Goal: Task Accomplishment & Management: Use online tool/utility

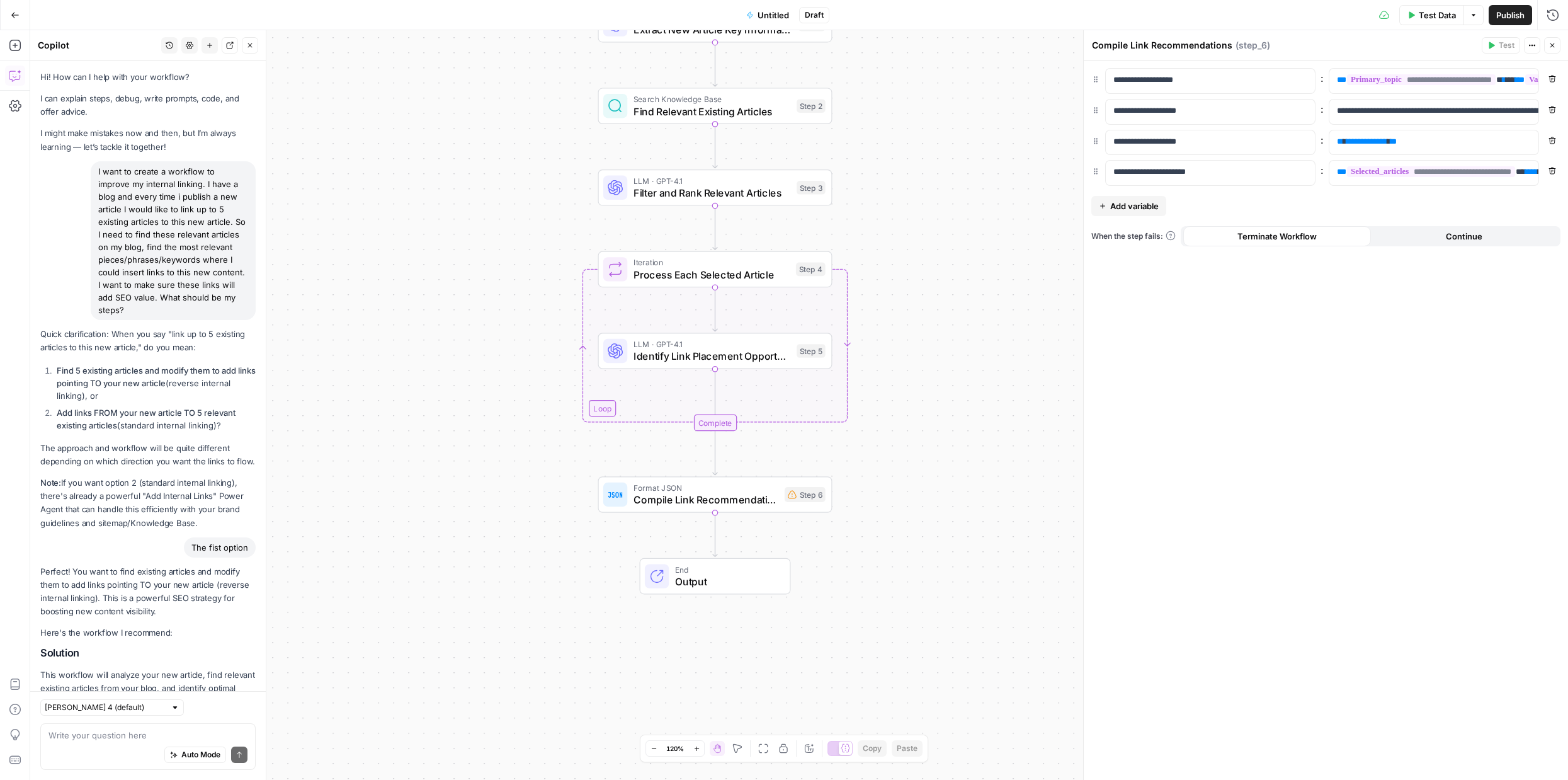
scroll to position [1072, 0]
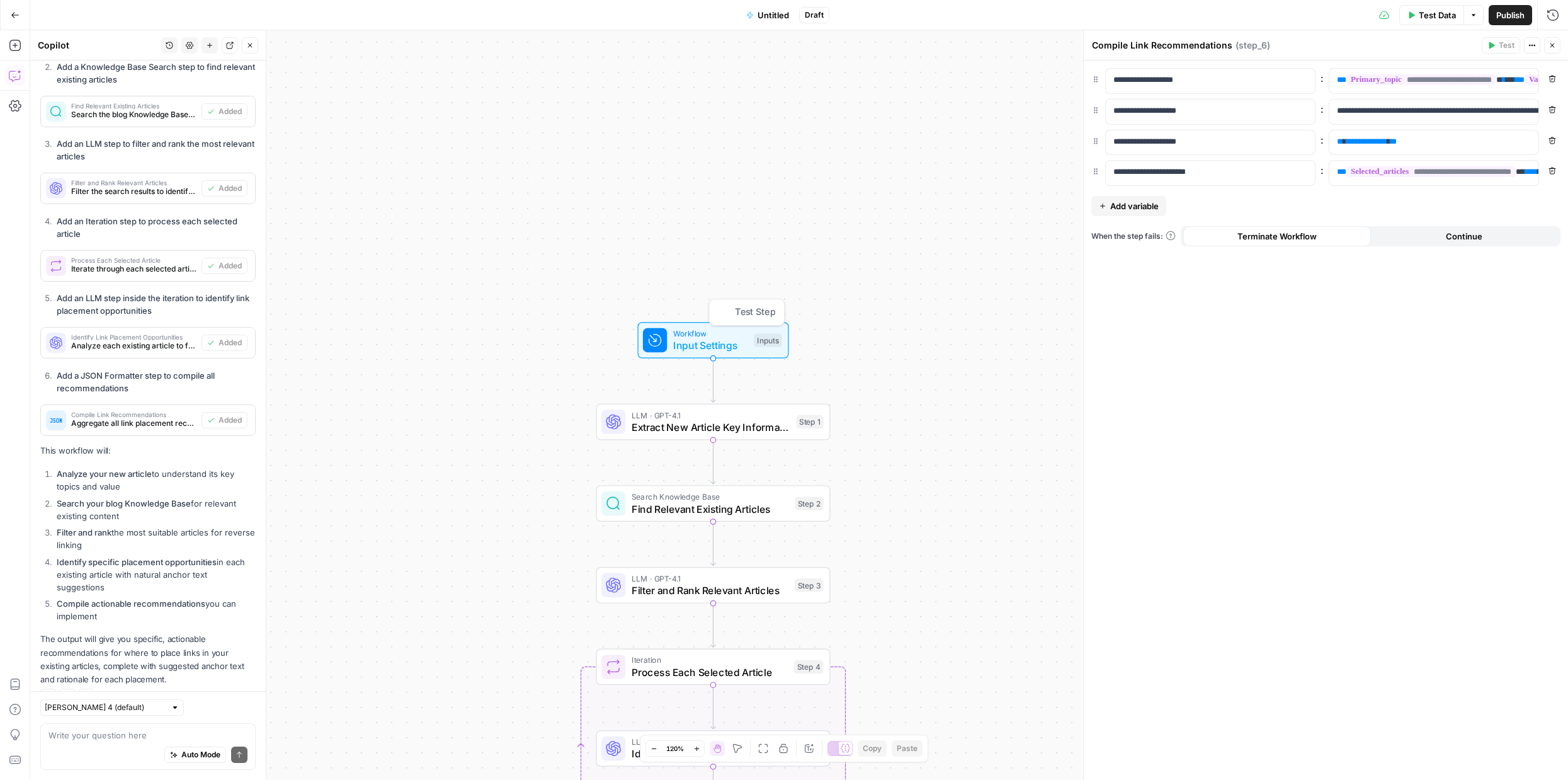
click at [712, 340] on span "Input Settings" at bounding box center [711, 345] width 75 height 15
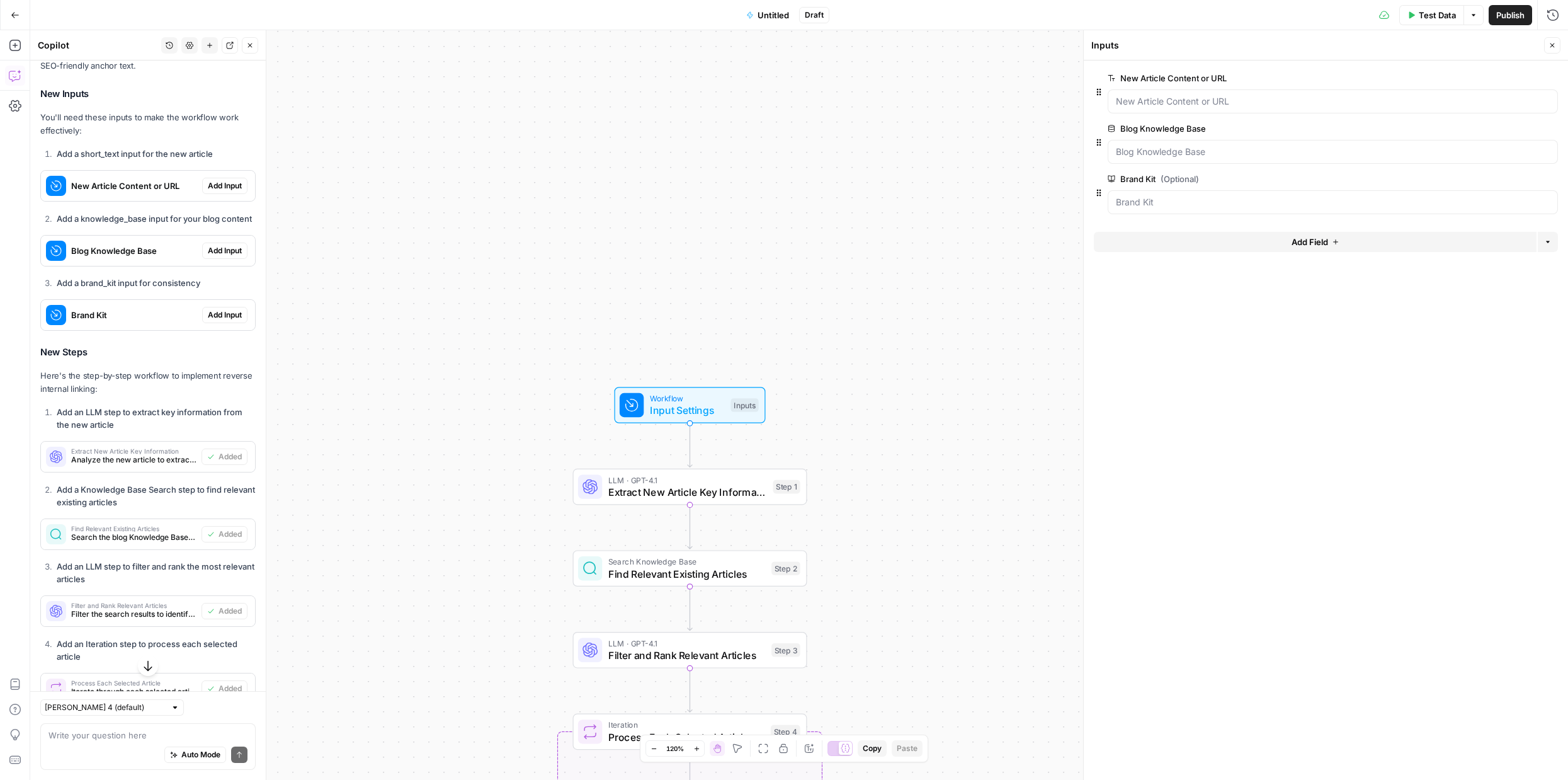
scroll to position [668, 0]
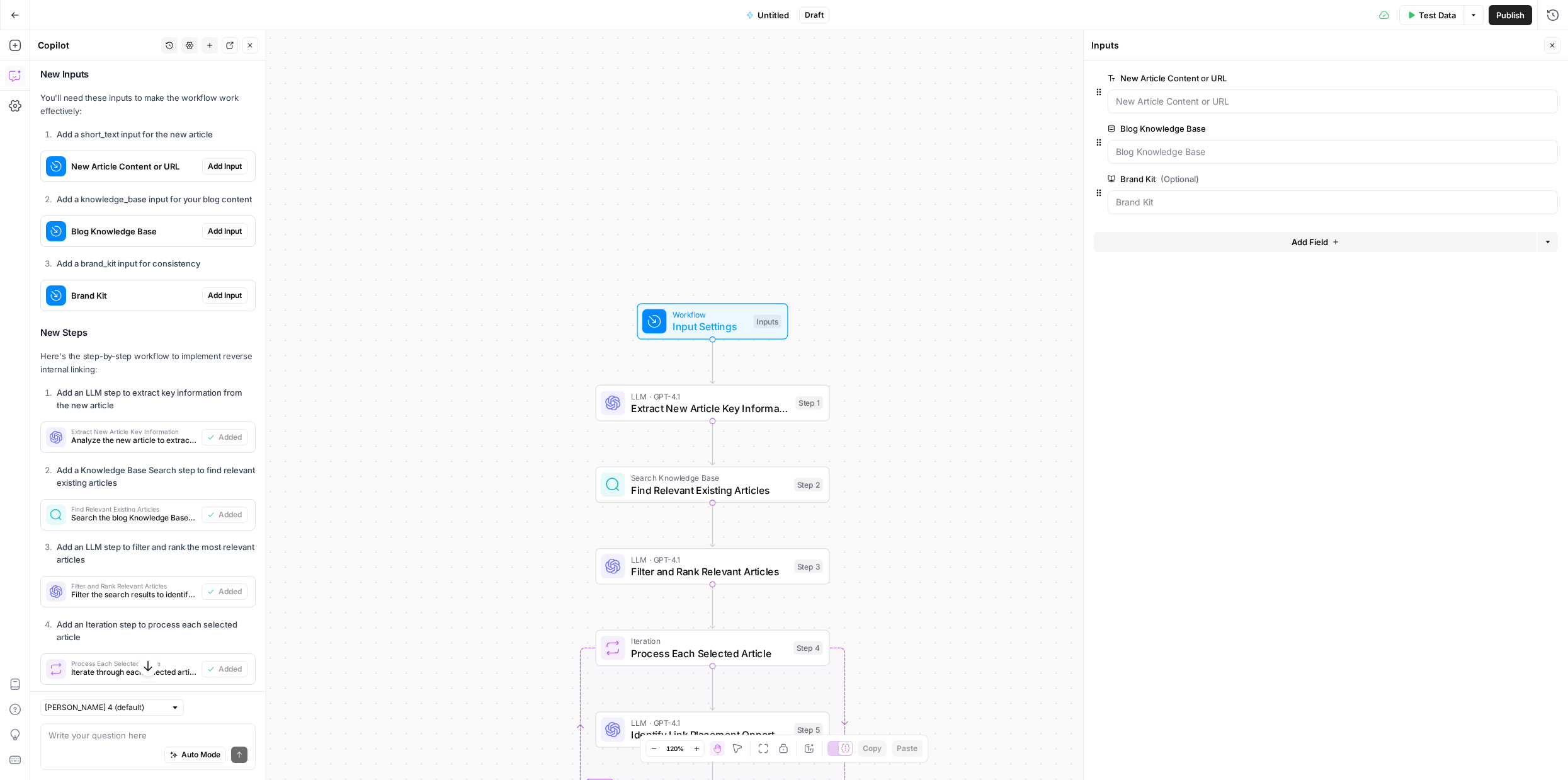
click at [1503, 78] on span "edit field" at bounding box center [1510, 78] width 28 height 10
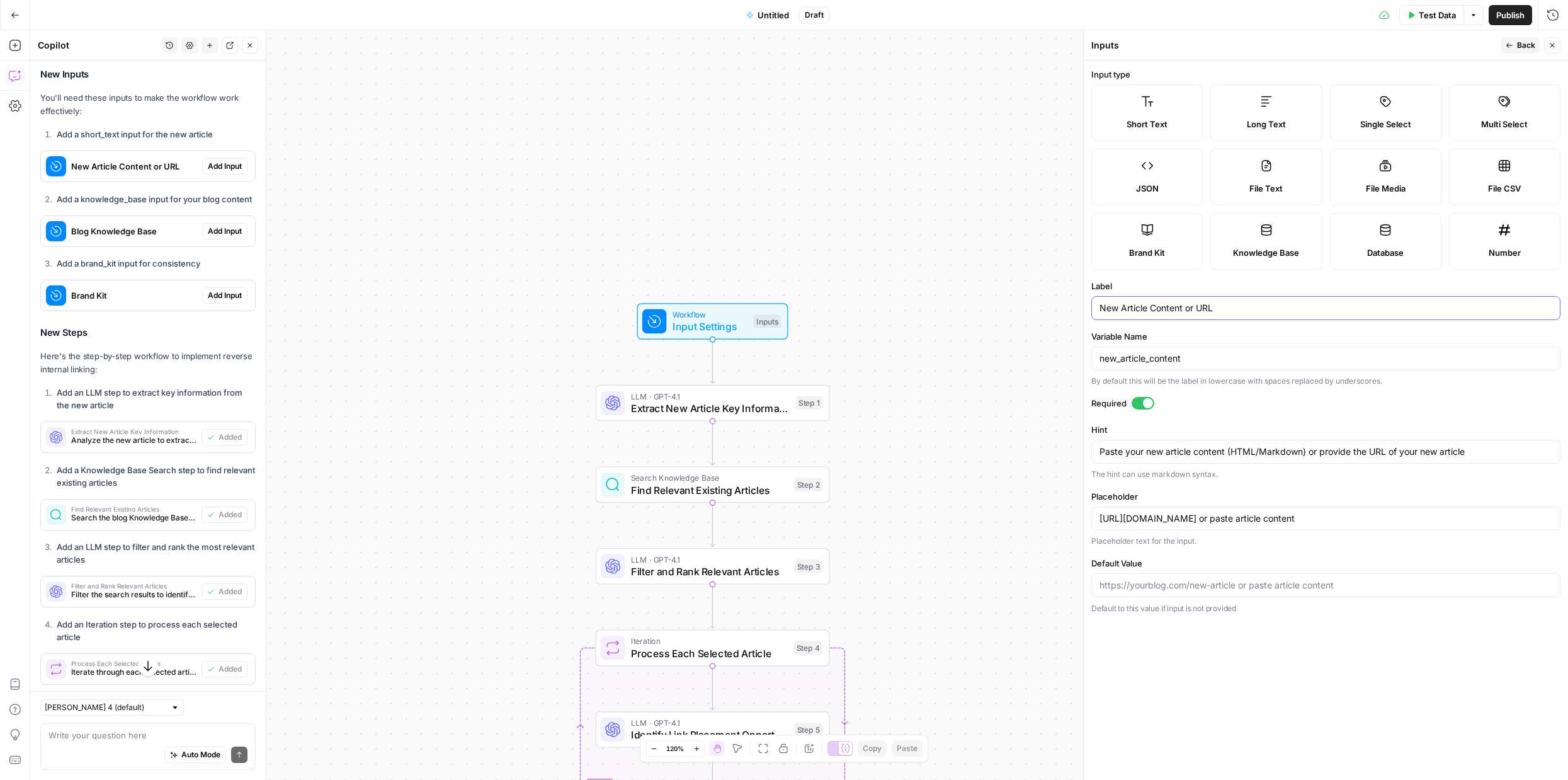
click at [1184, 306] on input "New Article Content or URL" at bounding box center [1326, 308] width 453 height 13
drag, startPoint x: 1237, startPoint y: 516, endPoint x: 1556, endPoint y: 514, distance: 319.0
click at [1556, 514] on div "https://yourblog.com/new-article or paste article content" at bounding box center [1325, 519] width 469 height 24
type input "https://yourblog.com/new-article or paste article content"
click at [972, 509] on div "Workflow Input Settings Inputs LLM · GPT-4.1 Extract New Article Key Informatio…" at bounding box center [798, 405] width 1537 height 750
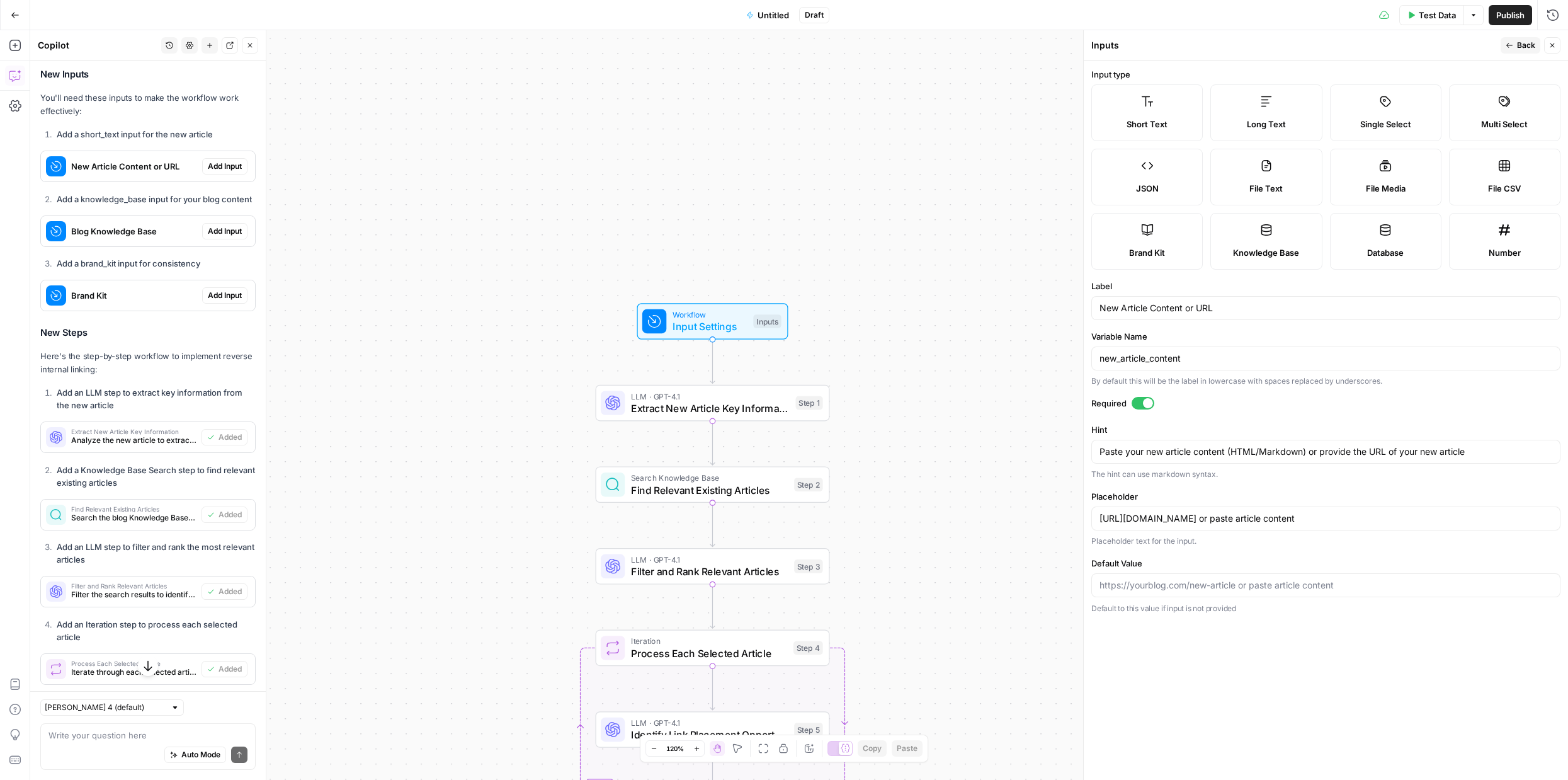
click at [938, 160] on div "Workflow Input Settings Inputs LLM · GPT-4.1 Extract New Article Key Informatio…" at bounding box center [798, 405] width 1537 height 750
click at [926, 89] on div "Workflow Input Settings Inputs LLM · GPT-4.1 Extract New Article Key Informatio…" at bounding box center [798, 405] width 1537 height 750
click at [1515, 46] on button "Back" at bounding box center [1519, 45] width 40 height 16
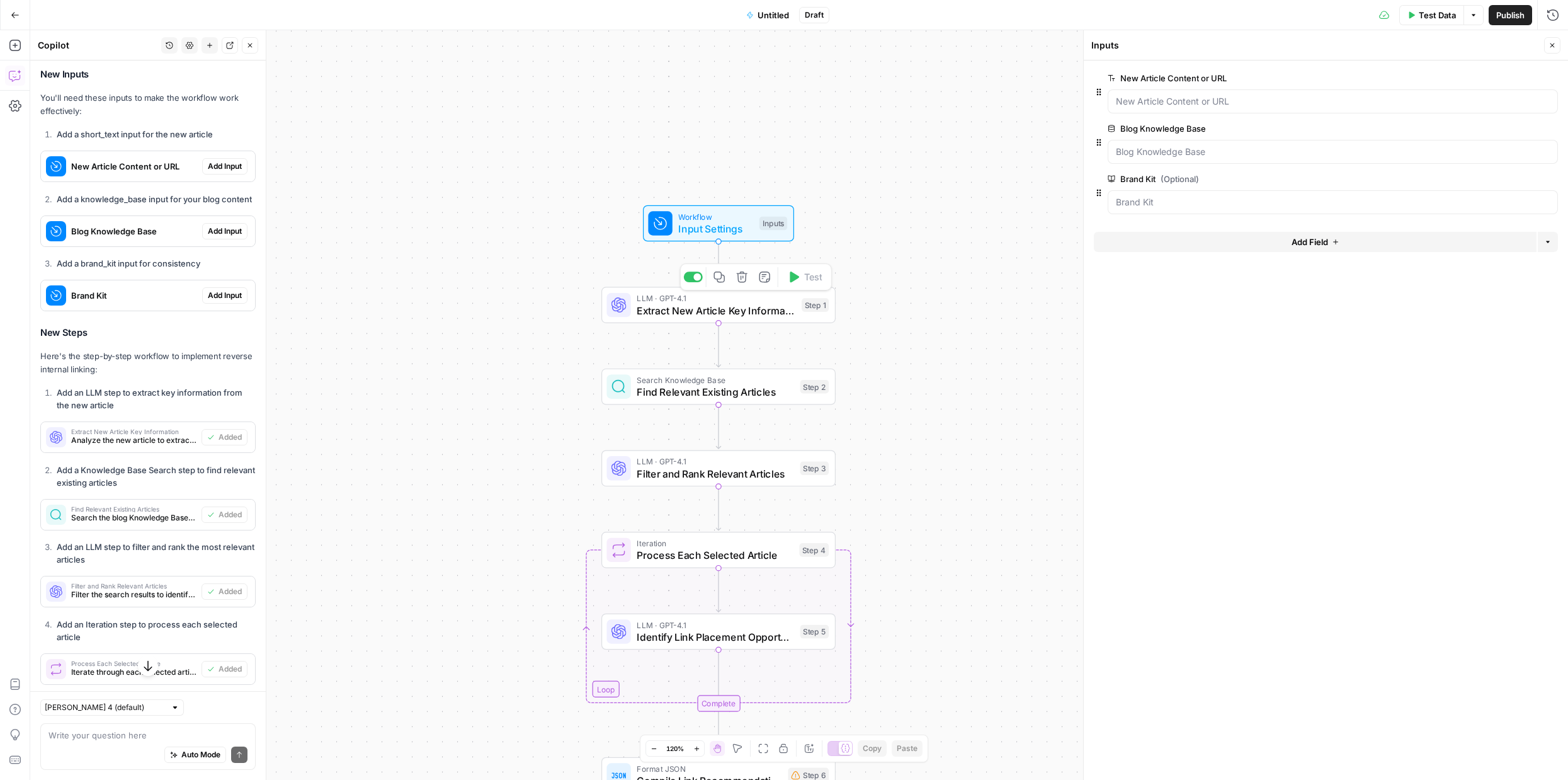
click at [720, 315] on span "Extract New Article Key Information" at bounding box center [716, 311] width 159 height 15
type textarea "Extract New Article Key Information"
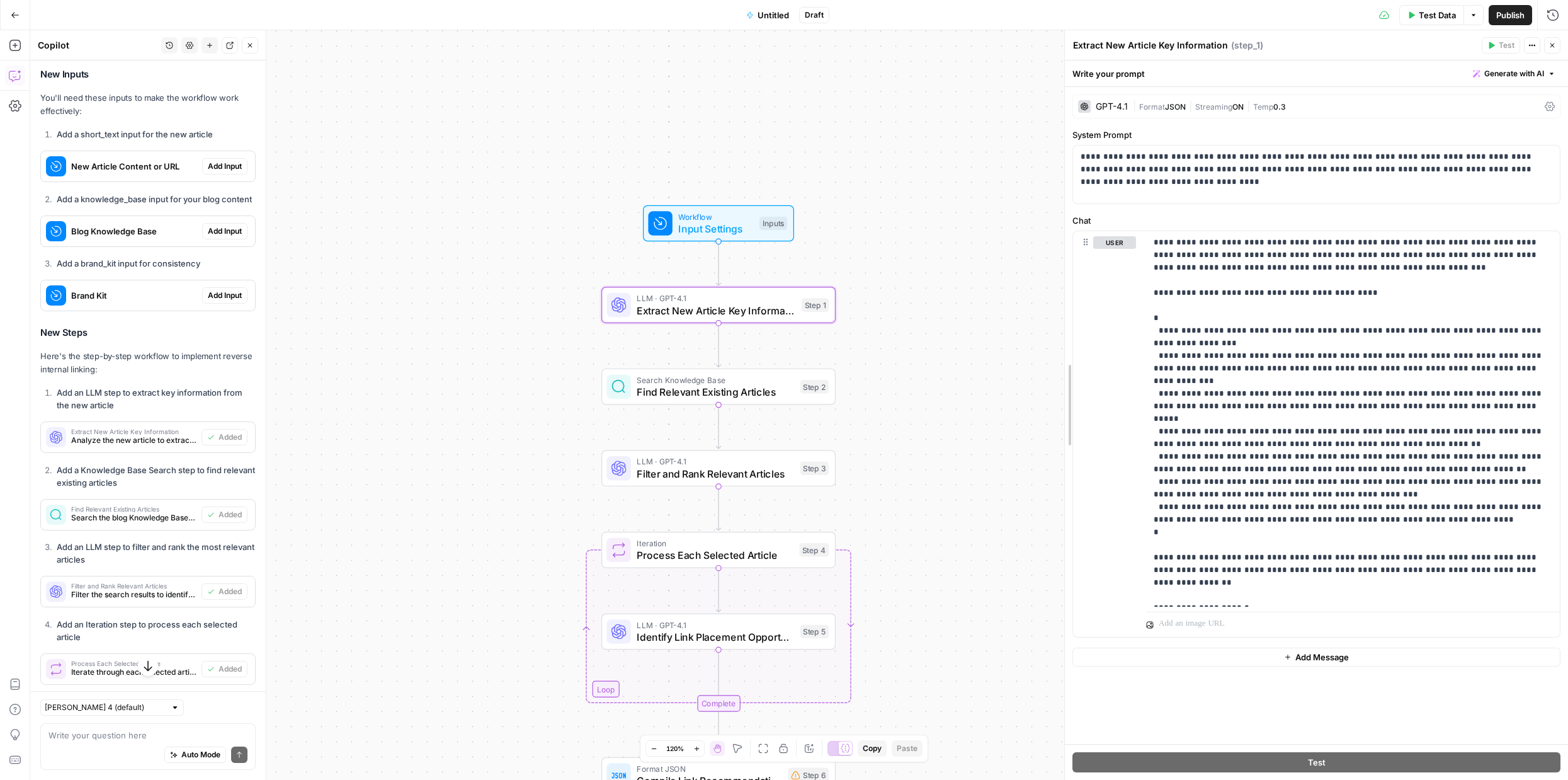
drag, startPoint x: 1085, startPoint y: 361, endPoint x: 937, endPoint y: 370, distance: 148.3
click at [937, 370] on body "September Cohort New Home Browse Insights Opportunities Your Data Recent Grids …" at bounding box center [784, 390] width 1568 height 780
click at [769, 225] on div "Inputs" at bounding box center [773, 223] width 28 height 14
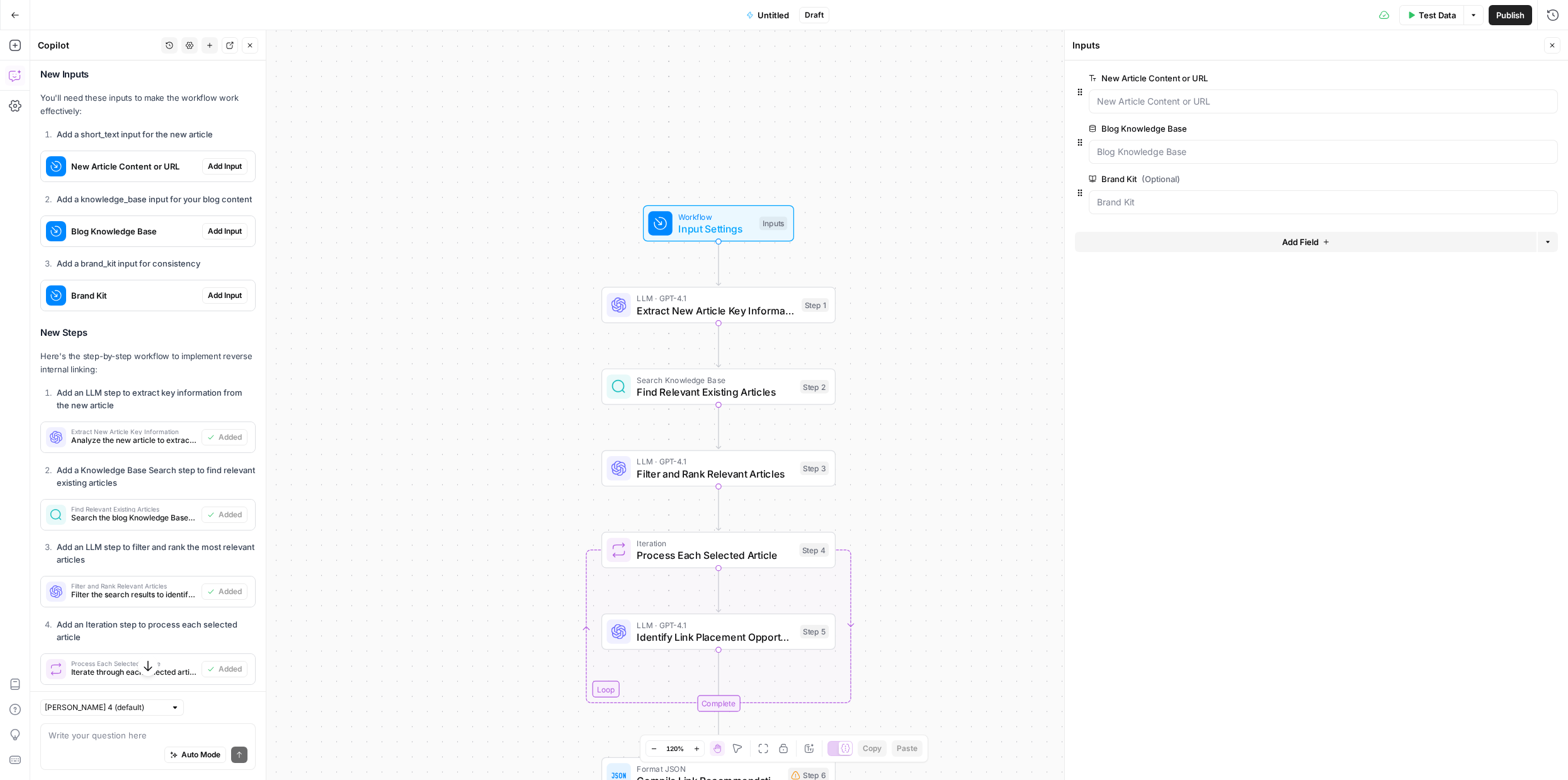
click at [1186, 191] on div at bounding box center [1322, 203] width 469 height 24
click at [1190, 198] on Kit "Brand Kit (Optional)" at bounding box center [1322, 203] width 453 height 13
click at [1205, 143] on div at bounding box center [1322, 152] width 469 height 24
click at [1250, 152] on Base "Blog Knowledge Base" at bounding box center [1322, 152] width 453 height 13
click at [1507, 129] on span "edit field" at bounding box center [1510, 128] width 28 height 10
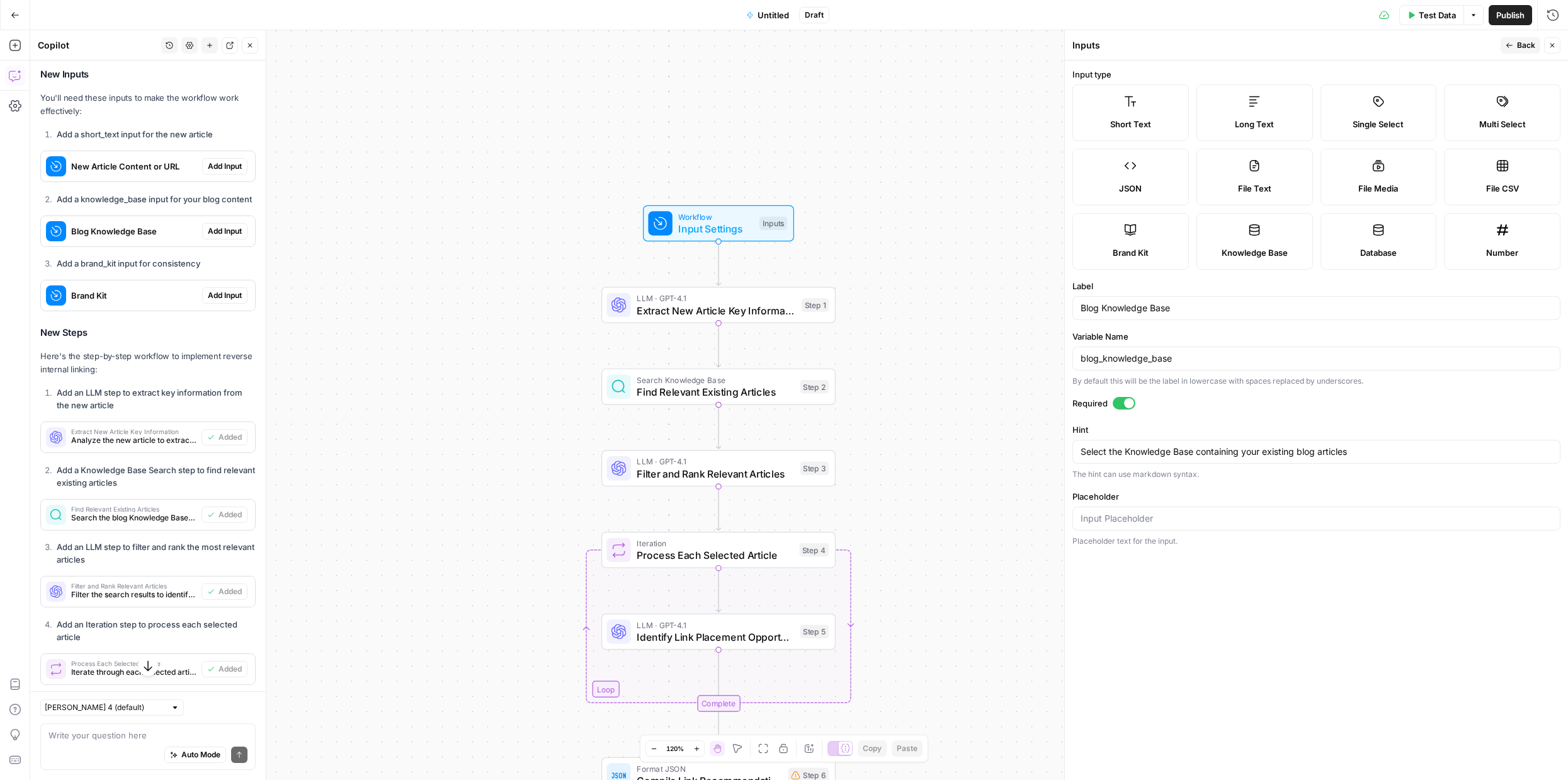
click at [946, 107] on div "Workflow Input Settings Inputs LLM · GPT-4.1 Extract New Article Key Informatio…" at bounding box center [798, 405] width 1537 height 750
click at [785, 153] on div "Workflow Input Settings Inputs LLM · GPT-4.1 Extract New Article Key Informatio…" at bounding box center [798, 405] width 1537 height 750
click at [755, 405] on div "Workflow Input Settings Inputs LLM · GPT-4.1 Extract New Article Key Informatio…" at bounding box center [798, 405] width 1537 height 750
click at [763, 395] on span "Find Relevant Existing Articles" at bounding box center [715, 392] width 157 height 15
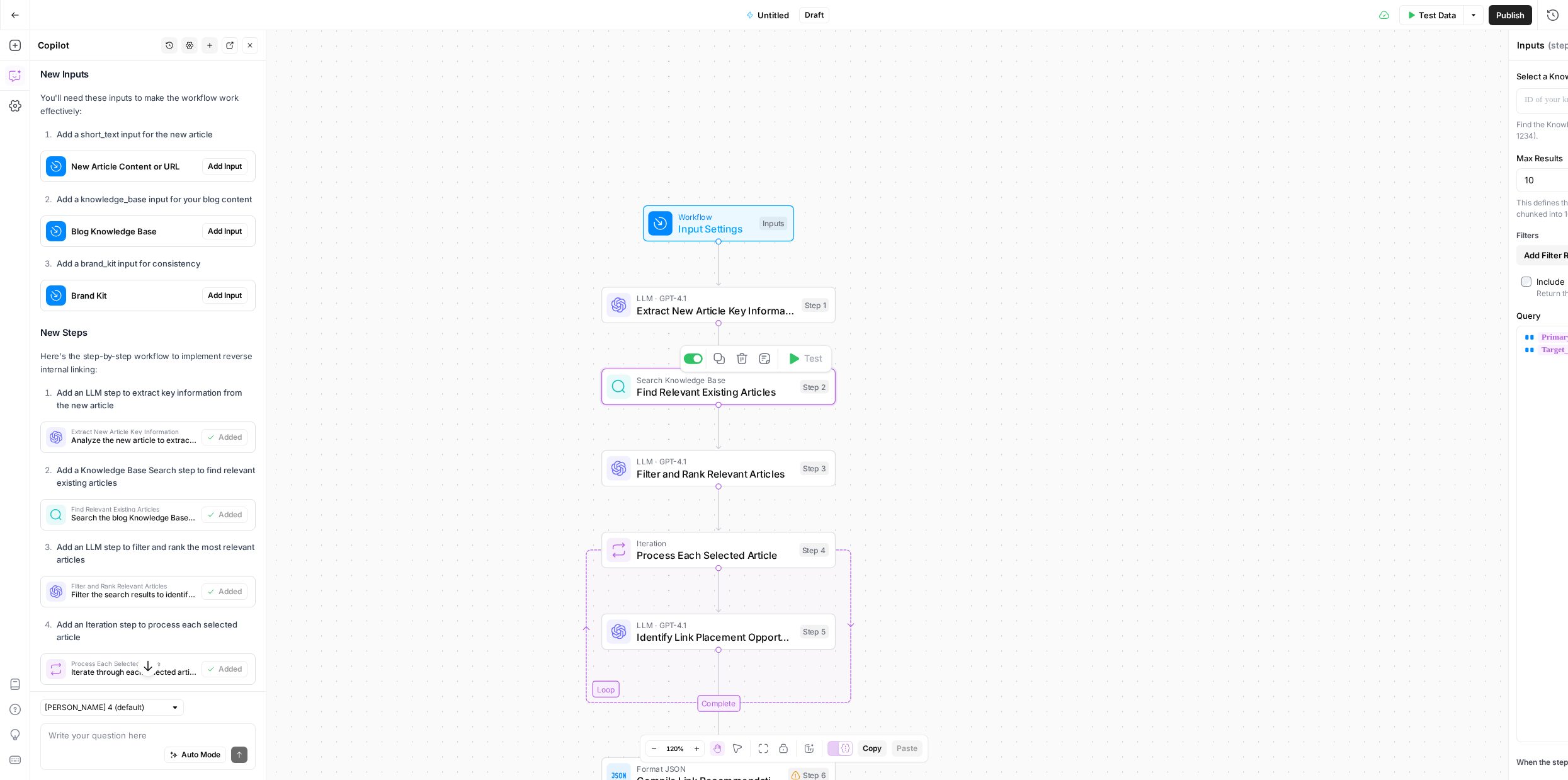
type textarea "Find Relevant Existing Articles"
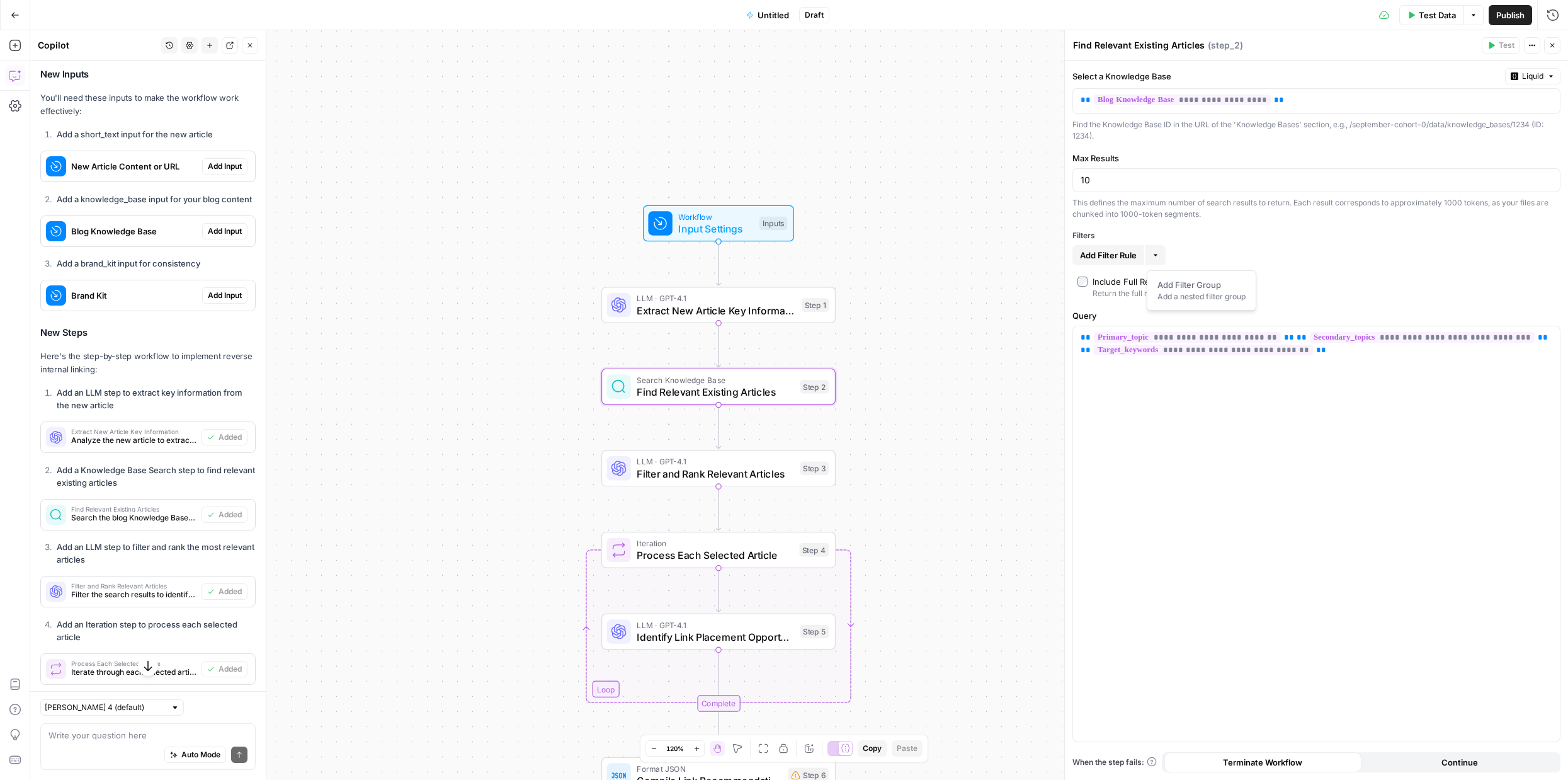
click at [1165, 258] on button "More" at bounding box center [1155, 255] width 20 height 20
click at [1127, 255] on span "Add Filter Rule" at bounding box center [1108, 255] width 57 height 13
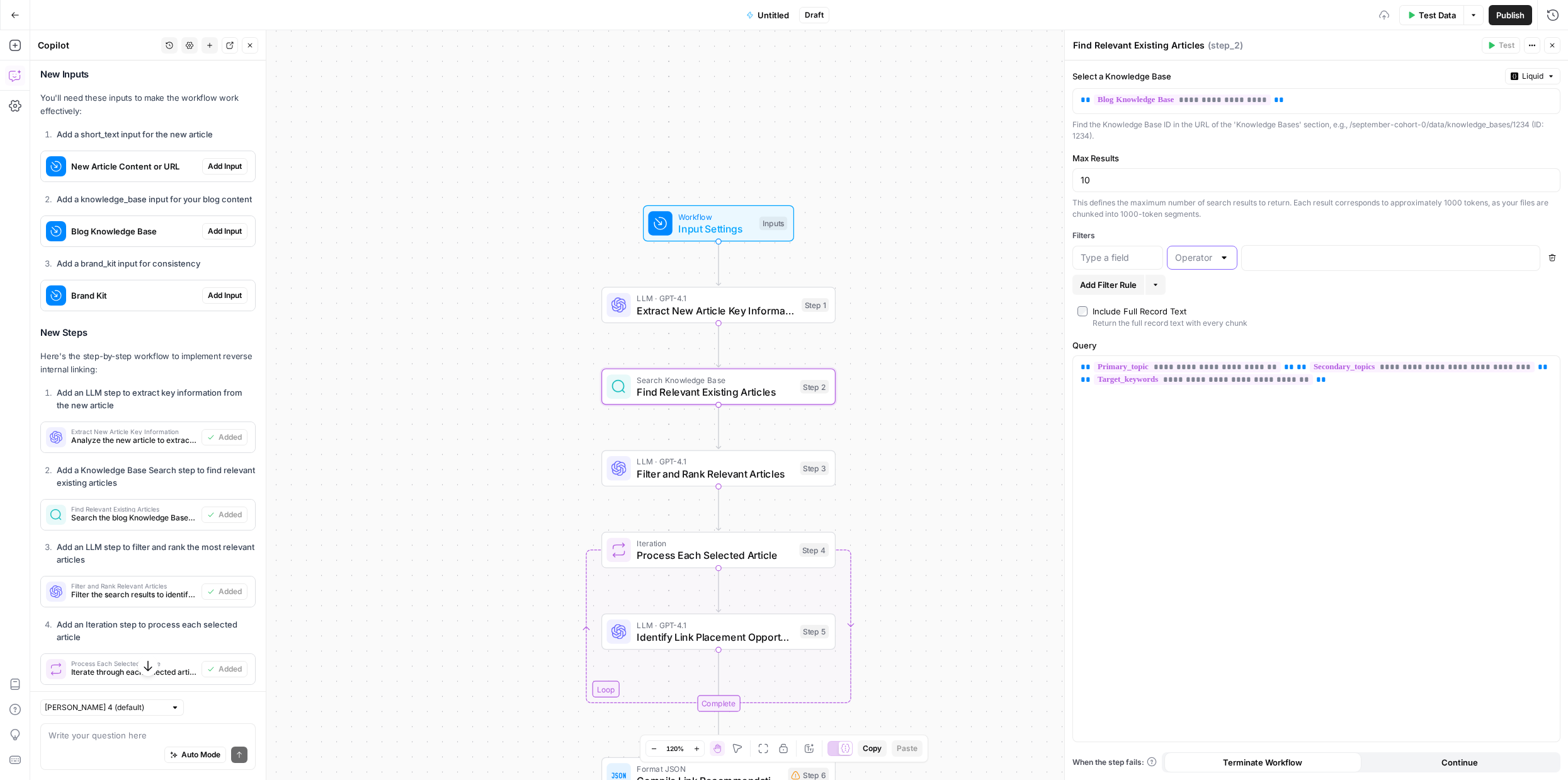
click at [1213, 261] on input "text" at bounding box center [1194, 258] width 39 height 13
click at [1555, 261] on button "Delete" at bounding box center [1552, 258] width 16 height 16
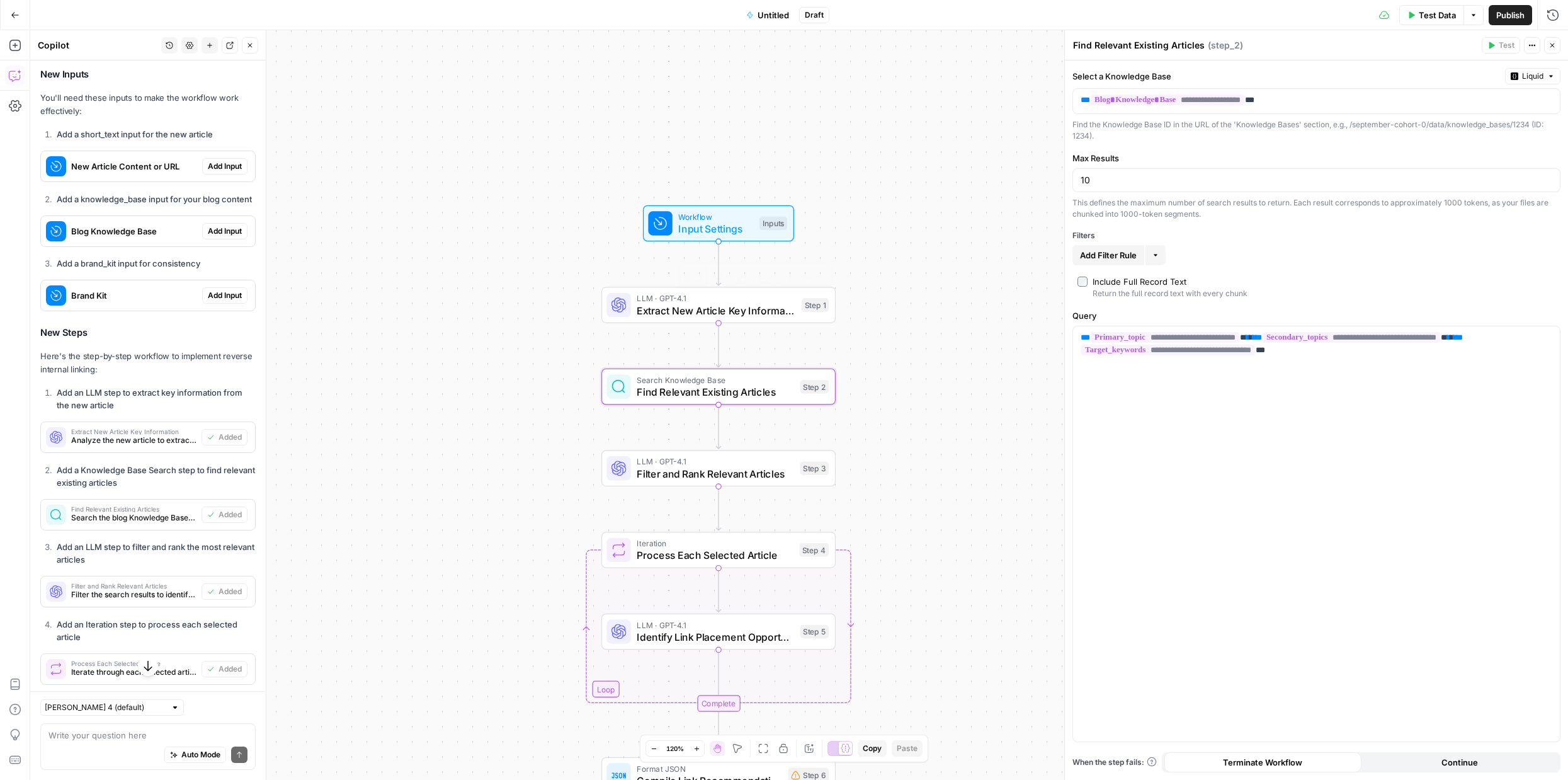
click at [720, 304] on span "Extract New Article Key Information" at bounding box center [716, 311] width 159 height 15
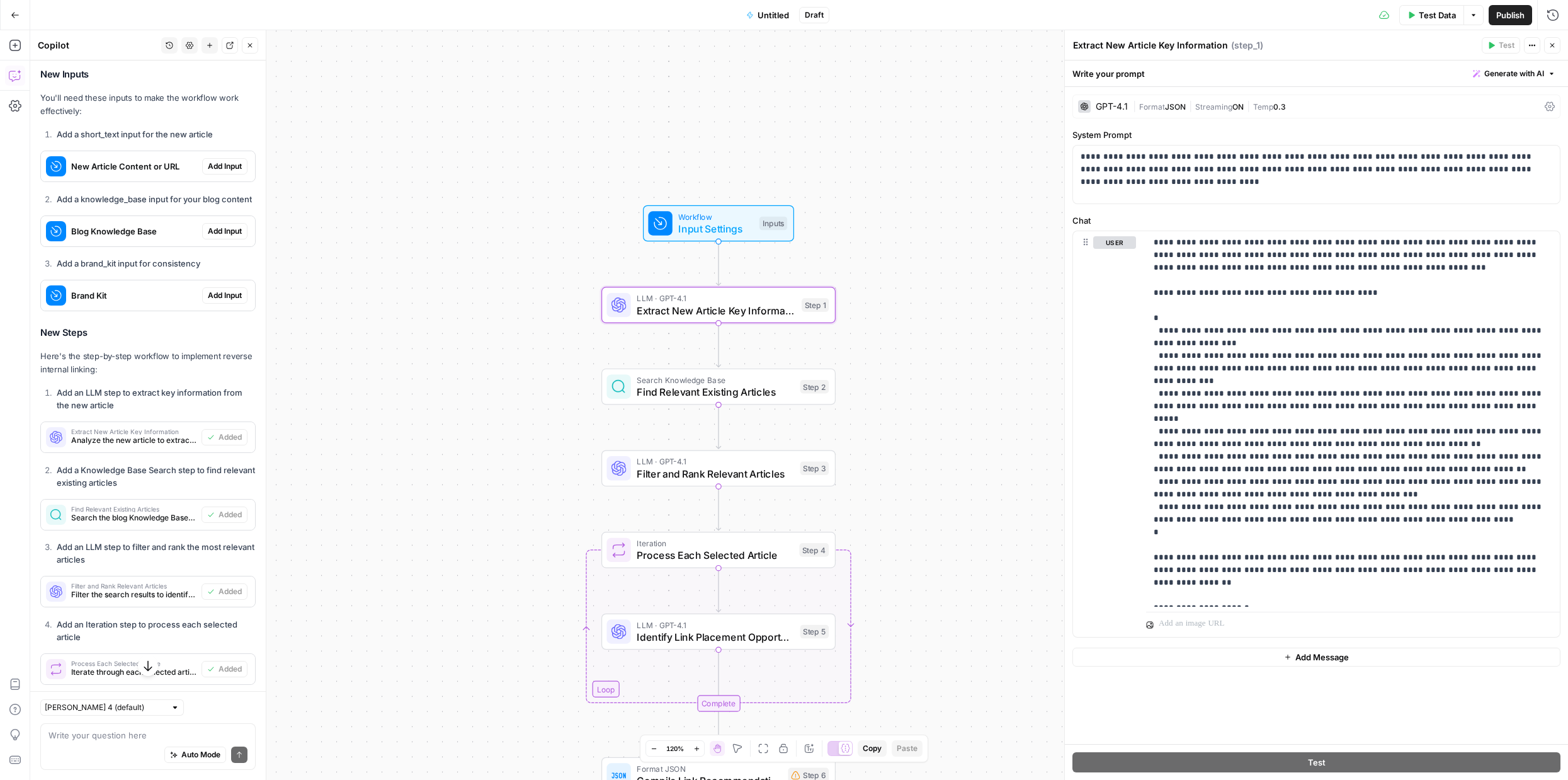
click at [724, 229] on span "Input Settings" at bounding box center [716, 229] width 75 height 15
click at [1285, 615] on span "**********" at bounding box center [1266, 619] width 203 height 11
click at [1376, 555] on p "**********" at bounding box center [1352, 418] width 399 height 366
click at [1250, 615] on span "**********" at bounding box center [1266, 619] width 203 height 11
click at [1404, 526] on p "**********" at bounding box center [1352, 418] width 399 height 366
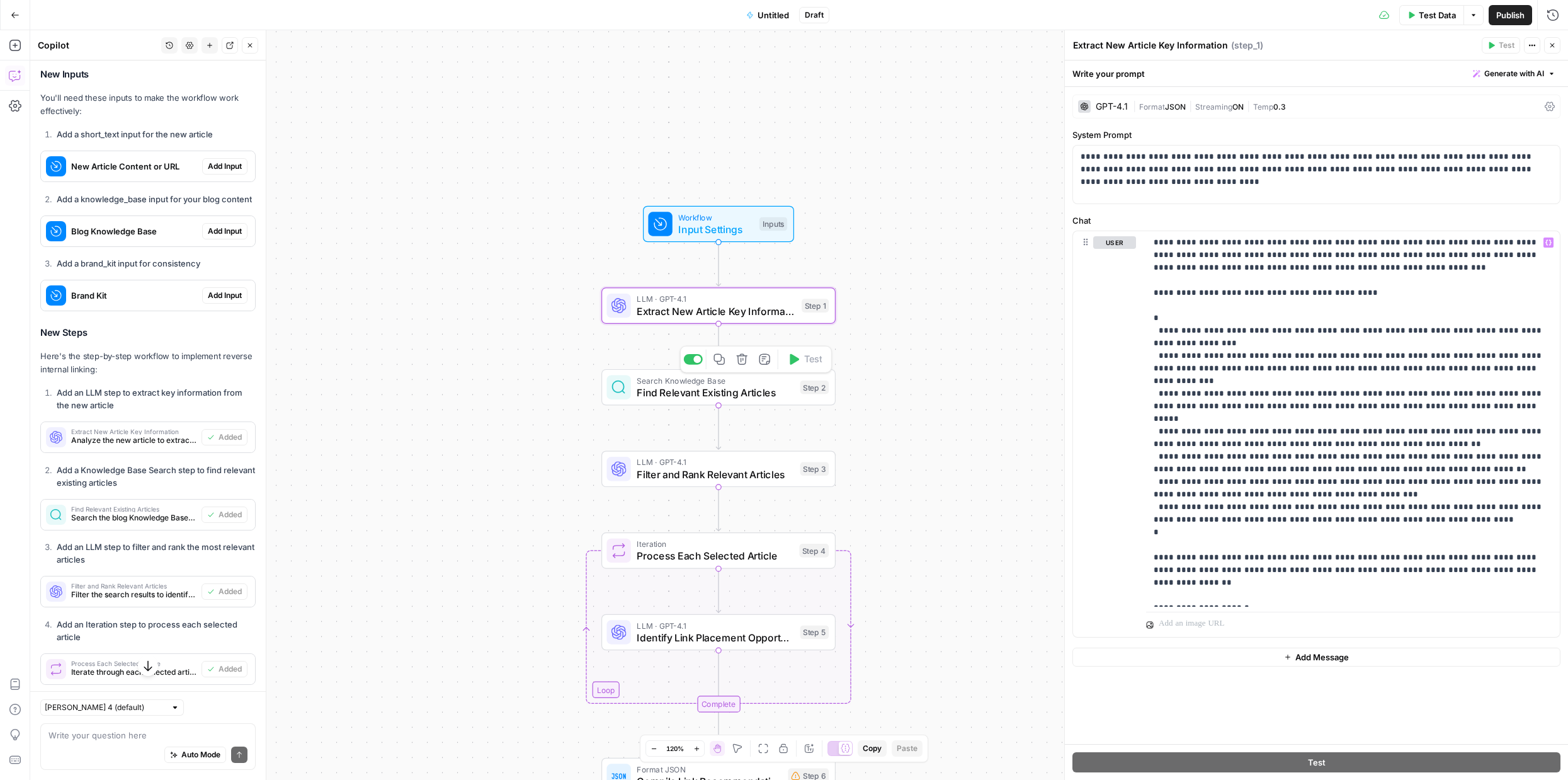
click at [762, 395] on span "Find Relevant Existing Articles" at bounding box center [715, 392] width 157 height 15
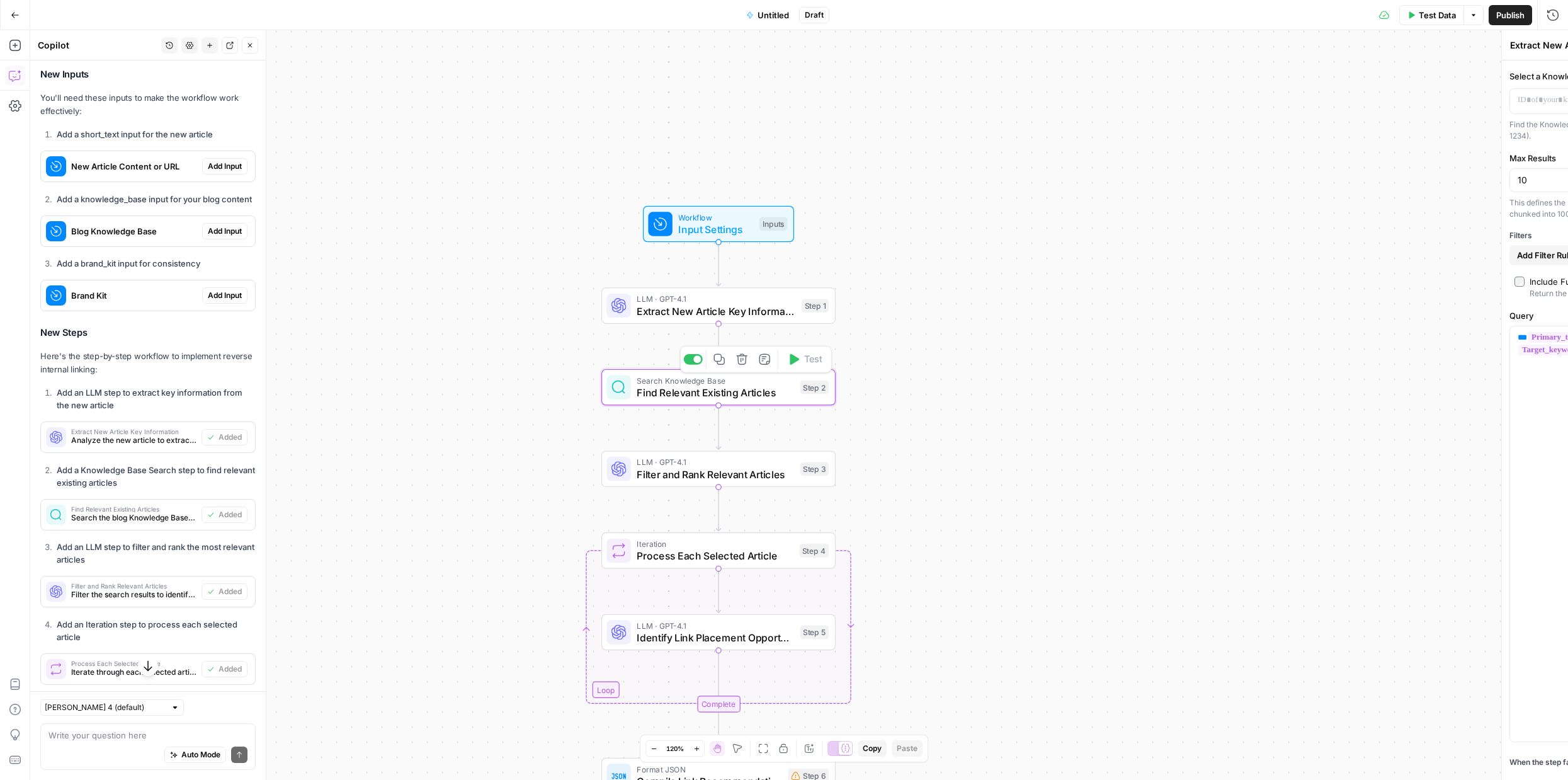
type textarea "Find Relevant Existing Articles"
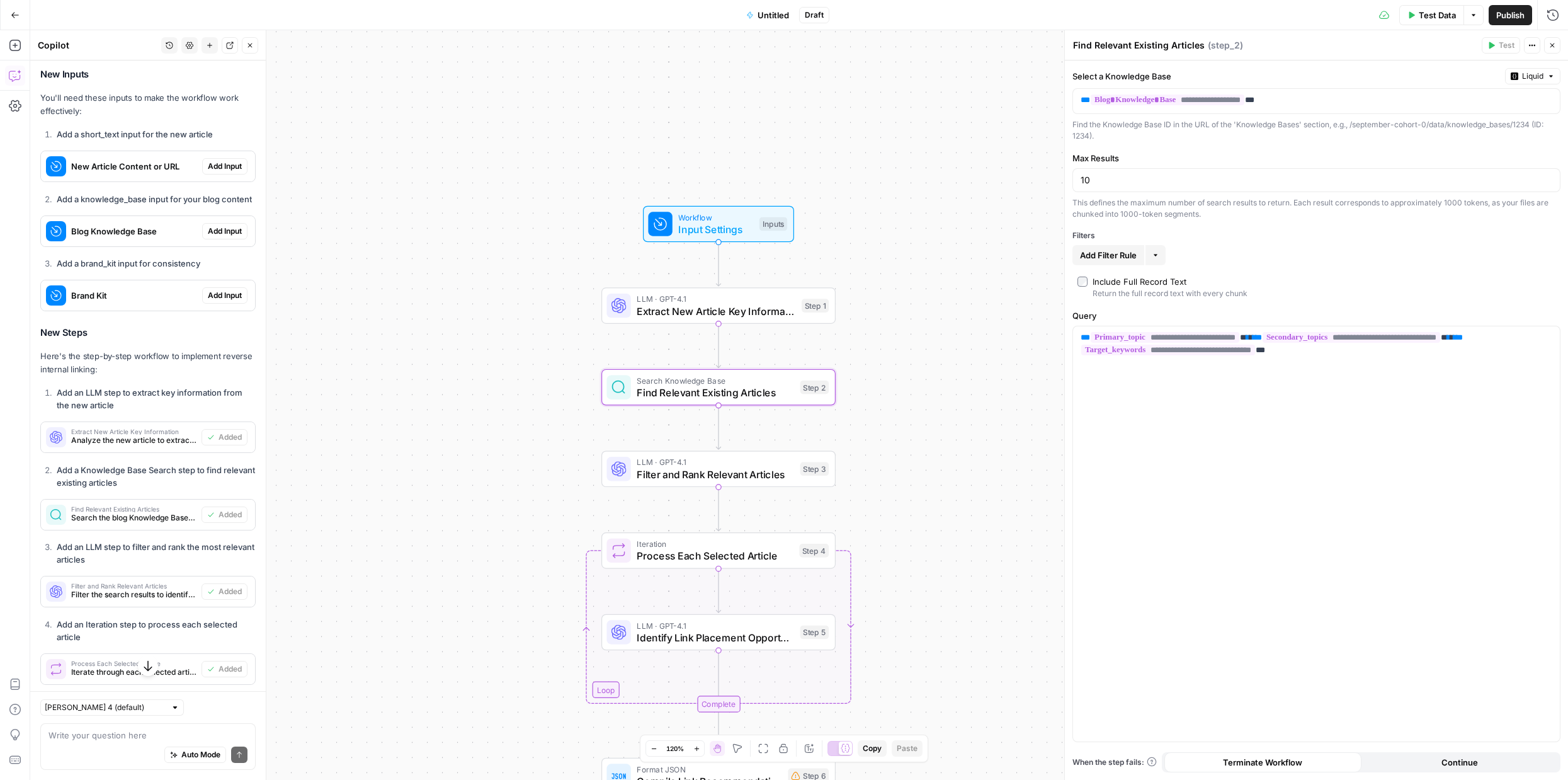
click at [753, 473] on span "Filter and Rank Relevant Articles" at bounding box center [715, 474] width 157 height 15
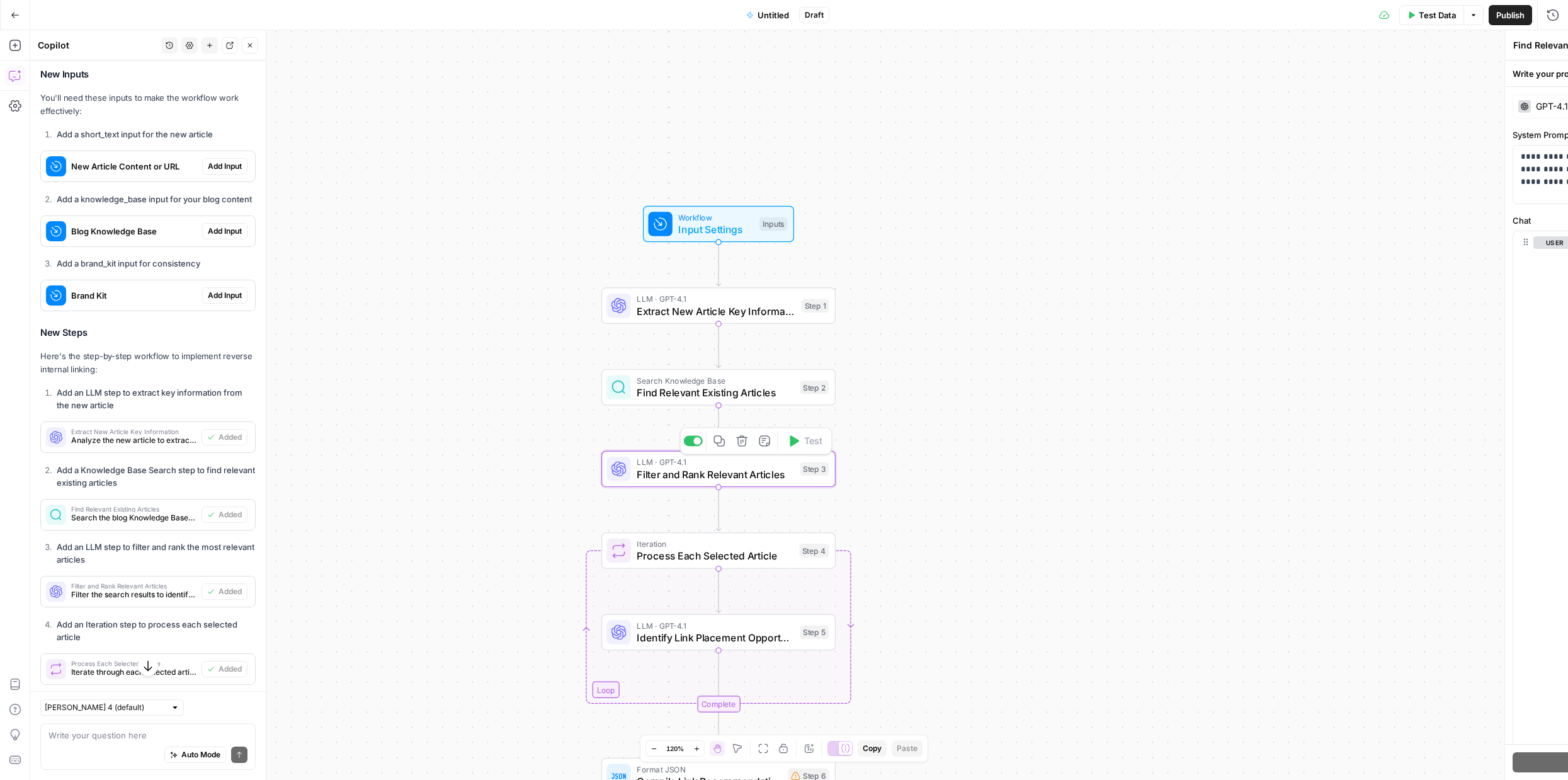
type textarea "Filter and Rank Relevant Articles"
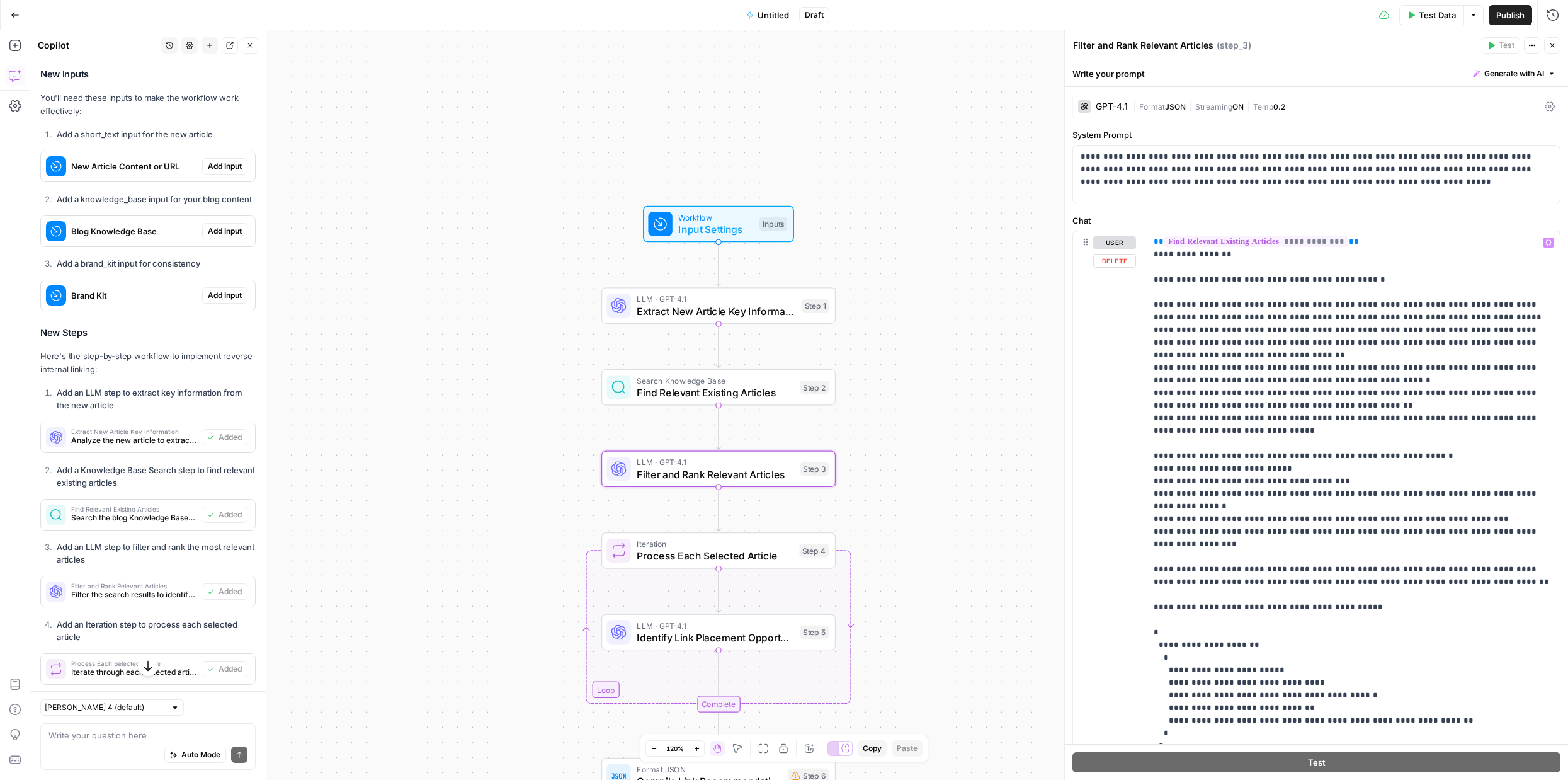
scroll to position [1, 0]
click at [1535, 45] on span "Actions" at bounding box center [1535, 45] width 1 height 1
click at [1333, 17] on div "Test Data Options Publish Run History" at bounding box center [1198, 15] width 738 height 30
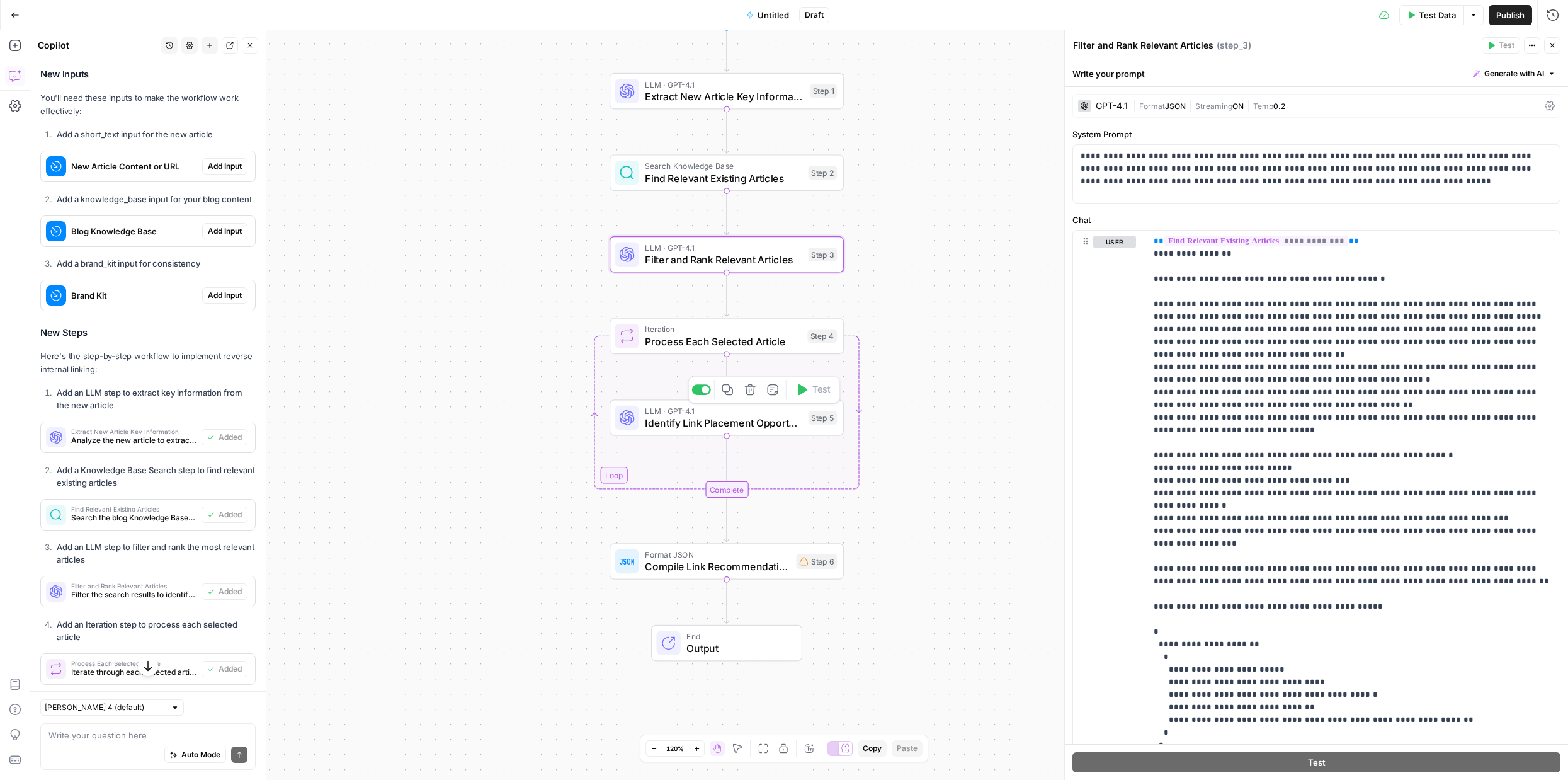
click at [753, 427] on span "Identify Link Placement Opportunities" at bounding box center [724, 422] width 157 height 15
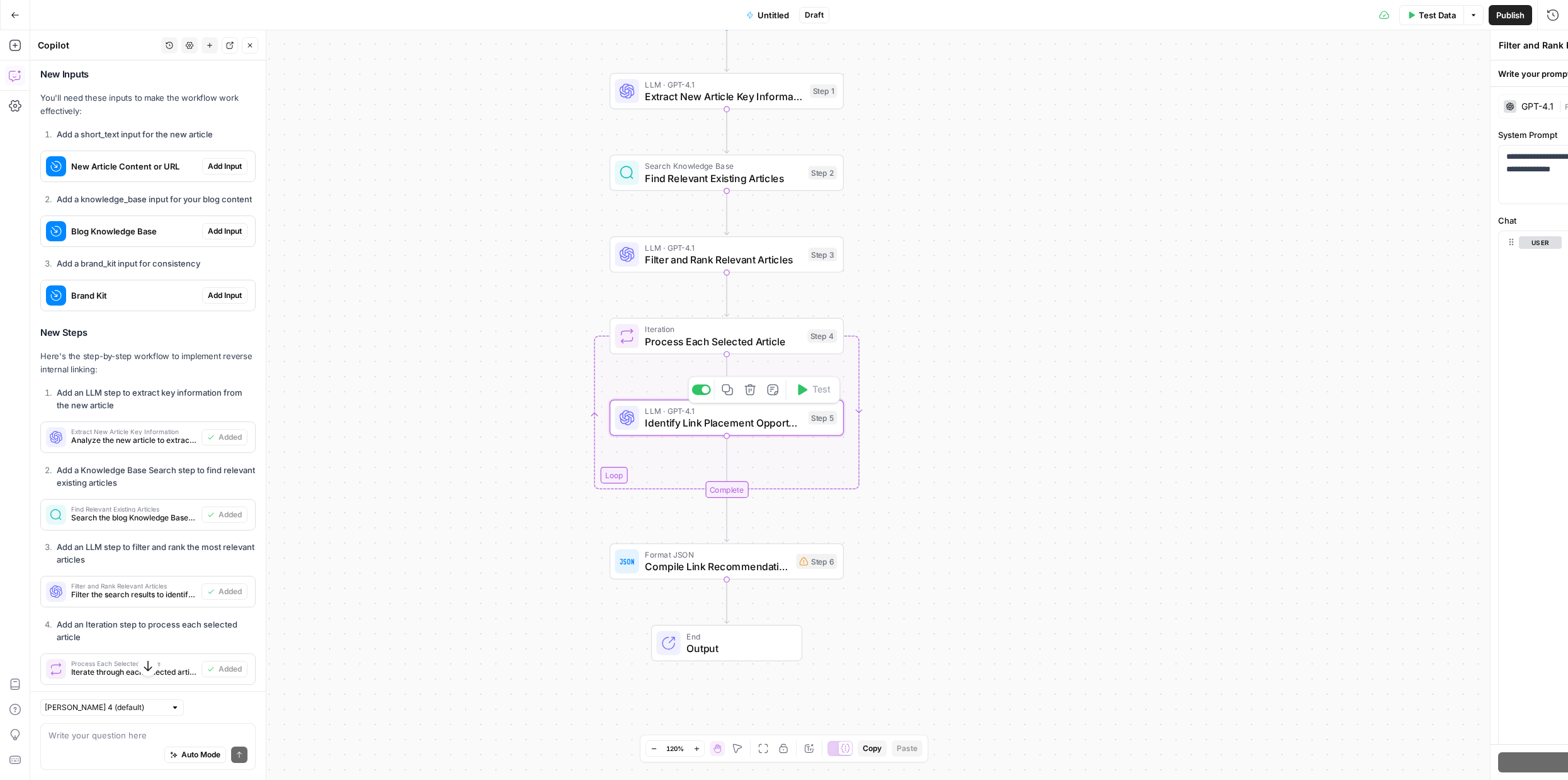
type textarea "Identify Link Placement Opportunities"
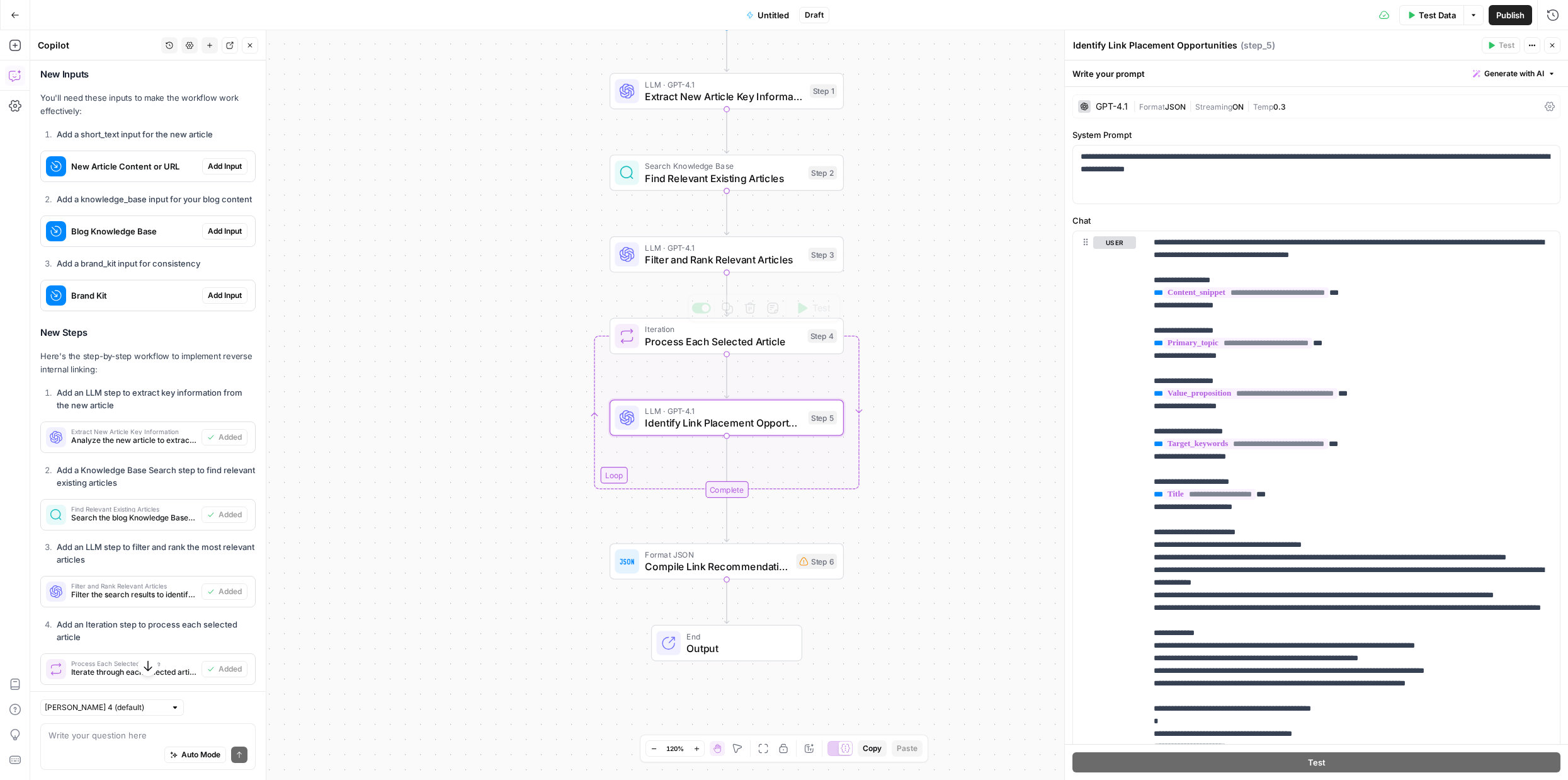
click at [733, 339] on span "Process Each Selected Article" at bounding box center [723, 341] width 156 height 15
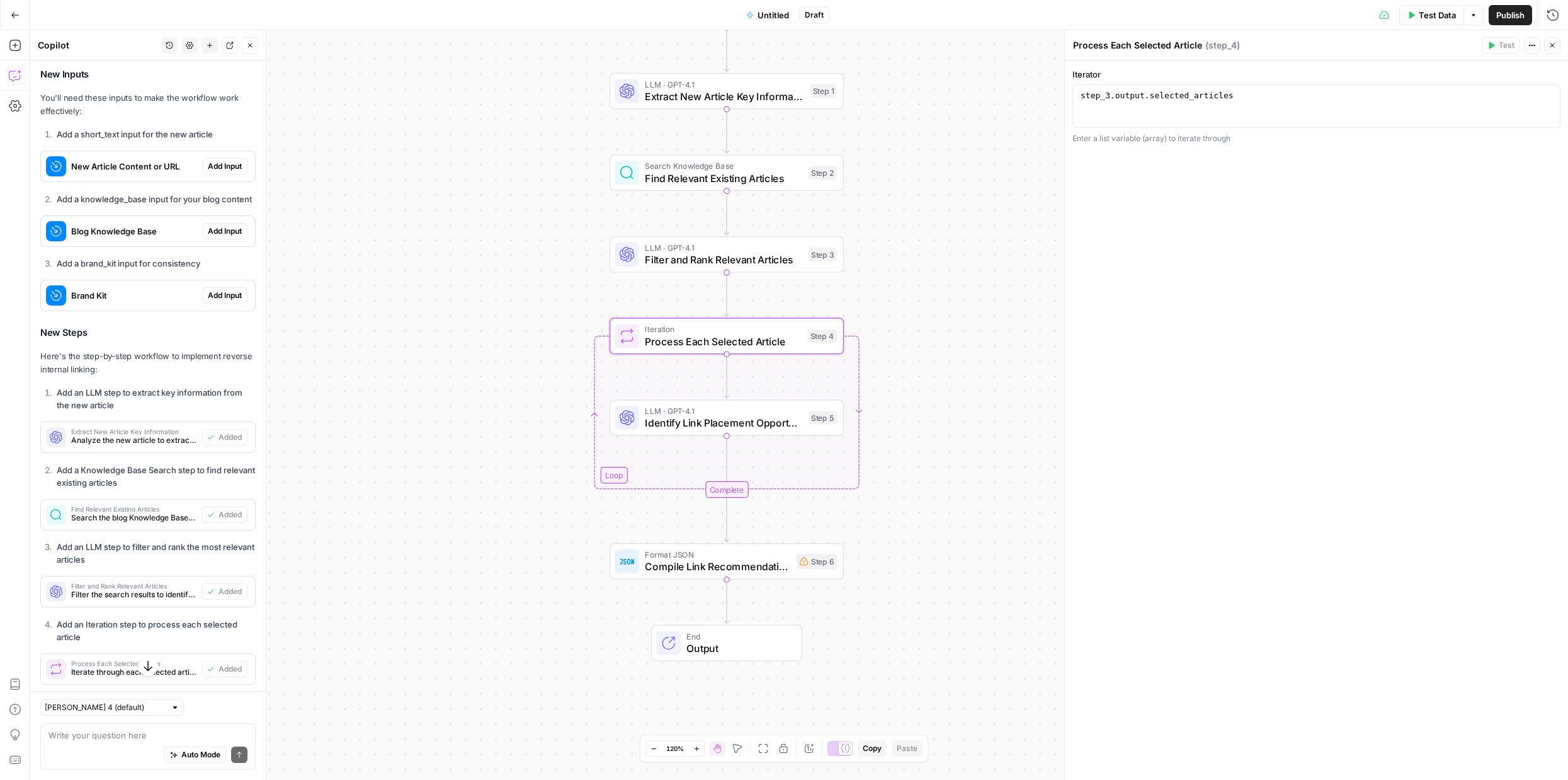
click at [750, 254] on span "Filter and Rank Relevant Articles" at bounding box center [724, 259] width 157 height 15
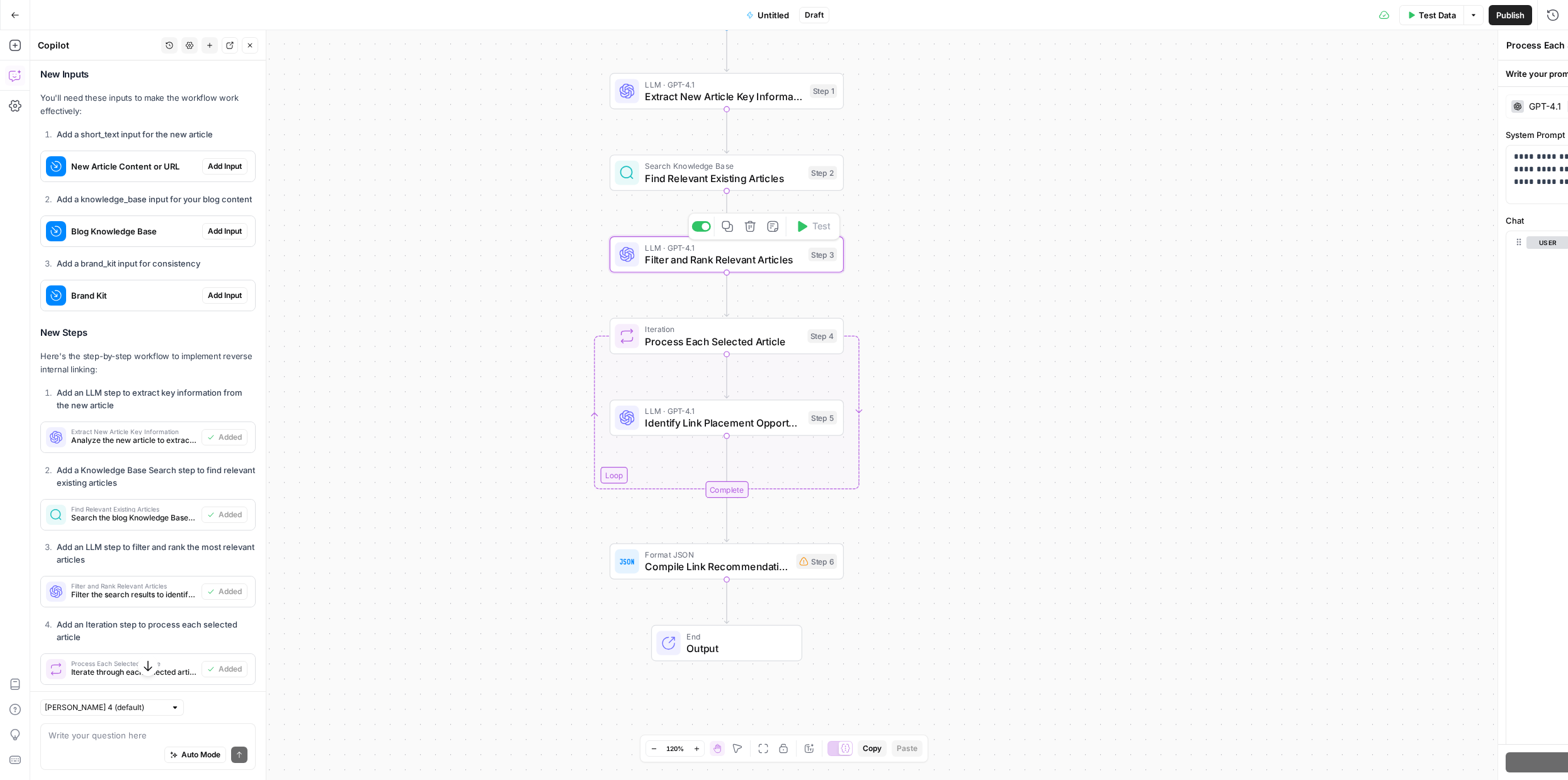
type textarea "Filter and Rank Relevant Articles"
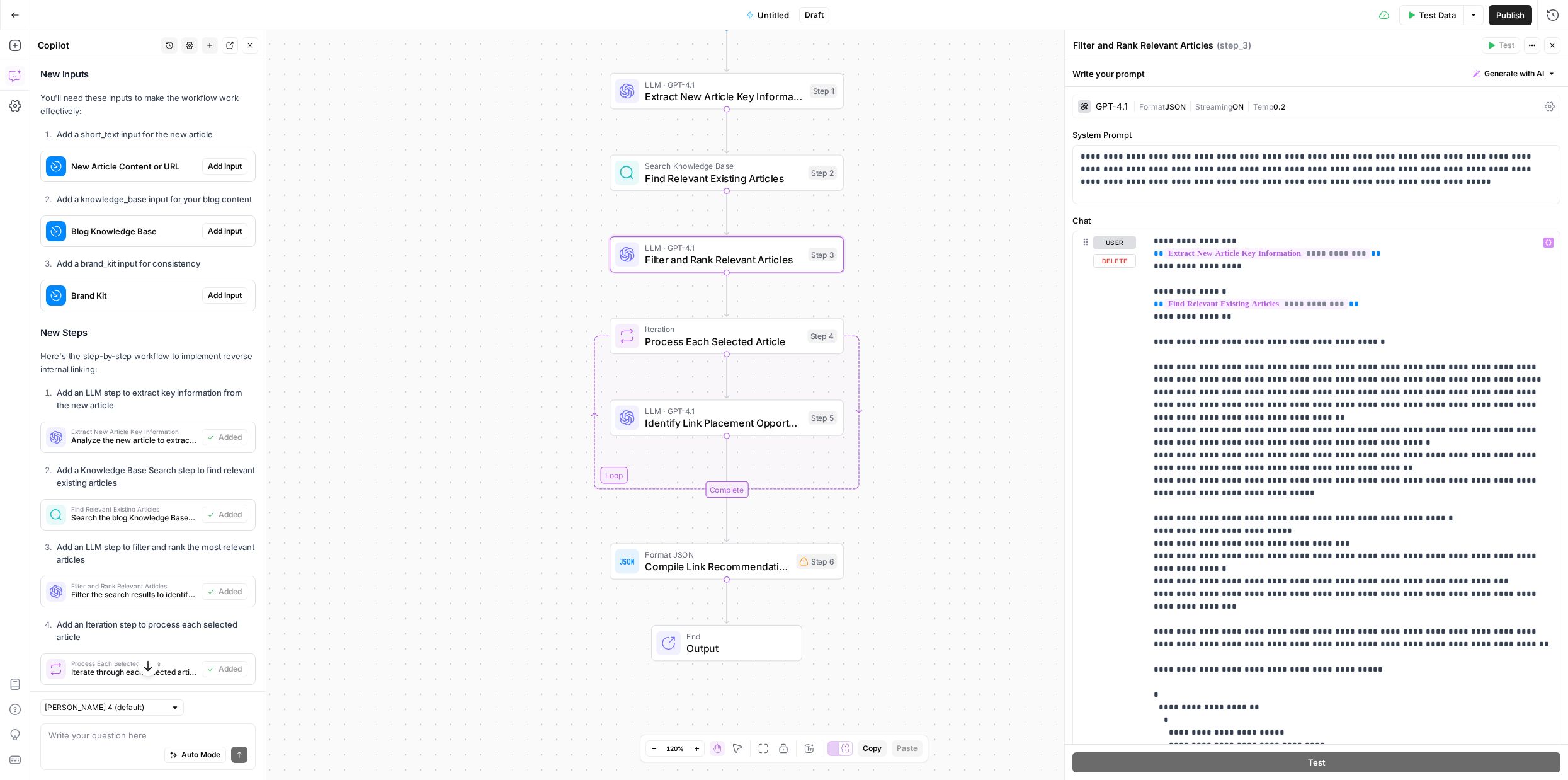
scroll to position [126, 0]
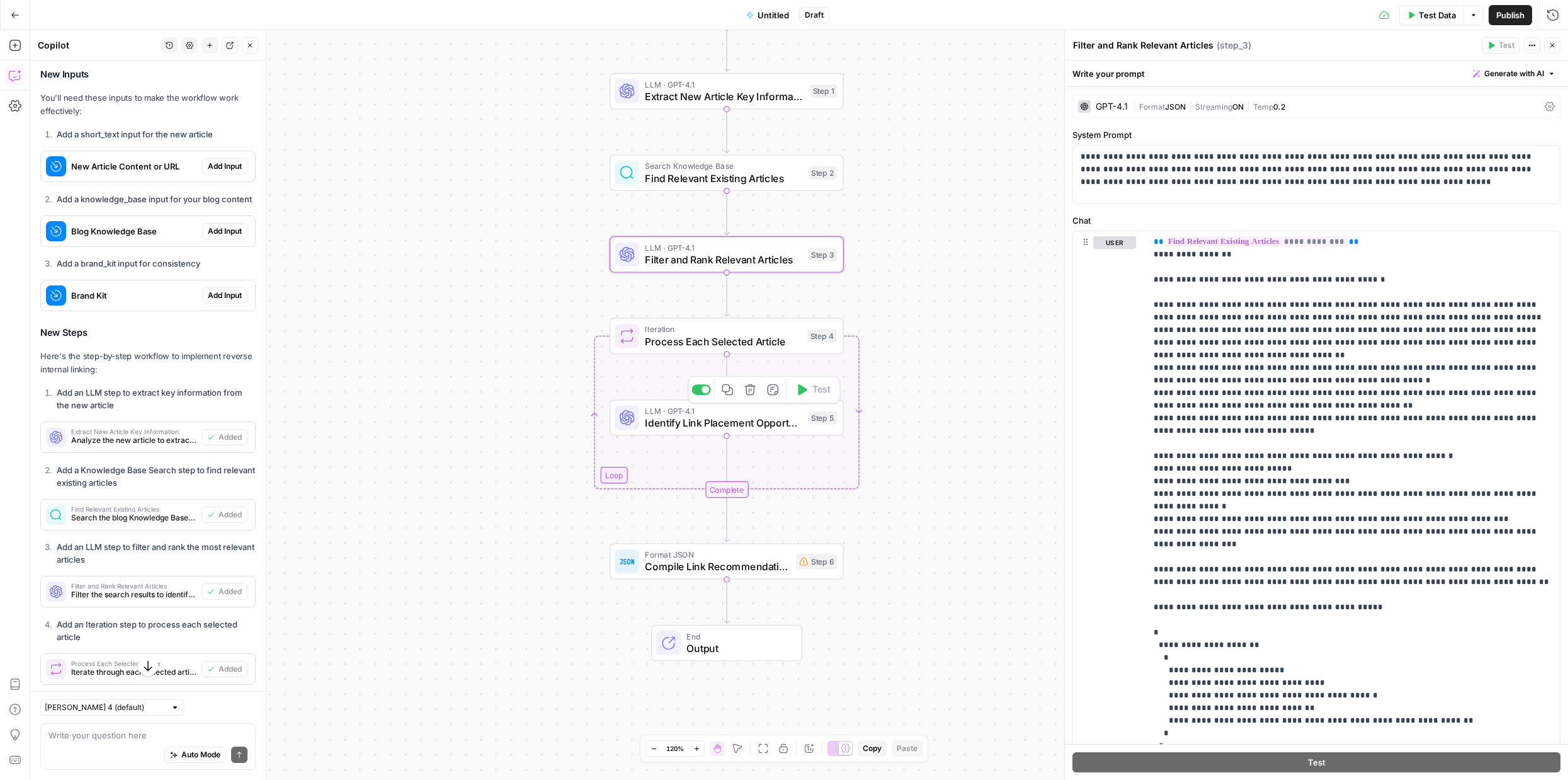
click at [760, 421] on span "Identify Link Placement Opportunities" at bounding box center [724, 422] width 157 height 15
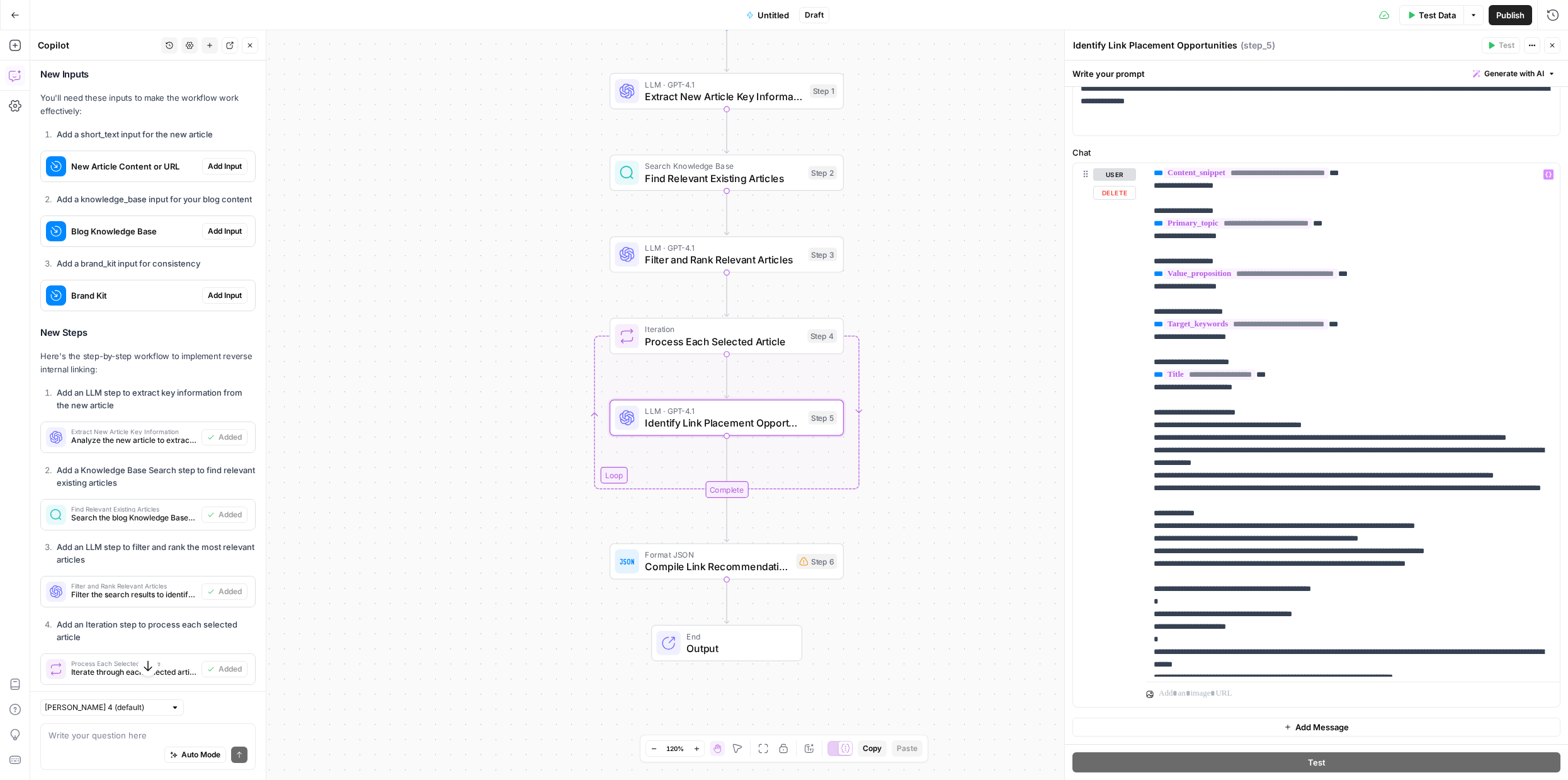
scroll to position [4, 0]
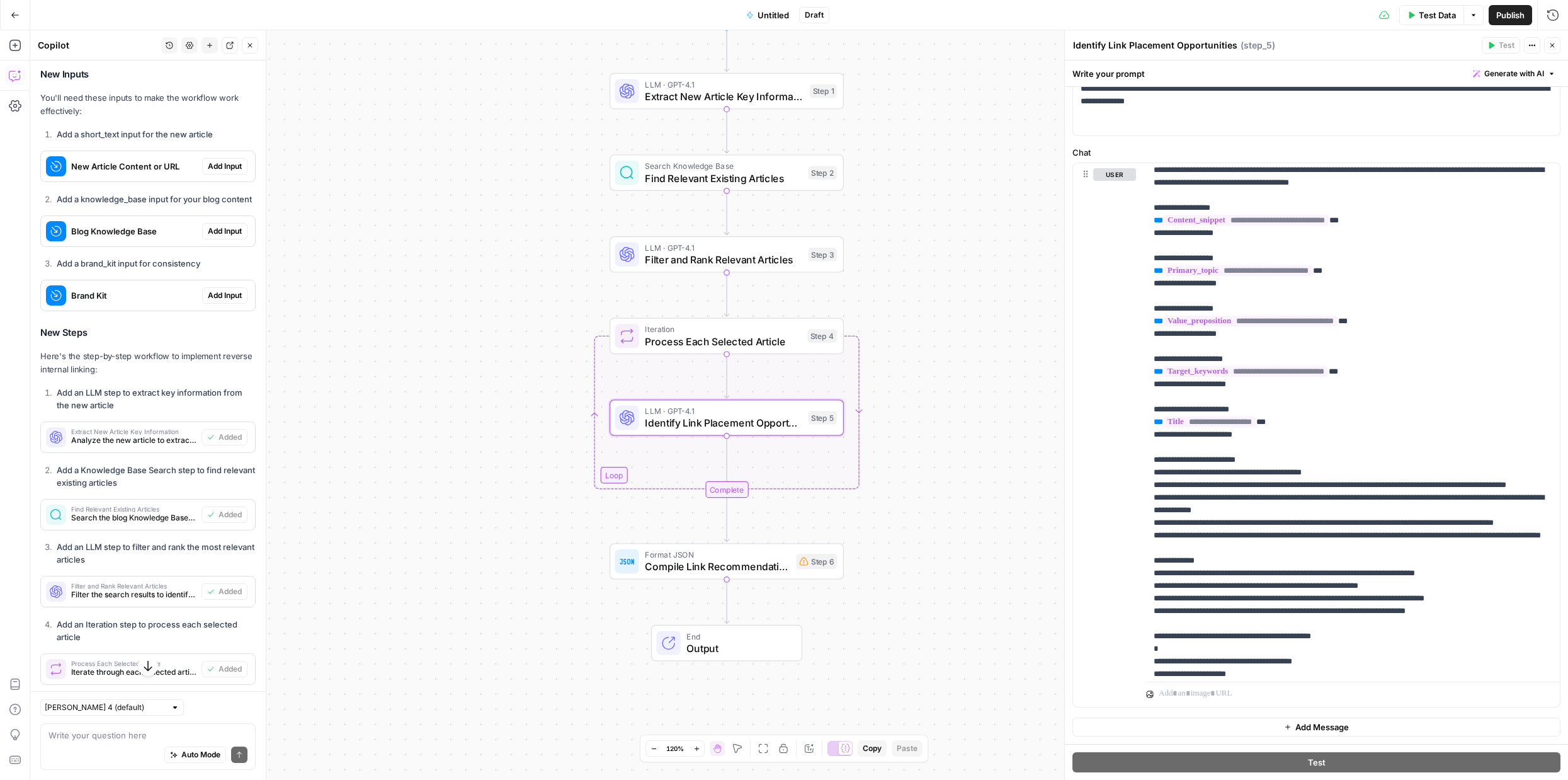
click at [1425, 13] on span "Test Data" at bounding box center [1437, 15] width 37 height 13
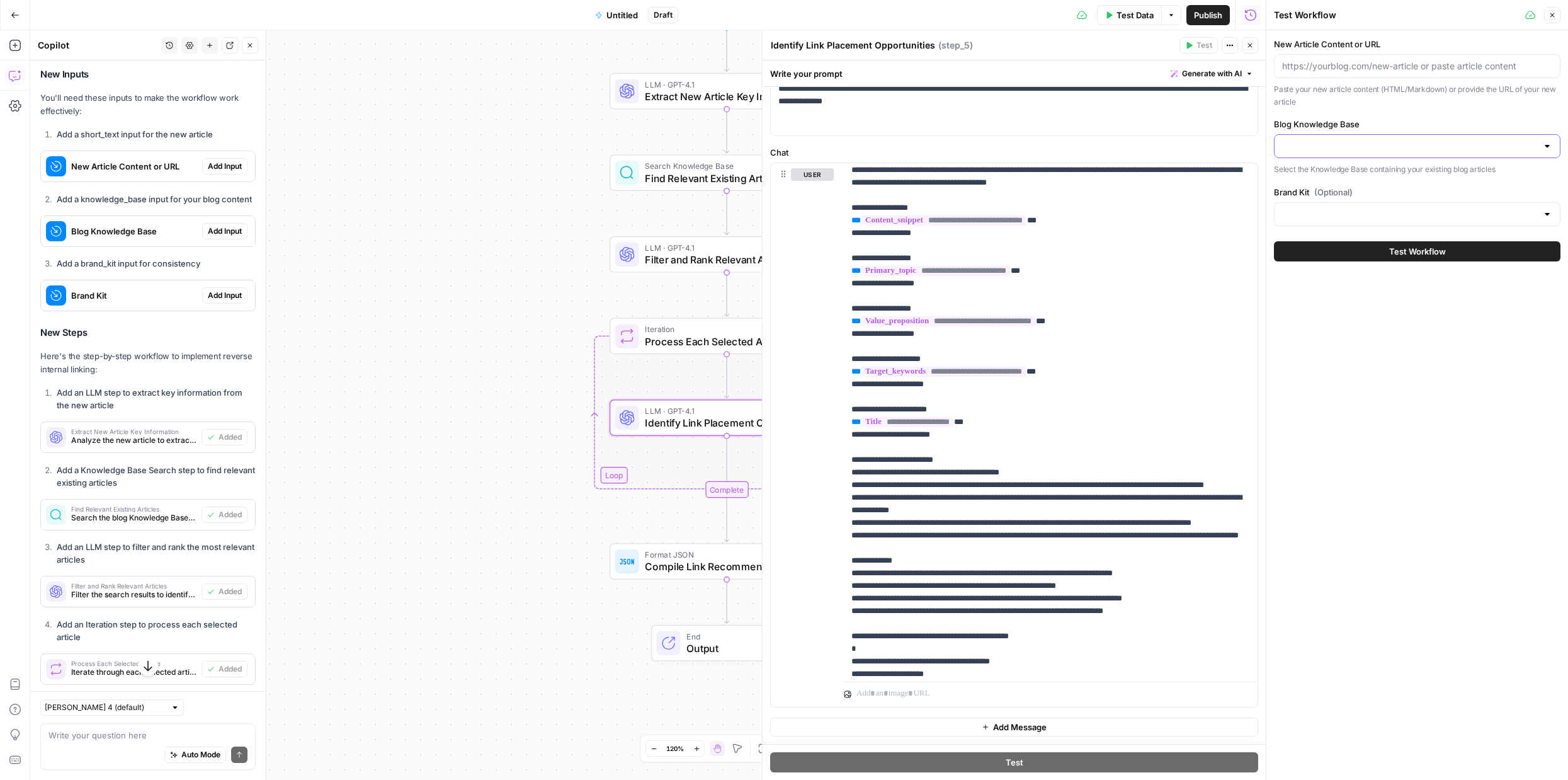
click at [1410, 143] on input "Blog Knowledge Base" at bounding box center [1409, 146] width 255 height 13
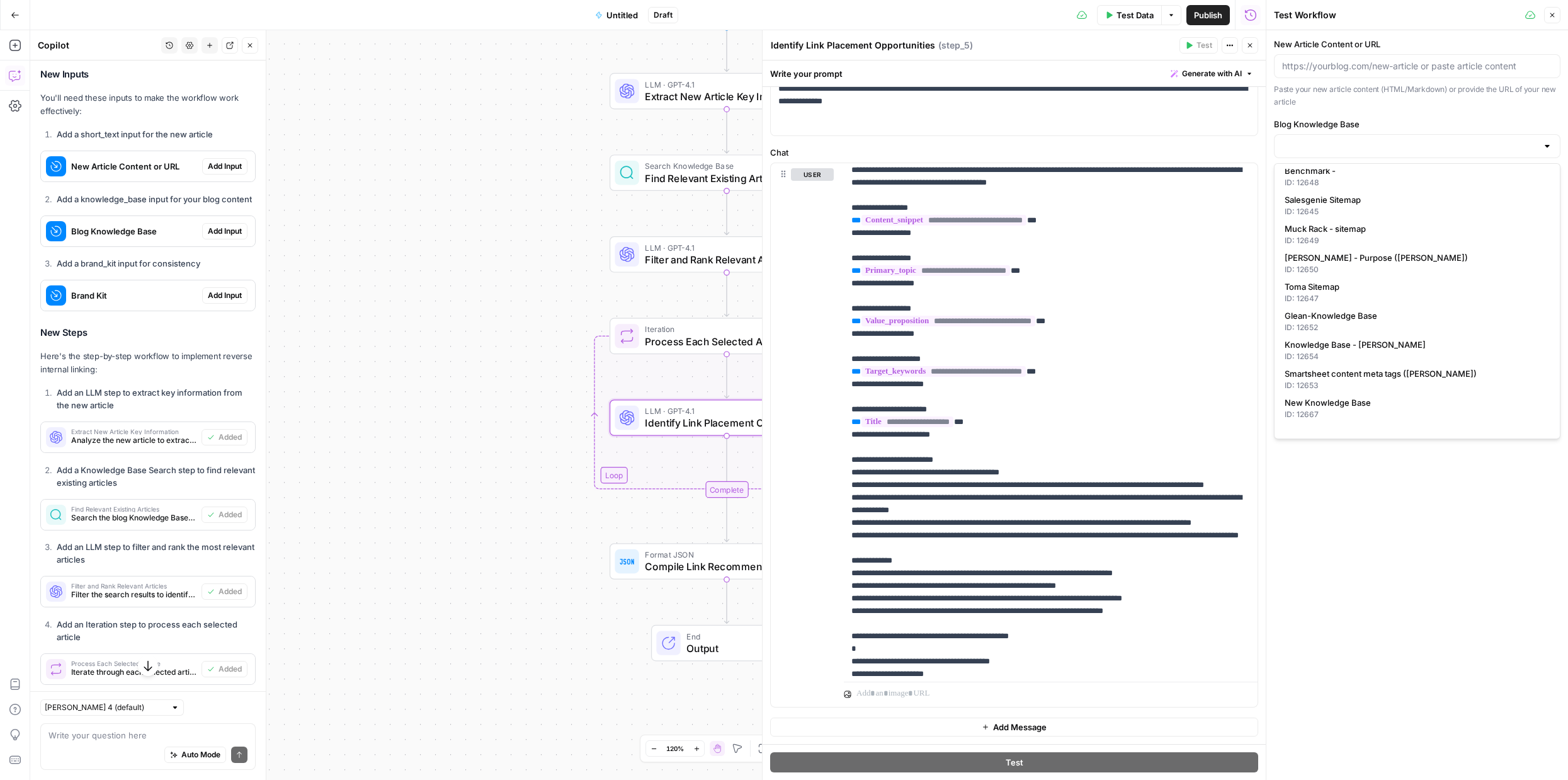
scroll to position [0, 0]
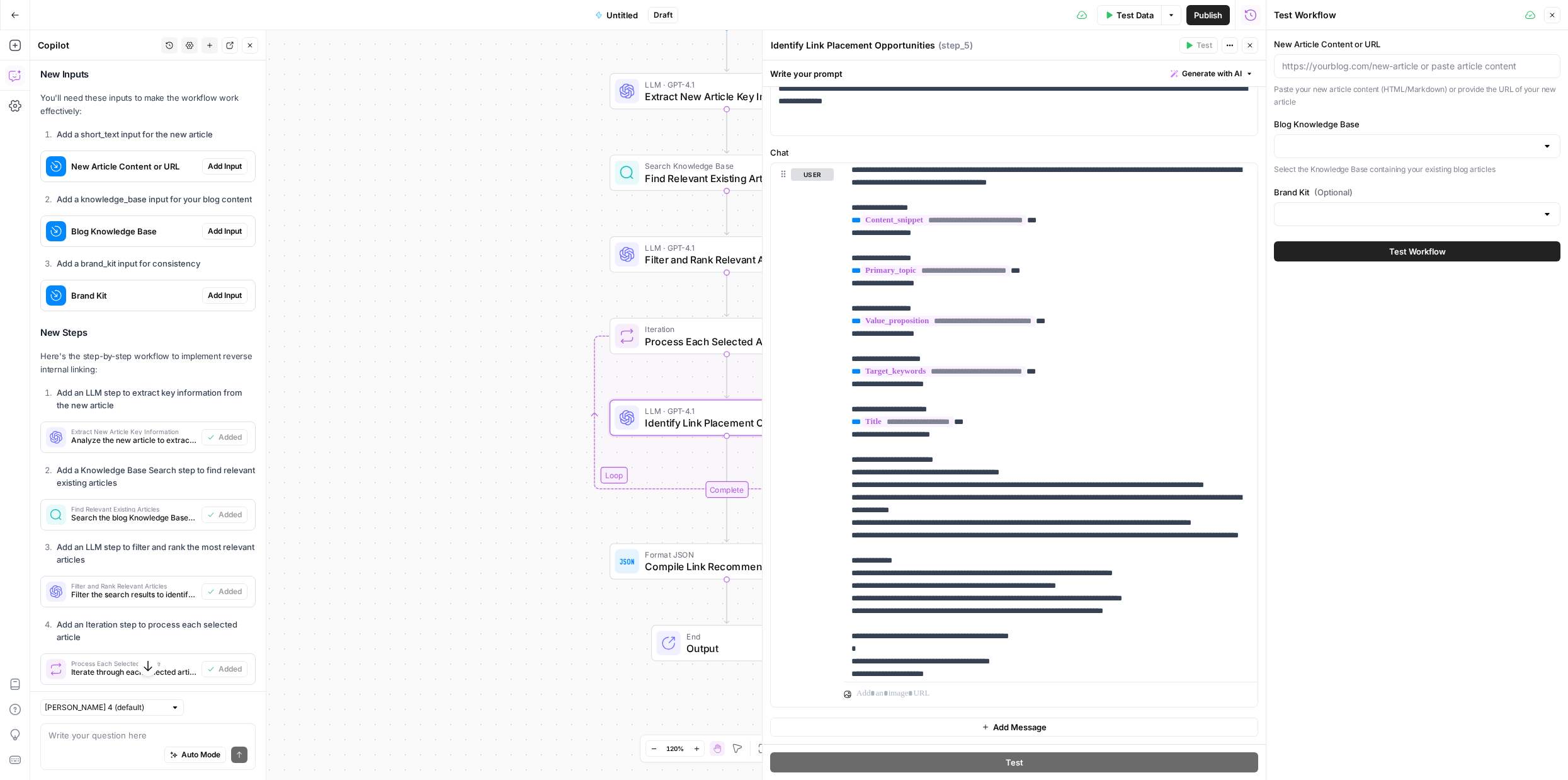
click at [1134, 156] on label "Chat" at bounding box center [1014, 152] width 488 height 13
click at [535, 168] on div "Workflow Input Settings Inputs LLM · GPT-4.1 Extract New Article Key Informatio…" at bounding box center [647, 405] width 1235 height 750
click at [315, 92] on div "Workflow Input Settings Inputs LLM · GPT-4.1 Extract New Article Key Informatio…" at bounding box center [647, 405] width 1235 height 750
click at [17, 43] on icon "button" at bounding box center [15, 45] width 13 height 13
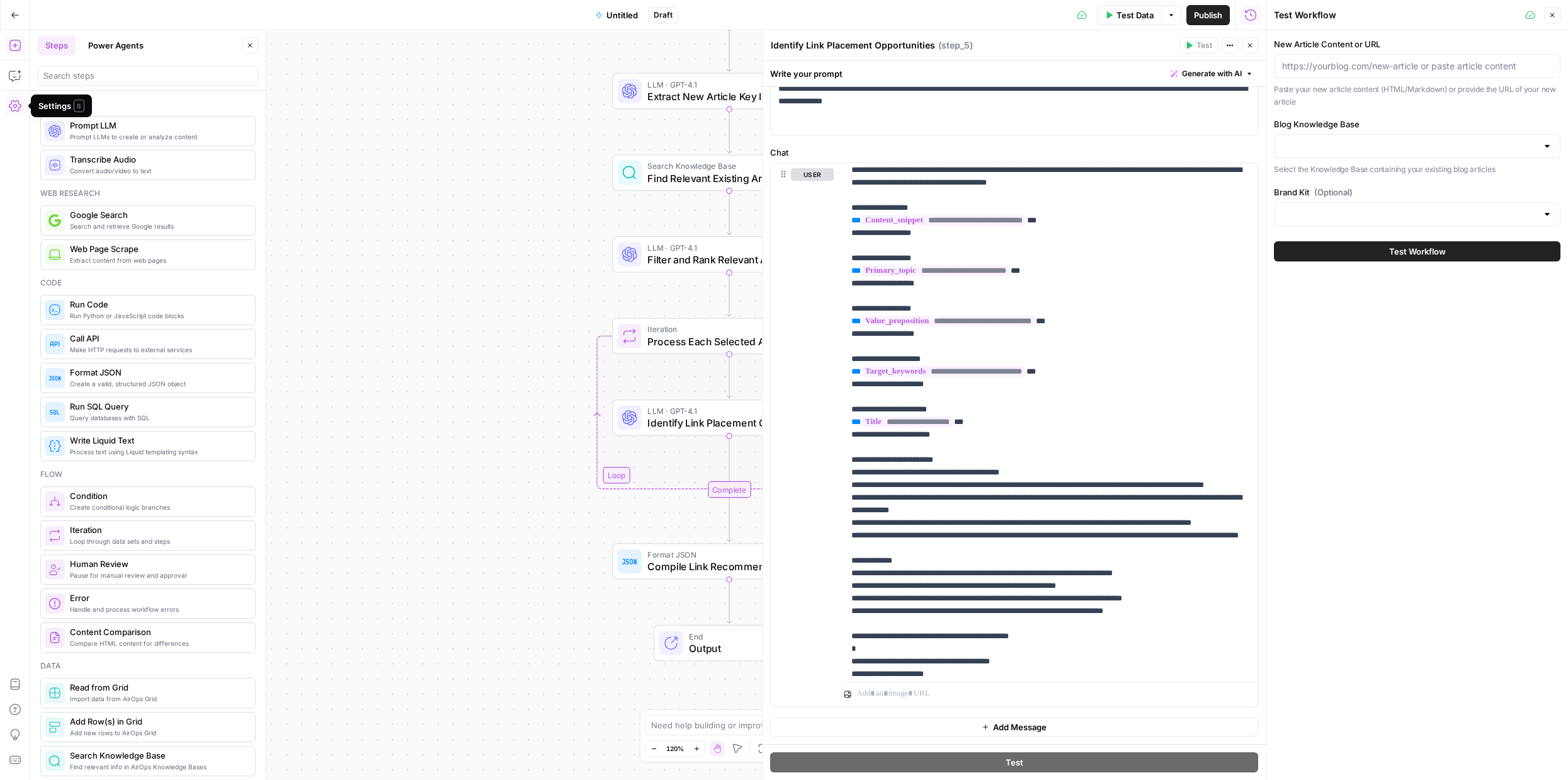
click at [15, 106] on icon "button" at bounding box center [15, 106] width 13 height 11
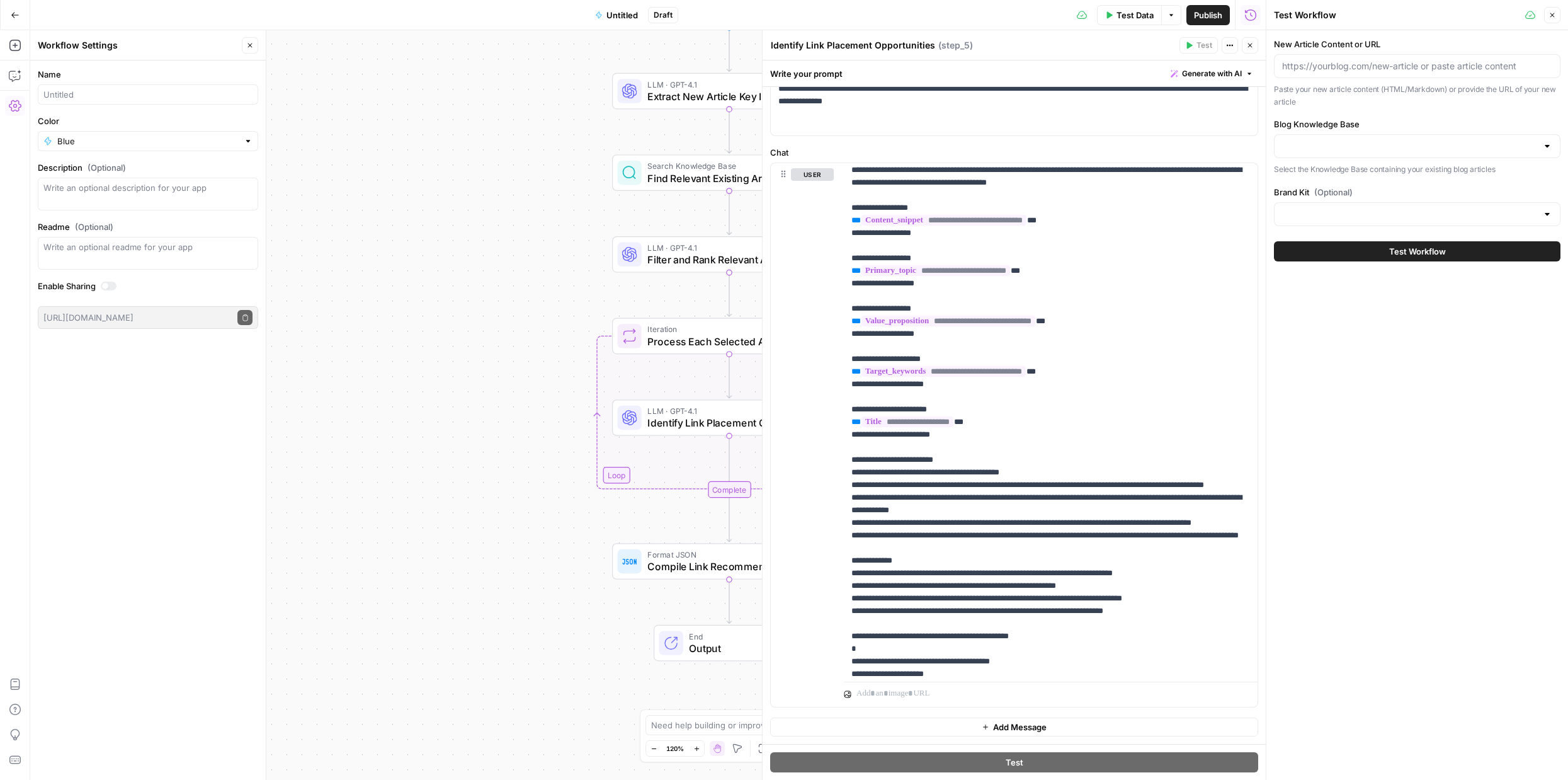
click at [1553, 142] on div at bounding box center [1417, 146] width 287 height 24
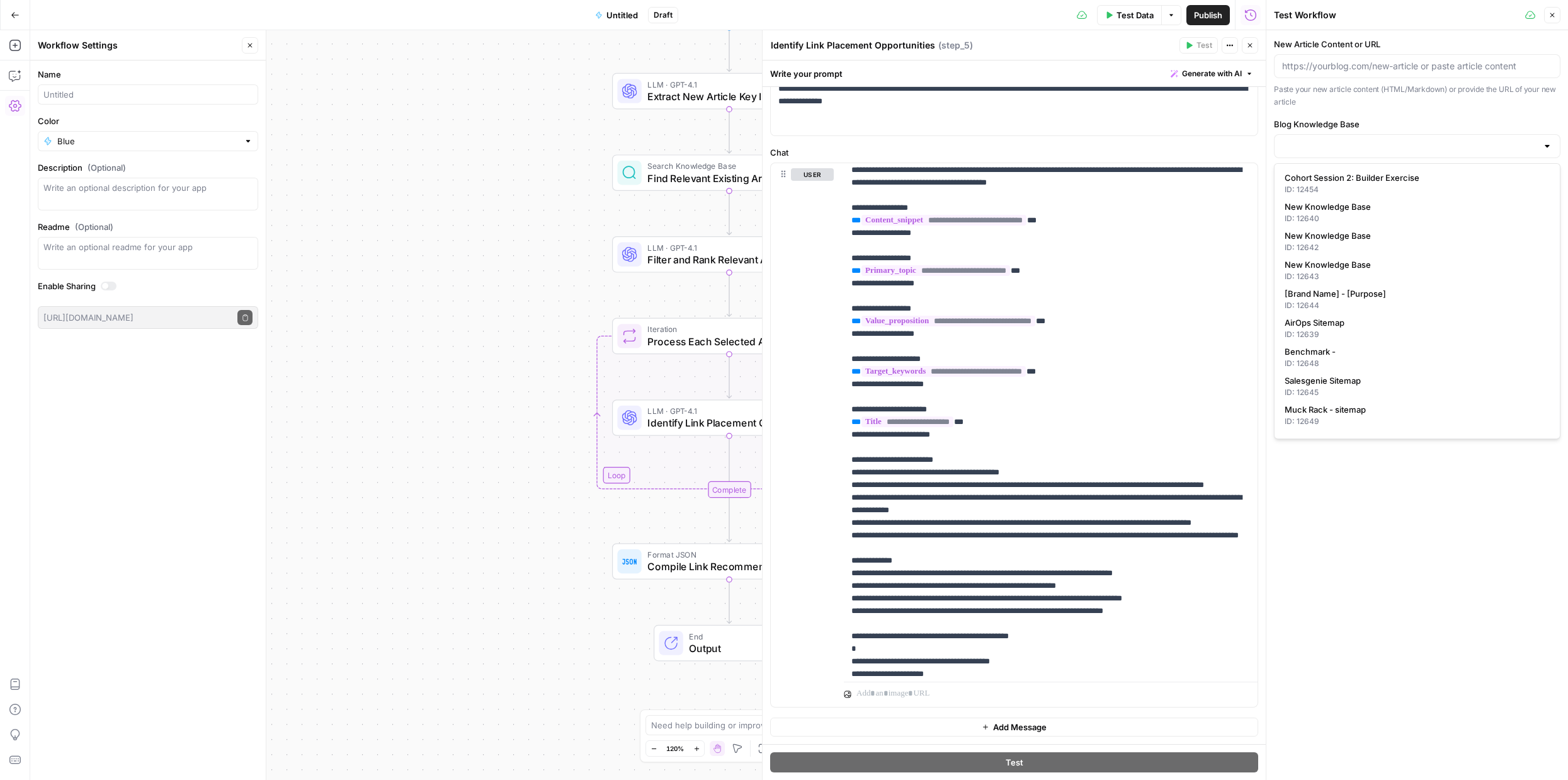
click at [357, 483] on div "Workflow Input Settings Inputs LLM · GPT-4.1 Extract New Article Key Informatio…" at bounding box center [647, 405] width 1235 height 750
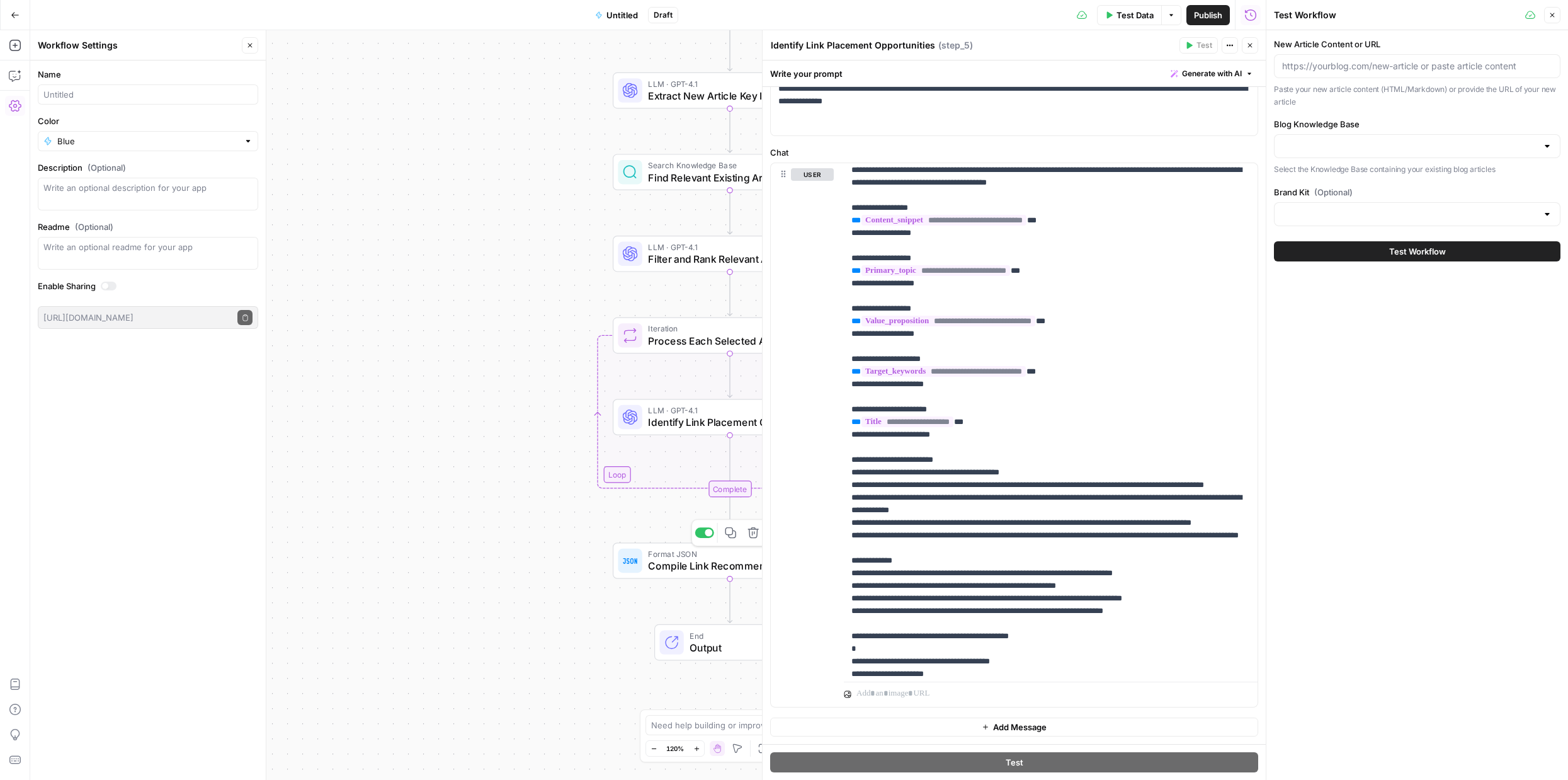
click at [718, 566] on span "Compile Link Recommendations" at bounding box center [720, 565] width 145 height 15
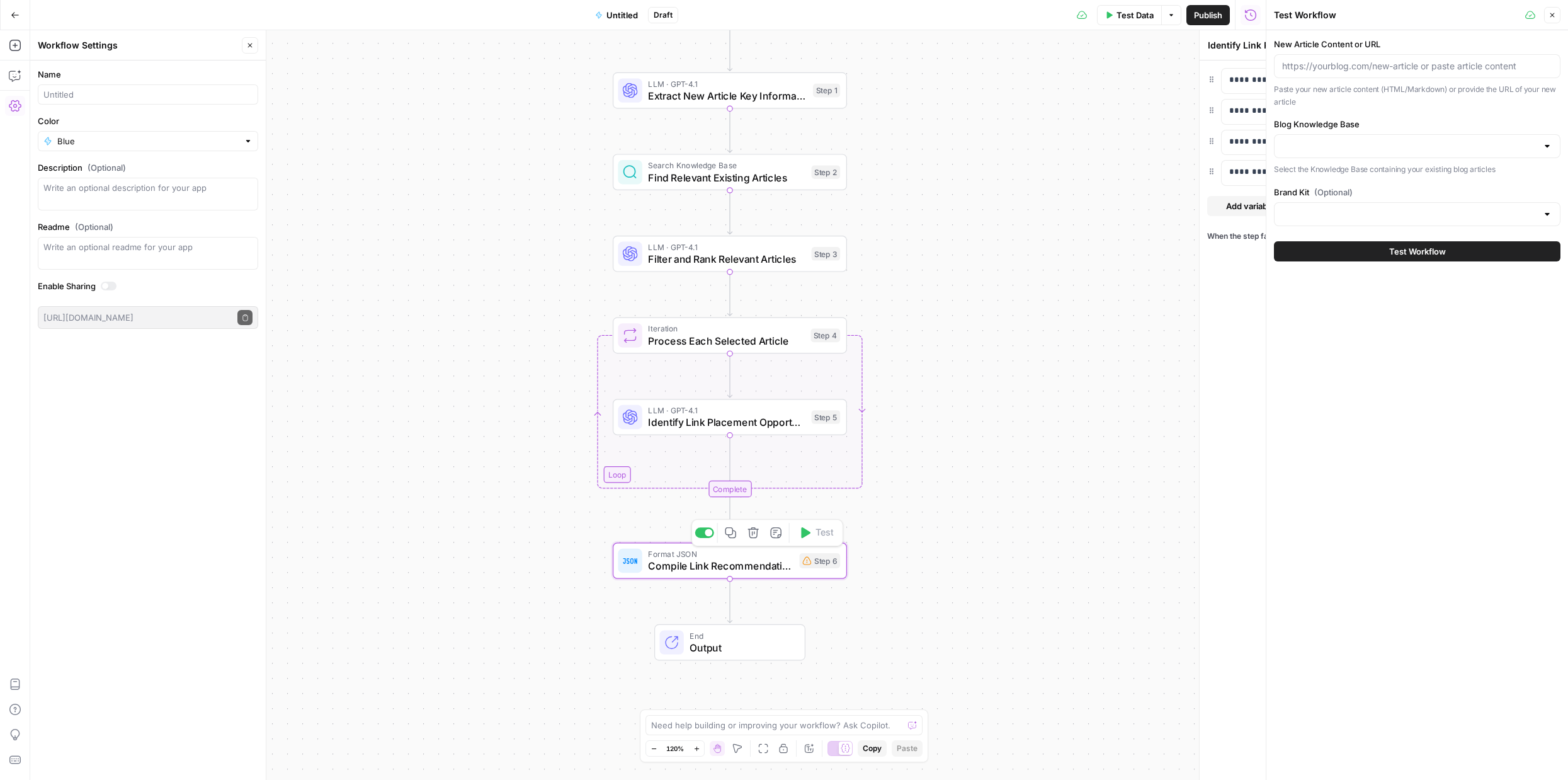
type textarea "Compile Link Recommendations"
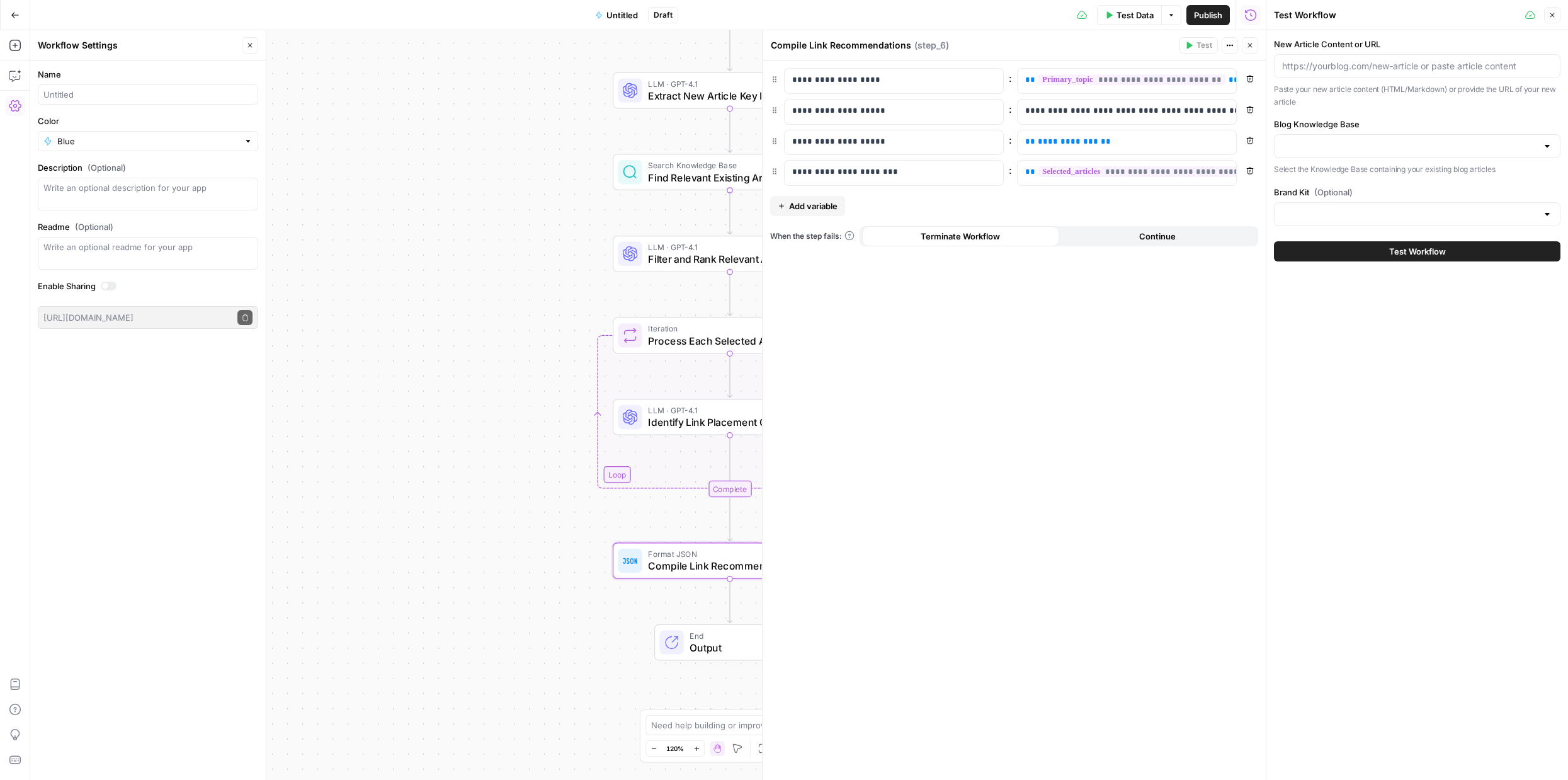
click at [470, 281] on div "Workflow Input Settings Inputs LLM · GPT-4.1 Extract New Article Key Informatio…" at bounding box center [647, 405] width 1235 height 750
click at [476, 375] on div "Workflow Input Settings Inputs LLM · GPT-4.1 Extract New Article Key Informatio…" at bounding box center [647, 405] width 1235 height 750
click at [499, 287] on div "Workflow Input Settings Inputs LLM · GPT-4.1 Extract New Article Key Informatio…" at bounding box center [647, 405] width 1235 height 750
click at [489, 268] on div "Workflow Input Settings Inputs LLM · GPT-4.1 Extract New Article Key Informatio…" at bounding box center [647, 405] width 1235 height 750
click at [733, 568] on span "Compile Link Recommendations" at bounding box center [720, 567] width 145 height 15
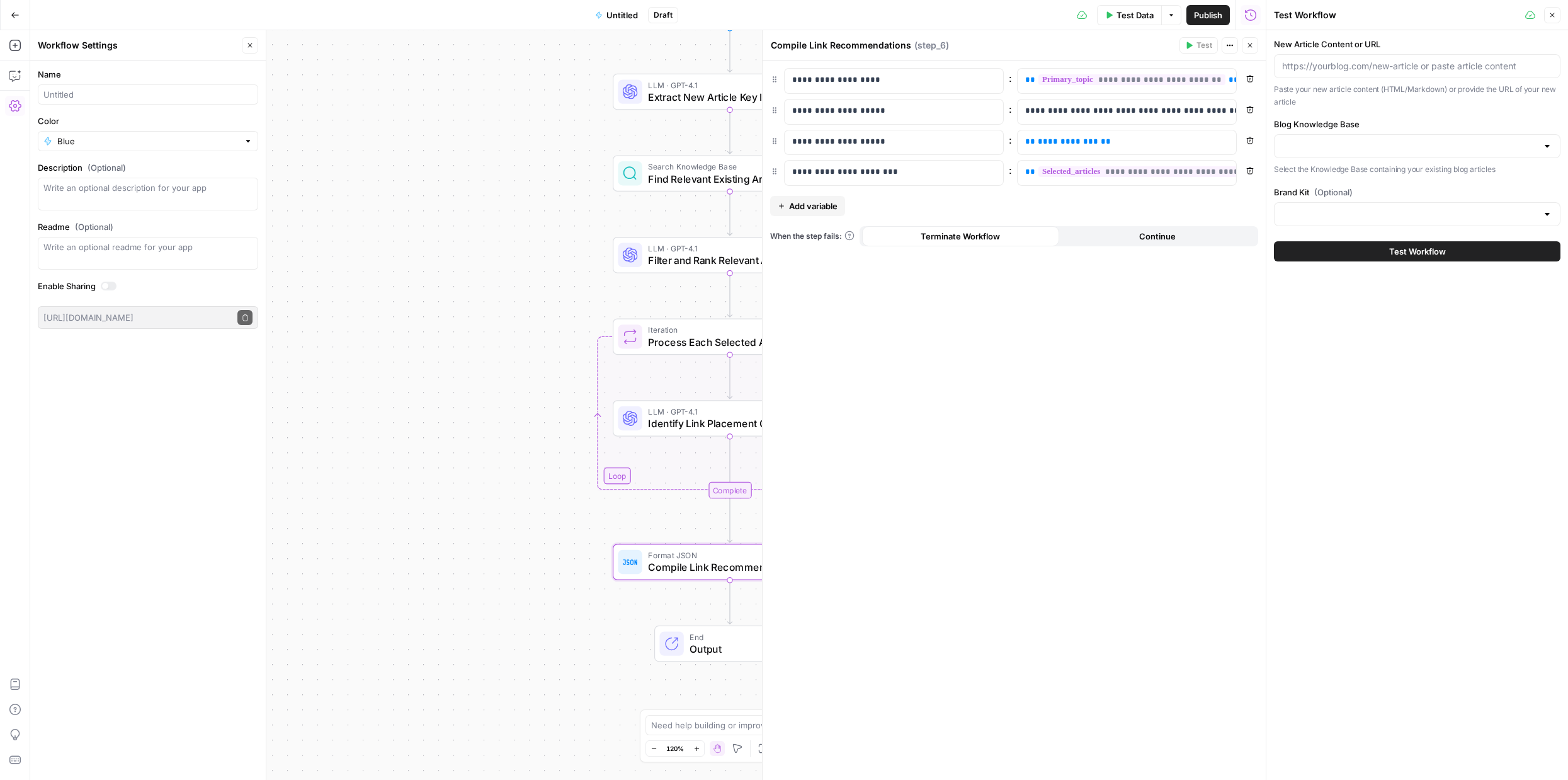
click at [728, 643] on span "Output" at bounding box center [741, 649] width 103 height 15
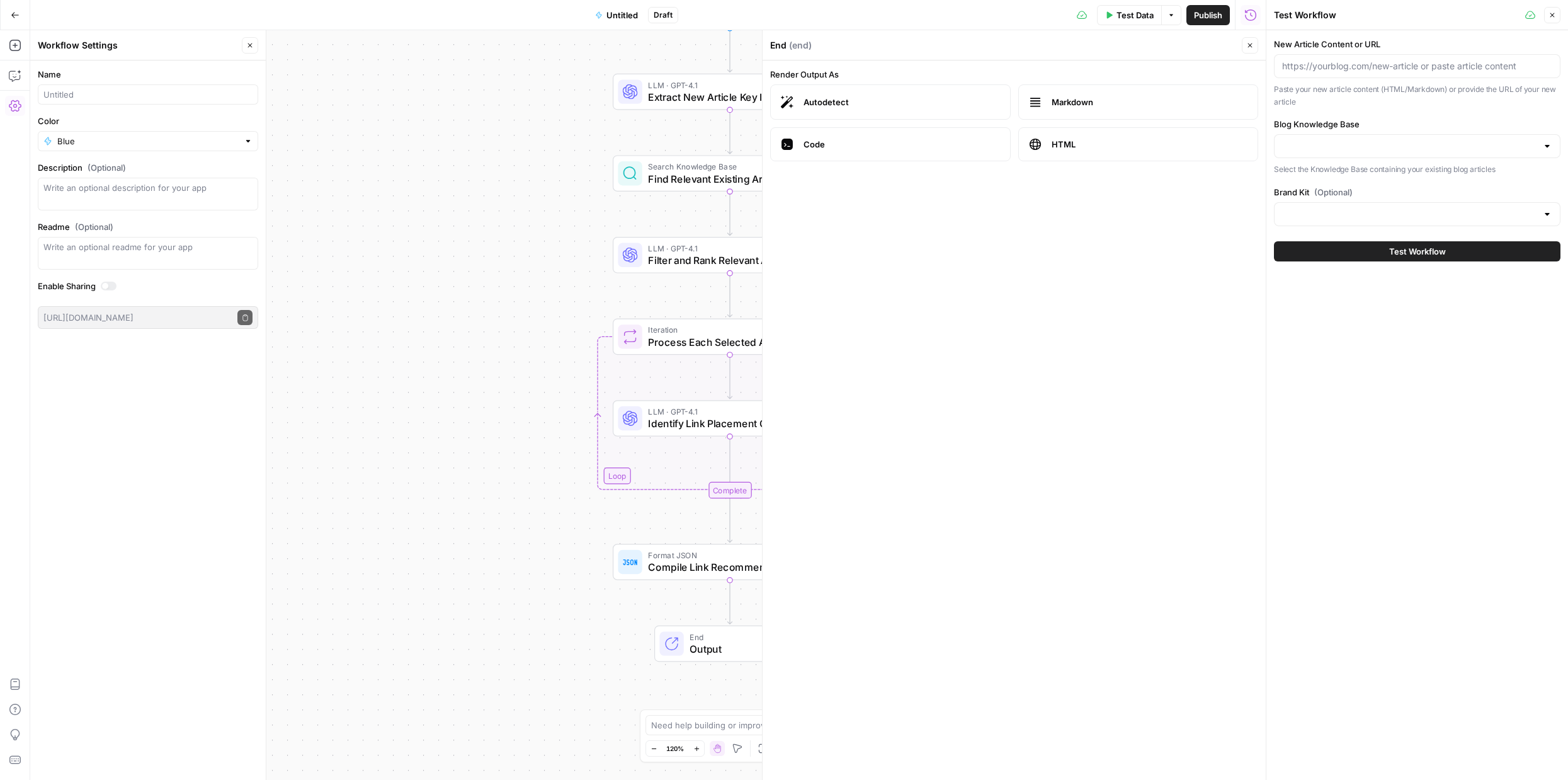
click at [728, 643] on span "Output" at bounding box center [741, 649] width 103 height 15
click at [506, 631] on div "Workflow Input Settings Inputs LLM · GPT-4.1 Extract New Article Key Informatio…" at bounding box center [647, 405] width 1235 height 750
click at [1249, 45] on icon "button" at bounding box center [1250, 45] width 4 height 4
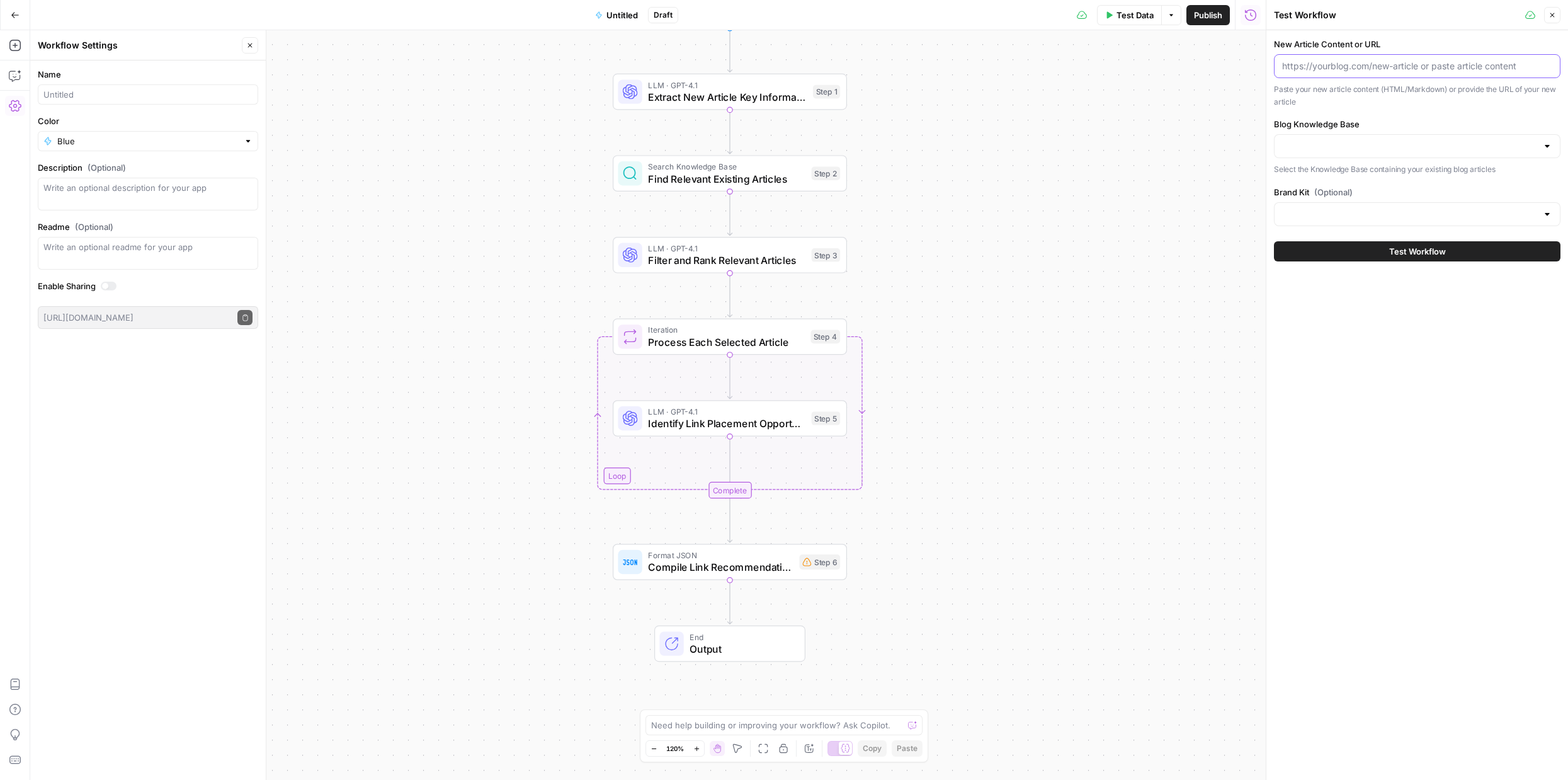
click at [1314, 66] on input "New Article Content or URL" at bounding box center [1416, 66] width 270 height 13
paste input "[URL][DOMAIN_NAME]"
type input "[URL][DOMAIN_NAME]"
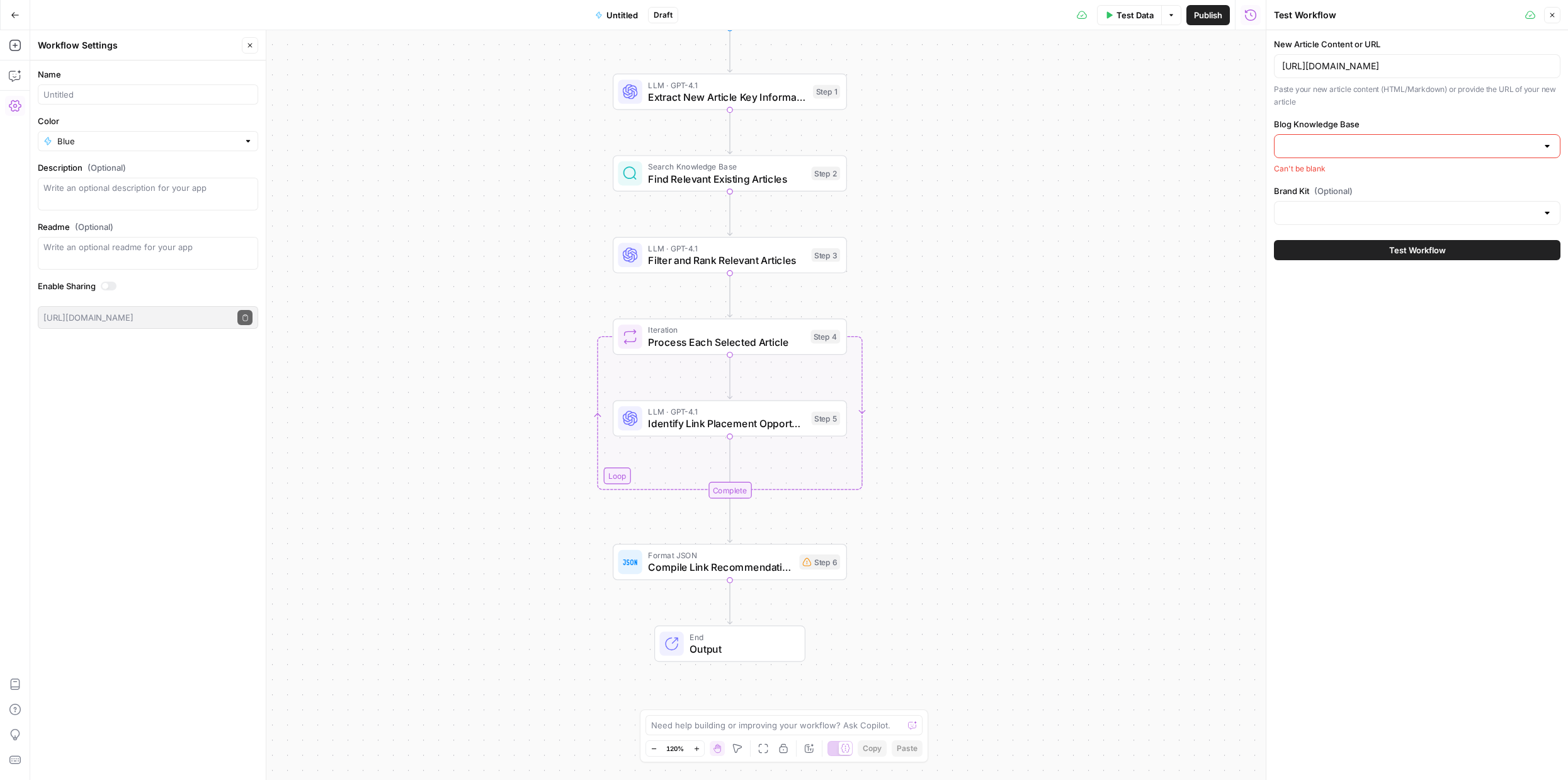
click at [1324, 147] on input "Blog Knowledge Base" at bounding box center [1409, 146] width 255 height 13
click at [1418, 182] on span "Knowledge base - Anastasia" at bounding box center [1414, 178] width 260 height 13
type input "Knowledge base - Anastasia"
click at [1412, 253] on span "Test Workflow" at bounding box center [1417, 251] width 57 height 13
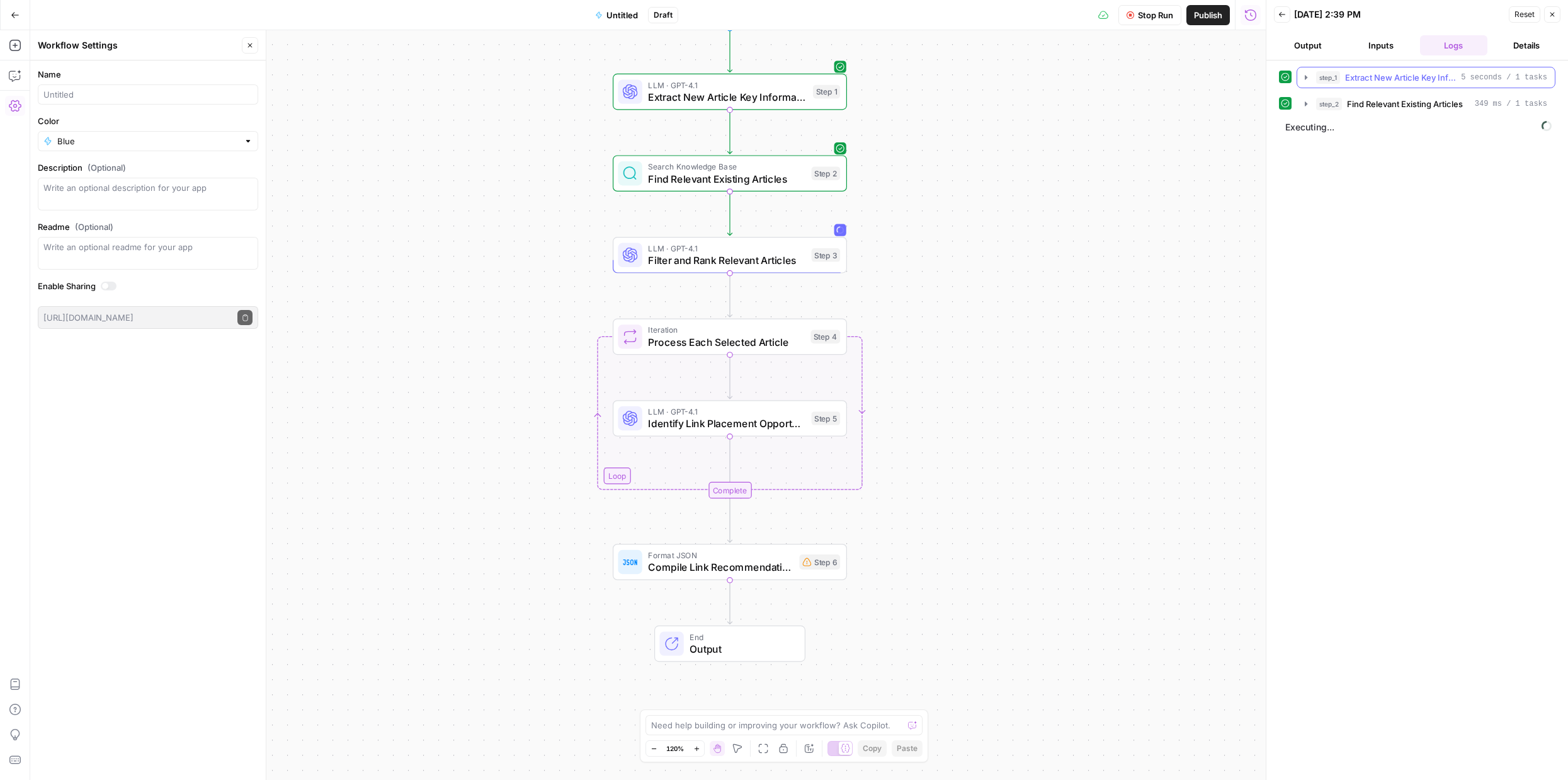
click at [1413, 79] on span "Extract New Article Key Information" at bounding box center [1400, 78] width 111 height 13
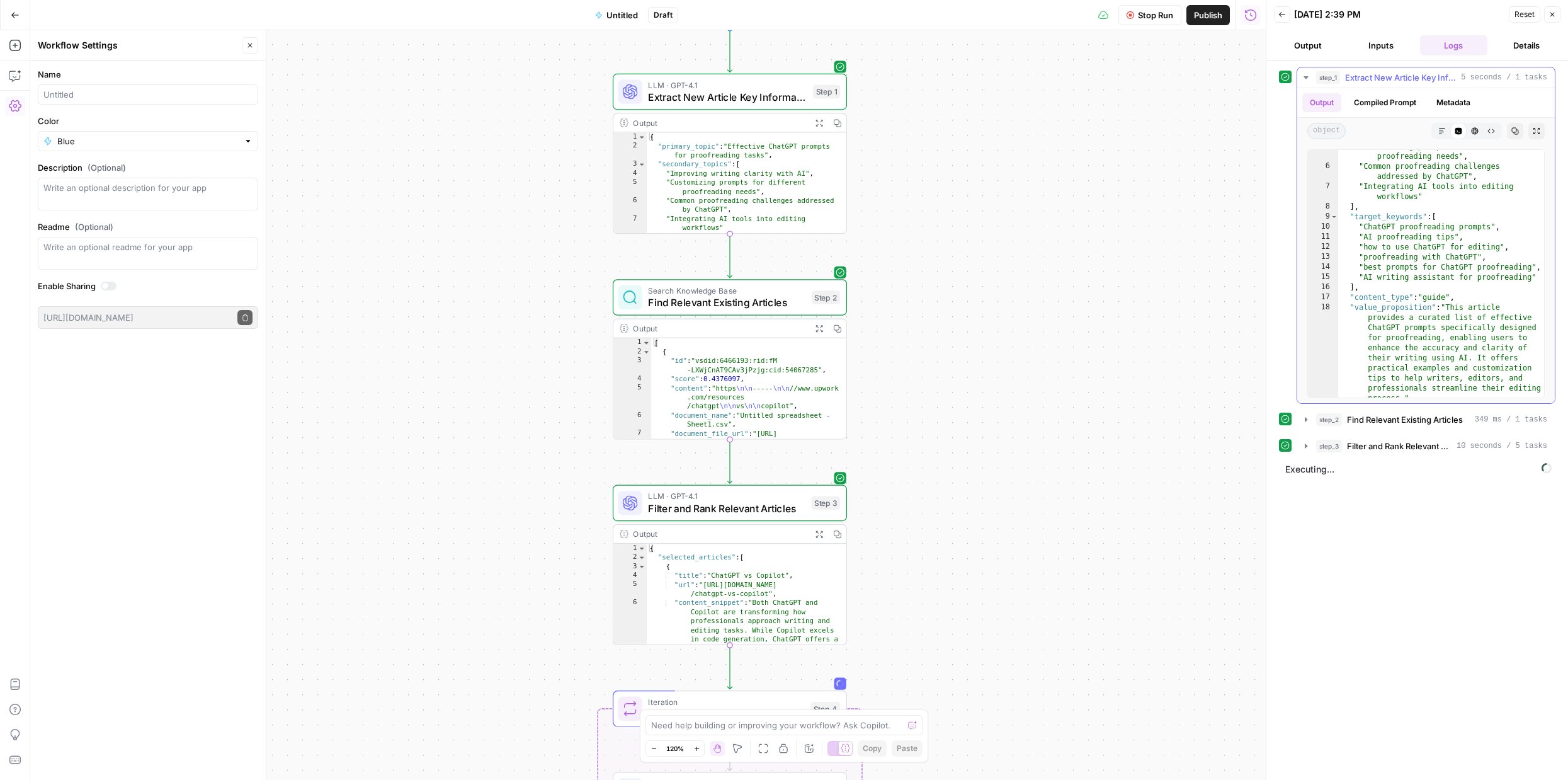
scroll to position [63, 0]
click at [1452, 423] on span "Find Relevant Existing Articles" at bounding box center [1404, 420] width 116 height 13
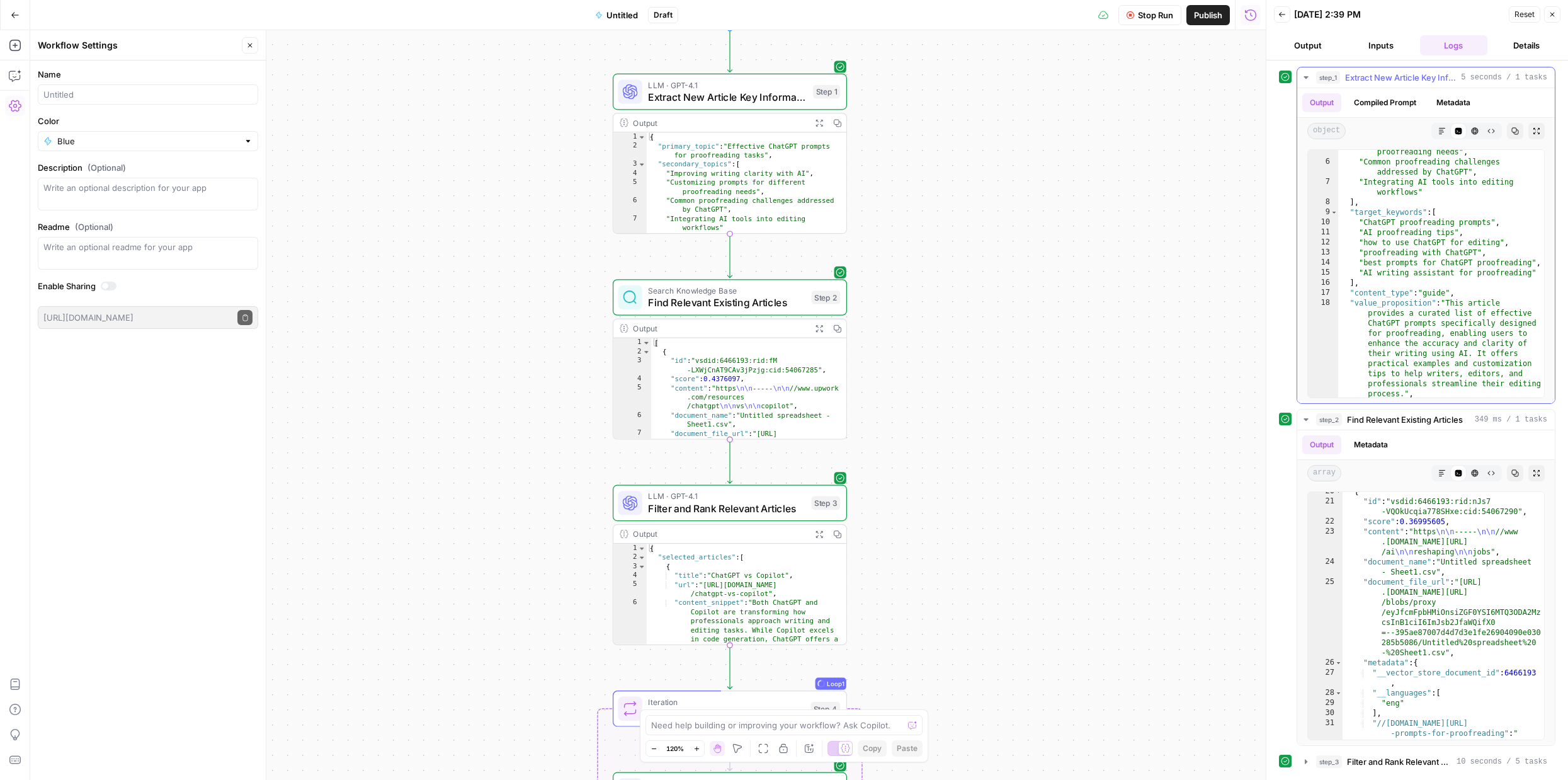
scroll to position [388, 0]
click at [1427, 76] on span "Extract New Article Key Information" at bounding box center [1400, 78] width 111 height 13
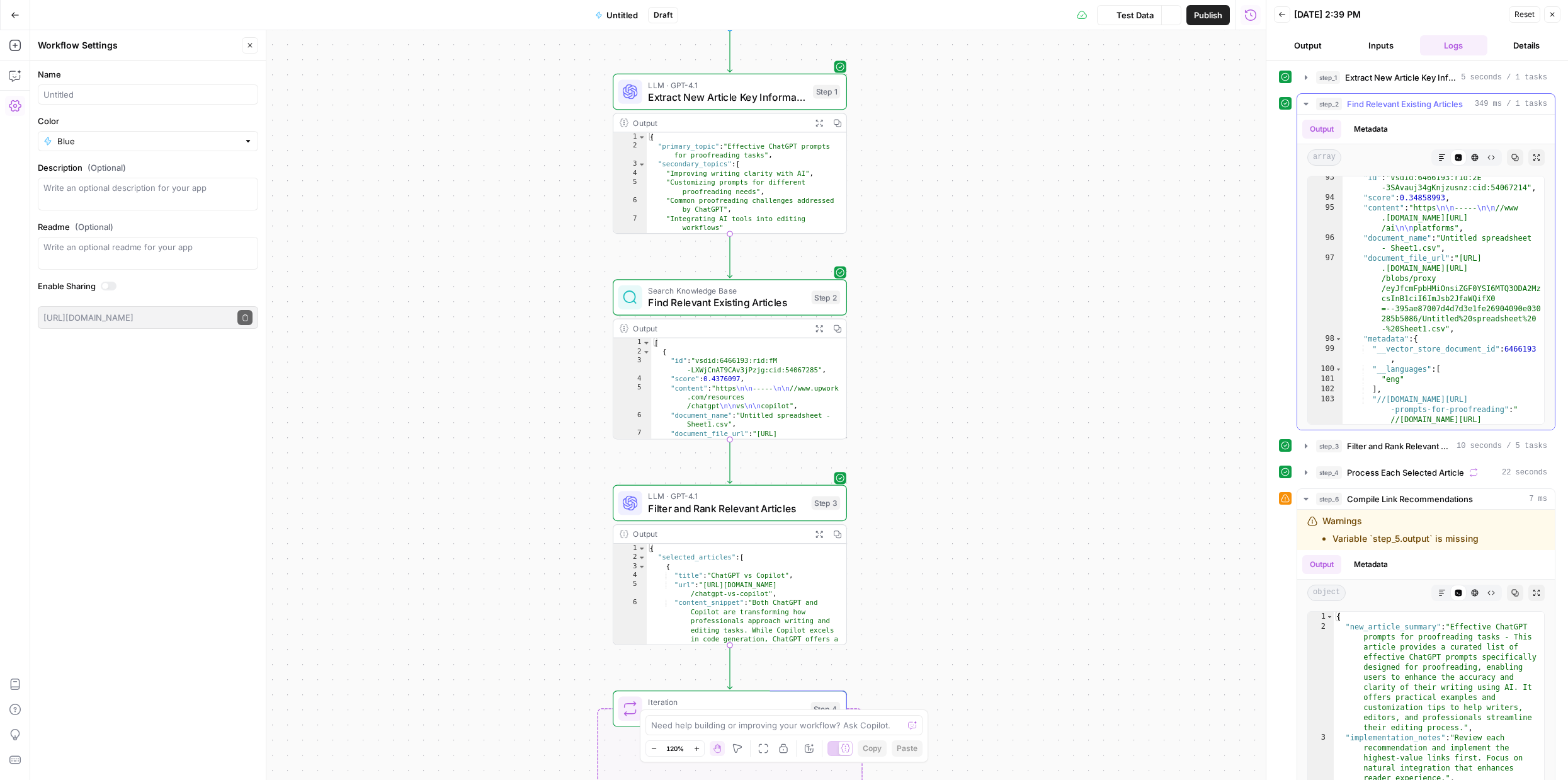
scroll to position [1929, 0]
click at [1369, 533] on li "Variable `step_5.output` is missing" at bounding box center [1405, 539] width 146 height 13
click at [1328, 560] on button "Output" at bounding box center [1322, 564] width 39 height 19
click at [927, 654] on div "Workflow Input Settings Inputs LLM · GPT-4.1 Extract New Article Key Informatio…" at bounding box center [647, 405] width 1235 height 750
drag, startPoint x: 758, startPoint y: 551, endPoint x: 788, endPoint y: 407, distance: 147.1
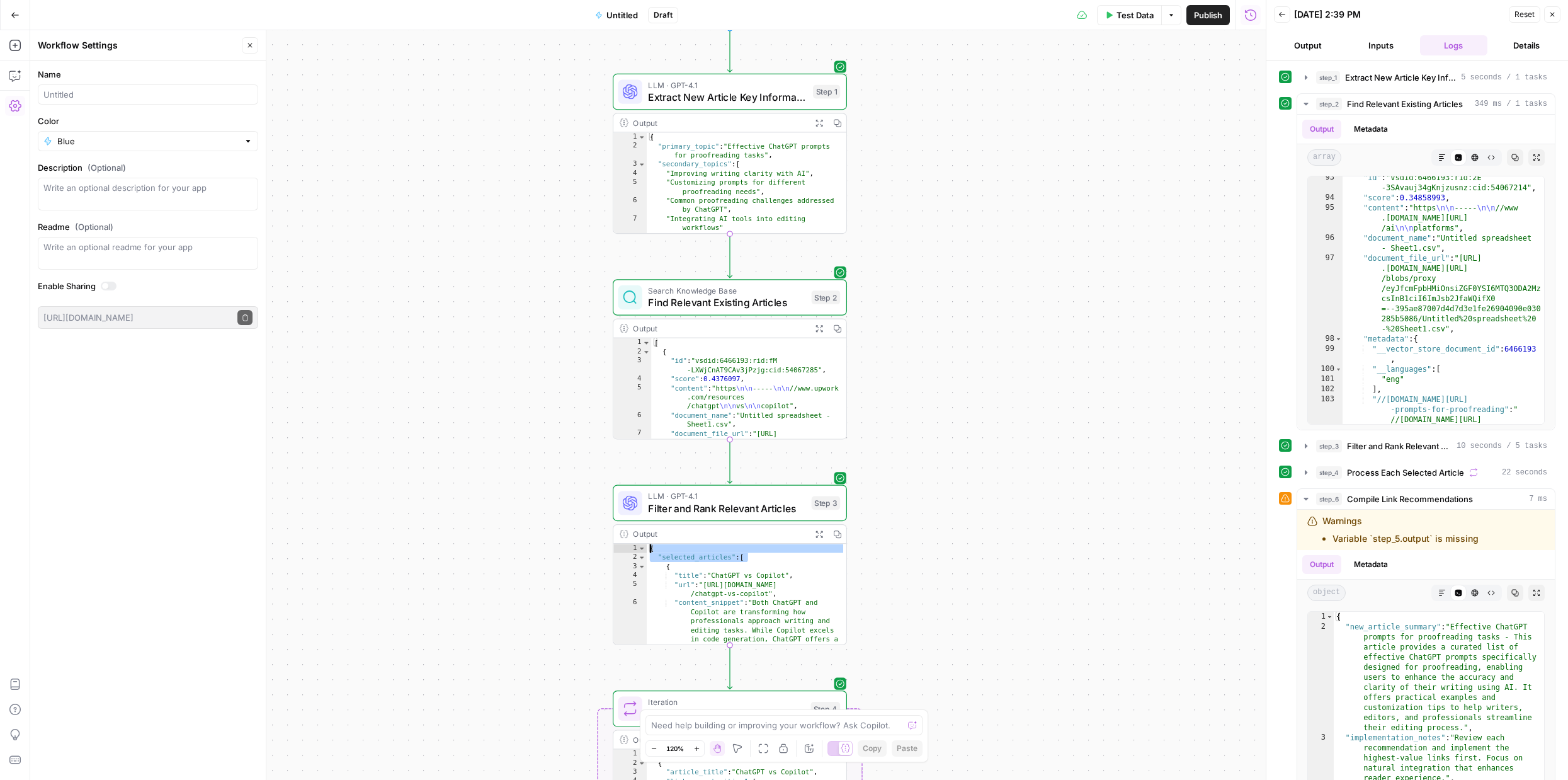
click at [788, 407] on div "Workflow Input Settings Inputs LLM · GPT-4.1 Extract New Article Key Informatio…" at bounding box center [1353, 441] width 1482 height 899
type textarea "**********"
click at [936, 474] on div "Workflow Input Settings Inputs LLM · GPT-4.1 Extract New Article Key Informatio…" at bounding box center [647, 405] width 1235 height 750
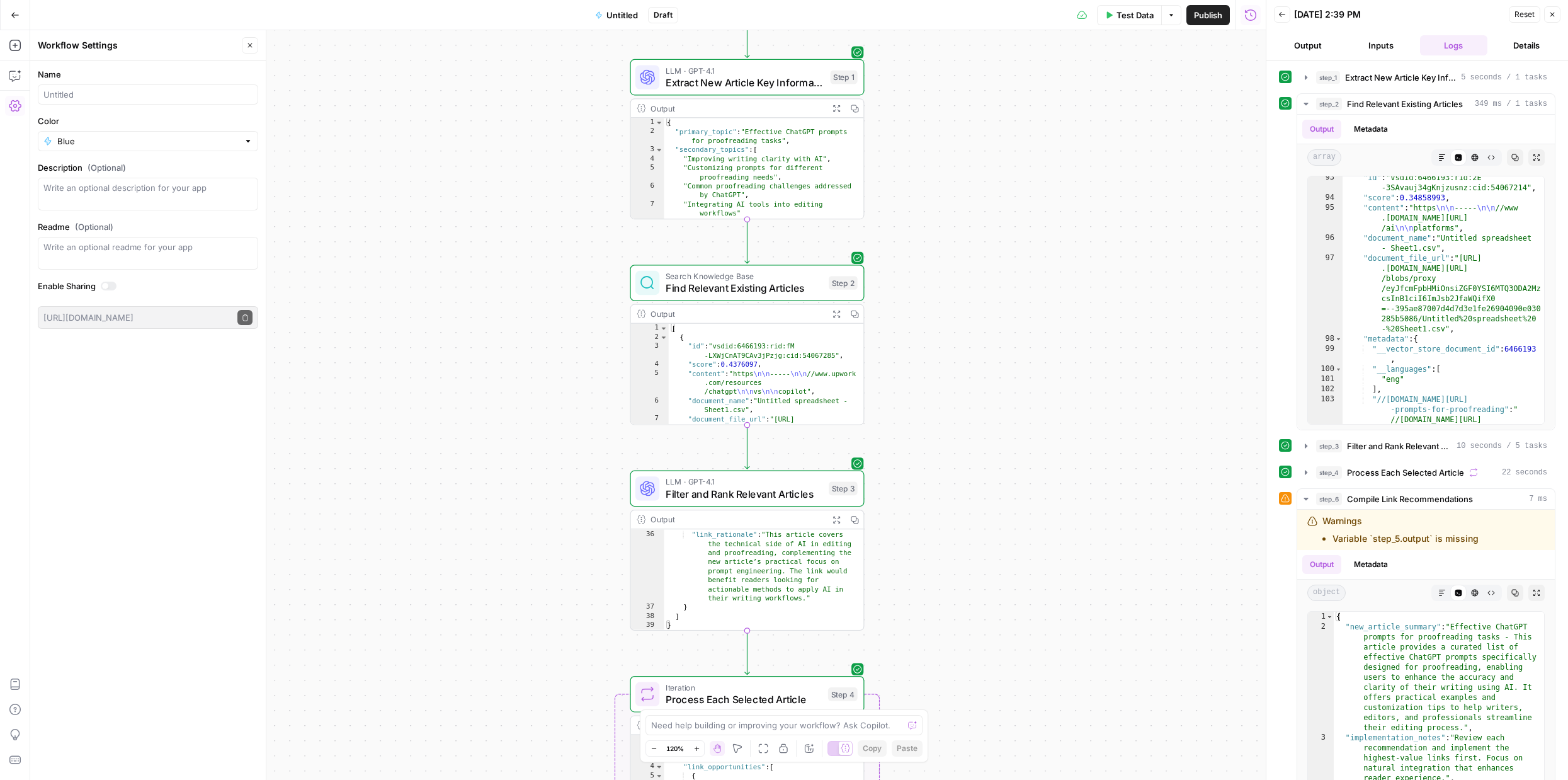
drag, startPoint x: 1014, startPoint y: 575, endPoint x: 1014, endPoint y: 388, distance: 187.0
click at [1015, 389] on div "Workflow Input Settings Inputs LLM · GPT-4.1 Extract New Article Key Informatio…" at bounding box center [647, 405] width 1235 height 750
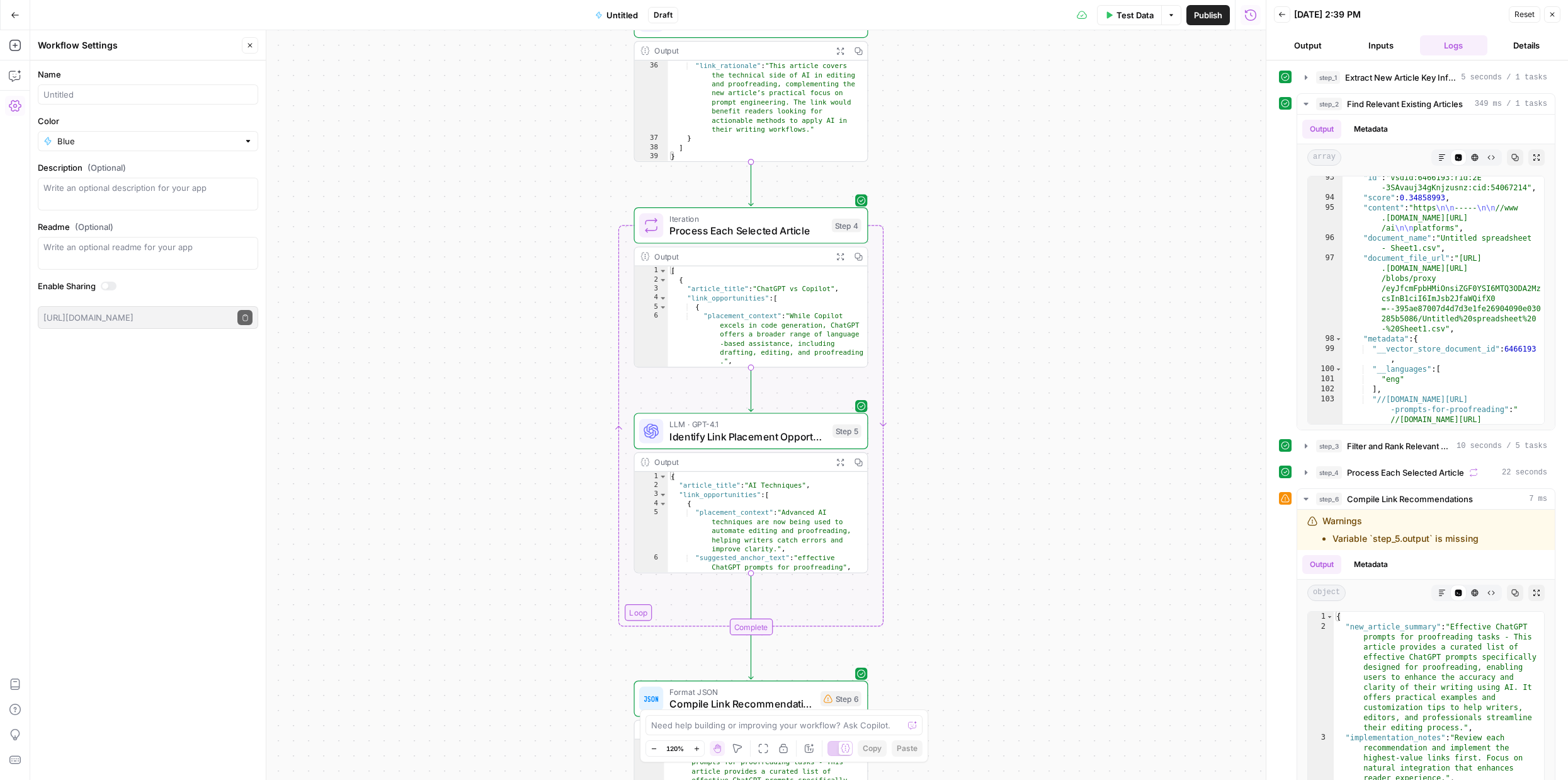
drag, startPoint x: 998, startPoint y: 534, endPoint x: 1002, endPoint y: 62, distance: 472.0
click at [1002, 62] on div "Workflow Input Settings Inputs LLM · GPT-4.1 Extract New Article Key Informatio…" at bounding box center [647, 405] width 1235 height 750
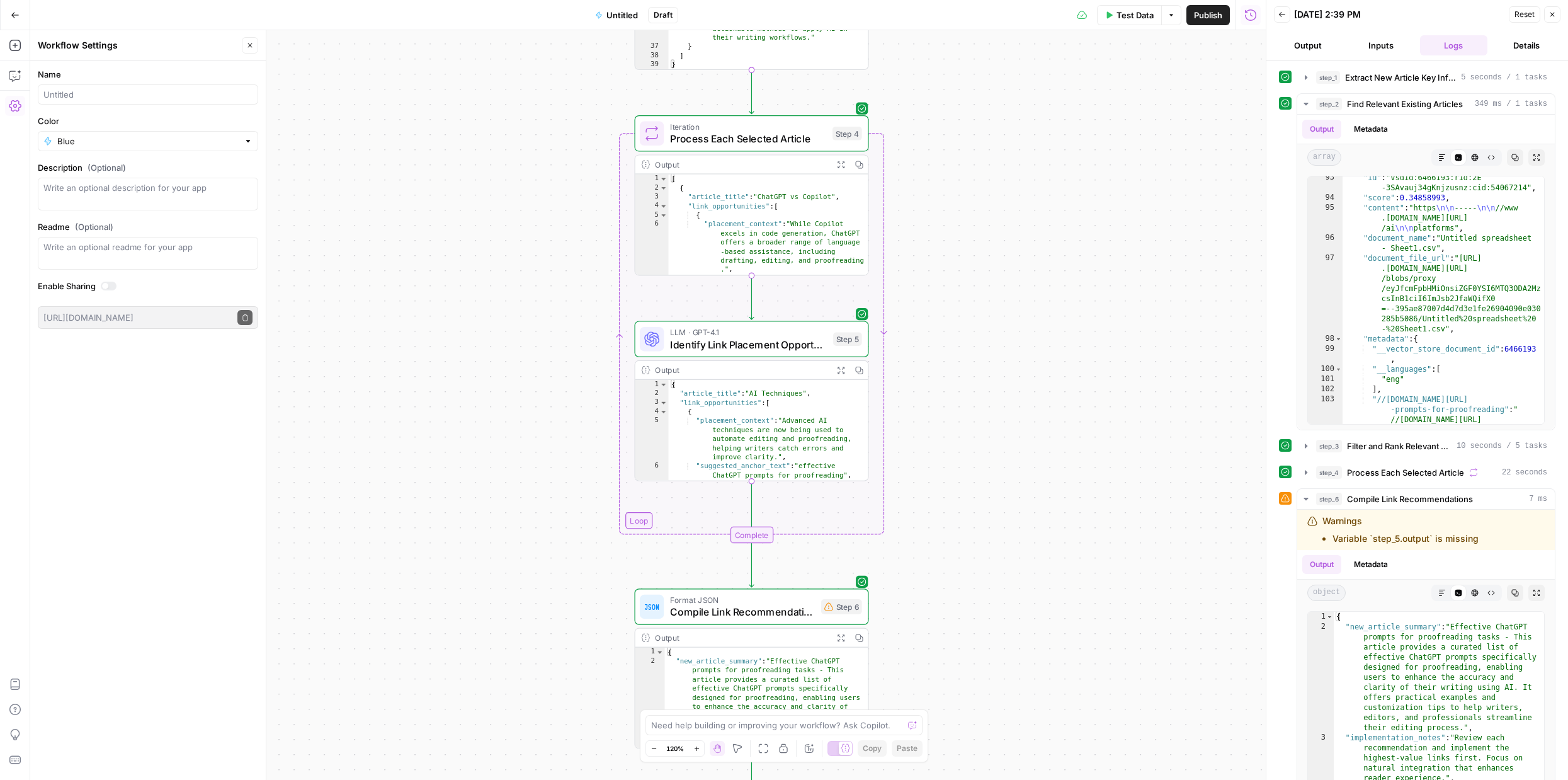
drag, startPoint x: 1015, startPoint y: 182, endPoint x: 1015, endPoint y: 101, distance: 81.0
click at [1015, 101] on div "Workflow Input Settings Inputs LLM · GPT-4.1 Extract New Article Key Informatio…" at bounding box center [647, 405] width 1235 height 750
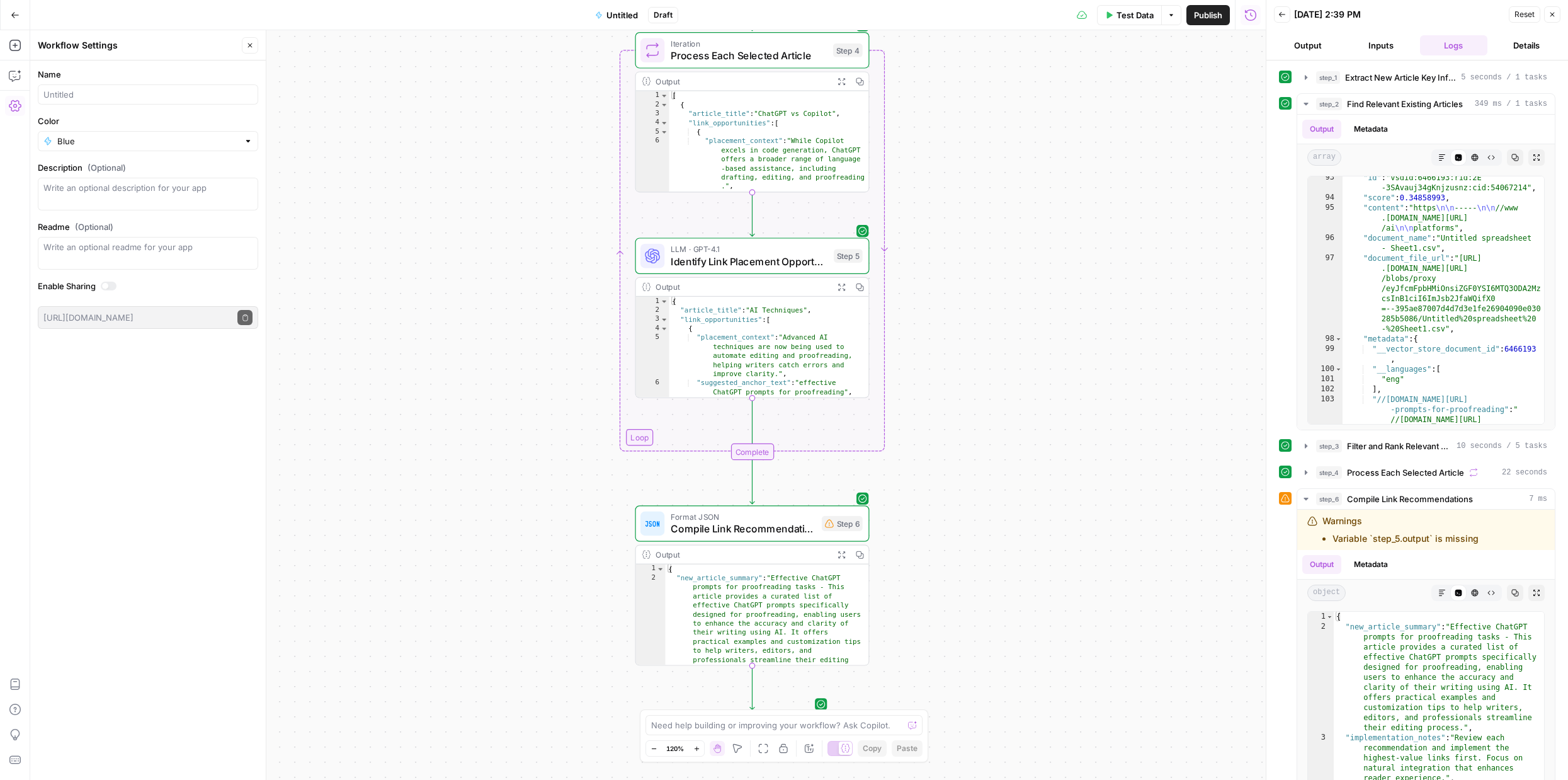
drag, startPoint x: 1006, startPoint y: 510, endPoint x: 1006, endPoint y: 427, distance: 83.0
click at [1006, 427] on div "Workflow Input Settings Inputs LLM · GPT-4.1 Extract New Article Key Informatio…" at bounding box center [647, 405] width 1235 height 750
click at [800, 250] on span "LLM · GPT-4.1" at bounding box center [749, 249] width 157 height 12
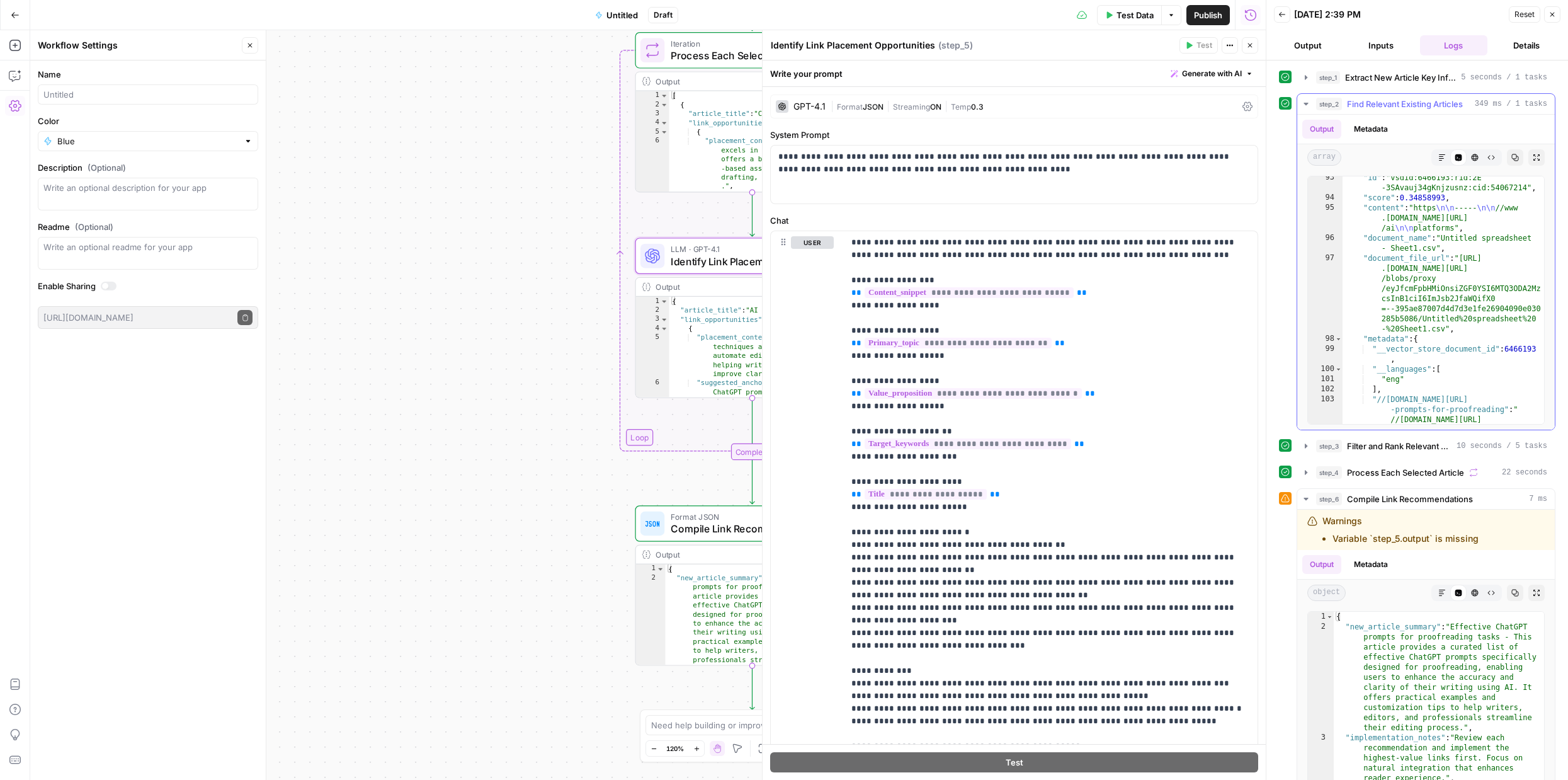
click at [1301, 103] on icon "button" at bounding box center [1305, 104] width 10 height 10
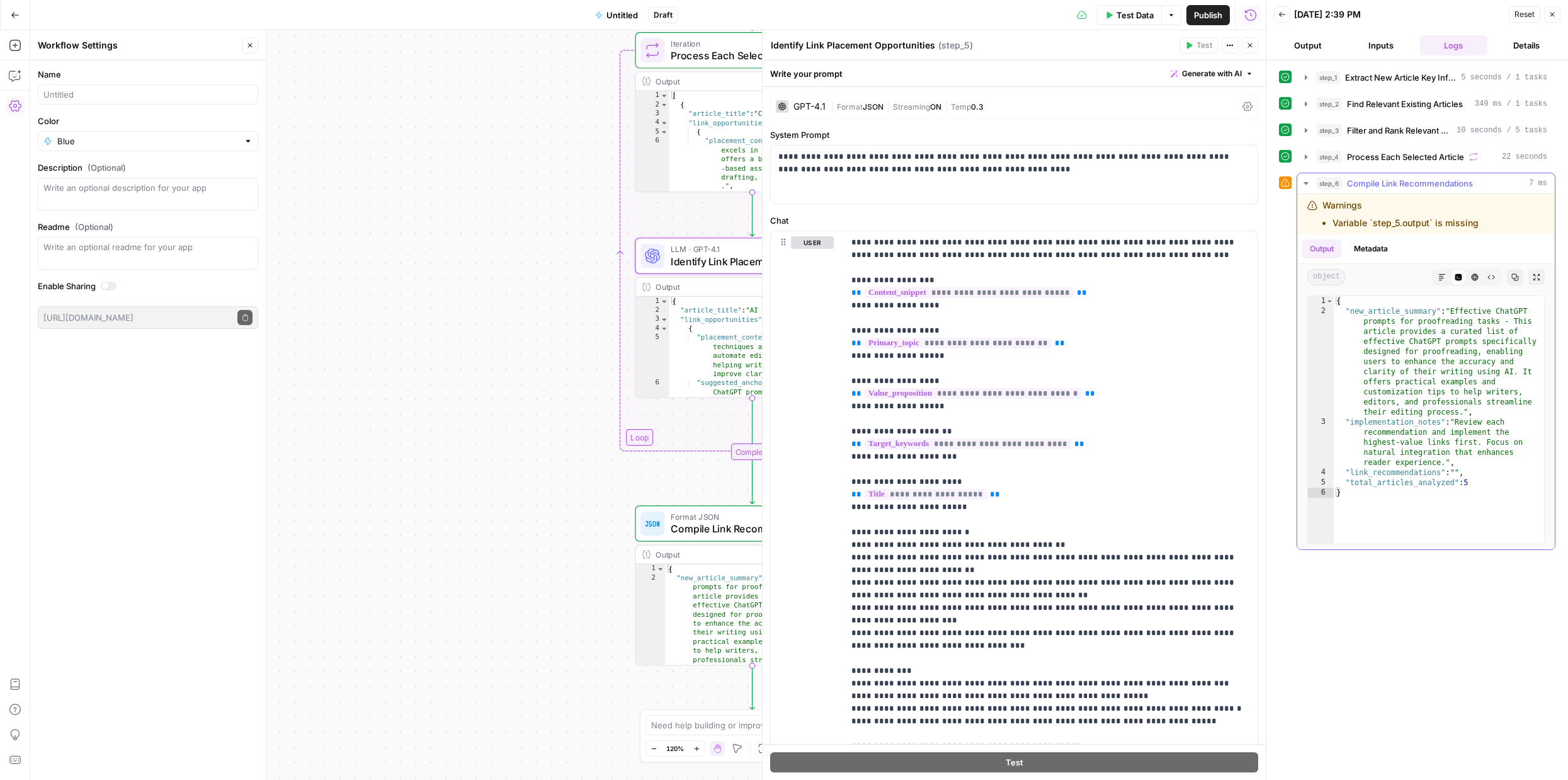
click at [1303, 184] on icon "button" at bounding box center [1305, 183] width 10 height 10
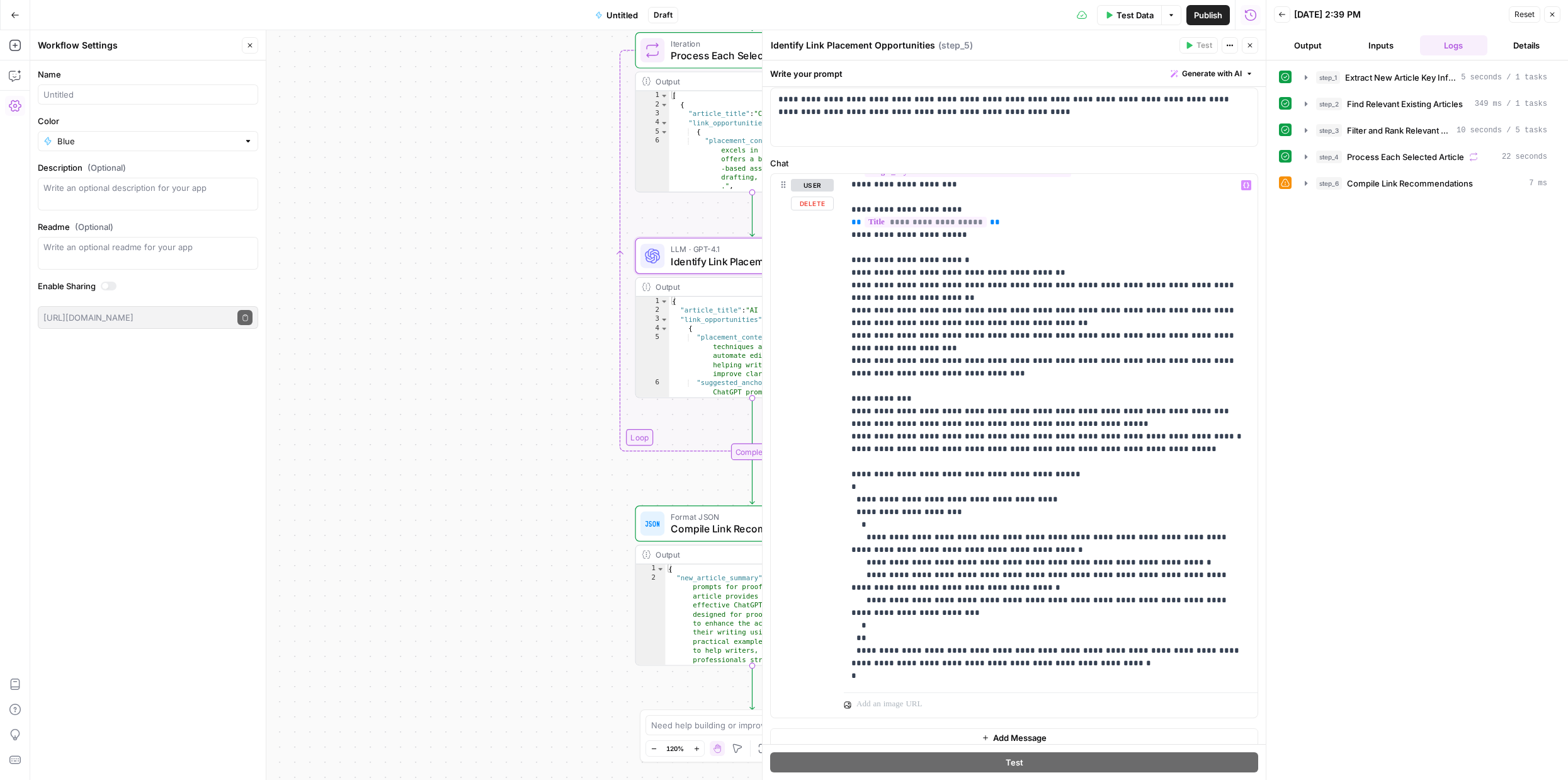
scroll to position [0, 0]
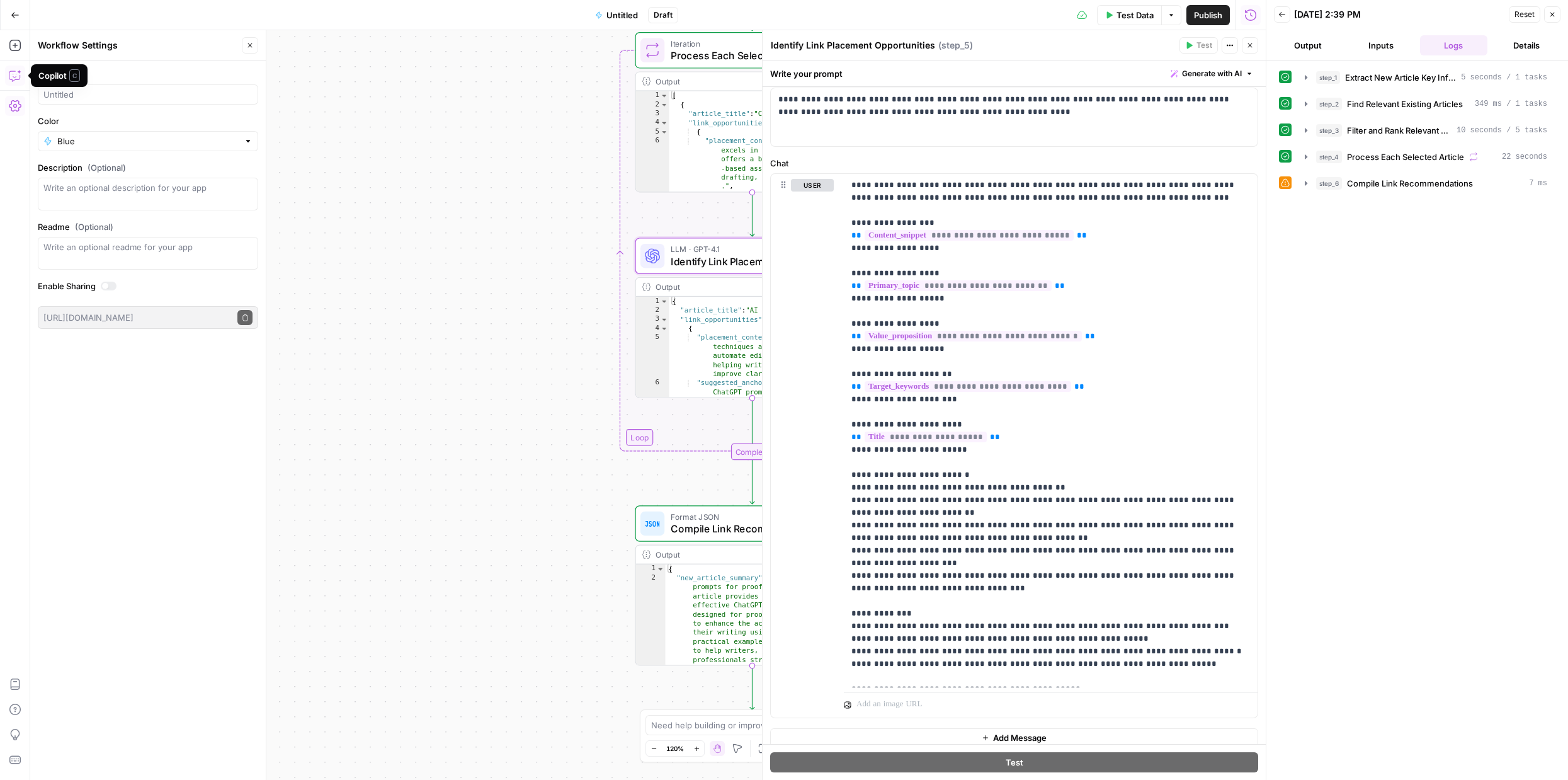
click at [13, 78] on icon "button" at bounding box center [15, 75] width 13 height 13
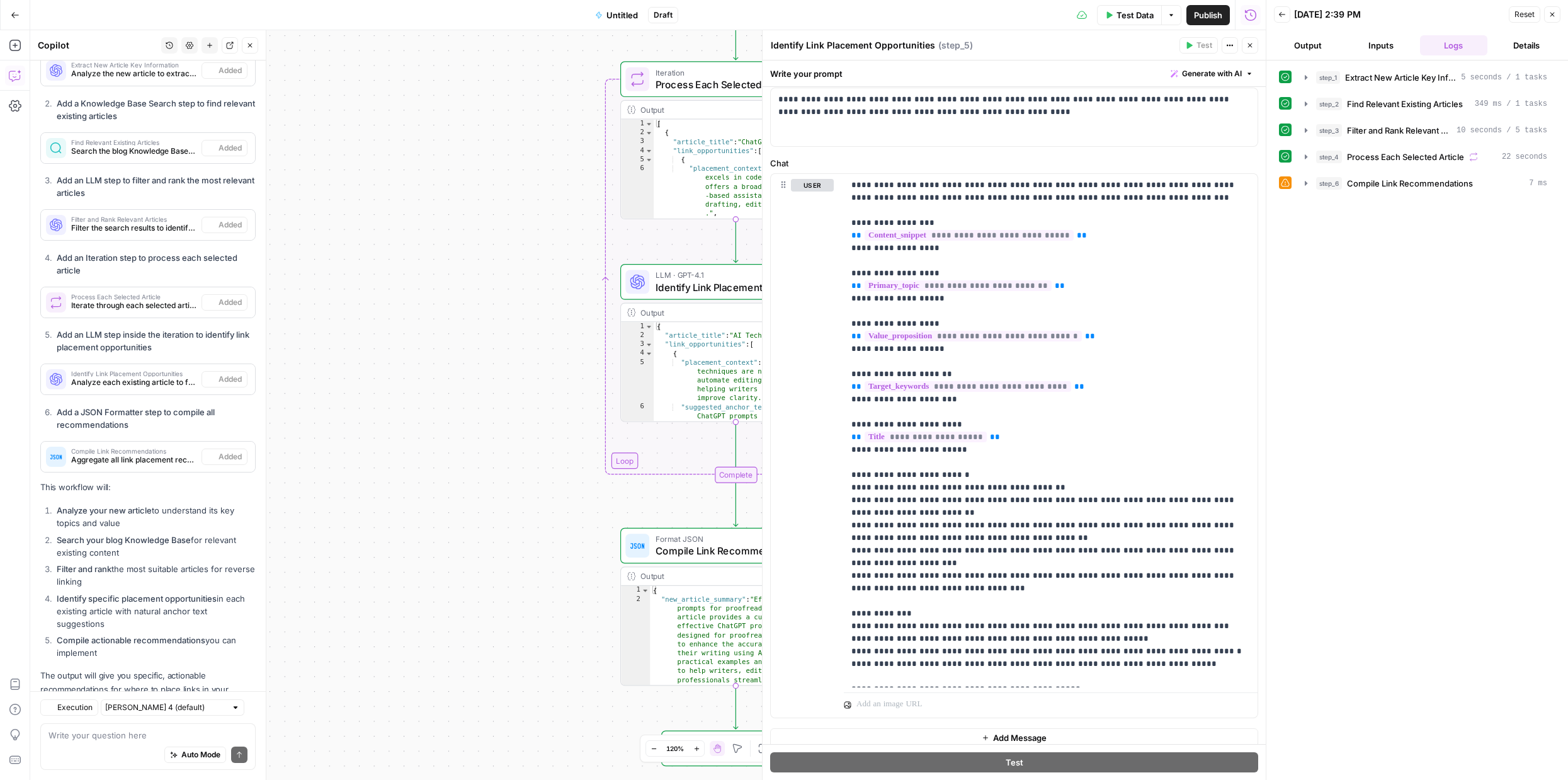
scroll to position [1072, 0]
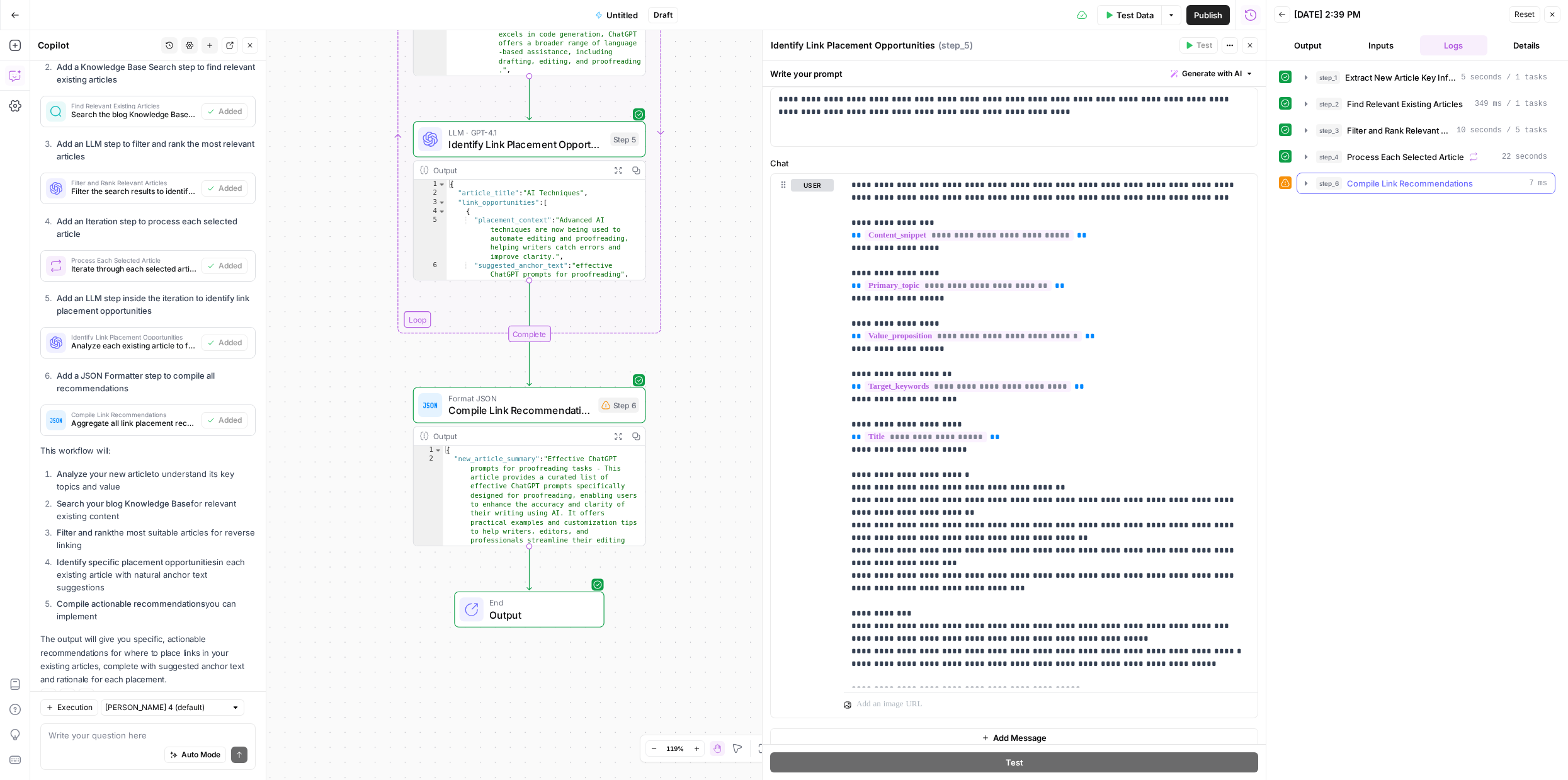
click at [1305, 185] on icon "button" at bounding box center [1305, 182] width 2 height 4
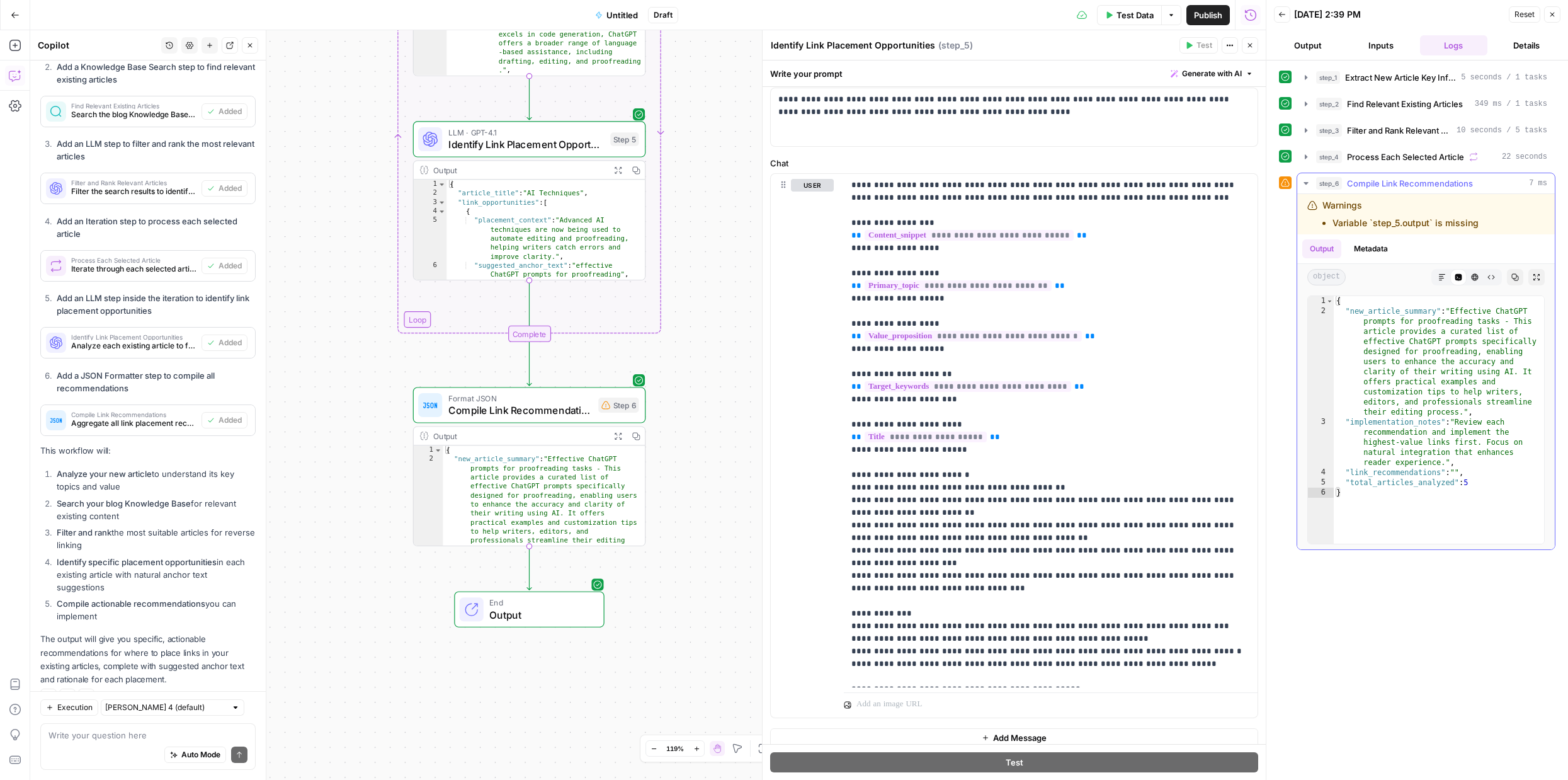
drag, startPoint x: 1334, startPoint y: 224, endPoint x: 1475, endPoint y: 222, distance: 141.0
click at [1475, 222] on li "Variable `step_5.output` is missing" at bounding box center [1405, 223] width 146 height 13
copy li "Variable `step_5.output` is missing"
click at [123, 741] on div "Auto Mode Send" at bounding box center [148, 755] width 199 height 28
paste textarea "Variable `step_5.output` is missing"
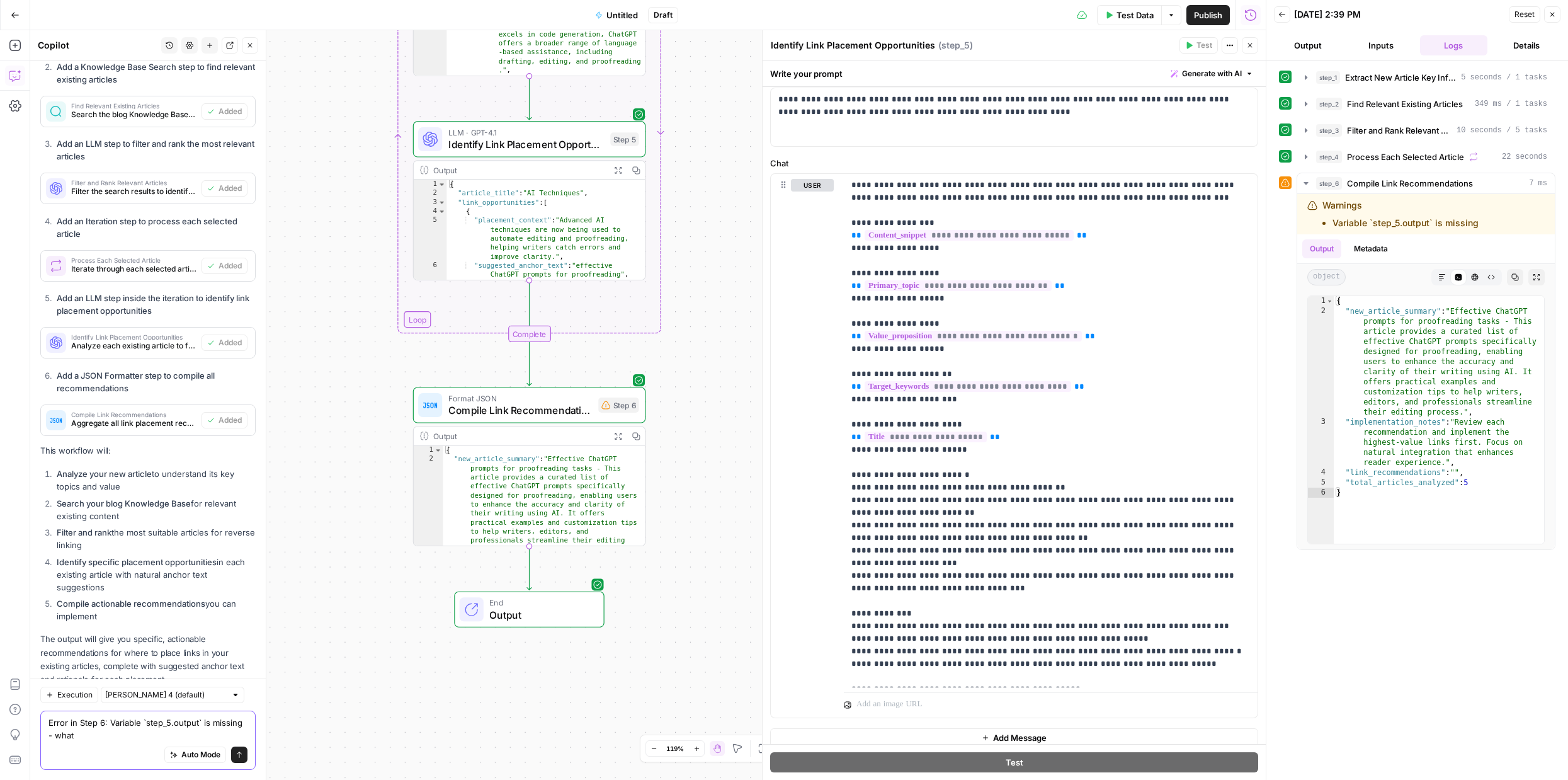
scroll to position [1084, 0]
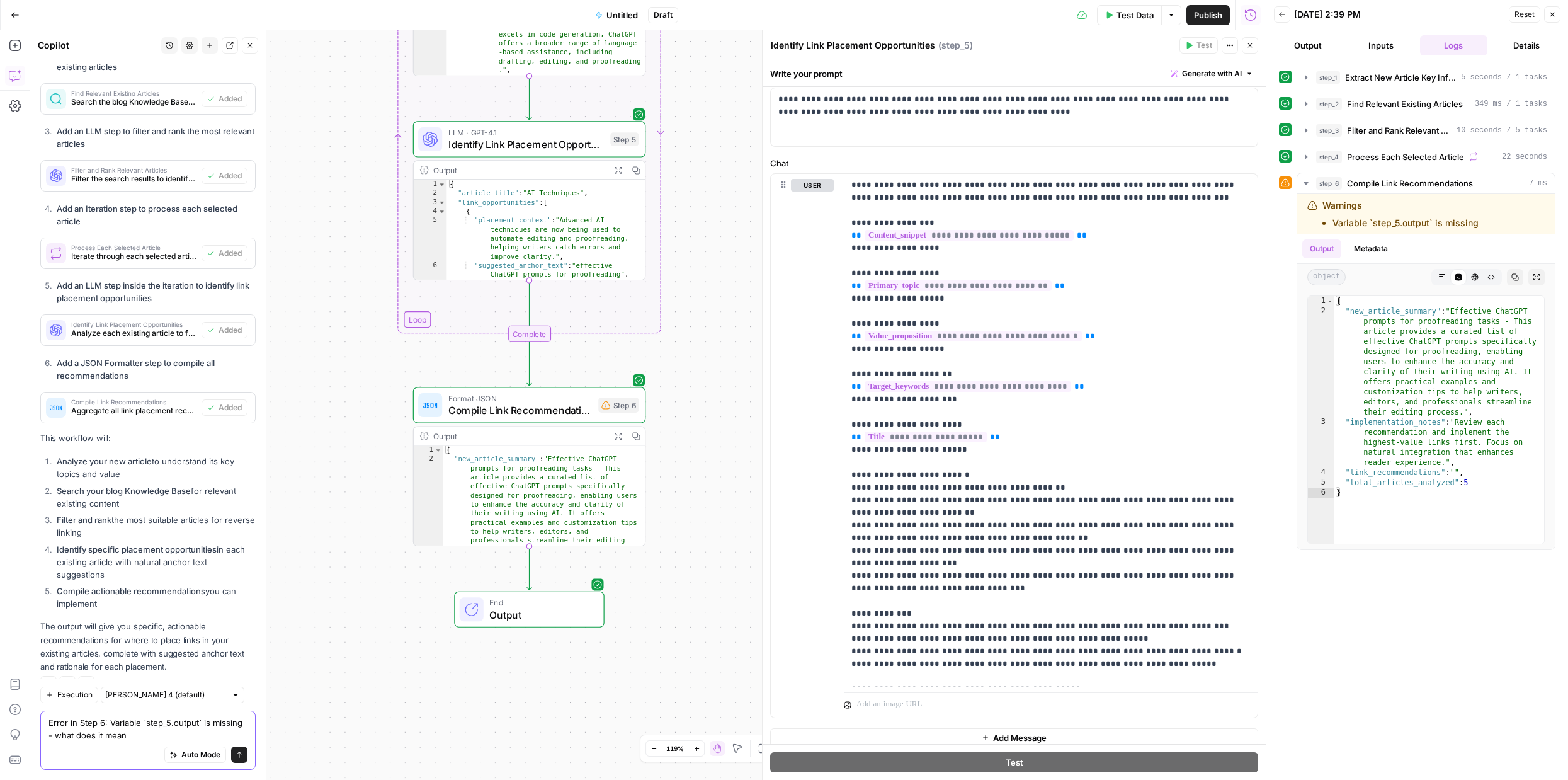
type textarea "Error in Step 6: Variable `step_5.output` is missing - what does it mean?"
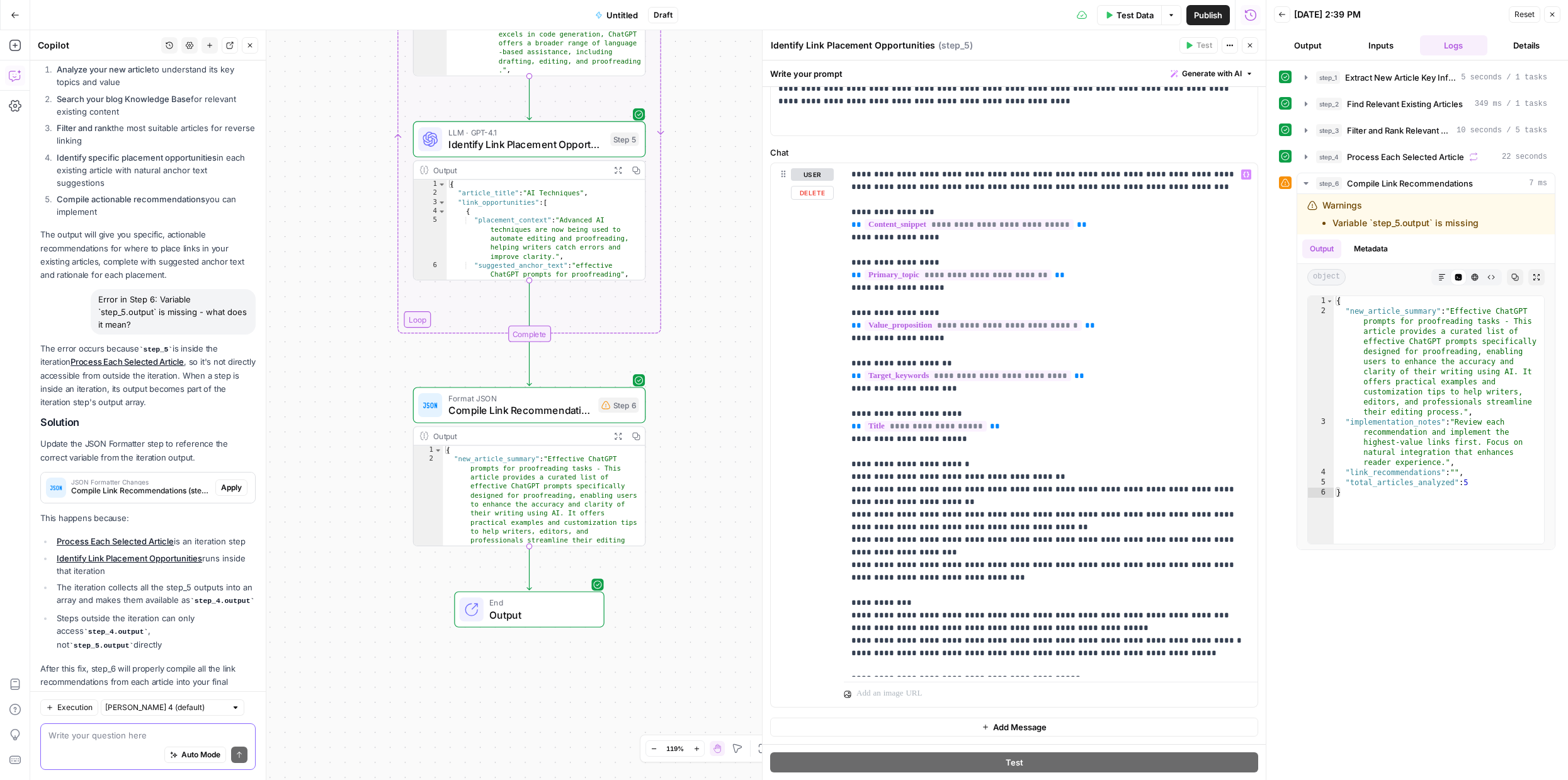
scroll to position [62, 0]
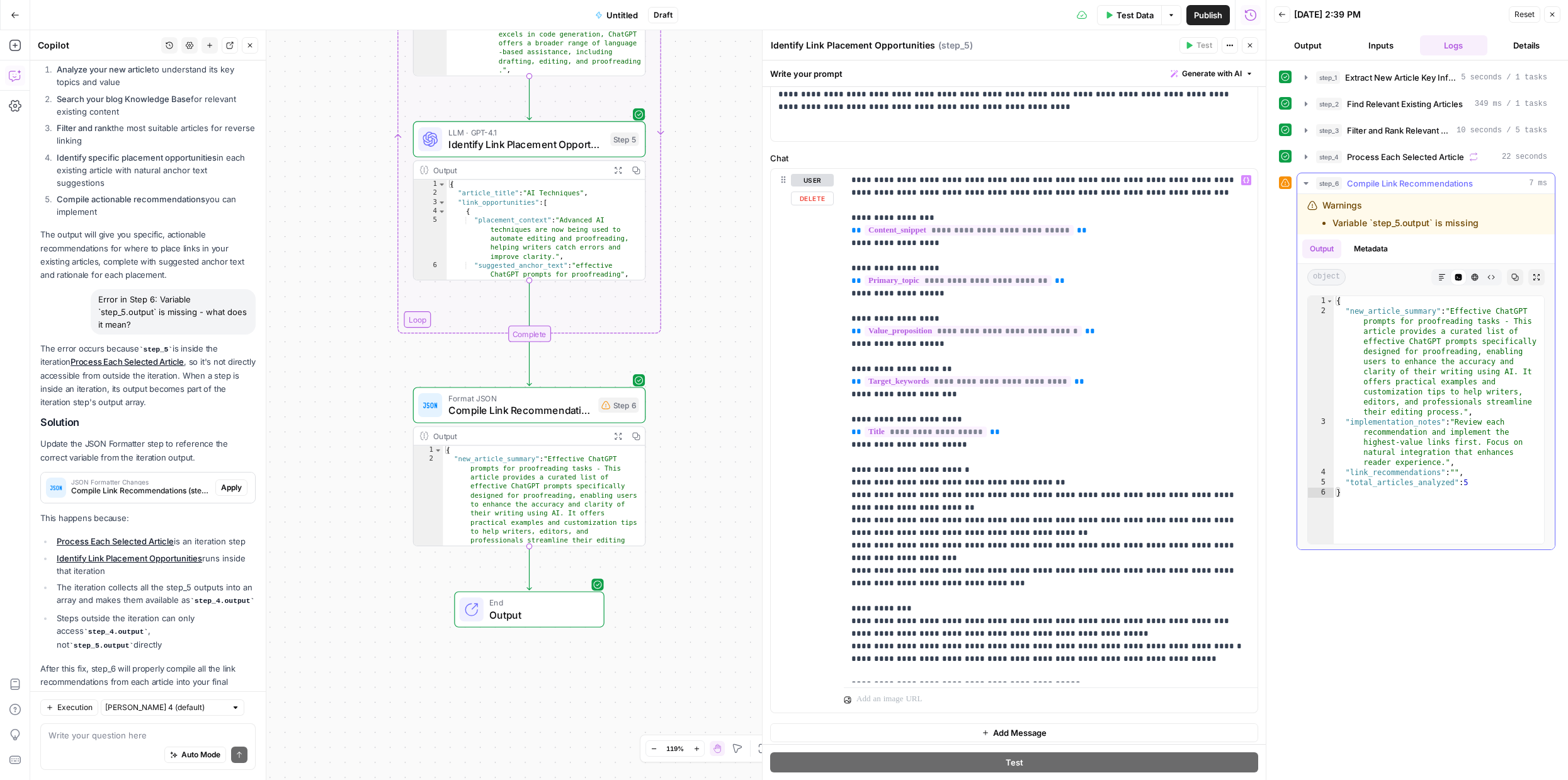
type textarea "**********"
click at [1391, 382] on div "{ "new_article_summary" : "Effective ChatGPT prompts for proofreading tasks - T…" at bounding box center [1438, 430] width 210 height 268
click at [1404, 361] on div "{ "new_article_summary" : "Effective ChatGPT prompts for proofreading tasks - T…" at bounding box center [1438, 430] width 210 height 268
click at [1163, 334] on p "**********" at bounding box center [1050, 533] width 399 height 718
click at [949, 431] on span "**********" at bounding box center [925, 431] width 122 height 11
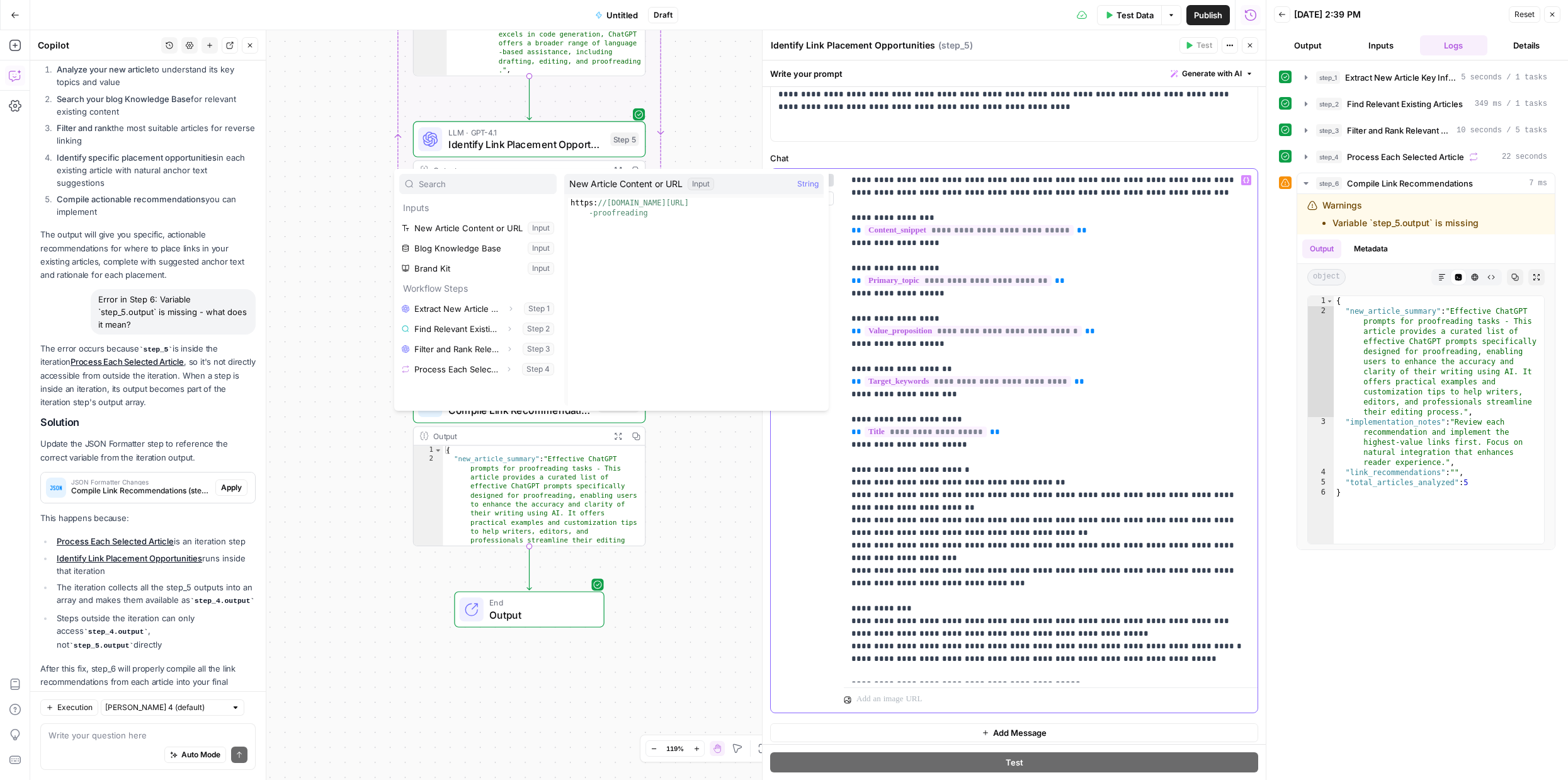
click at [1112, 417] on p "**********" at bounding box center [1050, 533] width 399 height 718
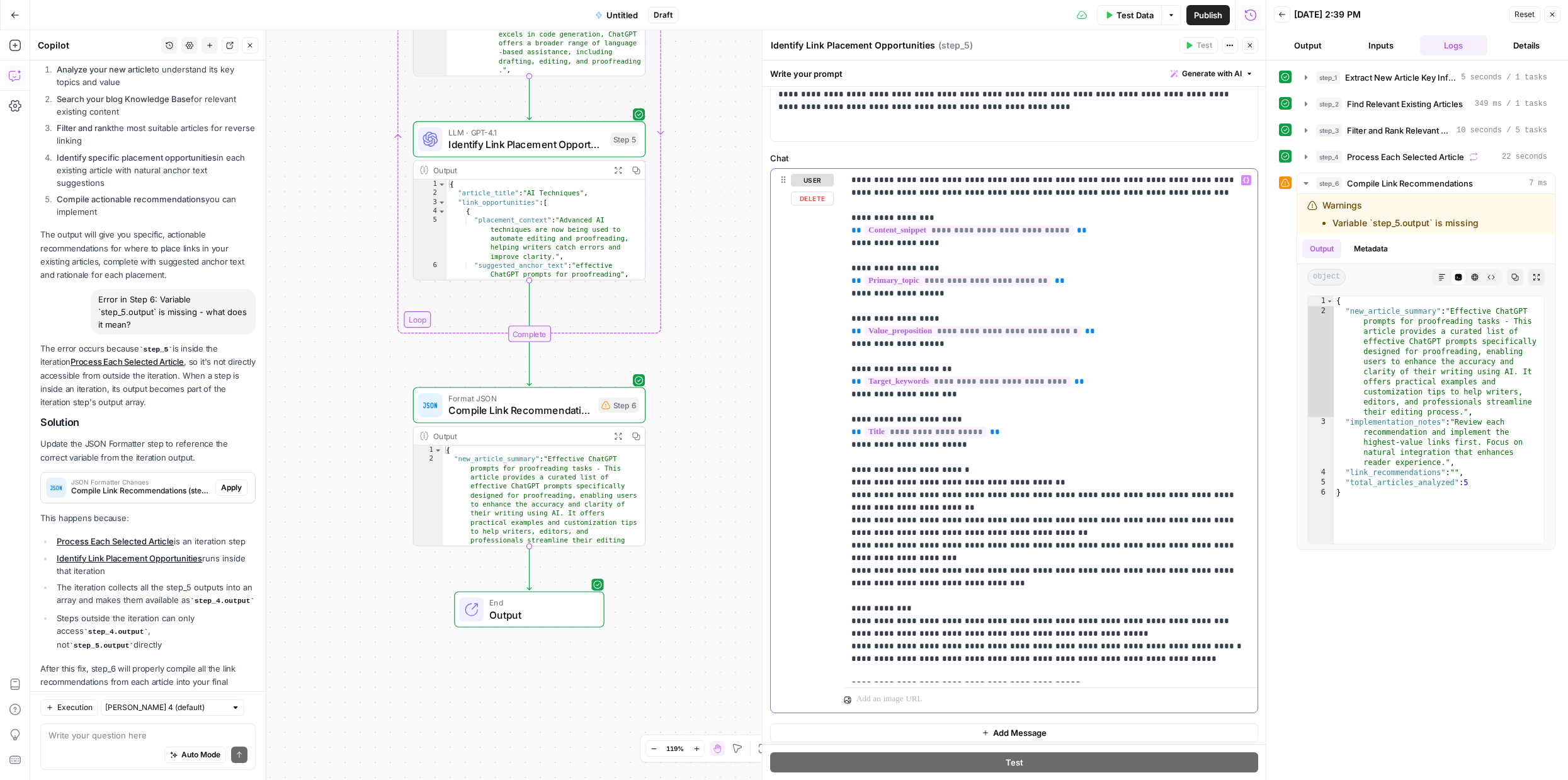
scroll to position [215, 0]
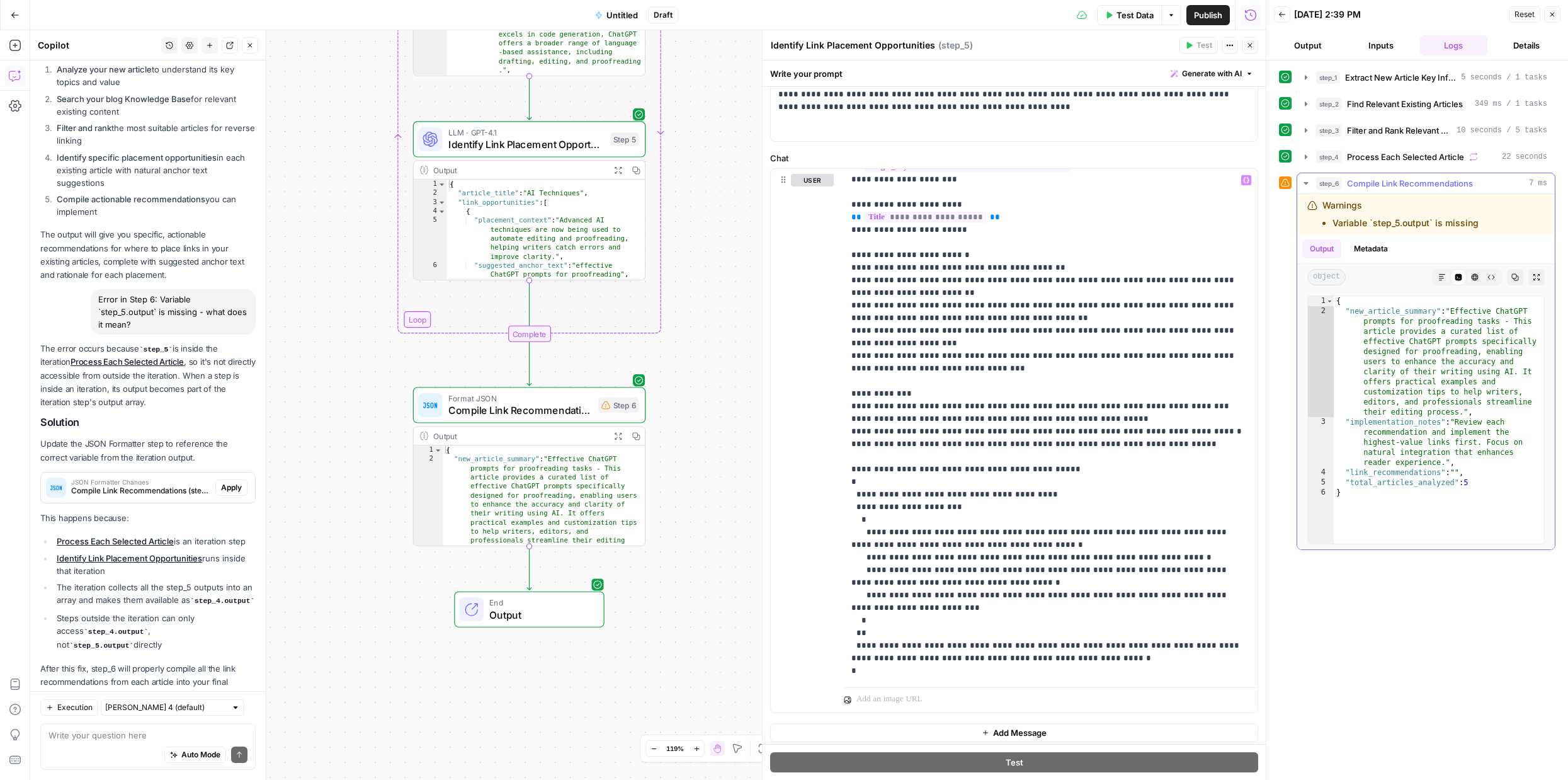
click at [1367, 224] on li "Variable `step_5.output` is missing" at bounding box center [1405, 223] width 146 height 13
click at [1383, 391] on div "{ "new_article_summary" : "Effective ChatGPT prompts for proofreading tasks - T…" at bounding box center [1438, 430] width 210 height 268
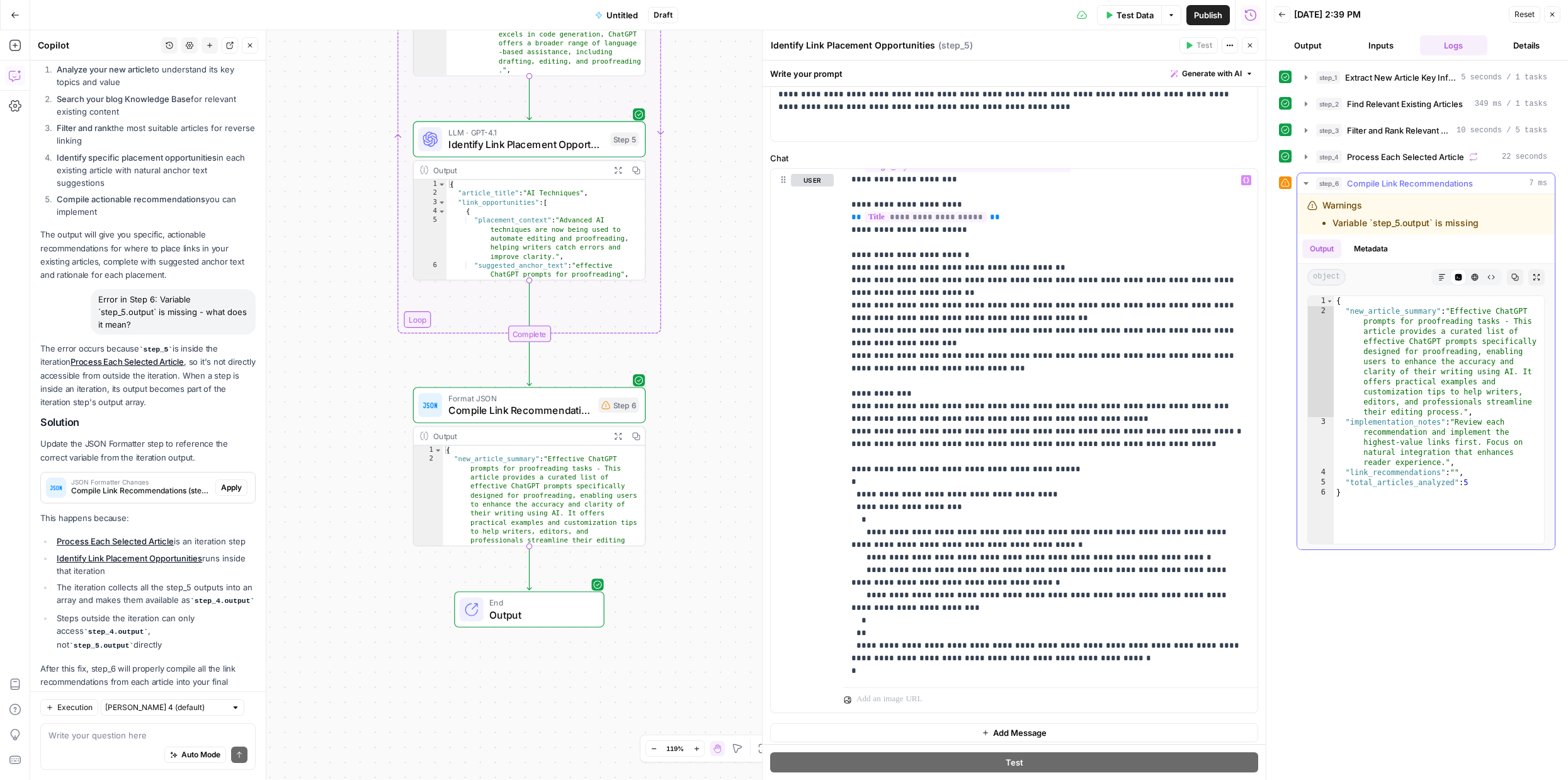
click at [1492, 278] on icon "button" at bounding box center [1490, 276] width 7 height 7
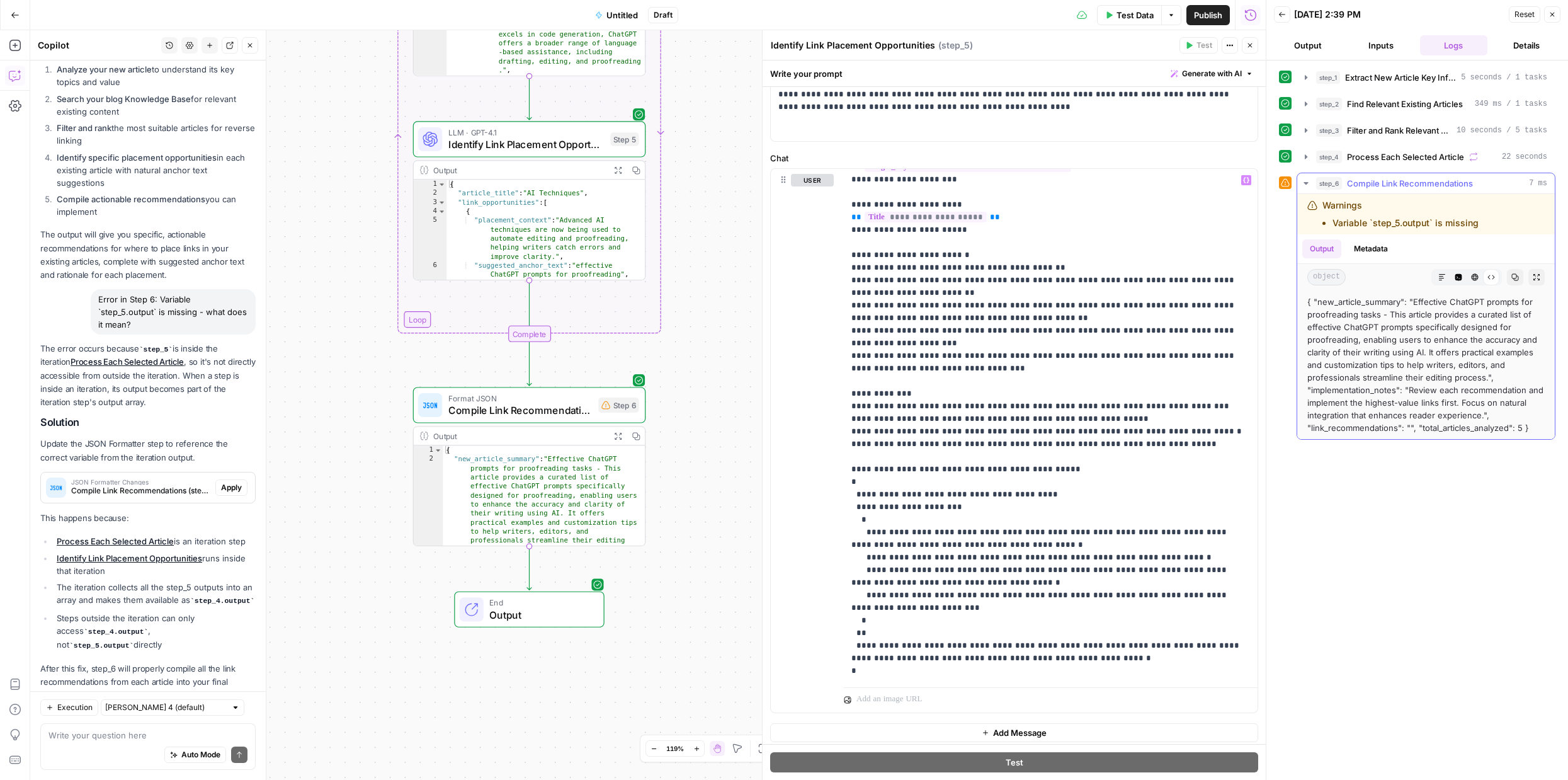
click at [1492, 278] on icon at bounding box center [1490, 276] width 7 height 7
click at [1378, 247] on button "Metadata" at bounding box center [1370, 248] width 49 height 19
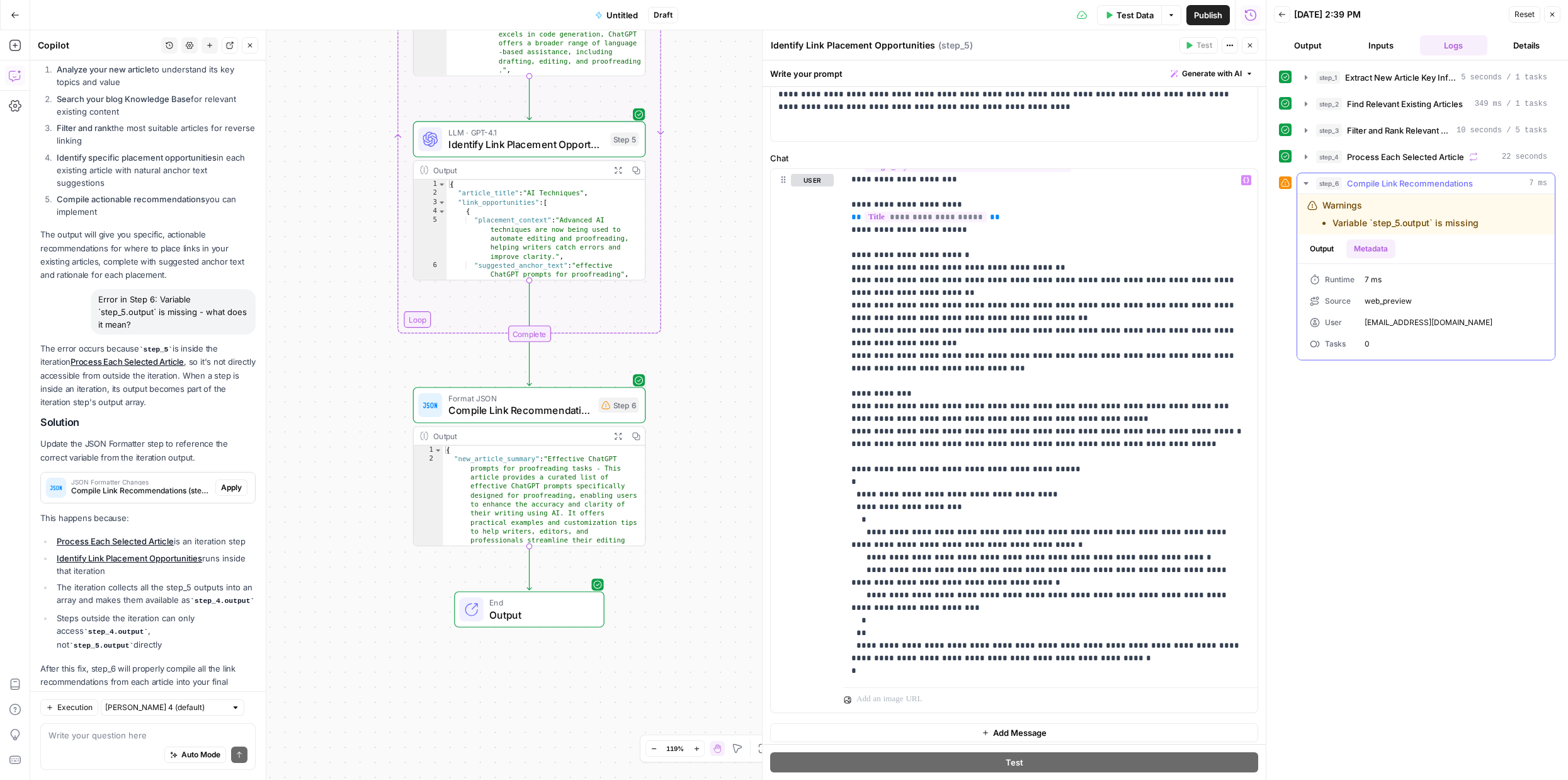
click at [1331, 249] on button "Output" at bounding box center [1322, 248] width 39 height 19
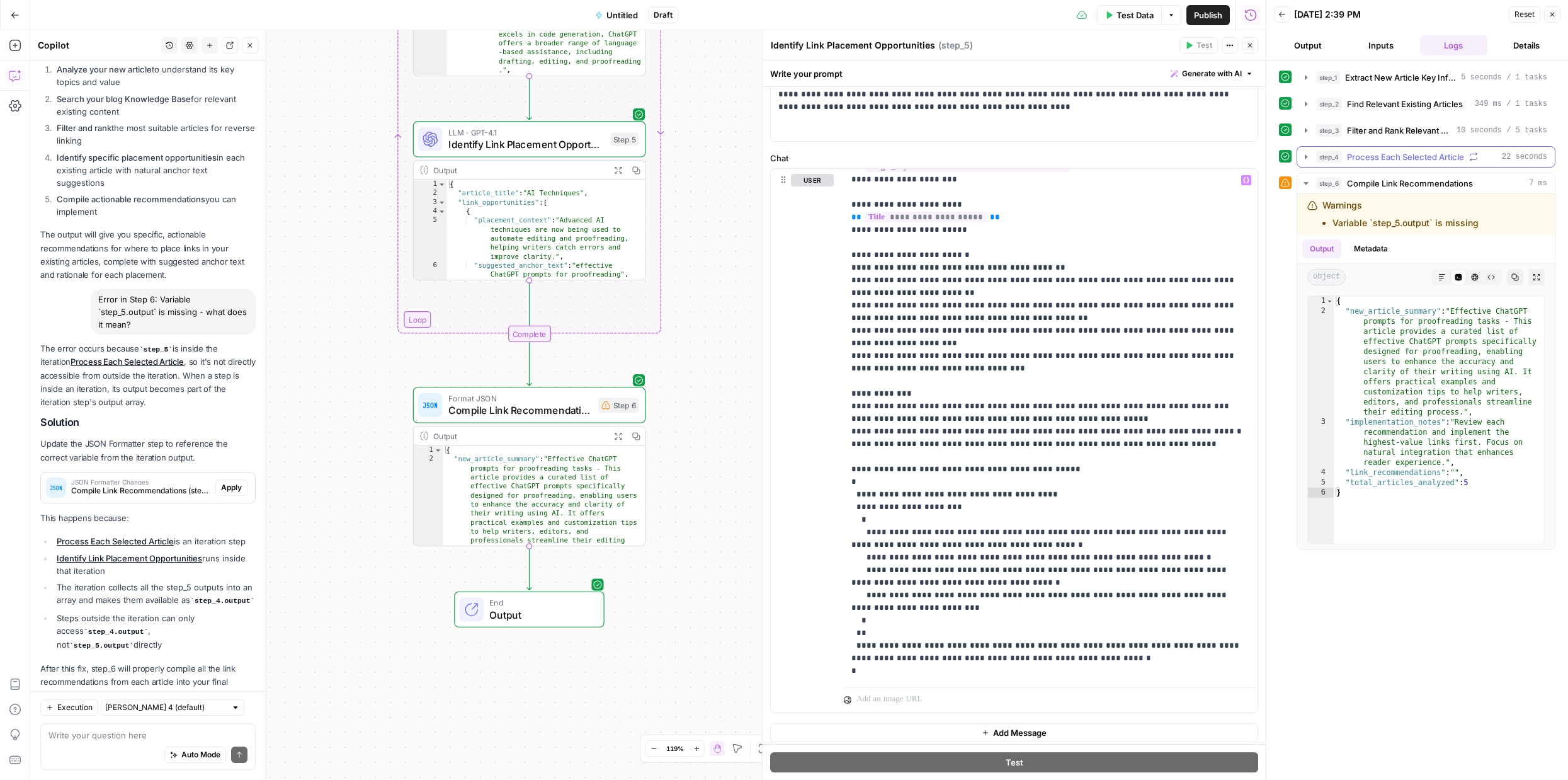
click at [1486, 158] on div "step_4 Process Each Selected Article 22 seconds" at bounding box center [1431, 157] width 231 height 13
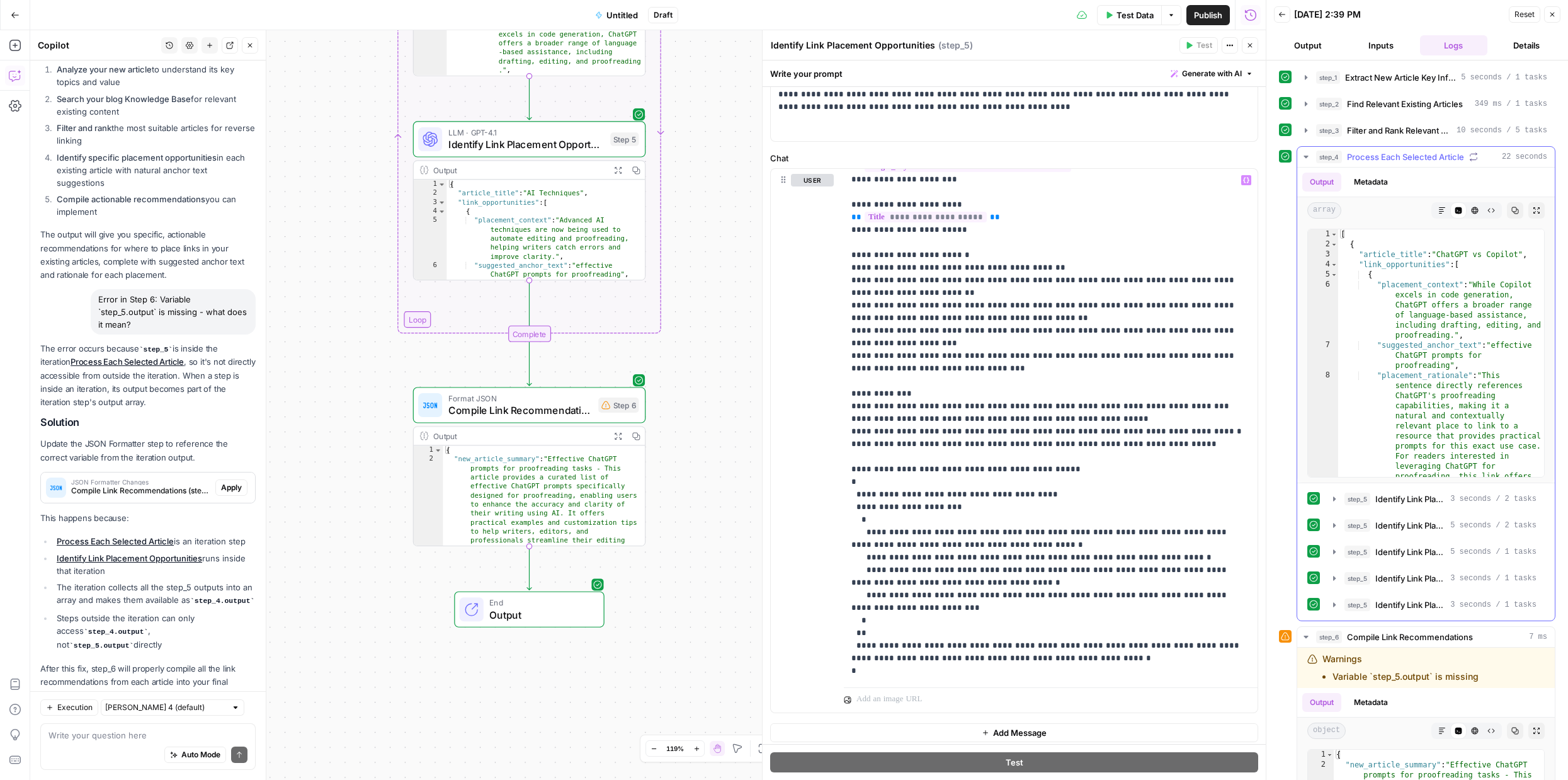
click at [1382, 174] on button "Metadata" at bounding box center [1370, 182] width 49 height 19
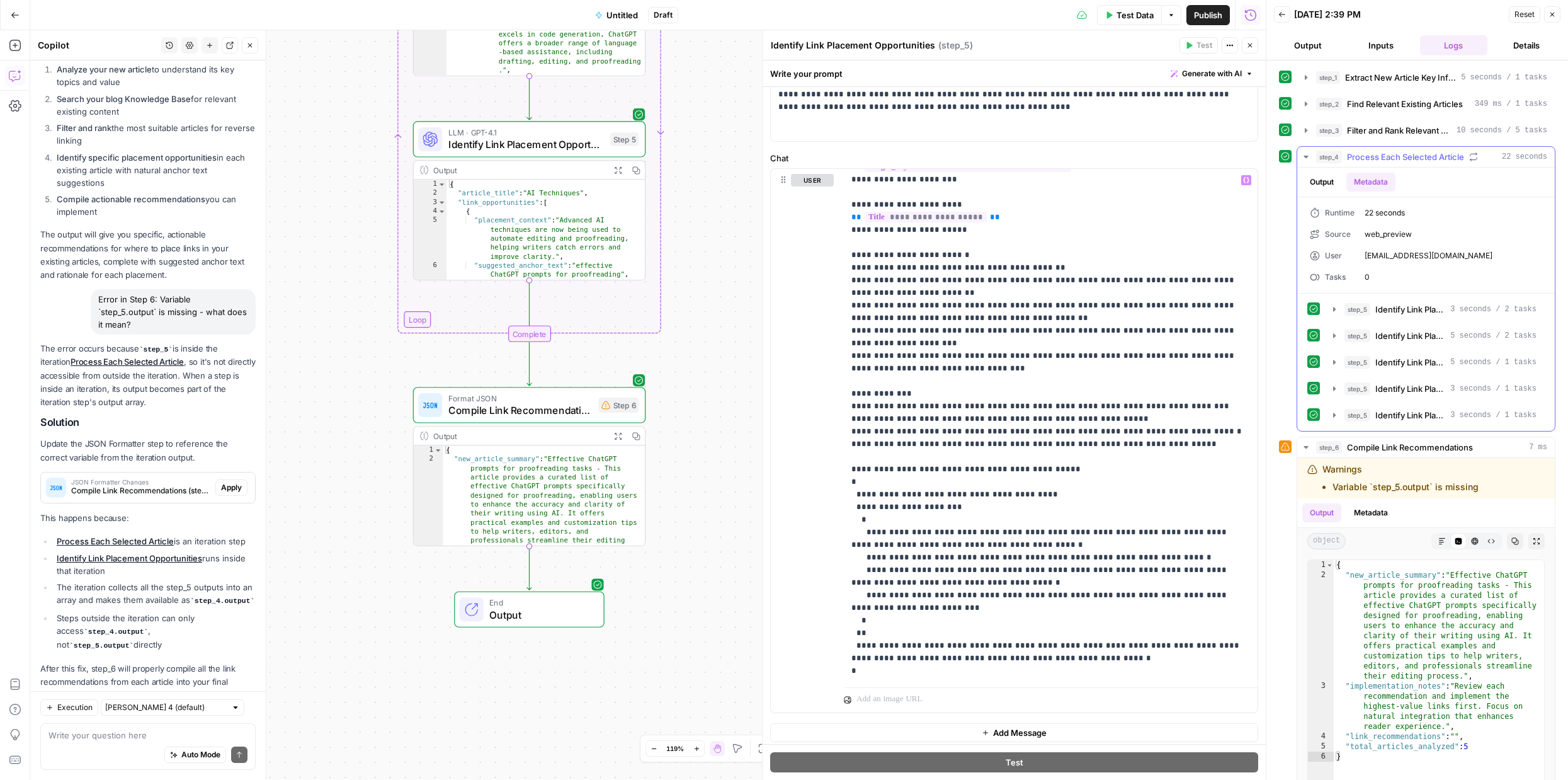
click at [1331, 182] on button "Output" at bounding box center [1322, 182] width 39 height 19
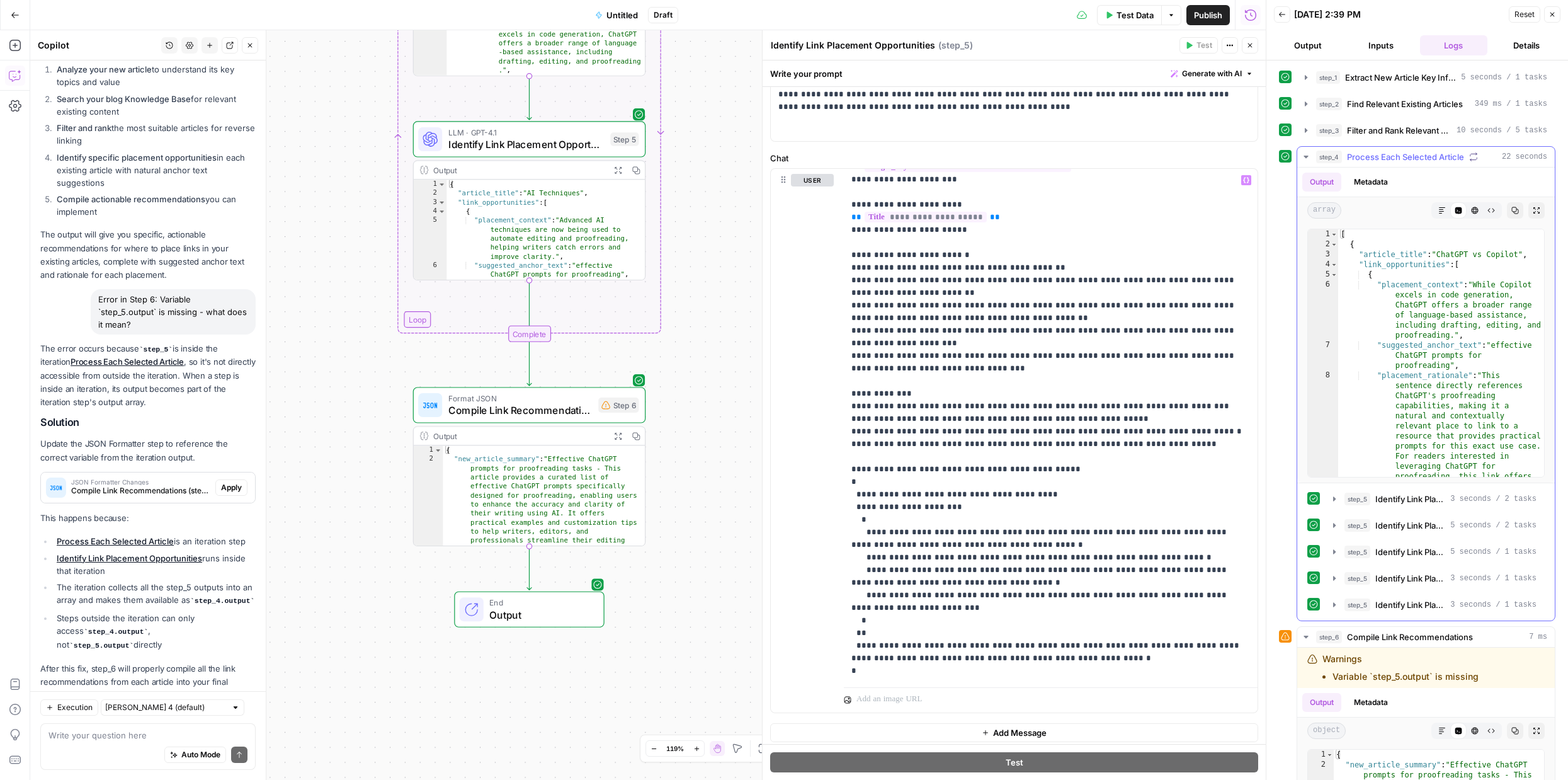
click at [1473, 154] on icon "button" at bounding box center [1473, 156] width 9 height 9
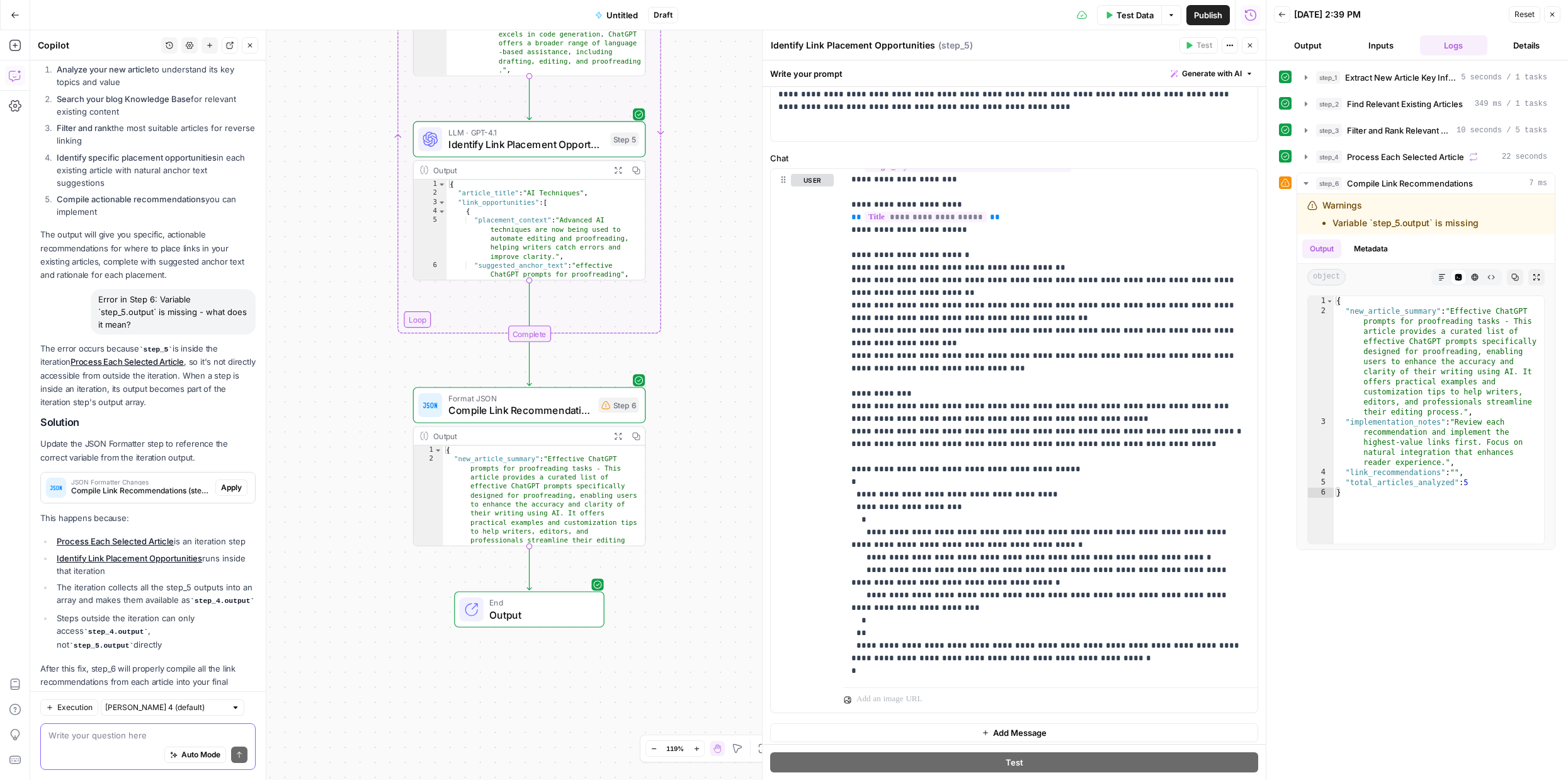
click at [87, 740] on textarea at bounding box center [148, 735] width 199 height 13
type textarea "I don't see it referencing to step 5 at all, do you?"
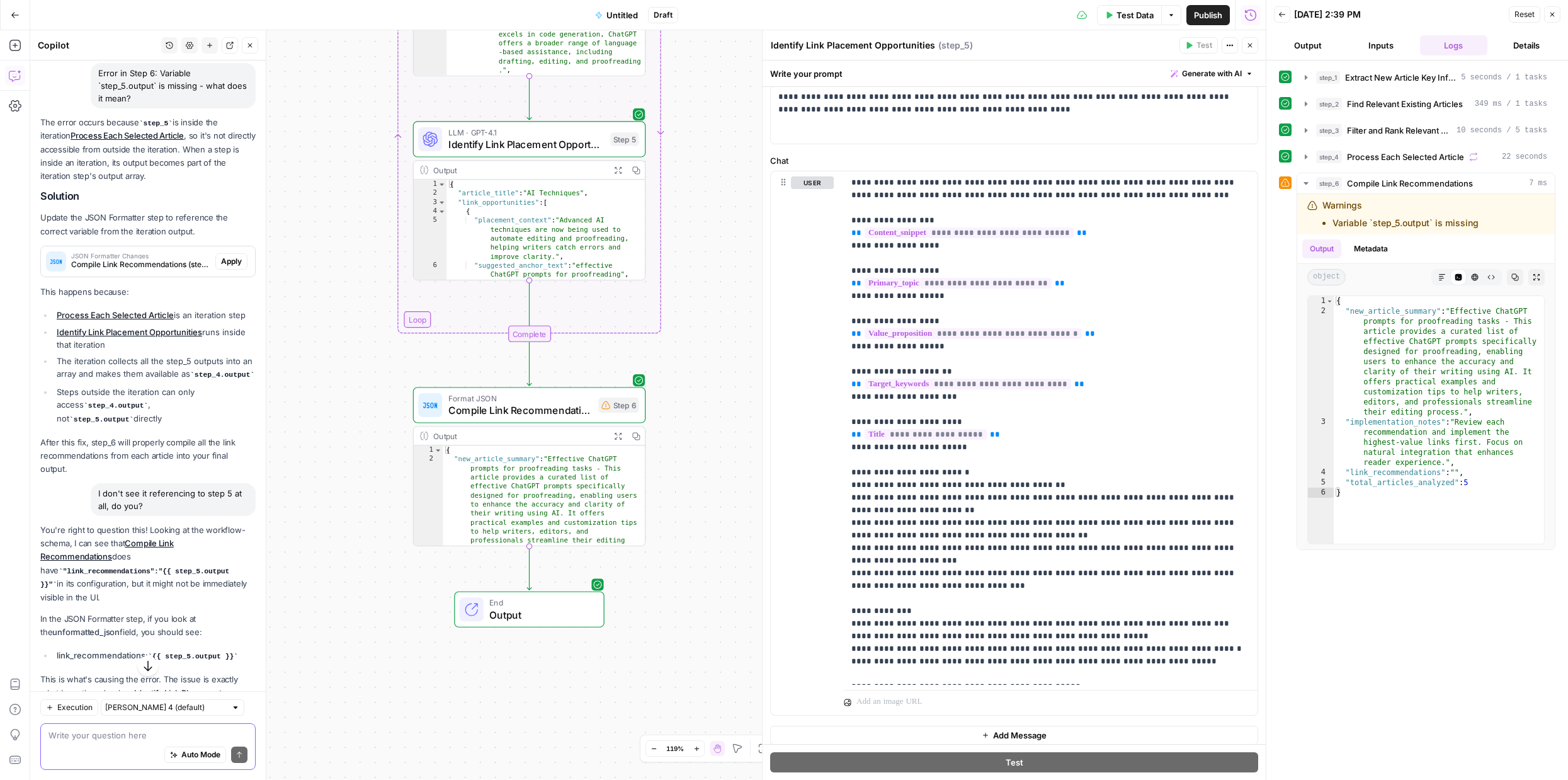
scroll to position [1704, 0]
click at [1000, 510] on p "**********" at bounding box center [1050, 536] width 399 height 718
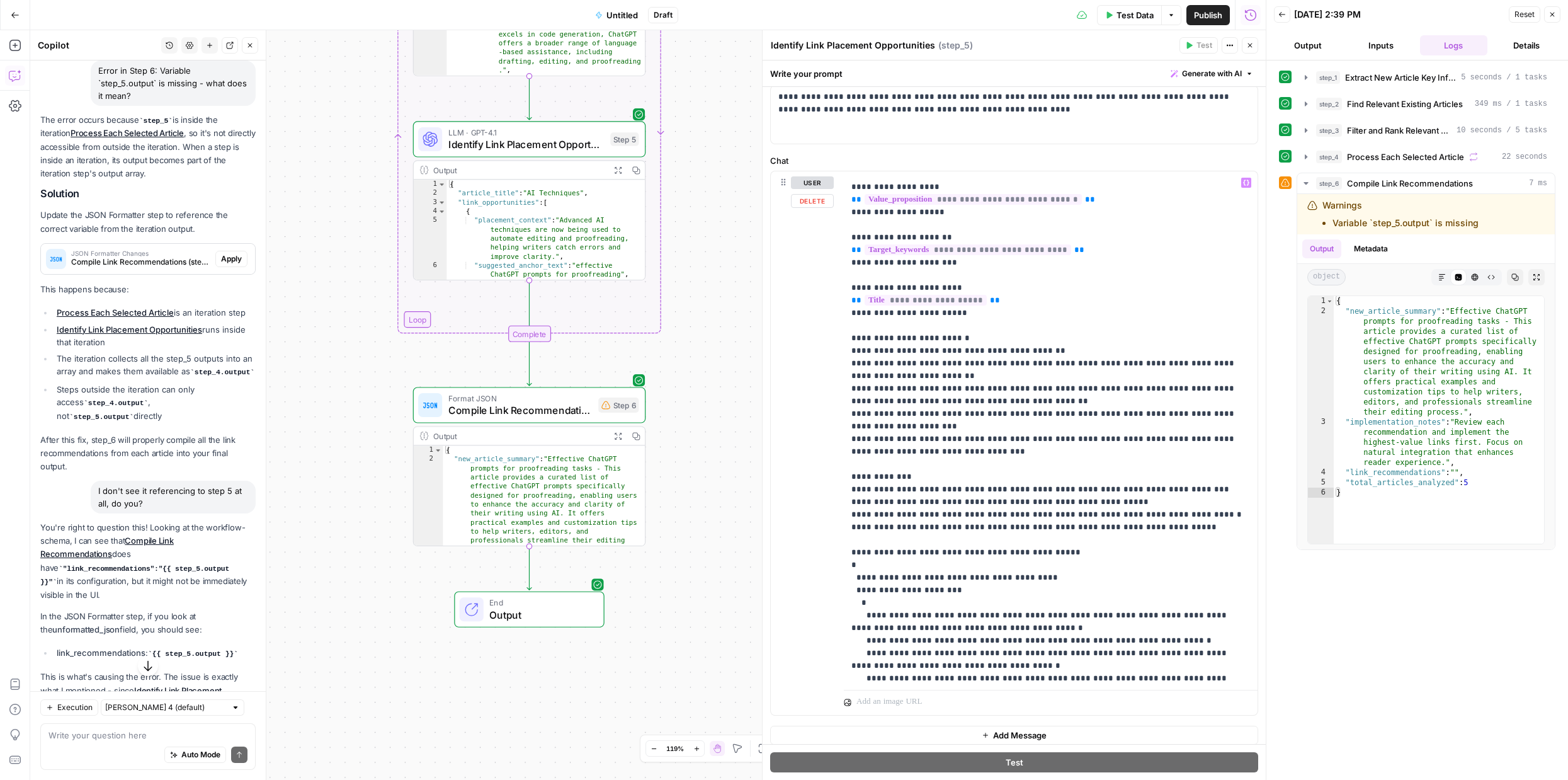
scroll to position [0, 0]
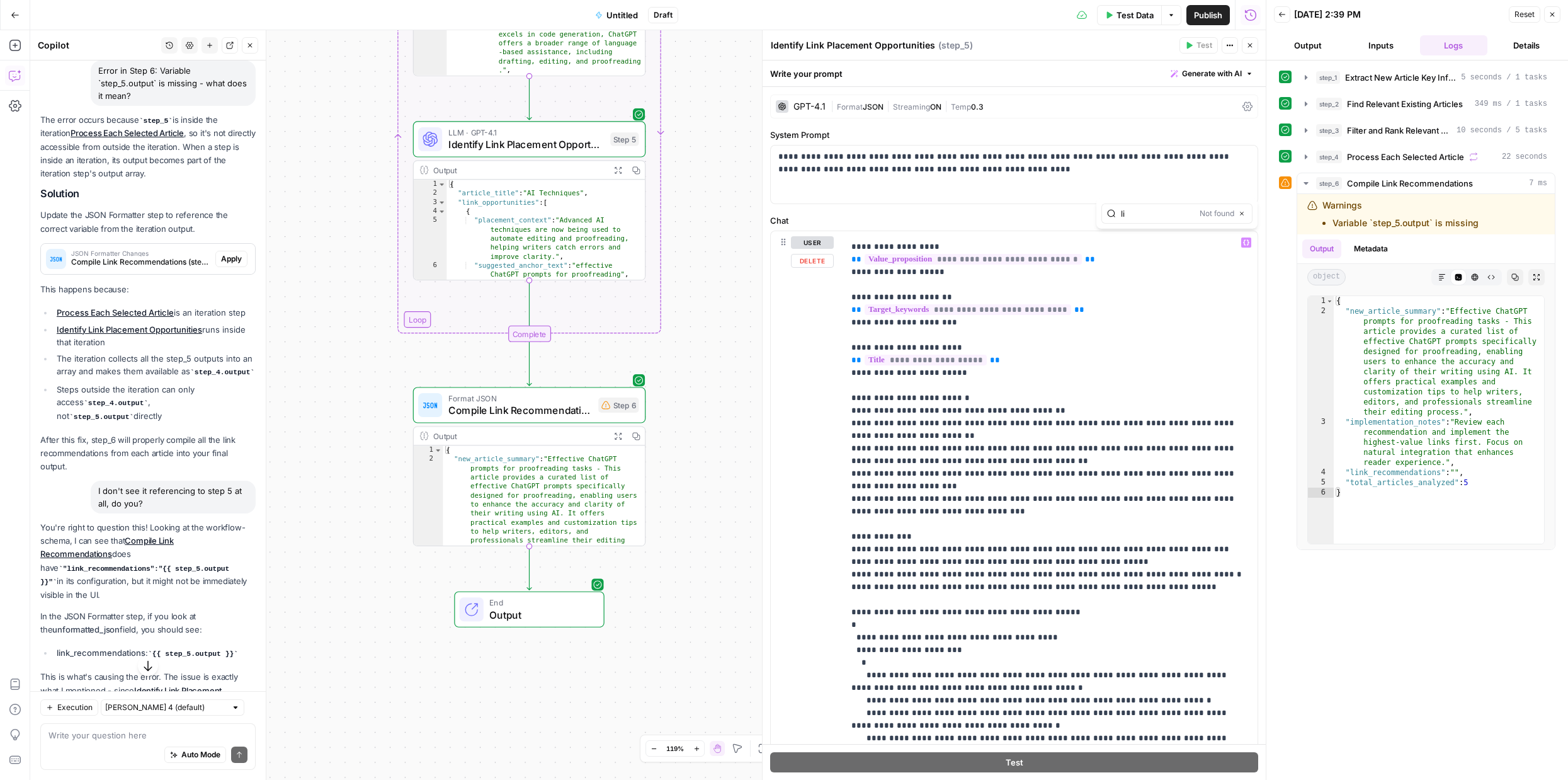
type input "l"
click at [519, 410] on span "Compile Link Recommendations" at bounding box center [520, 409] width 144 height 15
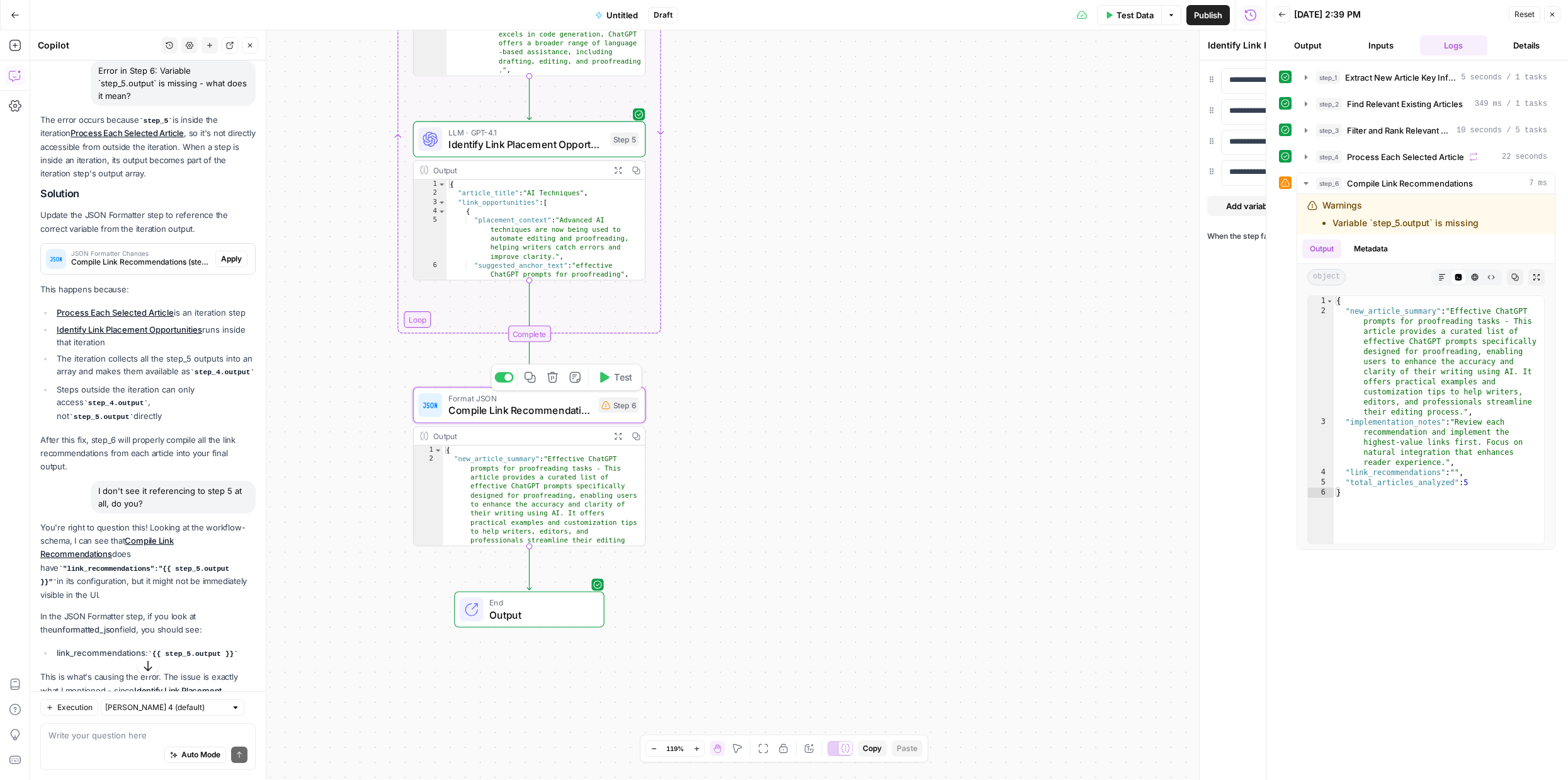
type textarea "Compile Link Recommendations"
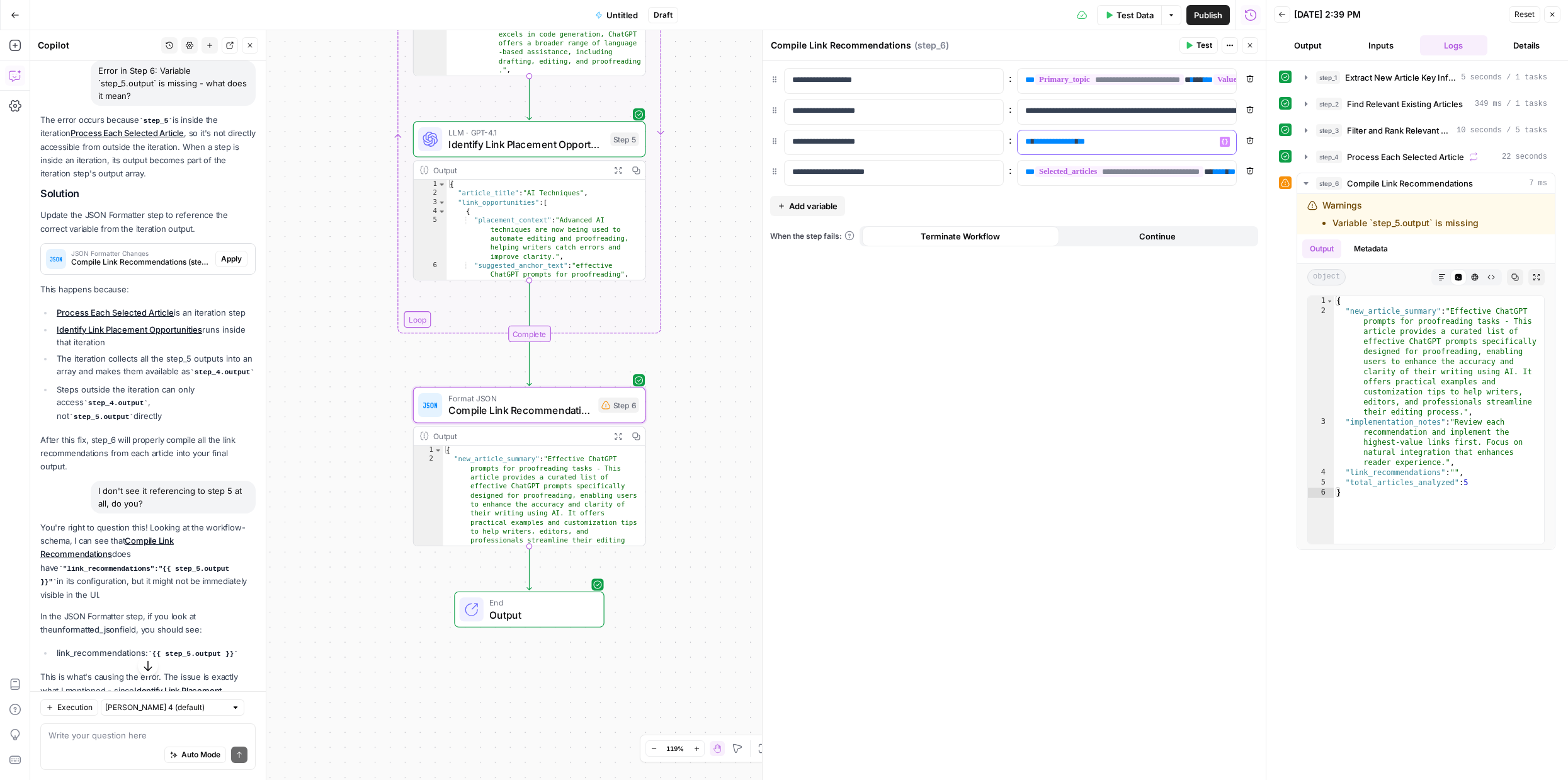
click at [1070, 145] on span "**********" at bounding box center [1054, 141] width 41 height 8
click at [1224, 141] on icon "button" at bounding box center [1224, 142] width 6 height 6
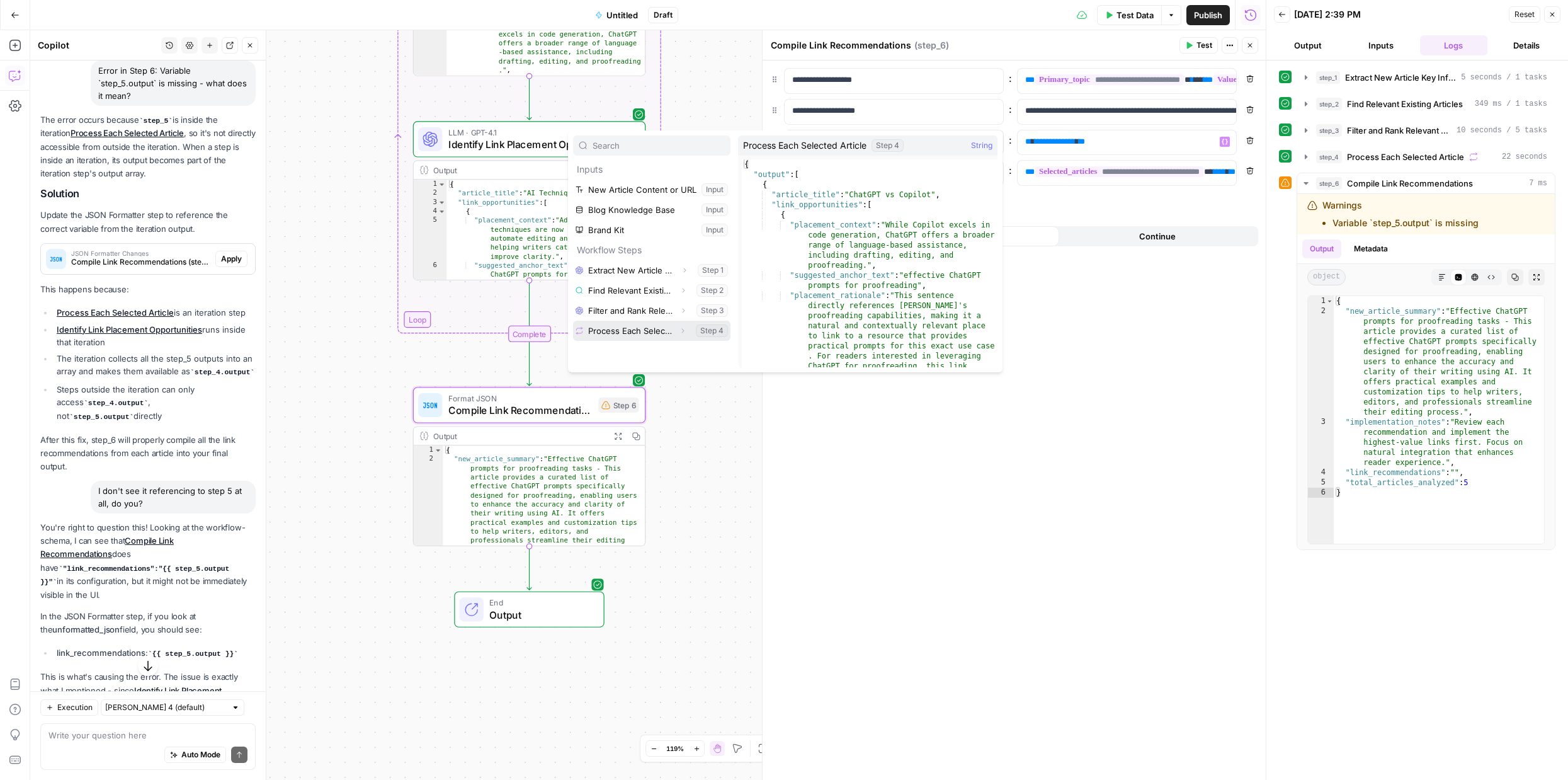
click at [648, 334] on button "Select variable Process Each Selected Article" at bounding box center [652, 330] width 157 height 20
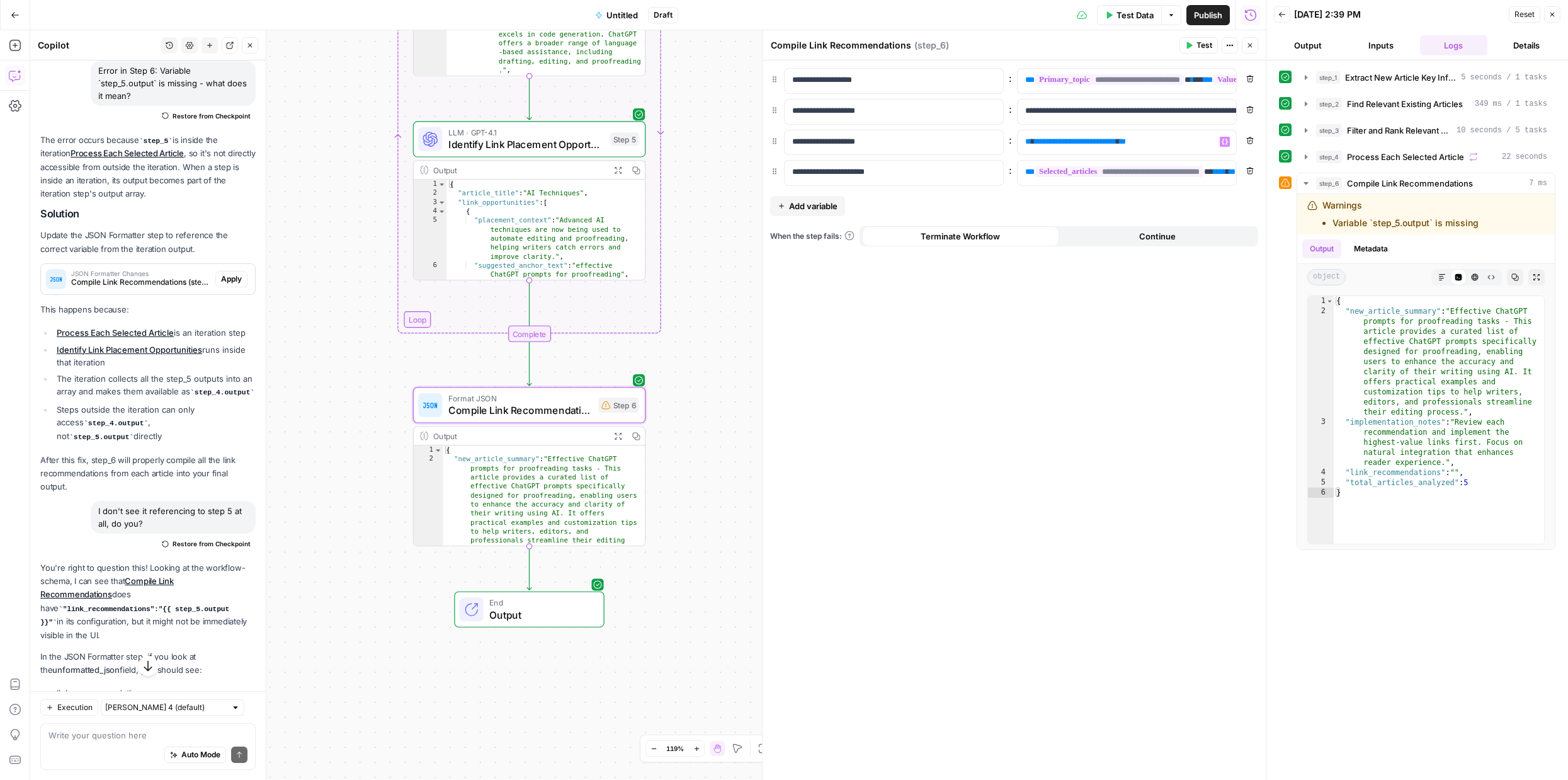
click at [1250, 47] on icon "button" at bounding box center [1250, 45] width 7 height 7
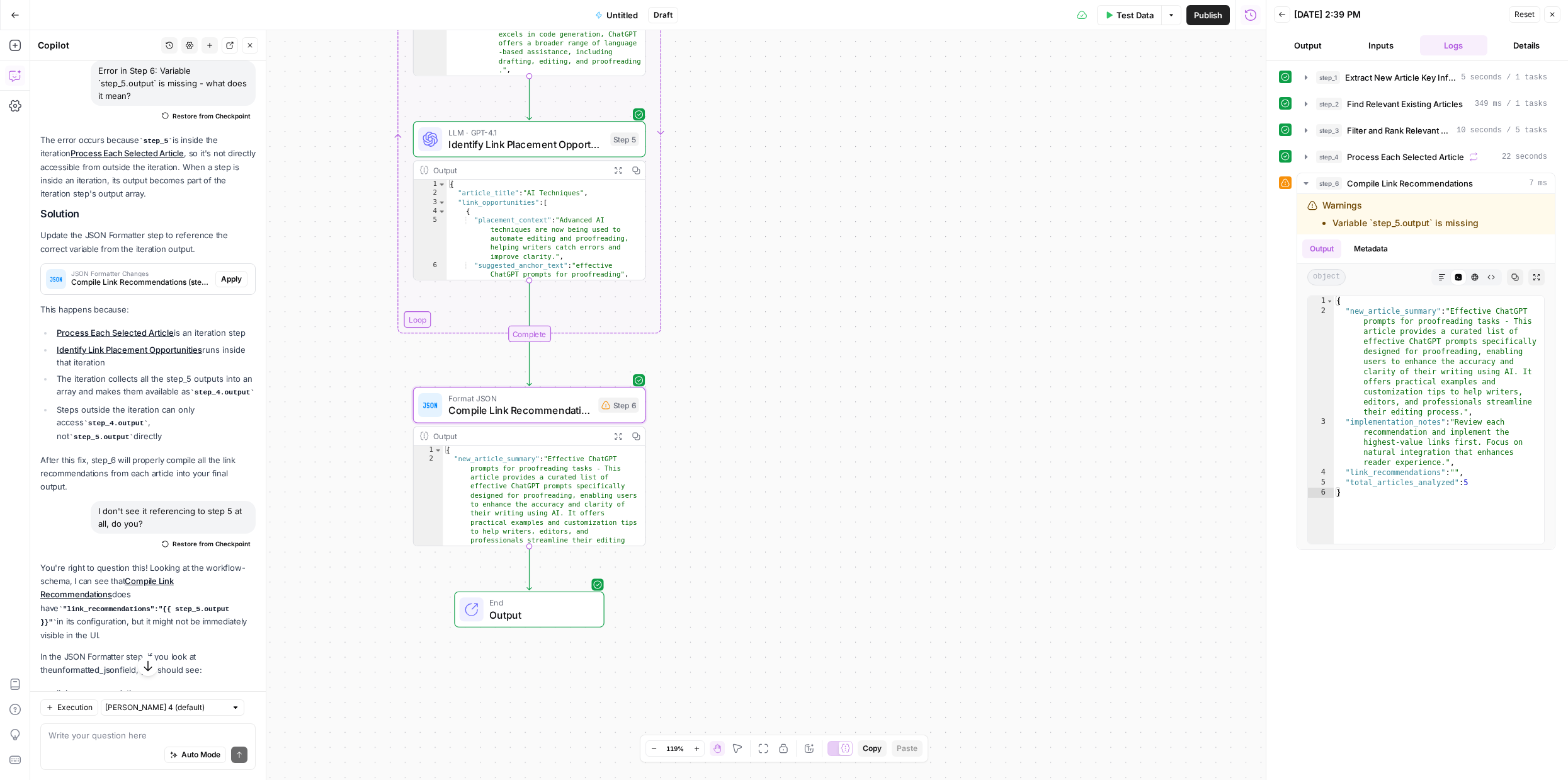
click at [1320, 46] on button "Output" at bounding box center [1308, 45] width 68 height 20
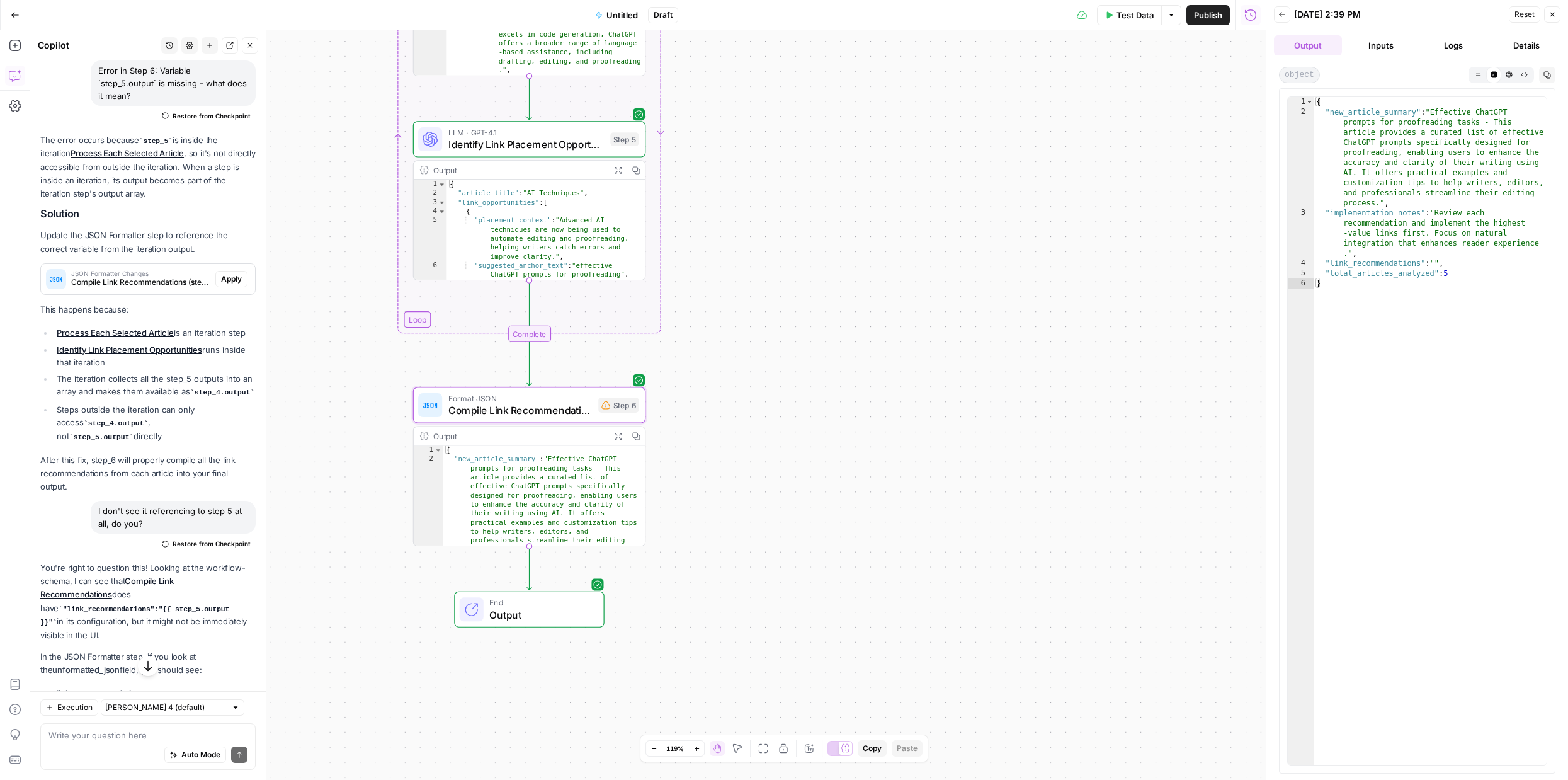
click at [1133, 15] on span "Test Data" at bounding box center [1134, 15] width 37 height 13
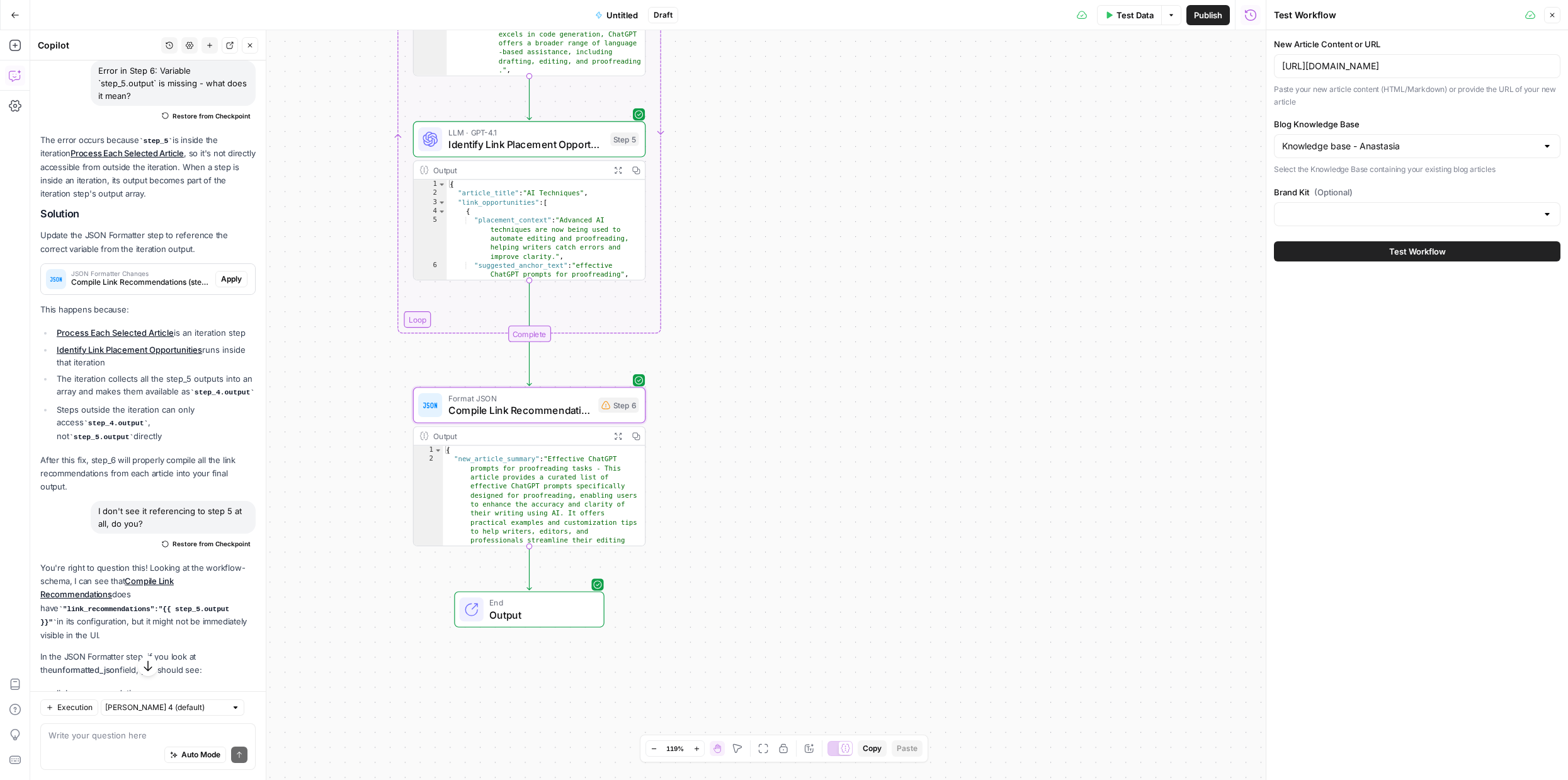
click at [1427, 252] on span "Test Workflow" at bounding box center [1417, 251] width 57 height 13
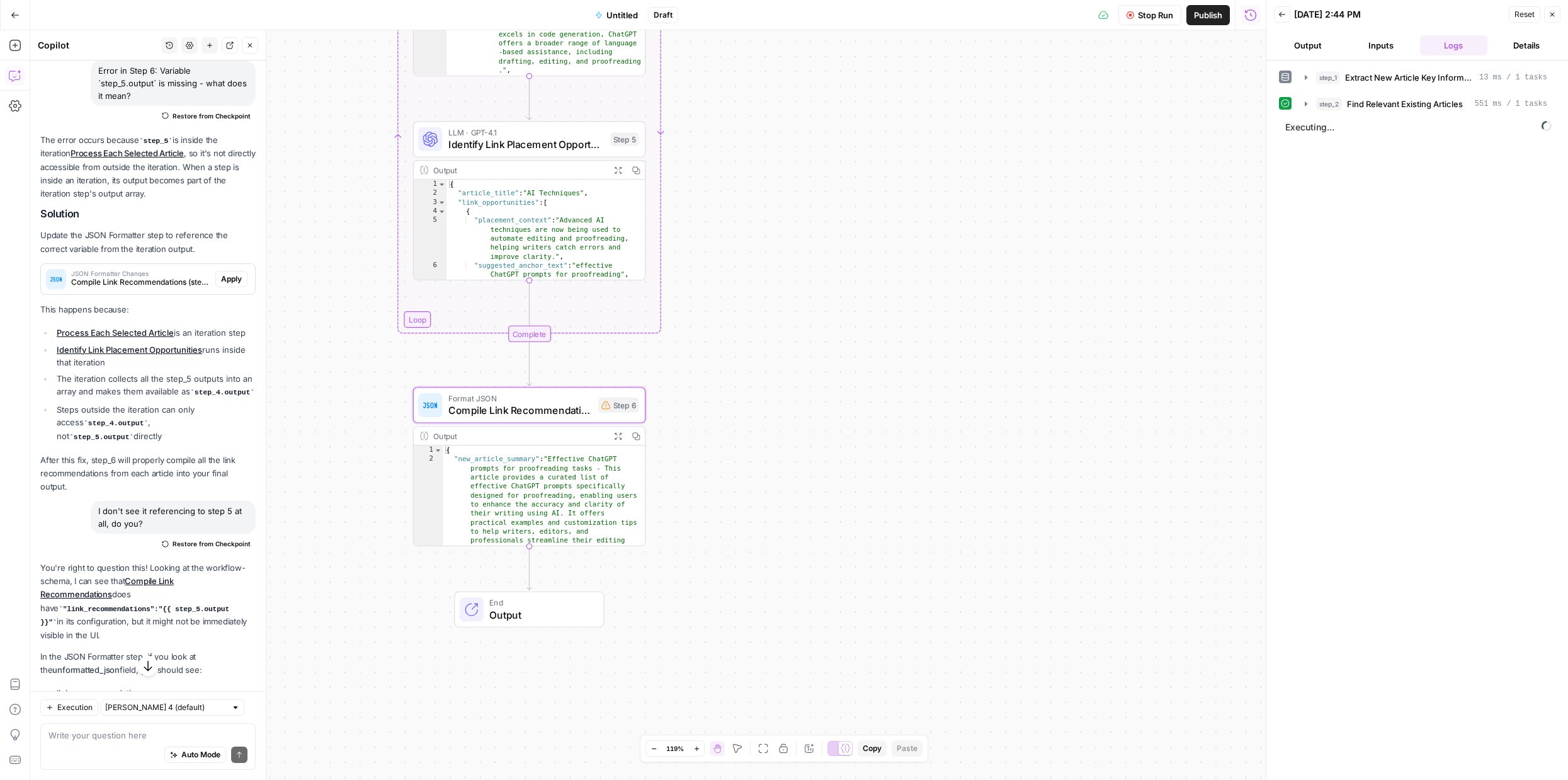
click at [1325, 47] on button "Output" at bounding box center [1308, 45] width 68 height 20
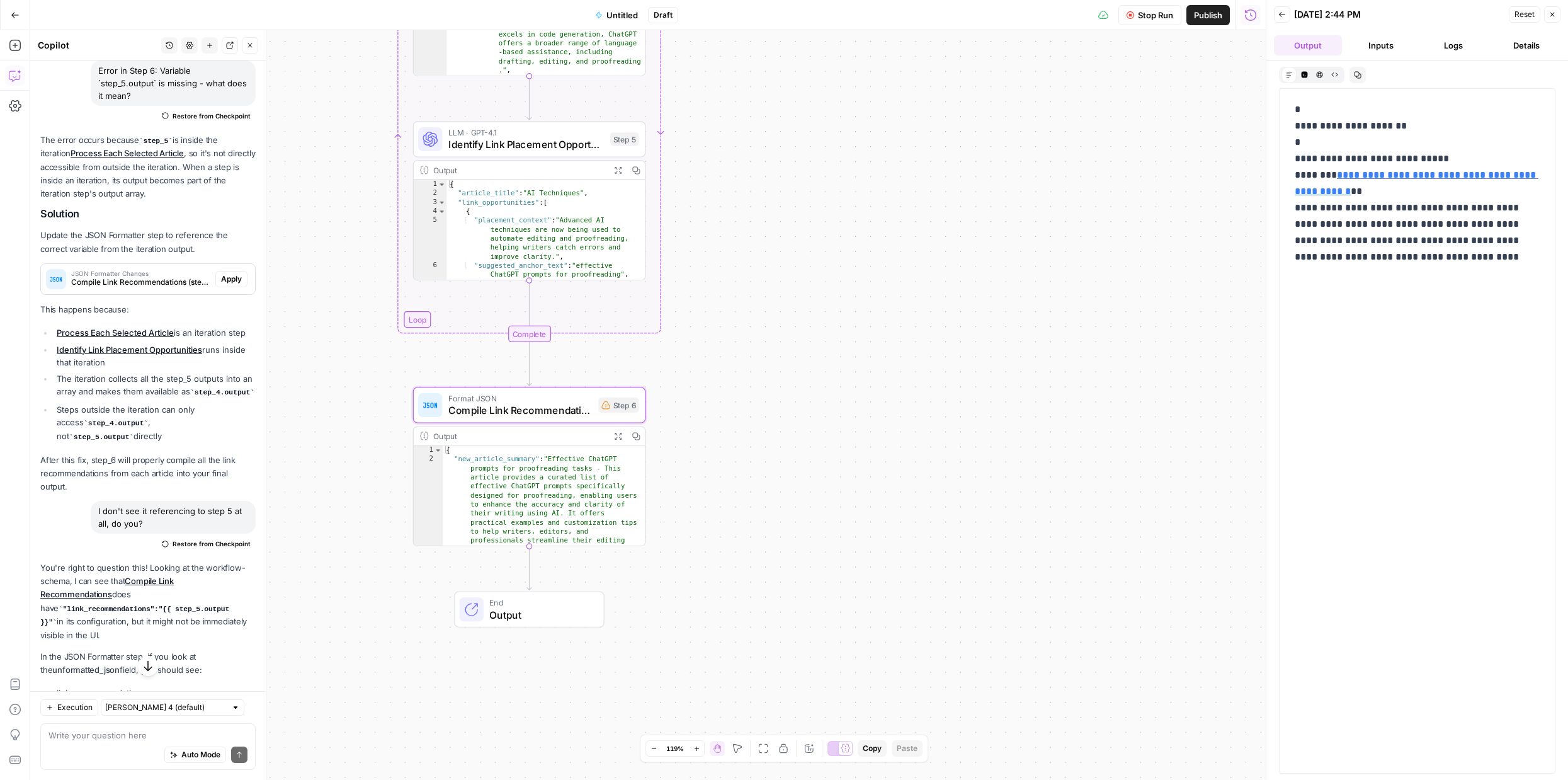
click at [1371, 41] on button "Inputs" at bounding box center [1381, 45] width 68 height 20
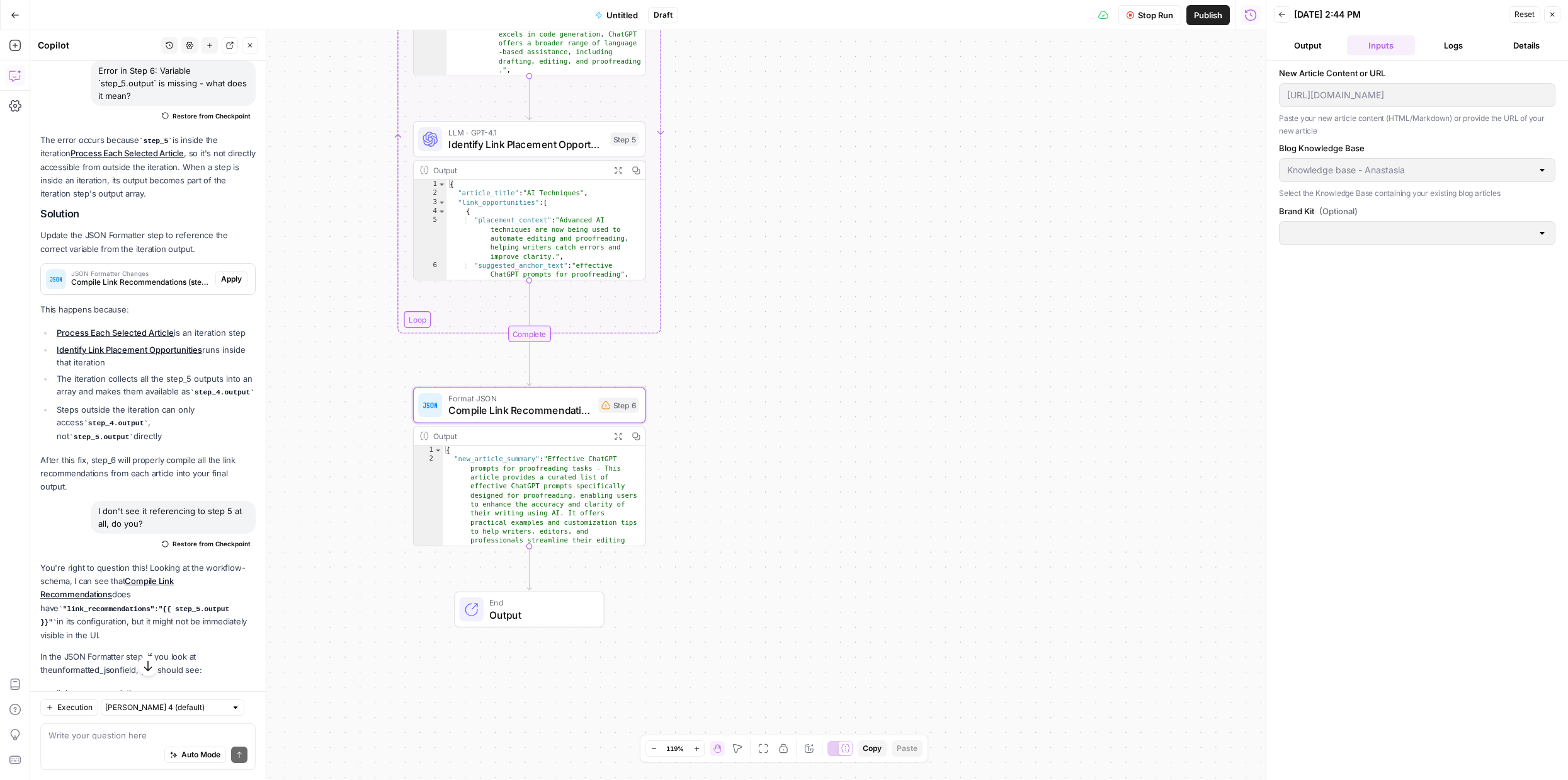
click at [1449, 44] on button "Logs" at bounding box center [1454, 45] width 68 height 20
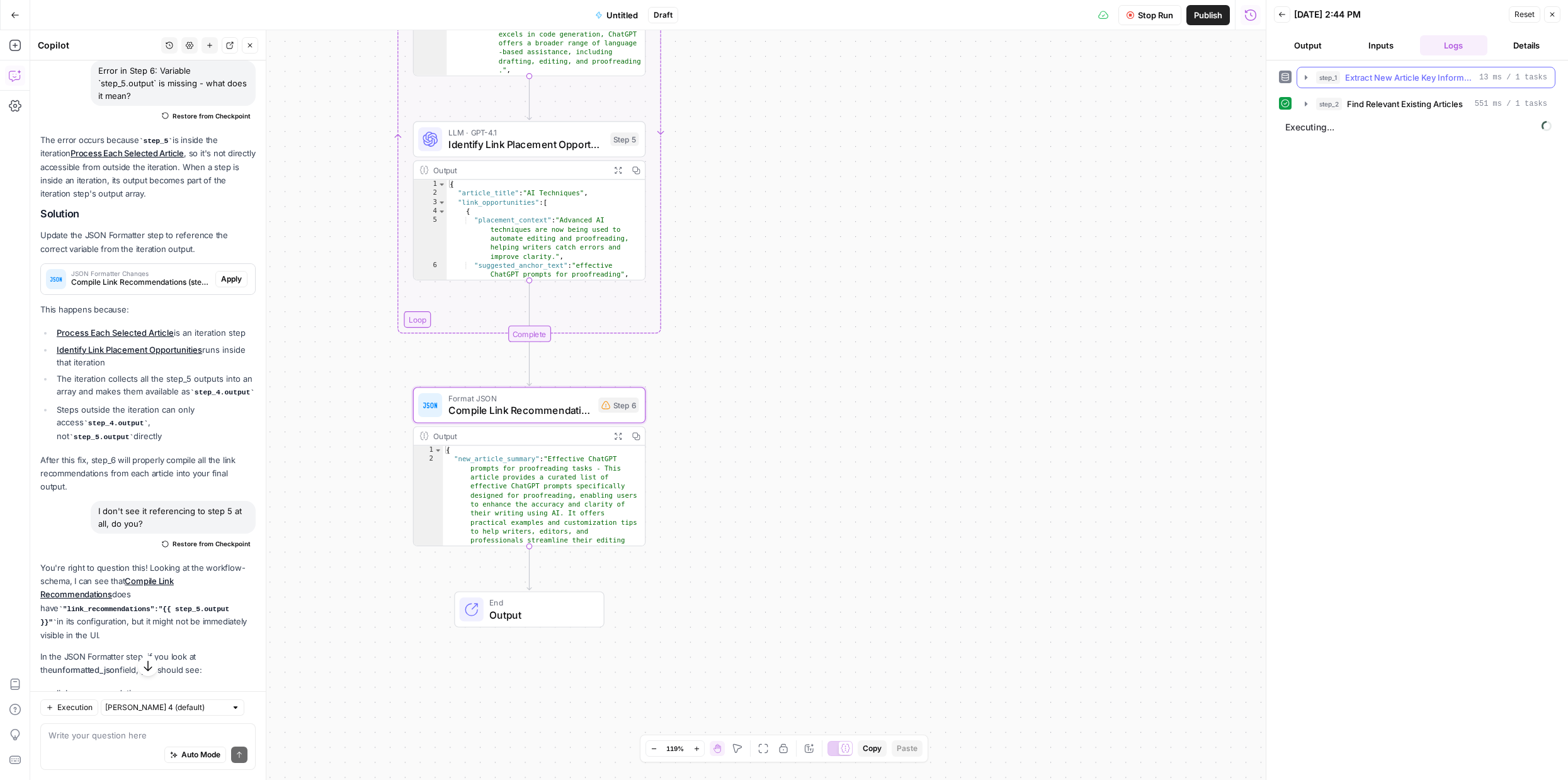
click at [1404, 79] on span "Extract New Article Key Information" at bounding box center [1409, 78] width 129 height 13
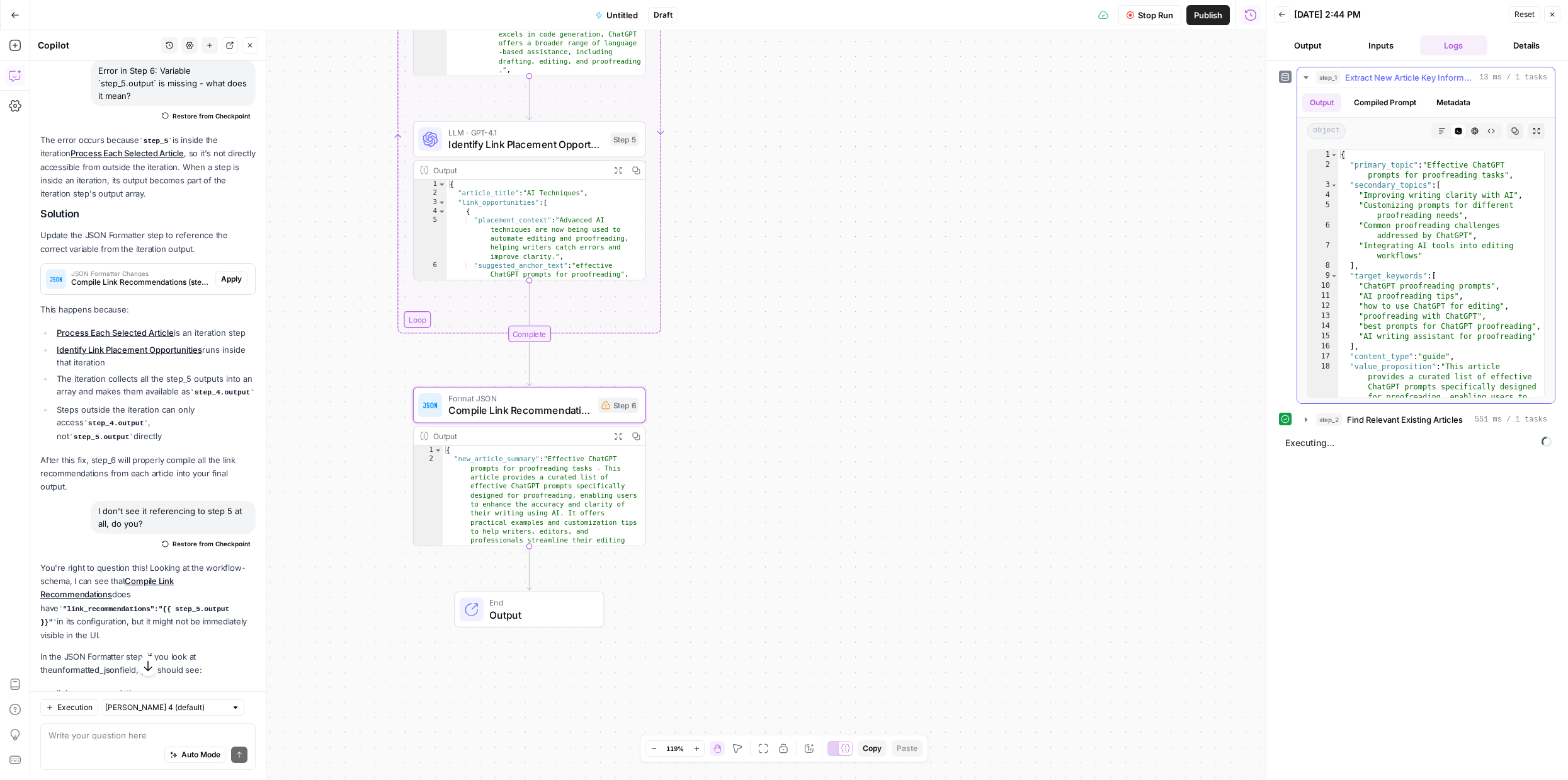
click at [1304, 75] on icon "button" at bounding box center [1305, 77] width 10 height 10
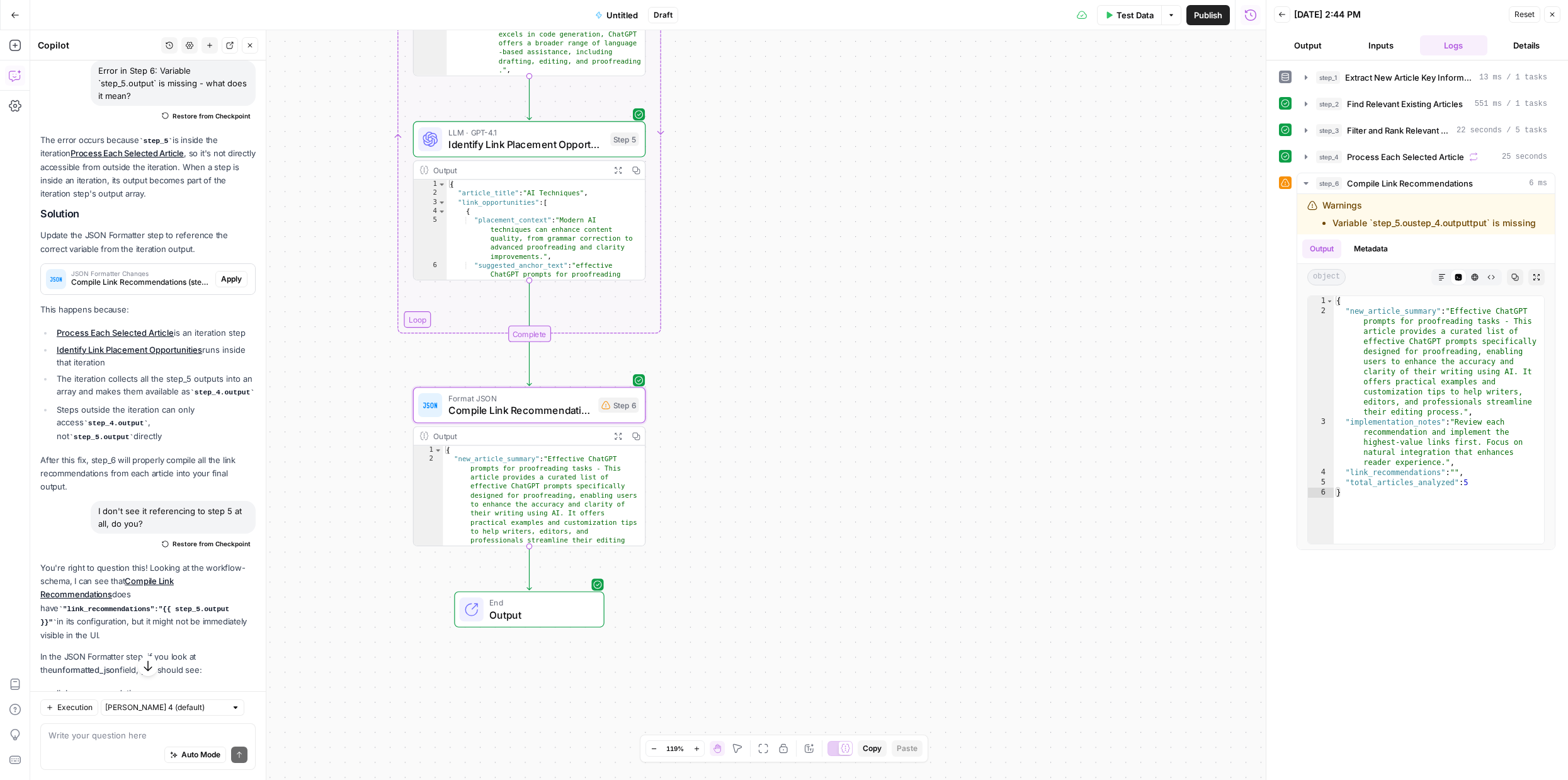
click at [555, 408] on span "Compile Link Recommendations" at bounding box center [520, 409] width 144 height 15
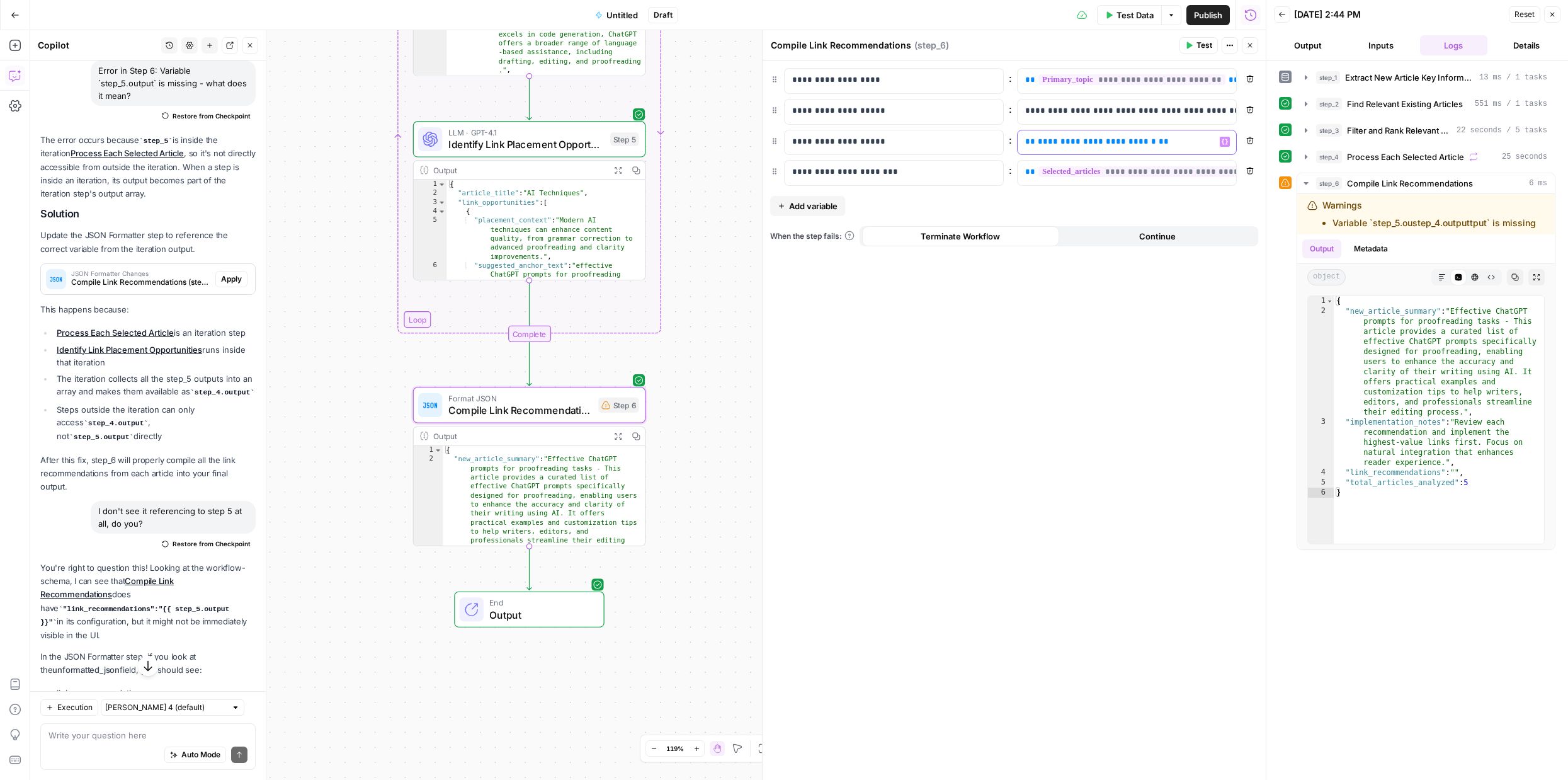
drag, startPoint x: 1087, startPoint y: 143, endPoint x: 1054, endPoint y: 143, distance: 33.0
click at [1054, 143] on span "**********" at bounding box center [1096, 141] width 118 height 8
click at [1250, 48] on icon "button" at bounding box center [1250, 45] width 7 height 7
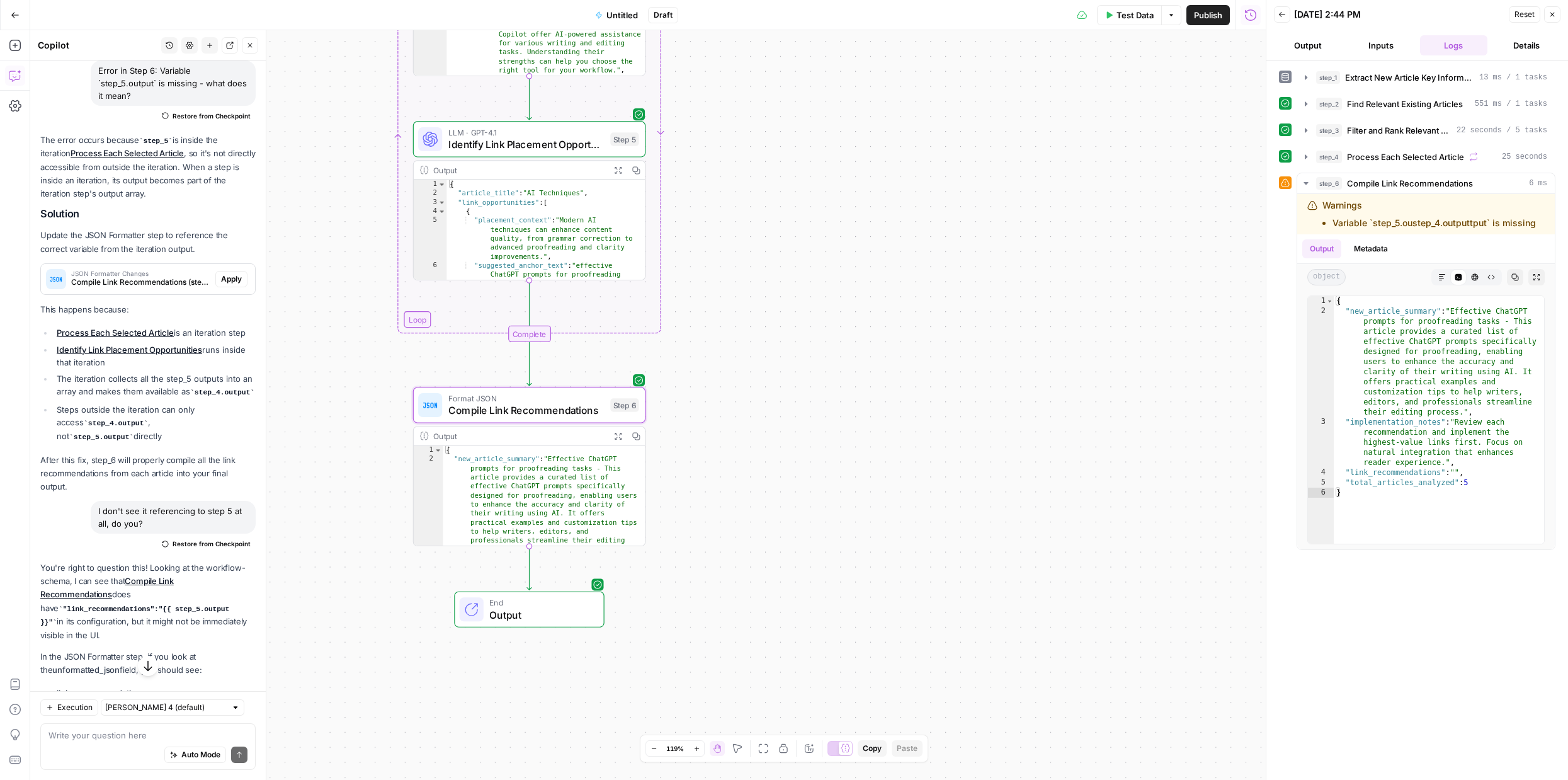
click at [1127, 24] on button "Test Data" at bounding box center [1129, 15] width 65 height 20
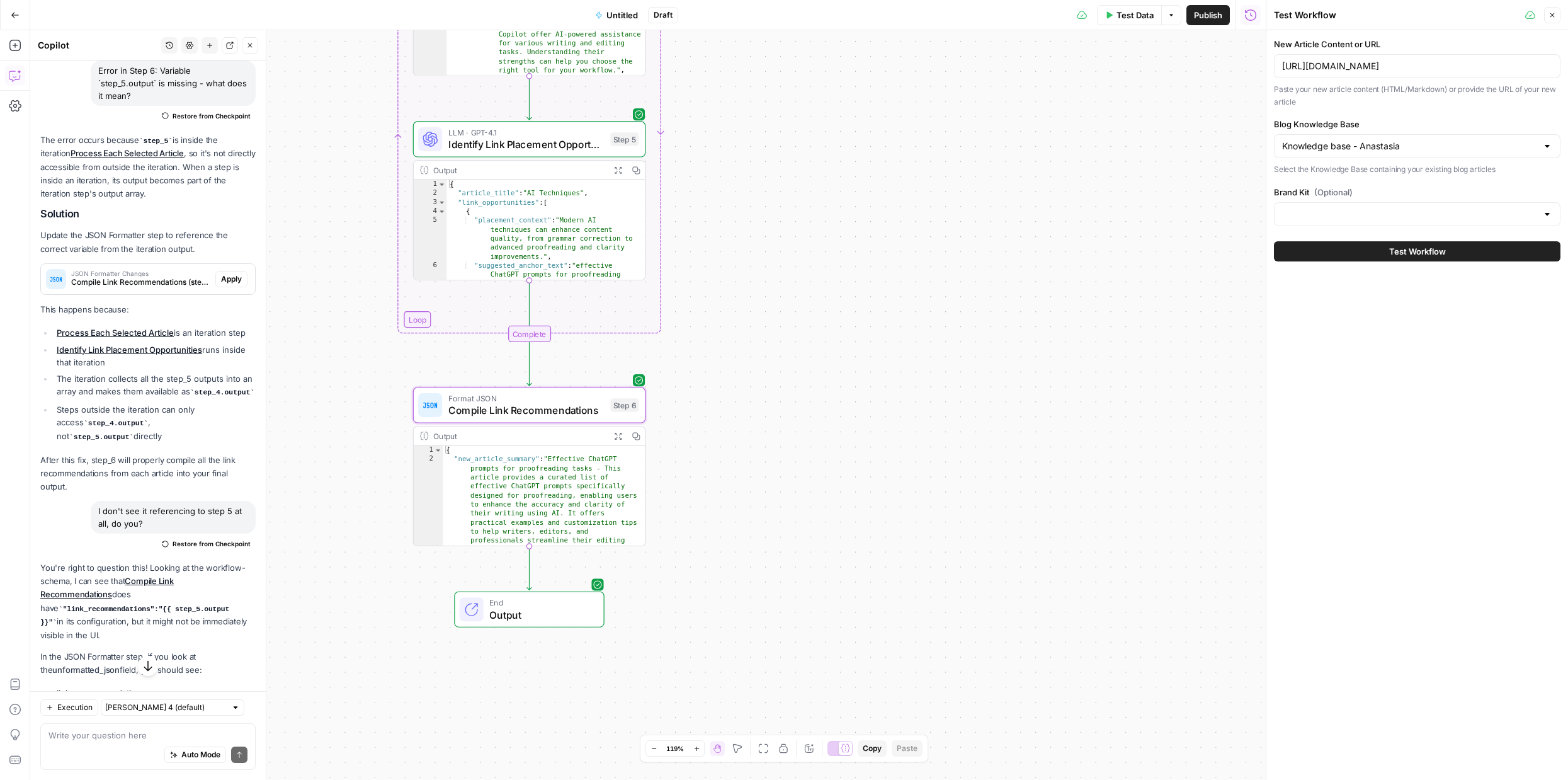
click at [1405, 261] on div "Test Workflow" at bounding box center [1417, 251] width 287 height 36
click at [1409, 252] on span "Test Workflow" at bounding box center [1417, 251] width 57 height 13
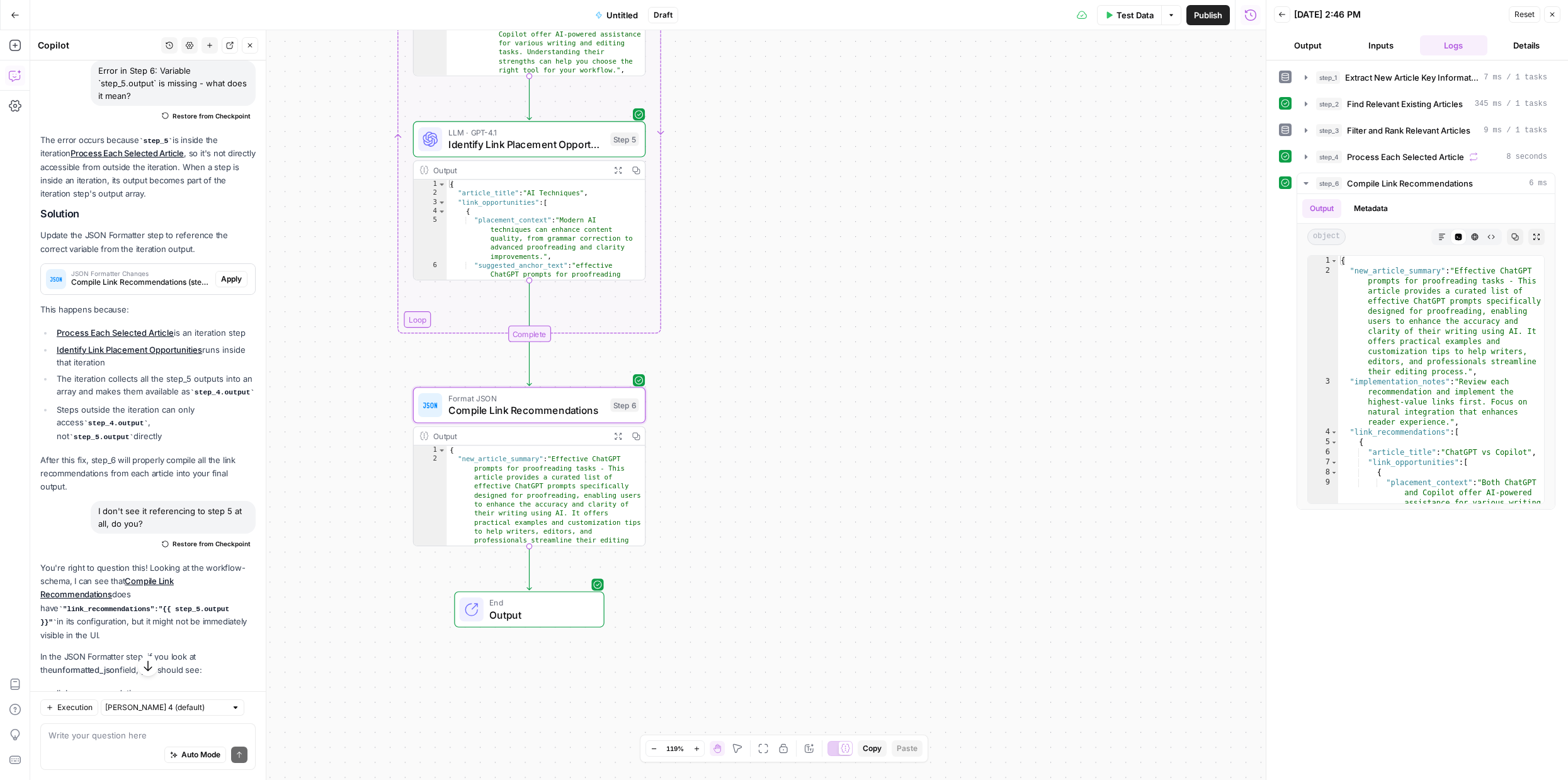
click at [1318, 52] on button "Output" at bounding box center [1308, 45] width 68 height 20
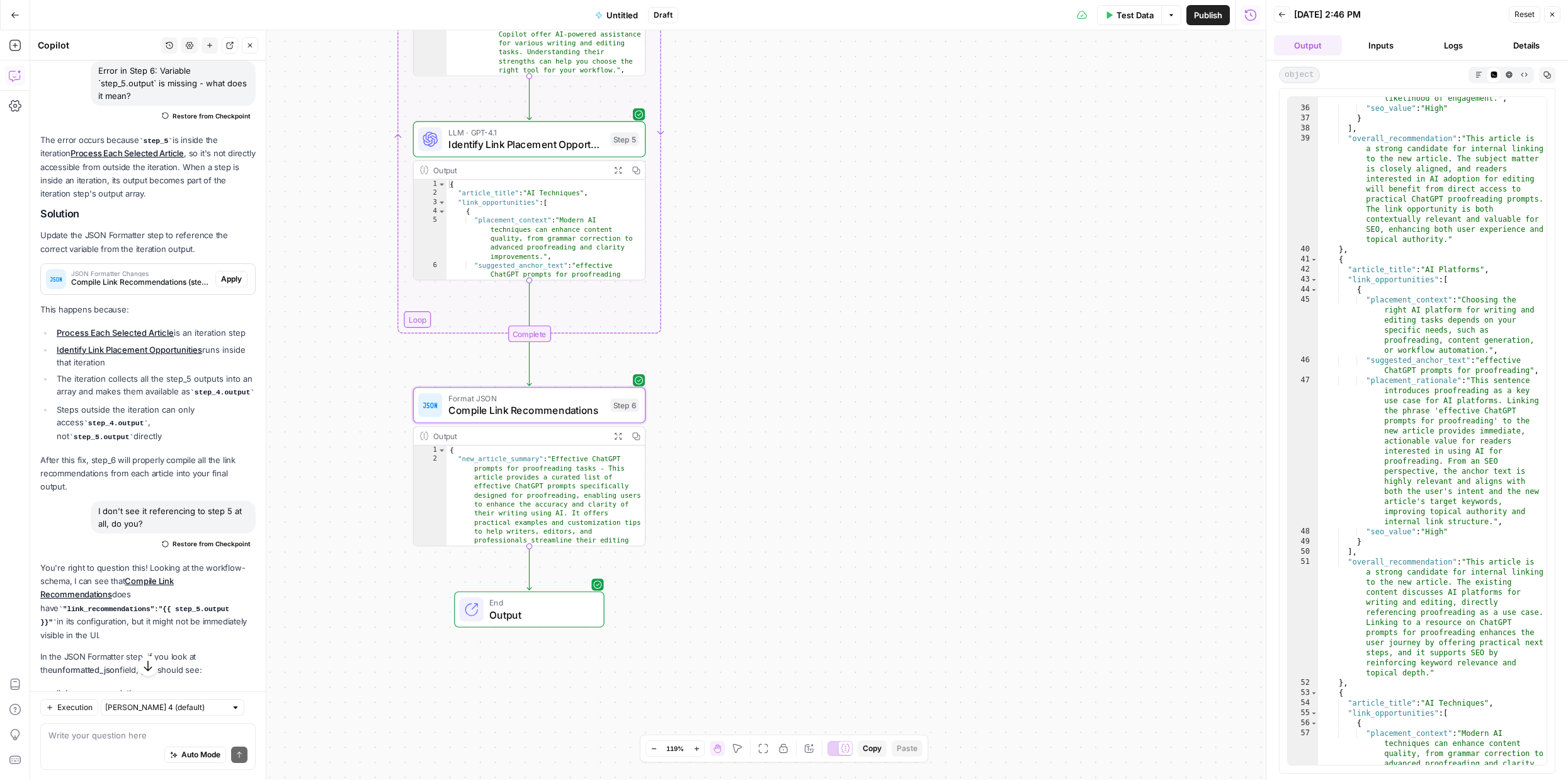
scroll to position [1409, 0]
click at [1209, 17] on span "Publish" at bounding box center [1207, 15] width 28 height 13
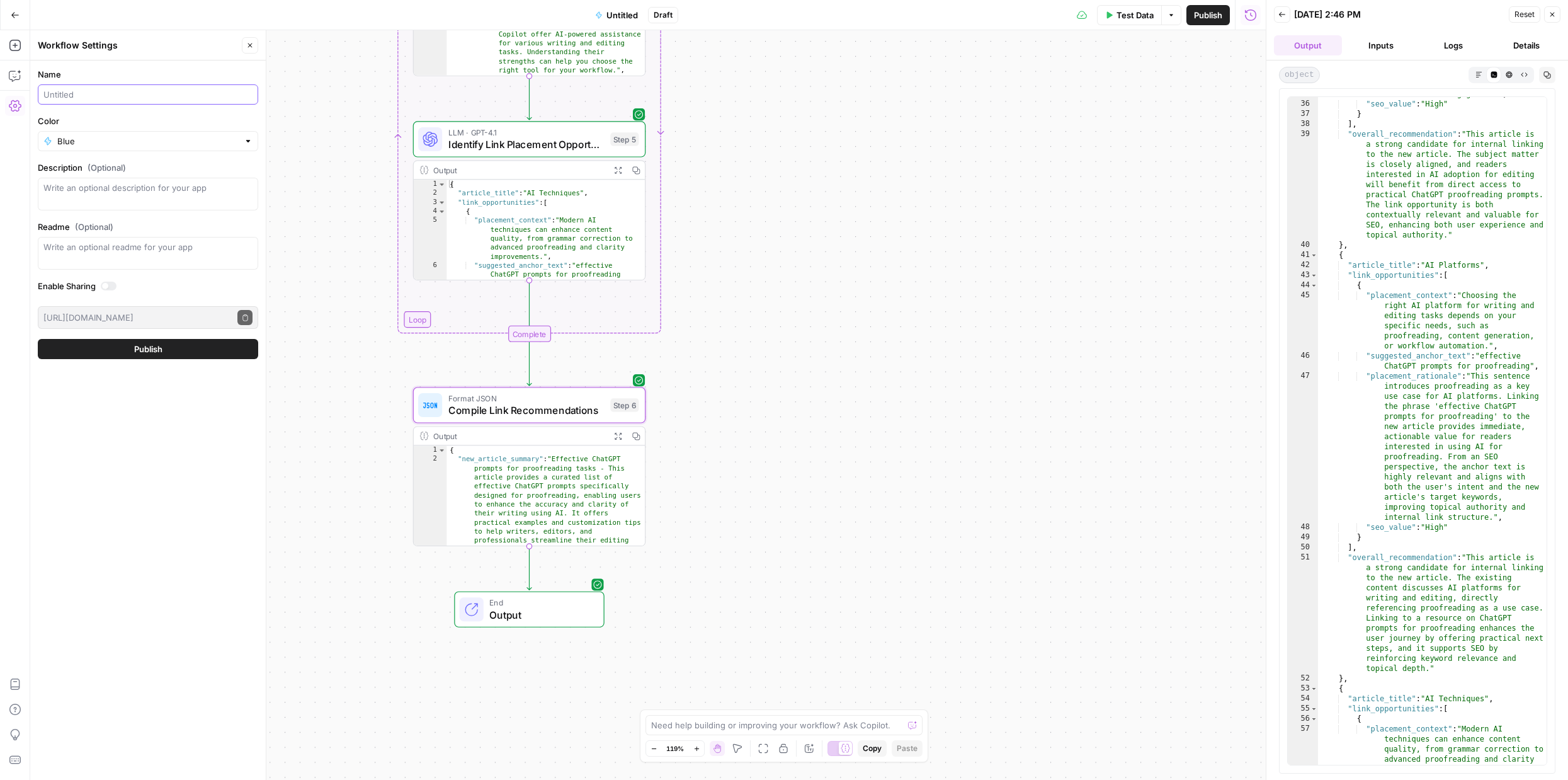
click at [131, 95] on input "Name" at bounding box center [148, 95] width 209 height 13
type input "Internal linking"
click at [189, 352] on button "Publish" at bounding box center [148, 349] width 220 height 20
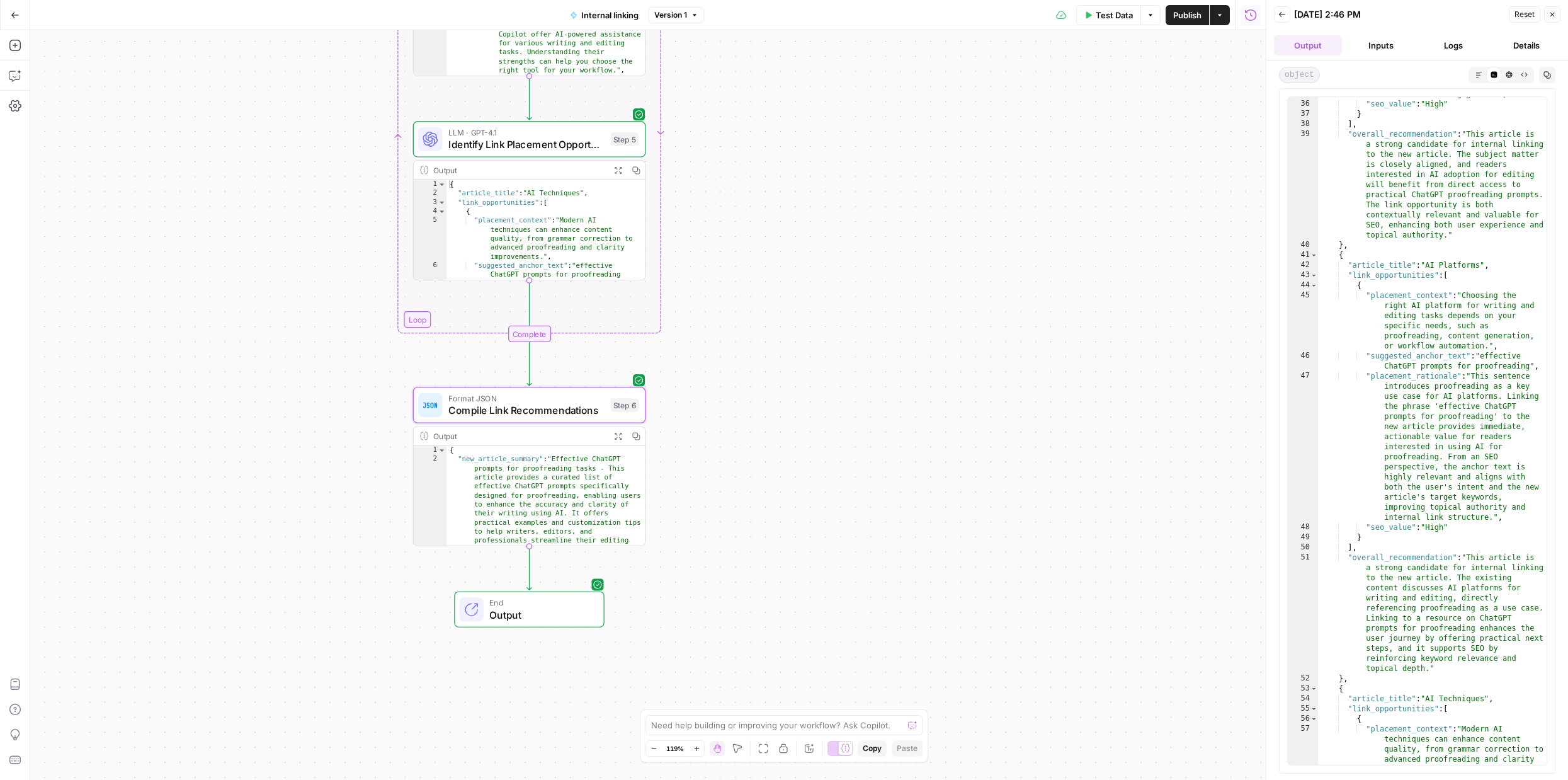
scroll to position [1409, 0]
click at [17, 71] on icon "button" at bounding box center [15, 75] width 13 height 13
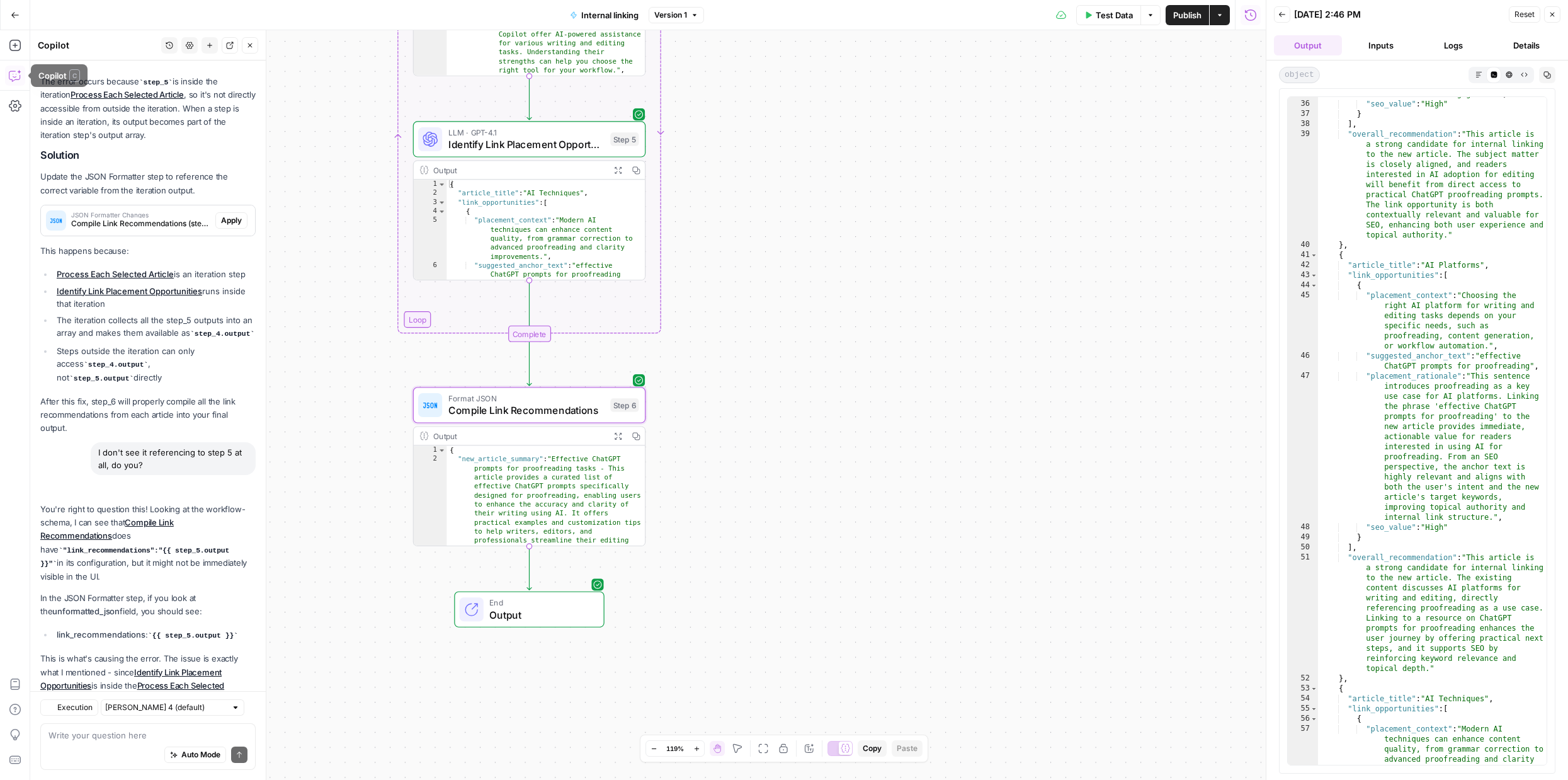
scroll to position [1840, 0]
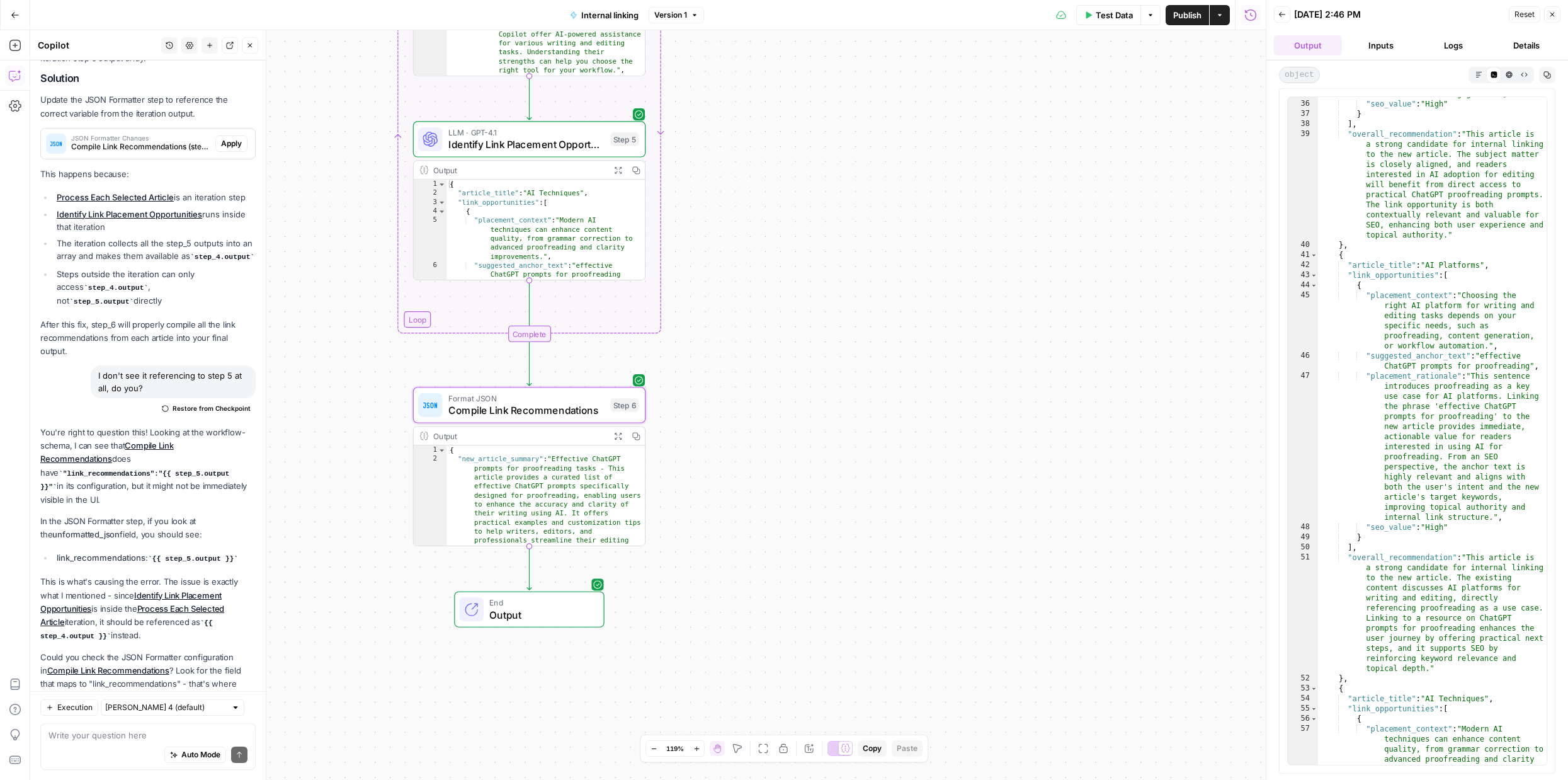
click at [97, 743] on div "Auto Mode Send" at bounding box center [148, 755] width 199 height 28
type textarea "I"
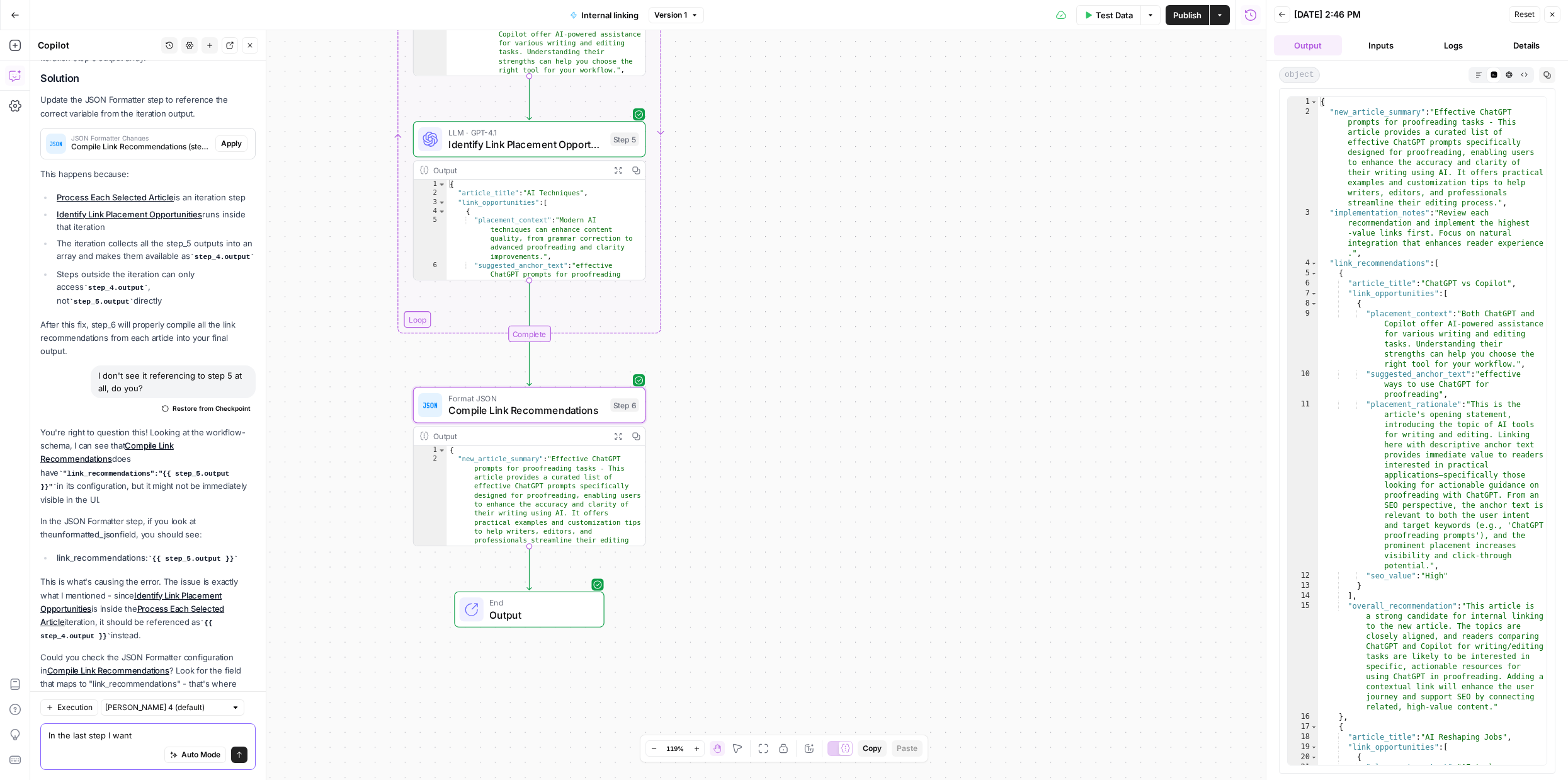
scroll to position [0, 0]
type textarea "In the last step I want"
type textarea "**********"
click at [583, 484] on div "{ "new_article_summary" : "Effective ChatGPT prompts for proofreading tasks - T…" at bounding box center [545, 522] width 199 height 154
click at [566, 398] on span "Format JSON" at bounding box center [526, 398] width 156 height 12
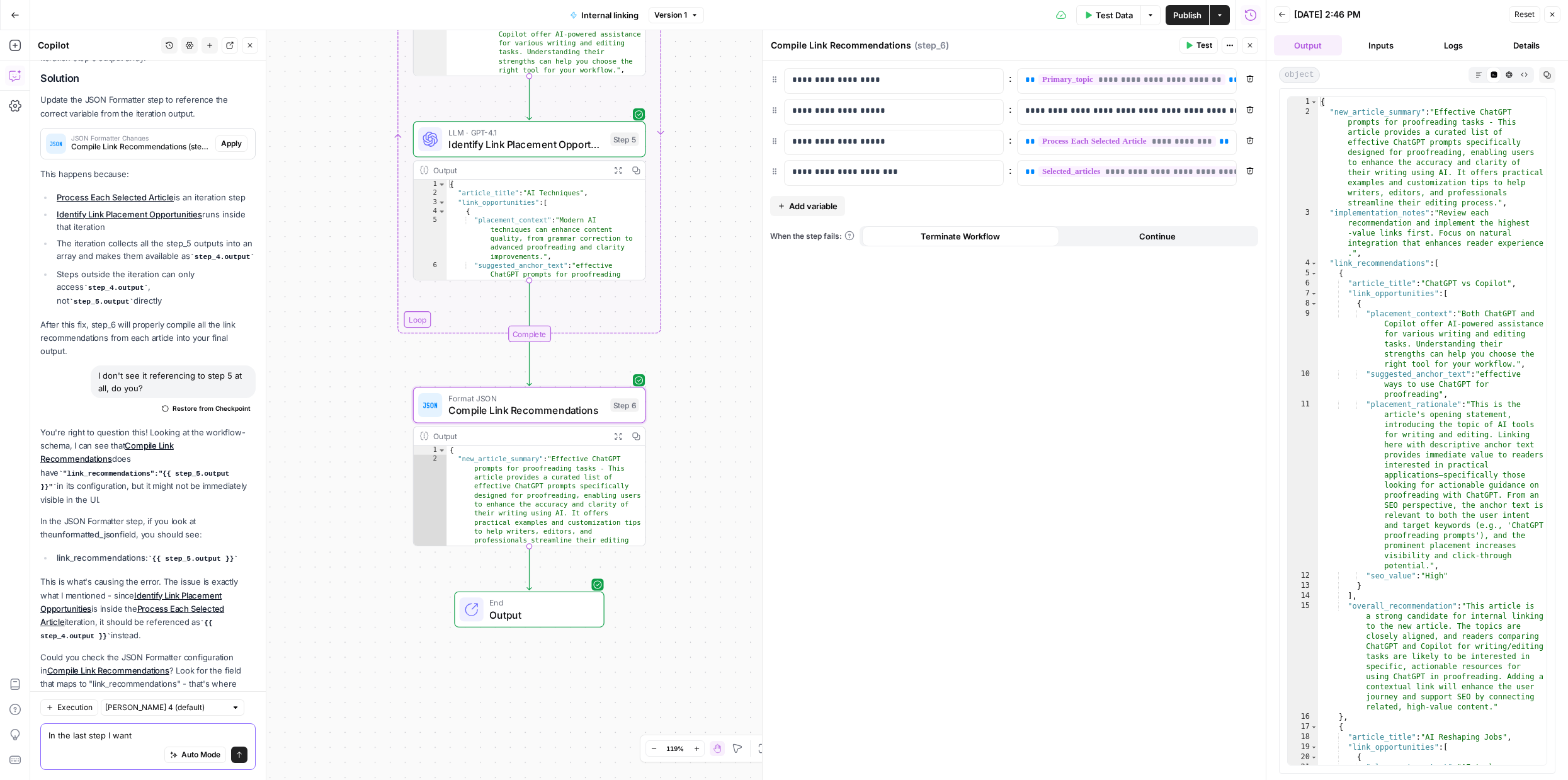
click at [136, 739] on textarea "In the last step I want" at bounding box center [148, 735] width 199 height 13
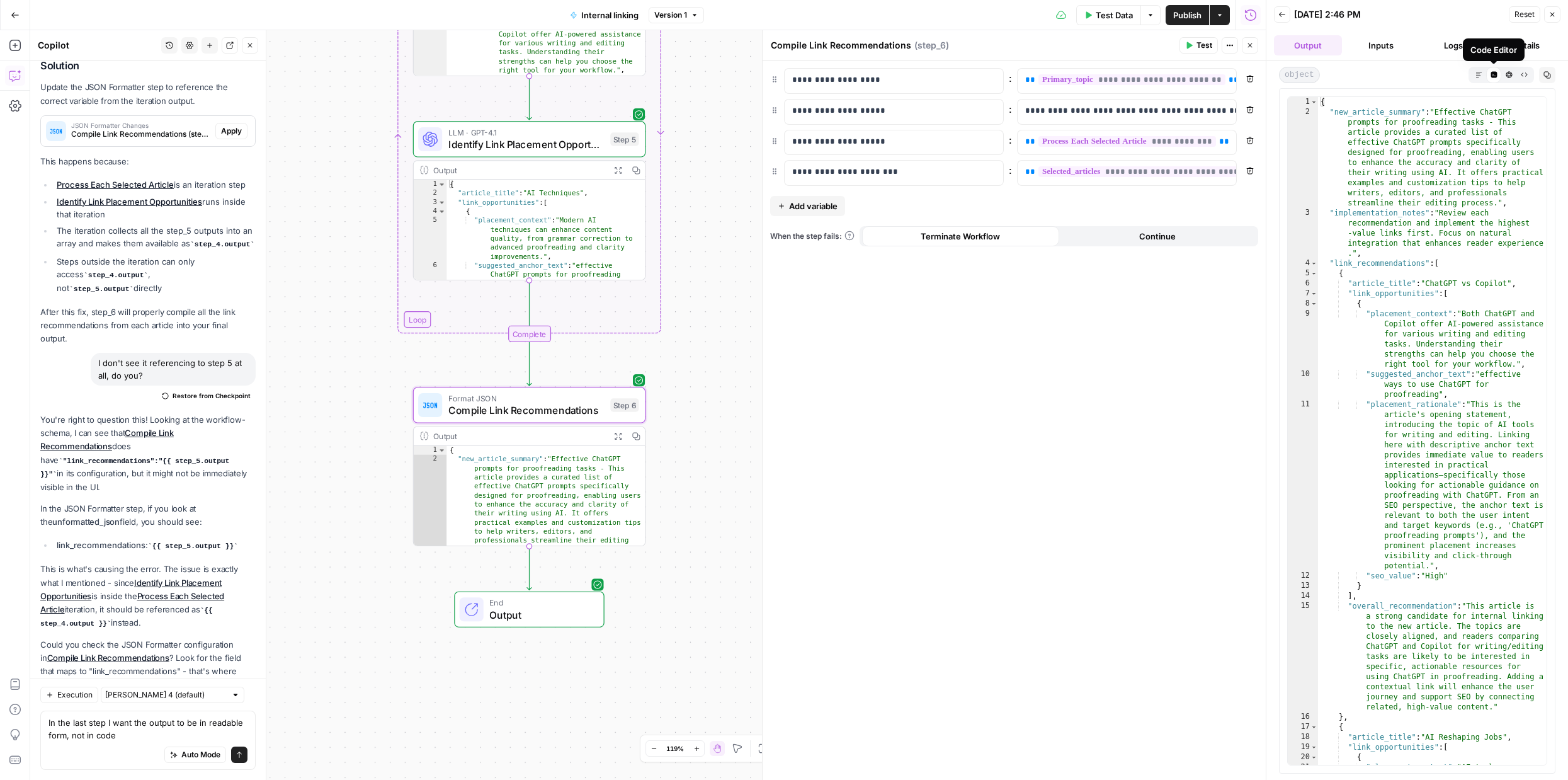
click at [1479, 78] on button "Markdown" at bounding box center [1478, 74] width 15 height 15
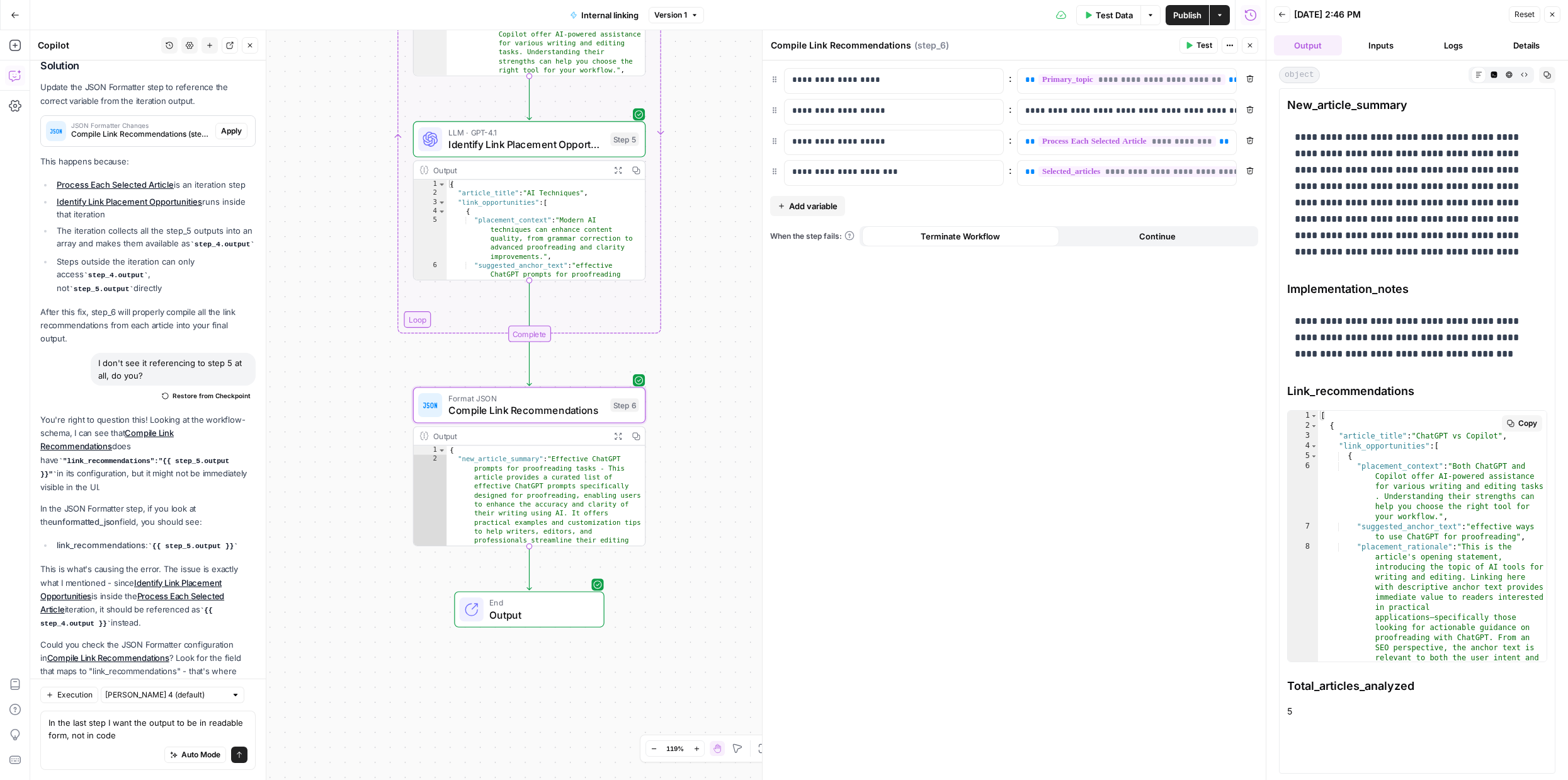
scroll to position [0, 0]
click at [143, 731] on textarea "In the last step I want the output to be in readable form, not in code" at bounding box center [148, 728] width 199 height 25
click at [156, 724] on textarea "In the last step I want the output to be in readable form, not in code" at bounding box center [148, 728] width 199 height 25
type textarea "In the last step I want the link recommendations to be in readable form, not in…"
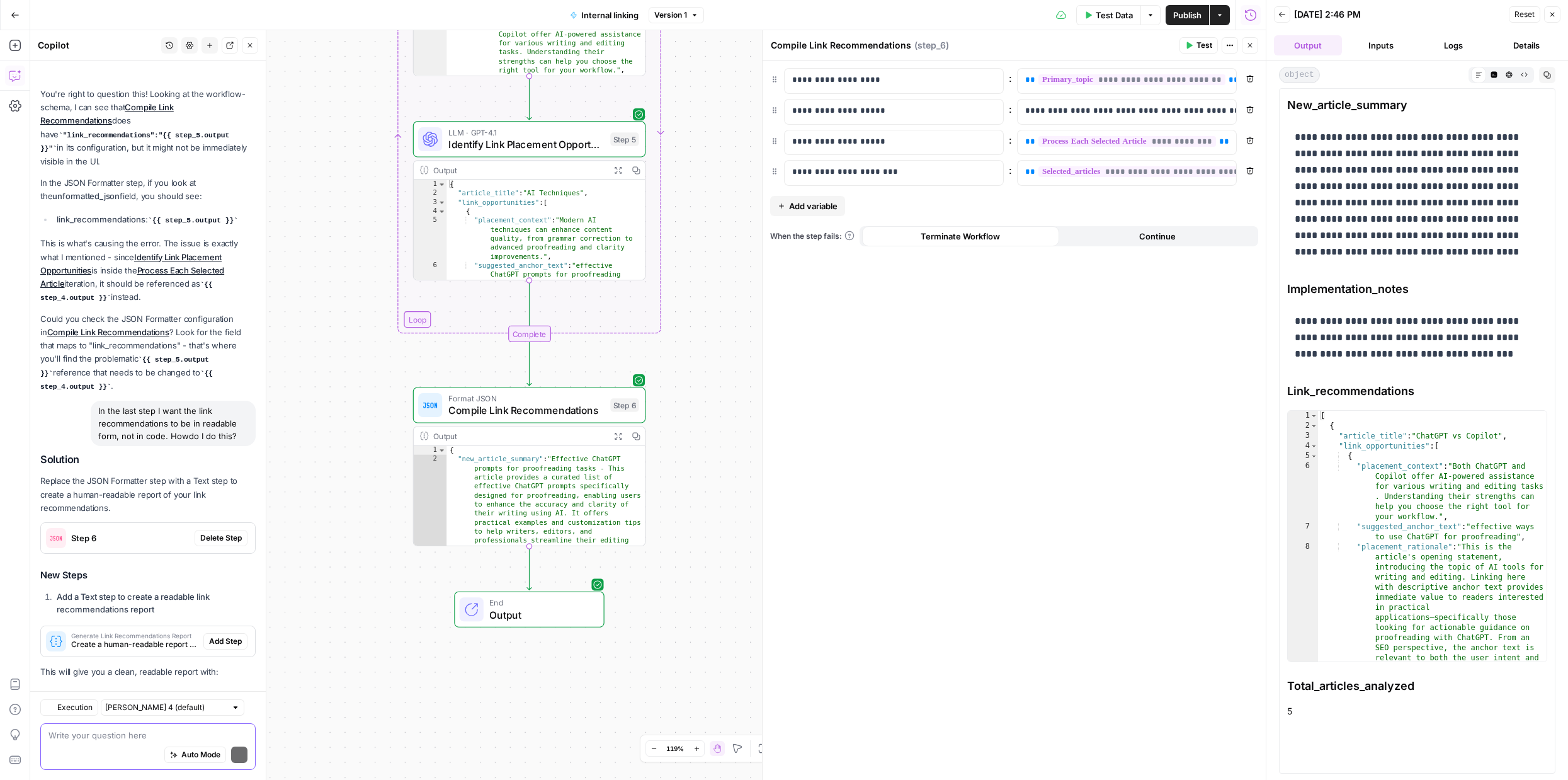
scroll to position [2269, 0]
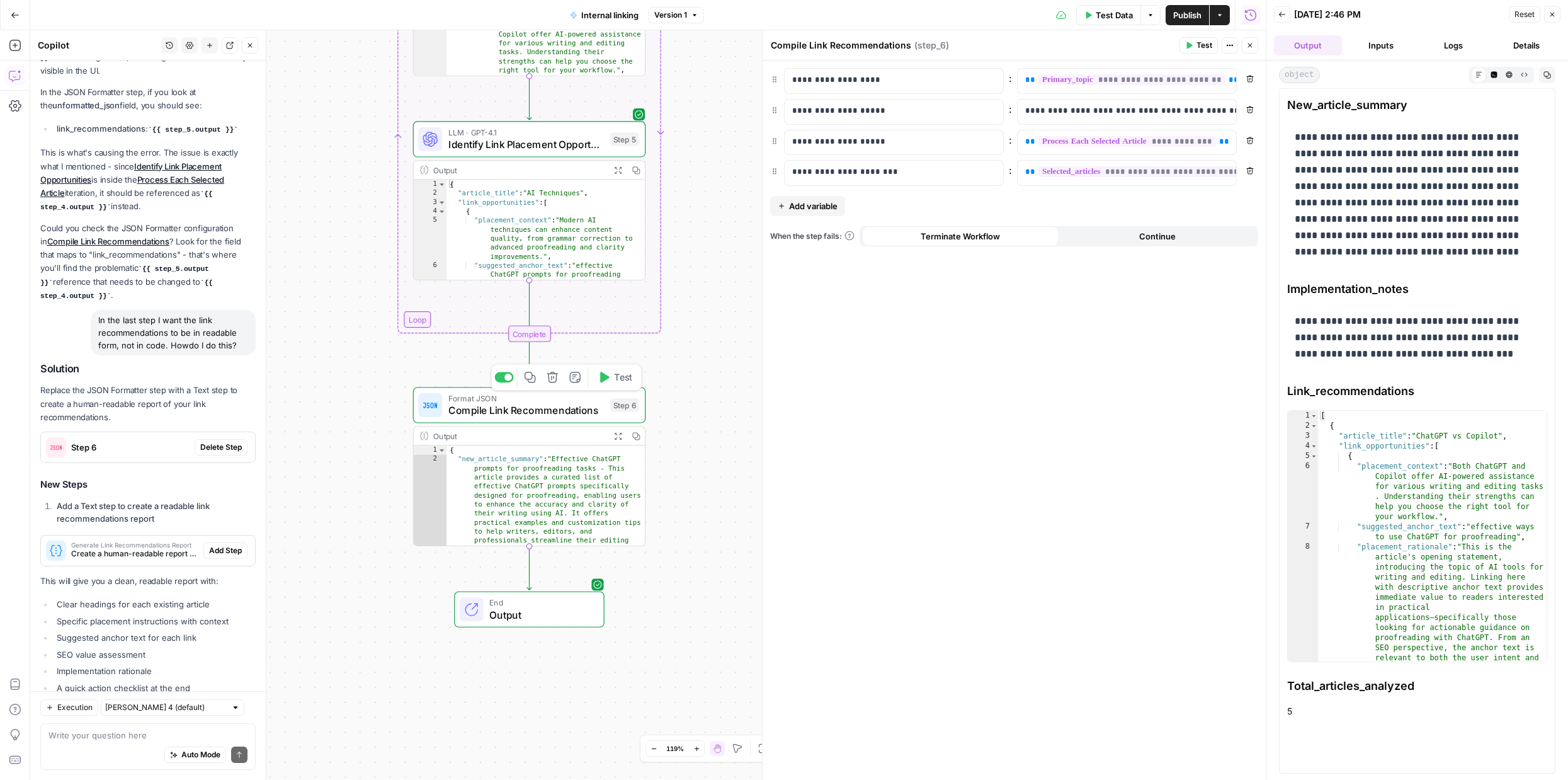
drag, startPoint x: 159, startPoint y: 483, endPoint x: 505, endPoint y: 404, distance: 354.9
click at [505, 404] on body "September Cohort New Home Browse Insights Opportunities Your Data Recent Grids …" at bounding box center [784, 390] width 1568 height 780
click at [126, 598] on li "Clear headings for each existing article" at bounding box center [154, 604] width 202 height 13
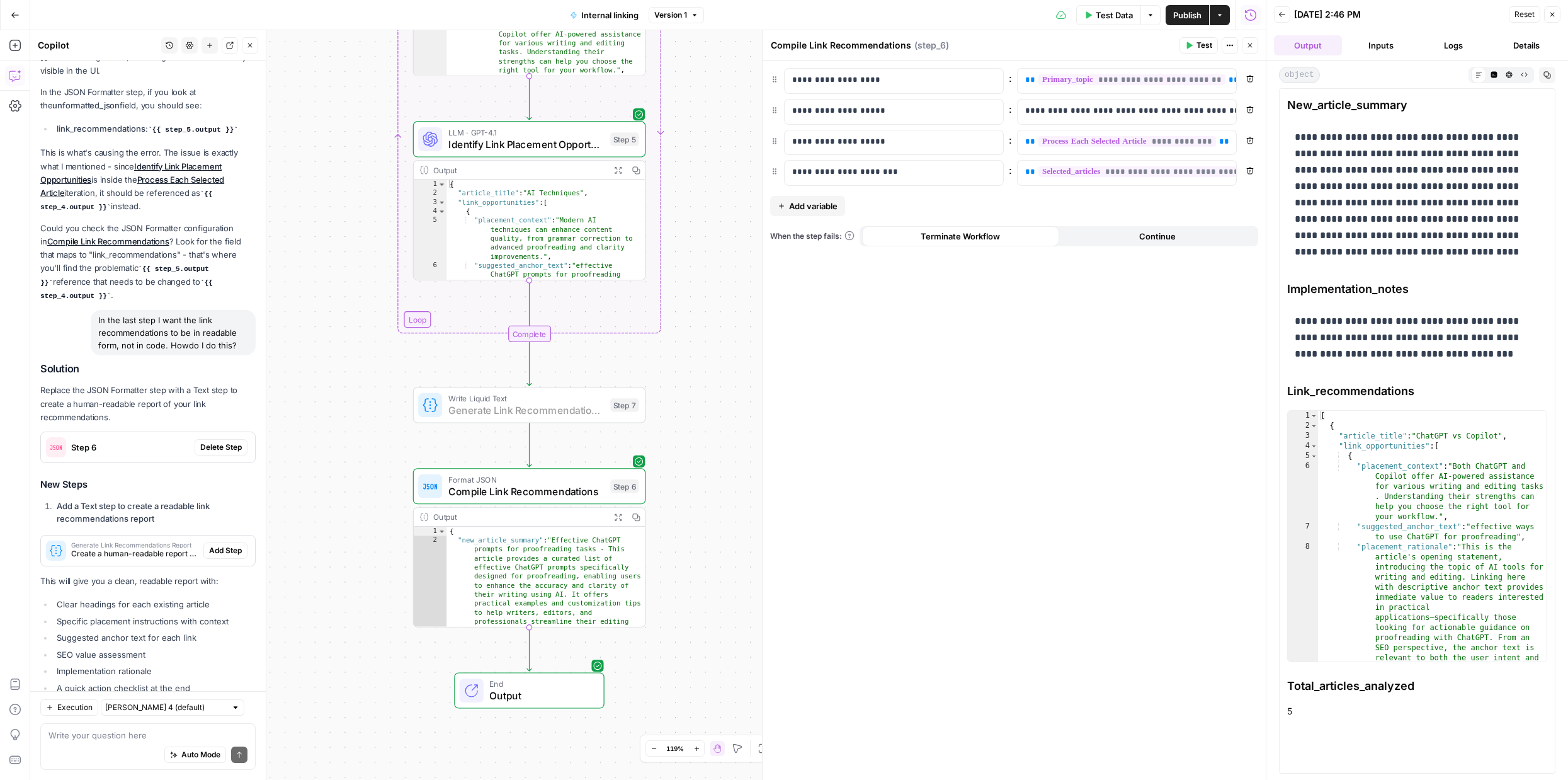
click at [224, 545] on span "Add Step" at bounding box center [225, 551] width 32 height 11
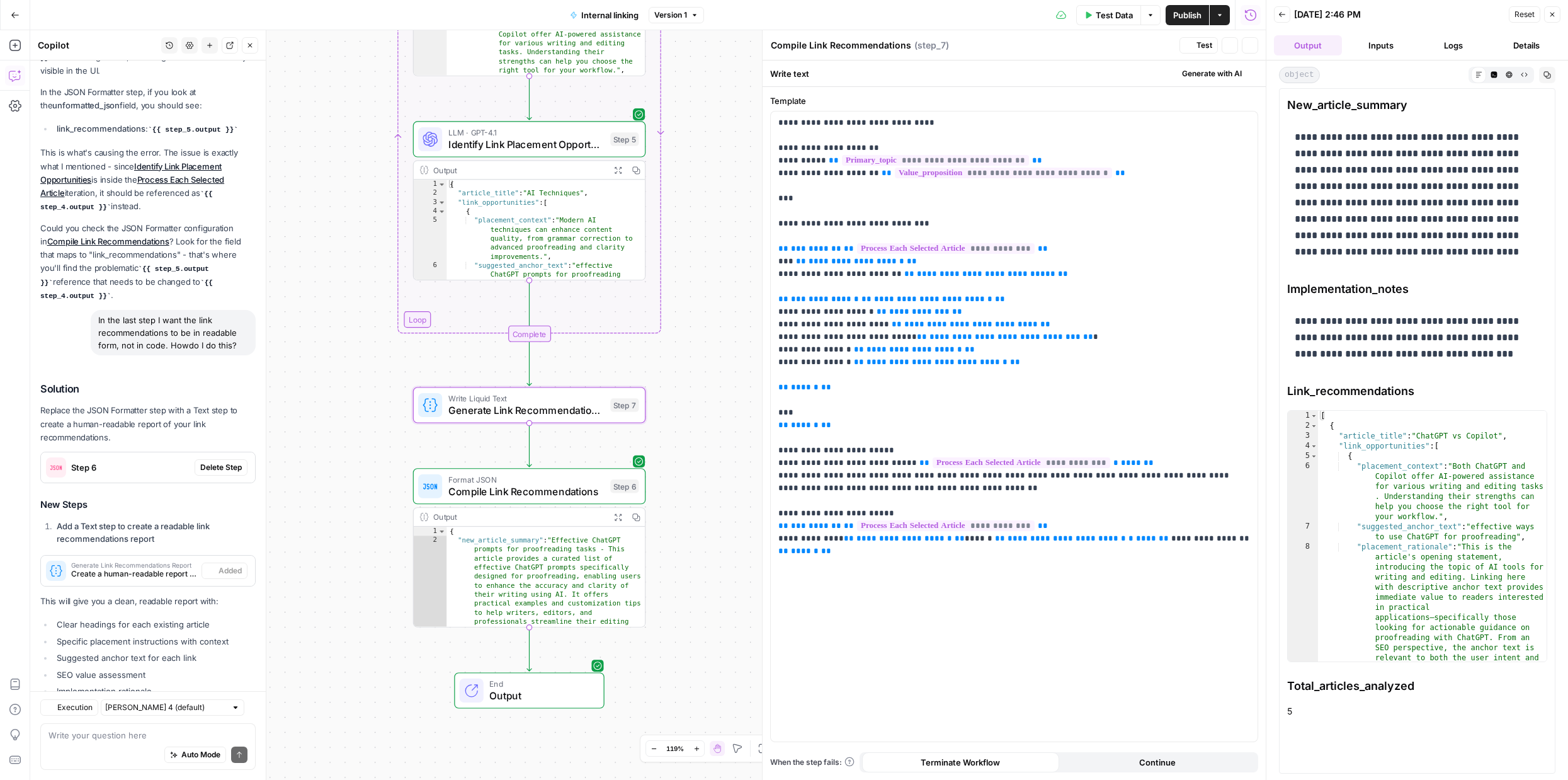
type textarea "Generate Link Recommendations Report"
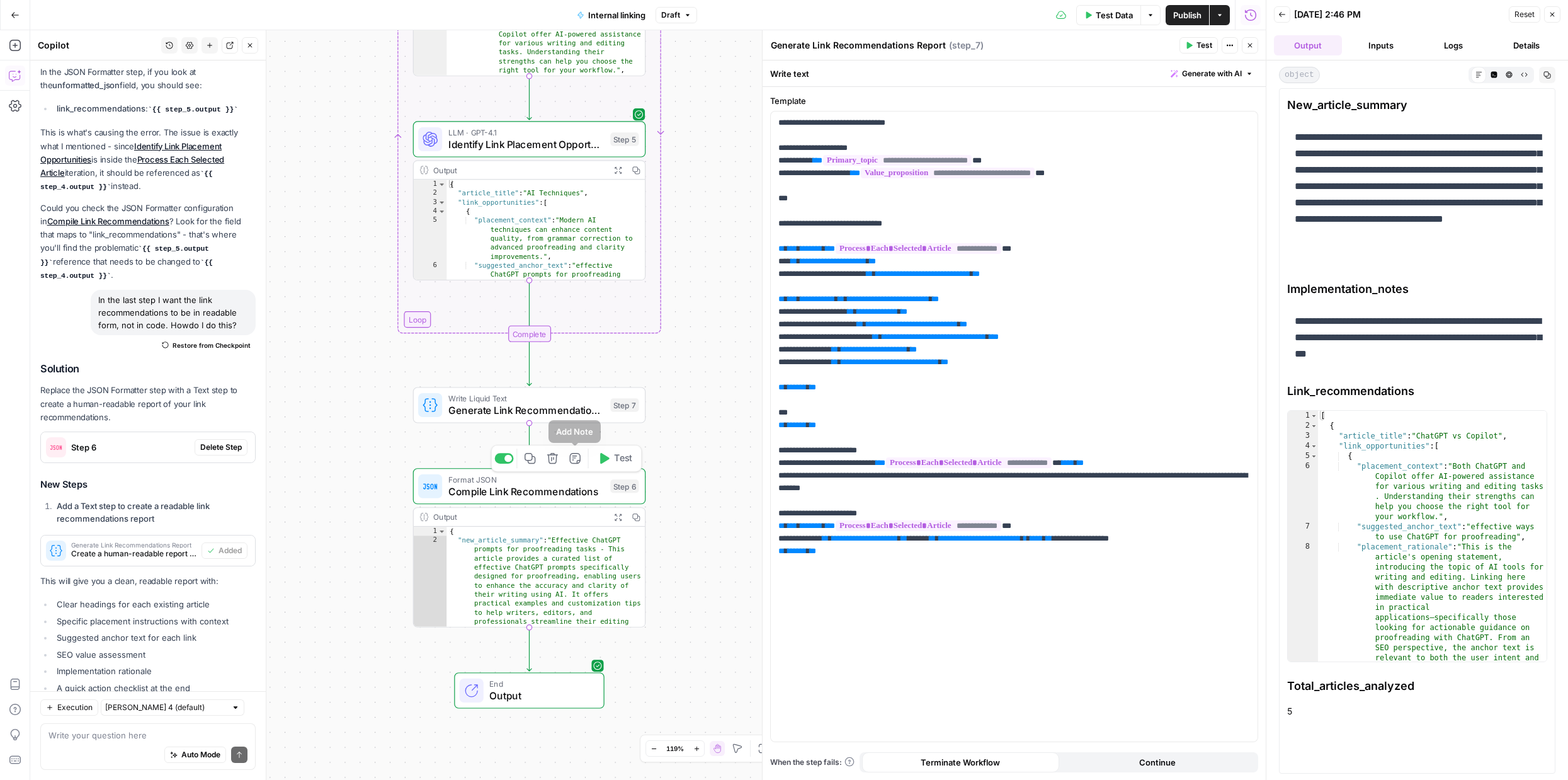
click at [550, 464] on icon "button" at bounding box center [552, 458] width 12 height 12
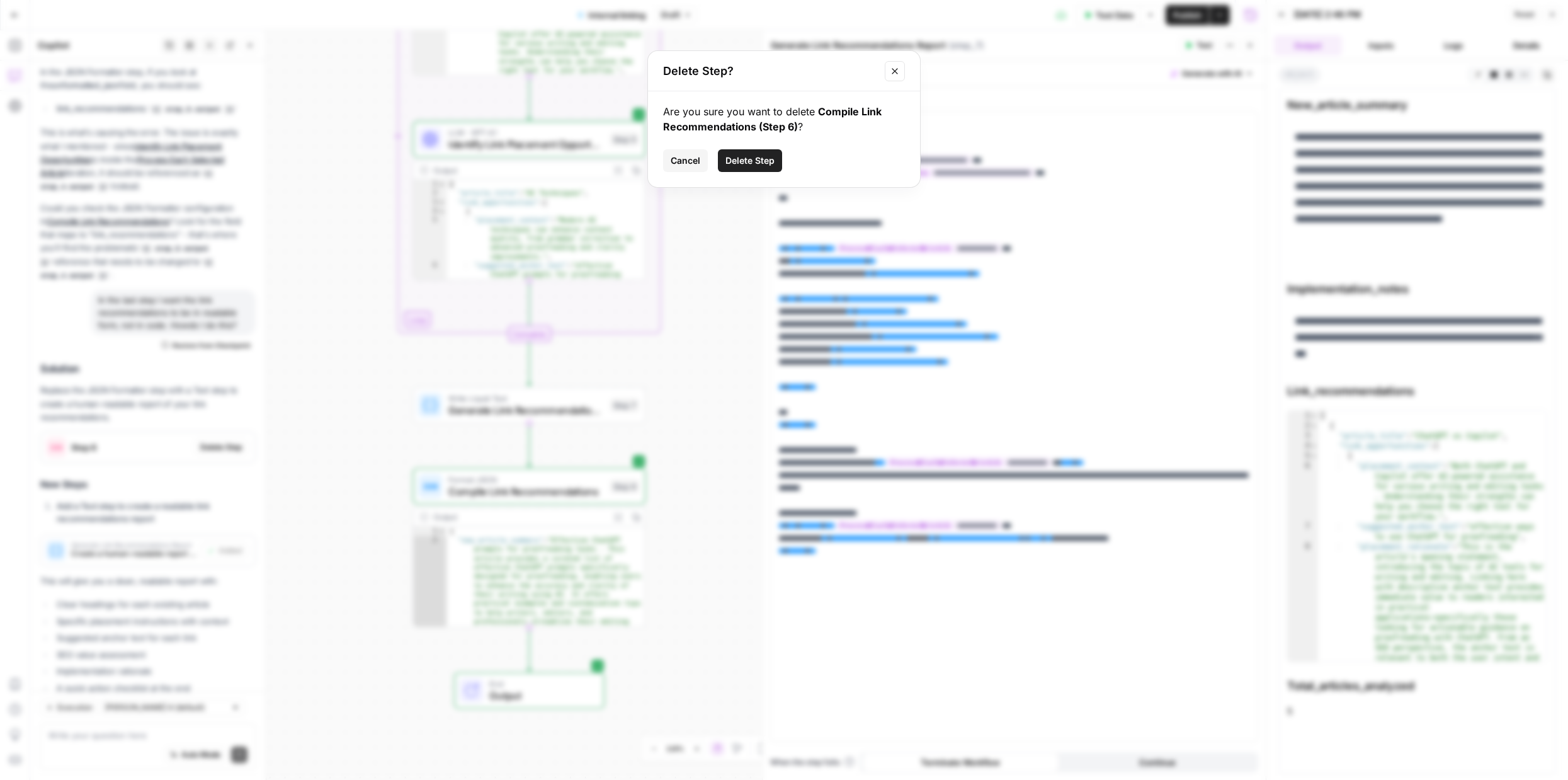
click at [744, 162] on span "Delete Step" at bounding box center [750, 161] width 49 height 13
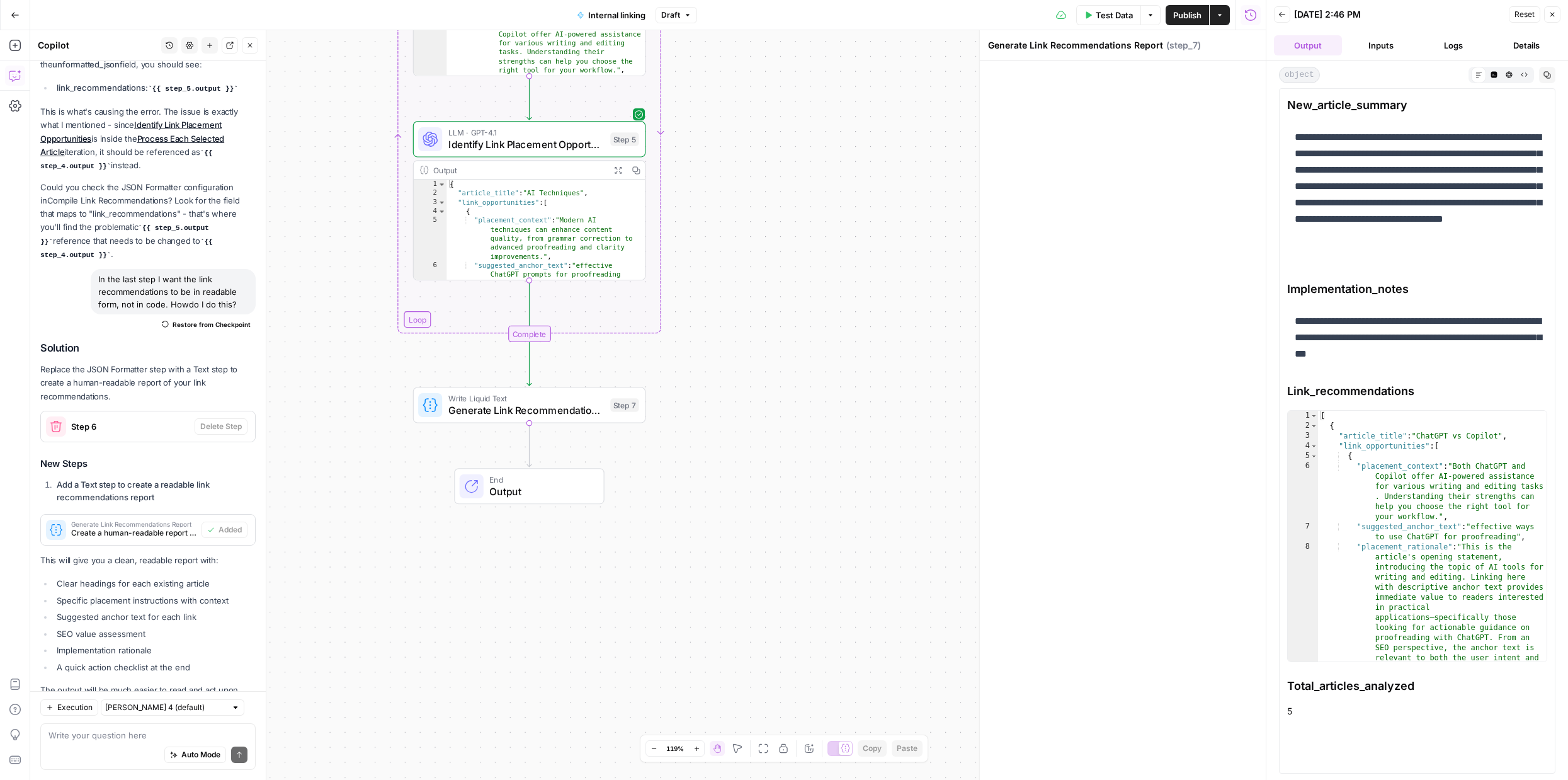
scroll to position [2282, 0]
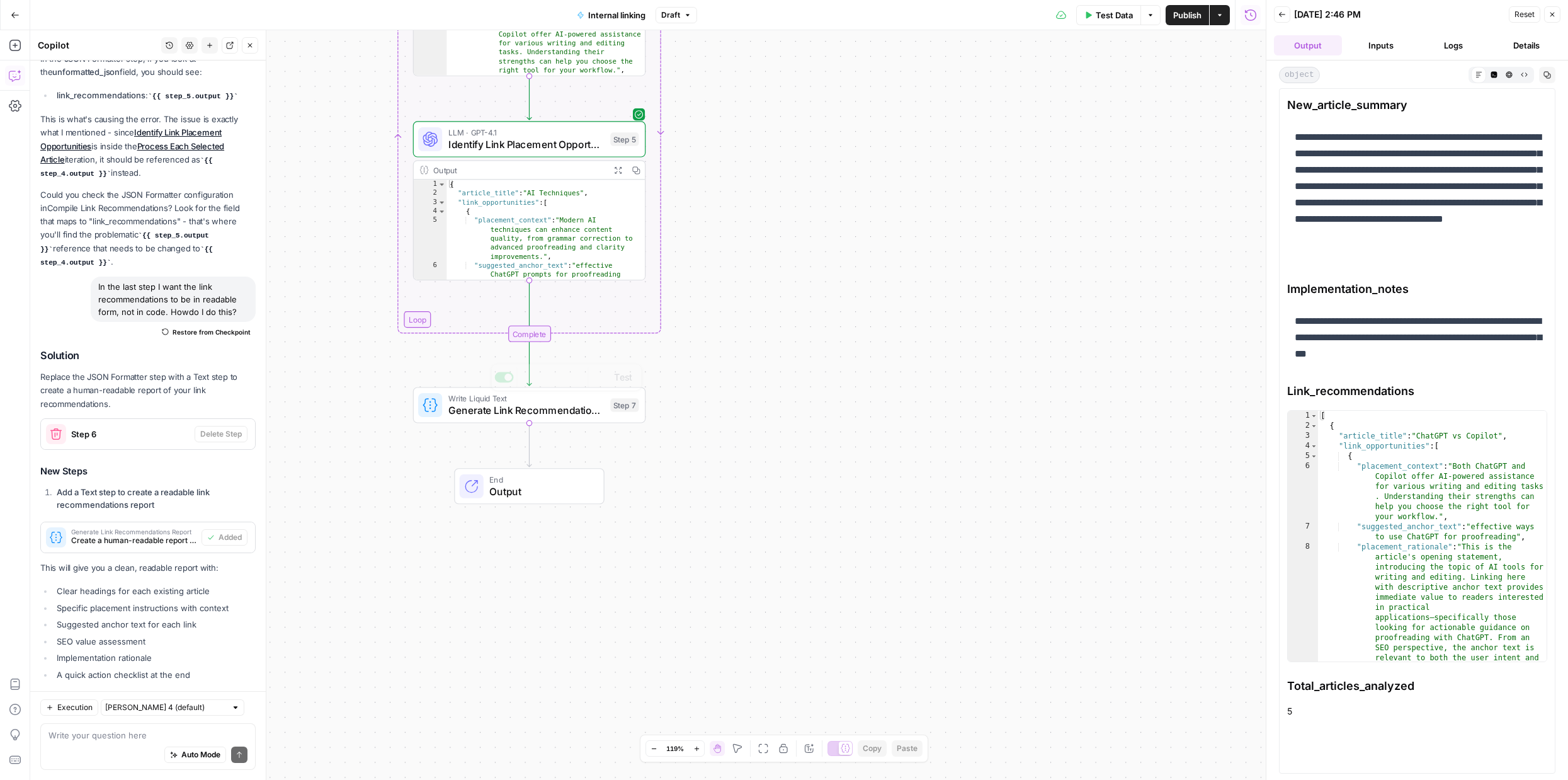
click at [567, 397] on span "Write Liquid Text" at bounding box center [526, 398] width 156 height 12
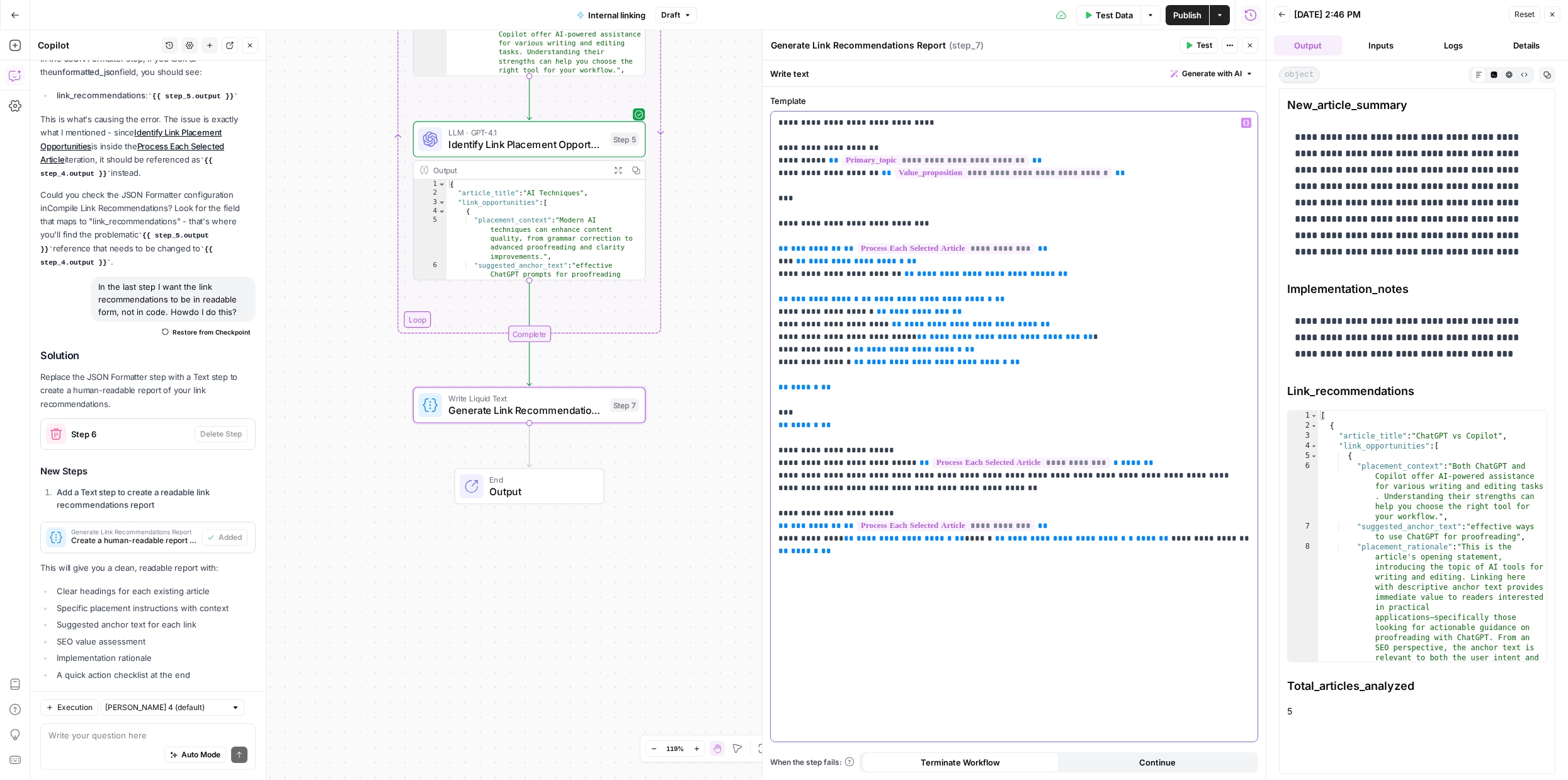
click at [896, 317] on p "**********" at bounding box center [1014, 337] width 472 height 441
click at [908, 309] on span "**********" at bounding box center [919, 311] width 61 height 8
click at [1094, 309] on p "**********" at bounding box center [1014, 337] width 472 height 441
click at [1190, 39] on button "Test" at bounding box center [1198, 45] width 38 height 16
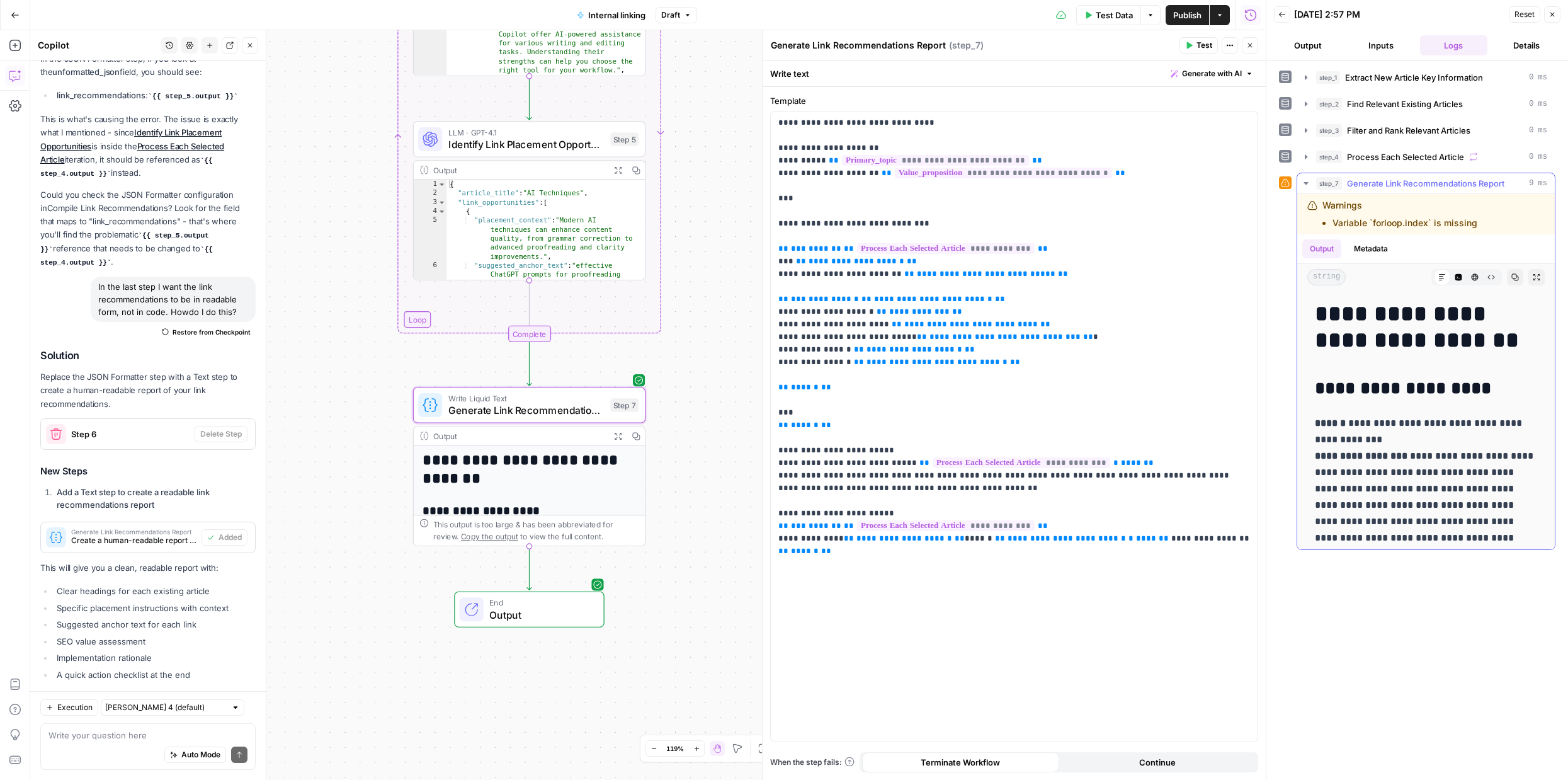
drag, startPoint x: 1334, startPoint y: 225, endPoint x: 1474, endPoint y: 225, distance: 140.0
click at [1474, 225] on li "Variable `forloop.index` is missing" at bounding box center [1404, 223] width 145 height 13
copy li "Variable `forloop.index` is missing"
click at [96, 730] on textarea at bounding box center [148, 735] width 199 height 13
paste textarea "Variable `forloop.index` is missing"
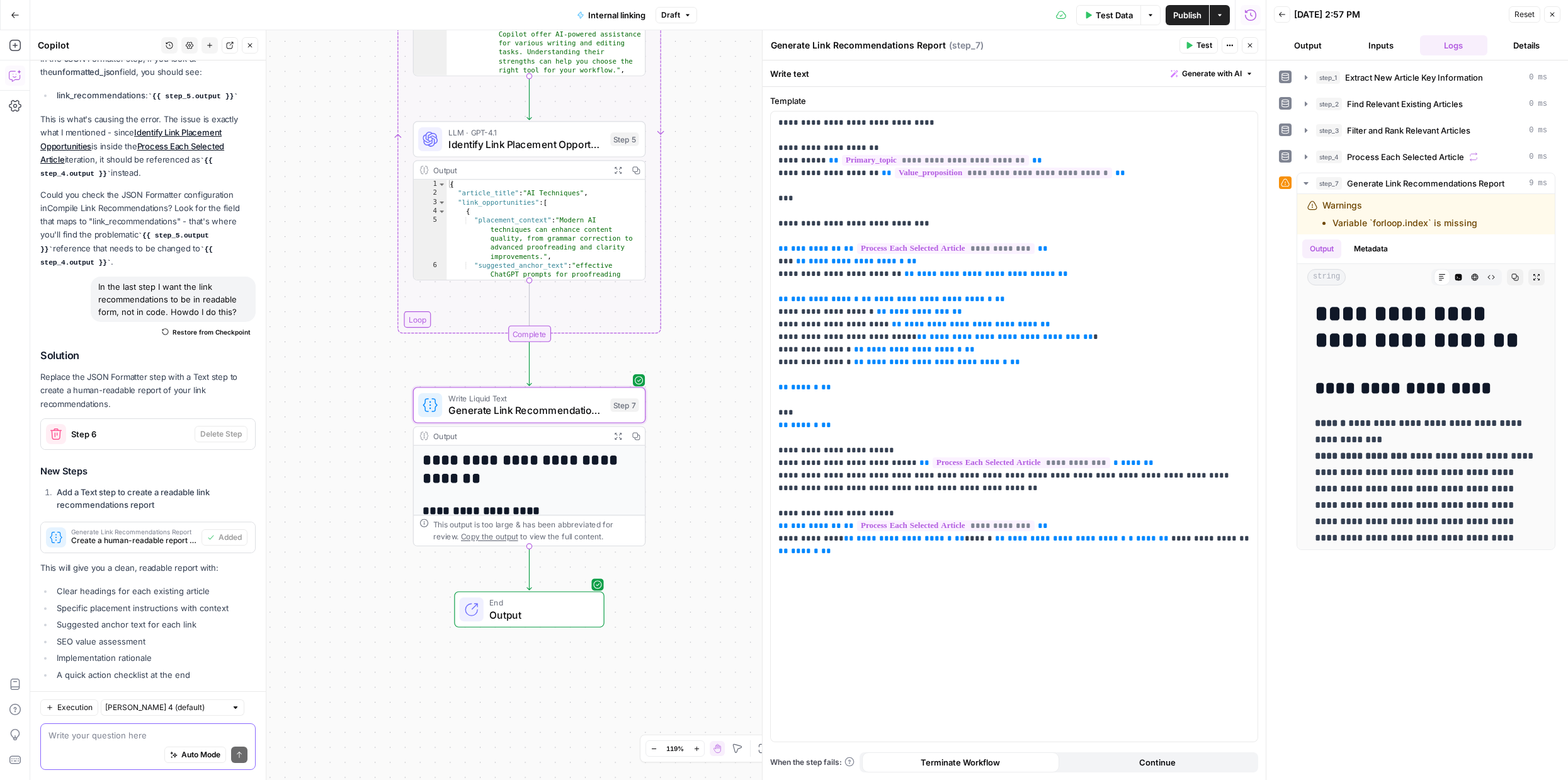
type textarea "Variable `forloop.index` is missing"
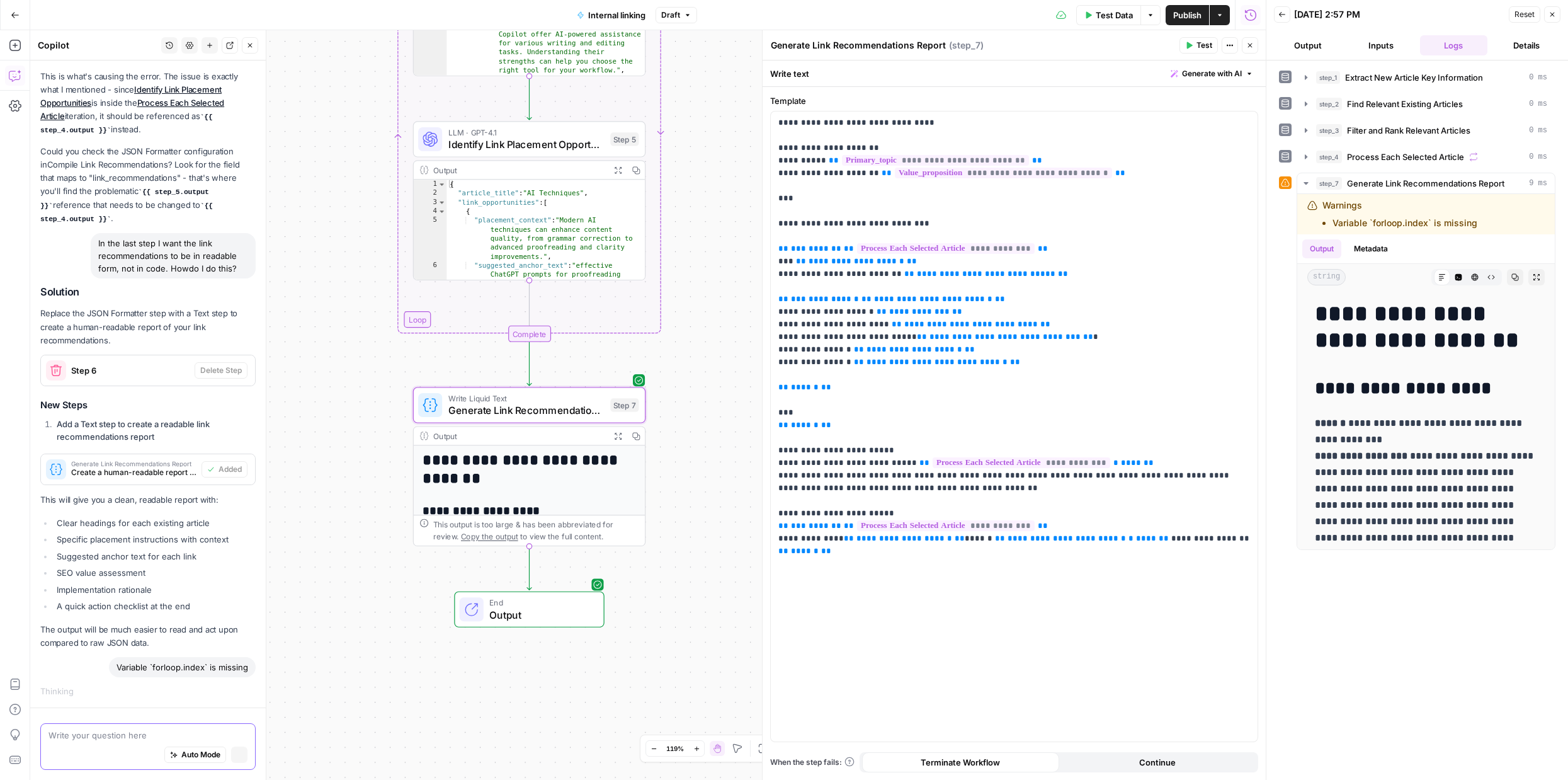
scroll to position [2218, 0]
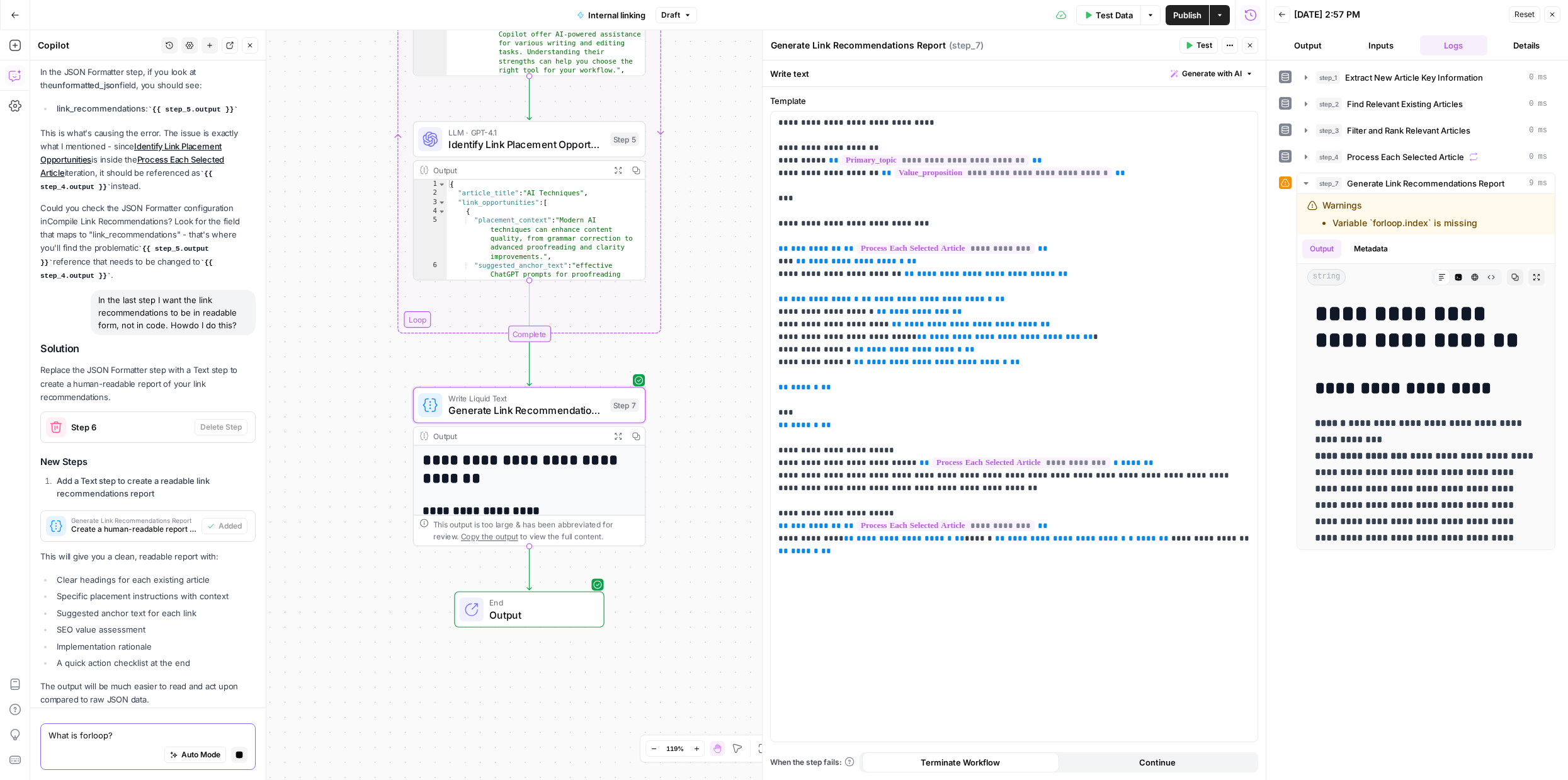
type textarea "What is forloop?"
click at [131, 749] on div "Auto Mode Stop generating" at bounding box center [148, 755] width 199 height 28
click at [92, 739] on textarea "What is forloop?" at bounding box center [148, 735] width 199 height 13
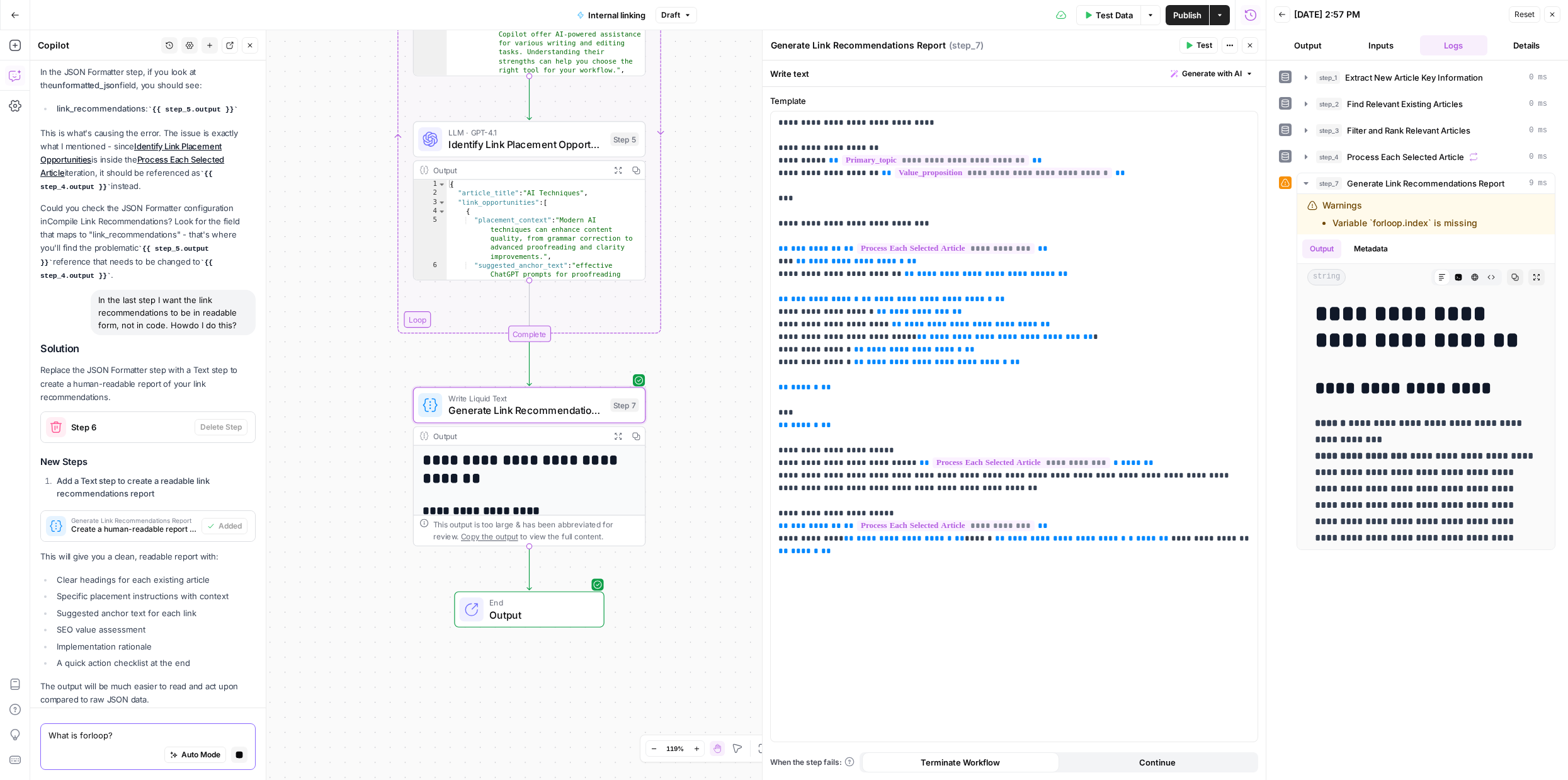
click at [92, 739] on textarea "What is forloop?" at bounding box center [148, 735] width 199 height 13
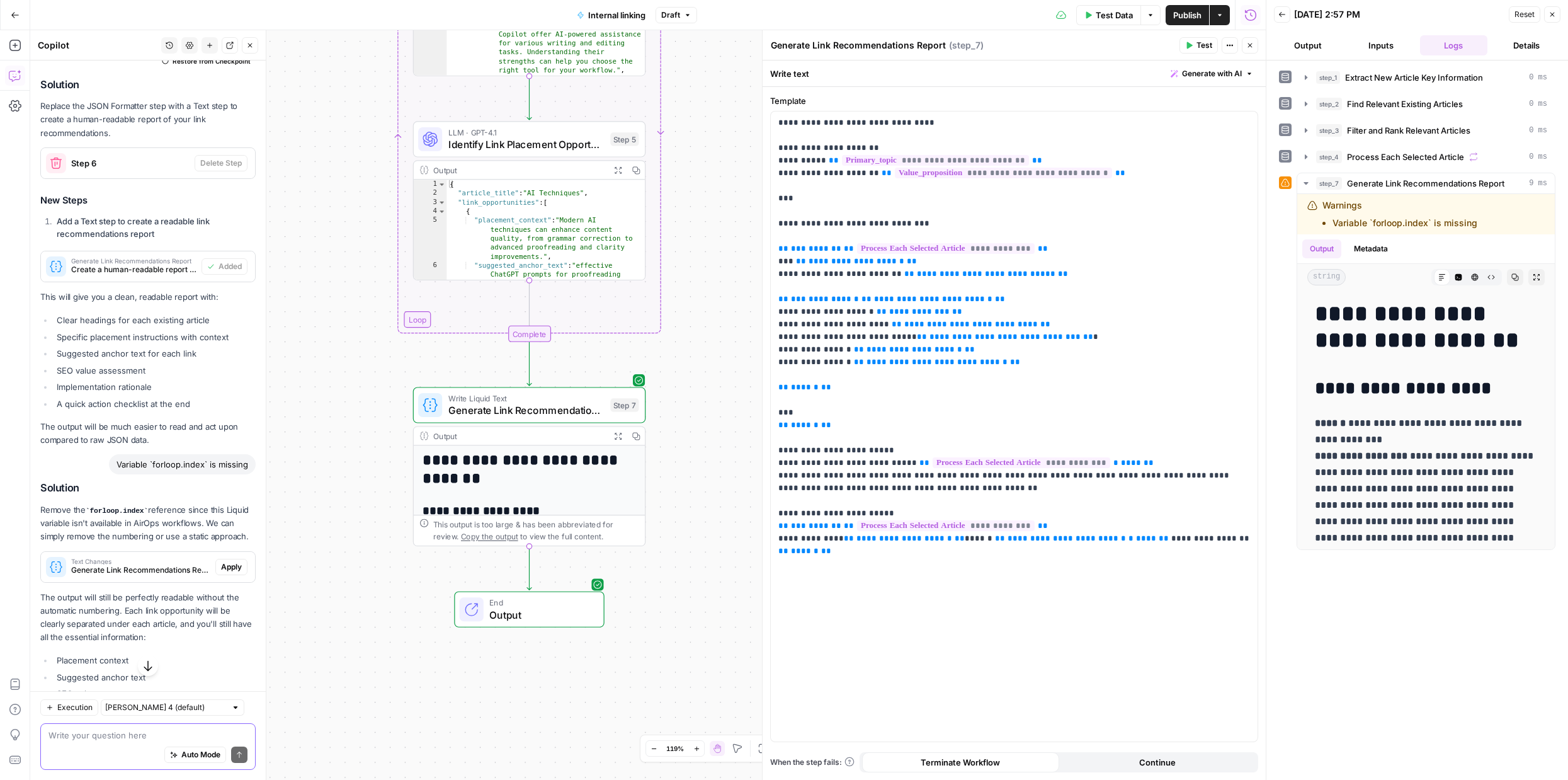
scroll to position [2580, 0]
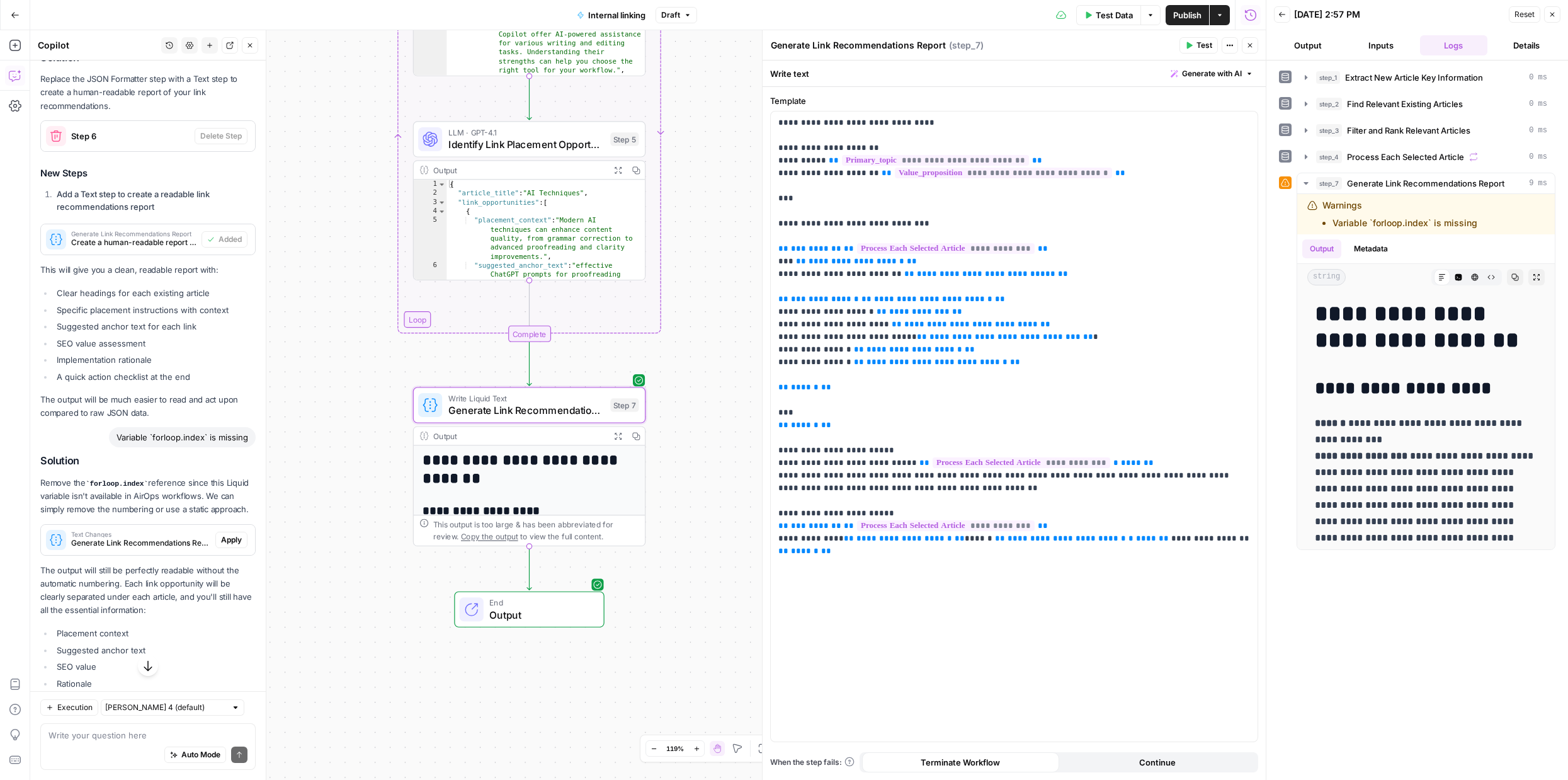
click at [228, 534] on span "Apply" at bounding box center [232, 540] width 21 height 11
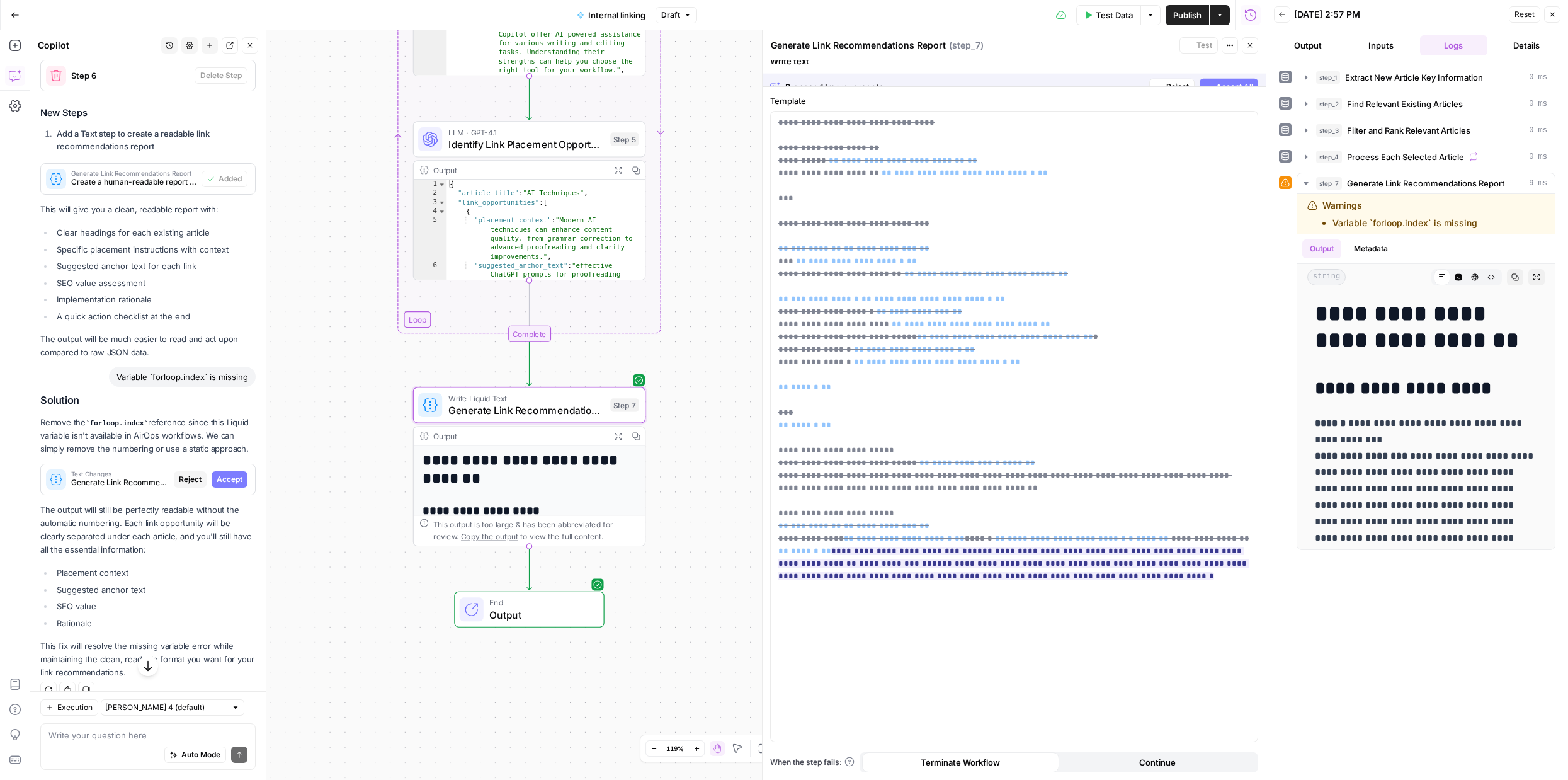
scroll to position [2519, 0]
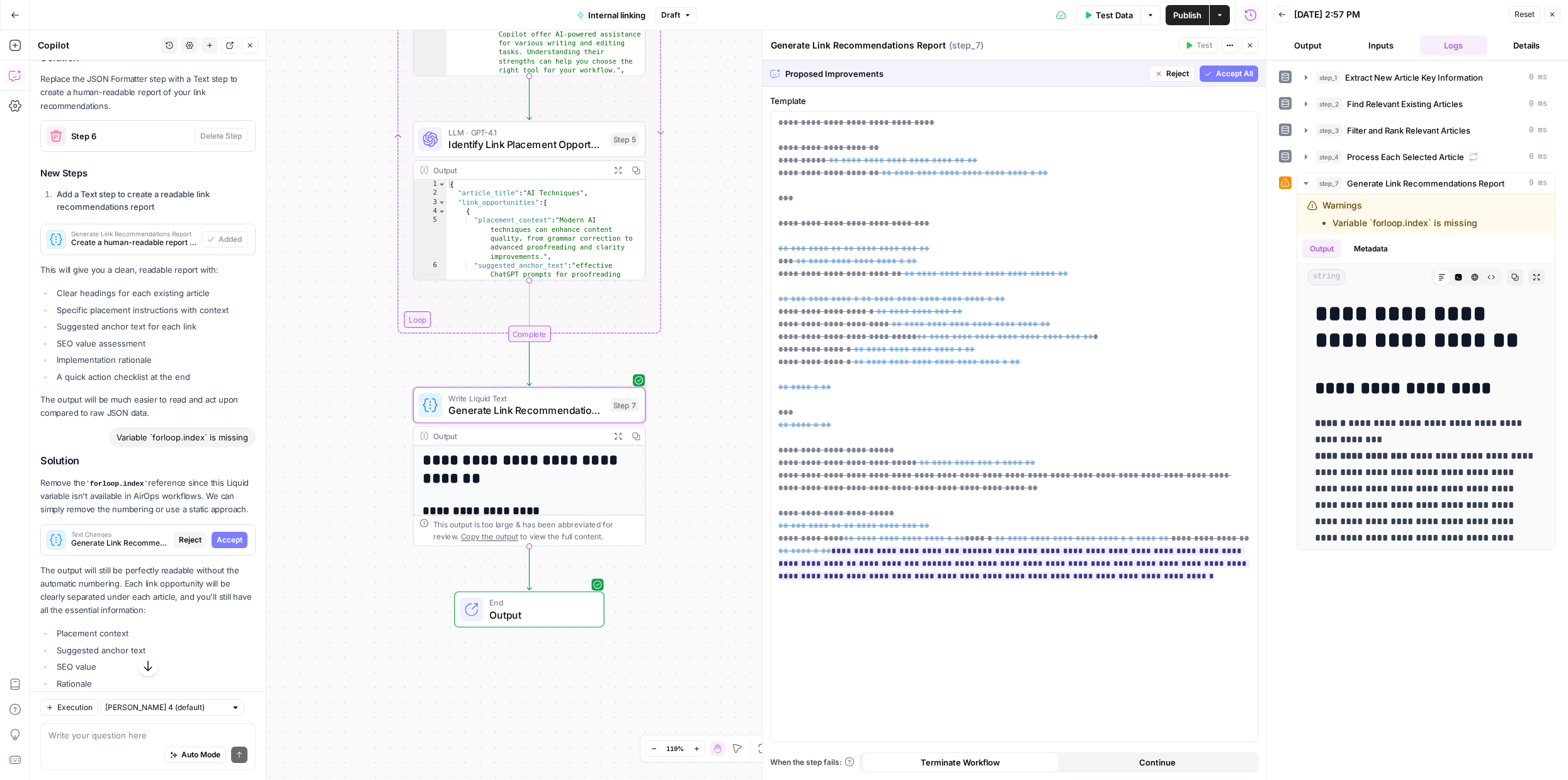
click at [233, 534] on span "Accept" at bounding box center [229, 540] width 26 height 11
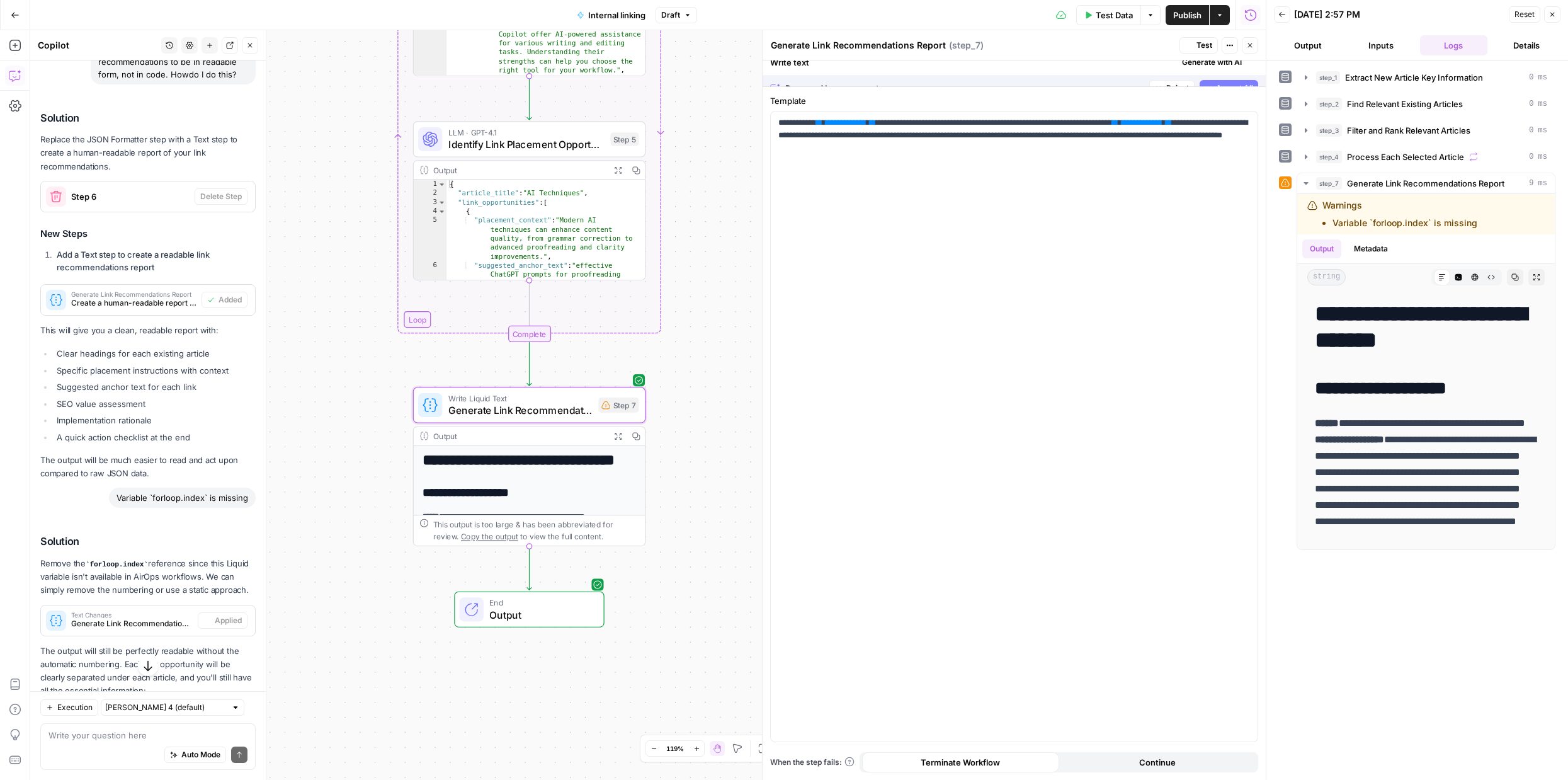
scroll to position [2580, 0]
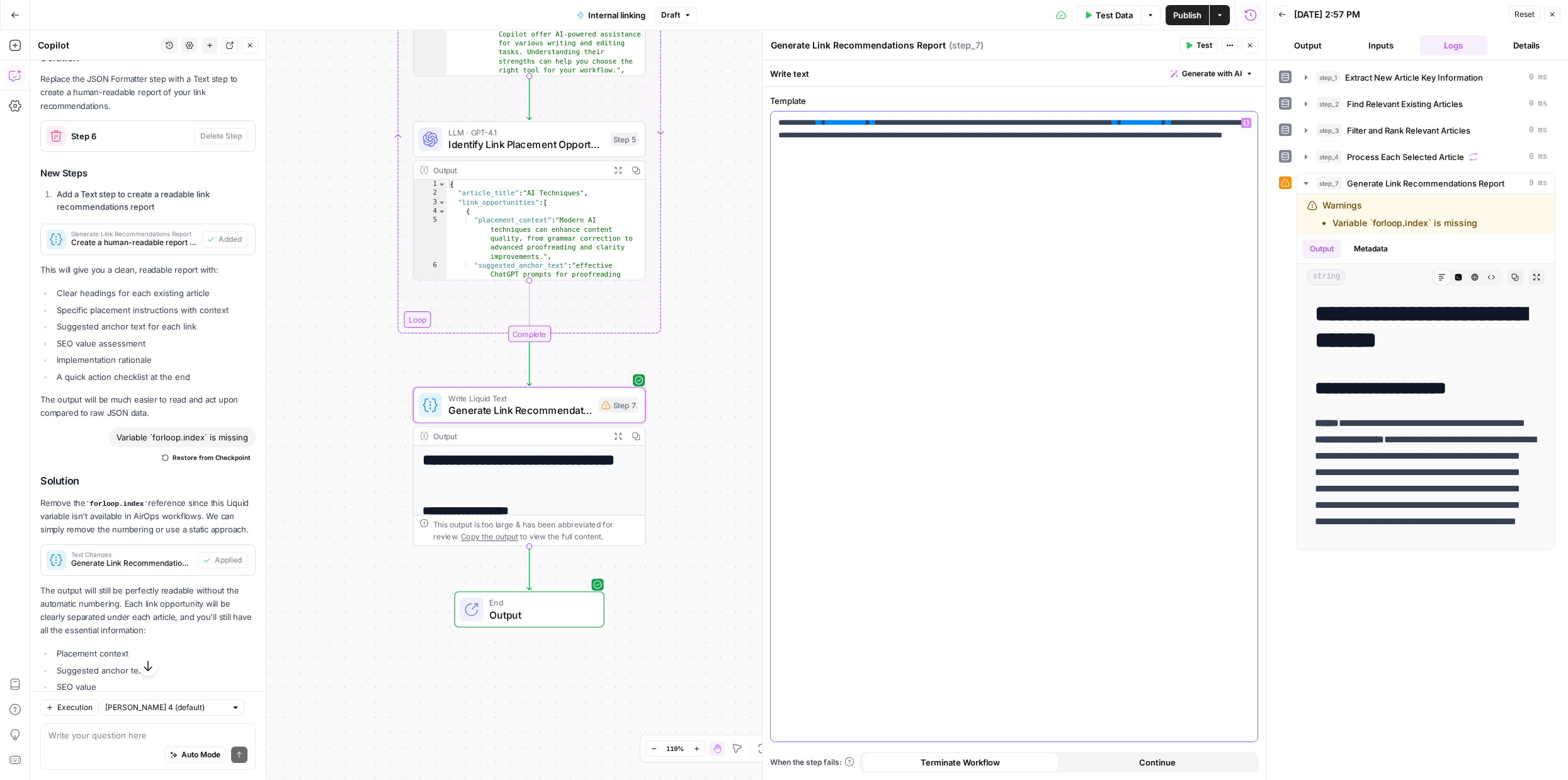
click at [893, 278] on div "**********" at bounding box center [1014, 426] width 487 height 630
click at [566, 490] on div "**********" at bounding box center [528, 628] width 231 height 365
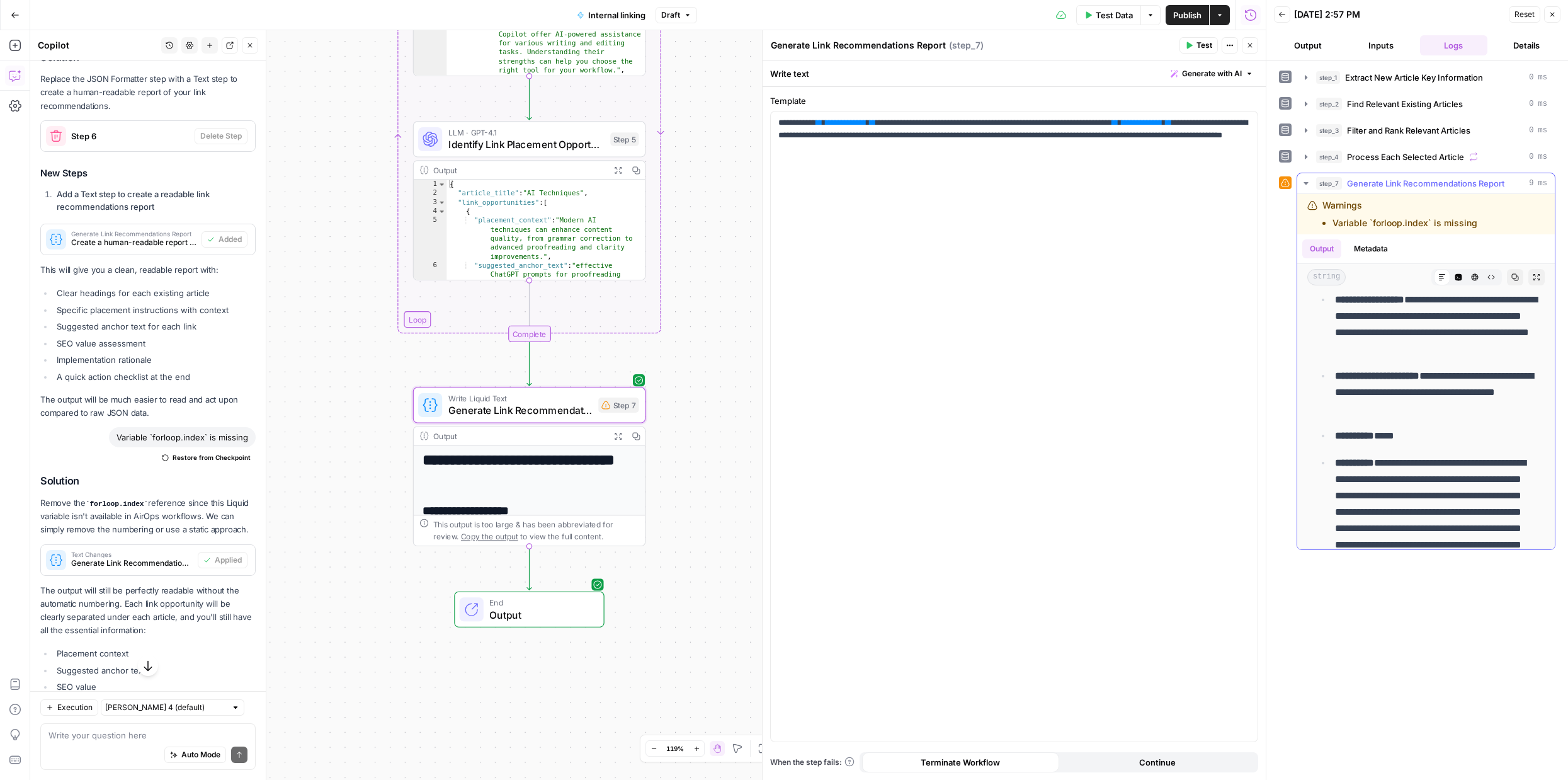
scroll to position [1918, 0]
click at [625, 411] on div "Step 7" at bounding box center [618, 405] width 41 height 15
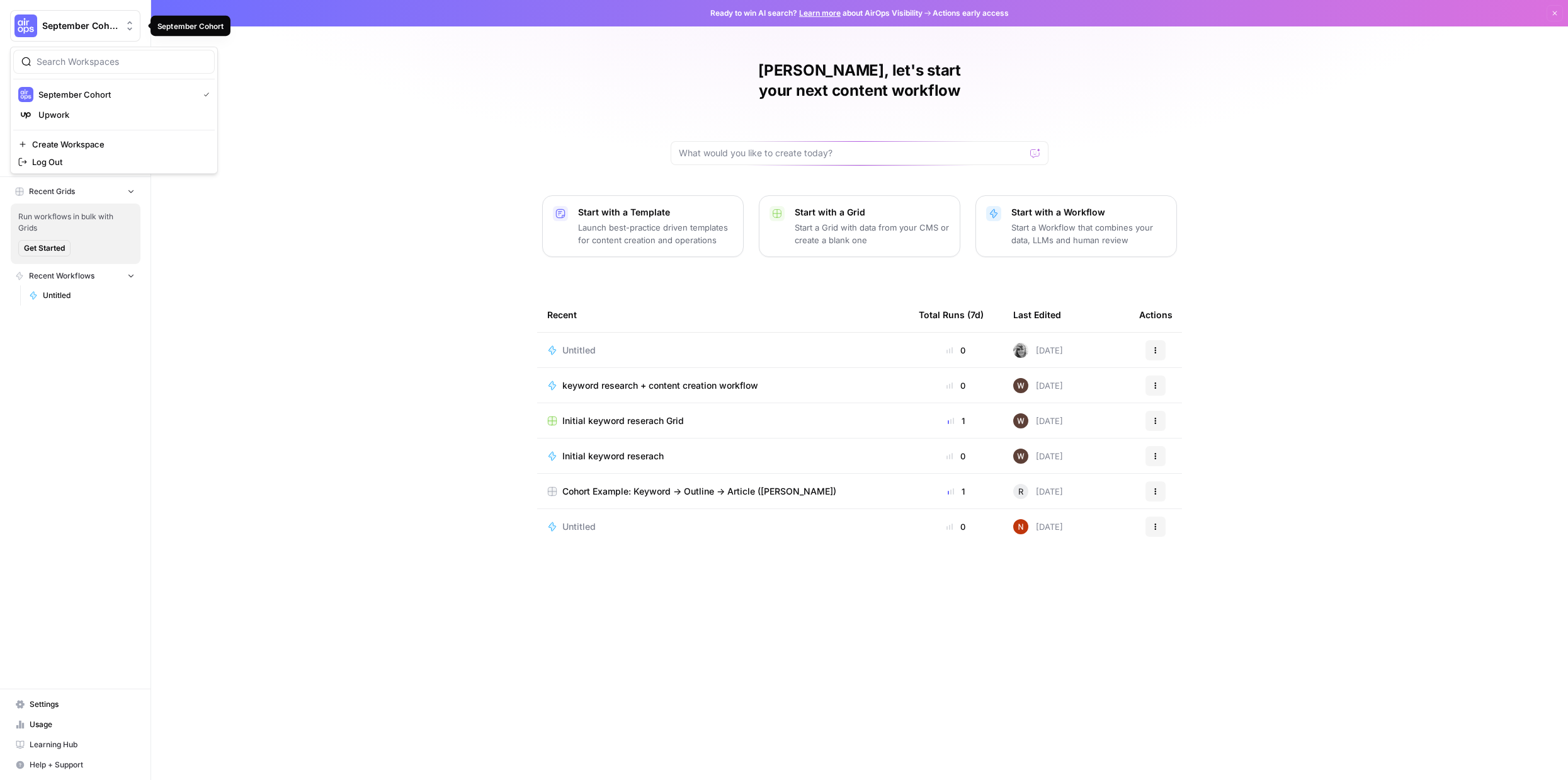
click at [121, 19] on div "September Cohort" at bounding box center [89, 26] width 94 height 13
click at [110, 109] on span "Upwork" at bounding box center [121, 115] width 166 height 13
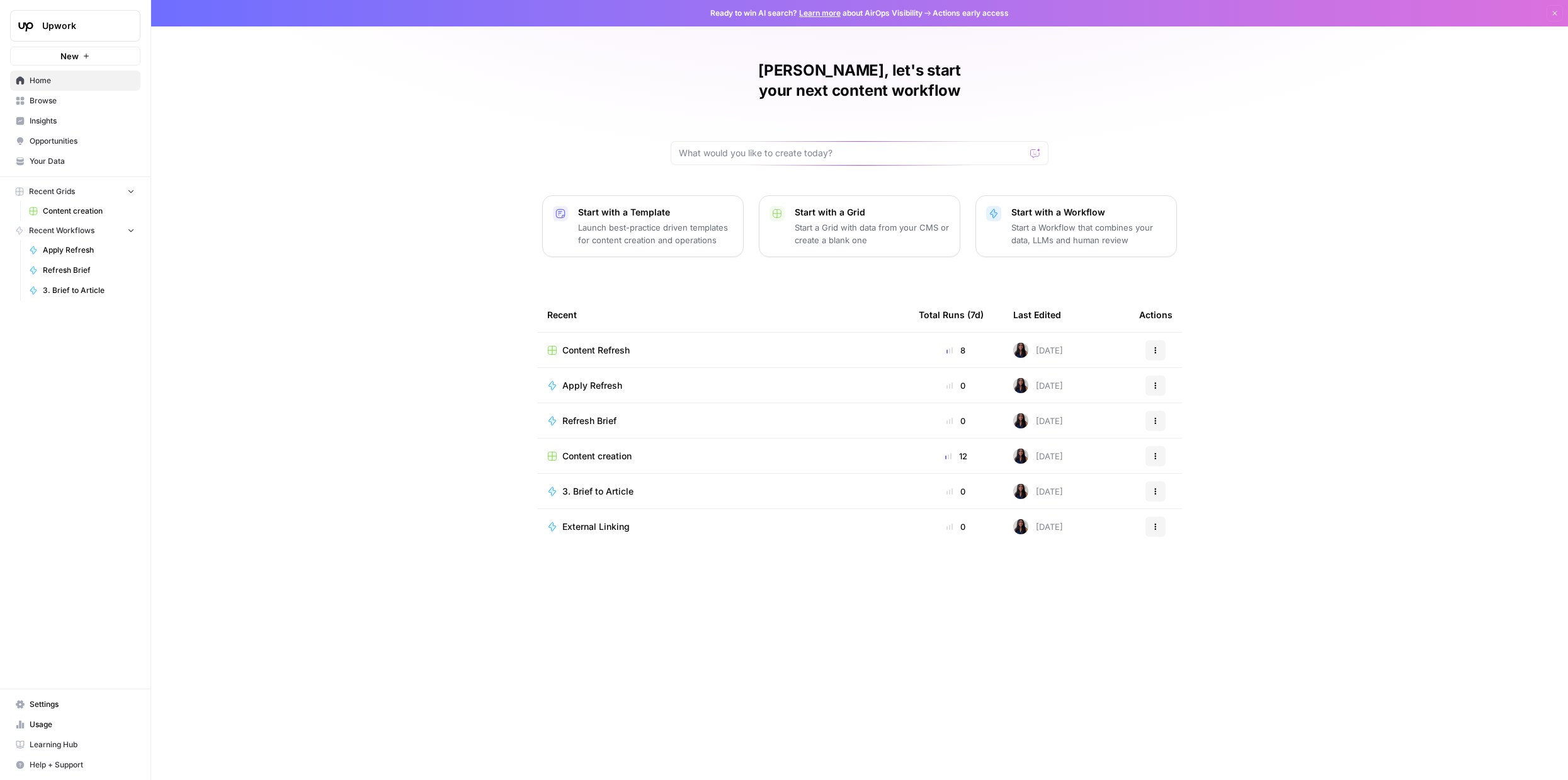
click at [53, 97] on span "Browse" at bounding box center [83, 101] width 105 height 11
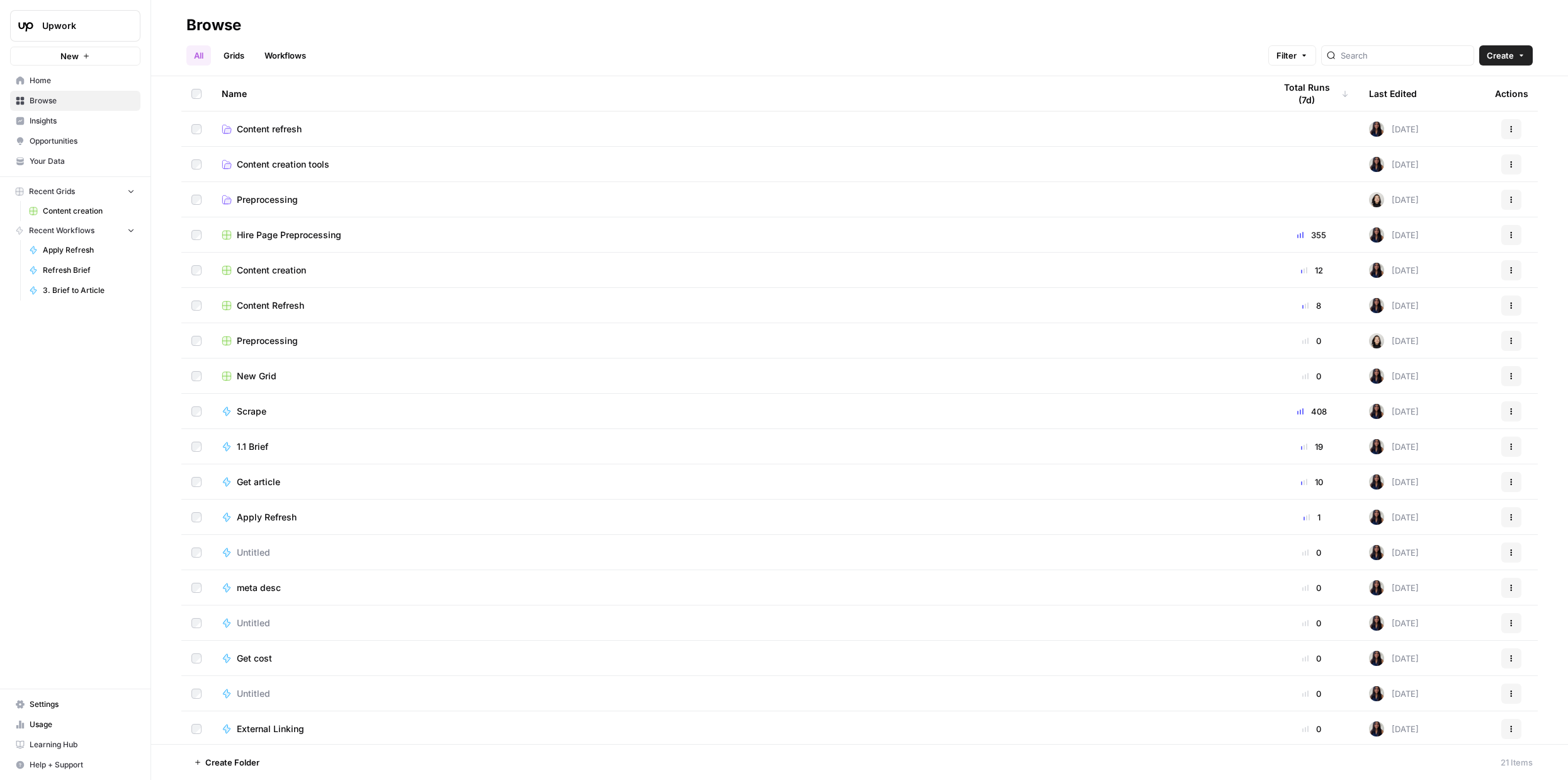
scroll to position [109, 0]
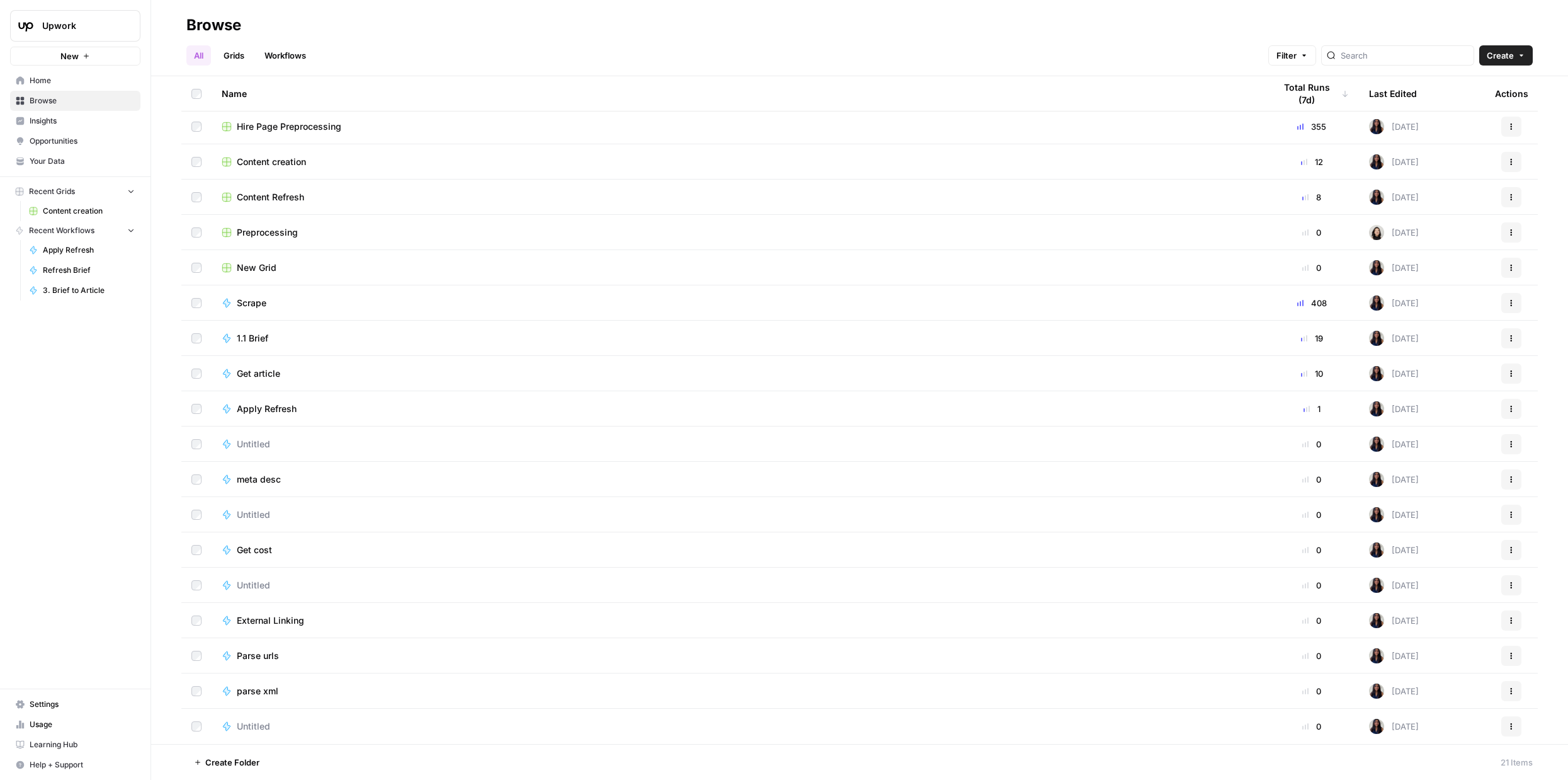
click at [83, 154] on link "Your Data" at bounding box center [75, 161] width 130 height 20
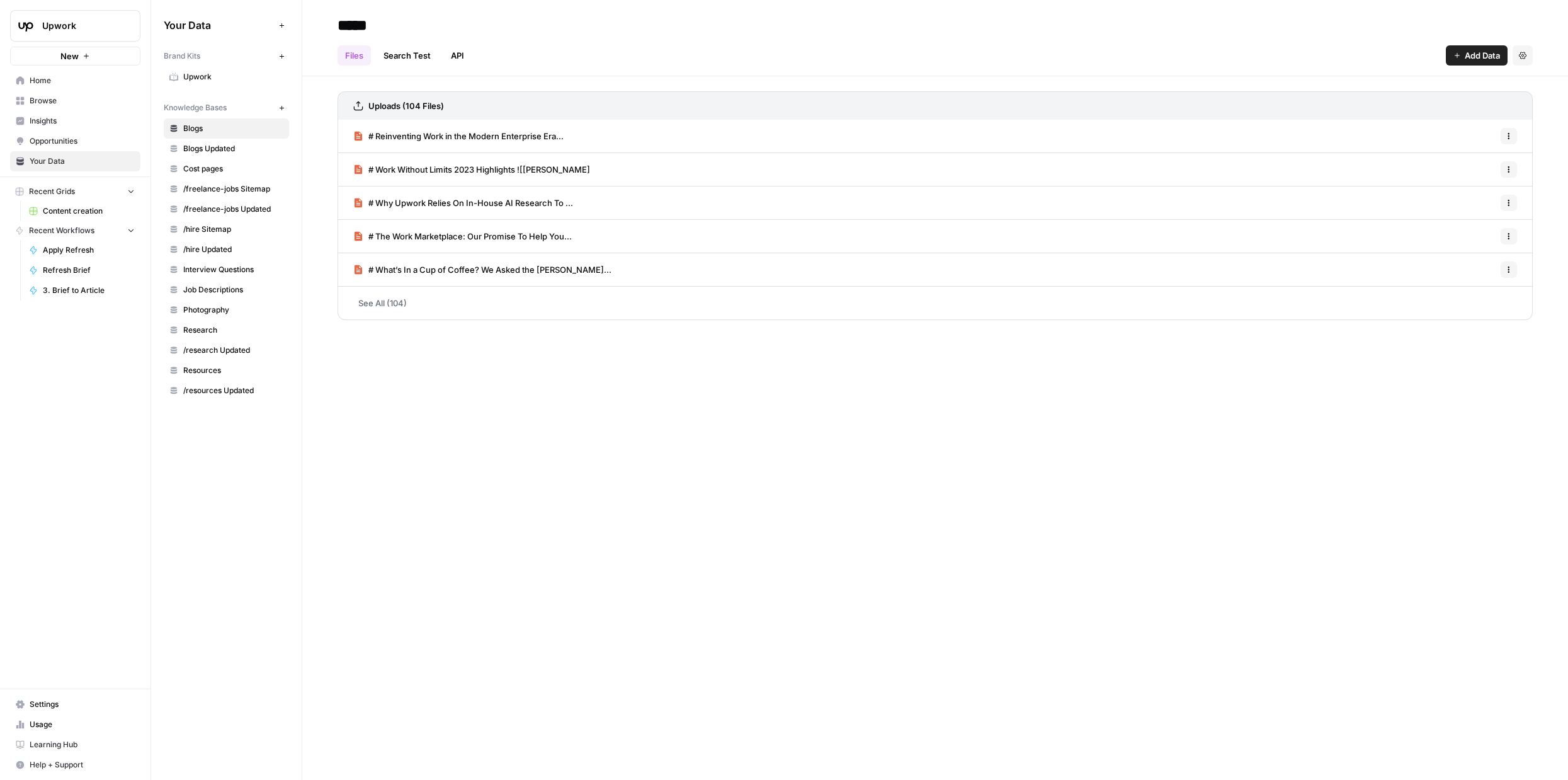
click at [68, 76] on span "Home" at bounding box center [83, 80] width 105 height 11
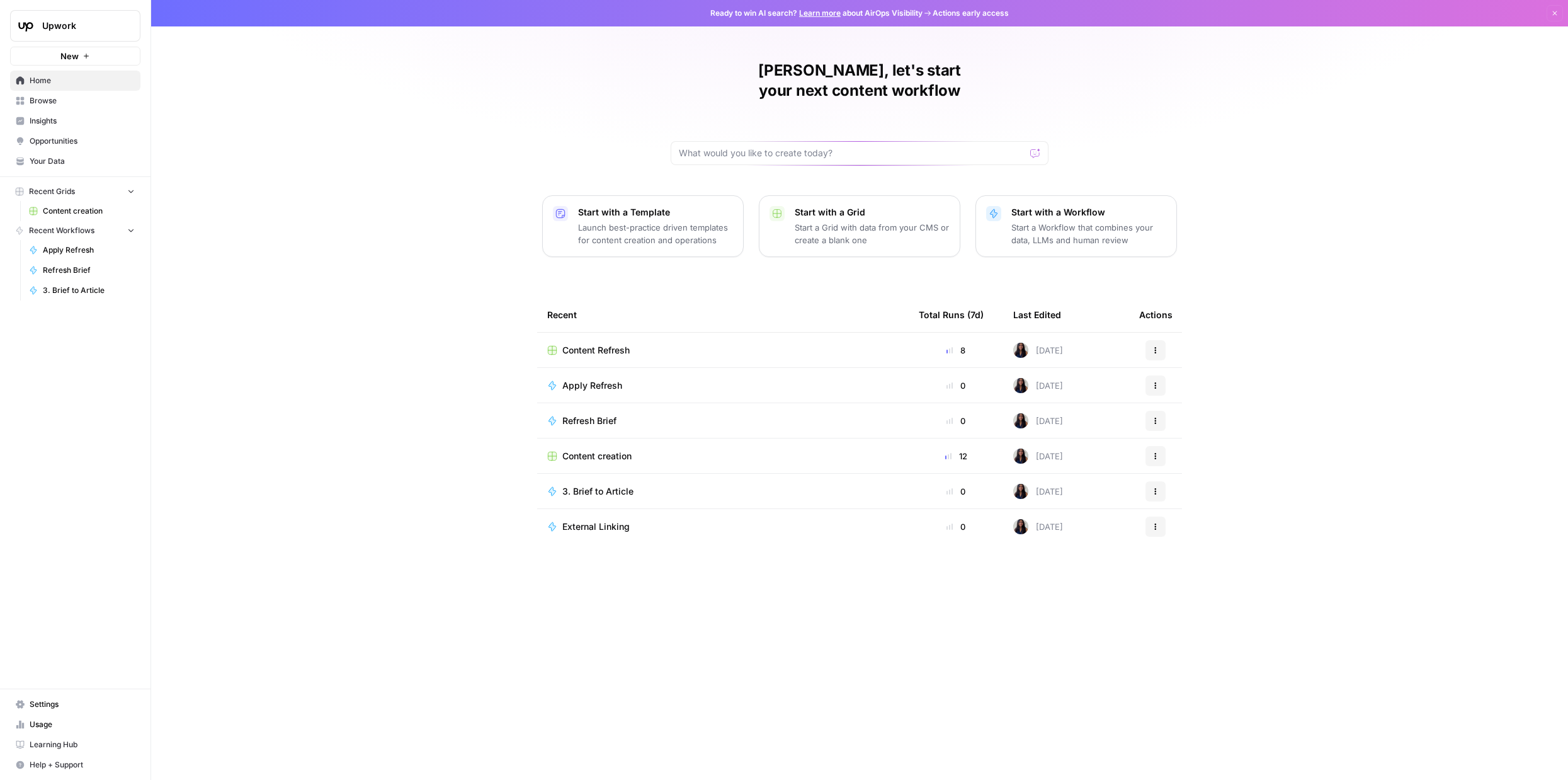
click at [603, 521] on span "External Linking" at bounding box center [596, 527] width 67 height 13
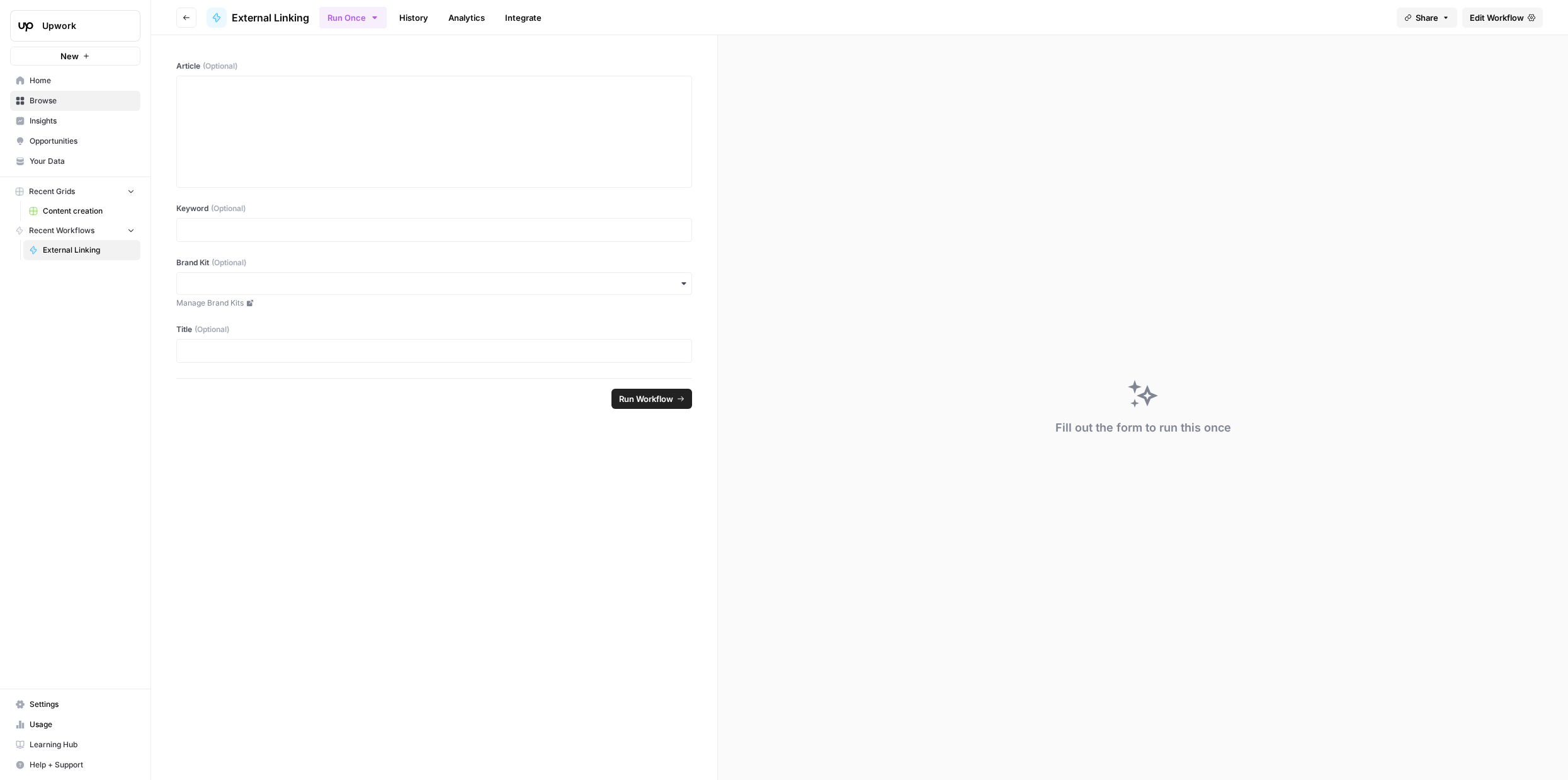
click at [603, 508] on form "Article (Optional) Keyword (Optional) Brand Kit (Optional) Manage Brand Kits Ti…" at bounding box center [434, 408] width 566 height 744
click at [184, 15] on icon "button" at bounding box center [186, 17] width 7 height 7
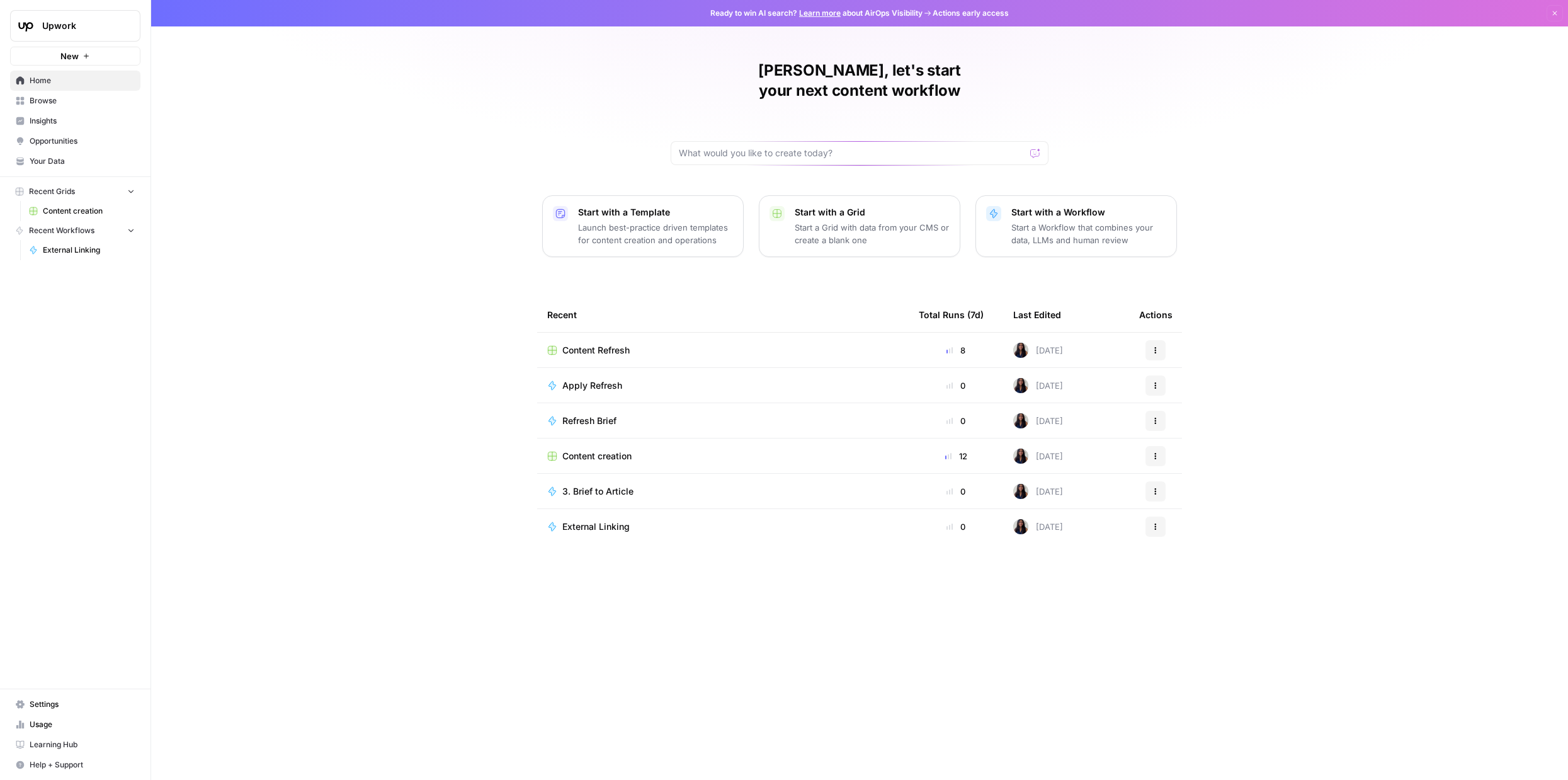
click at [60, 121] on span "Insights" at bounding box center [83, 121] width 105 height 11
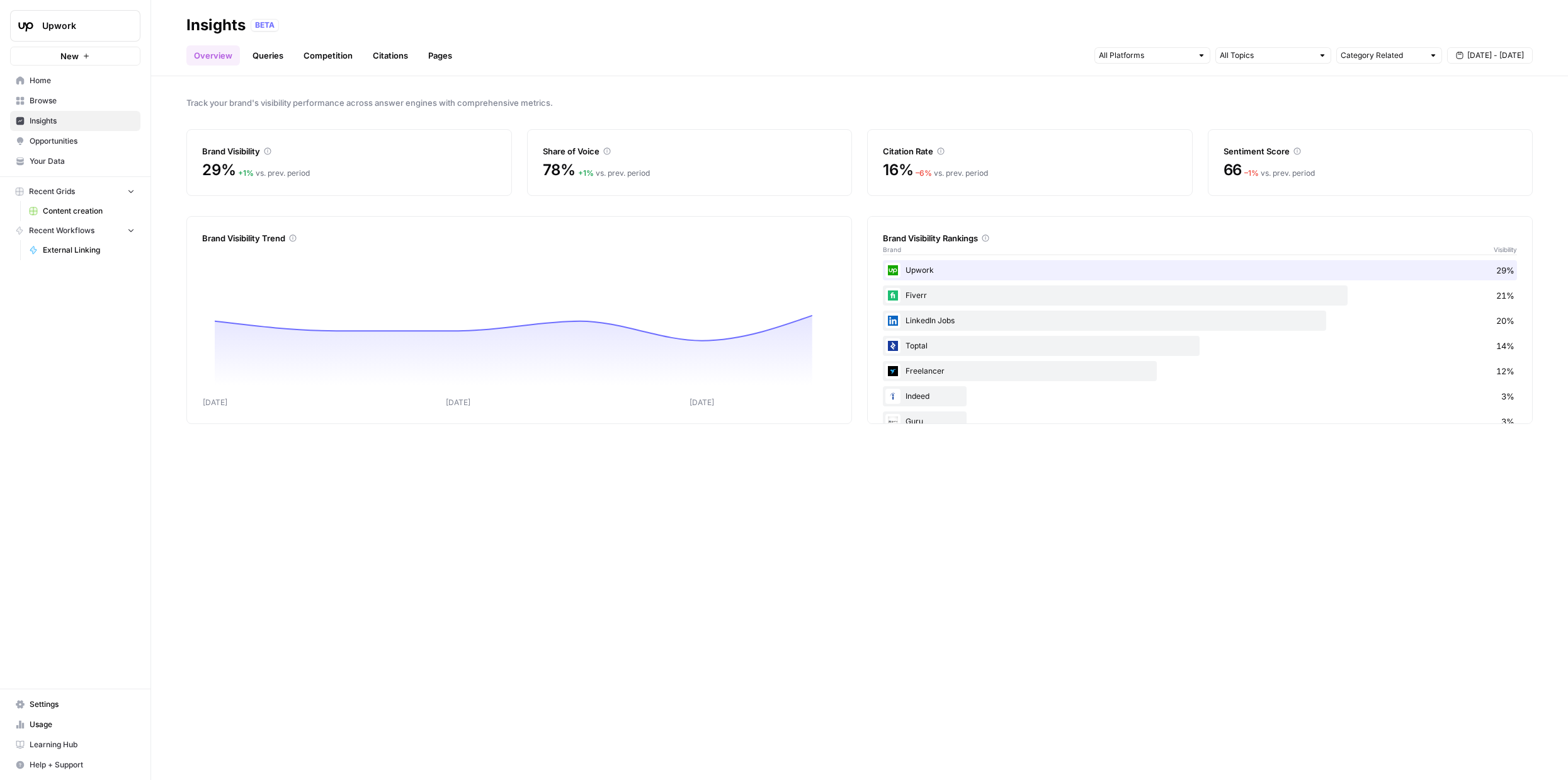
click at [64, 143] on span "Opportunities" at bounding box center [83, 141] width 105 height 11
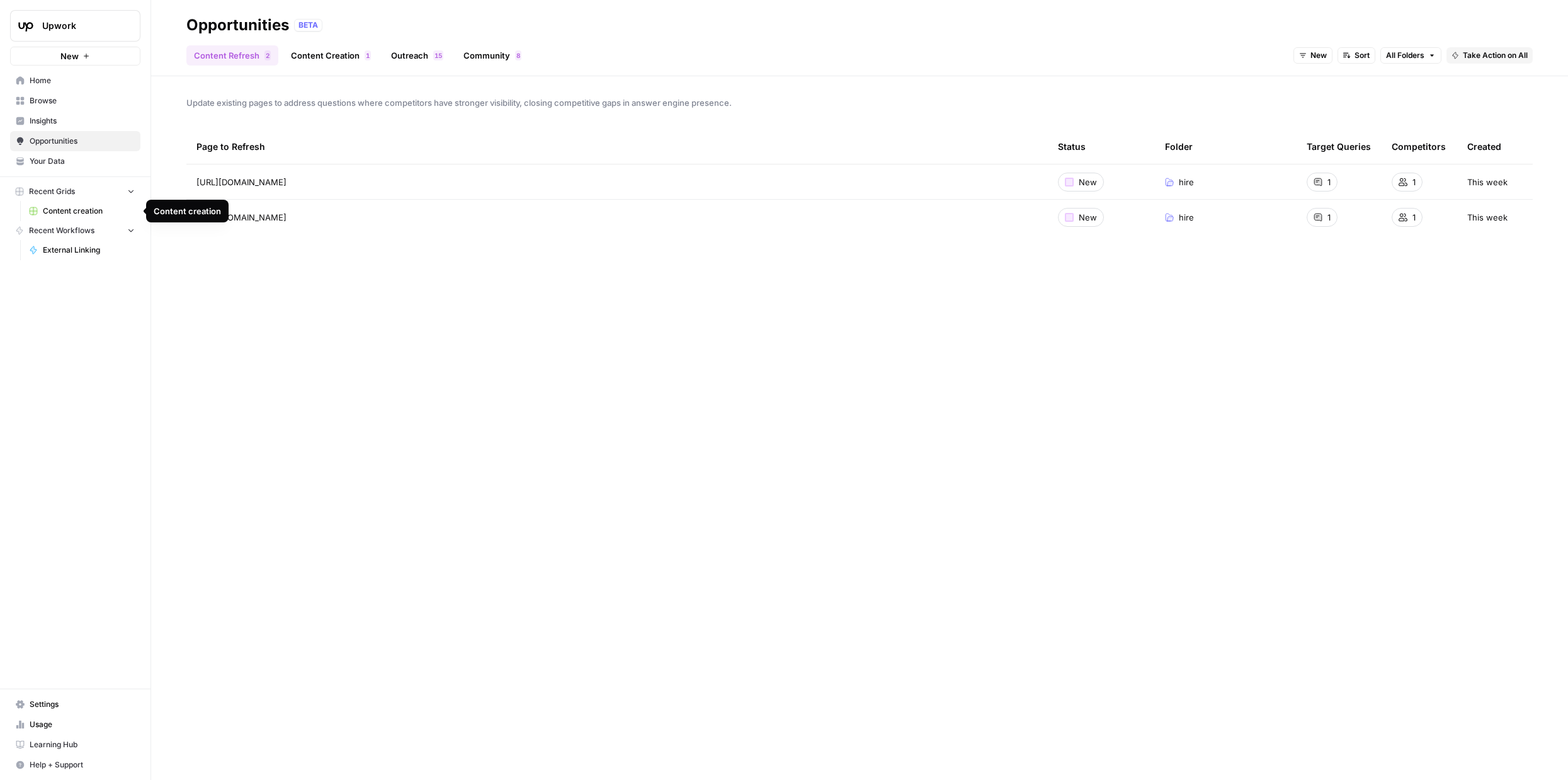
click at [83, 216] on span "Content creation" at bounding box center [88, 211] width 92 height 11
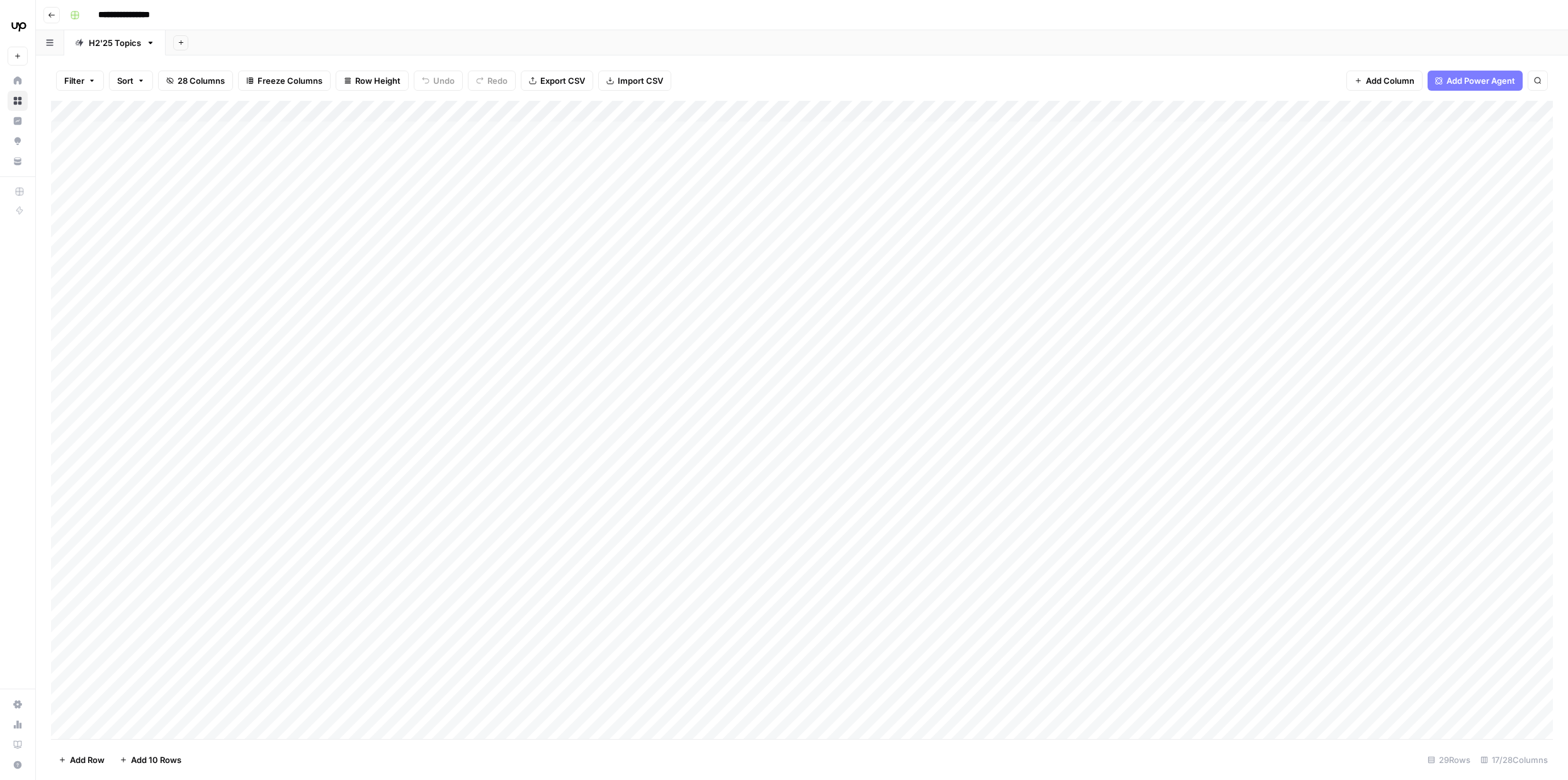
click at [51, 12] on icon "button" at bounding box center [51, 15] width 7 height 7
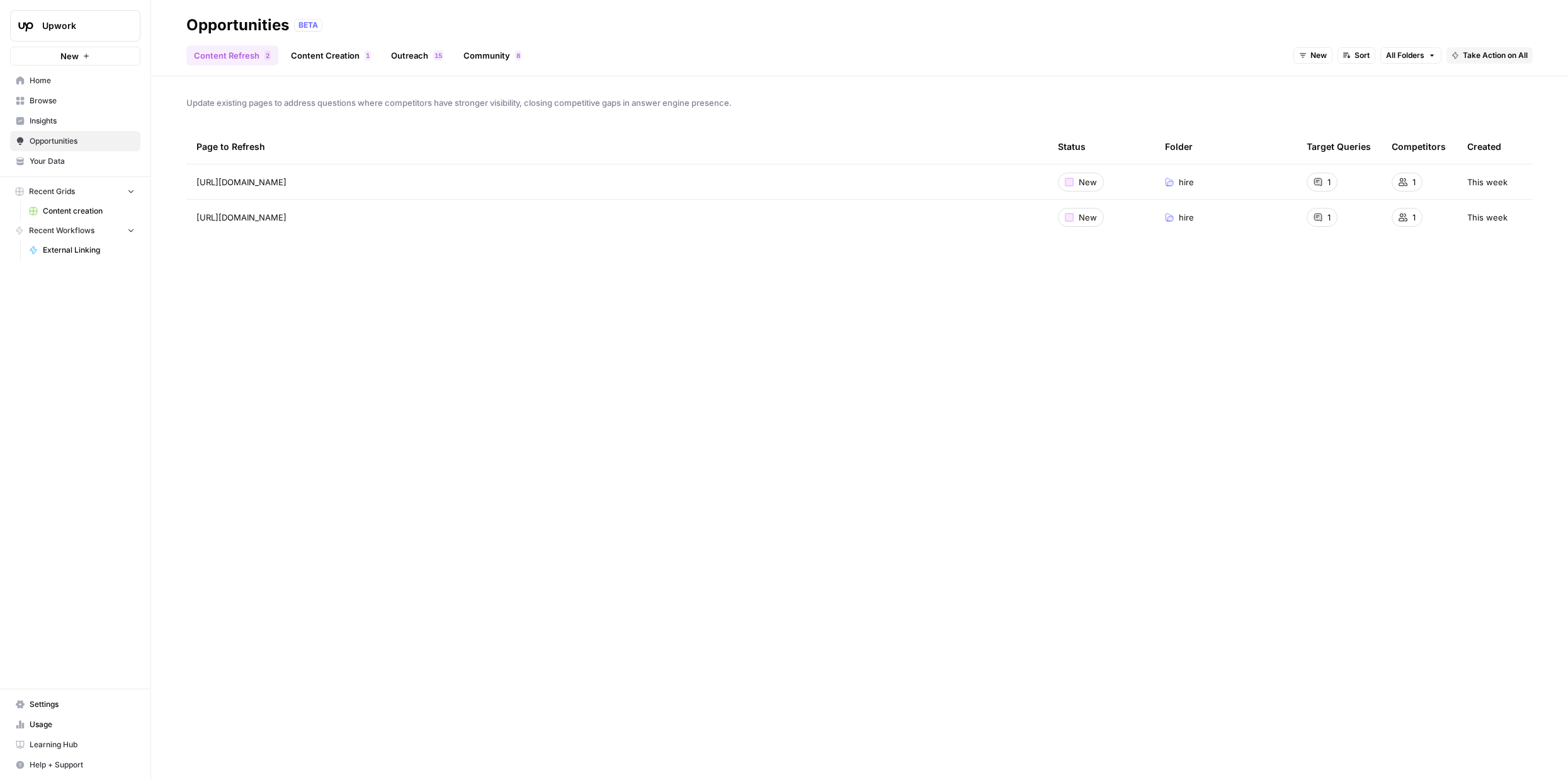
click at [348, 54] on link "Content Creation 1" at bounding box center [331, 55] width 95 height 20
click at [388, 52] on link "Outreach 5 1" at bounding box center [417, 55] width 67 height 20
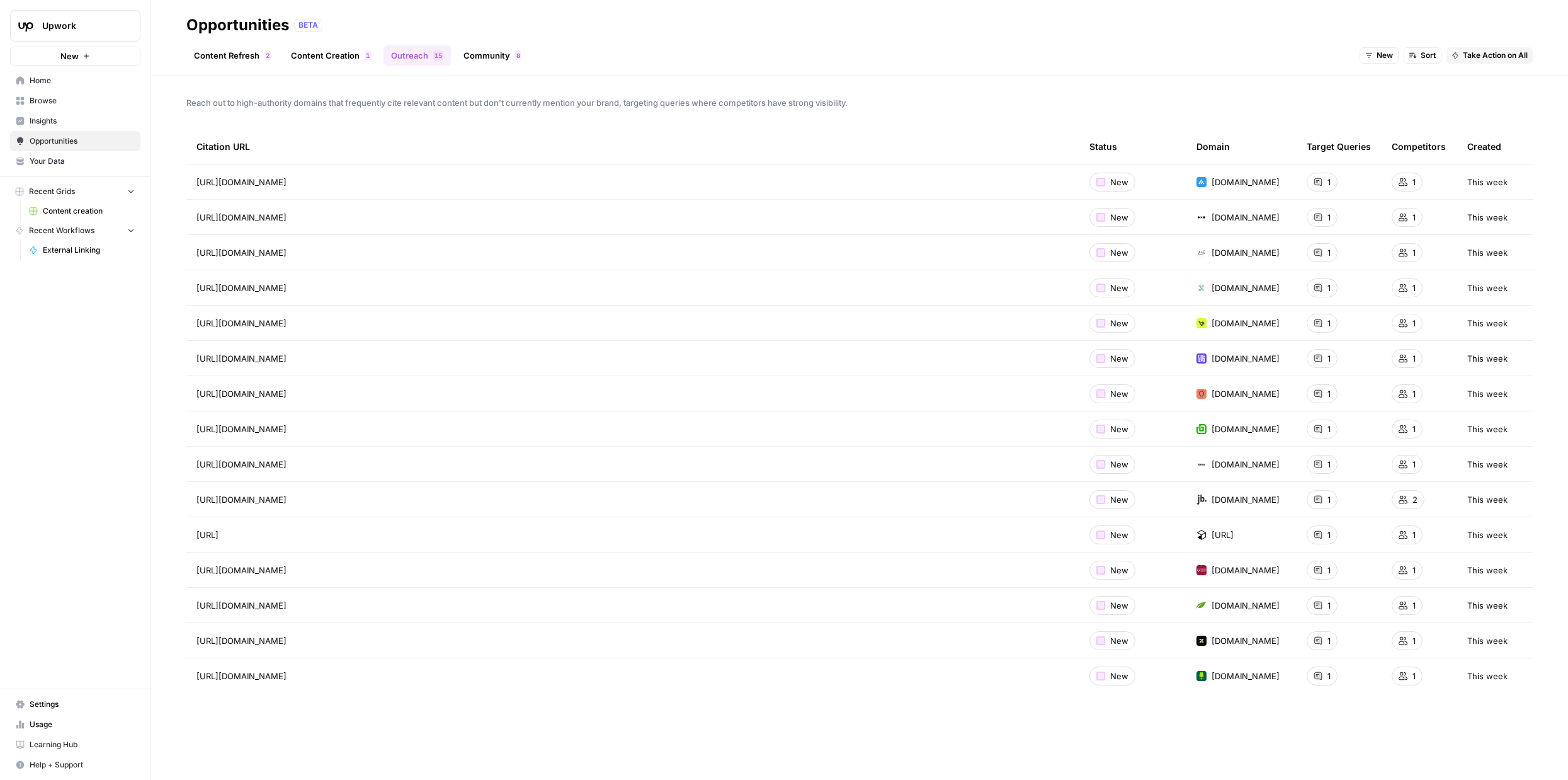
click at [53, 701] on span "Settings" at bounding box center [83, 705] width 105 height 11
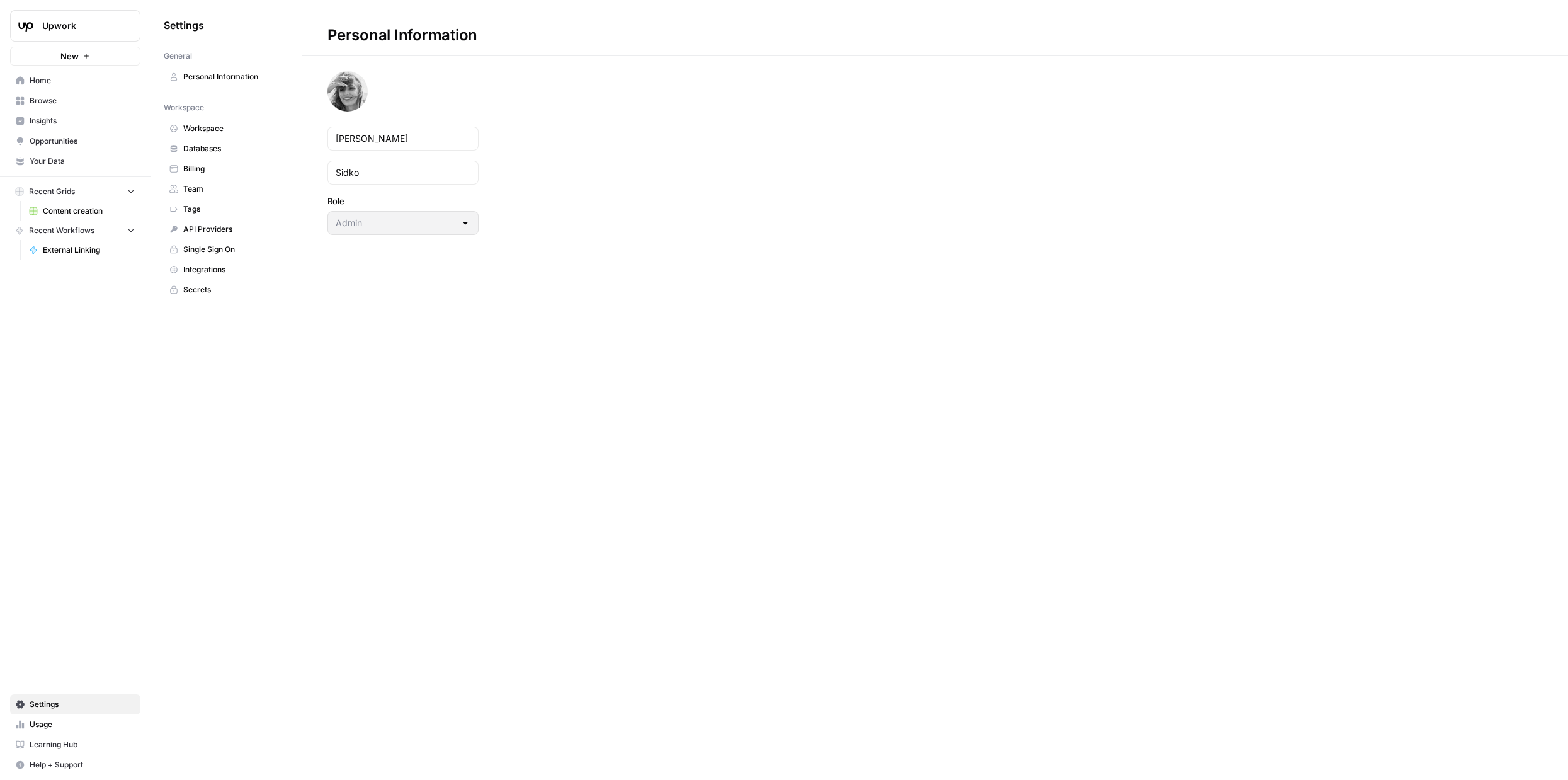
click at [223, 145] on span "Databases" at bounding box center [233, 148] width 100 height 11
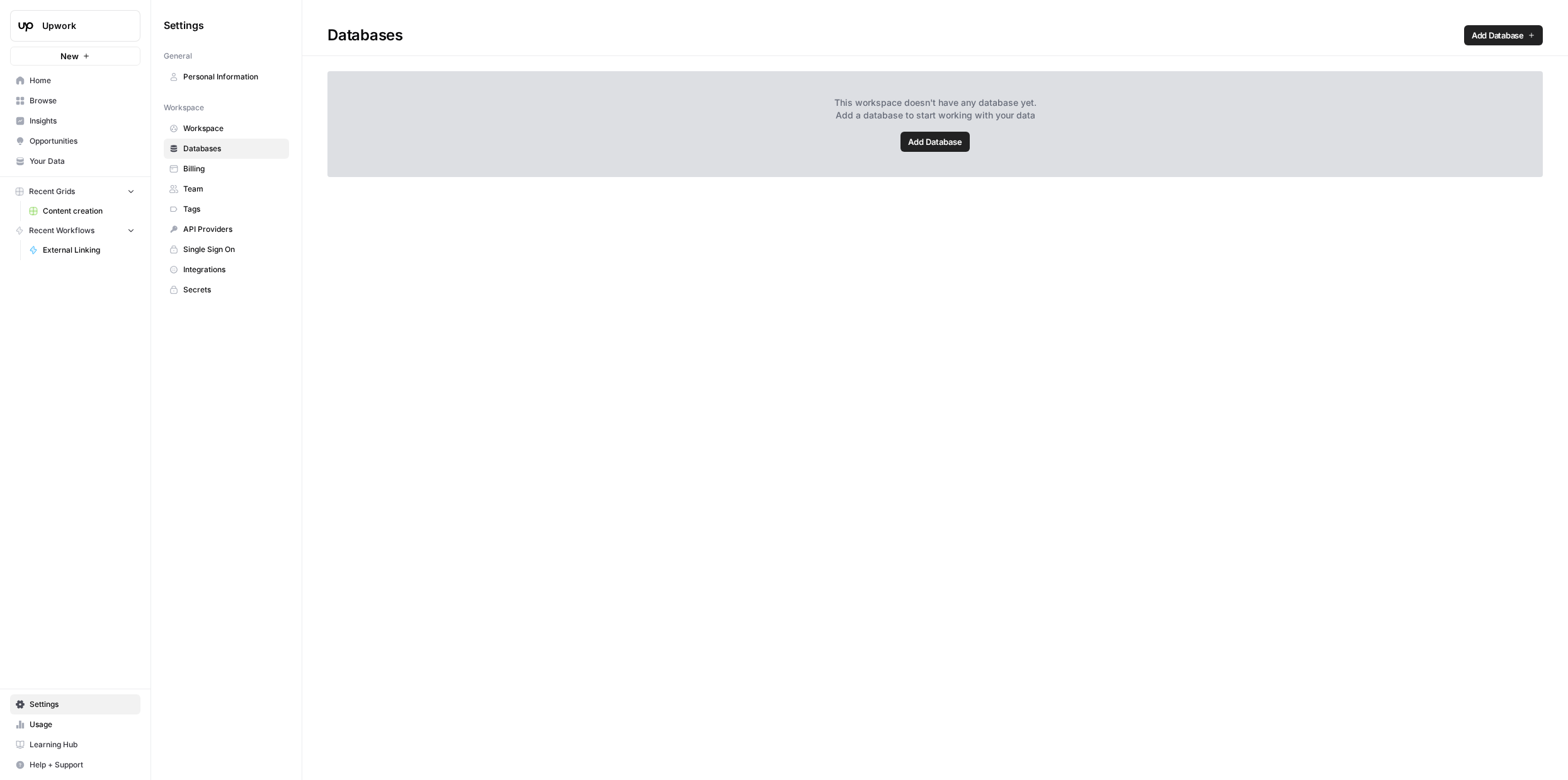
click at [225, 126] on span "Workspace" at bounding box center [233, 129] width 100 height 11
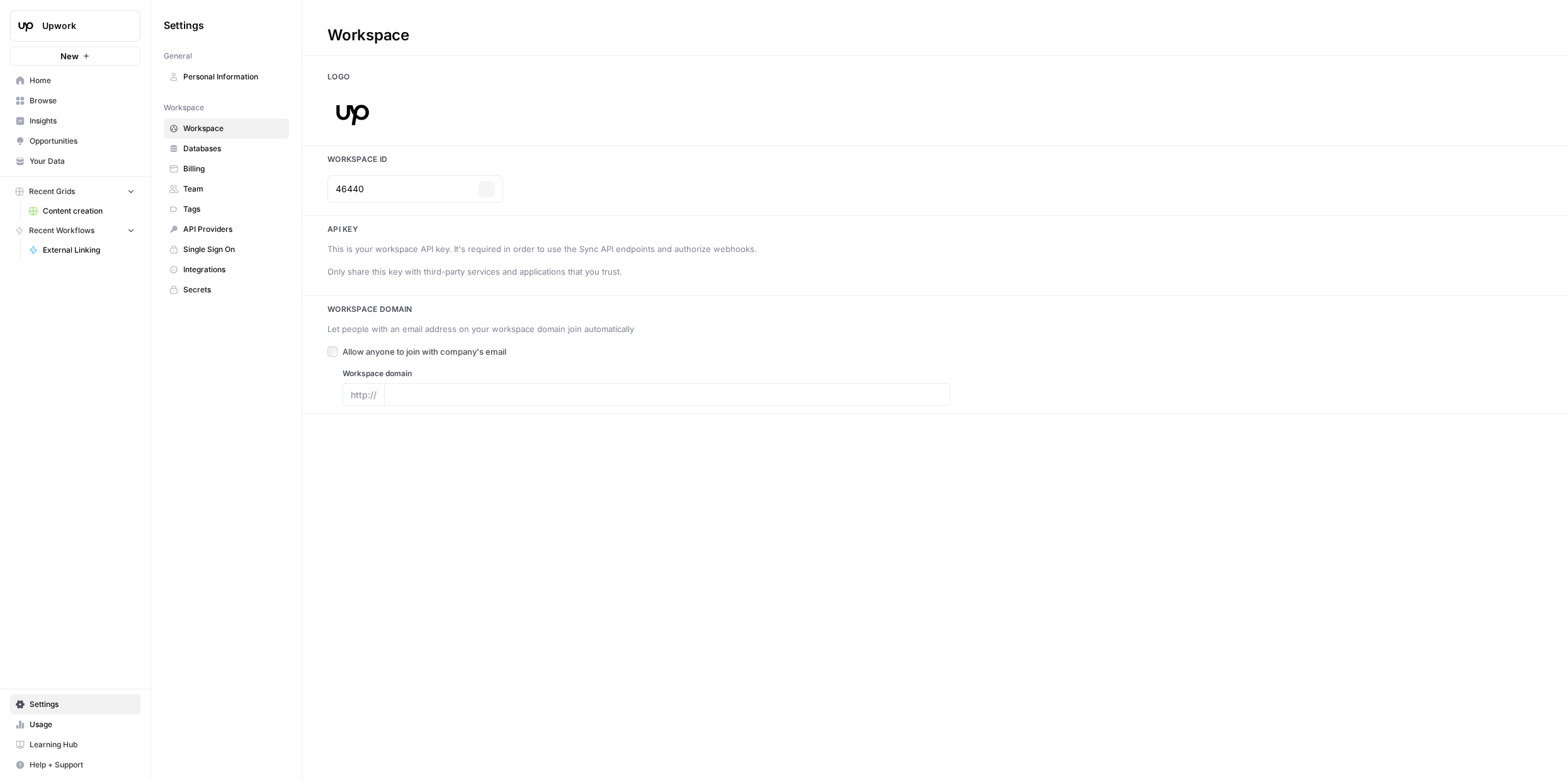
type input "www.upwork.com"
click at [217, 173] on span "Billing" at bounding box center [233, 169] width 100 height 11
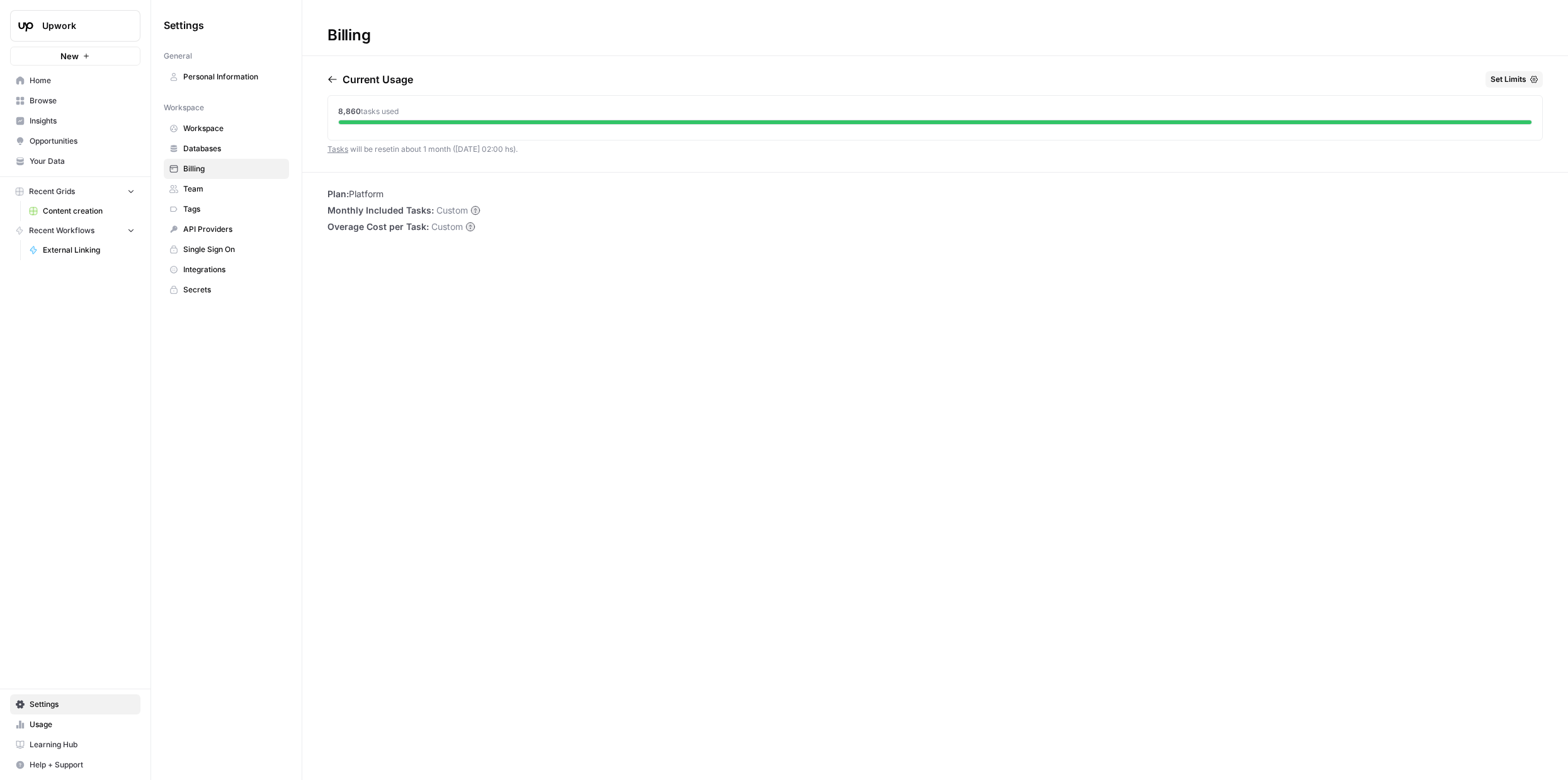
click at [77, 165] on span "Your Data" at bounding box center [83, 161] width 105 height 11
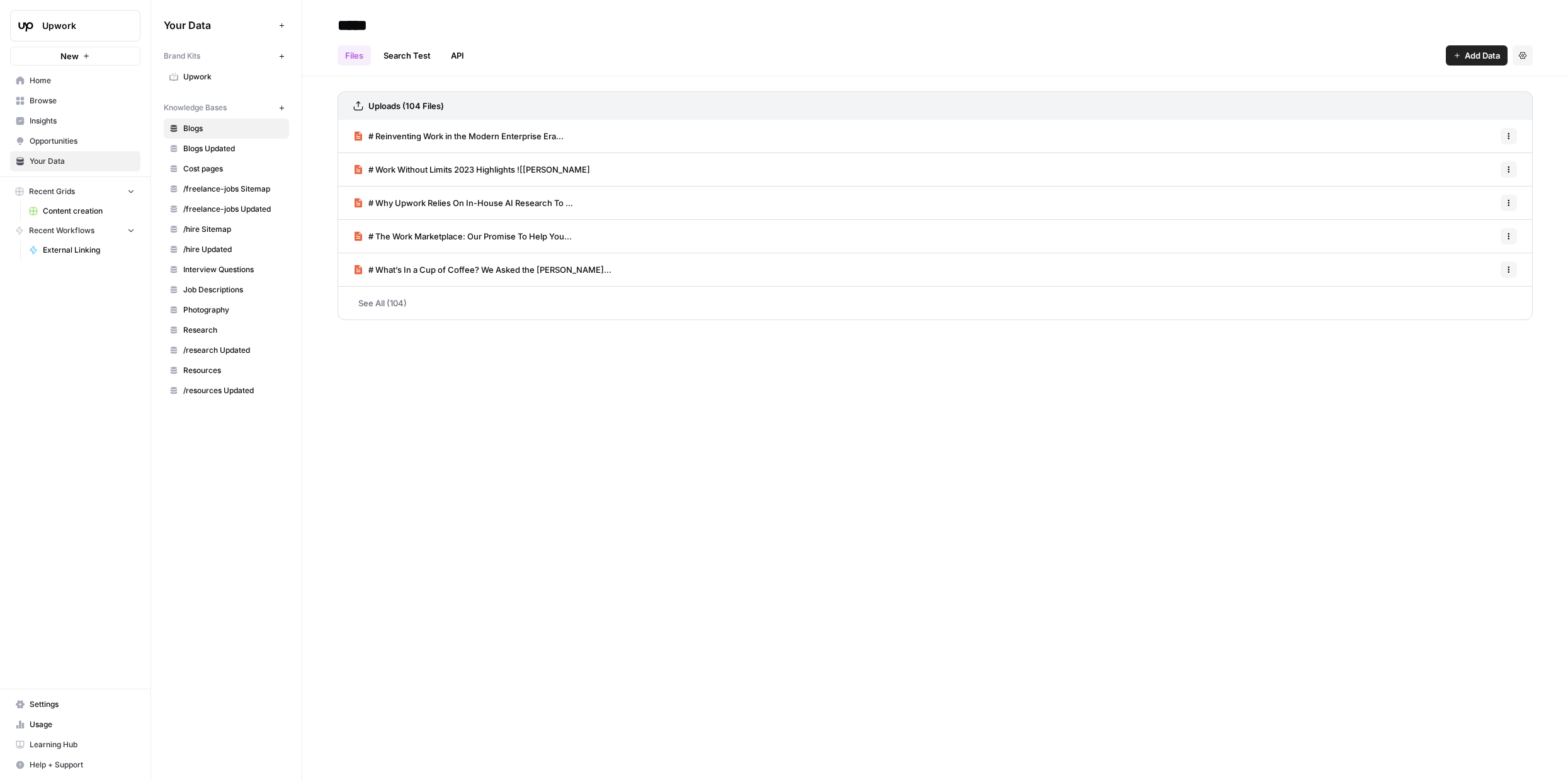
click at [199, 74] on span "Upwork" at bounding box center [233, 77] width 100 height 11
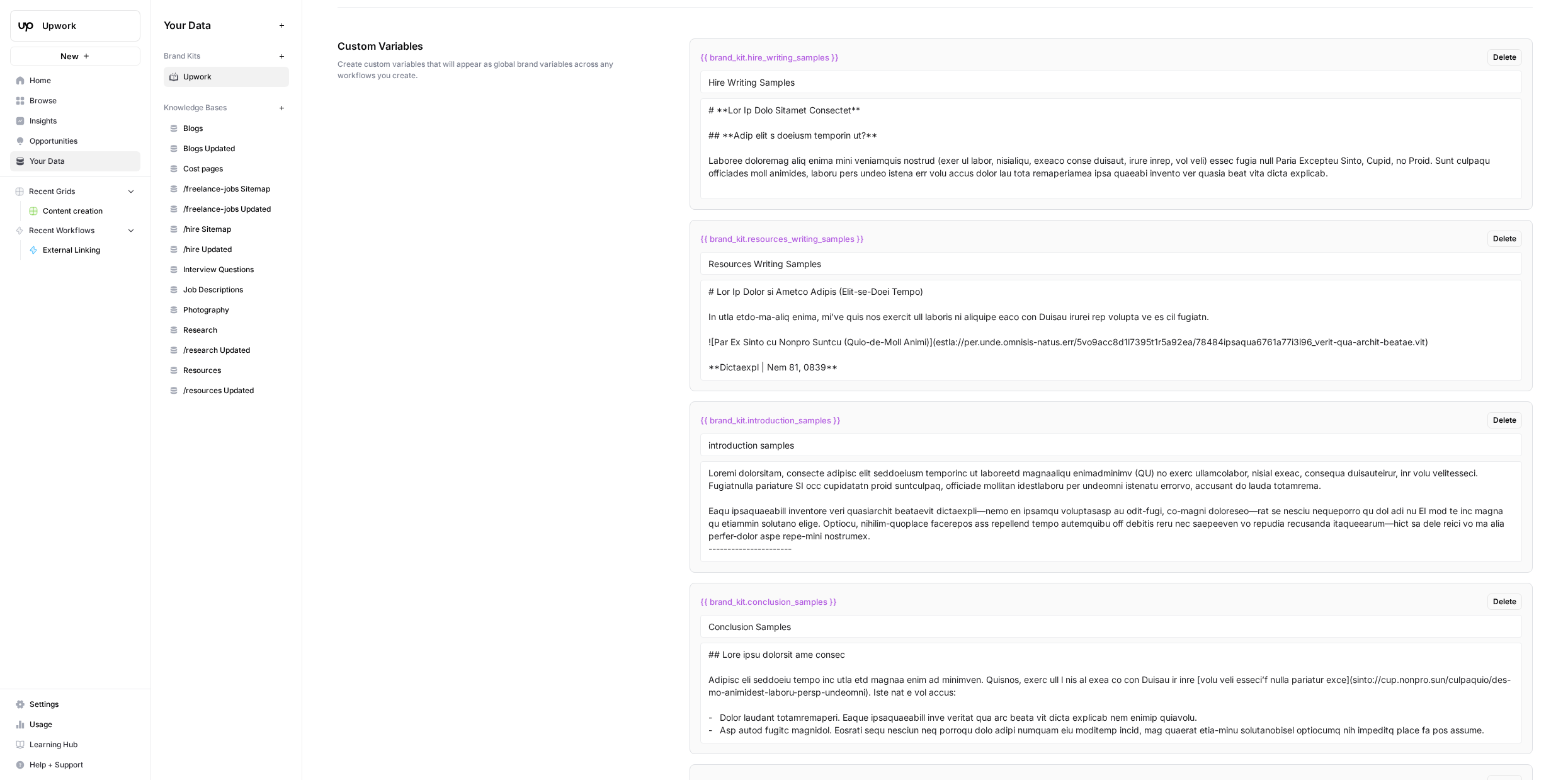
scroll to position [2739, 0]
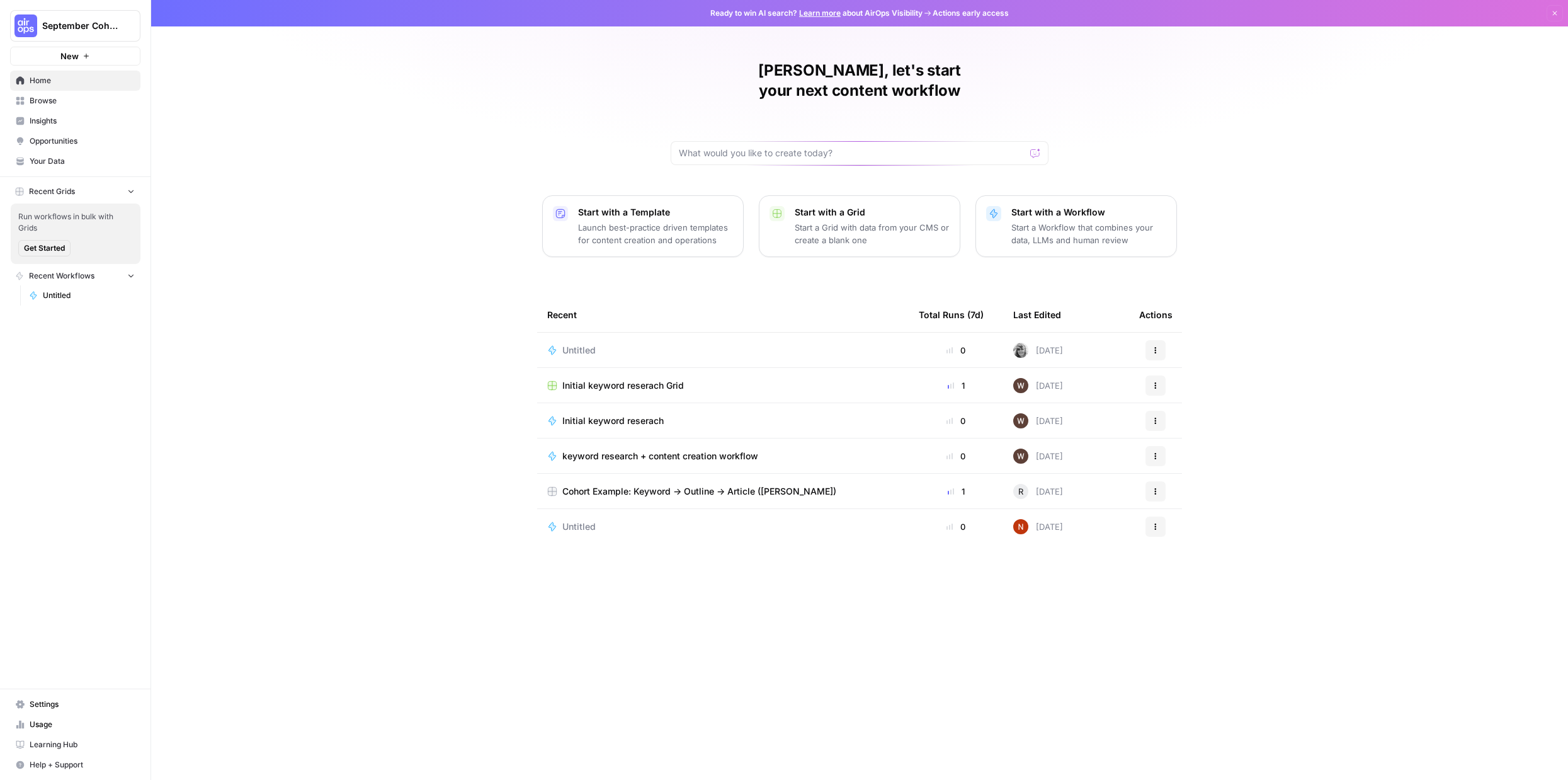
click at [1152, 346] on icon "button" at bounding box center [1155, 349] width 7 height 7
click at [1254, 298] on div "Anastasia, let's start your next content workflow Start with a Template Launch …" at bounding box center [859, 390] width 1416 height 780
click at [66, 162] on span "Your Data" at bounding box center [83, 161] width 105 height 11
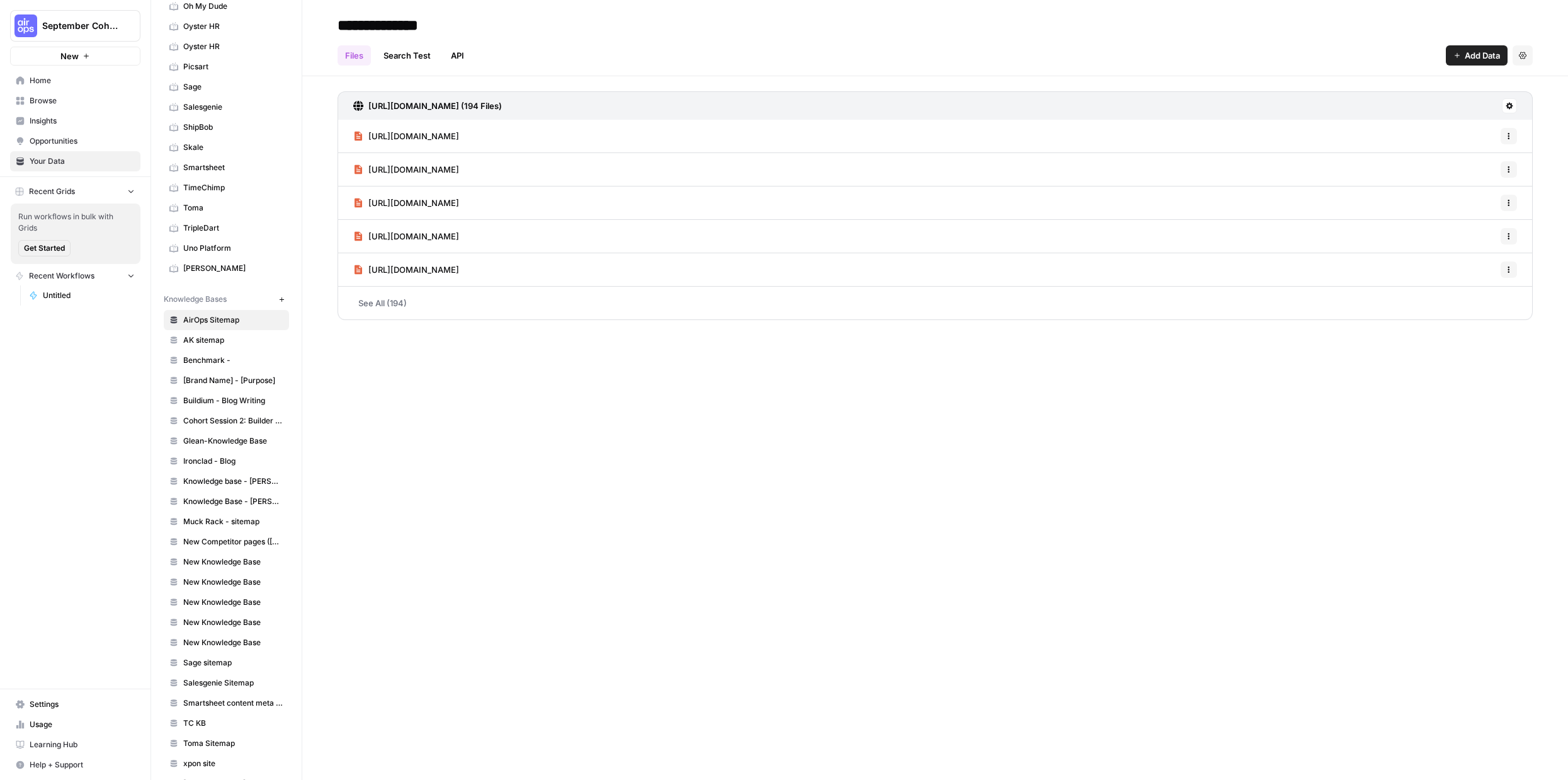
scroll to position [503, 0]
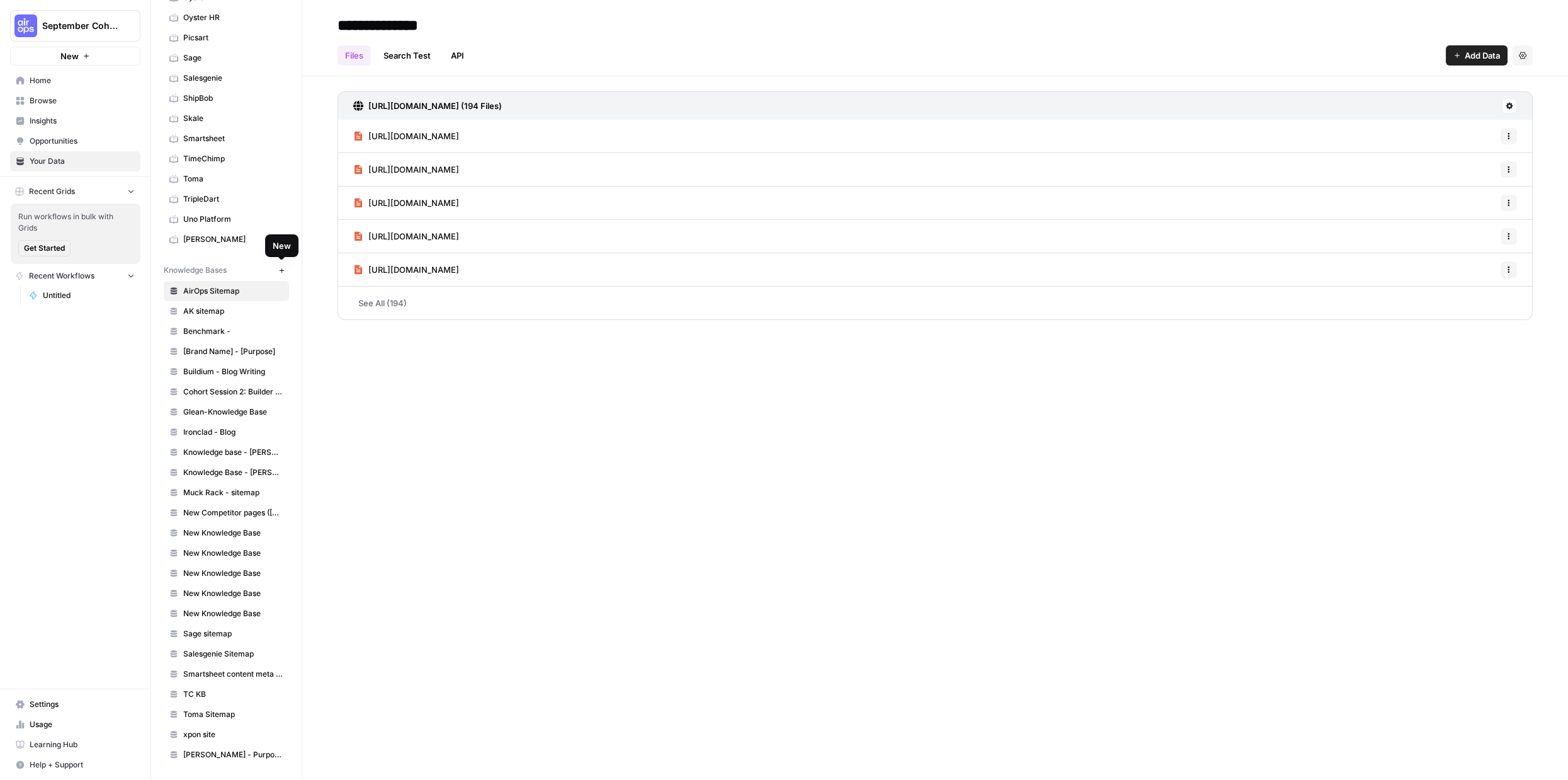
click at [282, 267] on icon "button" at bounding box center [281, 270] width 7 height 7
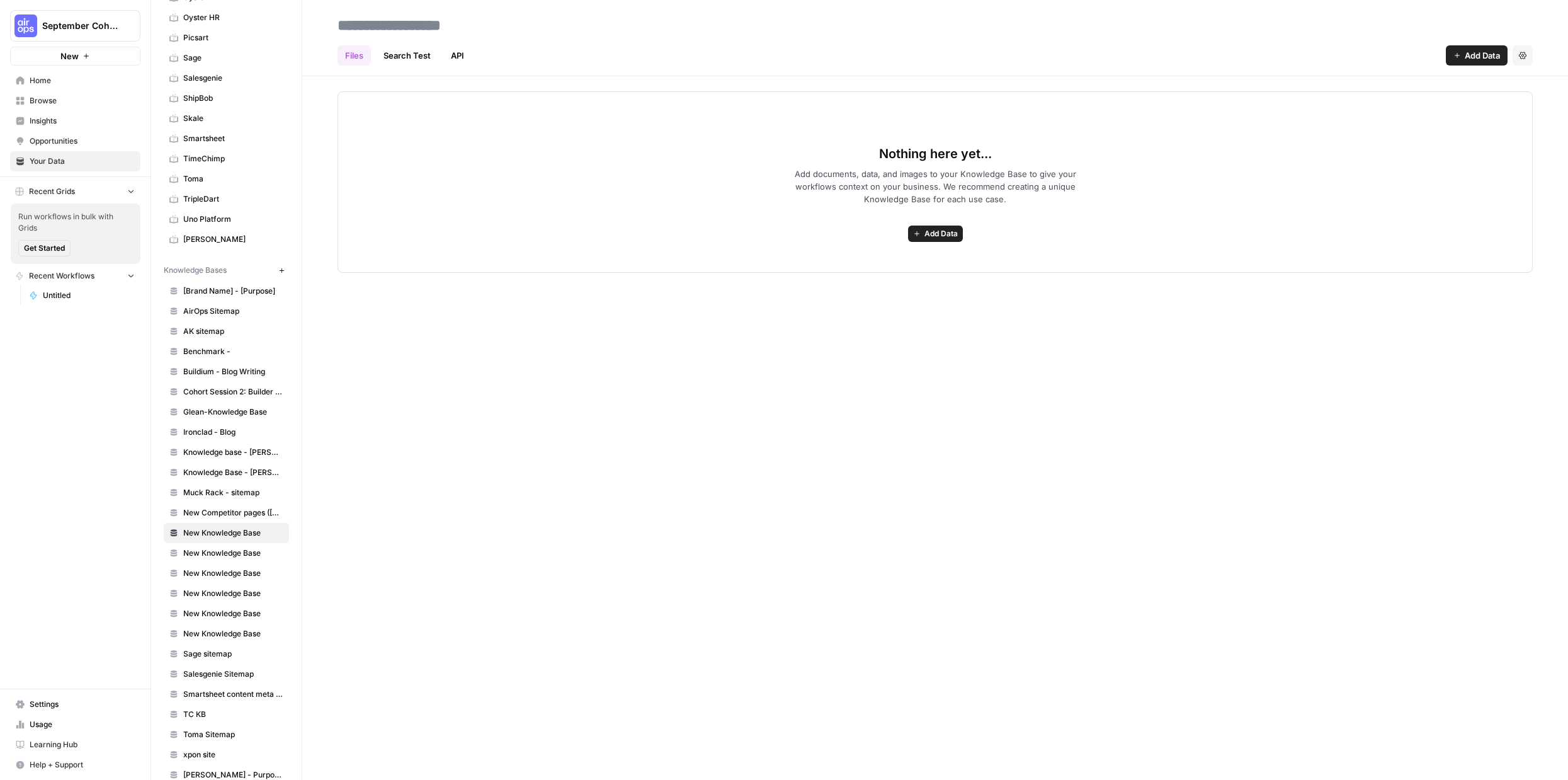
click at [1464, 53] on span "Add Data" at bounding box center [1482, 56] width 36 height 13
click at [398, 55] on link "Search Test" at bounding box center [407, 55] width 62 height 20
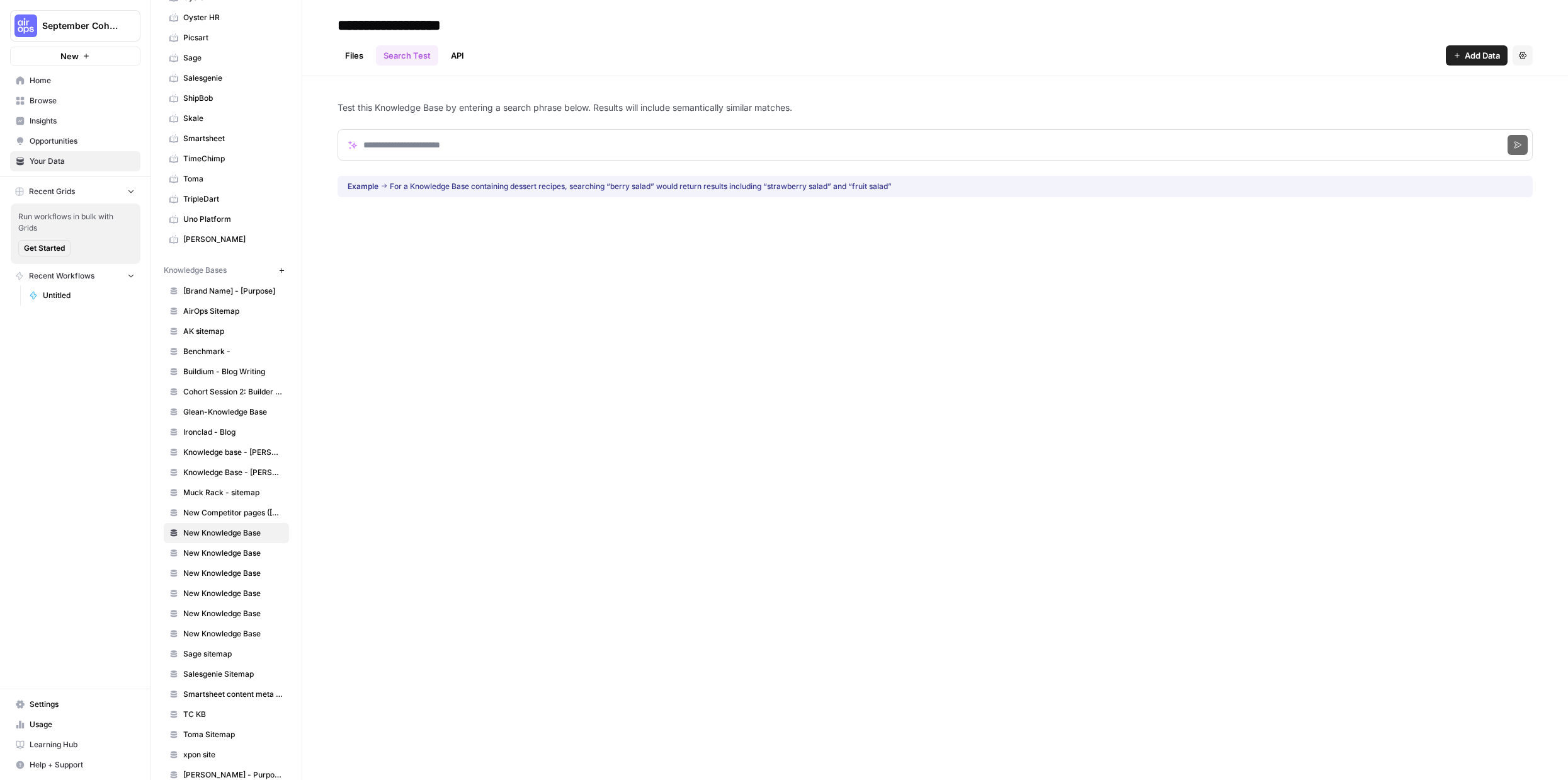
click at [459, 52] on link "API" at bounding box center [457, 55] width 28 height 20
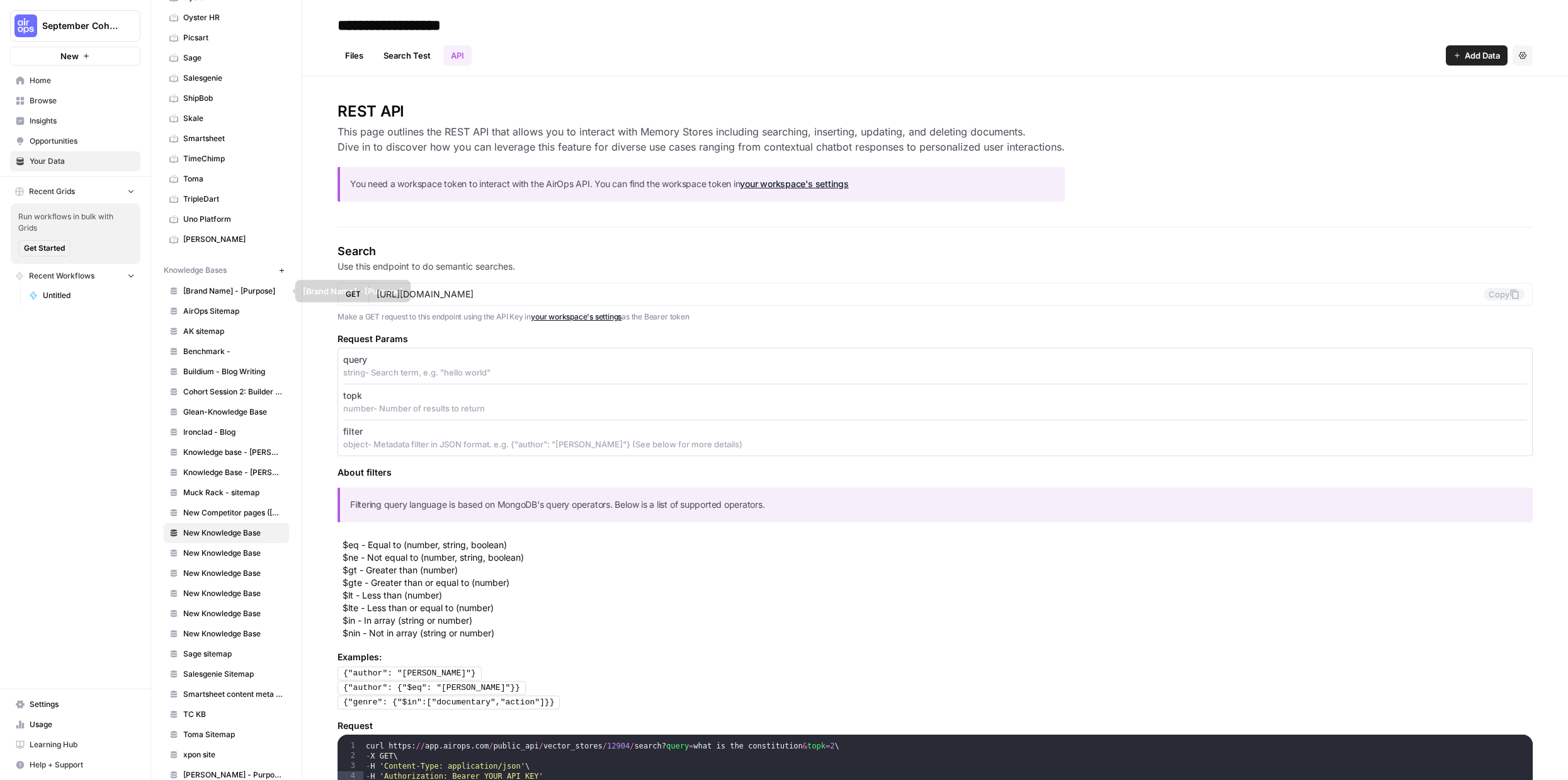
click at [228, 313] on span "AirOps Sitemap" at bounding box center [233, 311] width 100 height 11
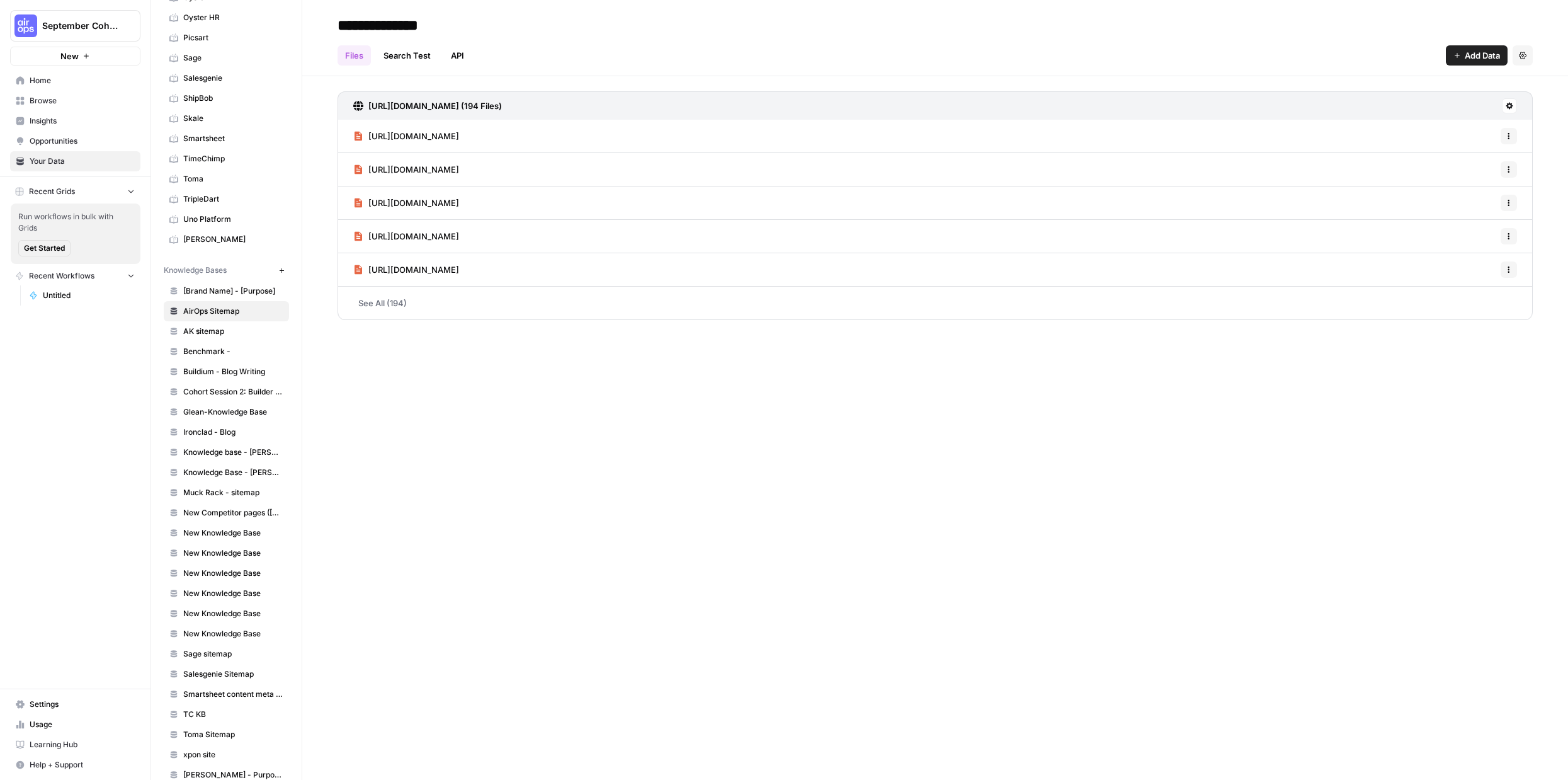
click at [228, 328] on span "AK sitemap" at bounding box center [233, 332] width 100 height 11
click at [230, 349] on span "Benchmark -" at bounding box center [233, 352] width 100 height 11
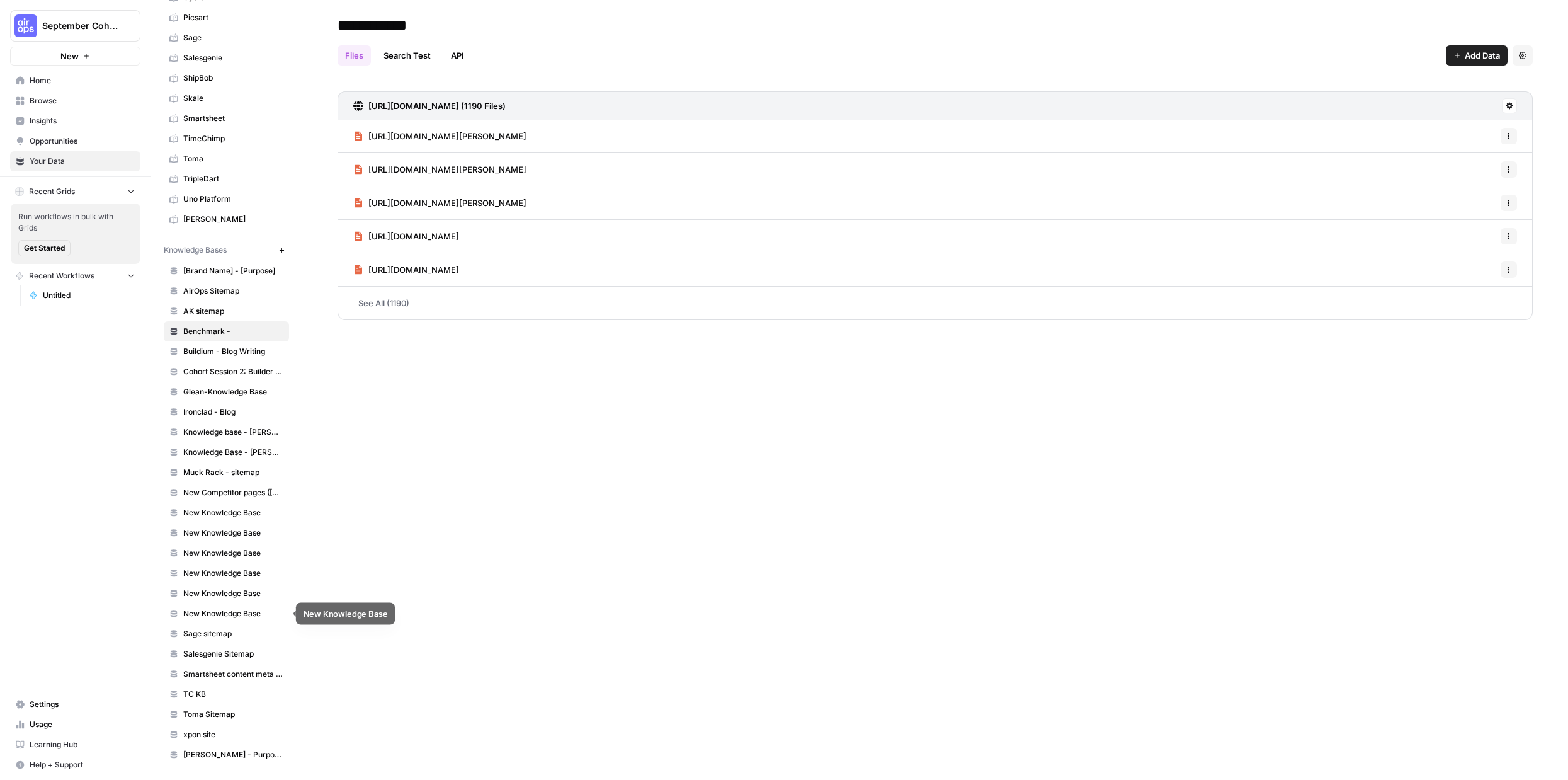
click at [223, 608] on span "New Knowledge Base" at bounding box center [233, 614] width 100 height 11
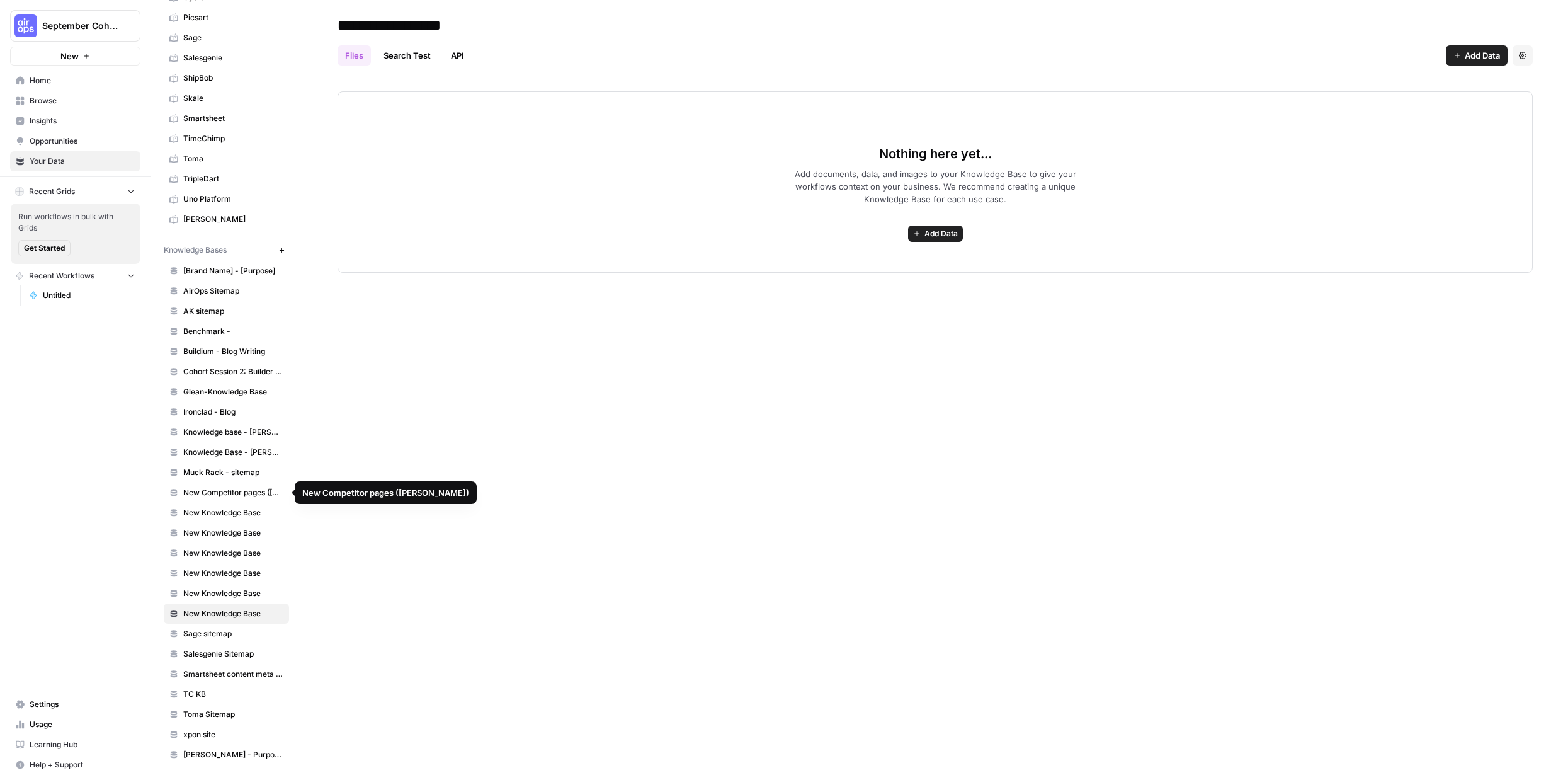
click at [246, 507] on span "New Knowledge Base" at bounding box center [233, 512] width 100 height 11
click at [245, 535] on span "New Knowledge Base" at bounding box center [233, 533] width 100 height 11
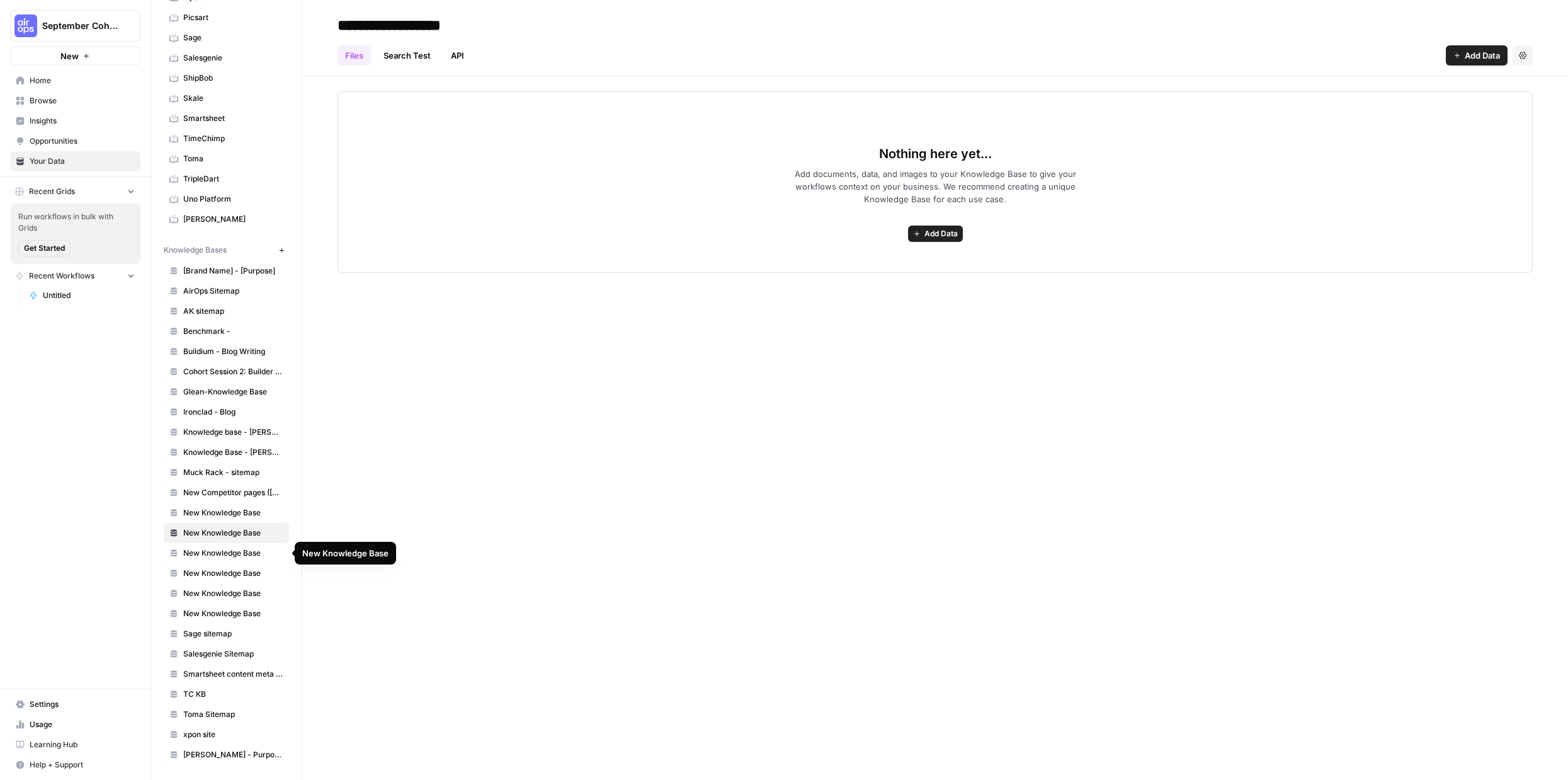
click at [245, 560] on link "New Knowledge Base" at bounding box center [226, 553] width 126 height 20
click at [241, 564] on link "New Knowledge Base" at bounding box center [226, 573] width 126 height 20
click at [281, 251] on icon "button" at bounding box center [281, 251] width 7 height 7
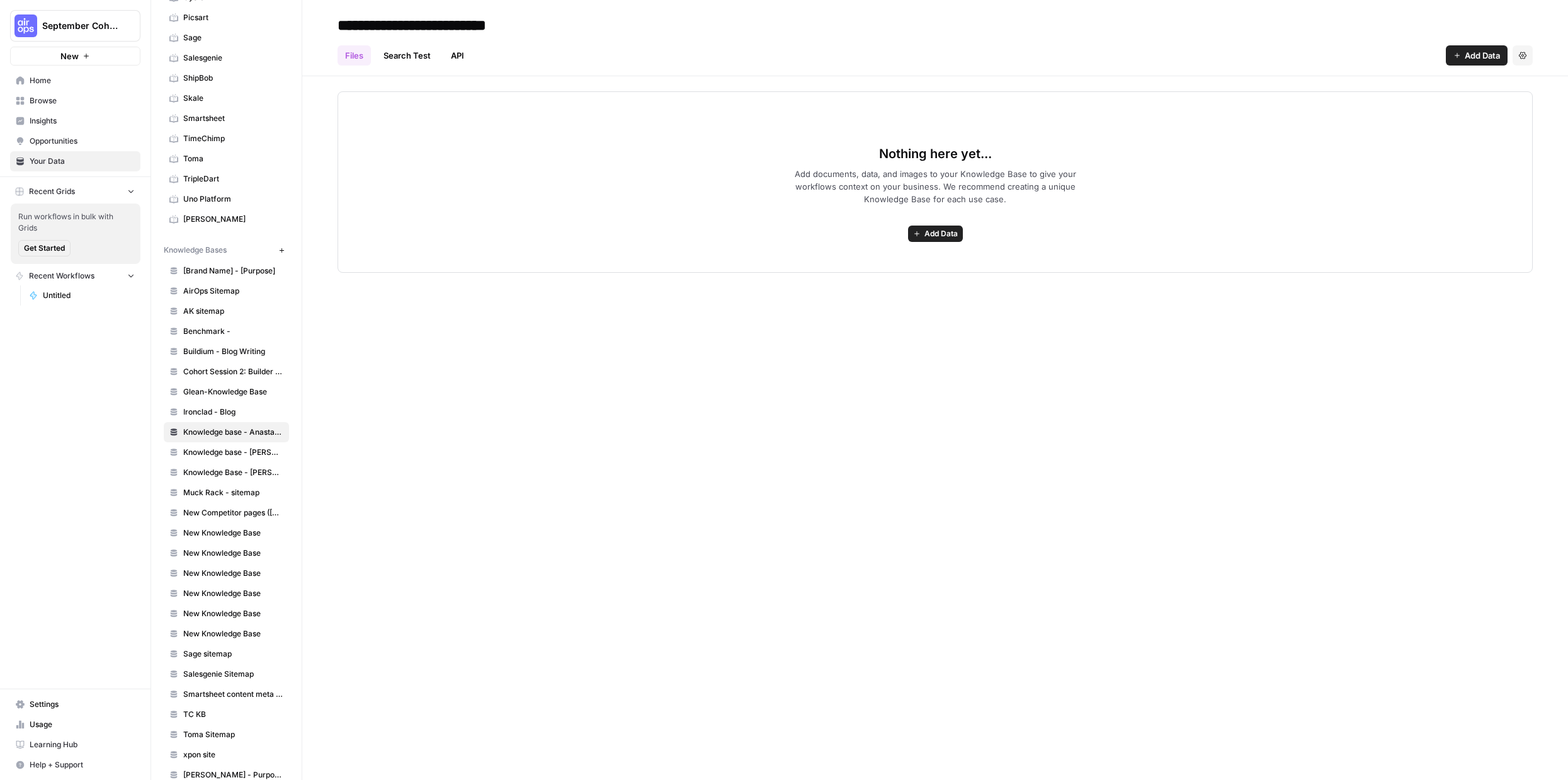
type input "**********"
click at [942, 232] on span "Add Data" at bounding box center [941, 234] width 33 height 11
click at [933, 253] on button "Upload Files" at bounding box center [884, 262] width 143 height 18
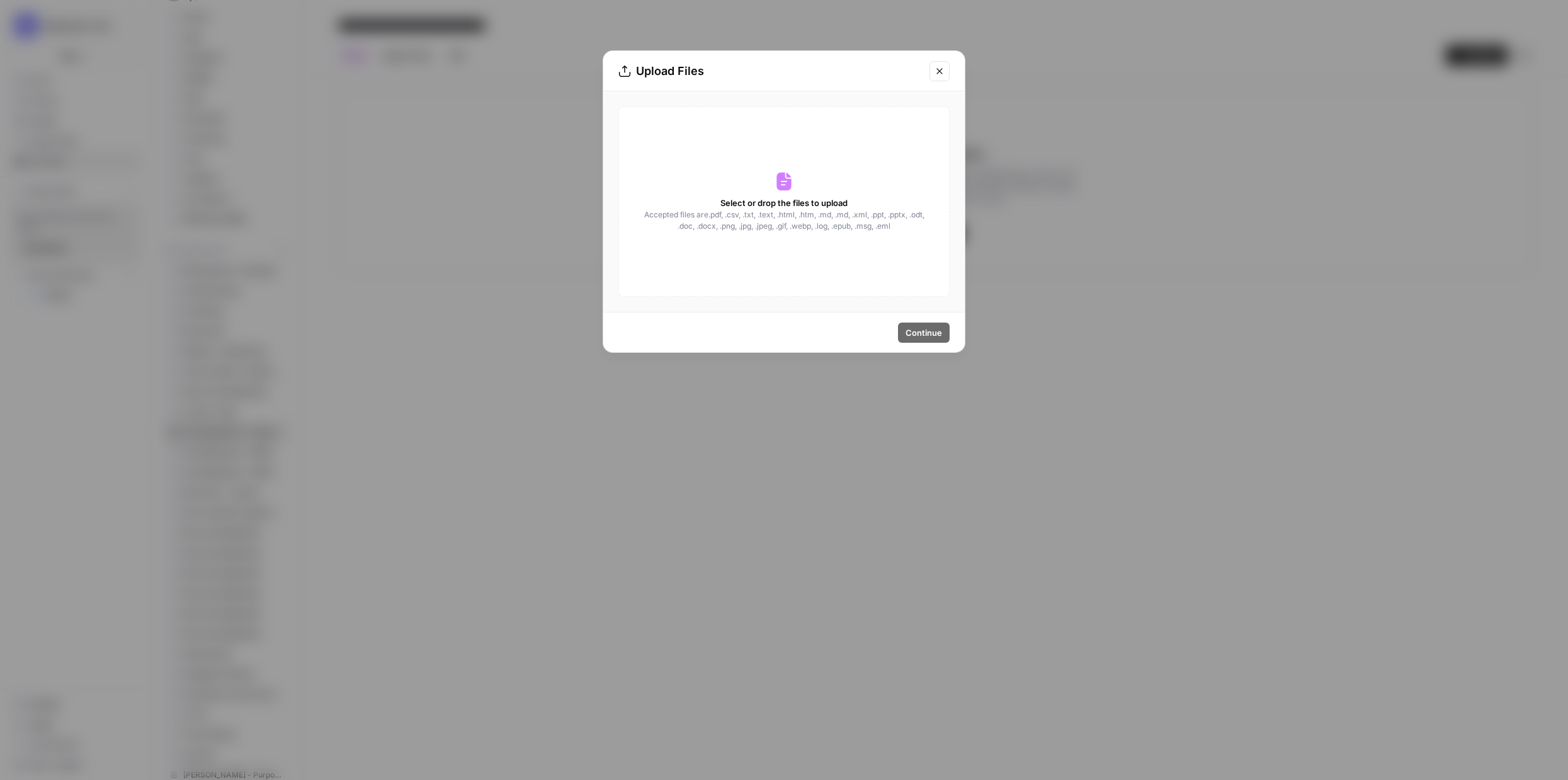
click at [885, 238] on div "Select or drop the files to upload Accepted files are .pdf, .csv, .txt, .text, …" at bounding box center [784, 201] width 331 height 191
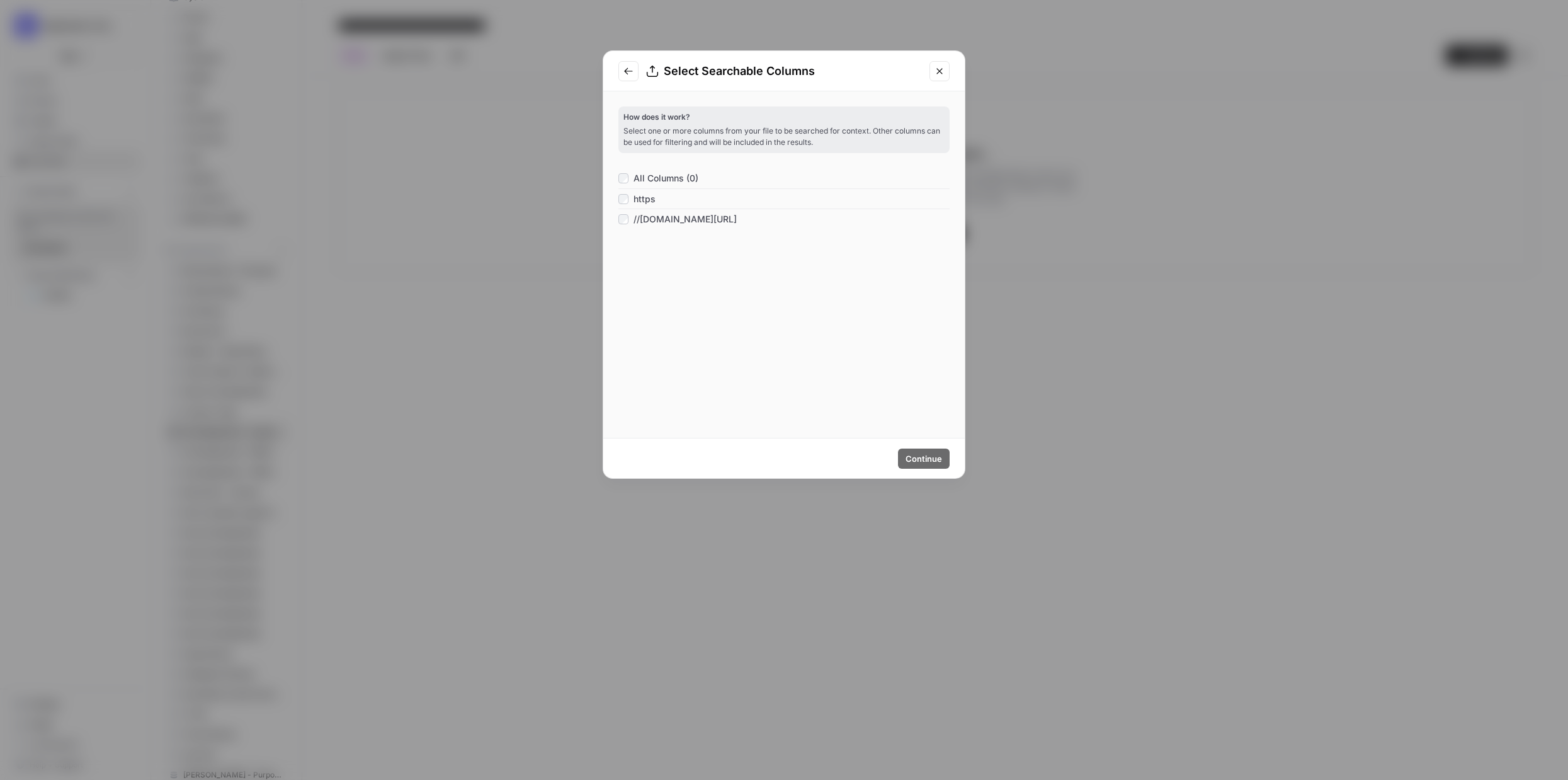
click at [673, 177] on span "All Columns (0)" at bounding box center [666, 178] width 65 height 13
click at [932, 457] on span "Continue" at bounding box center [923, 459] width 36 height 13
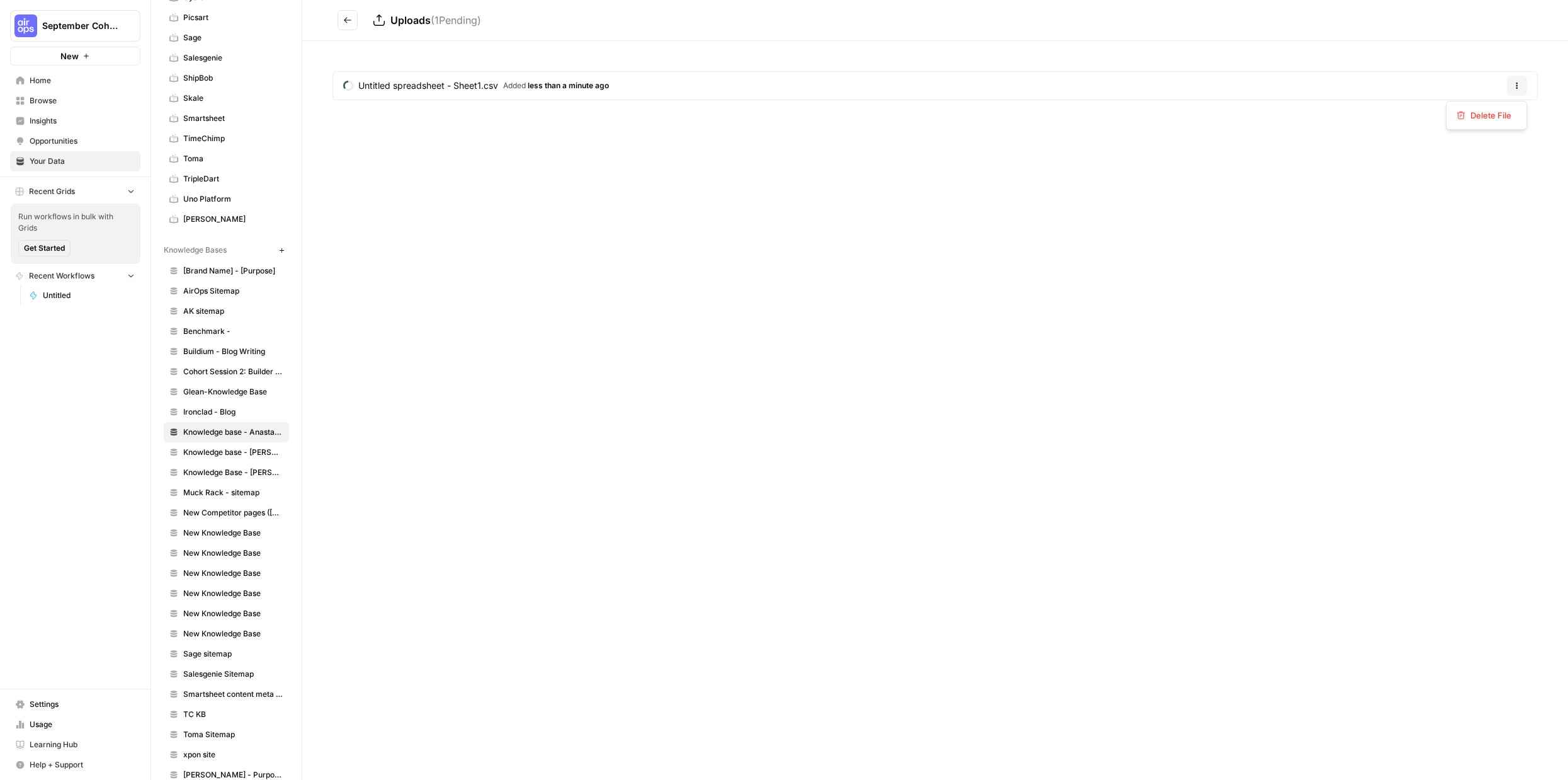
click at [1516, 84] on icon "button" at bounding box center [1517, 84] width 2 height 2
click at [1494, 116] on span "Delete File" at bounding box center [1490, 115] width 41 height 13
click at [741, 165] on span "Delete" at bounding box center [738, 161] width 27 height 13
click at [455, 27] on div "Uploads ( 1 Pending)" at bounding box center [436, 20] width 91 height 15
click at [405, 21] on span "Uploads" at bounding box center [411, 20] width 41 height 13
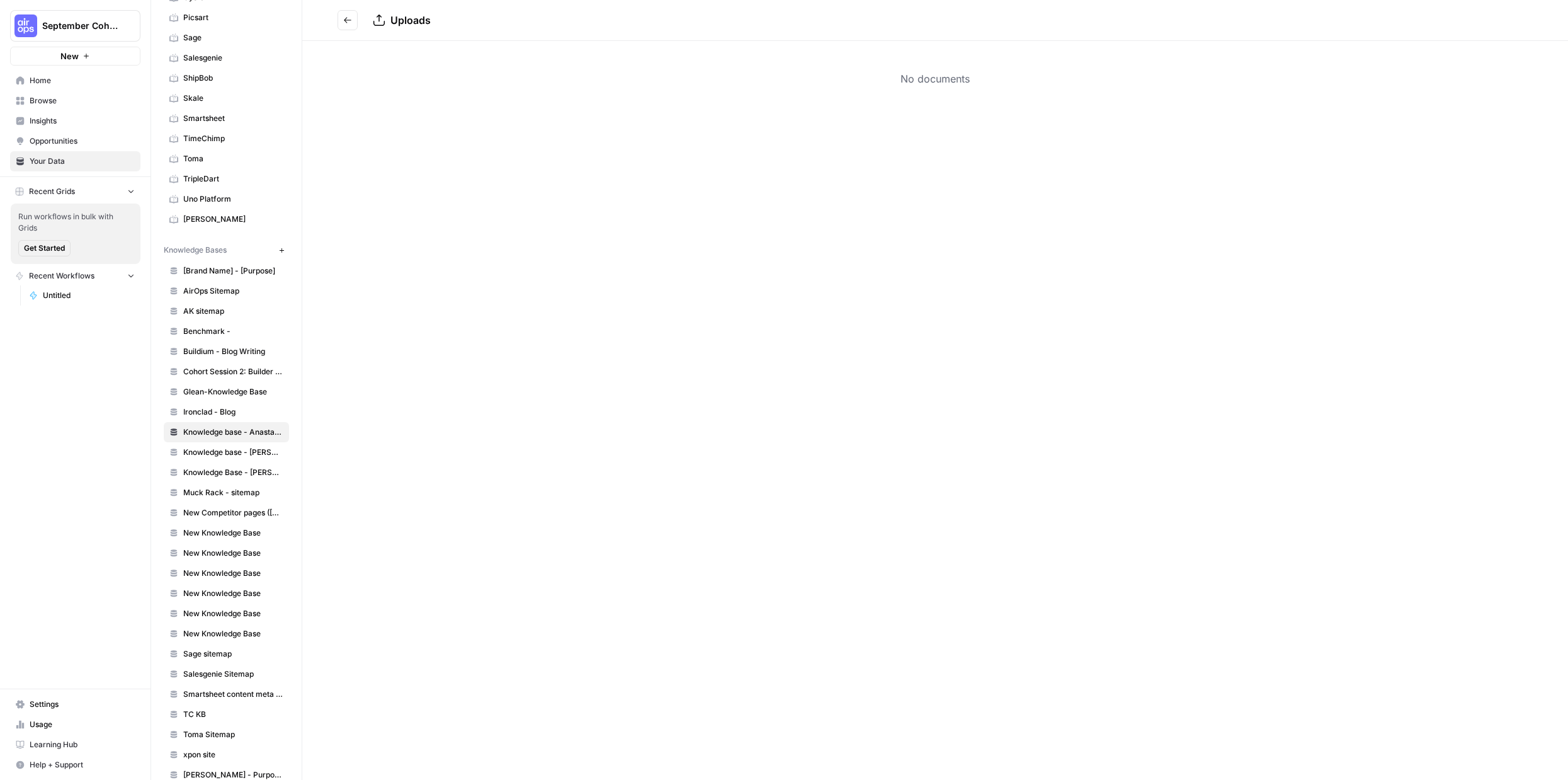
click at [231, 406] on span "Ironclad - Blog" at bounding box center [233, 412] width 100 height 11
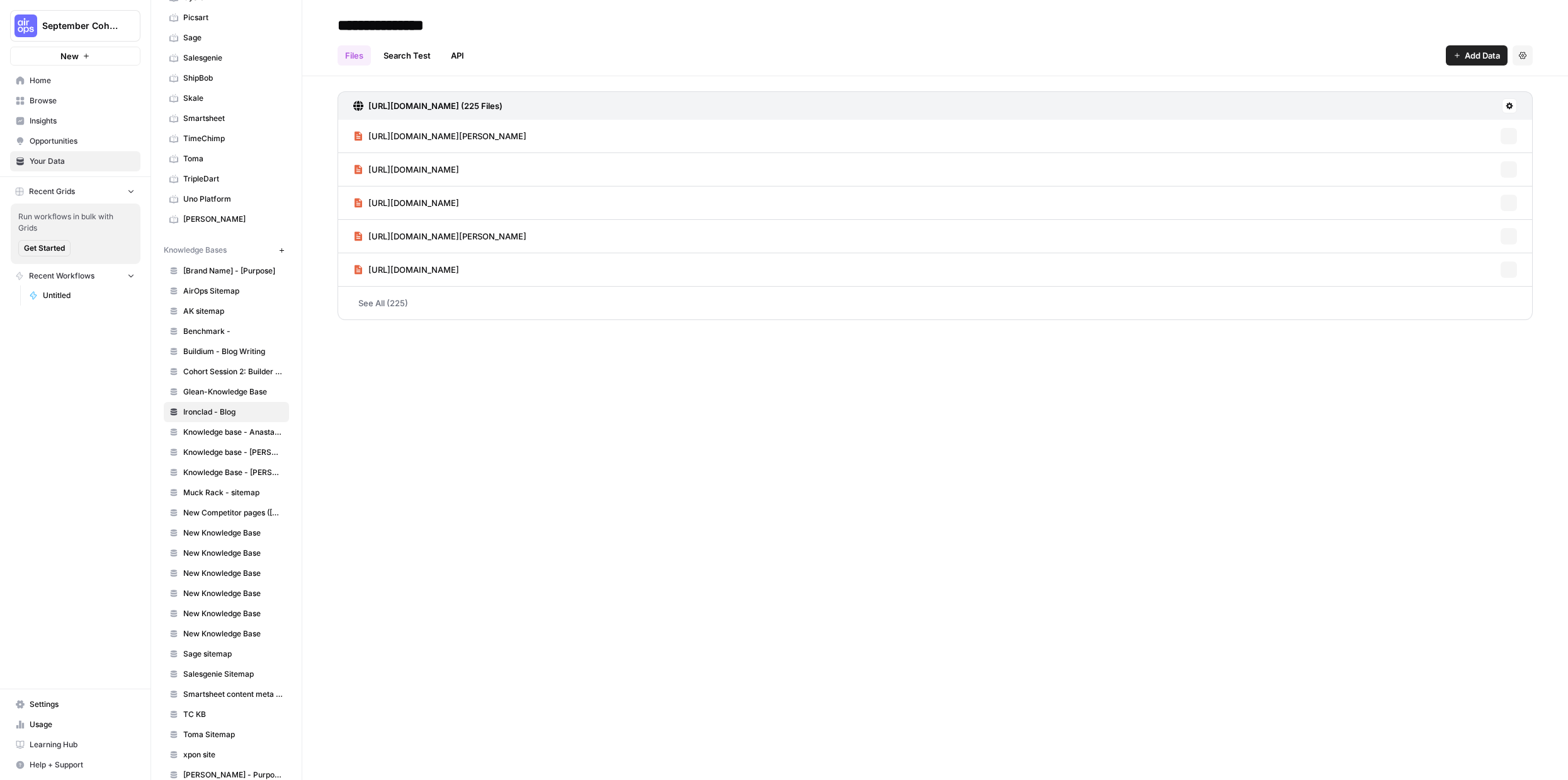
click at [244, 430] on span "Knowledge base - Anastasia" at bounding box center [233, 432] width 100 height 11
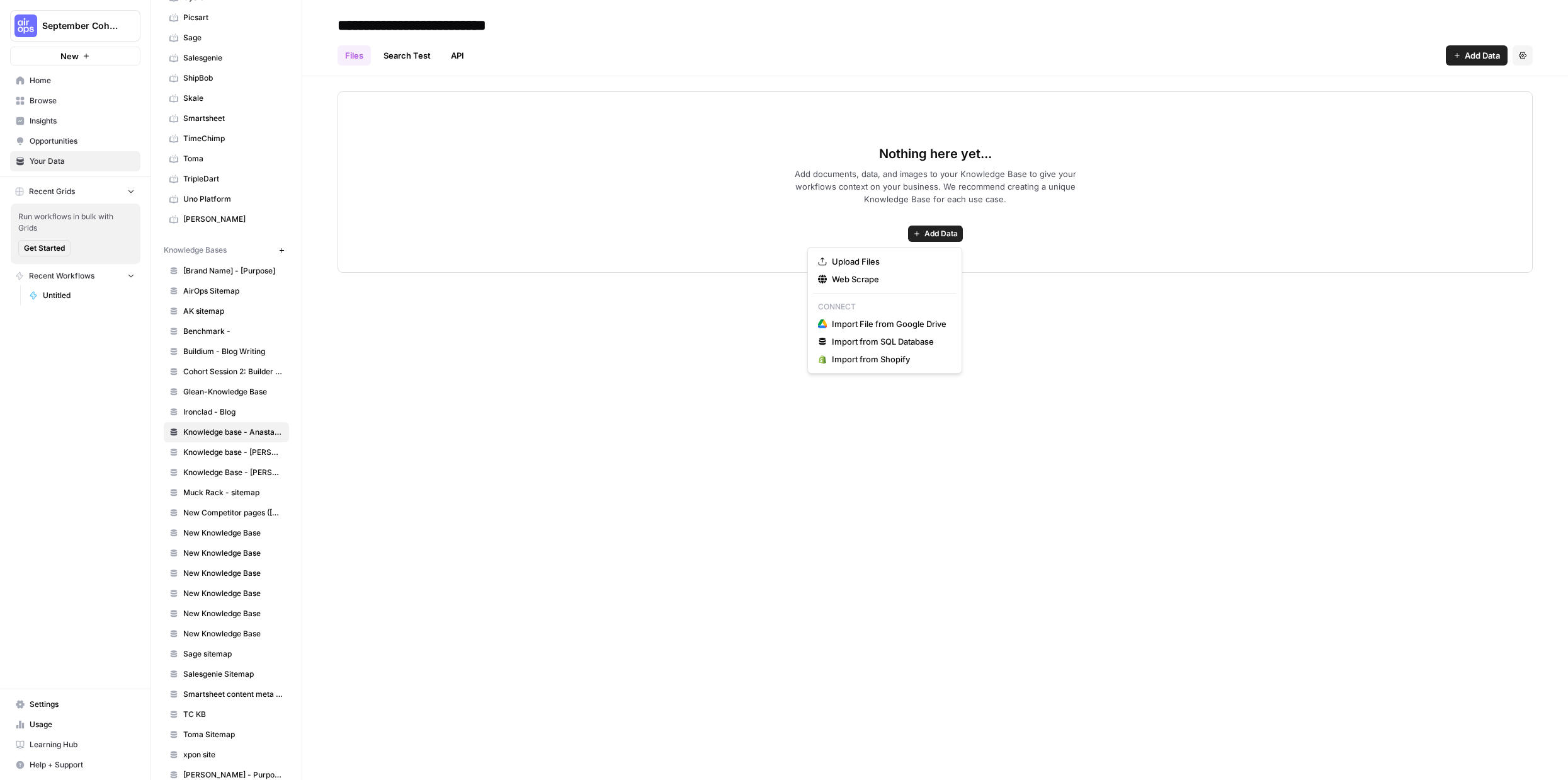
click at [946, 235] on span "Add Data" at bounding box center [941, 234] width 33 height 11
click at [938, 263] on span "Upload Files" at bounding box center [888, 262] width 114 height 13
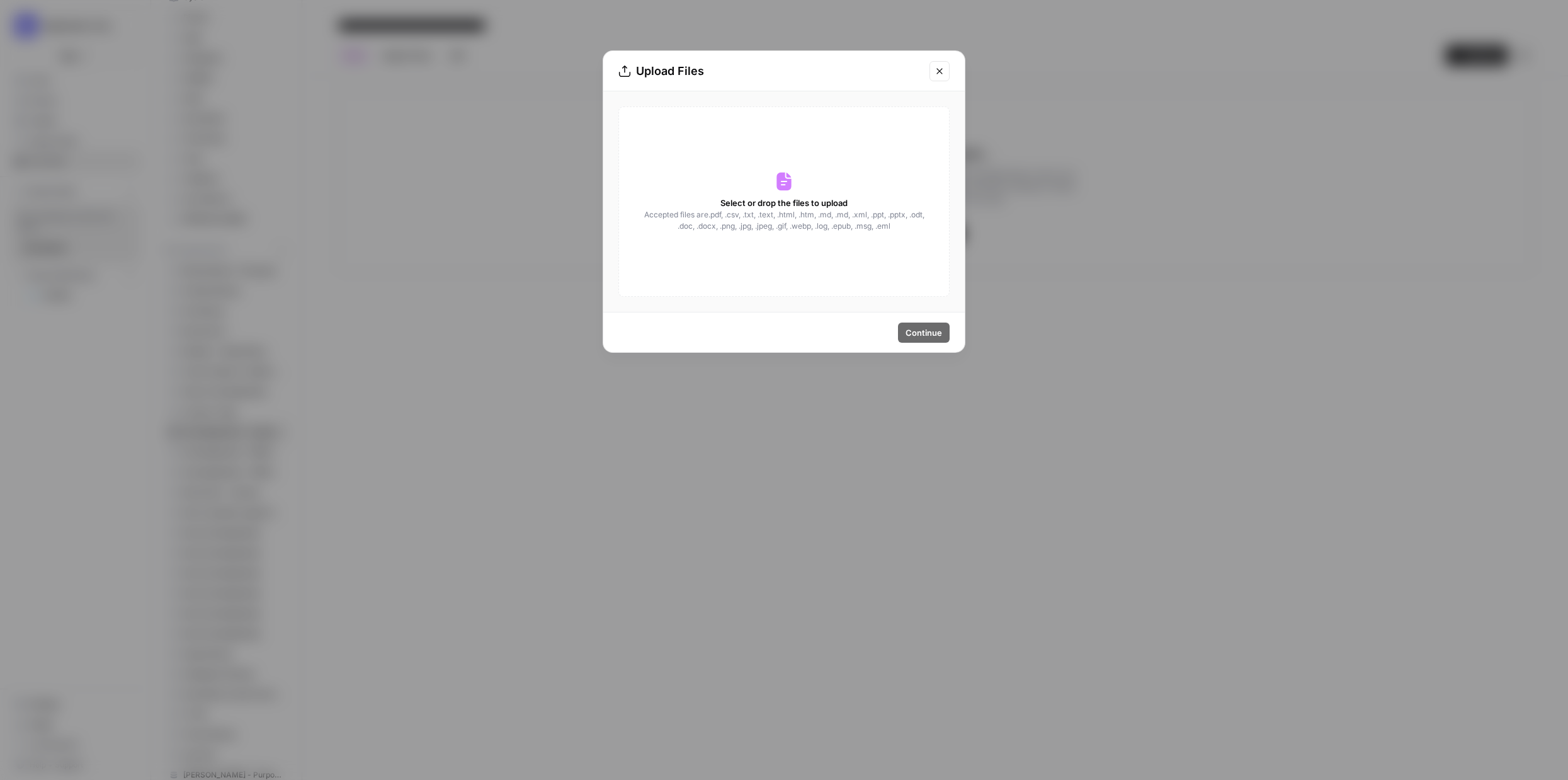
click at [833, 224] on span "Accepted files are .pdf, .csv, .txt, .text, .html, .htm, .md, .md, .xml, .ppt, …" at bounding box center [784, 221] width 282 height 23
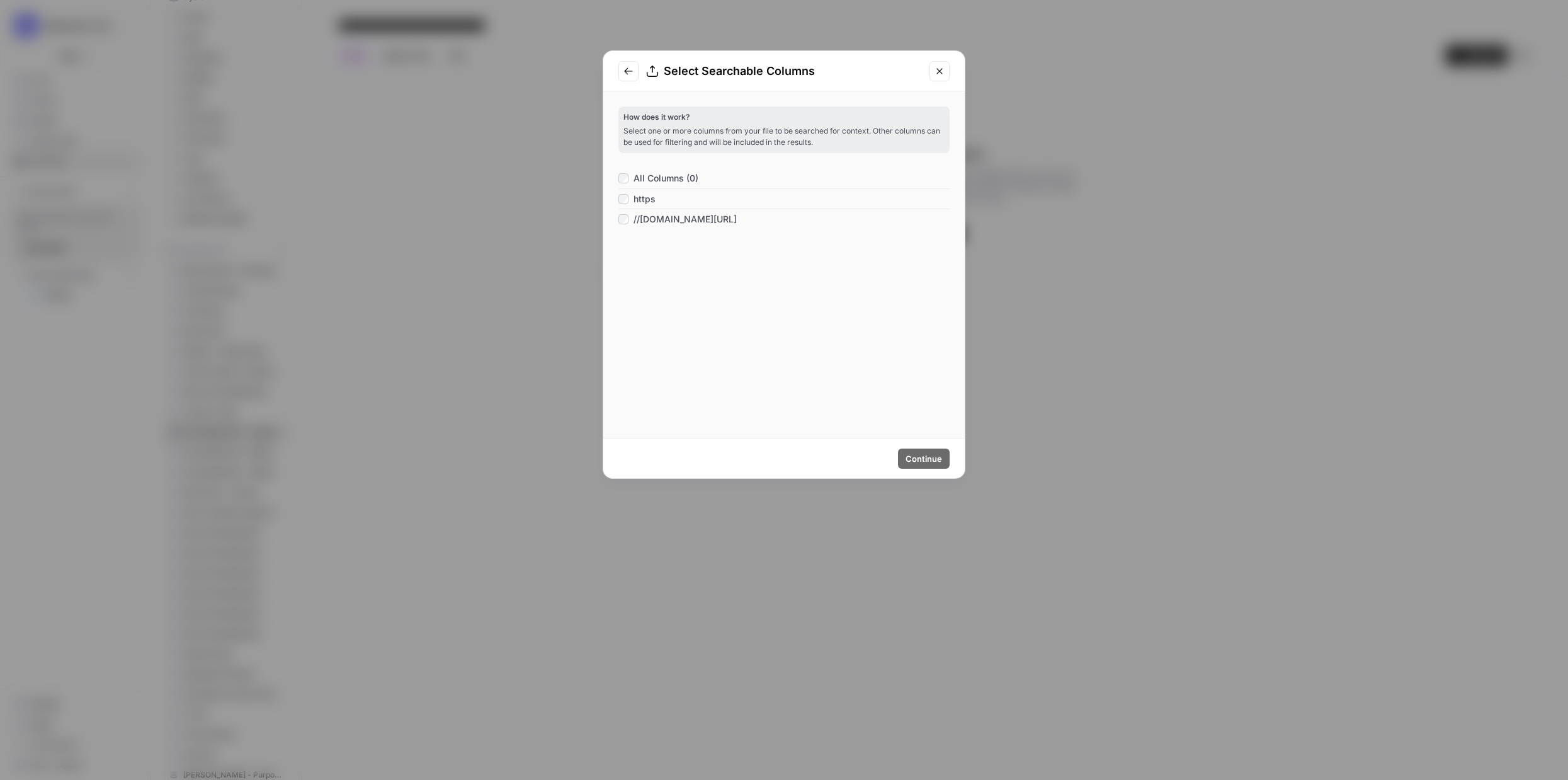
click at [658, 174] on span "All Columns (0)" at bounding box center [666, 178] width 65 height 13
click at [927, 456] on span "Continue" at bounding box center [923, 459] width 36 height 13
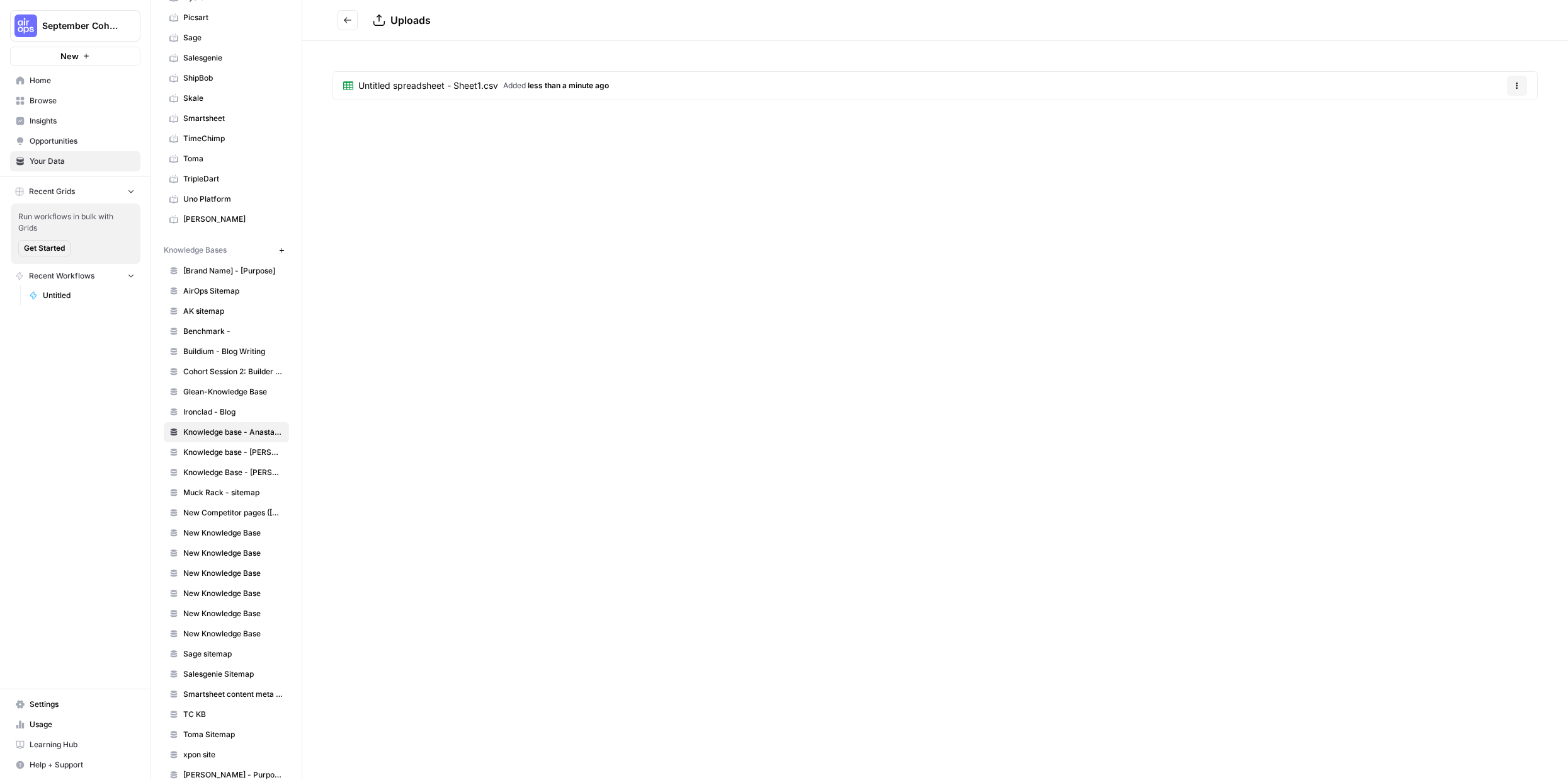
click at [1512, 86] on span "Options" at bounding box center [1512, 86] width 1 height 1
click at [924, 226] on div "Uploads Untitled spreadsheet - Sheet1.csv Added less than a minute ago Options" at bounding box center [935, 390] width 1266 height 780
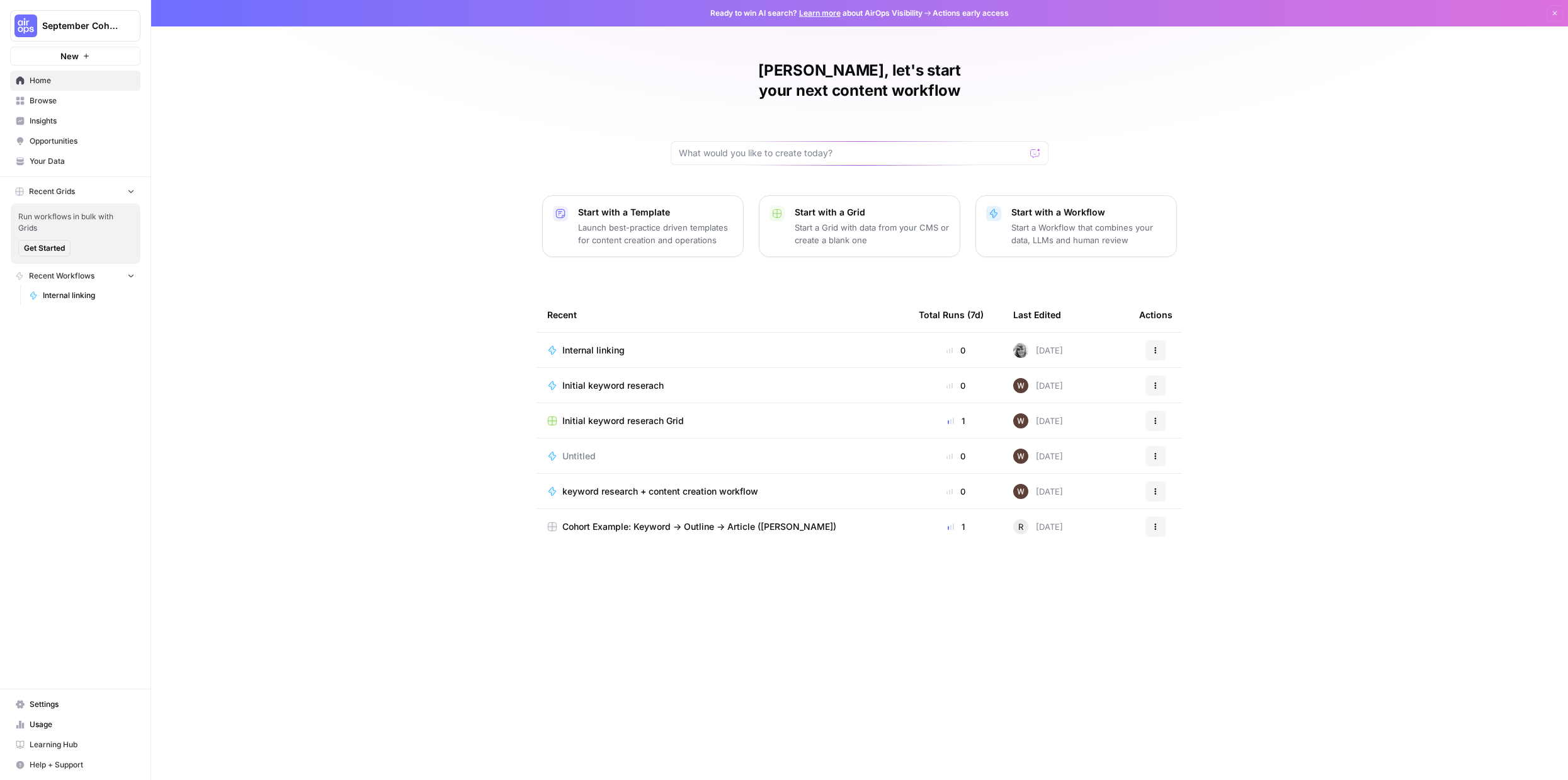
click at [608, 344] on span "Internal linking" at bounding box center [593, 350] width 62 height 13
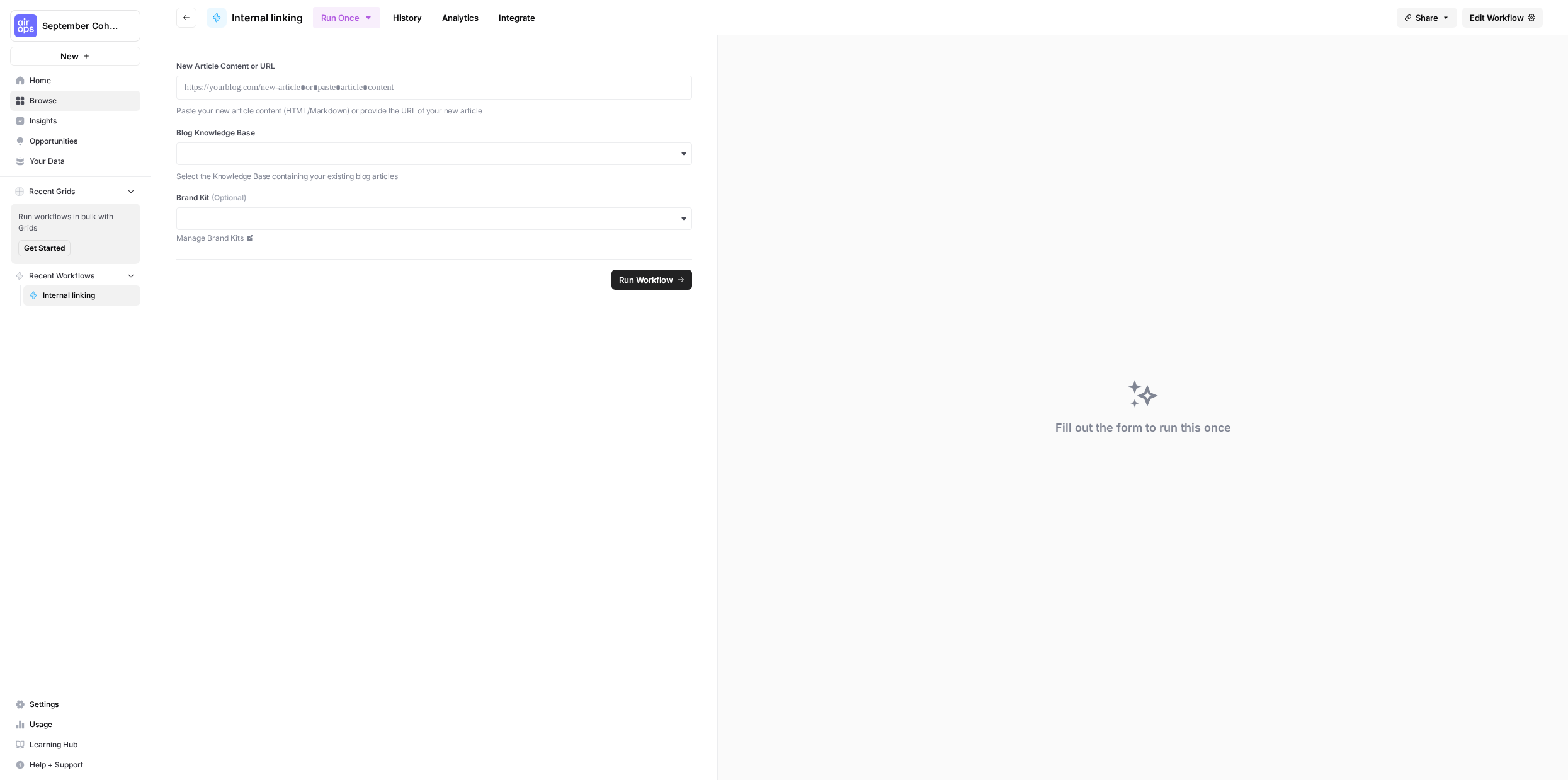
click at [56, 248] on span "Get Started" at bounding box center [45, 248] width 41 height 11
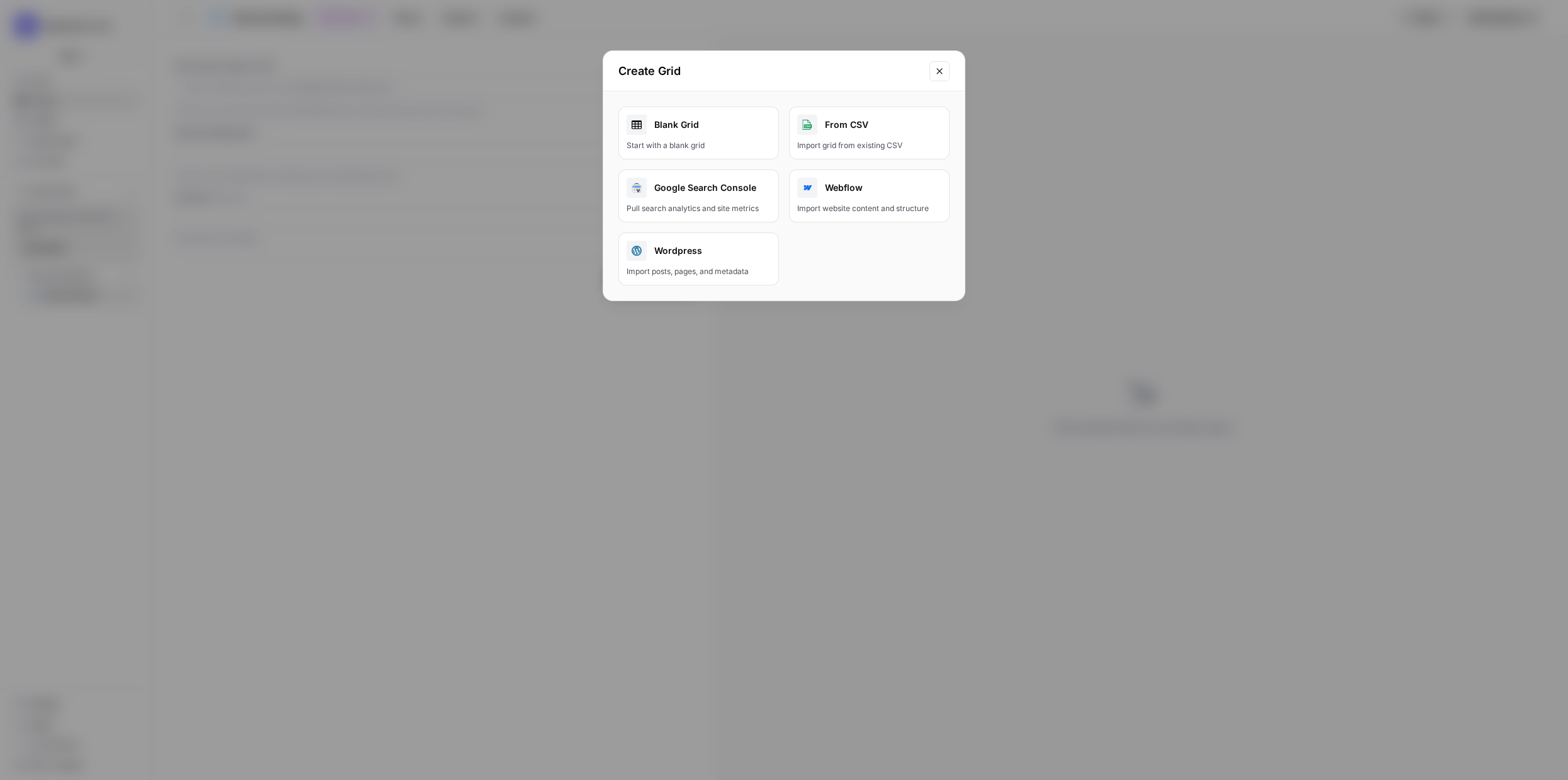
click at [732, 137] on link "Blank Grid Start with a blank grid" at bounding box center [699, 132] width 160 height 53
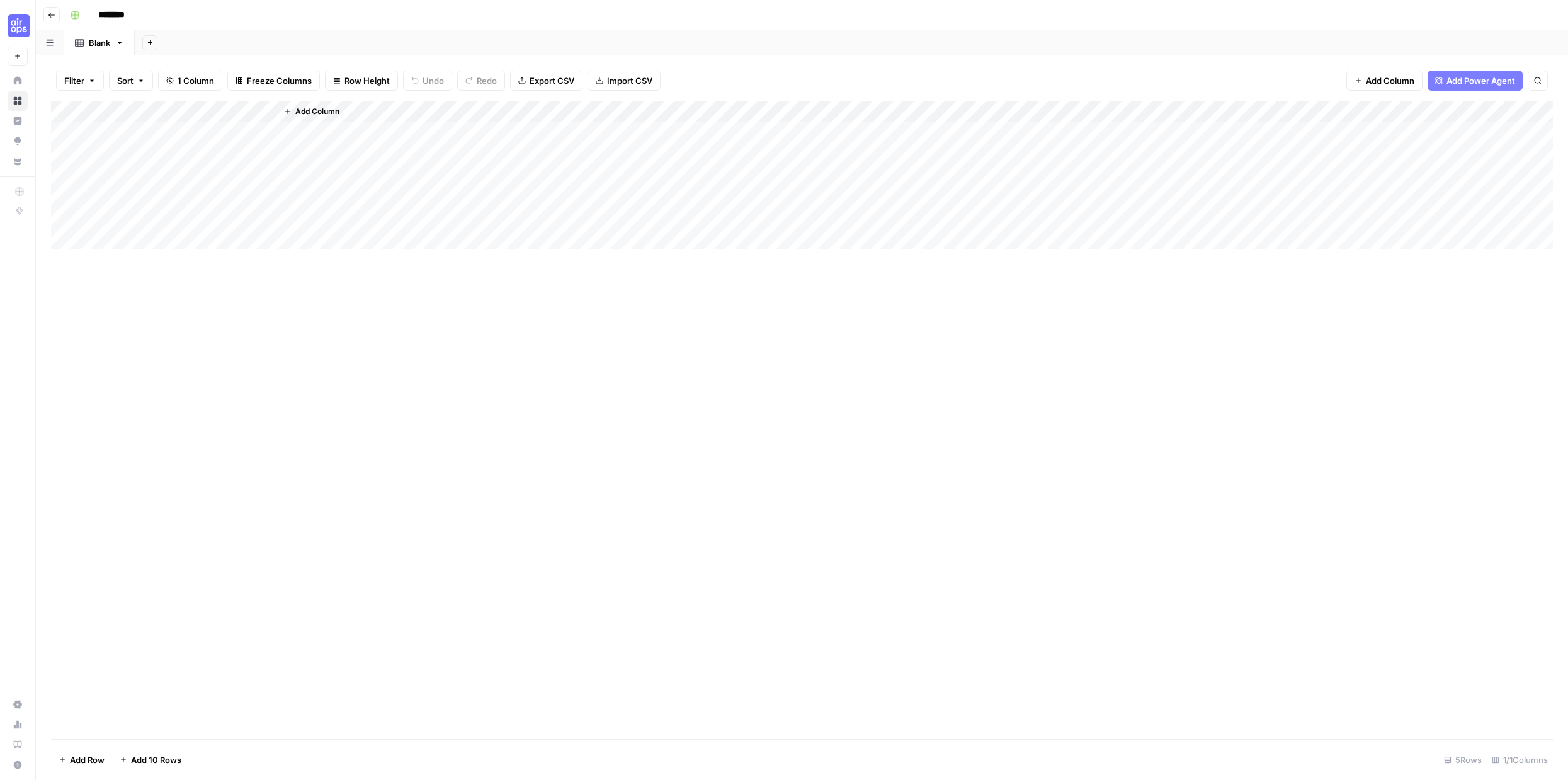
click at [99, 45] on div "Blank" at bounding box center [100, 43] width 21 height 13
click at [92, 43] on input "*****" at bounding box center [100, 43] width 23 height 16
click at [112, 19] on input "********" at bounding box center [127, 15] width 70 height 20
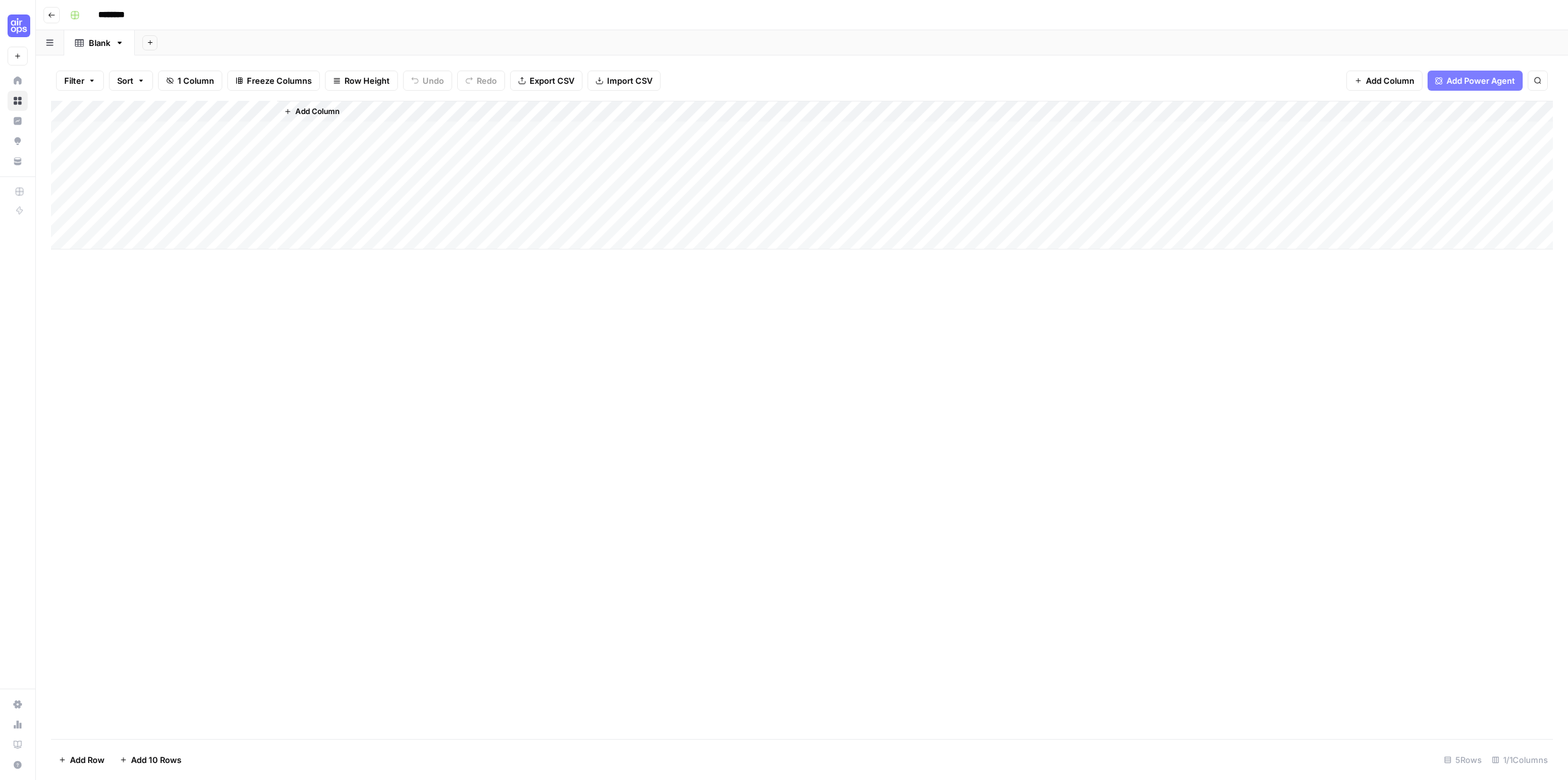
click at [112, 19] on input "********" at bounding box center [127, 15] width 70 height 20
type input "**********"
click at [170, 133] on div "Add Column" at bounding box center [801, 174] width 1502 height 148
click at [182, 113] on div "Add Column" at bounding box center [801, 174] width 1502 height 148
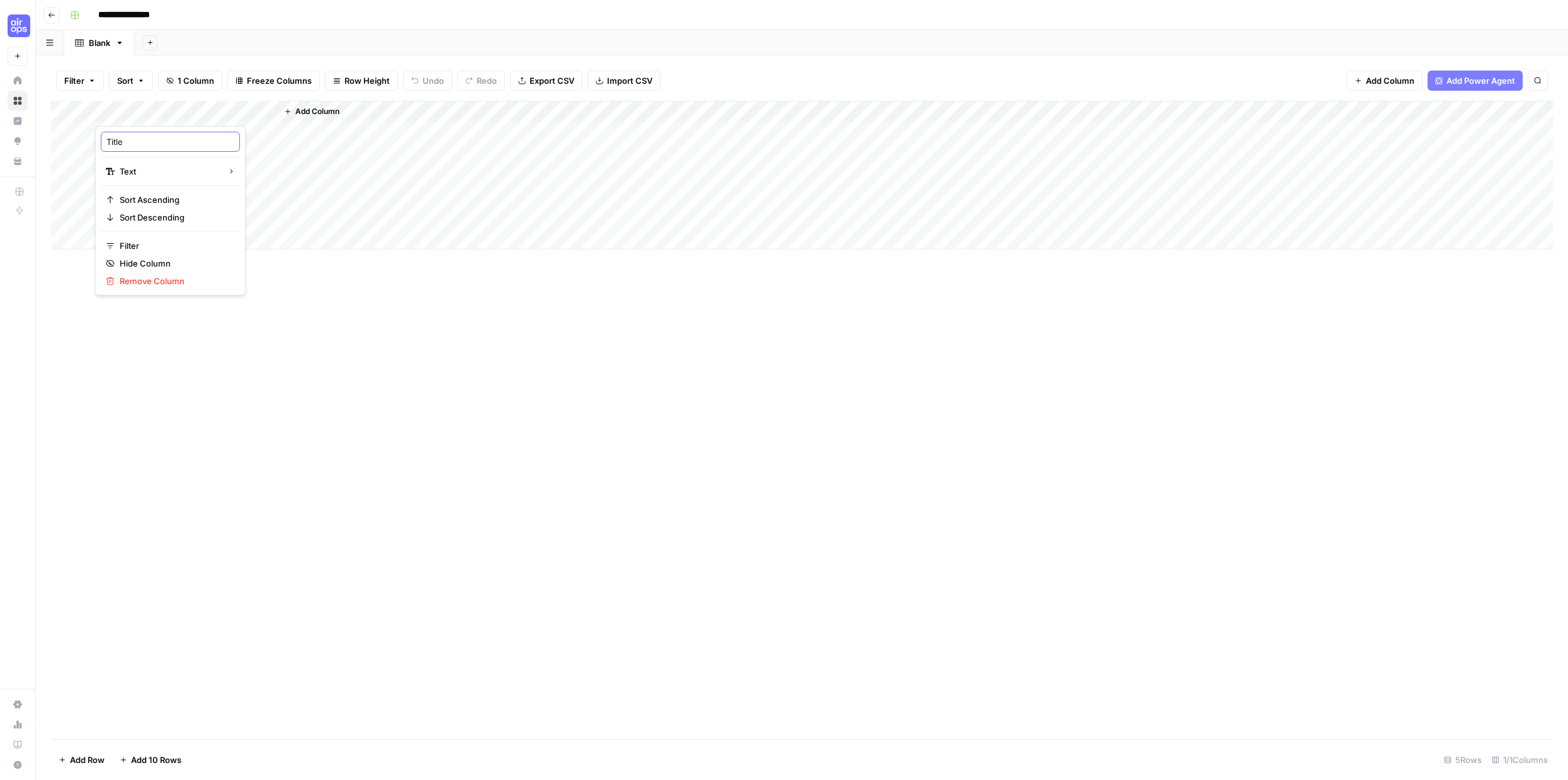
click at [156, 139] on input "Title" at bounding box center [170, 142] width 128 height 13
type input "New article URL"
click at [263, 109] on div "Add Column" at bounding box center [801, 174] width 1502 height 148
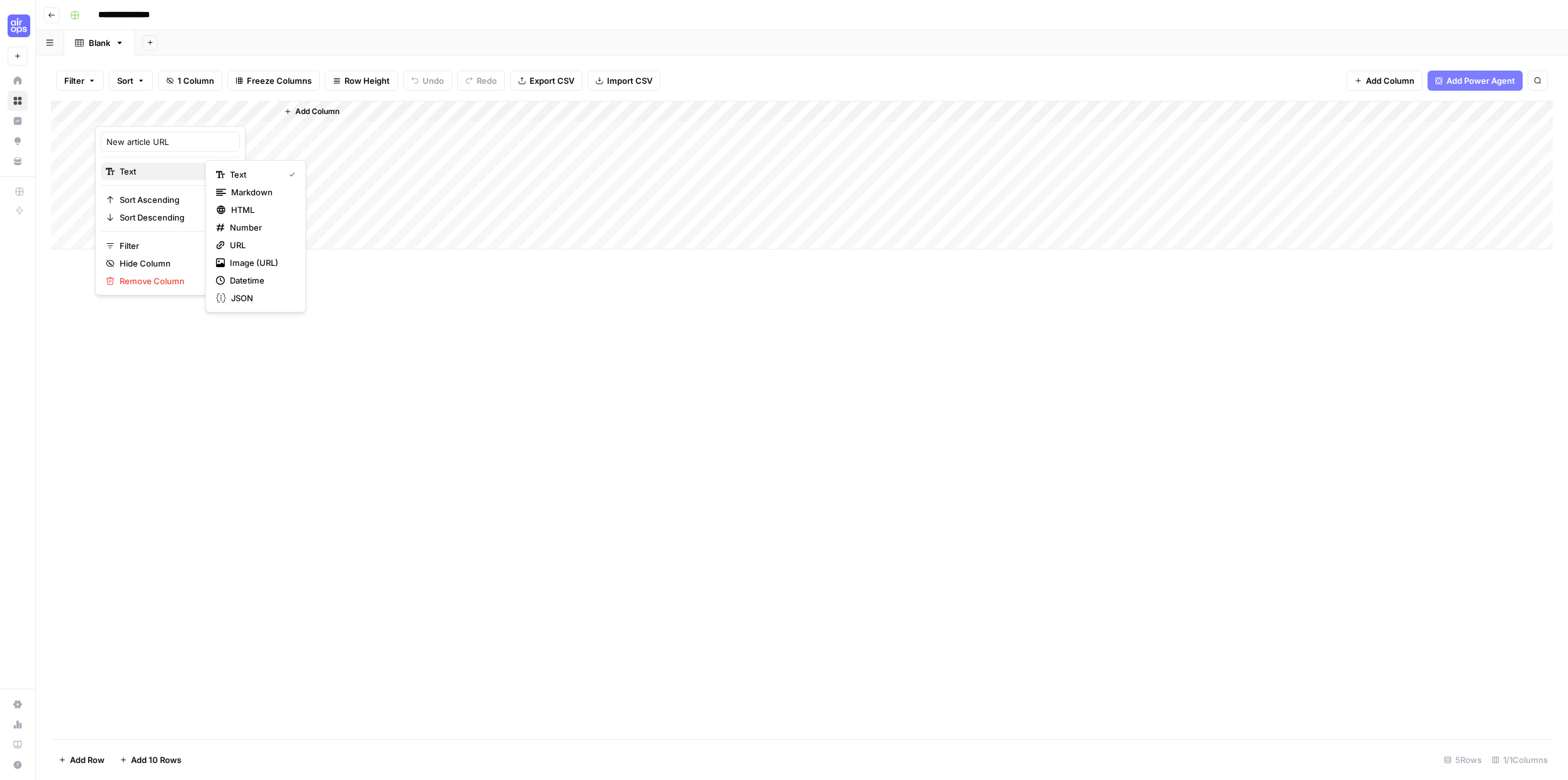
click at [189, 175] on div "Text" at bounding box center [170, 172] width 129 height 13
click at [246, 241] on span "URL" at bounding box center [260, 245] width 61 height 13
click at [301, 114] on span "Add Column" at bounding box center [317, 112] width 44 height 11
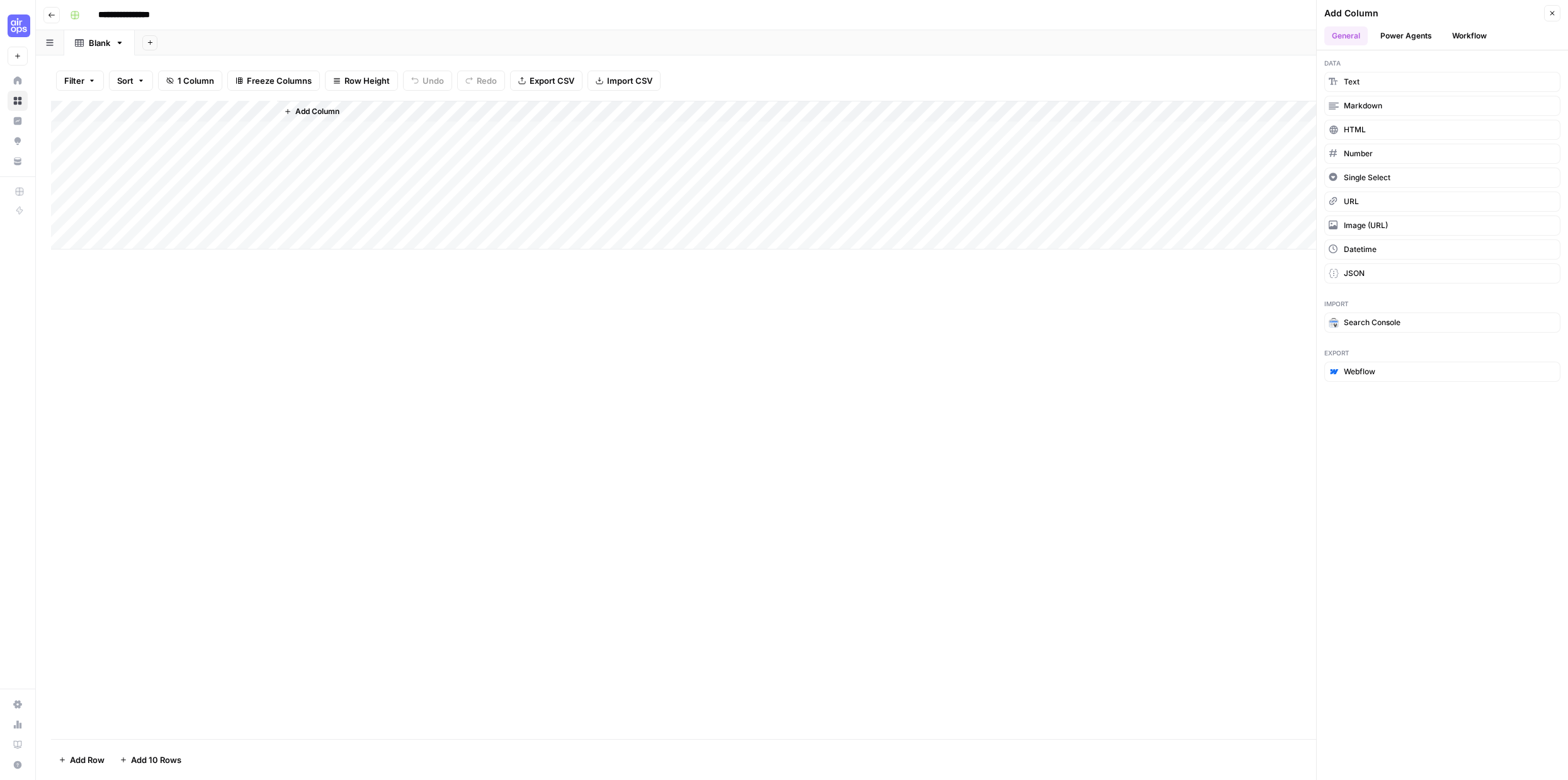
click at [309, 108] on span "Add Column" at bounding box center [317, 112] width 44 height 11
click at [1396, 78] on button "Text" at bounding box center [1442, 82] width 236 height 20
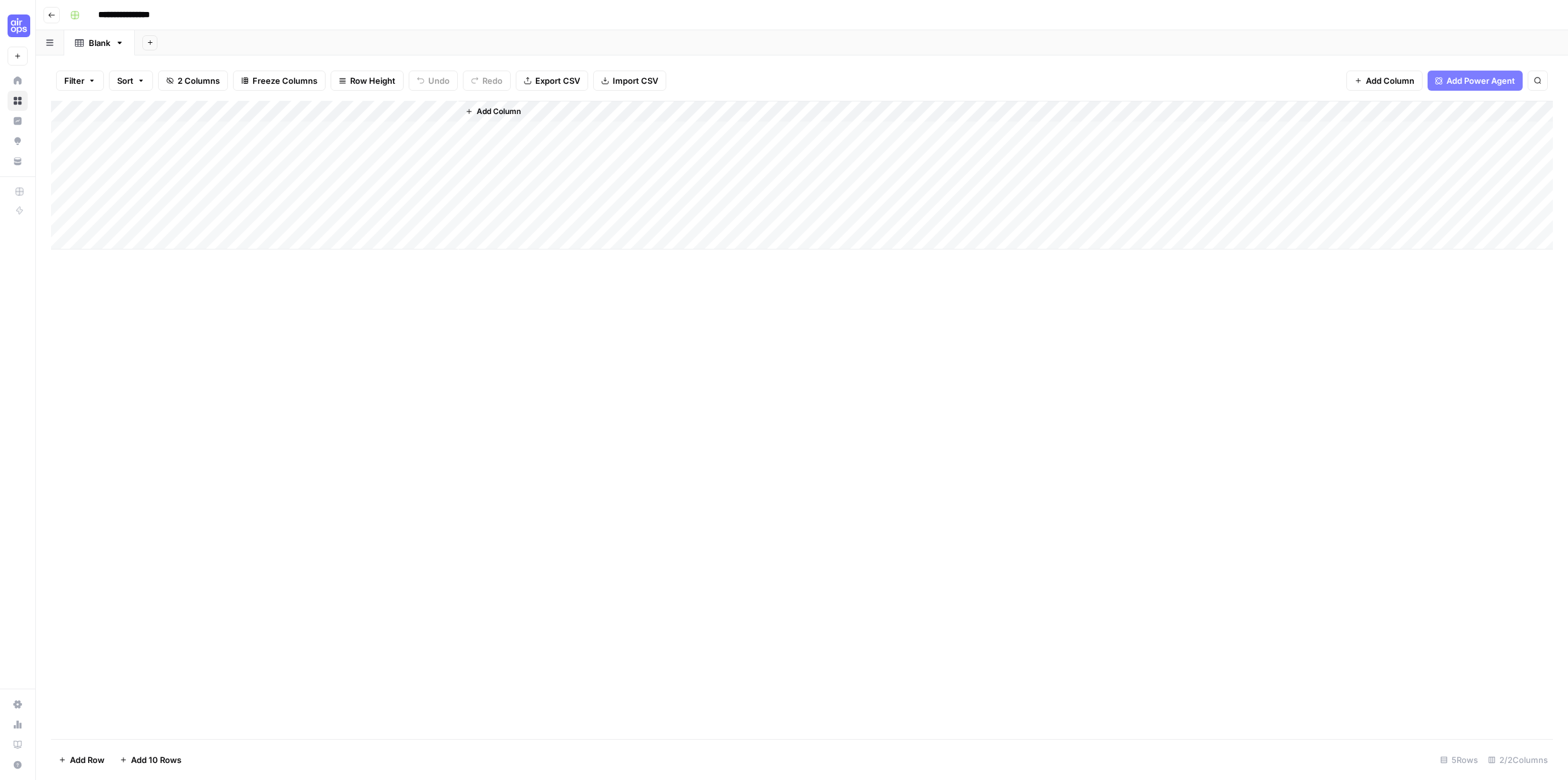
click at [449, 114] on div "Add Column" at bounding box center [801, 174] width 1502 height 148
click at [447, 112] on div at bounding box center [367, 113] width 182 height 25
click at [440, 304] on div "Add Column" at bounding box center [801, 419] width 1502 height 638
click at [447, 109] on div "Add Column" at bounding box center [801, 174] width 1502 height 148
click at [361, 279] on span "Remove Column" at bounding box center [356, 281] width 110 height 13
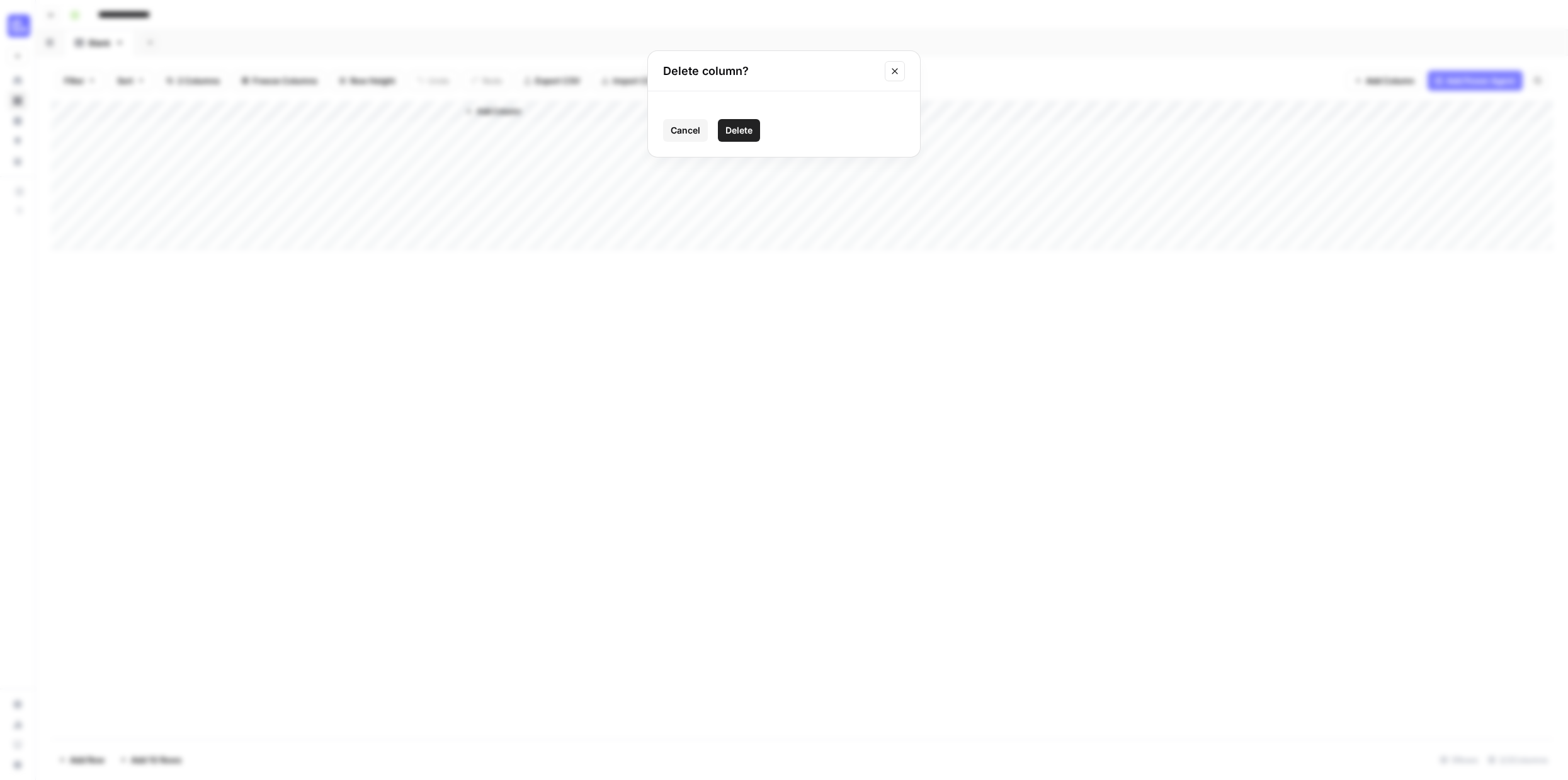
click at [748, 131] on span "Delete" at bounding box center [738, 131] width 27 height 13
click at [315, 111] on span "Add Column" at bounding box center [317, 112] width 44 height 11
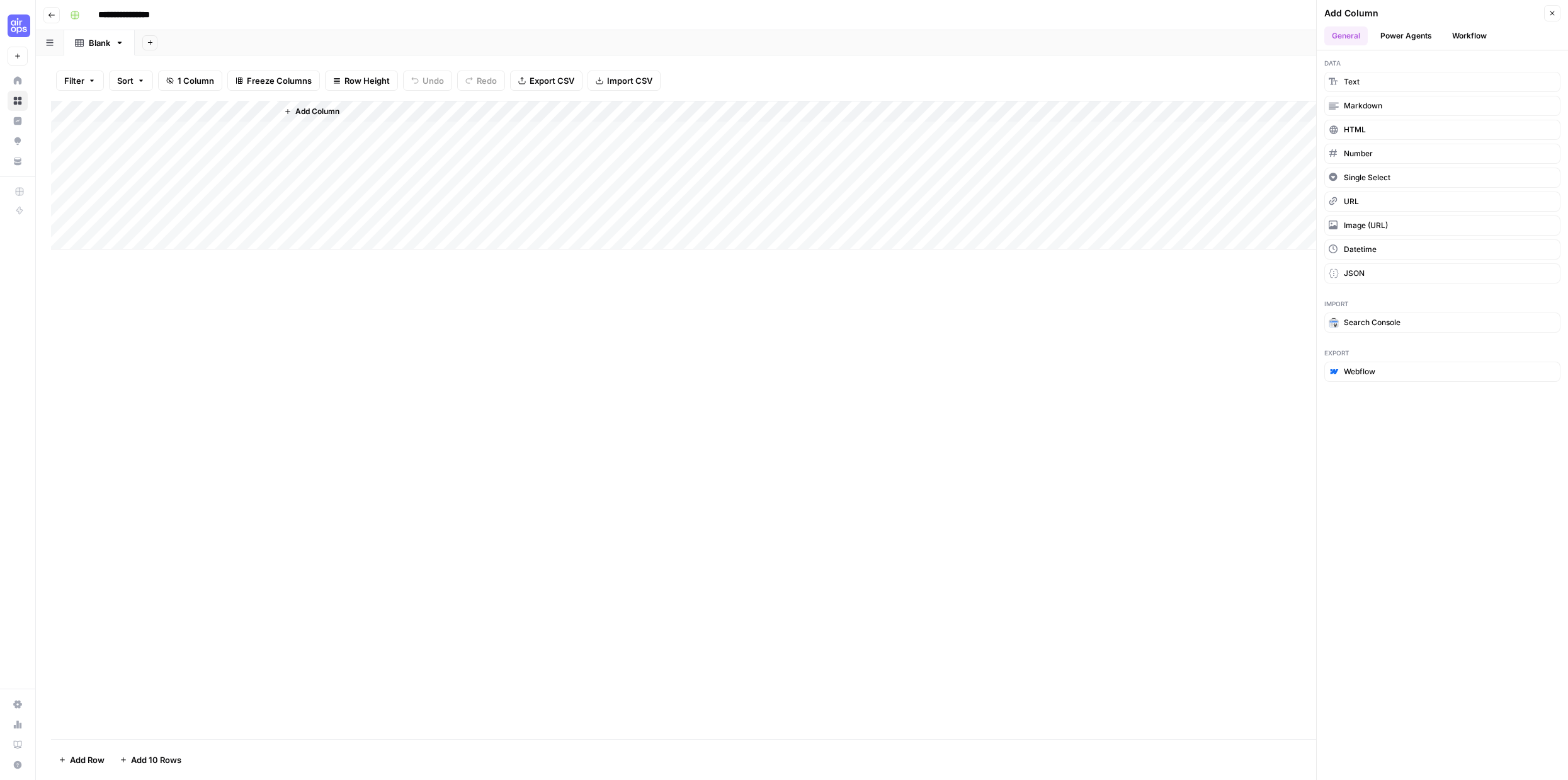
click at [1472, 36] on button "Workflow" at bounding box center [1468, 36] width 49 height 19
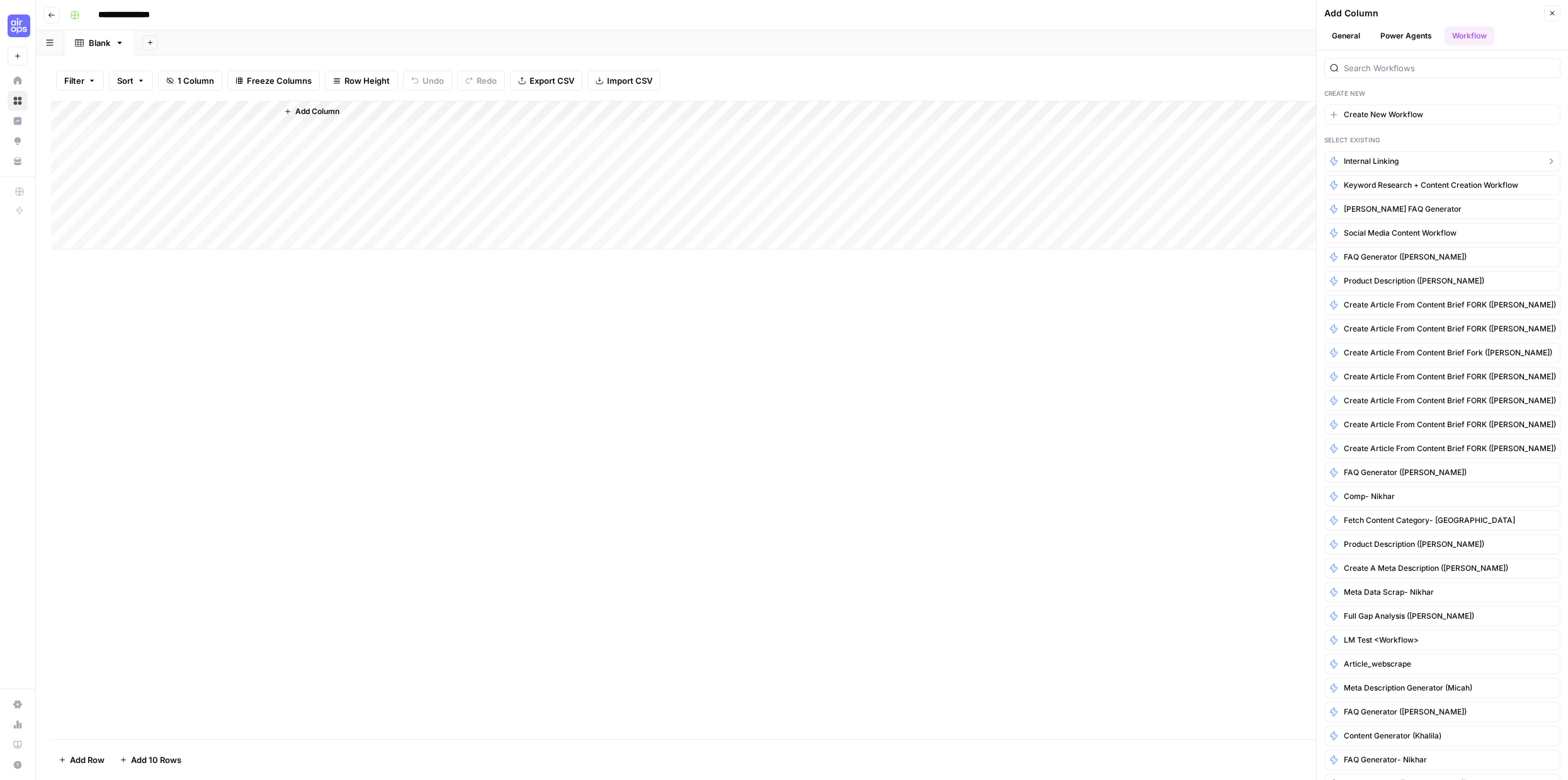
click at [1412, 153] on button "Internal linking" at bounding box center [1442, 161] width 236 height 20
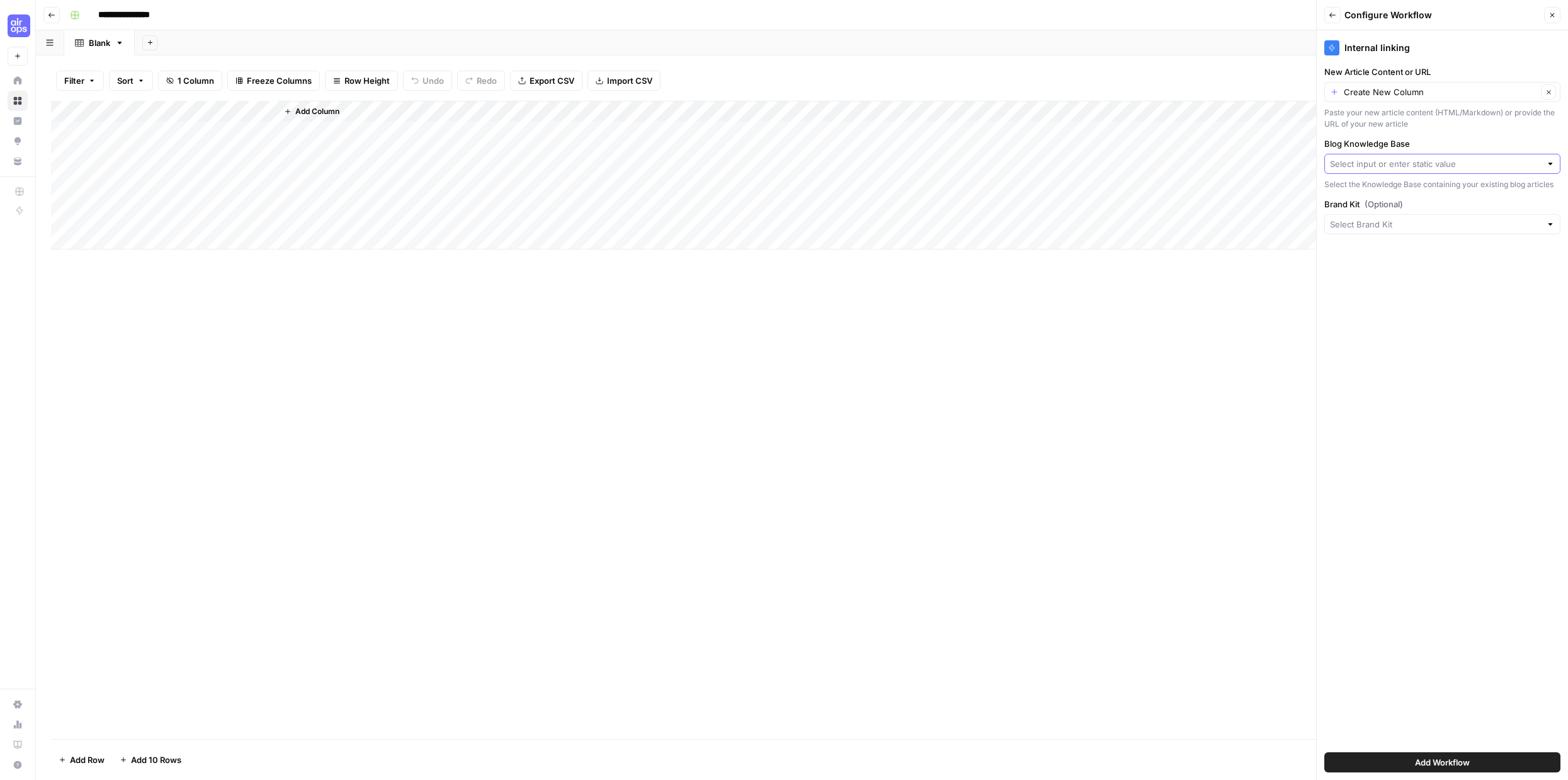
click at [1455, 162] on input "Blog Knowledge Base" at bounding box center [1435, 164] width 211 height 13
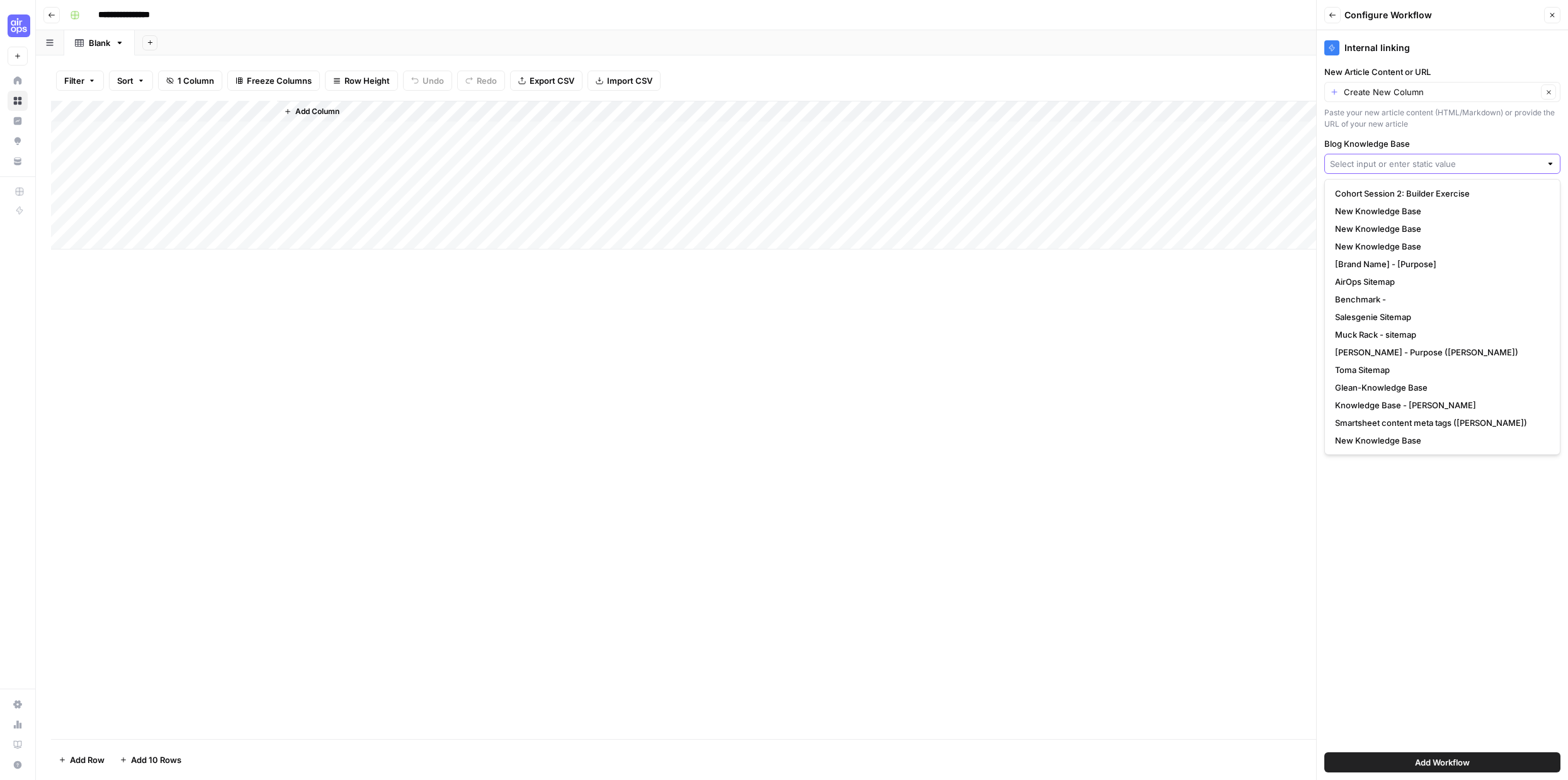
click at [1422, 168] on input "Blog Knowledge Base" at bounding box center [1435, 164] width 211 height 13
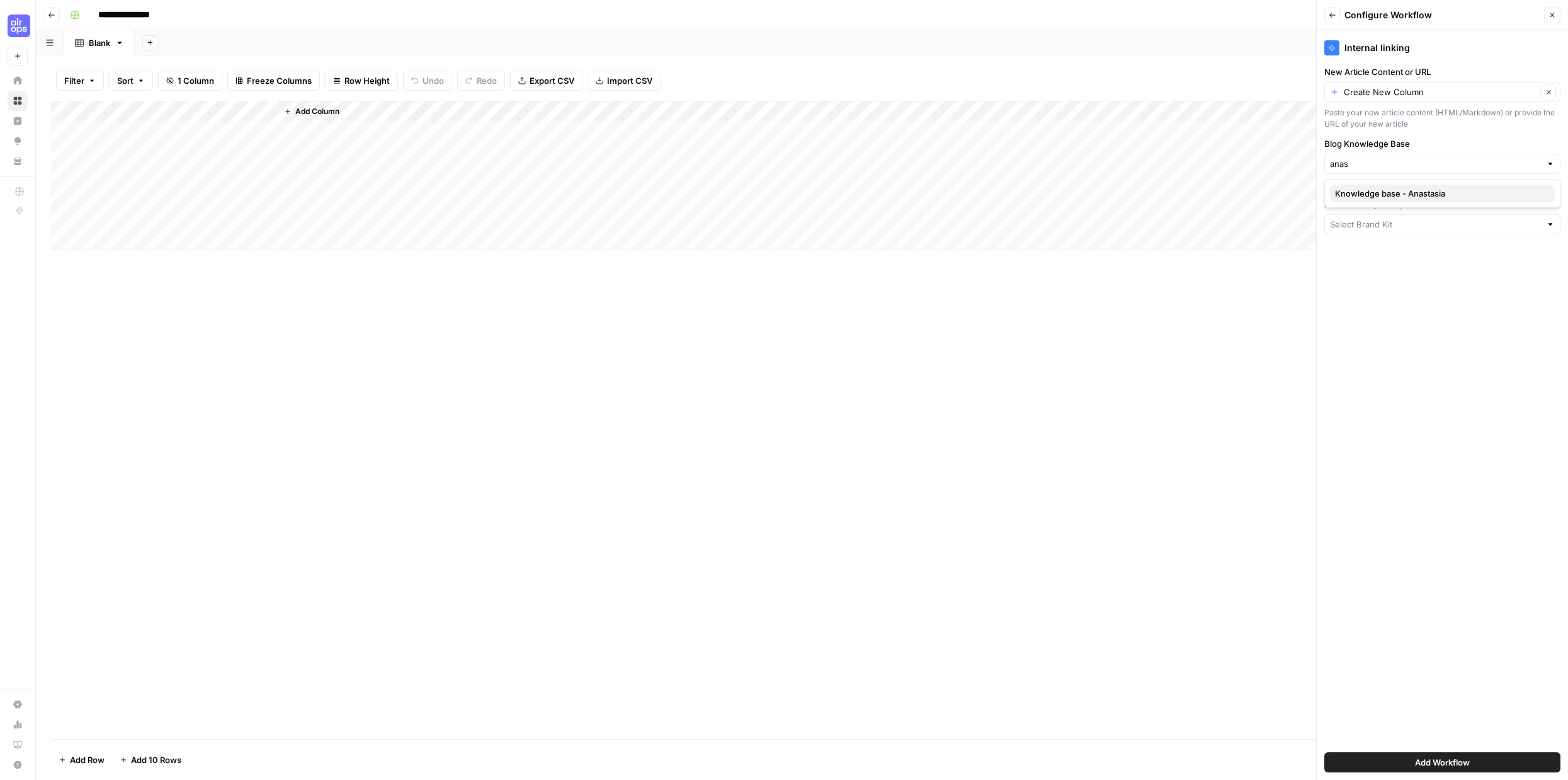
click at [1422, 194] on span "Knowledge base - Anastasia" at bounding box center [1439, 194] width 210 height 13
type input "Knowledge base - Anastasia"
click at [1446, 764] on span "Add Workflow" at bounding box center [1442, 762] width 55 height 13
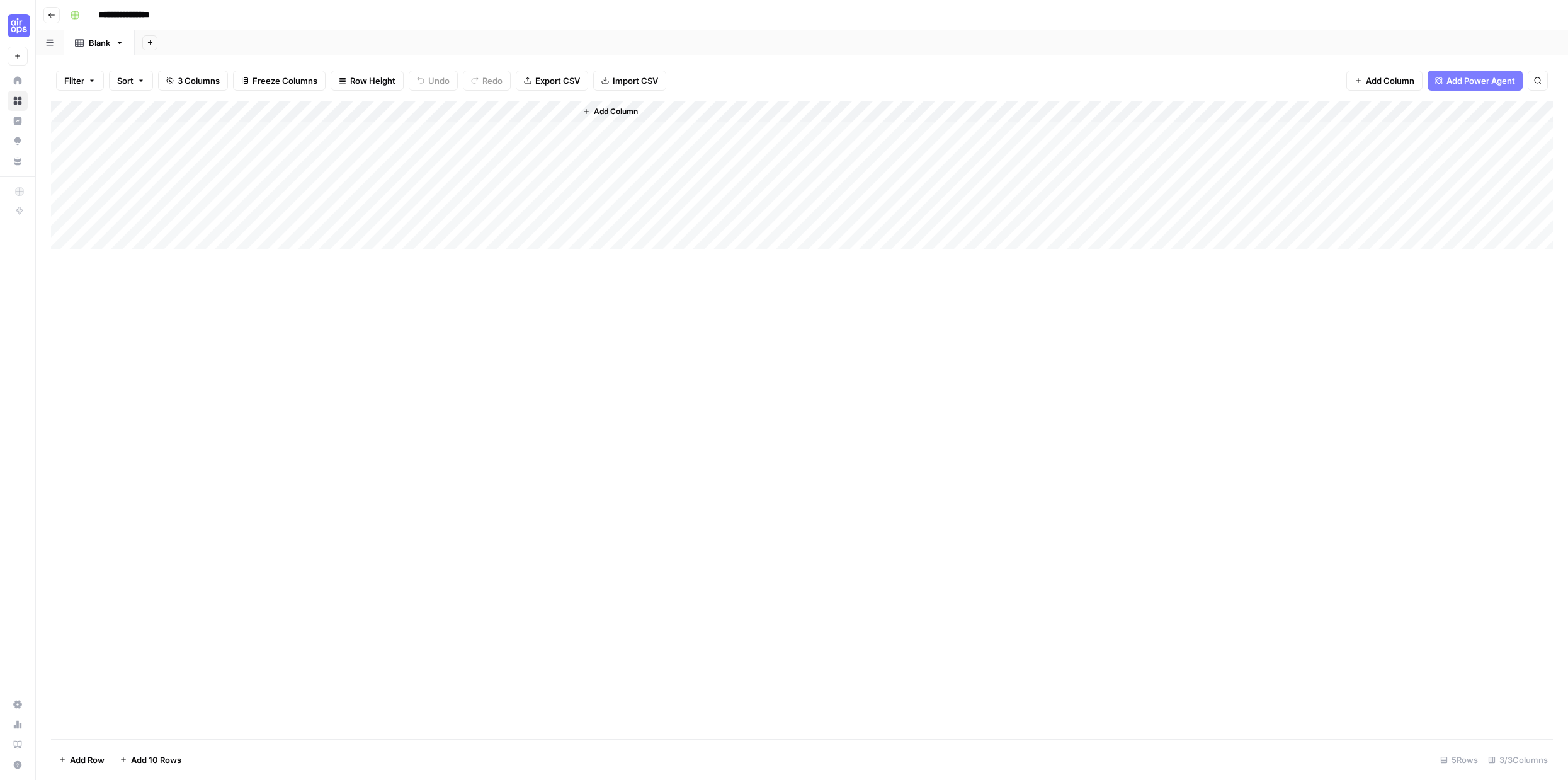
click at [446, 112] on div "Add Column" at bounding box center [801, 174] width 1502 height 148
click at [417, 272] on div "Add Column" at bounding box center [801, 419] width 1502 height 638
click at [268, 114] on div "Add Column" at bounding box center [801, 174] width 1502 height 148
click at [165, 286] on span "Remove Column" at bounding box center [175, 281] width 110 height 13
click at [738, 131] on span "Delete" at bounding box center [738, 131] width 27 height 13
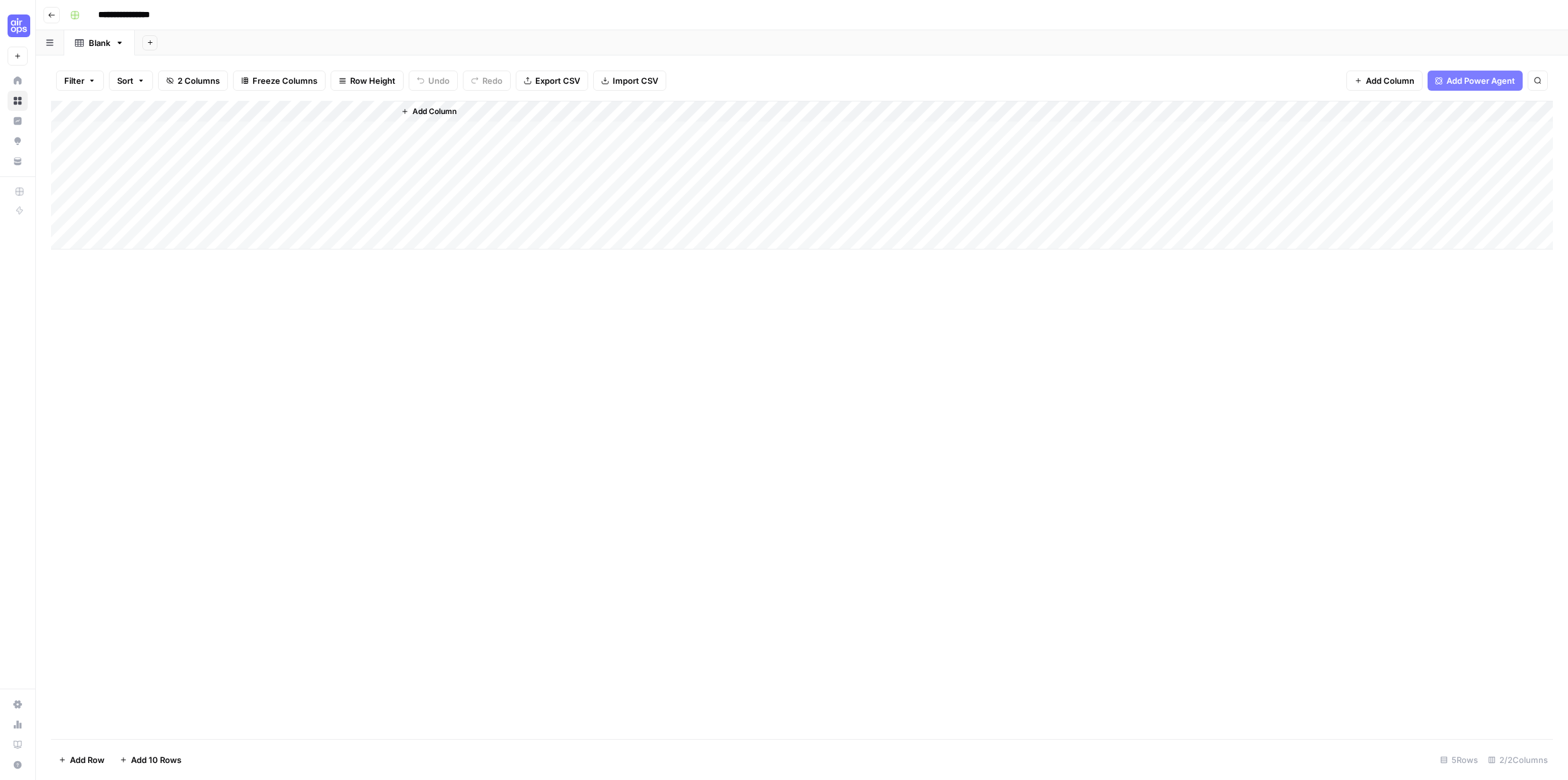
click at [150, 139] on div "Add Column" at bounding box center [801, 174] width 1502 height 148
click at [131, 137] on div "Add Column" at bounding box center [801, 174] width 1502 height 148
click at [131, 137] on textarea at bounding box center [195, 133] width 202 height 18
type textarea "**********"
click at [184, 215] on div "Add Column" at bounding box center [801, 174] width 1502 height 148
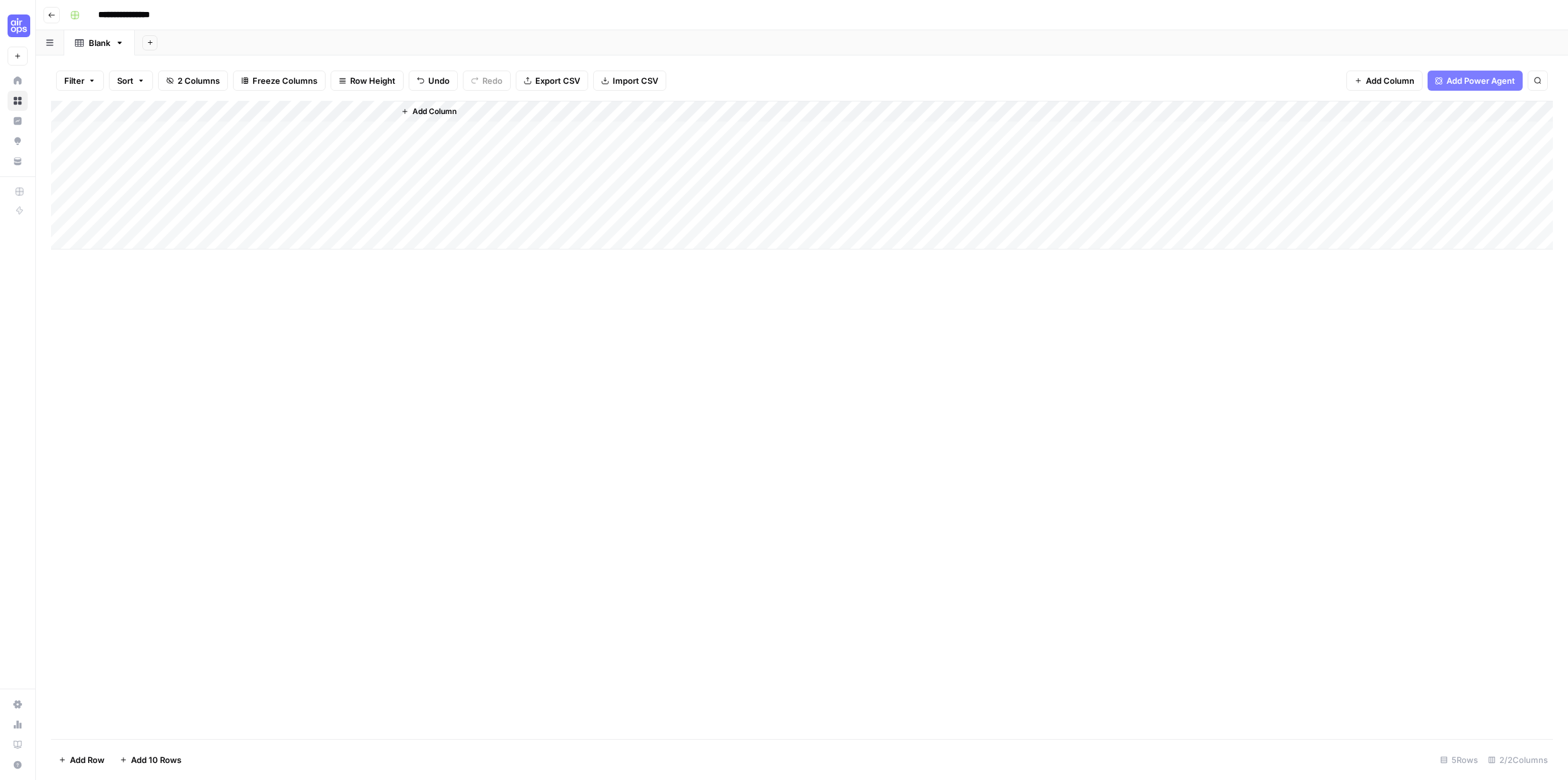
click at [337, 131] on div "Add Column" at bounding box center [801, 174] width 1502 height 148
click at [365, 131] on div "Add Column" at bounding box center [801, 174] width 1502 height 148
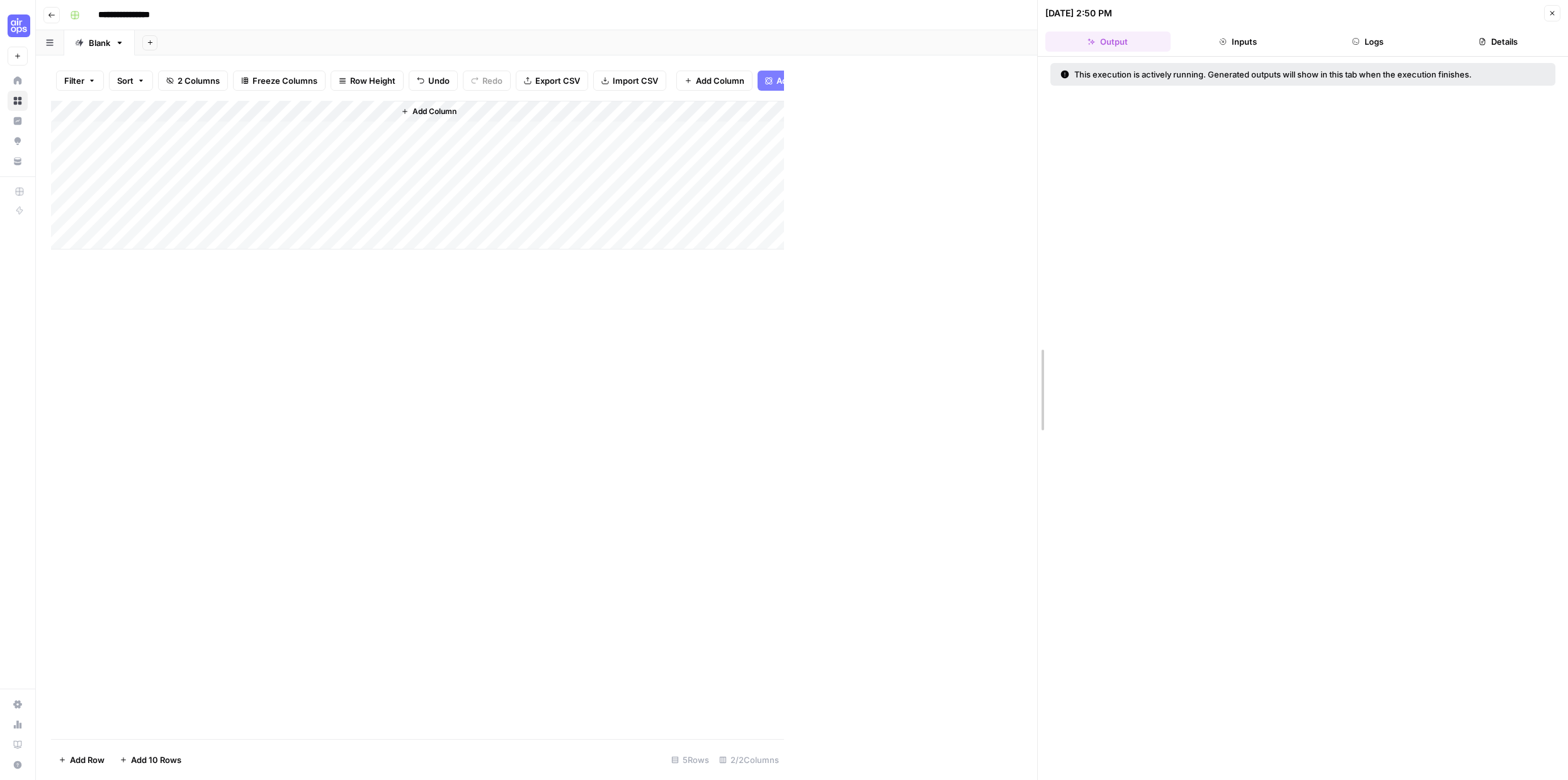
drag, startPoint x: 784, startPoint y: 283, endPoint x: 1037, endPoint y: 284, distance: 253.0
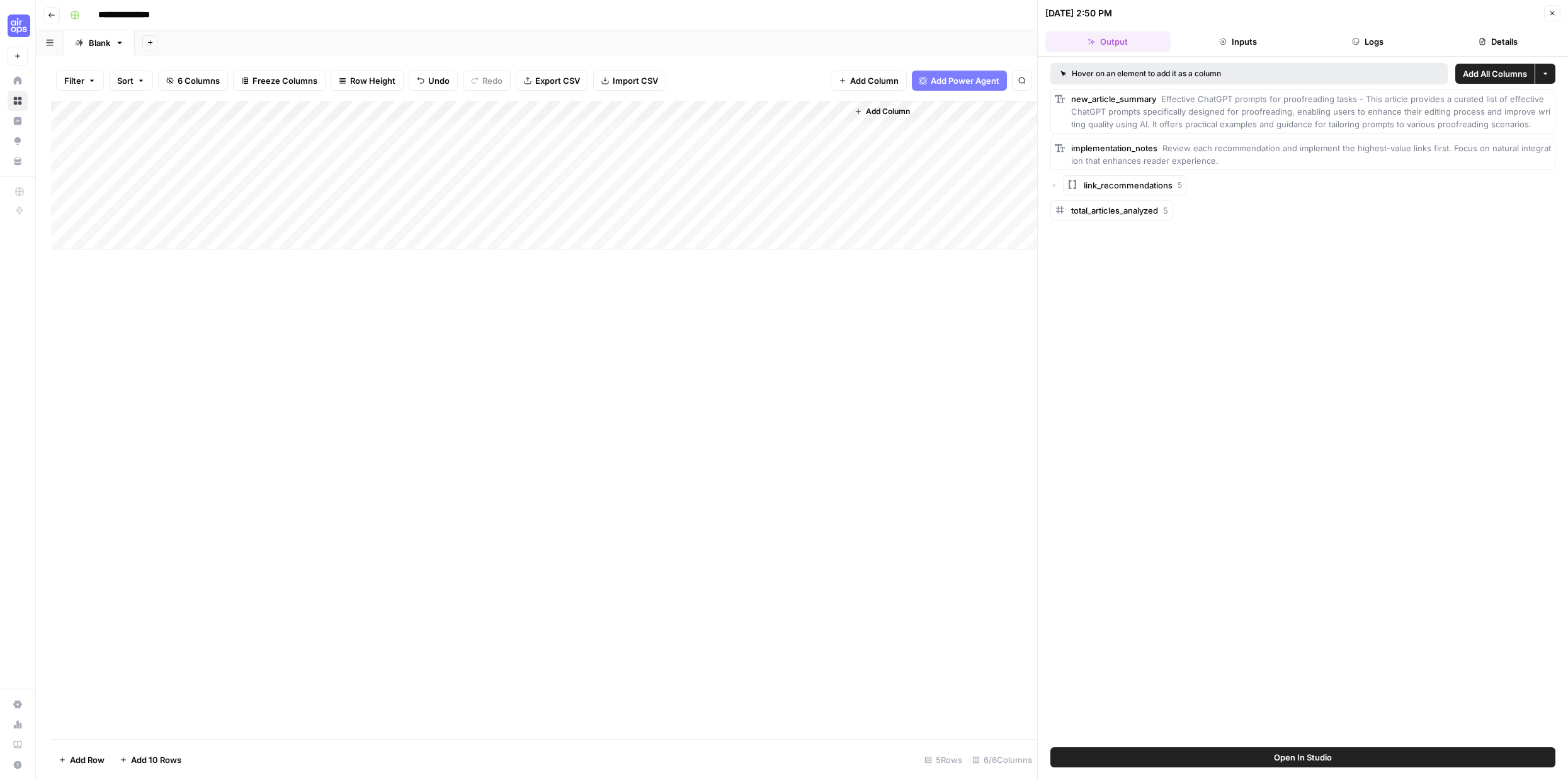
click at [472, 131] on div "Add Column" at bounding box center [544, 174] width 986 height 148
click at [577, 132] on div "Add Column" at bounding box center [544, 174] width 986 height 148
click at [670, 133] on div "Add Column" at bounding box center [544, 174] width 986 height 148
click at [690, 206] on div "Add Column" at bounding box center [544, 174] width 986 height 148
click at [720, 131] on div "Add Column" at bounding box center [544, 174] width 986 height 148
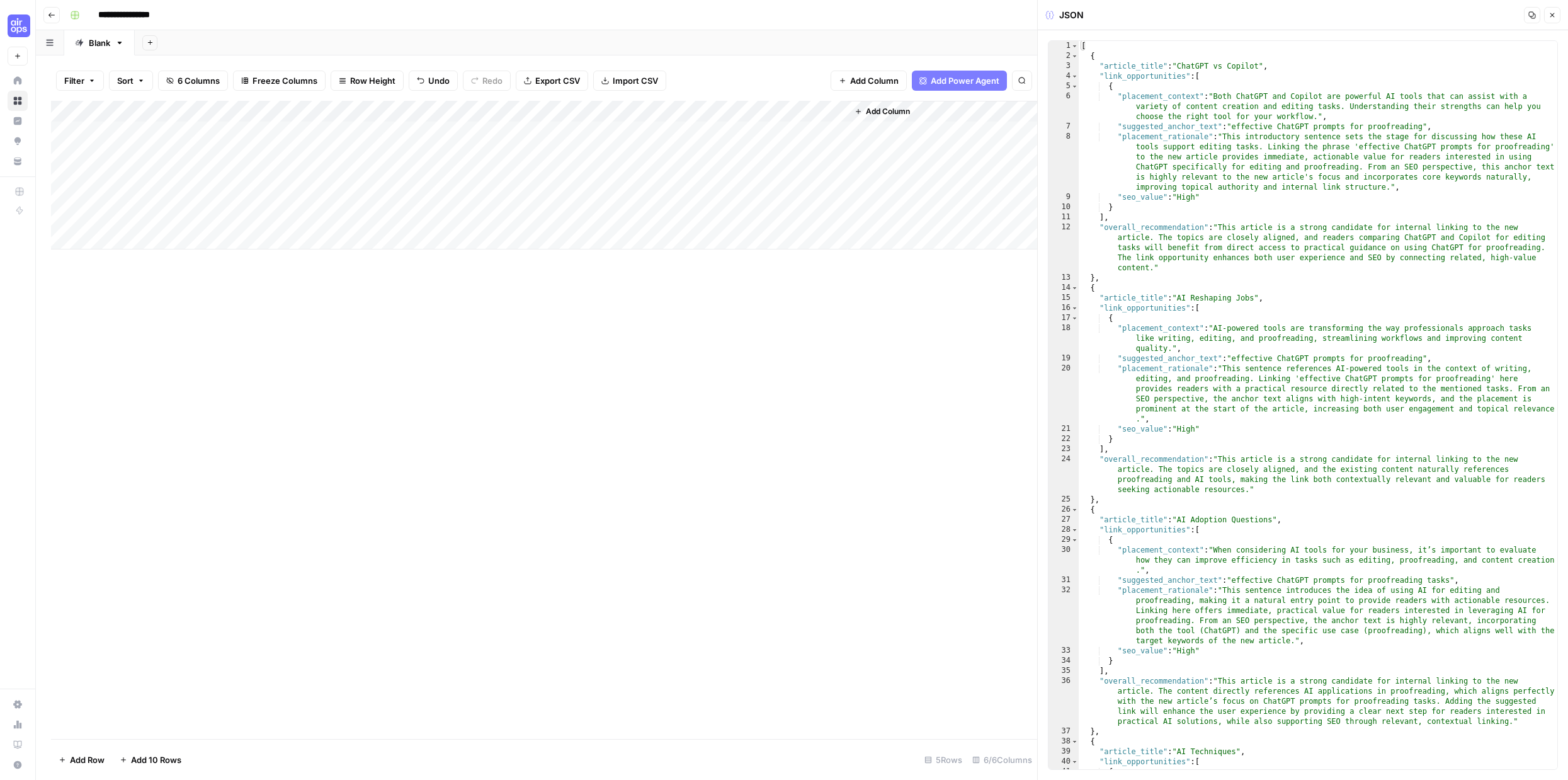
click at [382, 132] on div "Add Column" at bounding box center [544, 174] width 986 height 148
click at [1548, 11] on icon "button" at bounding box center [1551, 15] width 7 height 7
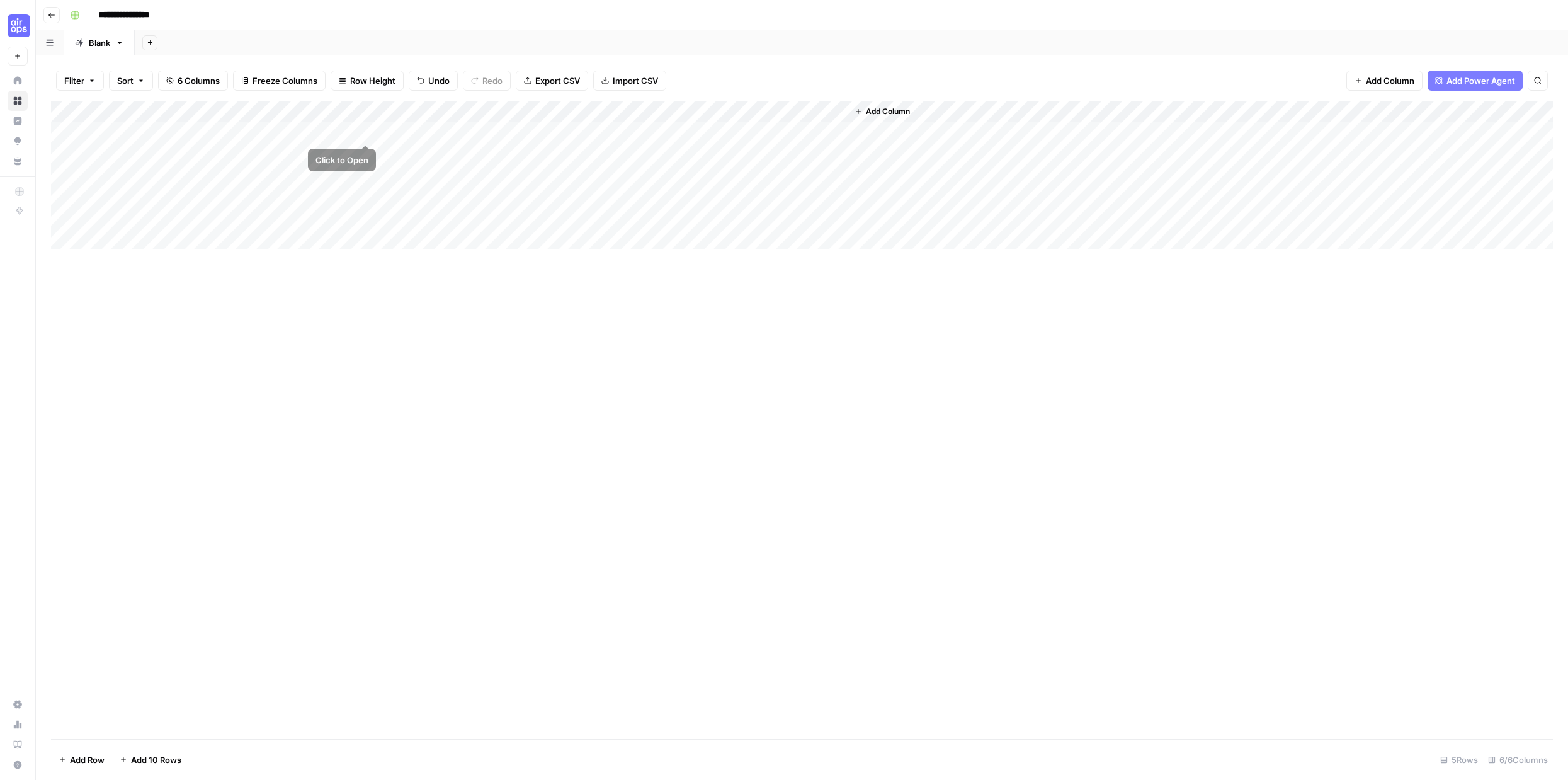
click at [365, 131] on div "Add Column" at bounding box center [801, 174] width 1502 height 148
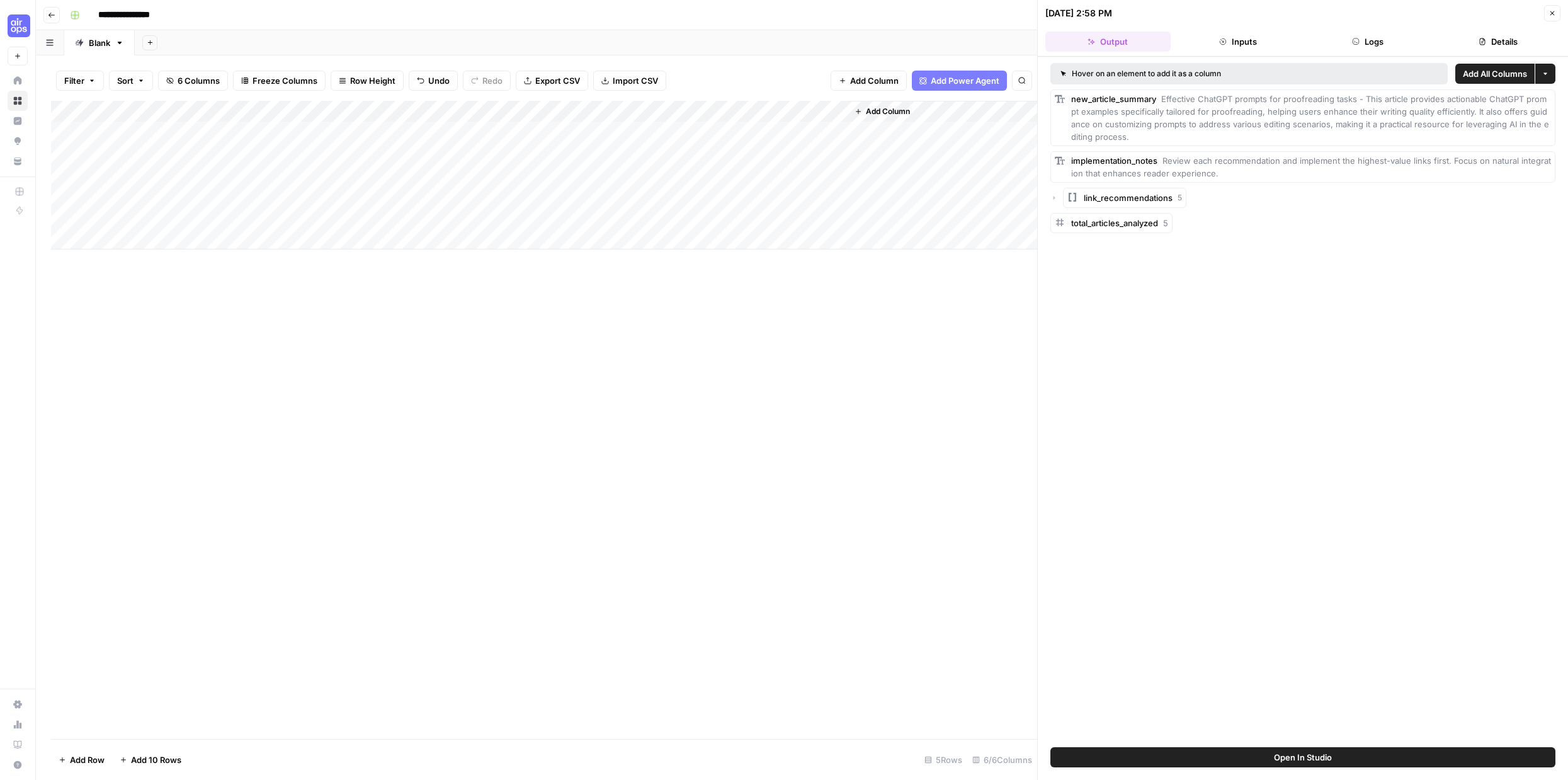
click at [1137, 206] on button "link_recommendations 5" at bounding box center [1124, 198] width 123 height 20
click at [1102, 224] on span "Item 0" at bounding box center [1109, 223] width 24 height 13
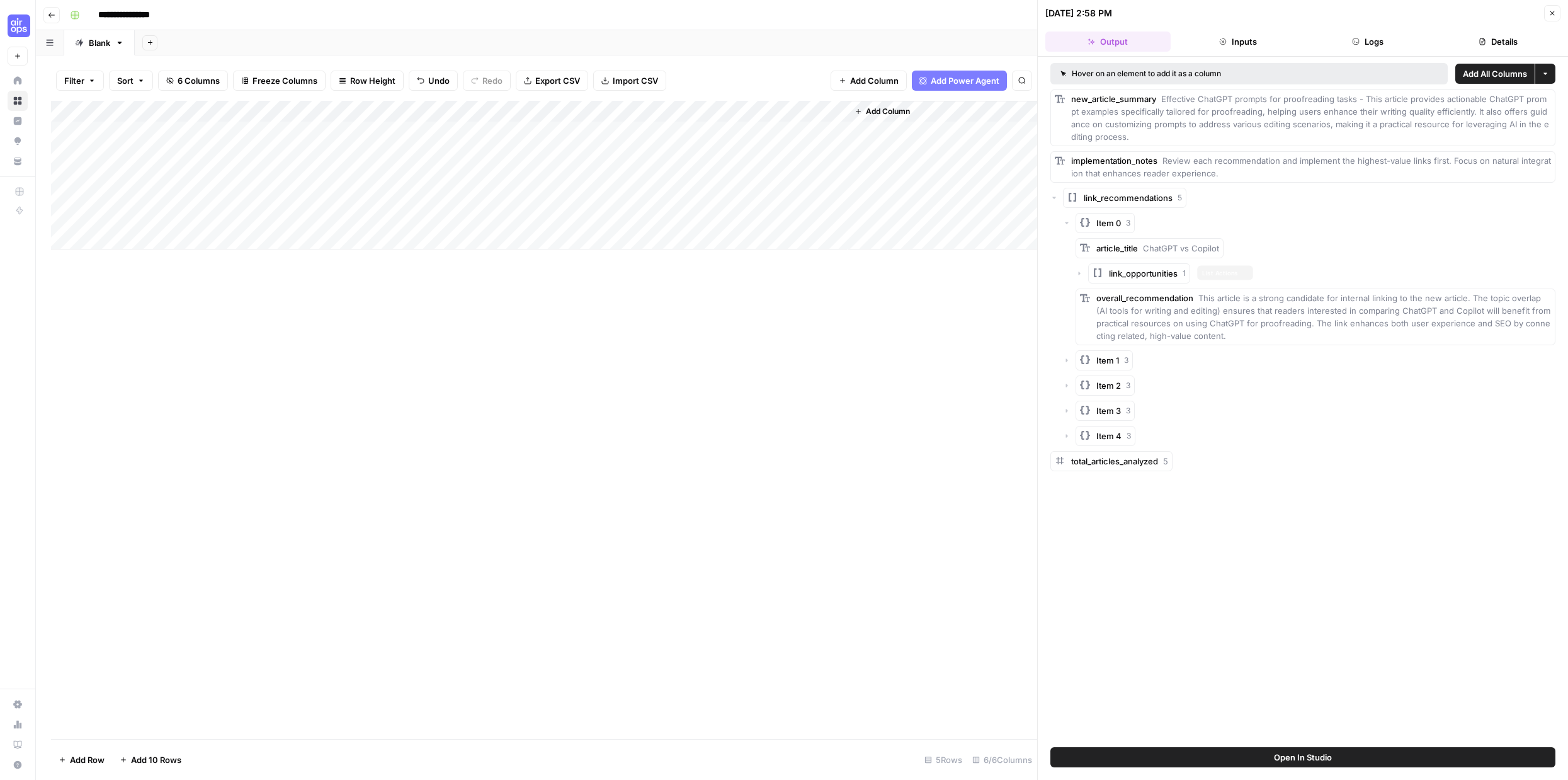
click at [1151, 282] on button "link_opportunities 1" at bounding box center [1139, 273] width 102 height 20
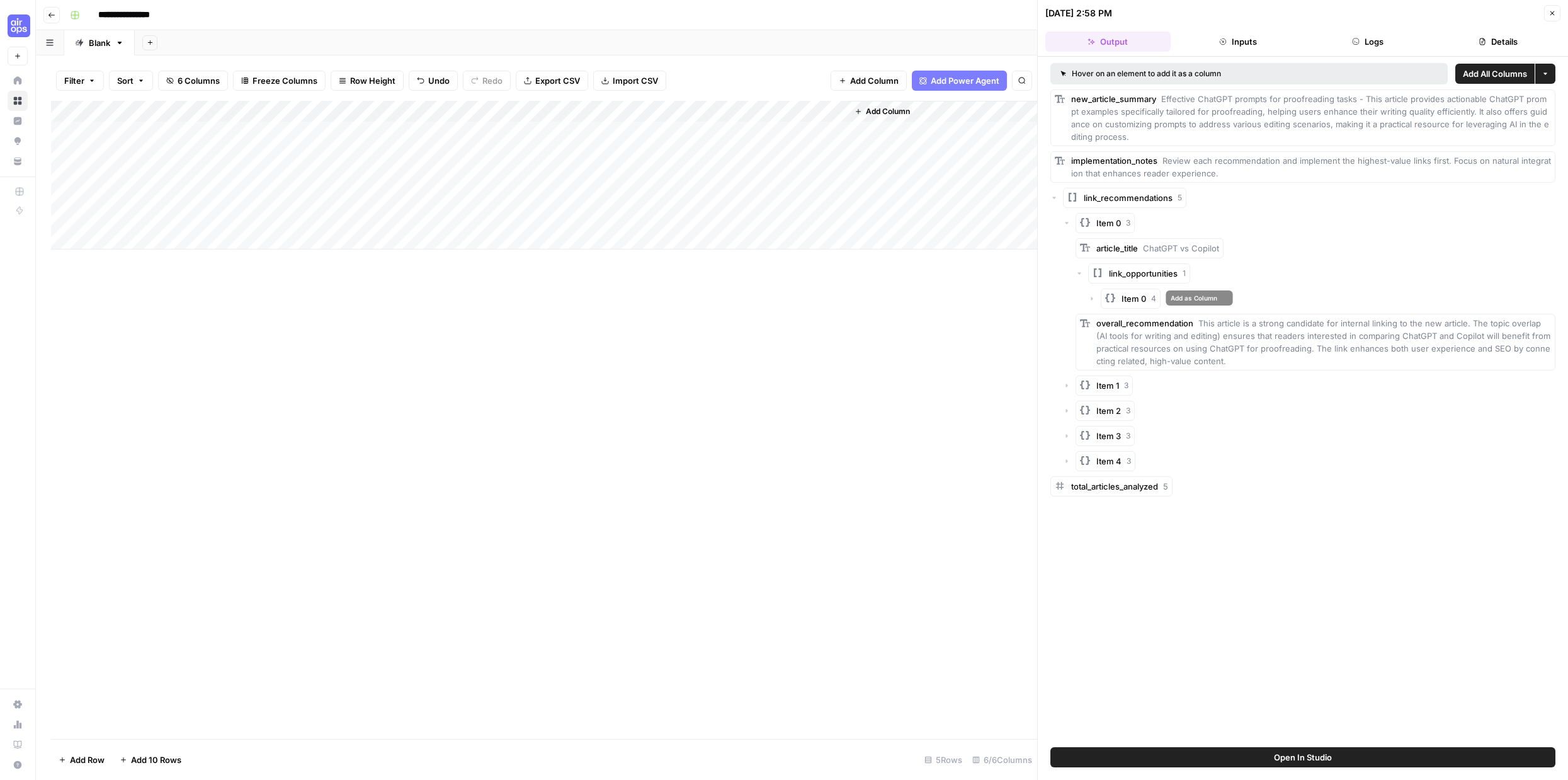
click at [1141, 303] on span "Item 0" at bounding box center [1134, 298] width 24 height 13
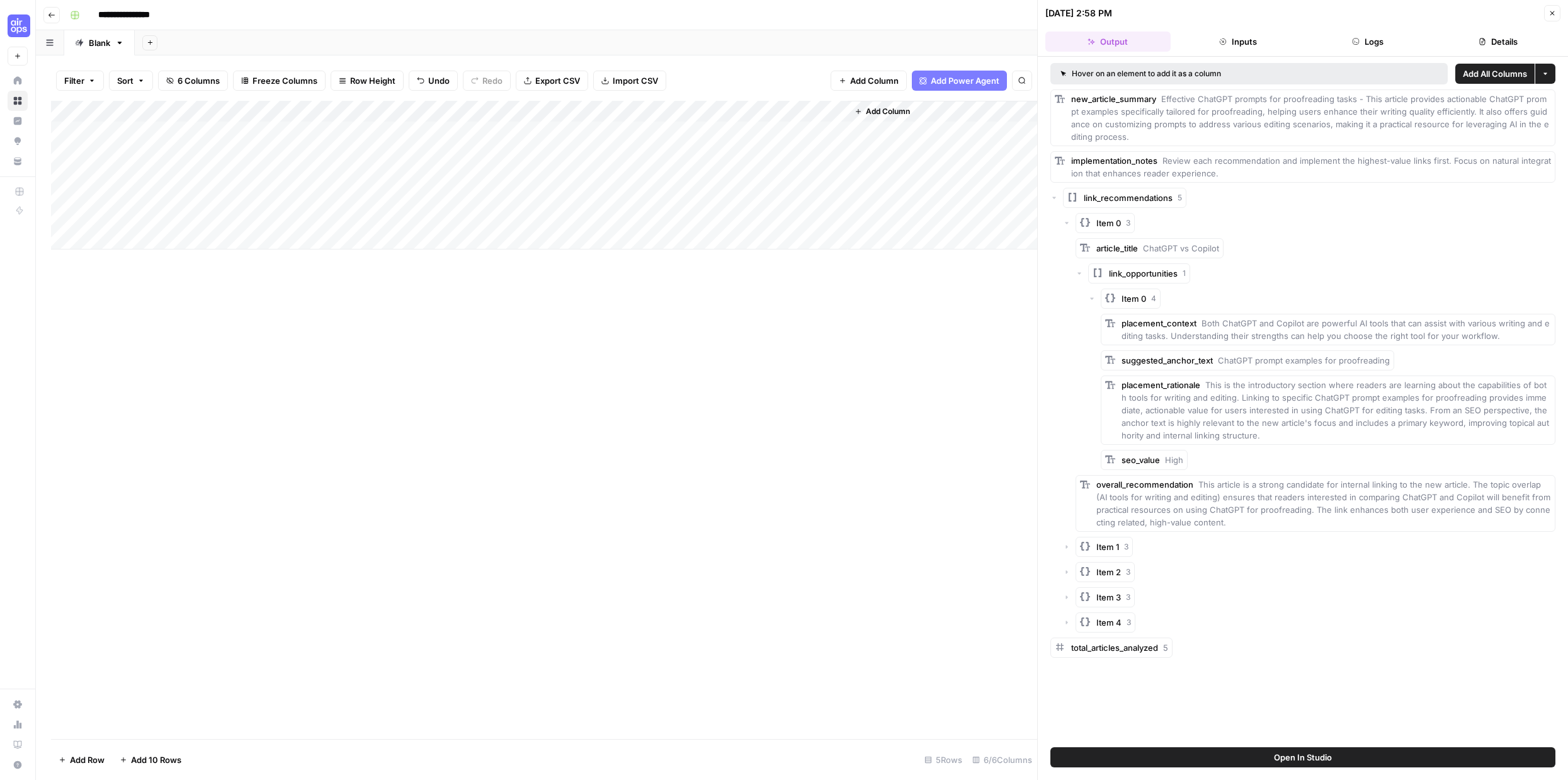
click at [1141, 303] on span "Item 0" at bounding box center [1134, 298] width 24 height 13
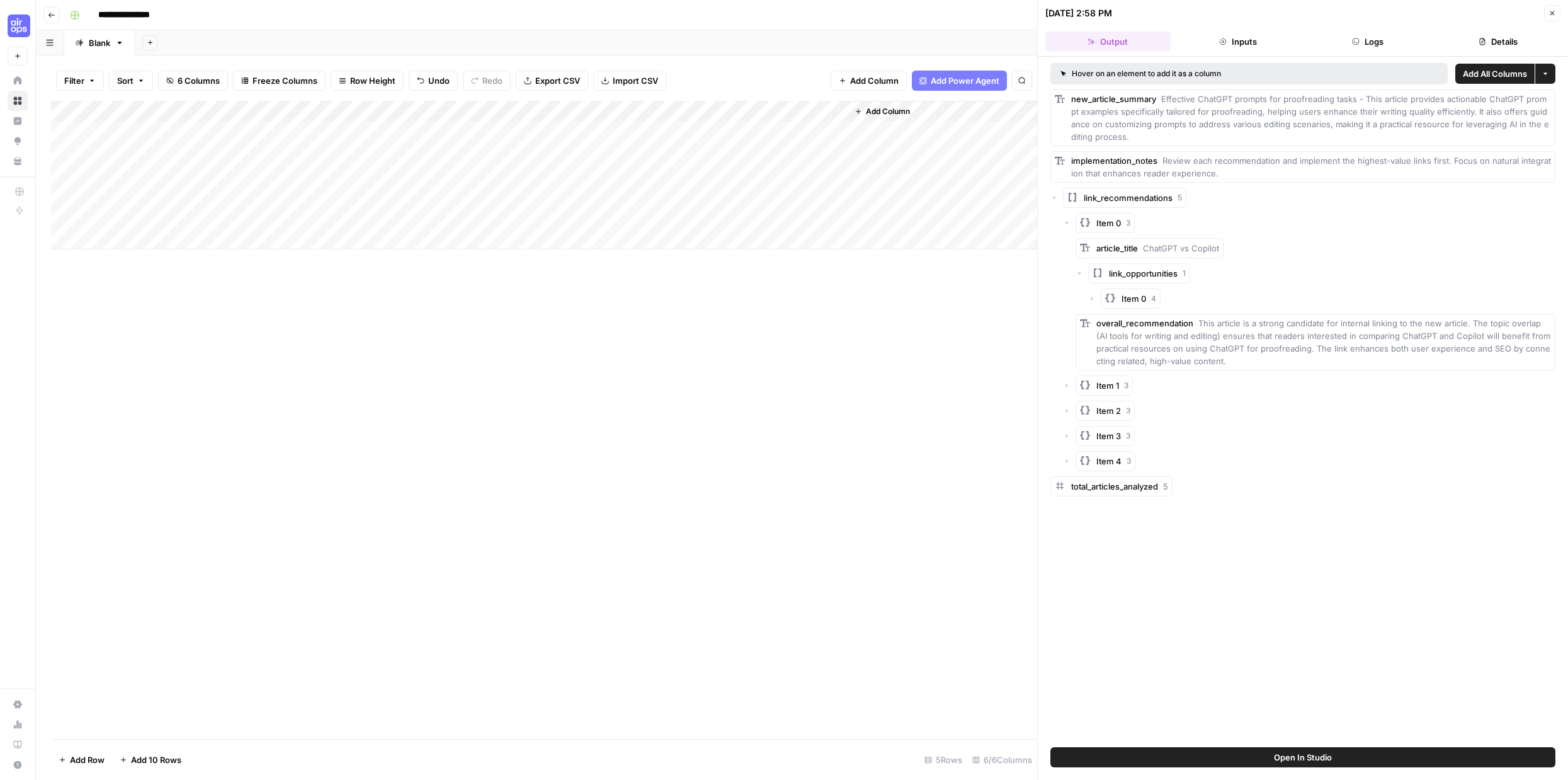
click at [699, 129] on div "Add Column" at bounding box center [544, 174] width 986 height 148
click at [724, 131] on div "Add Column" at bounding box center [544, 174] width 986 height 148
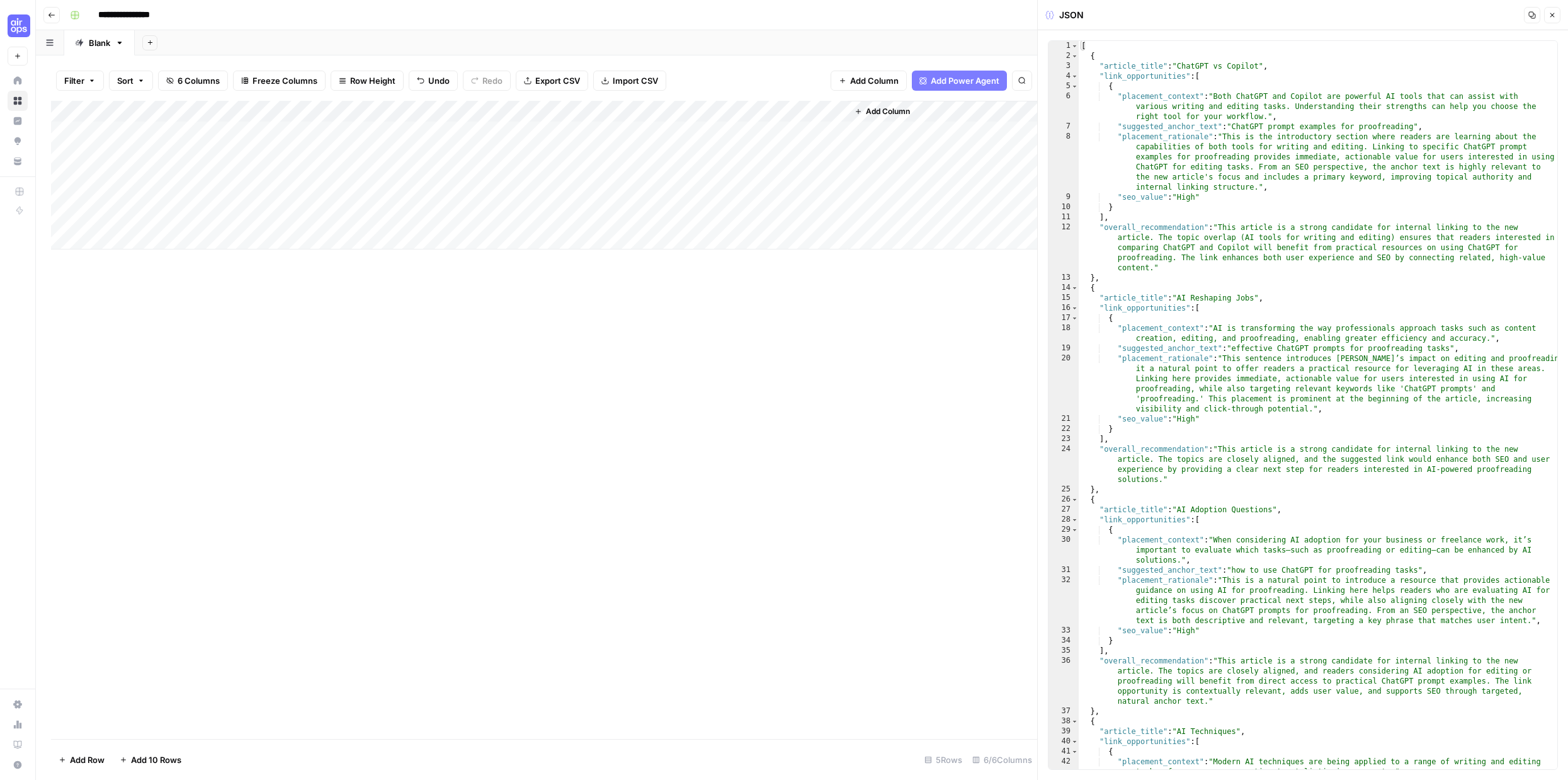
click at [571, 136] on div "Add Column" at bounding box center [544, 174] width 986 height 148
click at [722, 132] on div "Add Column" at bounding box center [544, 174] width 986 height 148
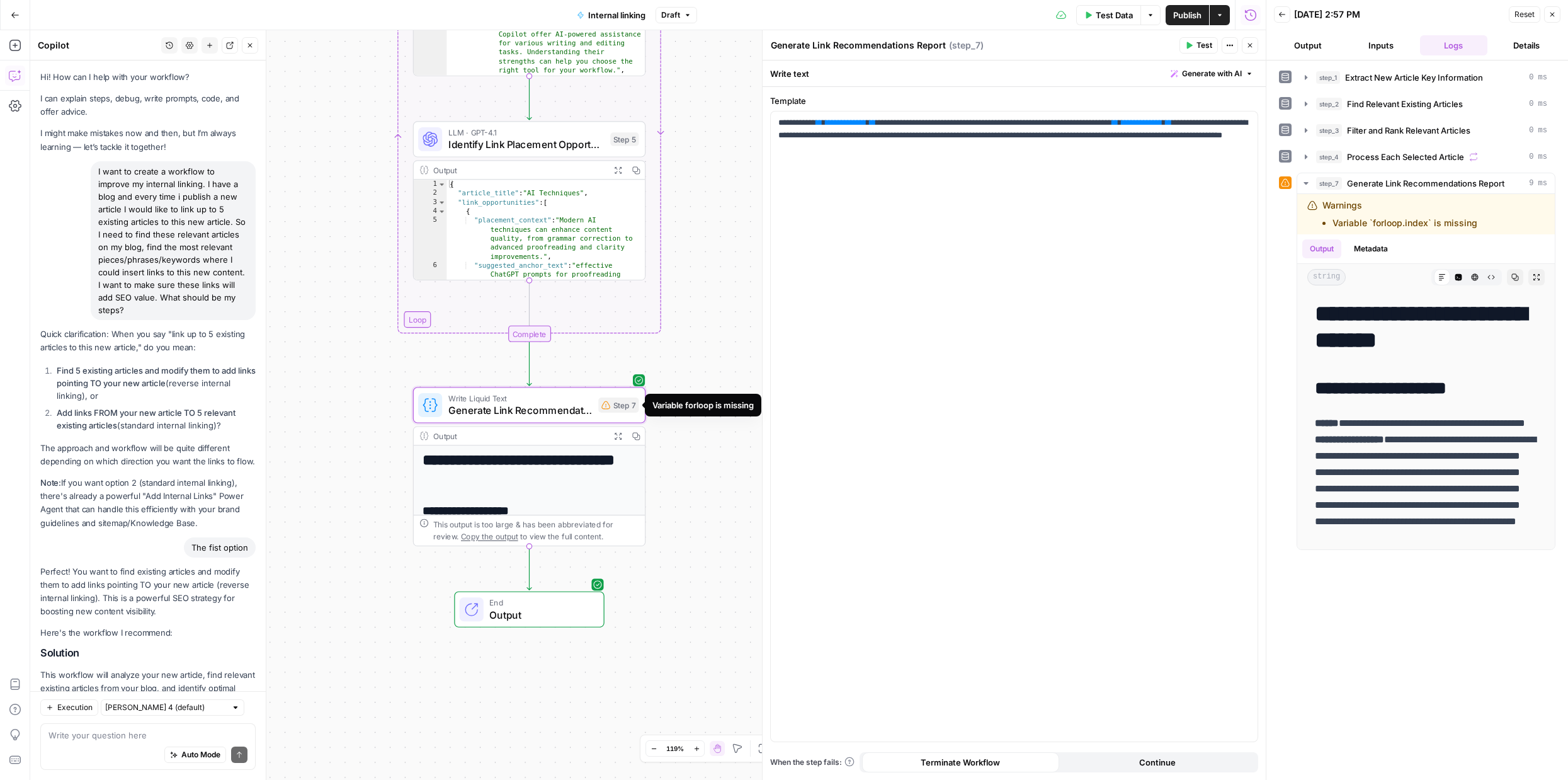
scroll to position [2622, 0]
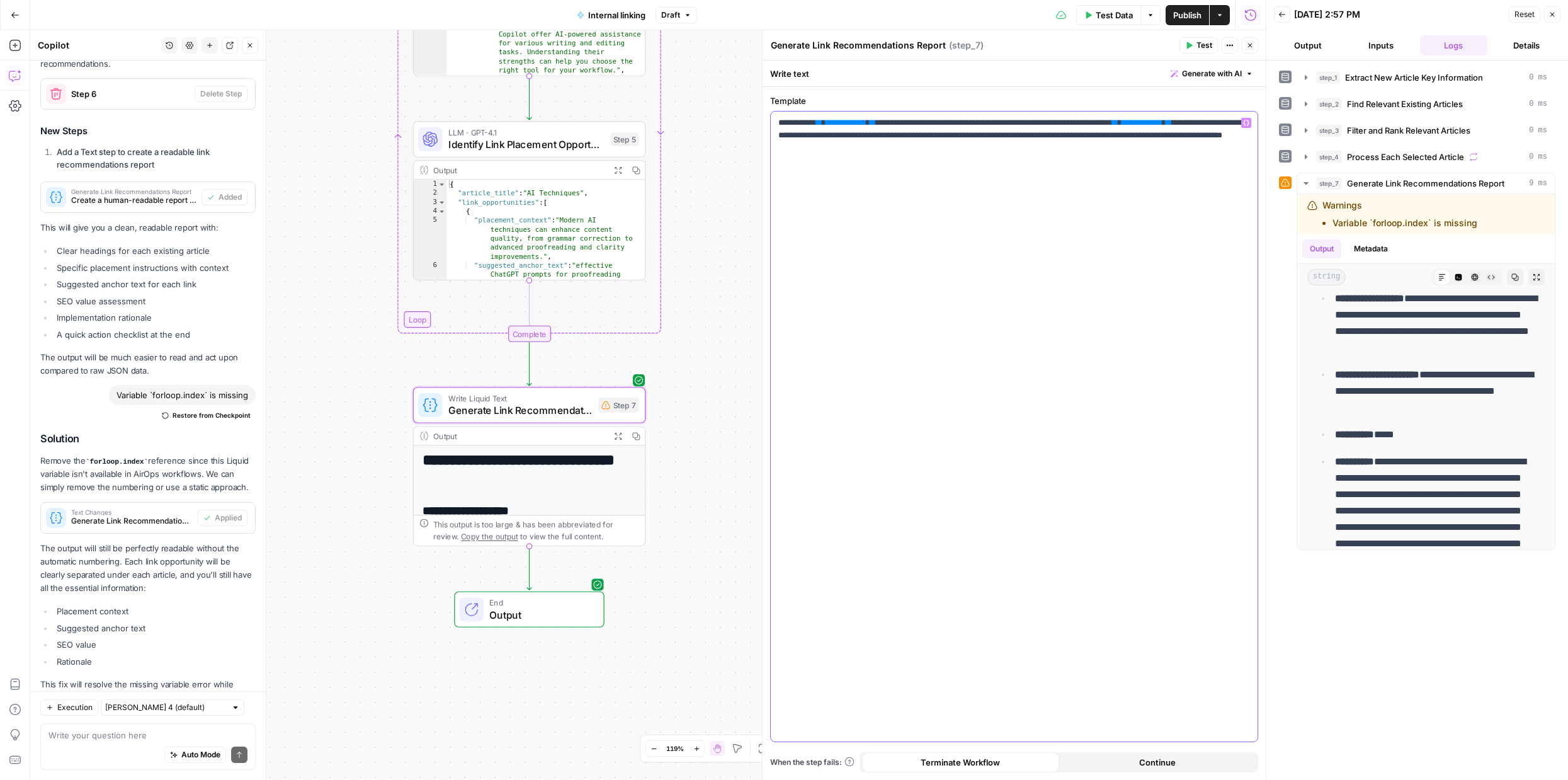
click at [866, 120] on span "**********" at bounding box center [846, 122] width 41 height 8
click at [708, 383] on div "Workflow Input Settings Inputs LLM · GPT-4.1 Extract New Article Key Informatio…" at bounding box center [647, 405] width 1235 height 750
click at [677, 431] on div "Workflow Input Settings Inputs LLM · GPT-4.1 Extract New Article Key Informatio…" at bounding box center [647, 405] width 1235 height 750
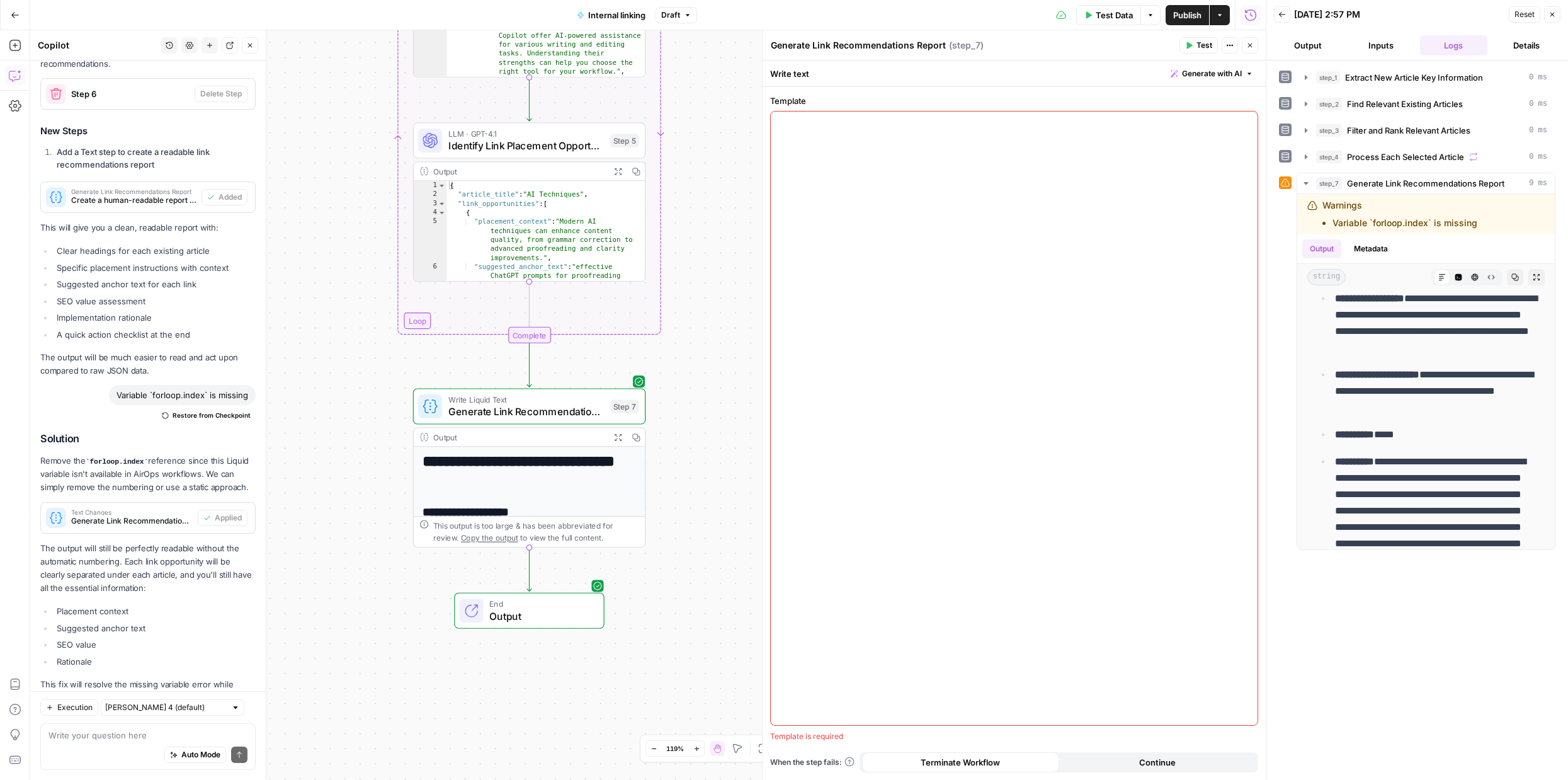
click at [75, 752] on div "Auto Mode Send" at bounding box center [148, 755] width 199 height 28
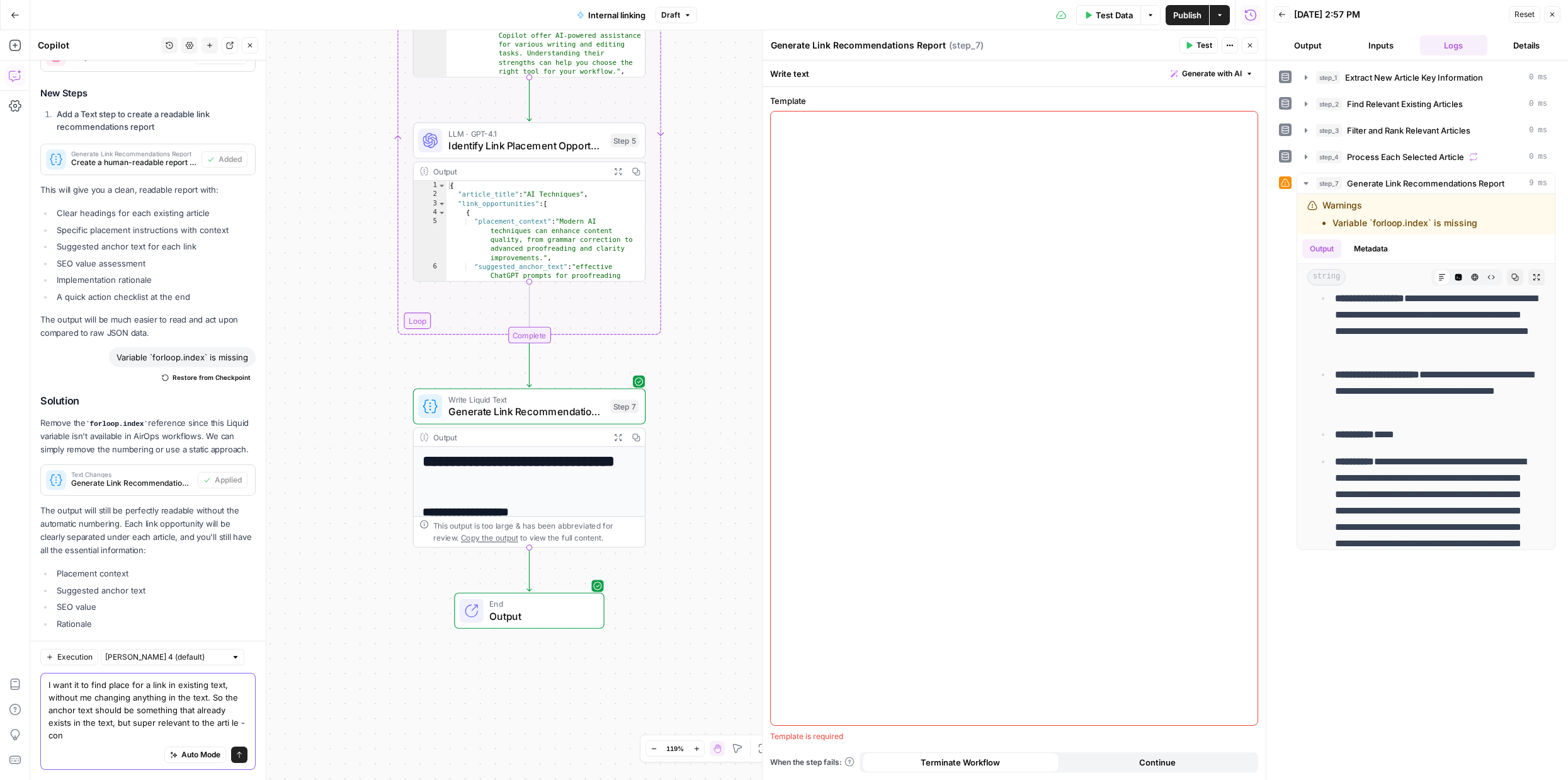
scroll to position [2672, 0]
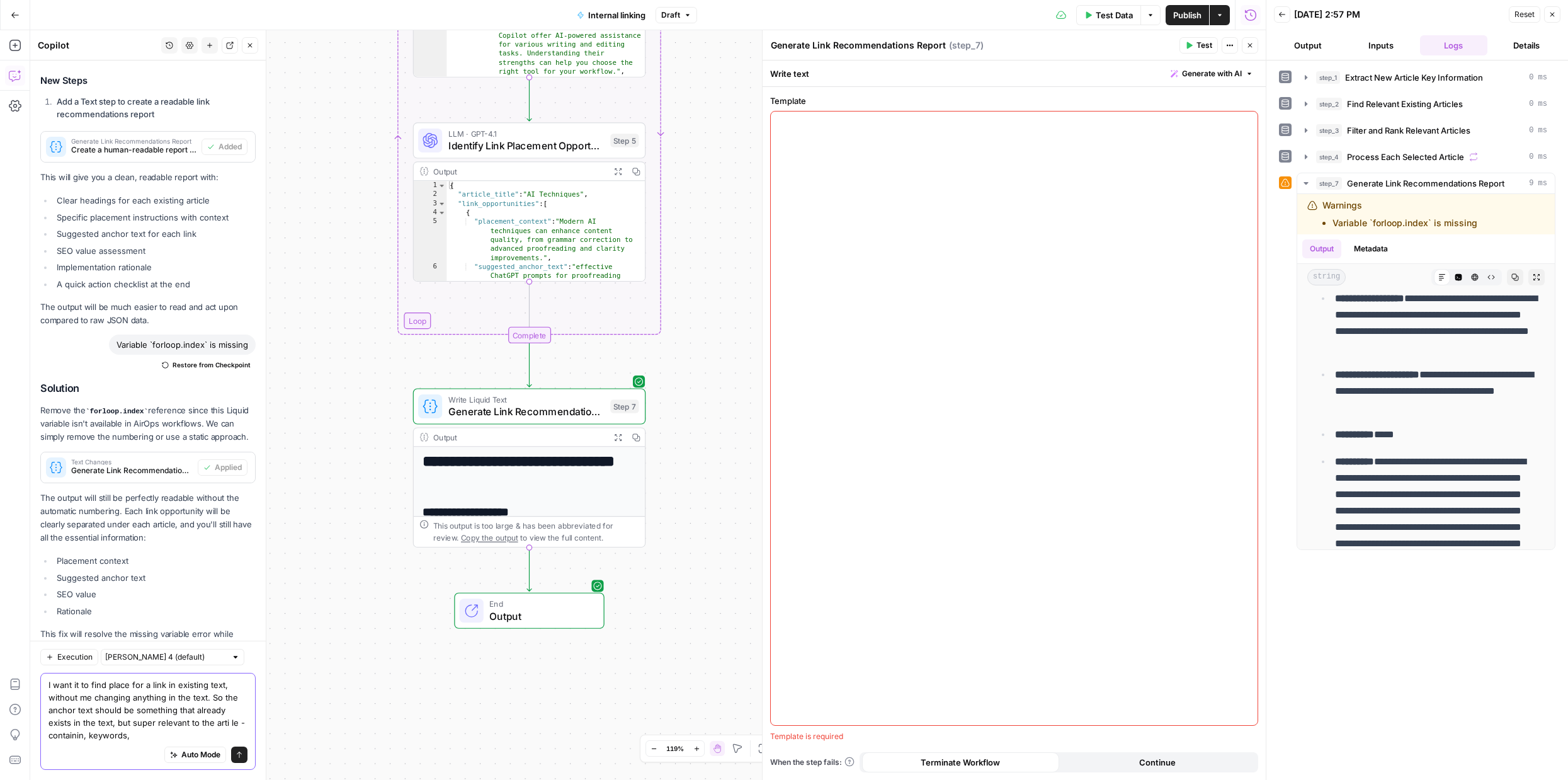
drag, startPoint x: 234, startPoint y: 722, endPoint x: 216, endPoint y: 724, distance: 18.1
click at [216, 724] on textarea "I want it to find place for a link in existing text, without me changing anythi…" at bounding box center [148, 710] width 199 height 63
click at [180, 737] on textarea "I want it to find place for a link in existing text, without me changing anythi…" at bounding box center [148, 710] width 199 height 63
click at [83, 739] on textarea "I want it to find place for a link in existing text, without me changing anythi…" at bounding box center [148, 710] width 199 height 63
click at [165, 739] on textarea "I want it to find place for a link in existing text, without me changing anythi…" at bounding box center [148, 710] width 199 height 63
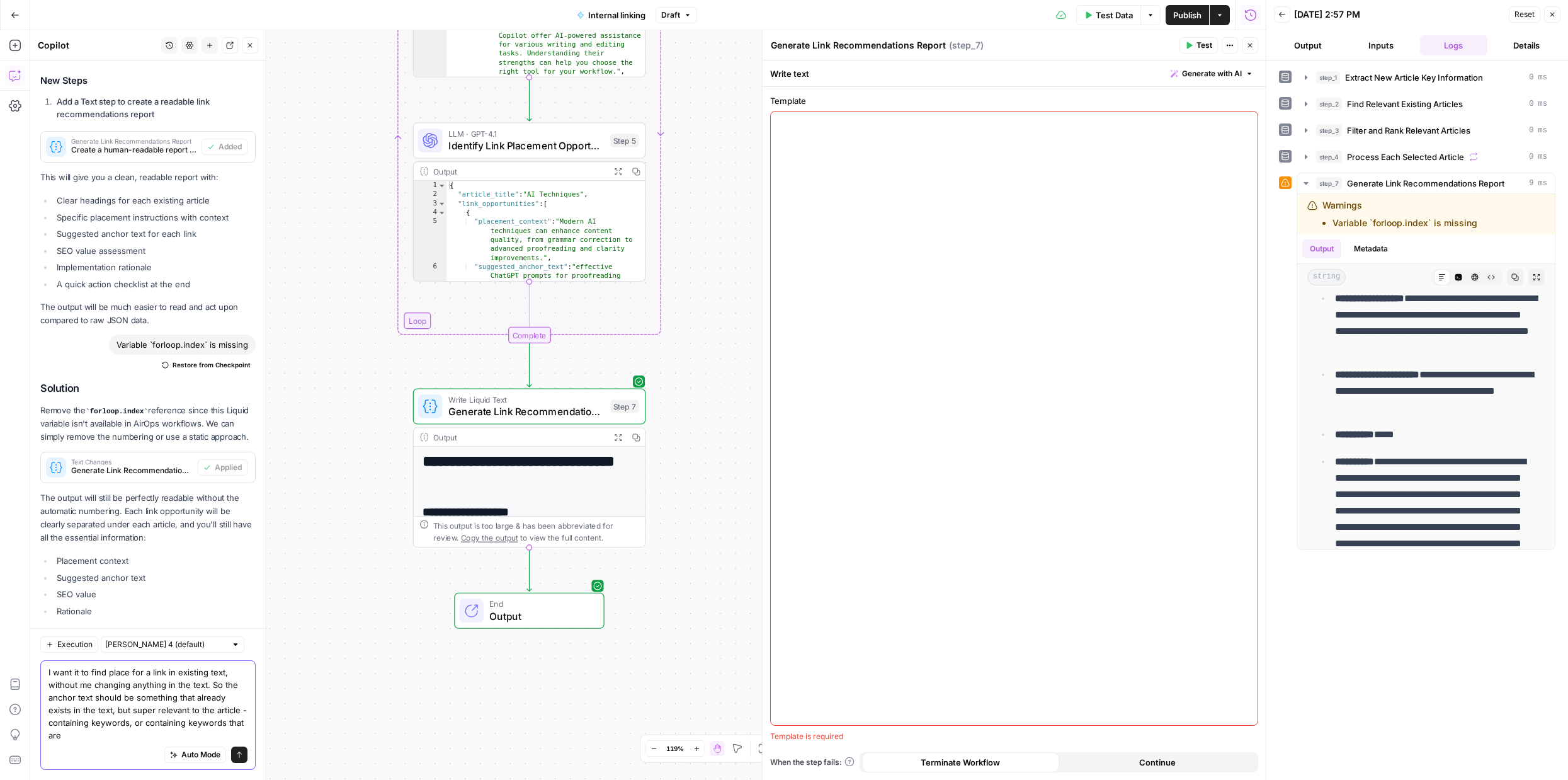
scroll to position [2685, 0]
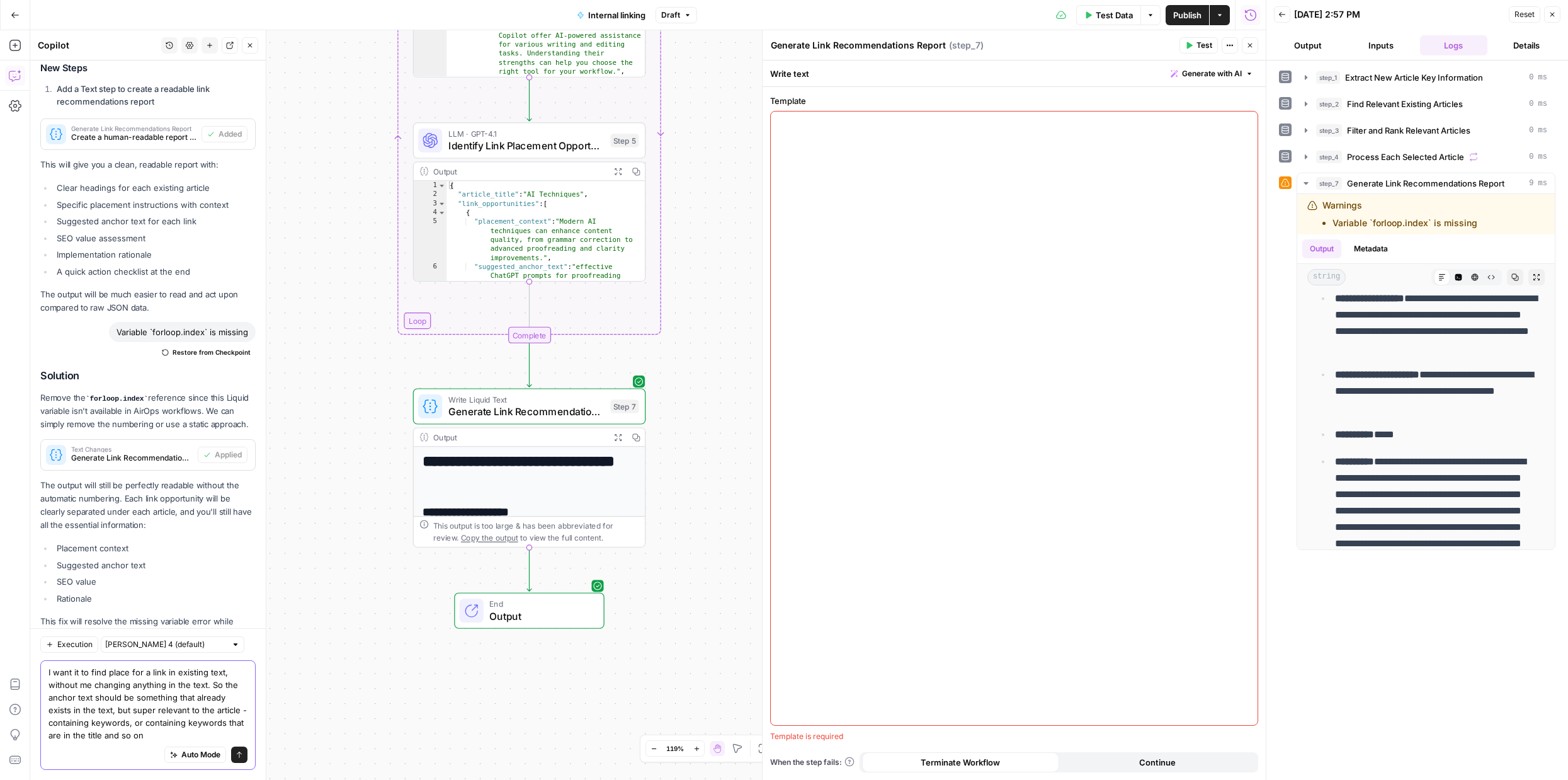
type textarea "I want it to find place for a link in existing text, without me changing anythi…"
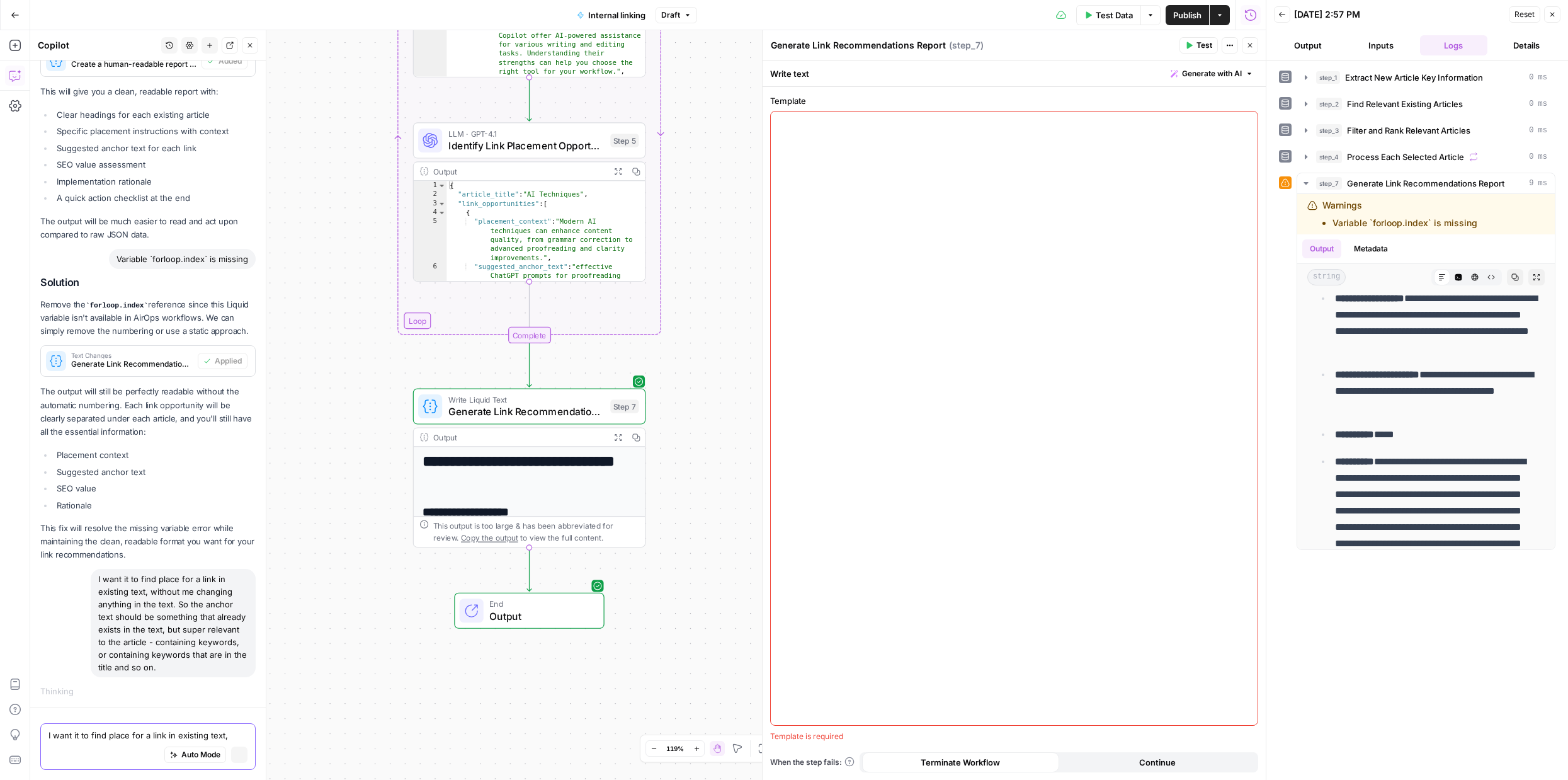
scroll to position [2627, 0]
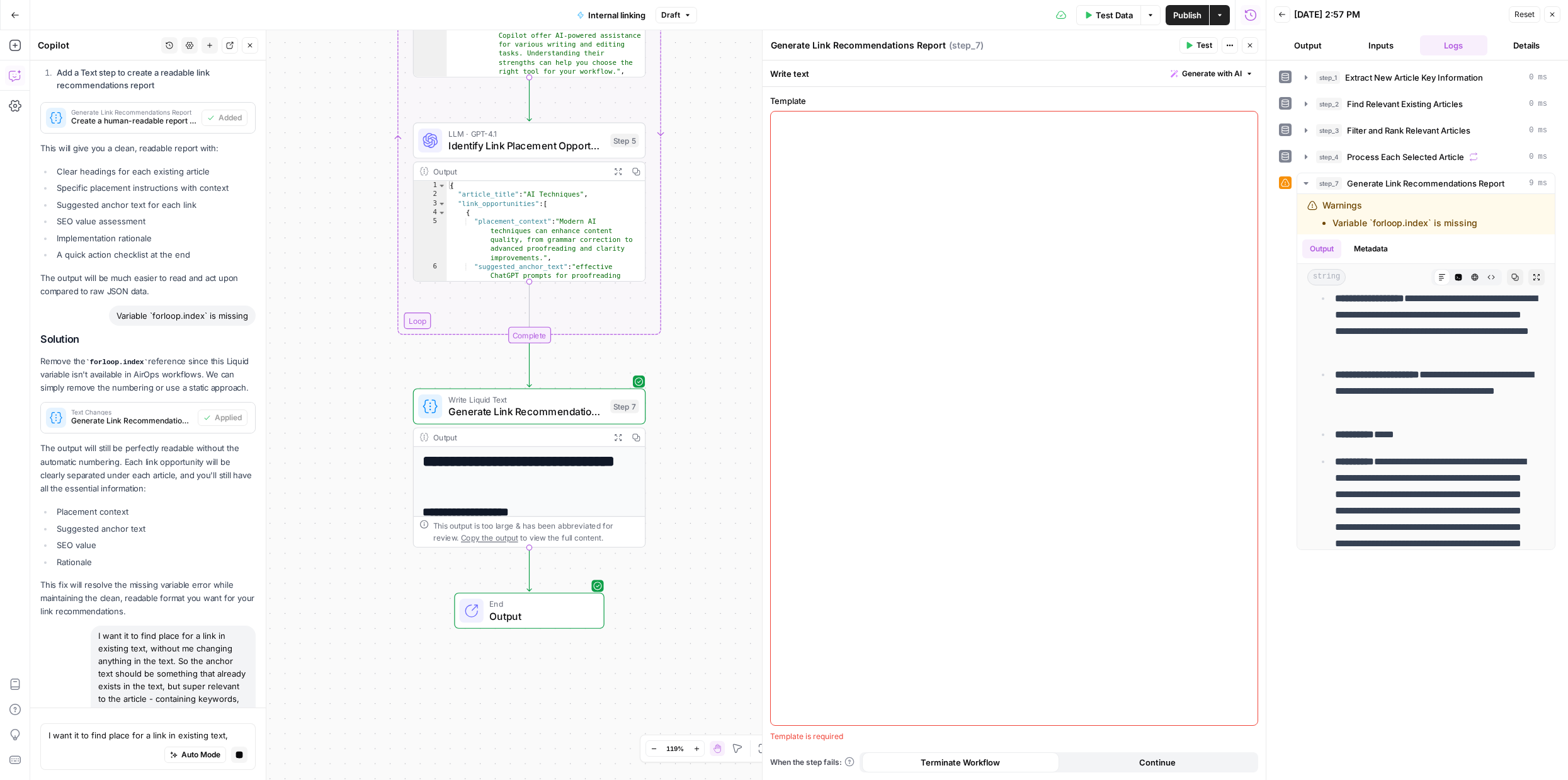
click at [1247, 50] on button "Close" at bounding box center [1250, 45] width 16 height 16
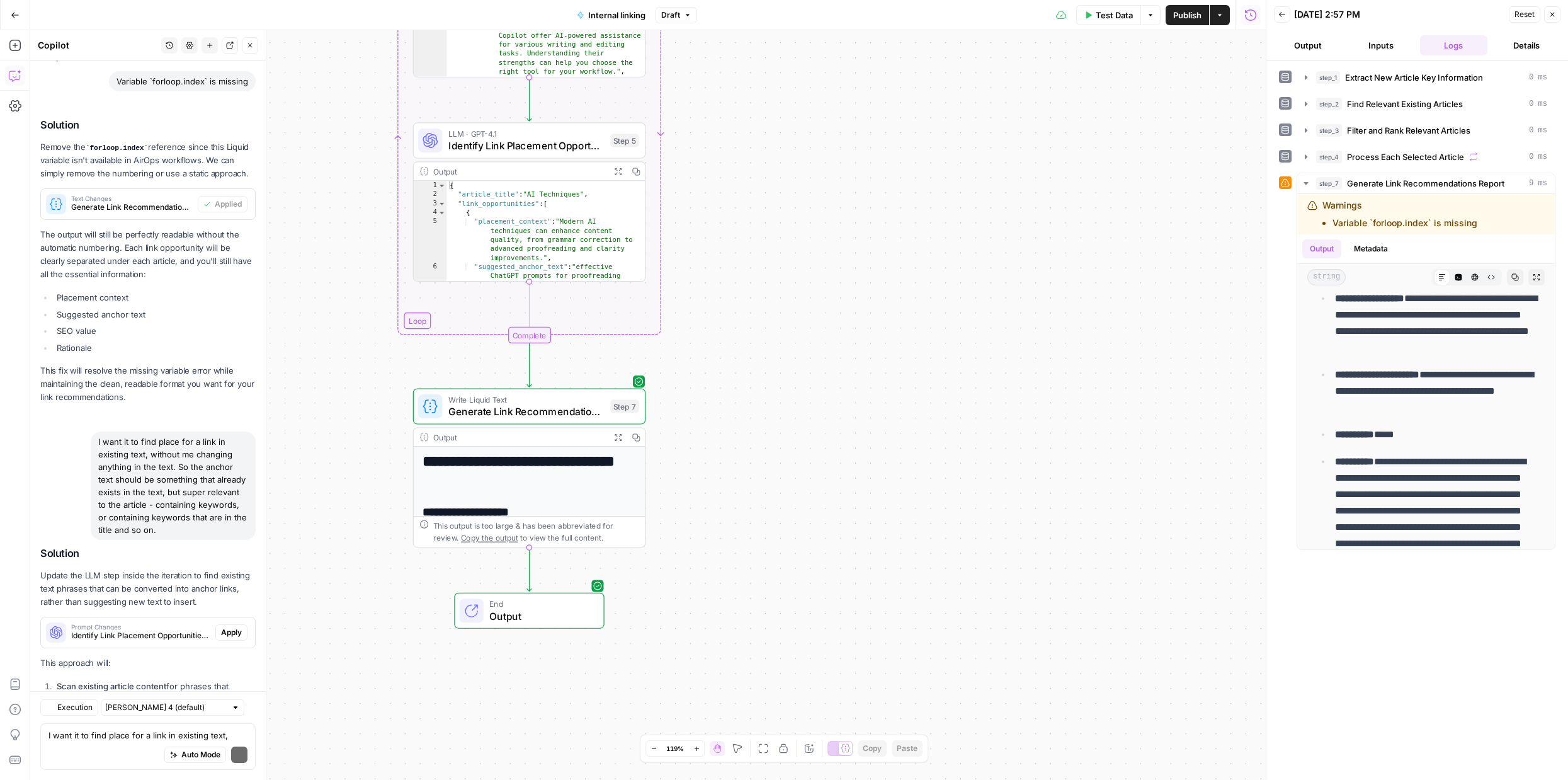
scroll to position [3087, 0]
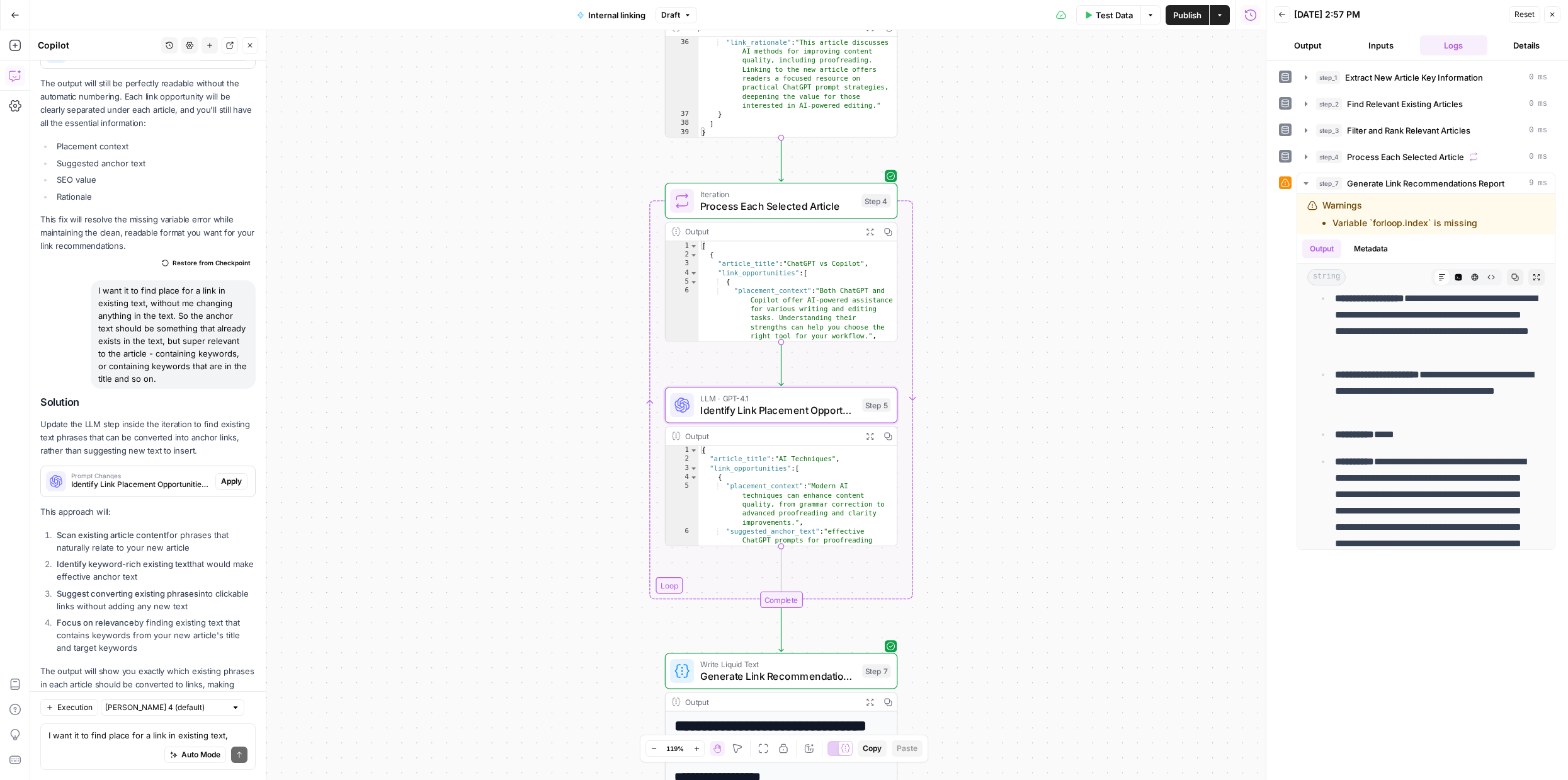
click at [238, 476] on span "Apply" at bounding box center [232, 482] width 21 height 11
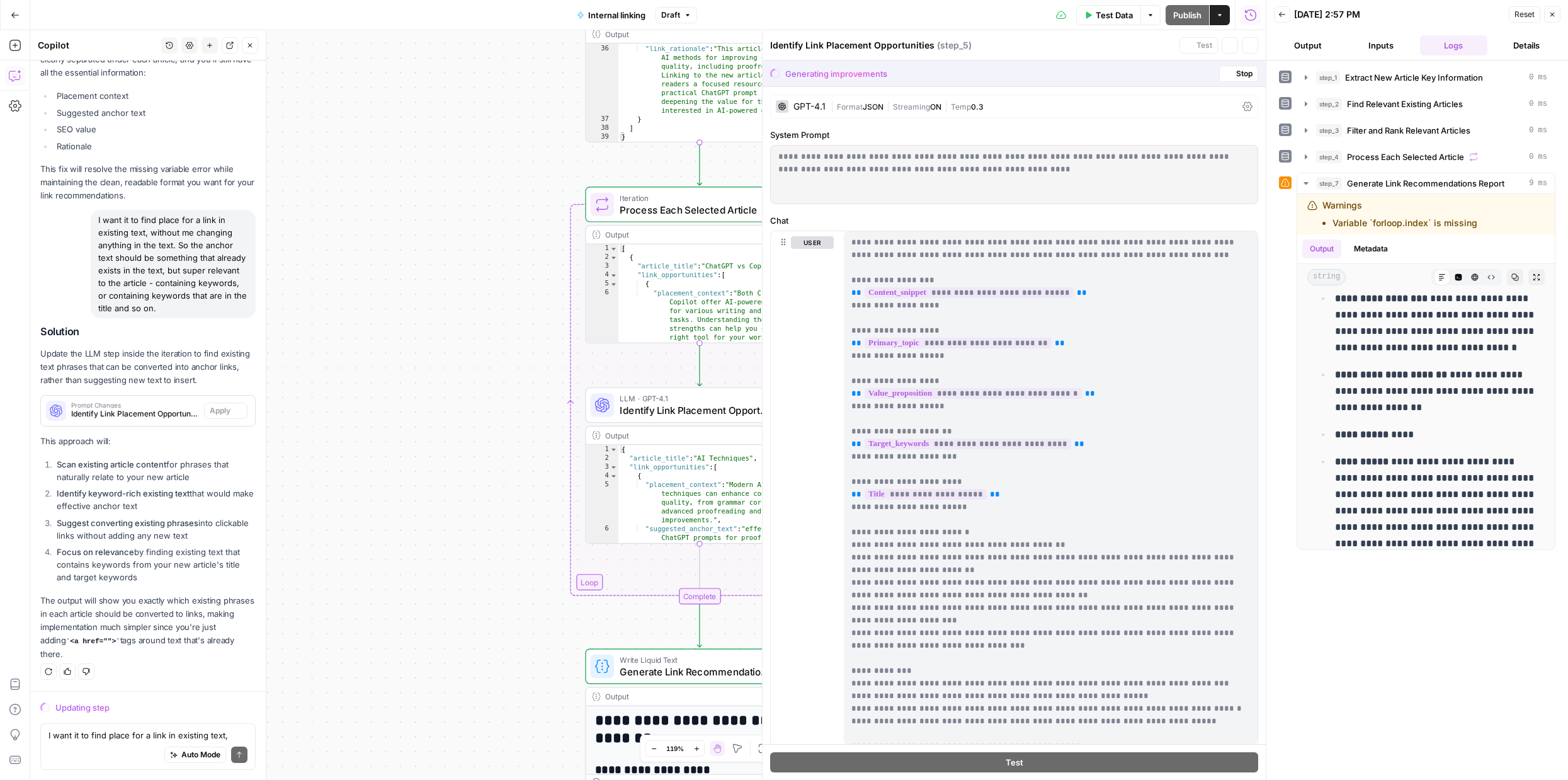
scroll to position [2986, 0]
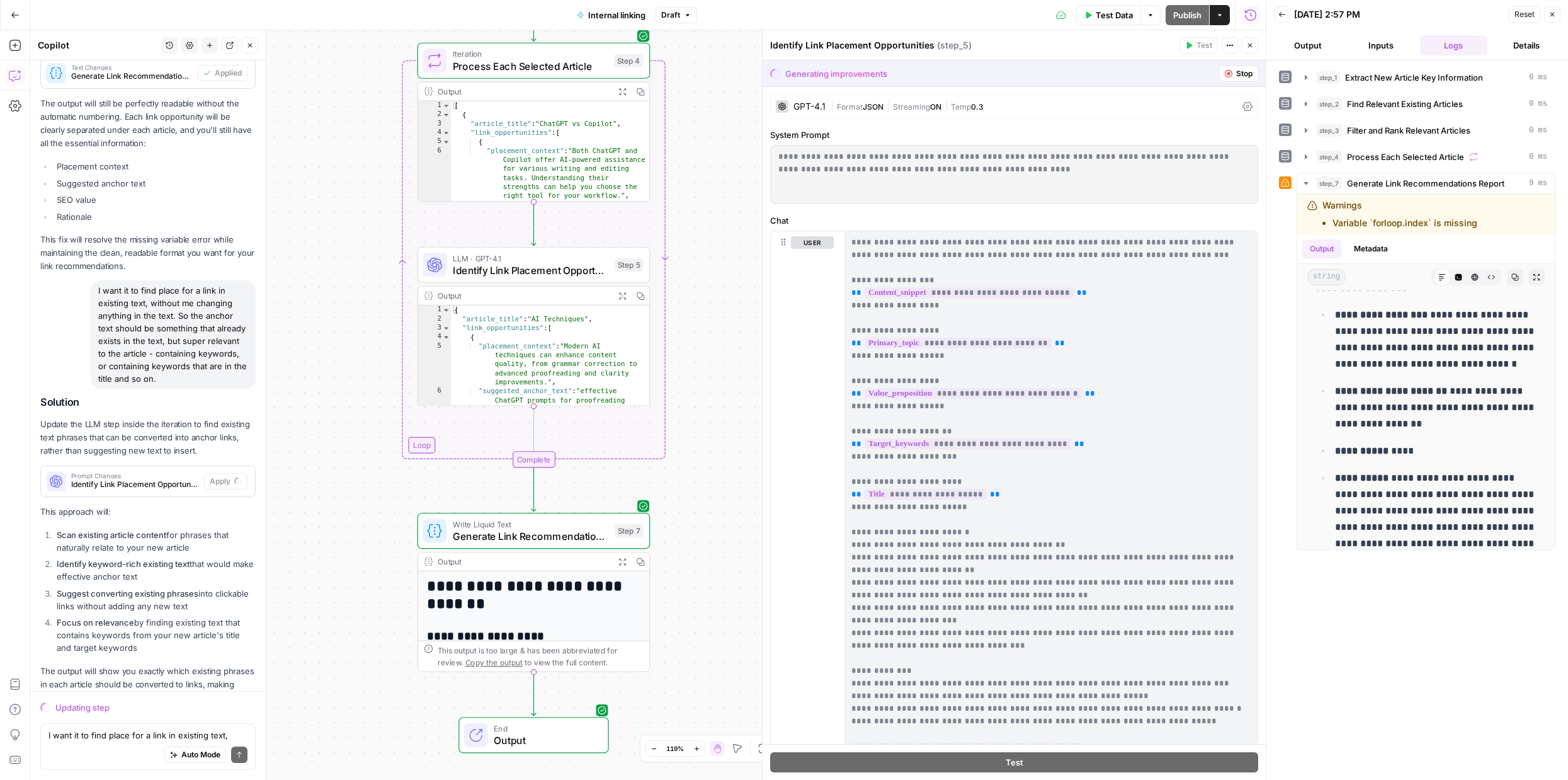
click at [559, 269] on span "Identify Link Placement Opportunities" at bounding box center [531, 270] width 156 height 15
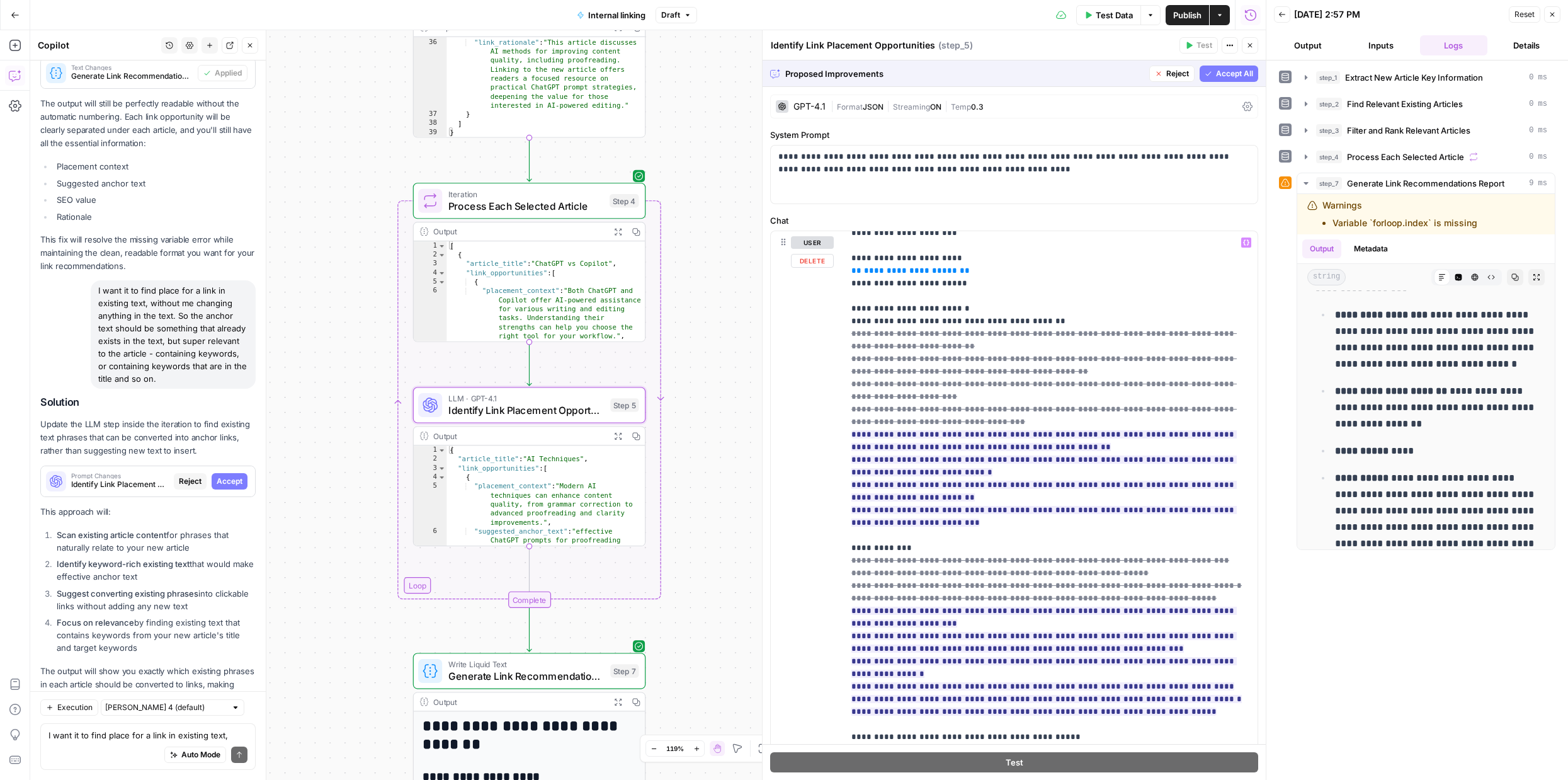
scroll to position [269, 0]
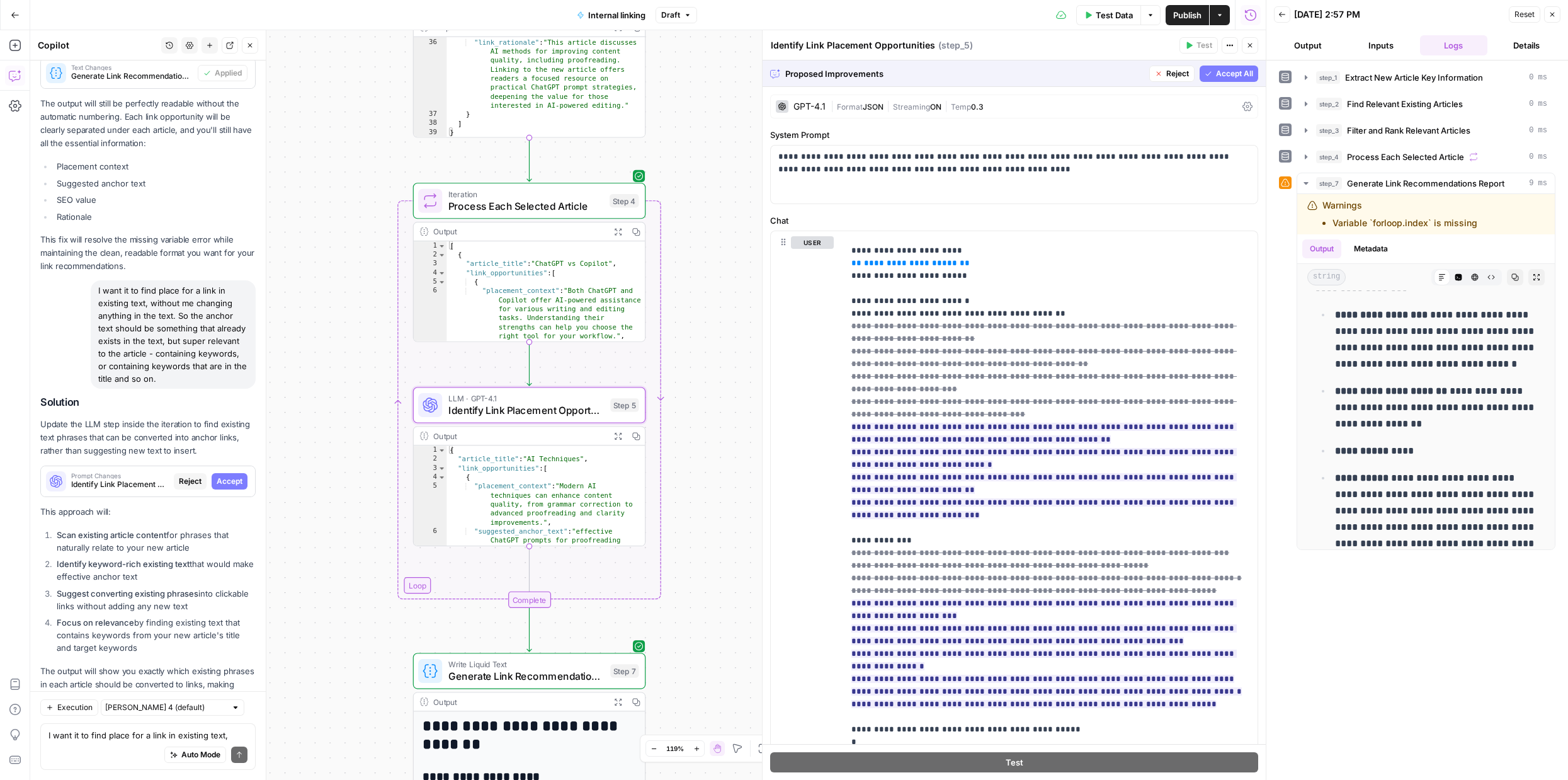
click at [1220, 71] on span "Accept All" at bounding box center [1234, 74] width 37 height 11
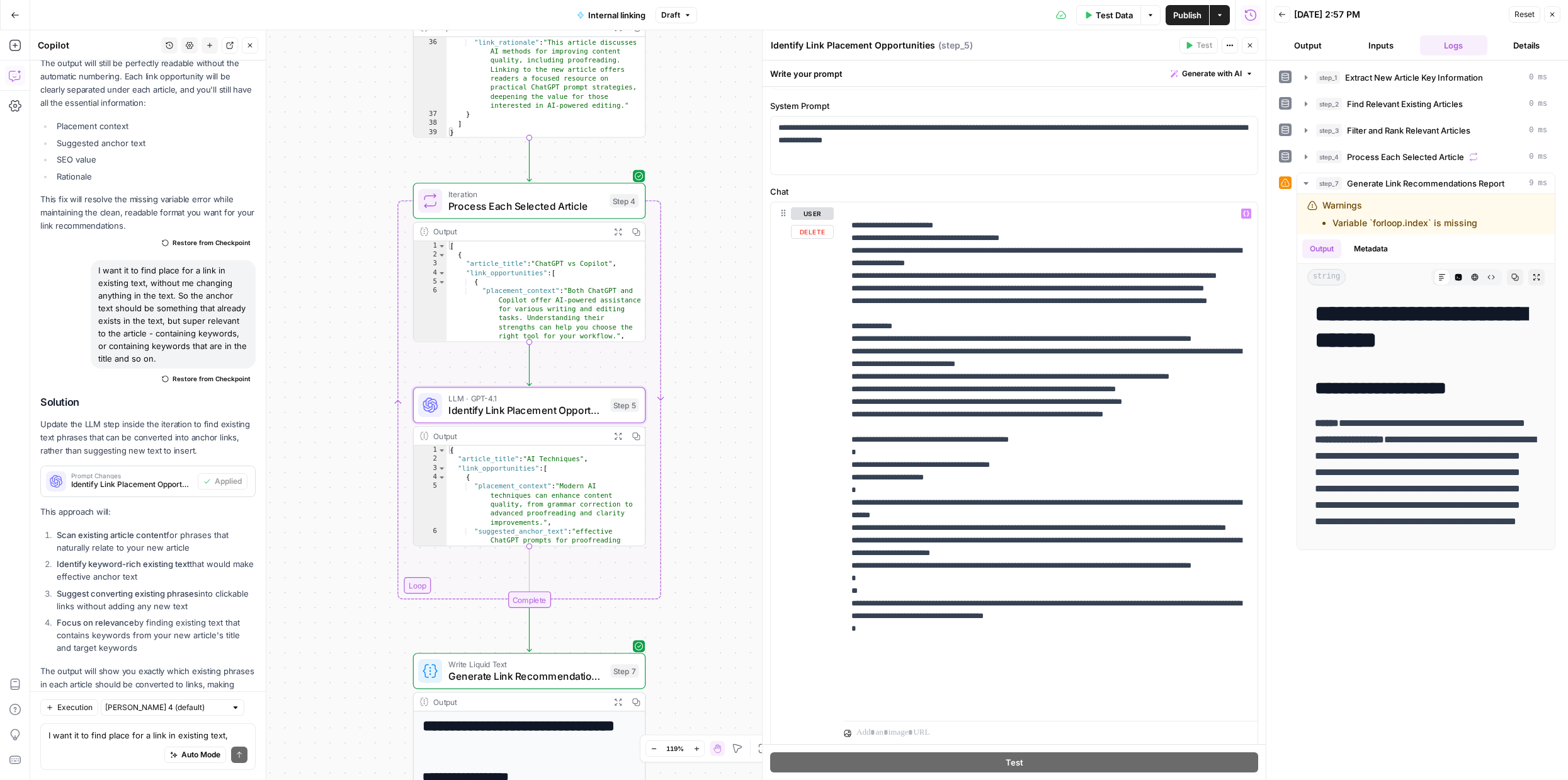
scroll to position [68, 0]
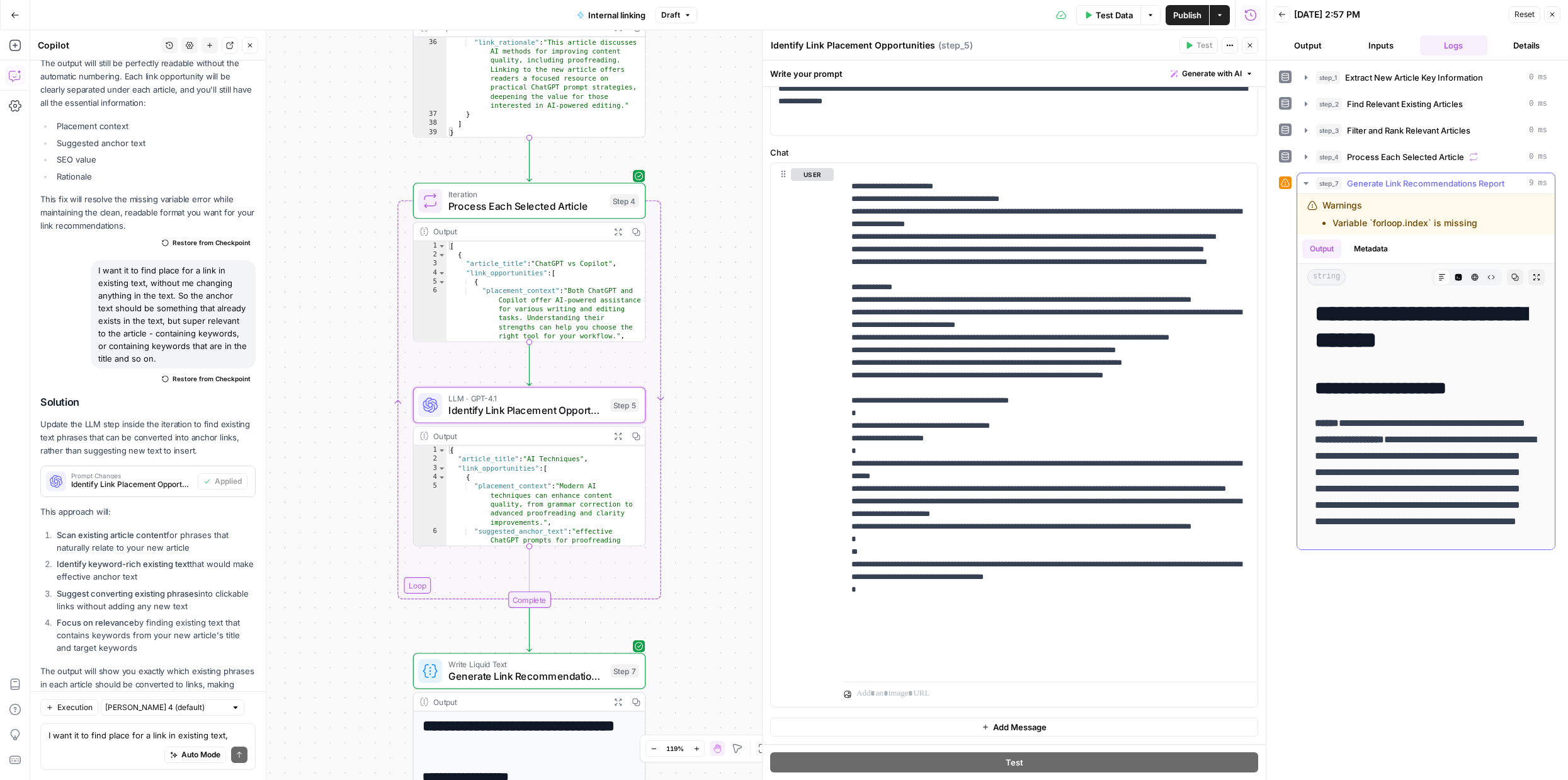
click at [1401, 213] on div "Warnings Variable `forloop.index` is missing" at bounding box center [1399, 214] width 155 height 30
click at [1375, 221] on li "Variable `forloop.index` is missing" at bounding box center [1404, 223] width 145 height 13
click at [1325, 205] on div "Warnings Variable `forloop.index` is missing" at bounding box center [1399, 214] width 155 height 30
click at [1365, 253] on button "Metadata" at bounding box center [1370, 248] width 49 height 19
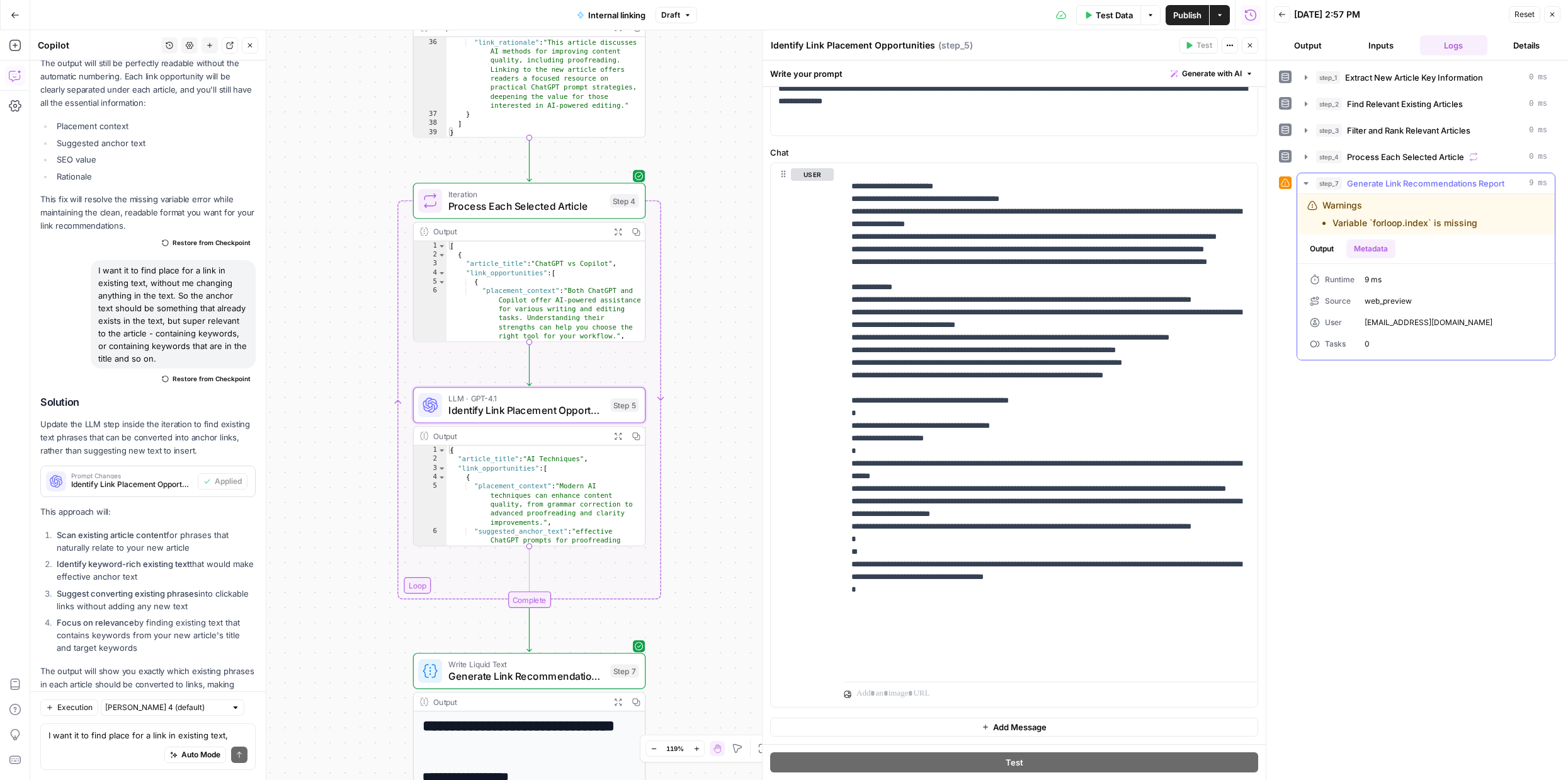
click at [1328, 255] on button "Output" at bounding box center [1322, 248] width 39 height 19
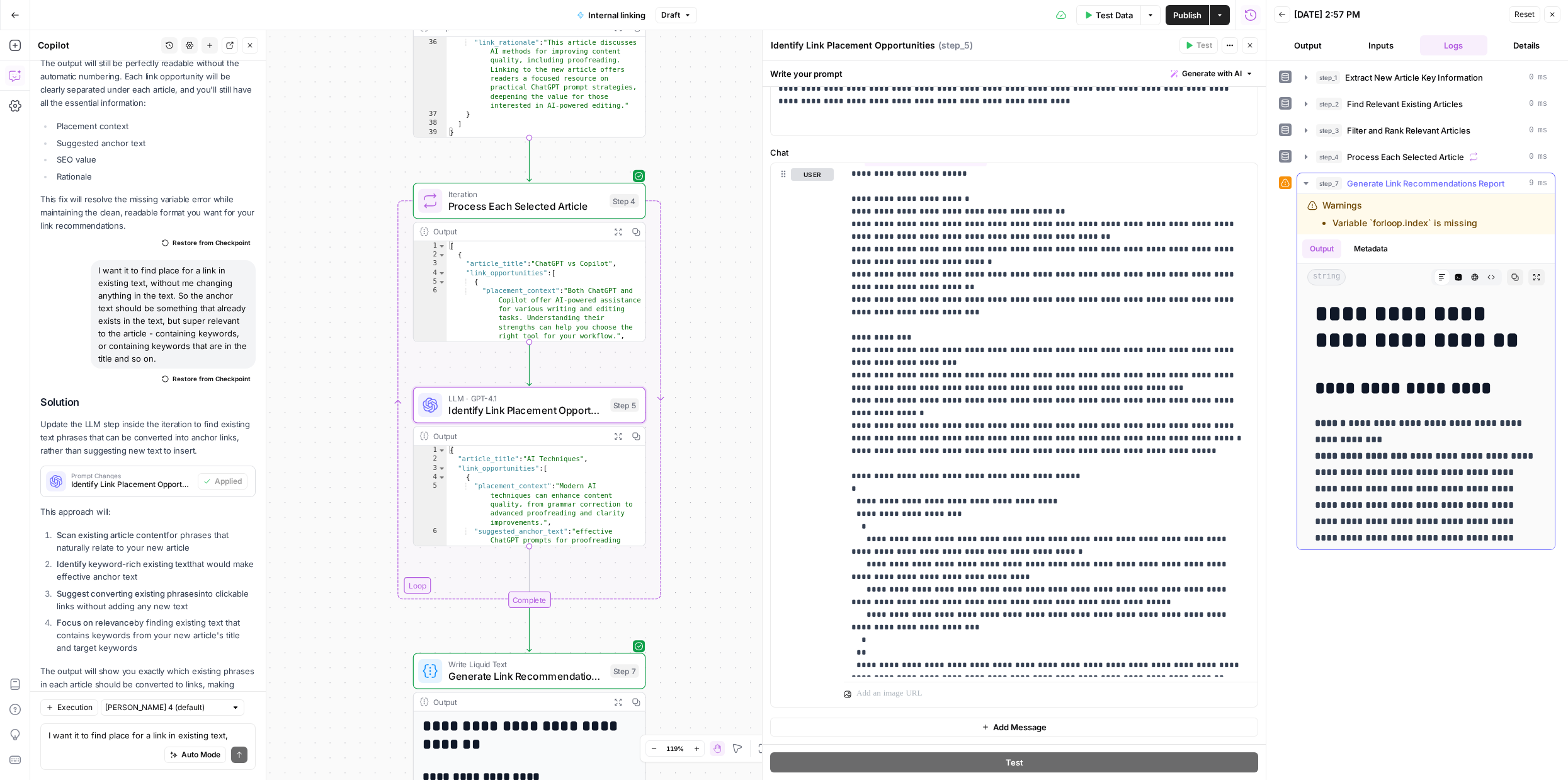
click at [1378, 179] on span "Generate Link Recommendations Report" at bounding box center [1425, 183] width 157 height 13
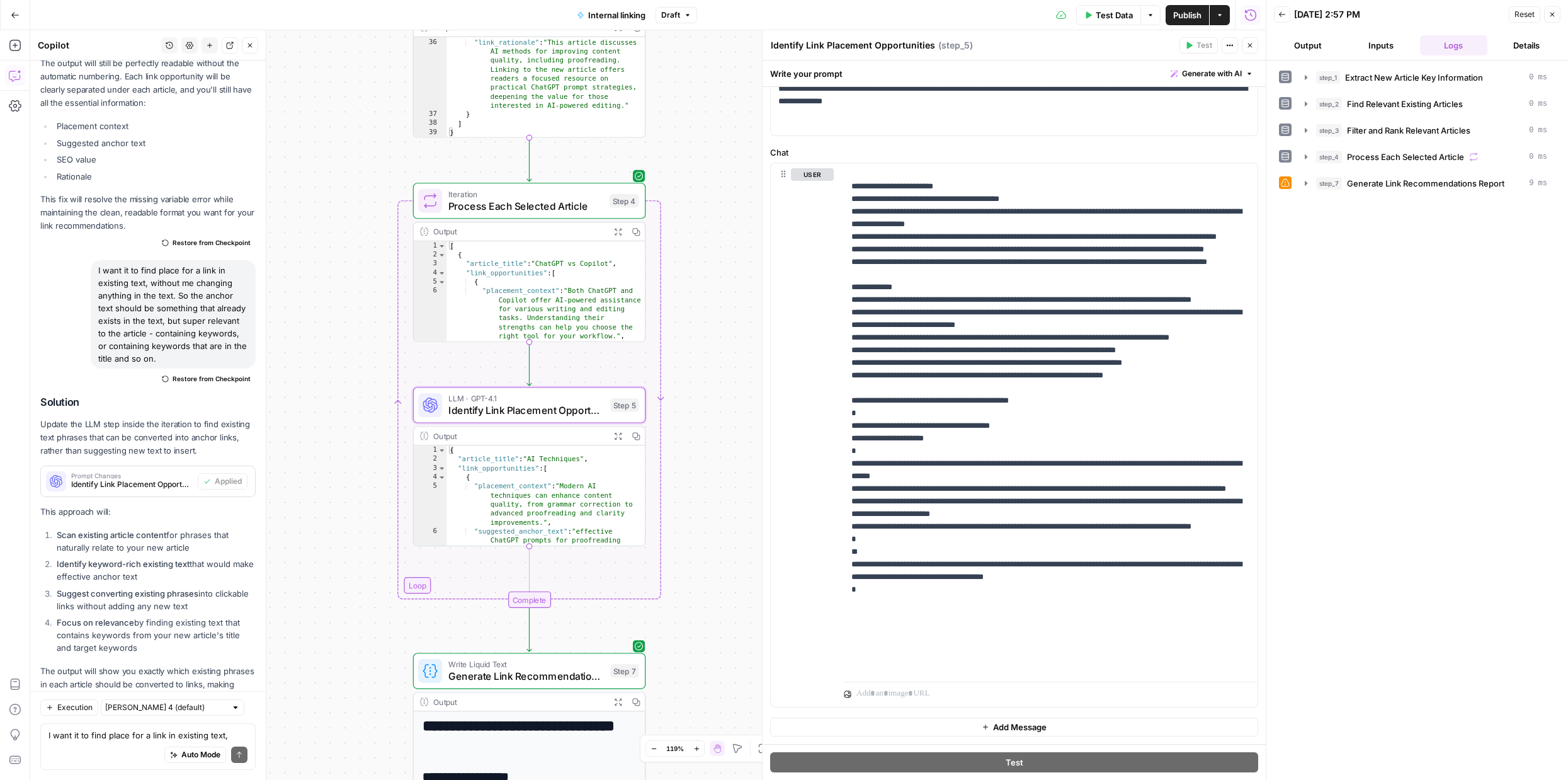
click at [563, 659] on span "Write Liquid Text" at bounding box center [526, 664] width 156 height 12
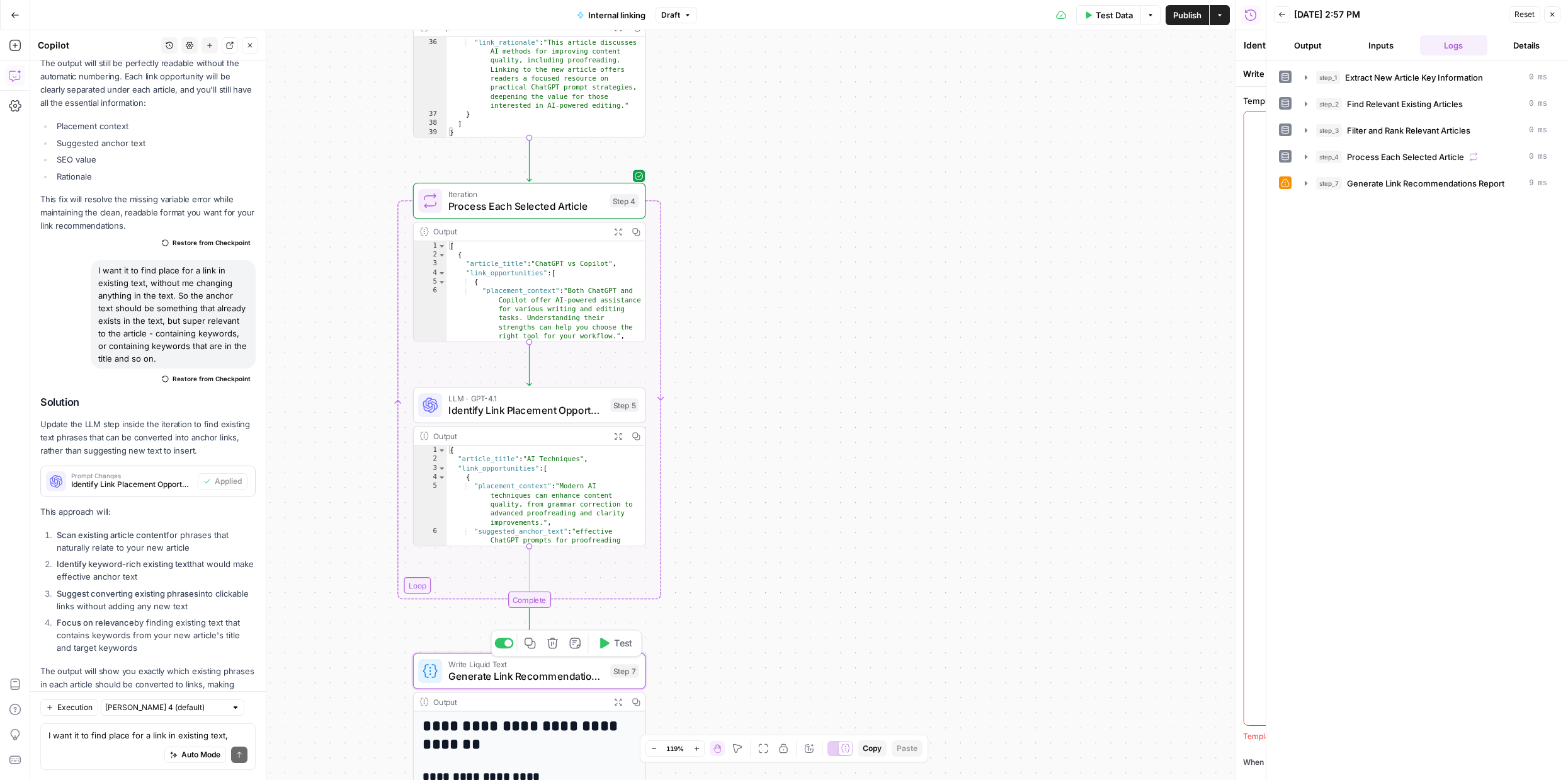
type textarea "Generate Link Recommendations Report"
drag, startPoint x: 1128, startPoint y: 285, endPoint x: 1136, endPoint y: 284, distance: 8.1
click at [1136, 284] on div at bounding box center [1014, 418] width 487 height 614
click at [1300, 270] on div "step_1 Extract New Article Key Information 0 ms step_2 Find Relevant Existing A…" at bounding box center [1416, 420] width 276 height 707
click at [994, 90] on div "Template “/” to reference Variables Menu Template is required When the step fai…" at bounding box center [1014, 433] width 503 height 693
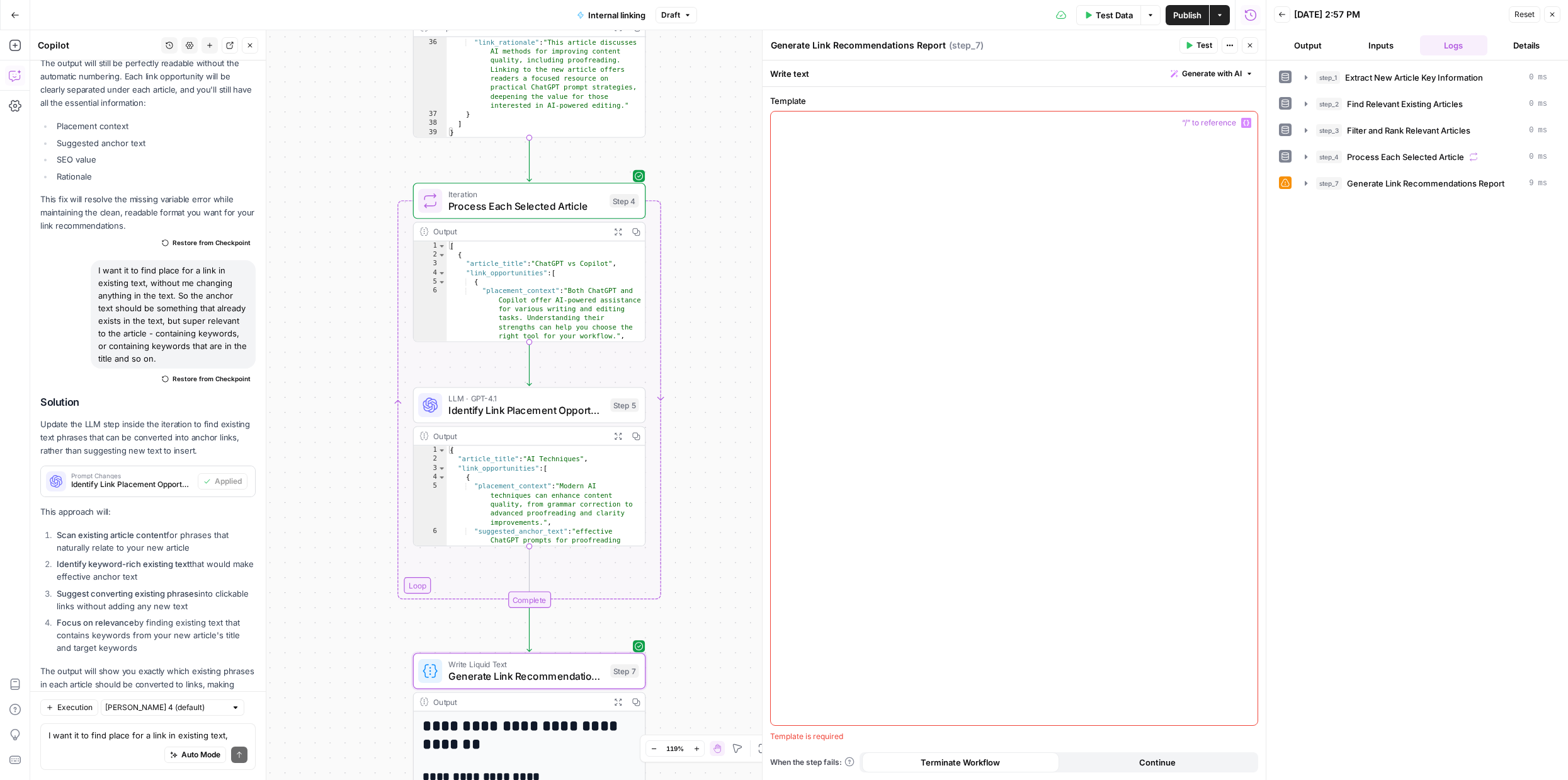
click at [912, 611] on div at bounding box center [1014, 418] width 487 height 614
click at [170, 665] on p "The output will show you exactly which existing phrases in each article should …" at bounding box center [148, 698] width 216 height 66
click at [810, 739] on div "Template is required" at bounding box center [1014, 736] width 488 height 11
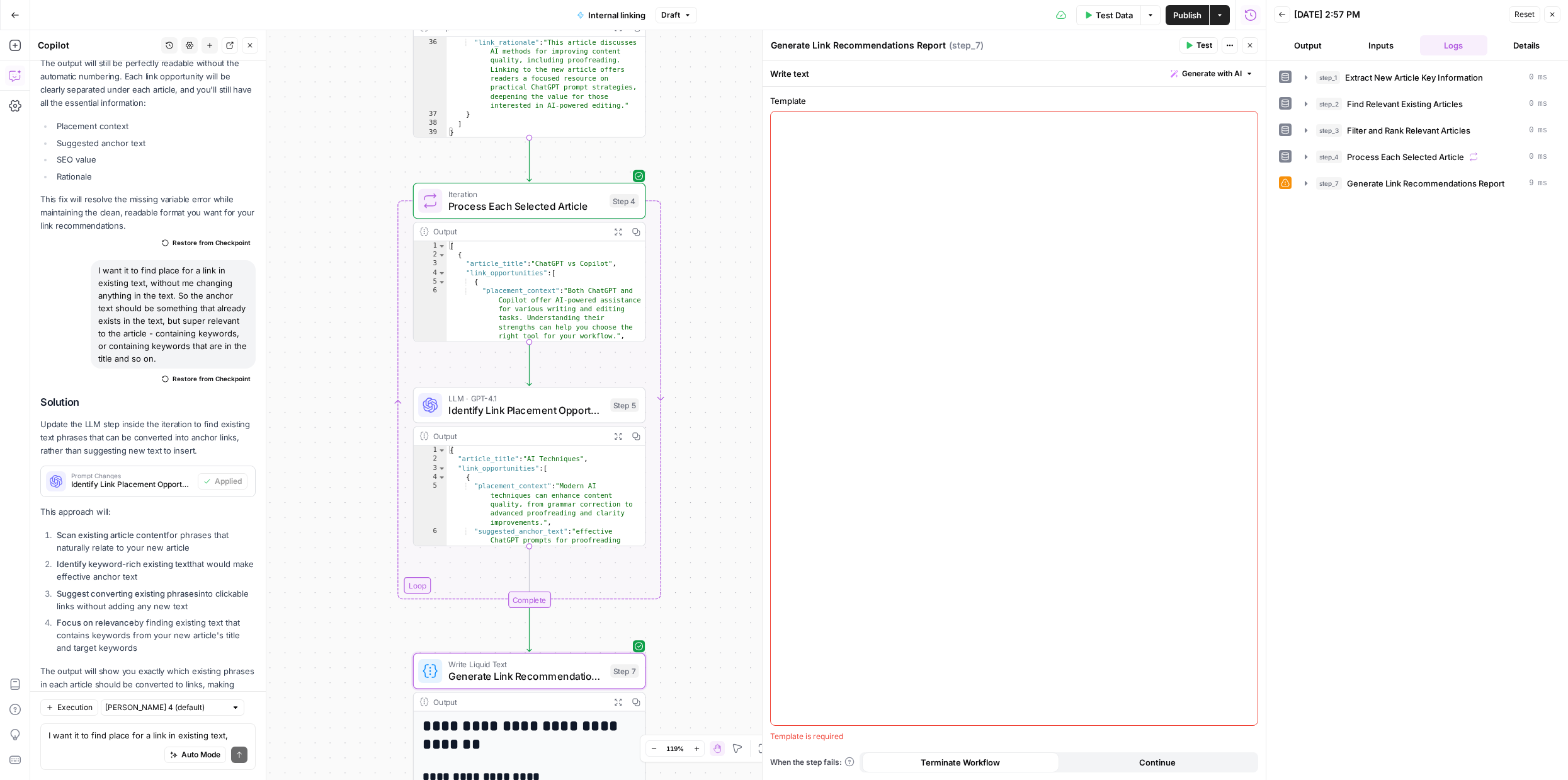
copy div "Template is required"
click at [96, 739] on textarea "I want it to find place for a link in existing text, without me changing anythi…" at bounding box center [148, 735] width 199 height 13
paste textarea "Template is required"
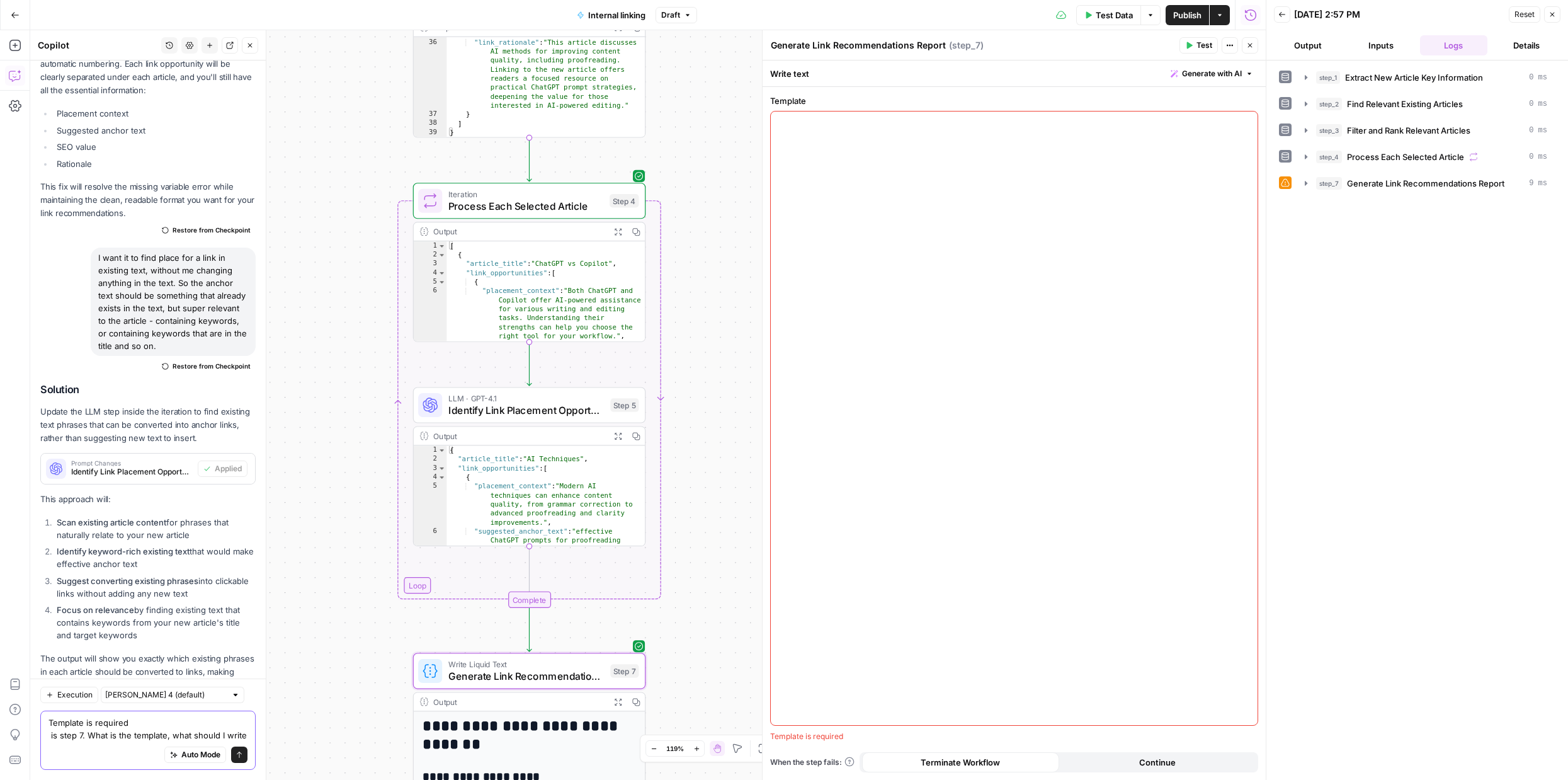
type textarea "Template is required is step 7. What is the template, what should I write?"
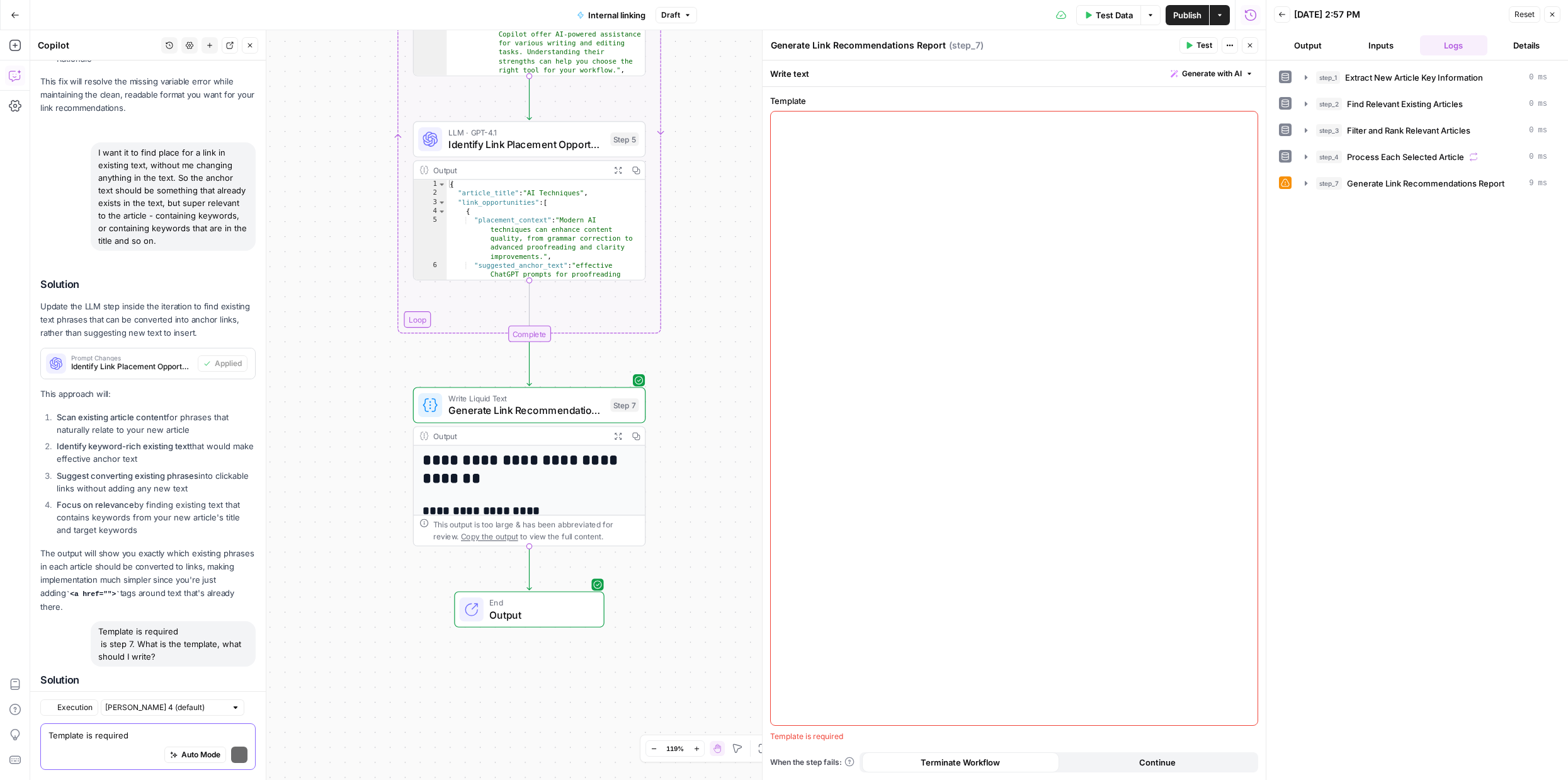
scroll to position [3396, 0]
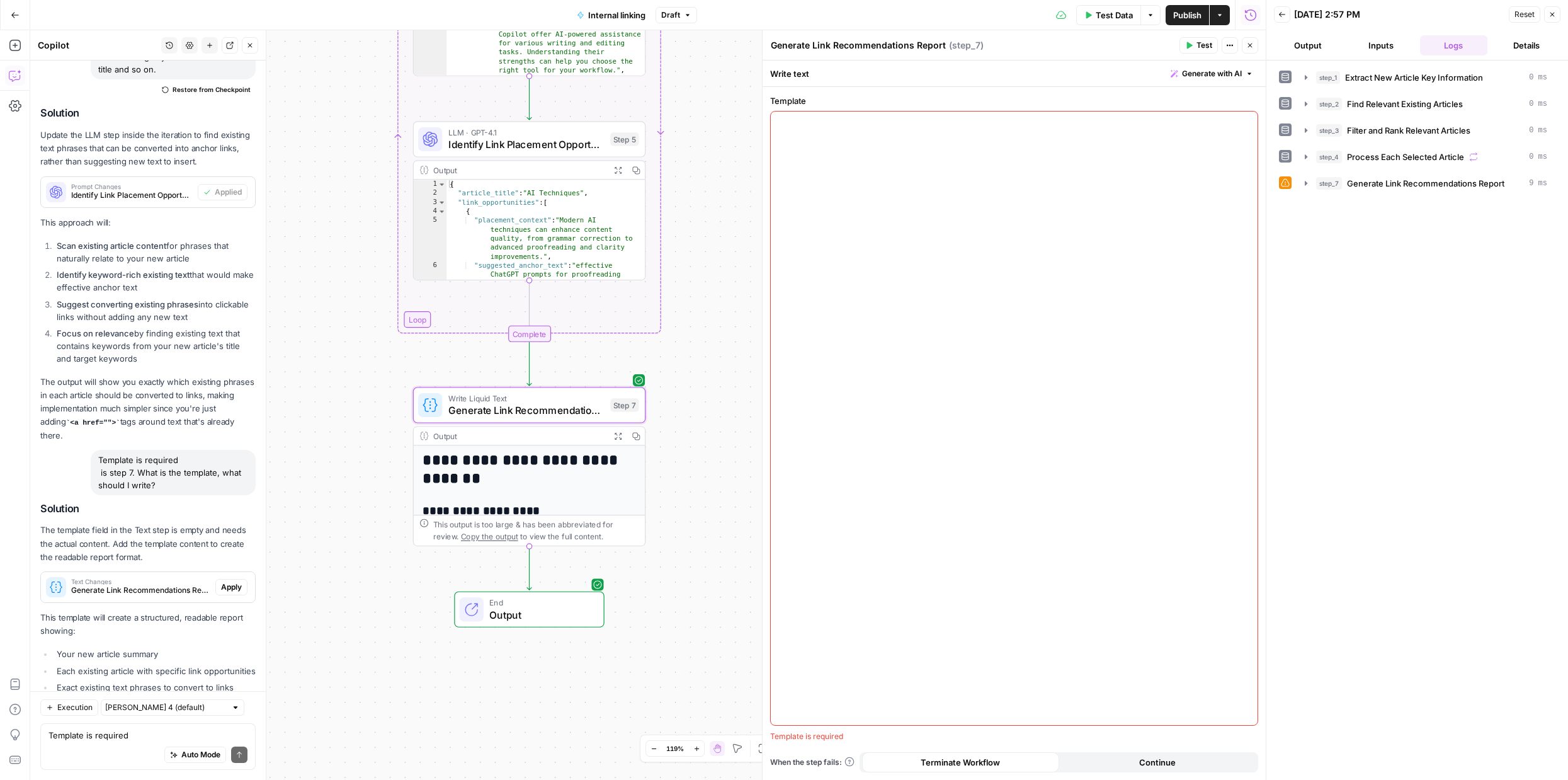
click at [225, 581] on span "Apply" at bounding box center [232, 587] width 21 height 11
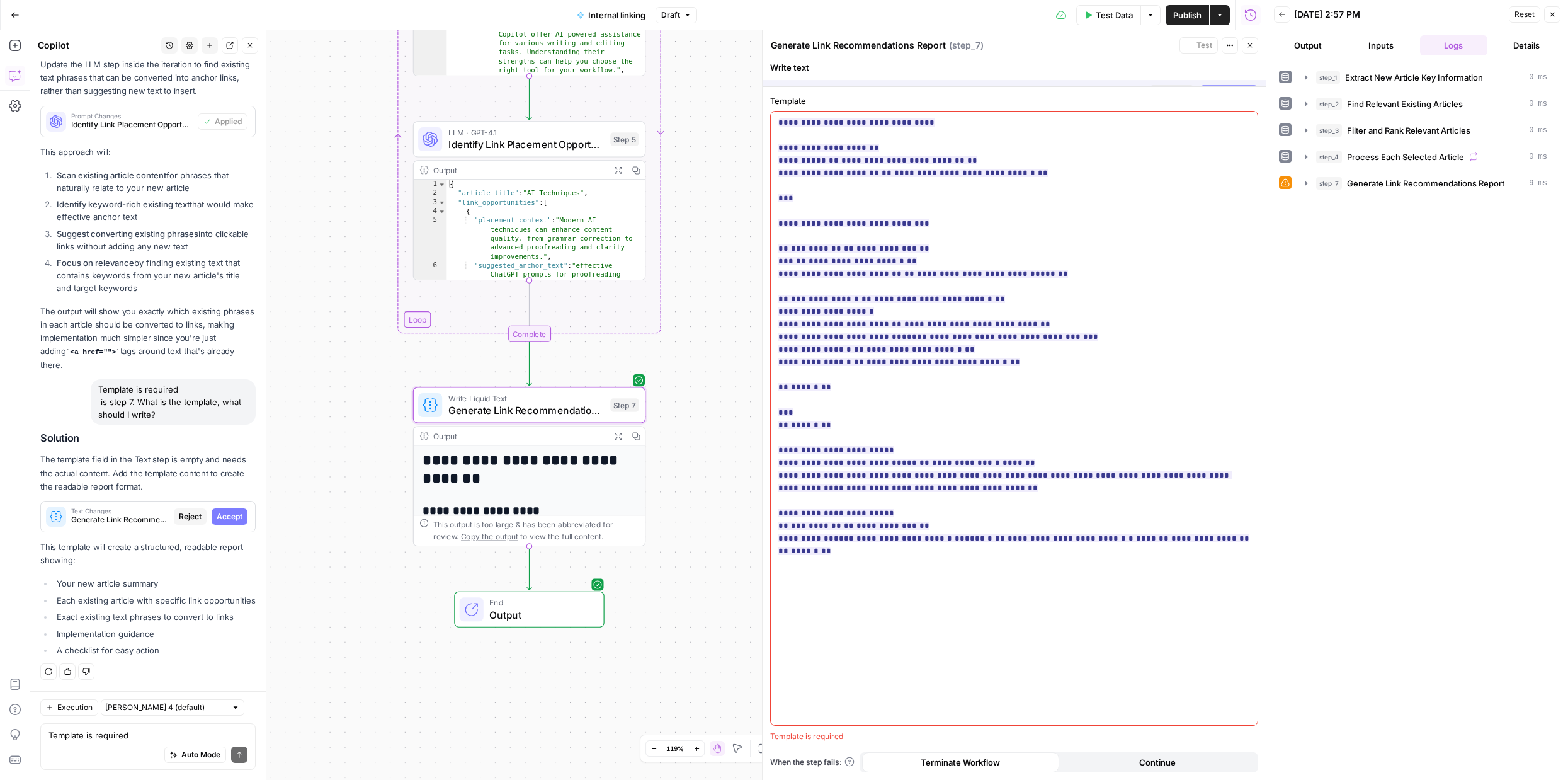
scroll to position [3275, 0]
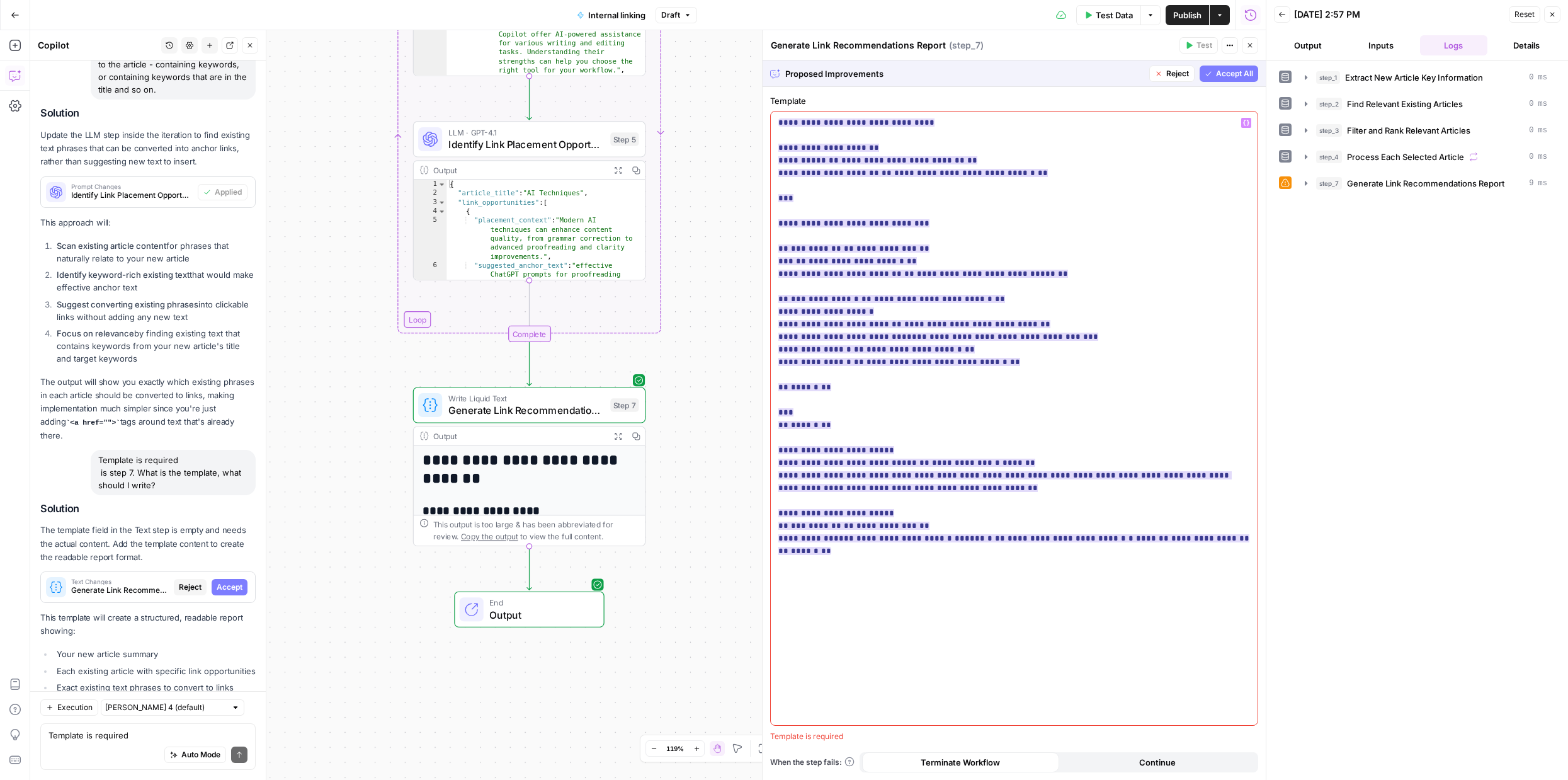
click at [1007, 535] on span "**********" at bounding box center [1066, 538] width 118 height 8
click at [955, 585] on div "**********" at bounding box center [1014, 418] width 487 height 614
click at [955, 624] on div "**********" at bounding box center [1014, 418] width 487 height 614
click at [109, 735] on textarea "Template is required is step 7. What is the template, what should I write?" at bounding box center [148, 735] width 199 height 13
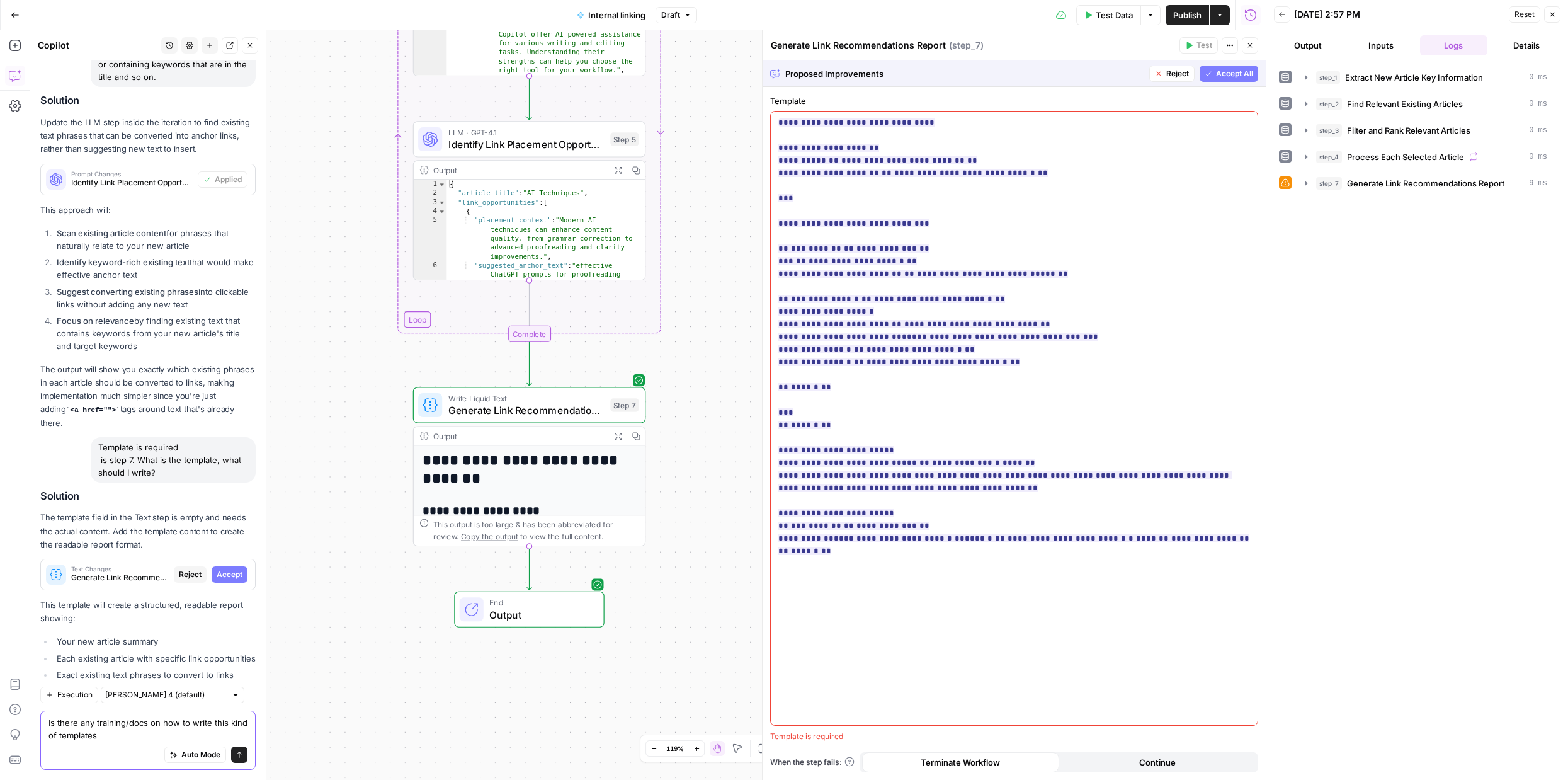
type textarea "Is there any training/docs on how to write this kind of templates?"
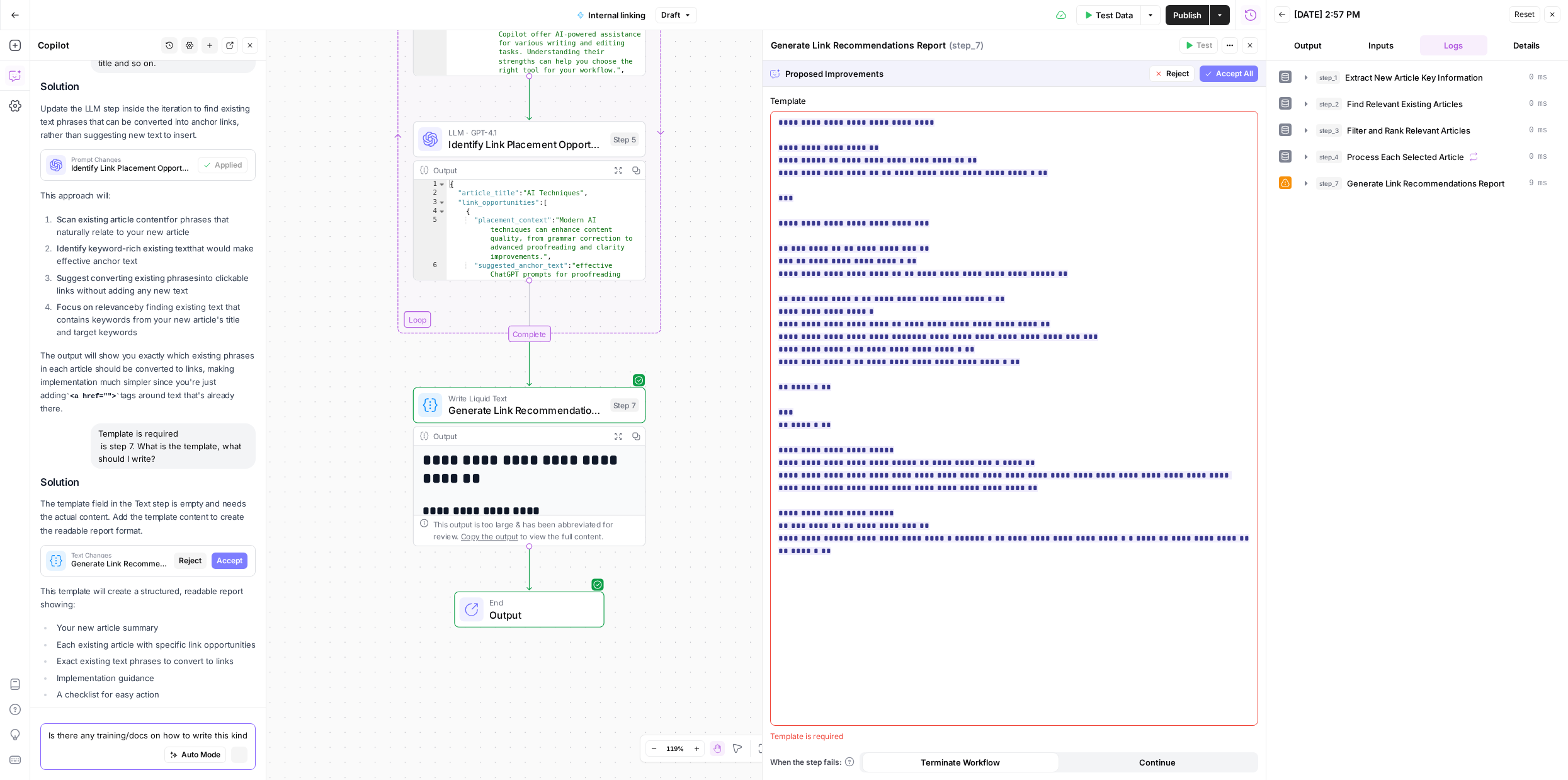
scroll to position [3285, 0]
click at [1358, 369] on div "step_1 Extract New Article Key Information 0 ms step_2 Find Relevant Existing A…" at bounding box center [1416, 420] width 276 height 707
click at [1229, 75] on span "Accept All" at bounding box center [1234, 74] width 37 height 11
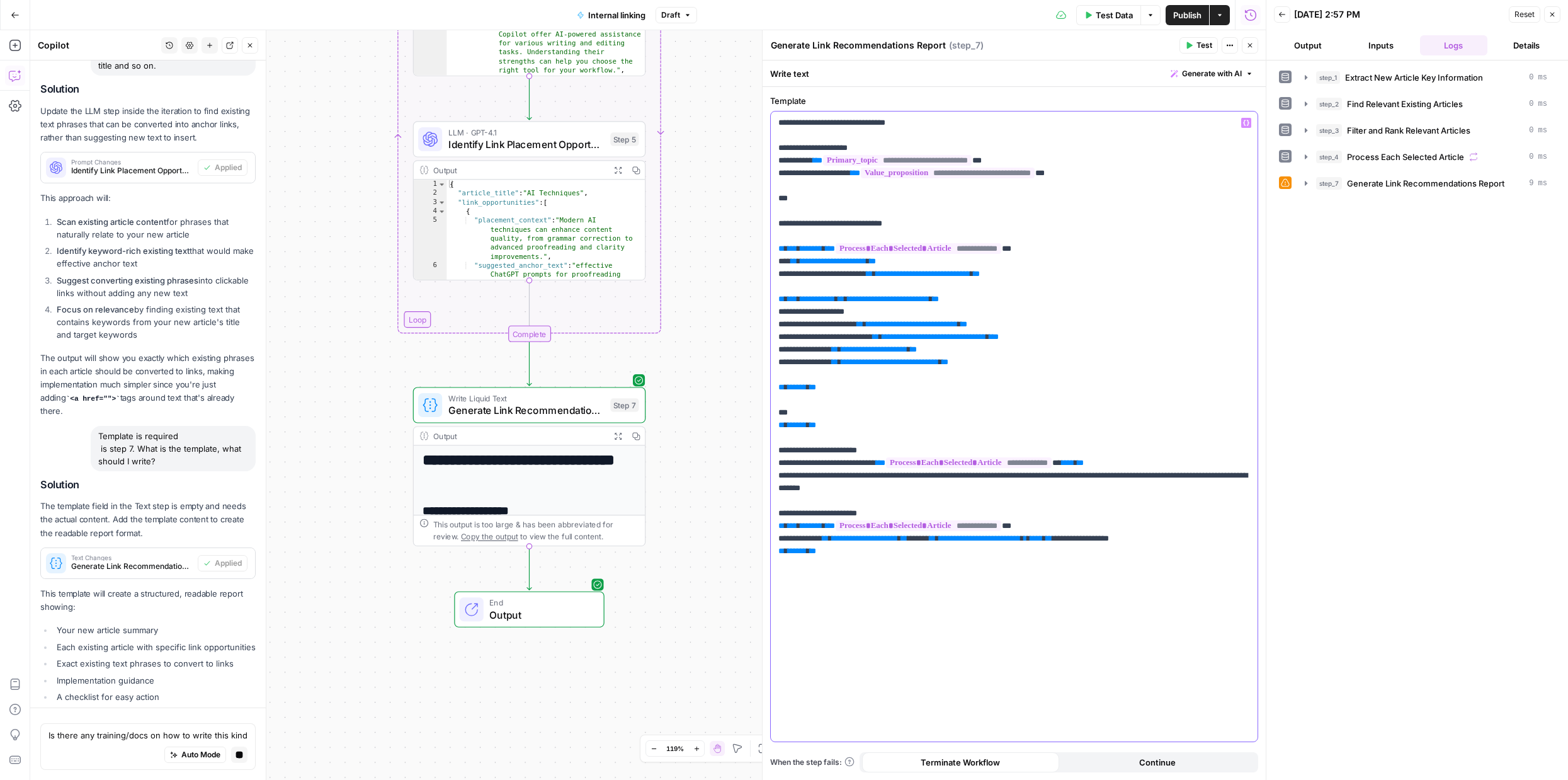
click at [810, 172] on p "**********" at bounding box center [1014, 337] width 472 height 441
drag, startPoint x: 1098, startPoint y: 171, endPoint x: 775, endPoint y: 178, distance: 323.1
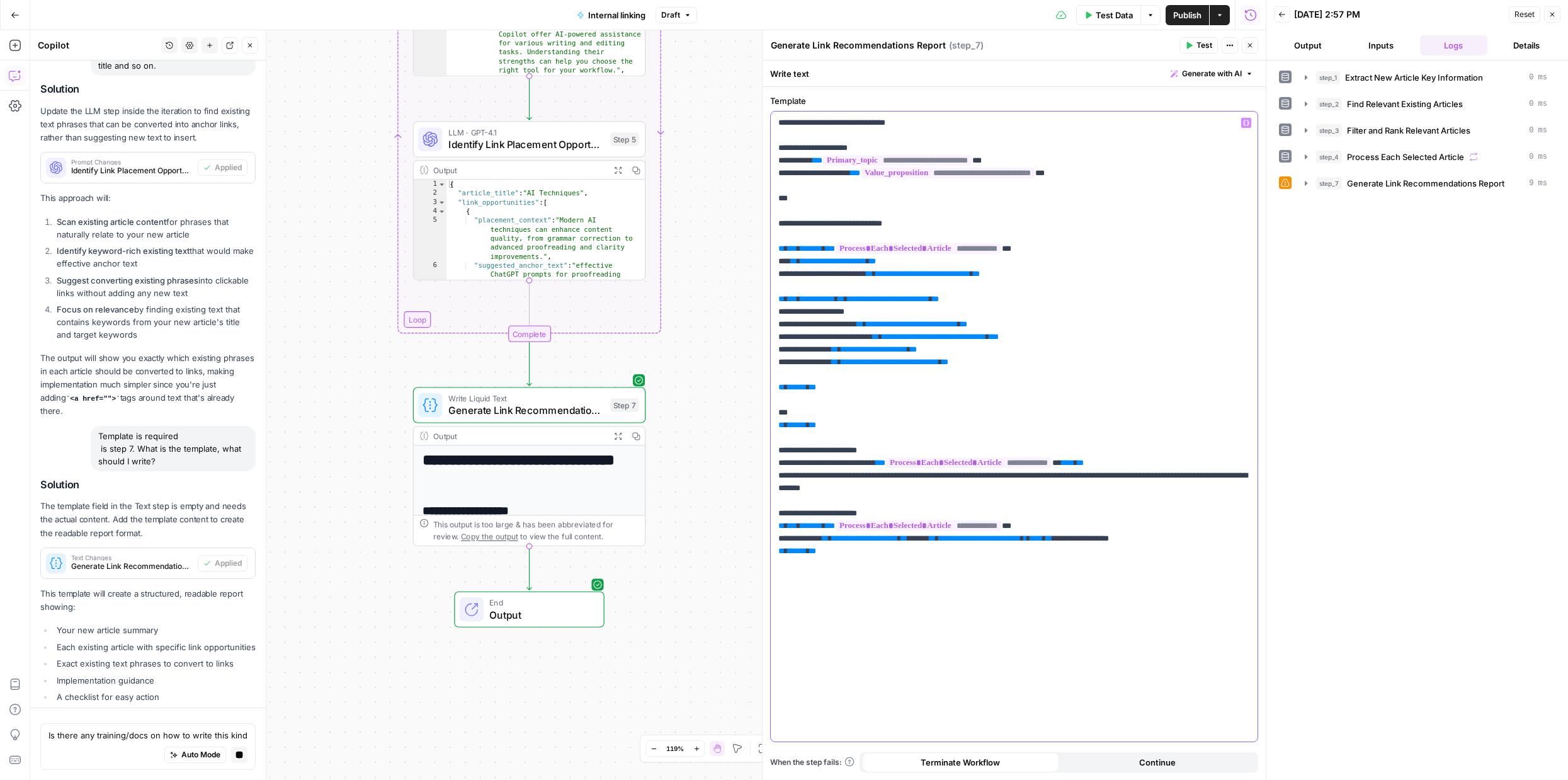
click at [775, 178] on div "**********" at bounding box center [1014, 426] width 487 height 630
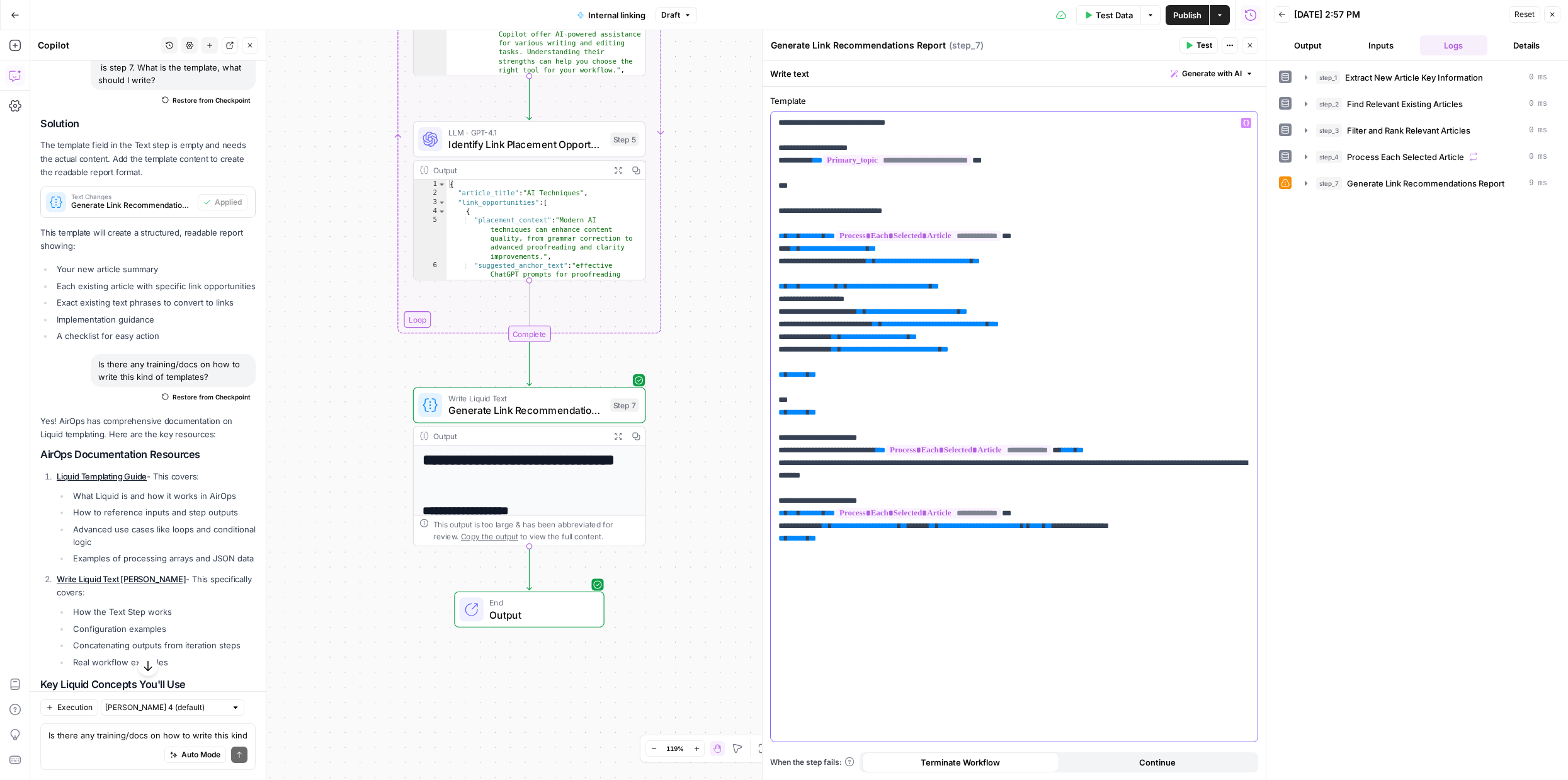
scroll to position [3804, 0]
click at [124, 469] on link "Liquid Templating Guide" at bounding box center [101, 474] width 90 height 10
click at [124, 572] on link "Write Liquid Text [PERSON_NAME]" at bounding box center [121, 576] width 129 height 10
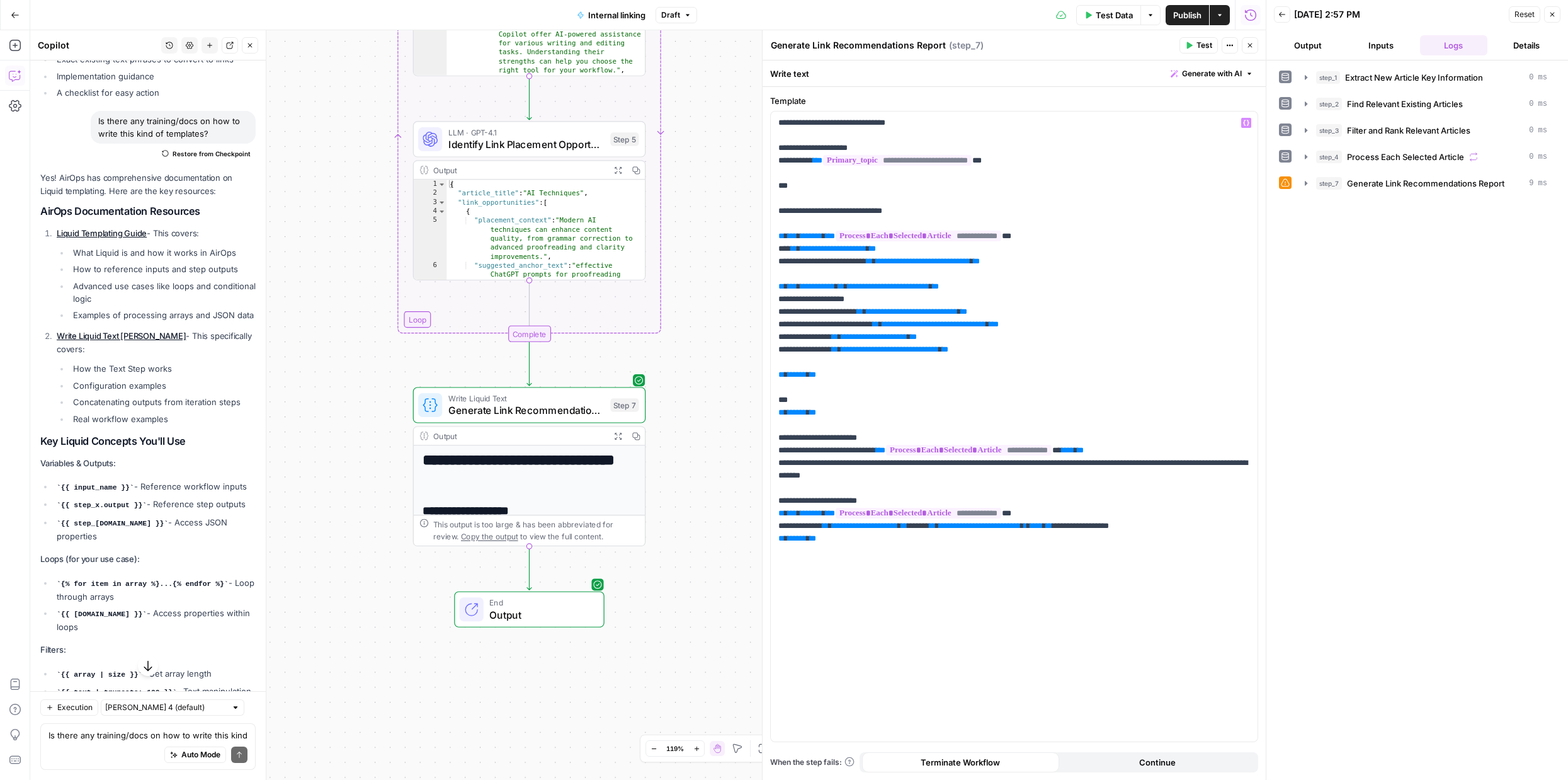
scroll to position [4113, 0]
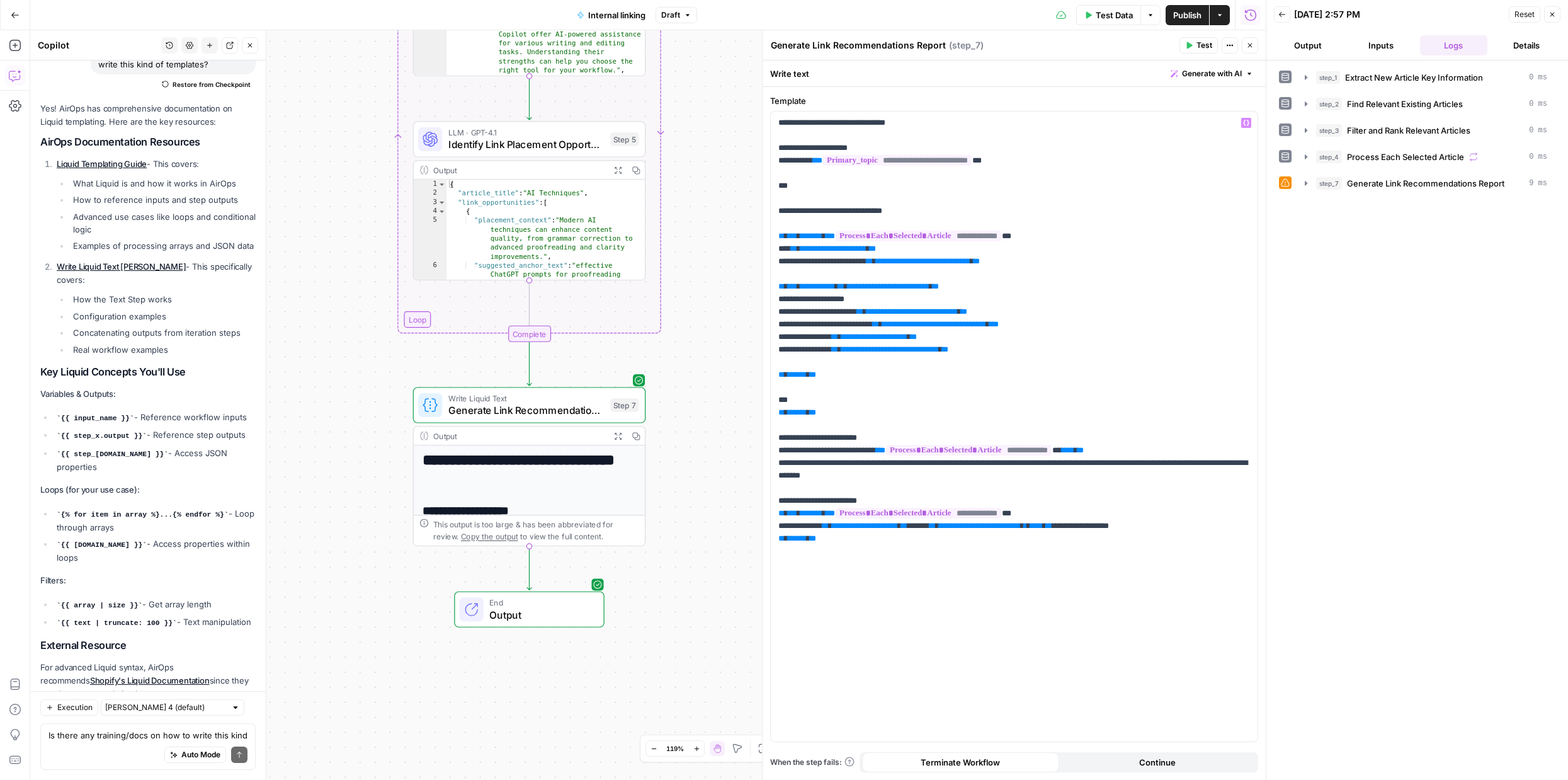
click at [128, 507] on li "{% for item in array %}...{% endfor %} - Loop through arrays" at bounding box center [154, 520] width 202 height 27
click at [936, 403] on p "**********" at bounding box center [1014, 331] width 472 height 428
click at [1198, 46] on span "Test" at bounding box center [1203, 45] width 15 height 11
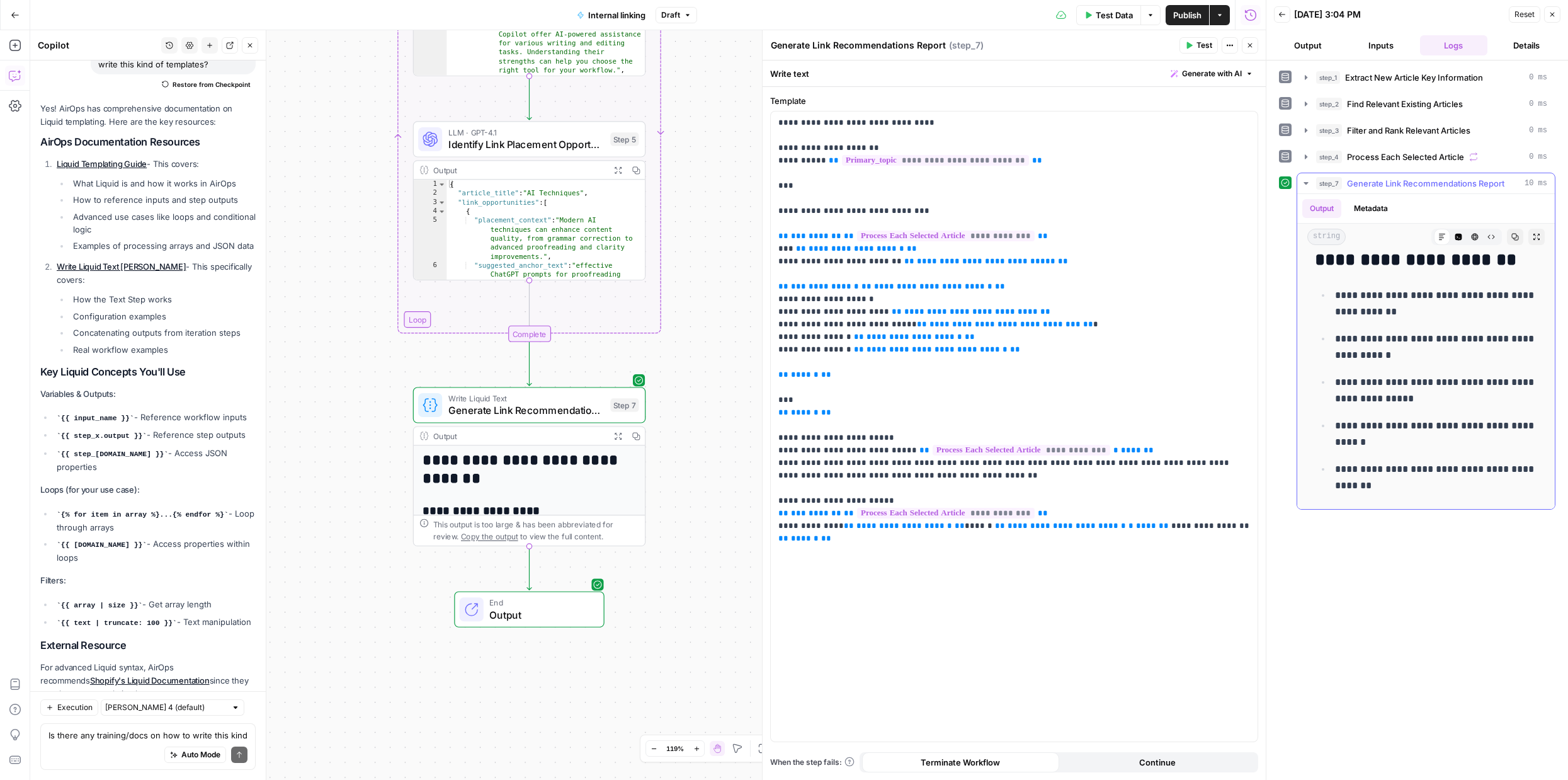
scroll to position [3715, 0]
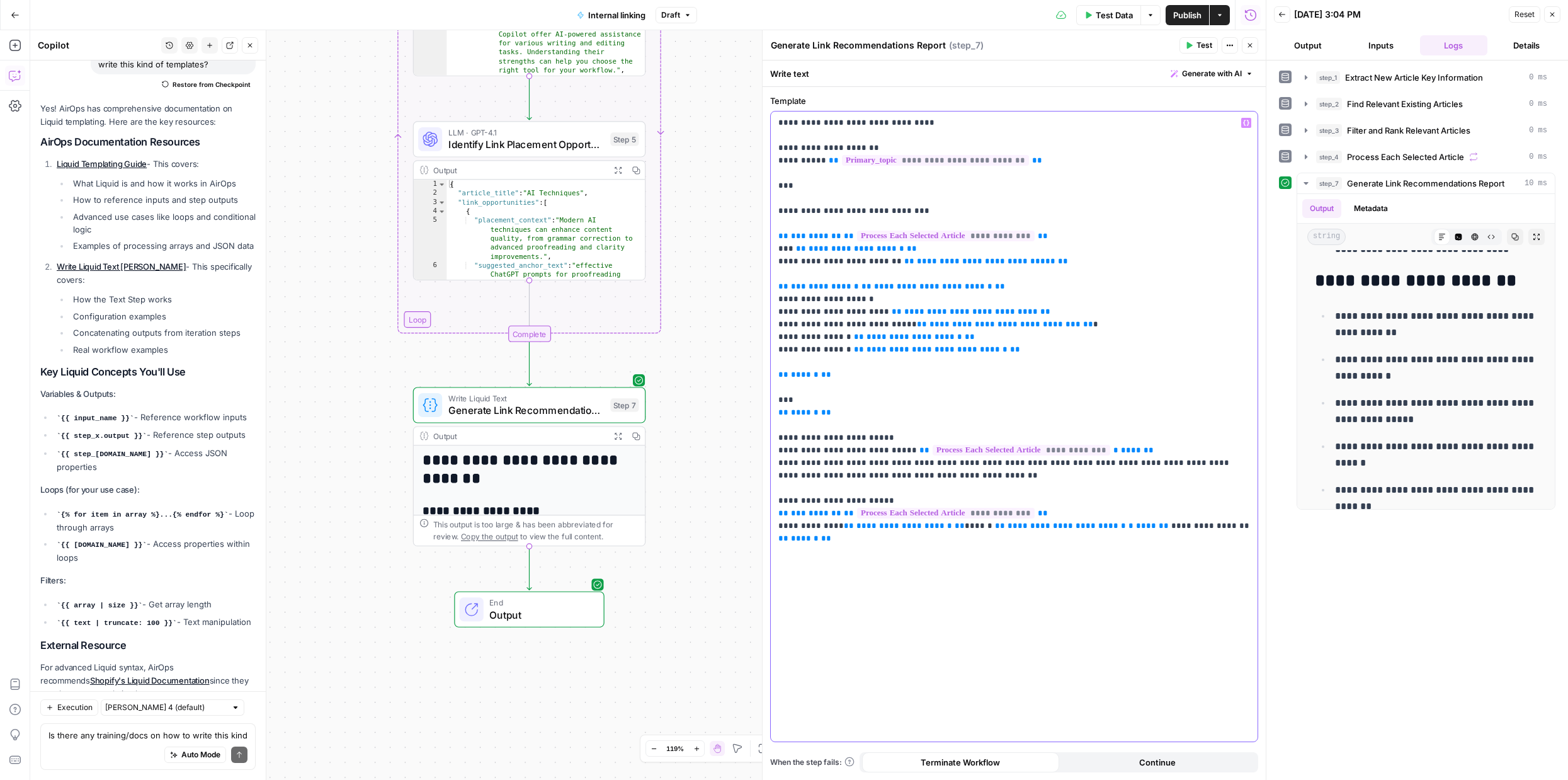
click at [862, 560] on div "**********" at bounding box center [1014, 426] width 487 height 630
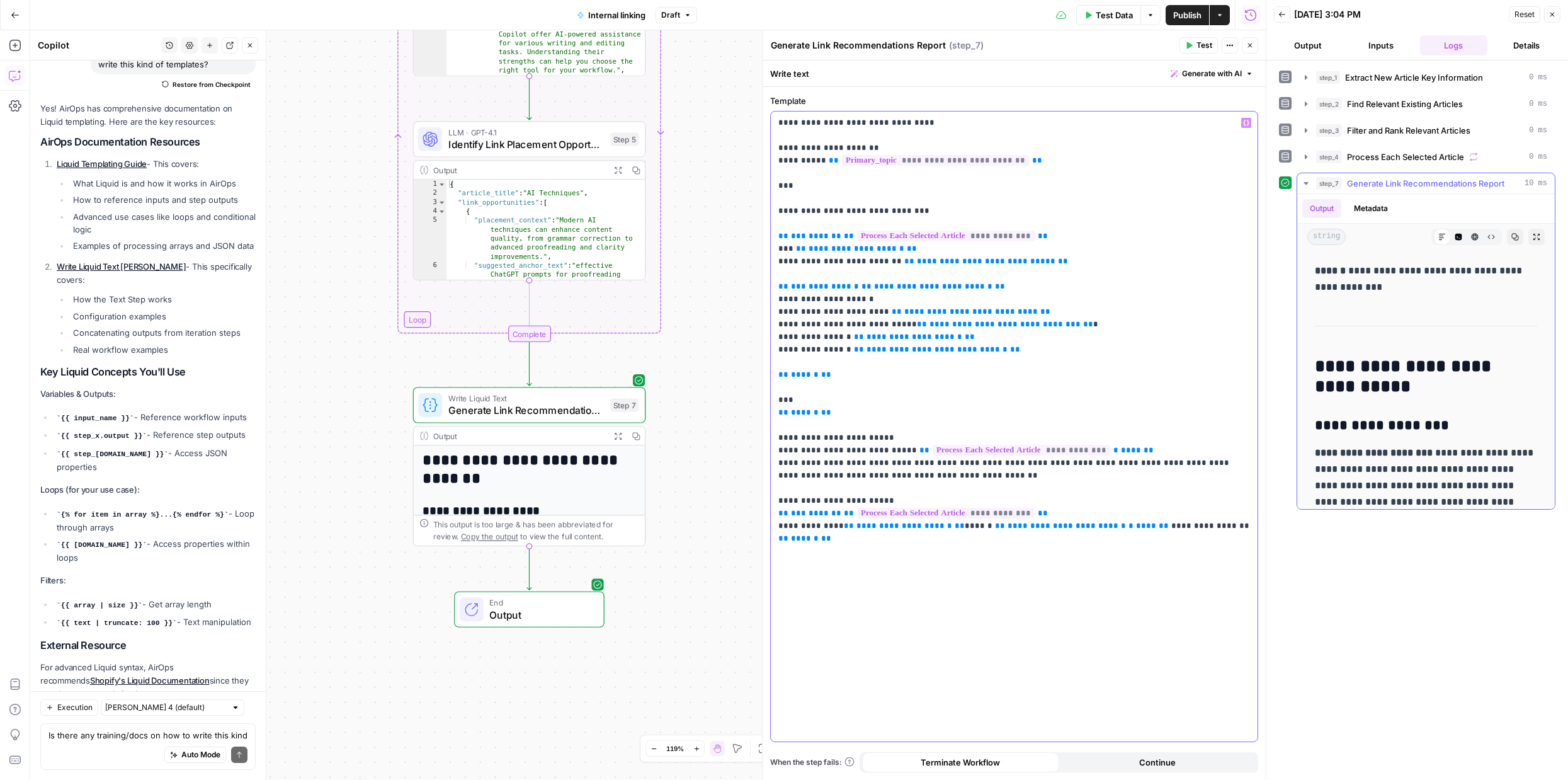
scroll to position [0, 0]
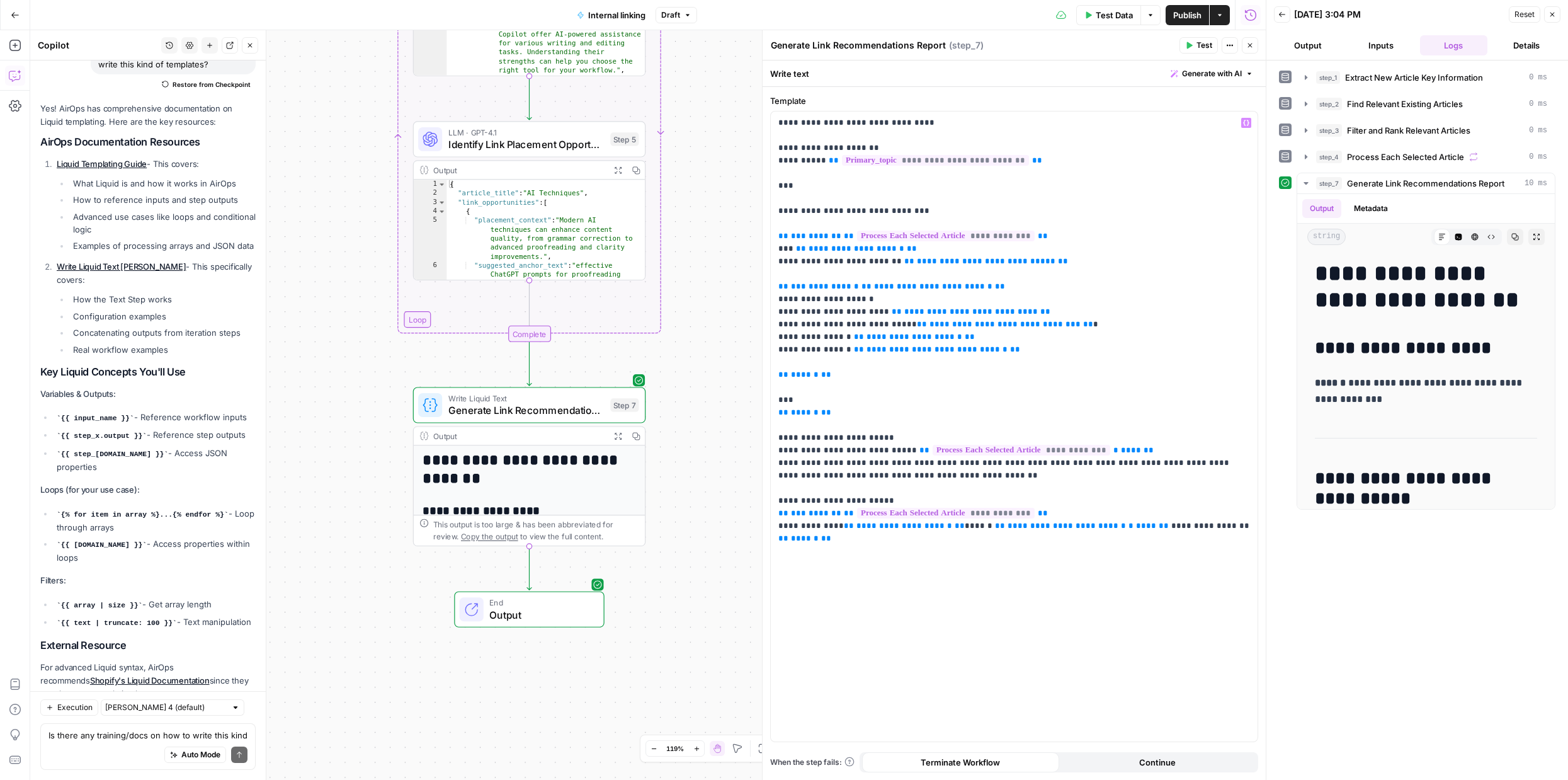
click at [1183, 13] on span "Publish" at bounding box center [1186, 15] width 28 height 13
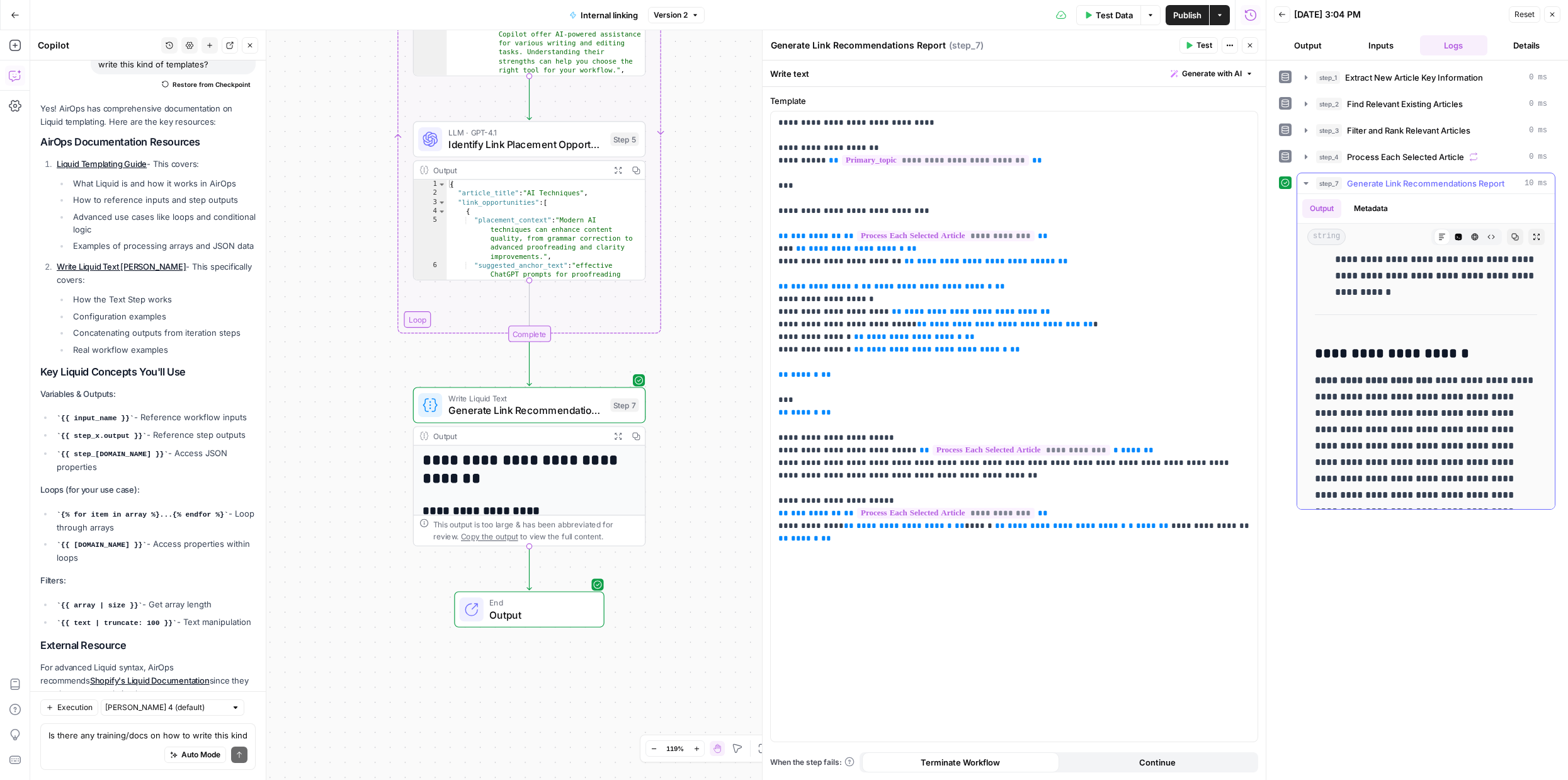
scroll to position [1482, 0]
click at [1417, 358] on h3 "**********" at bounding box center [1425, 358] width 222 height 18
copy h3 "**********"
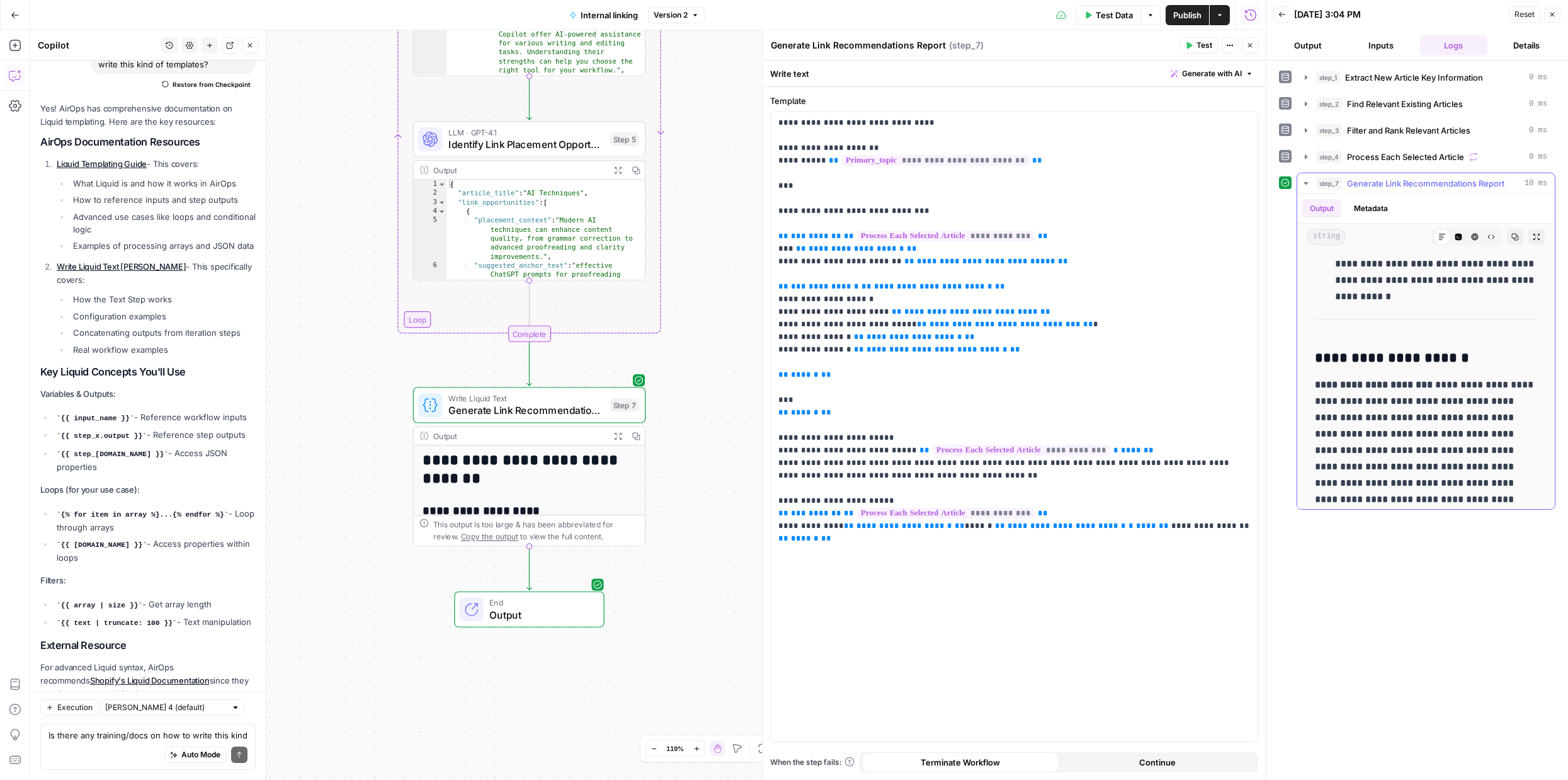
click at [1384, 364] on h3 "**********" at bounding box center [1425, 358] width 222 height 18
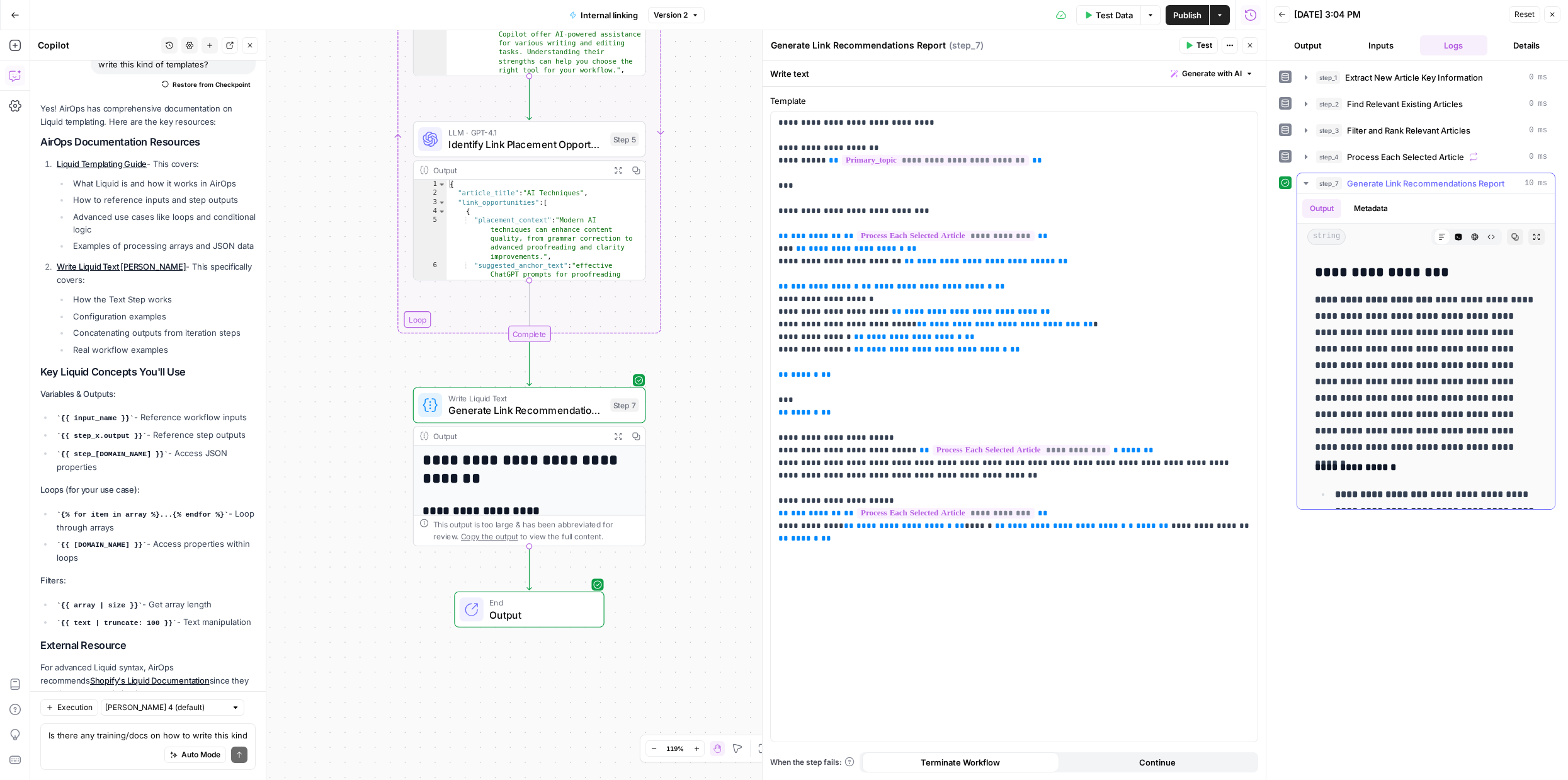
scroll to position [0, 0]
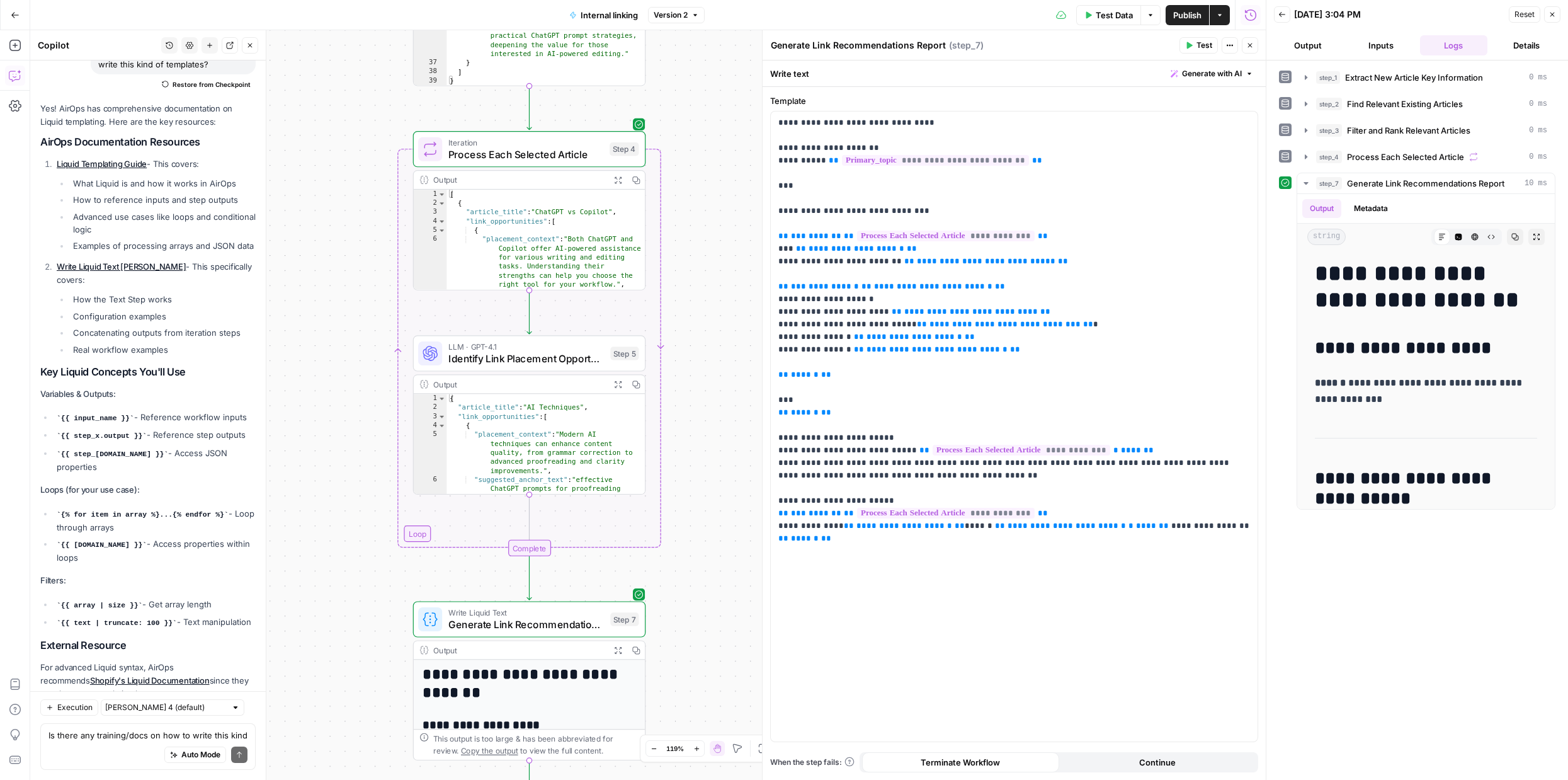
drag, startPoint x: 698, startPoint y: 408, endPoint x: 698, endPoint y: 660, distance: 252.0
click at [698, 660] on div "Workflow Input Settings Inputs LLM · GPT-4.1 Extract New Article Key Informatio…" at bounding box center [647, 405] width 1235 height 750
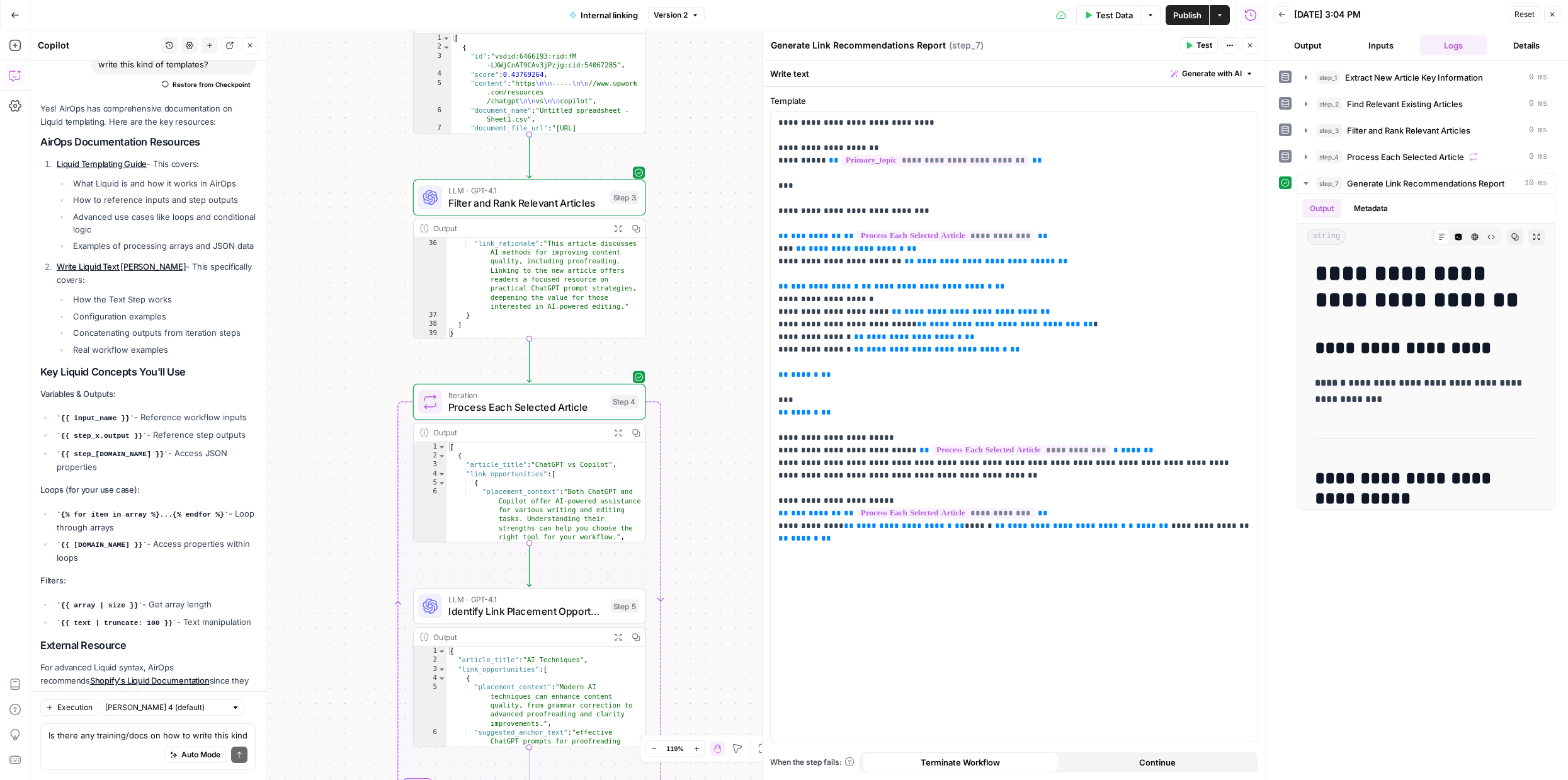
drag, startPoint x: 694, startPoint y: 436, endPoint x: 694, endPoint y: 606, distance: 170.0
click at [694, 606] on div "Workflow Input Settings Inputs LLM · GPT-4.1 Extract New Article Key Informatio…" at bounding box center [647, 405] width 1235 height 750
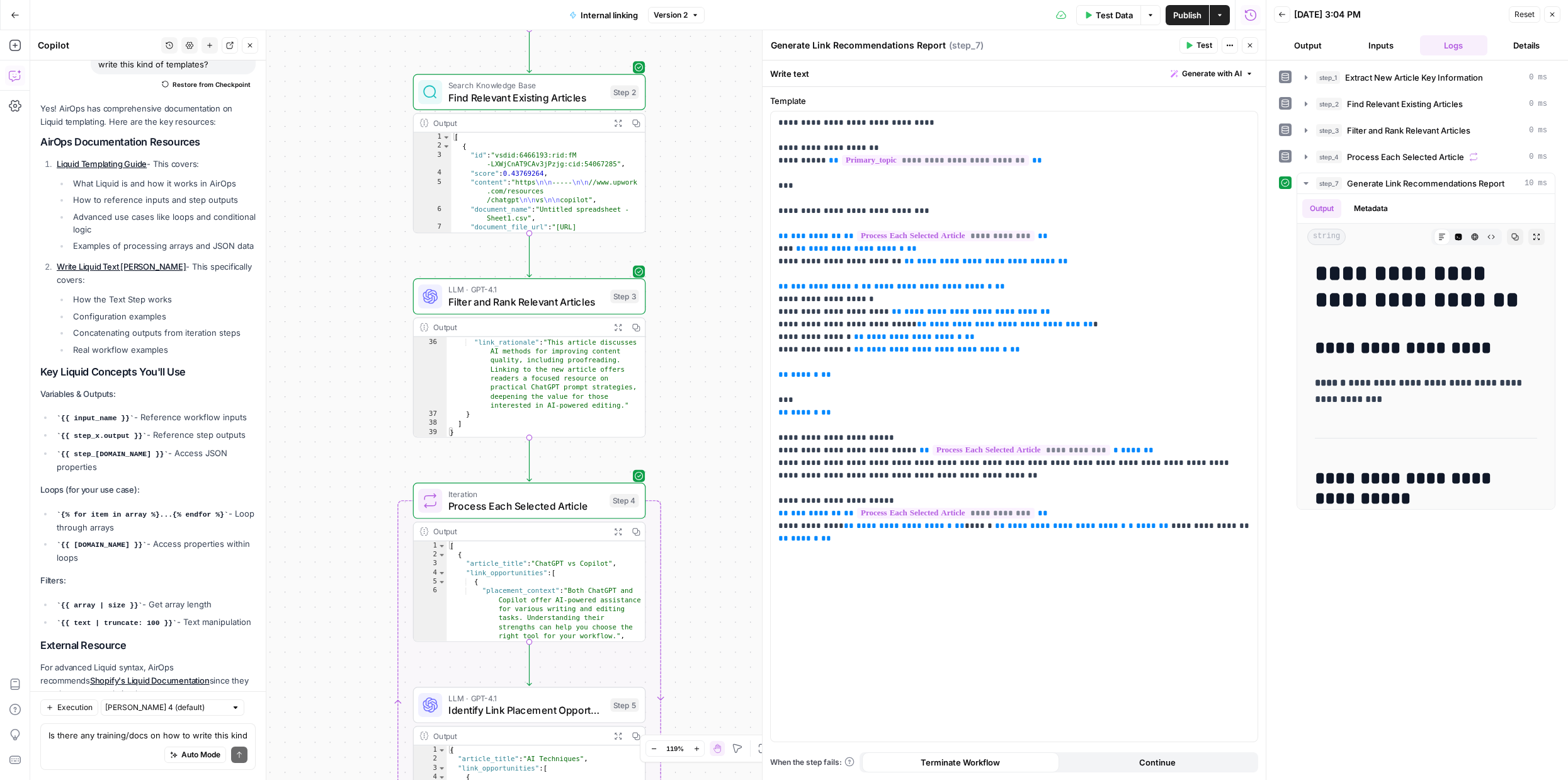
drag, startPoint x: 695, startPoint y: 448, endPoint x: 695, endPoint y: 546, distance: 98.0
click at [695, 546] on div "Workflow Input Settings Inputs LLM · GPT-4.1 Extract New Article Key Informatio…" at bounding box center [647, 405] width 1235 height 750
click at [690, 267] on div "Workflow Input Settings Inputs LLM · GPT-4.1 Extract New Article Key Informatio…" at bounding box center [647, 405] width 1235 height 750
click at [155, 556] on div "Yes! AirOps has comprehensive documentation on Liquid templating. Here are the …" at bounding box center [148, 419] width 216 height 634
click at [114, 742] on div "Auto Mode Send" at bounding box center [148, 755] width 199 height 28
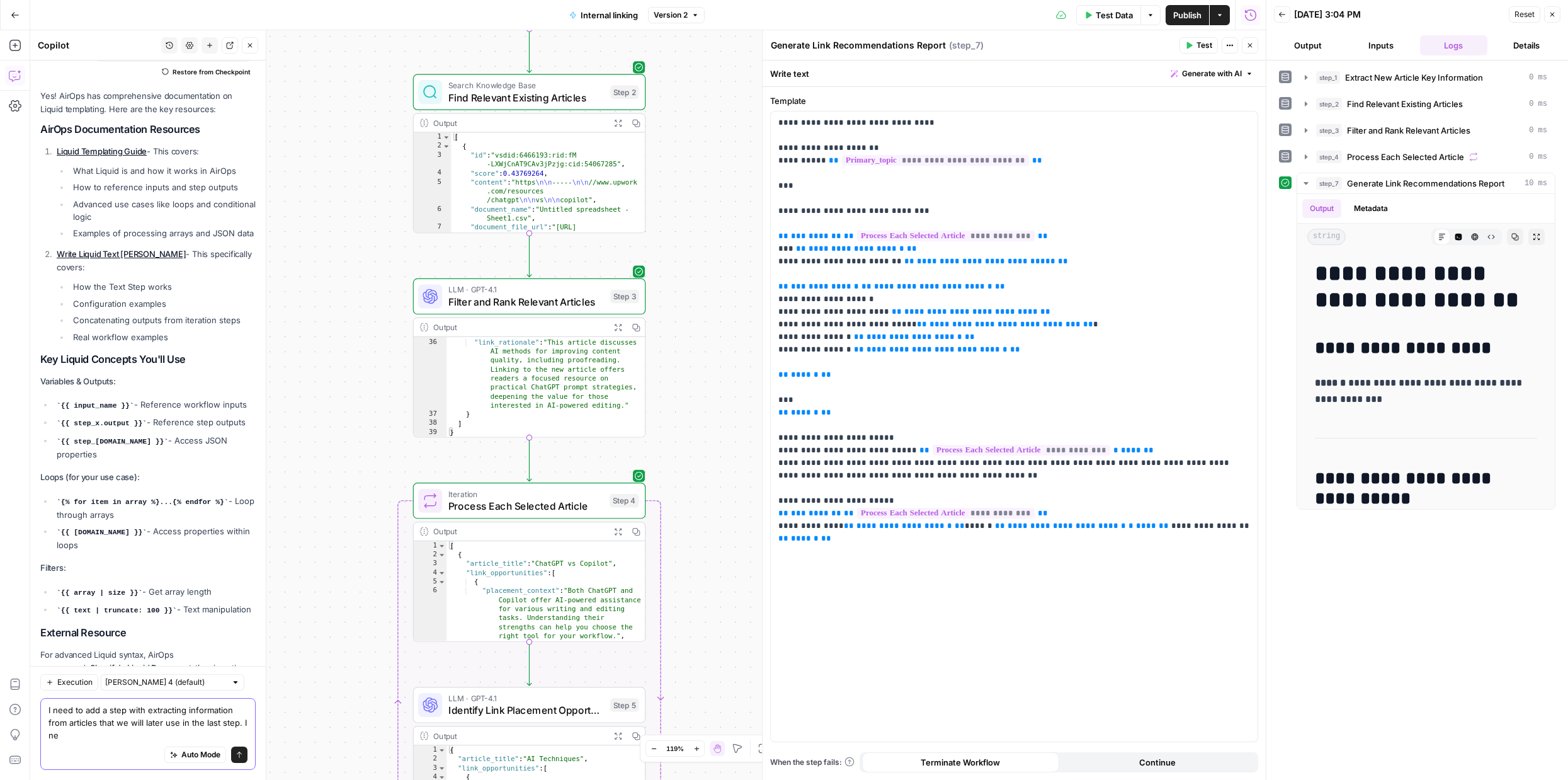
scroll to position [4138, 0]
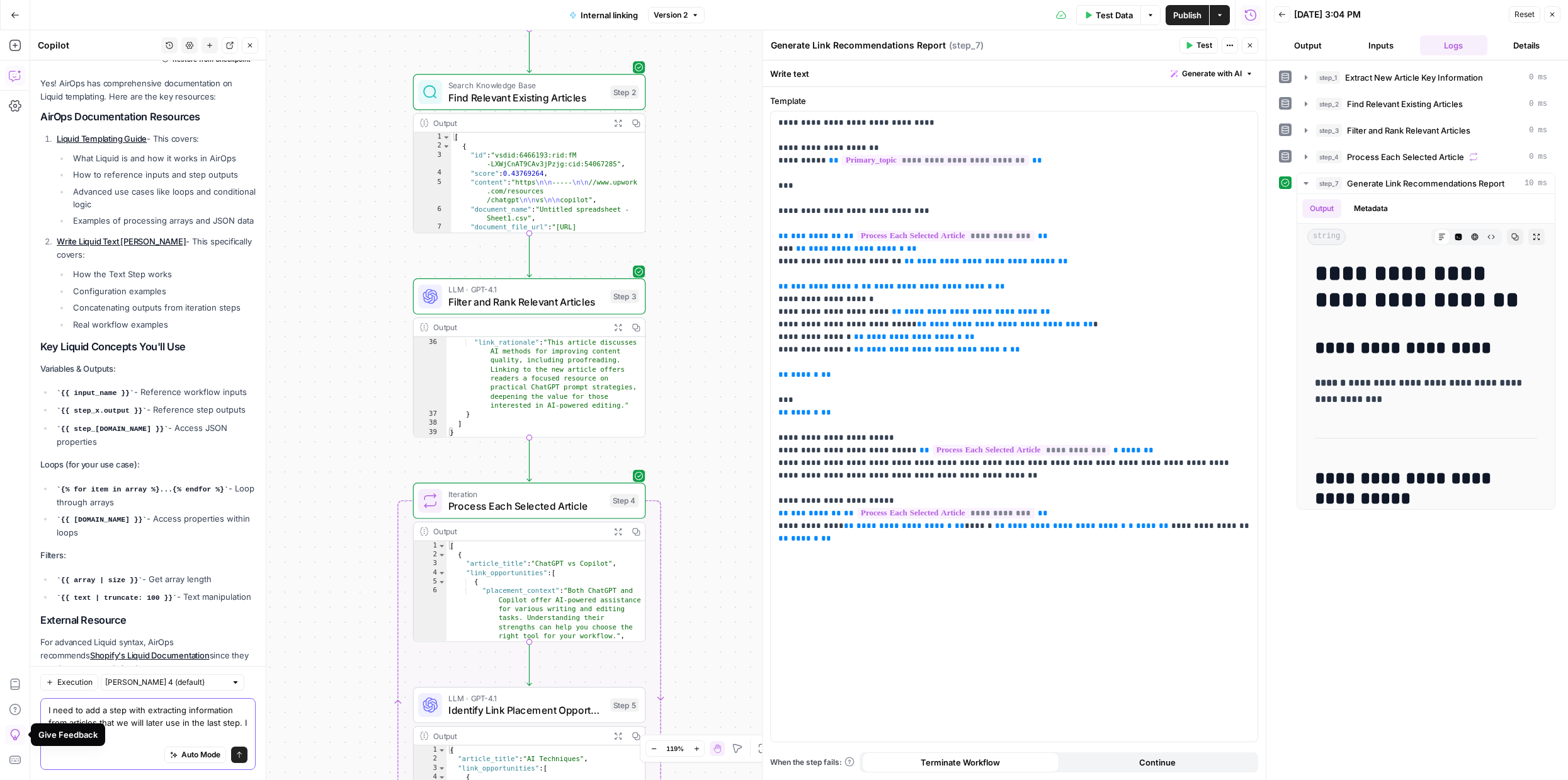
click at [96, 718] on textarea "I need to add a step with extracting information from articles that we will lat…" at bounding box center [148, 722] width 199 height 38
click at [209, 731] on textarea "I need to add a step with extracting information from articles (ones from knowl…" at bounding box center [148, 722] width 199 height 38
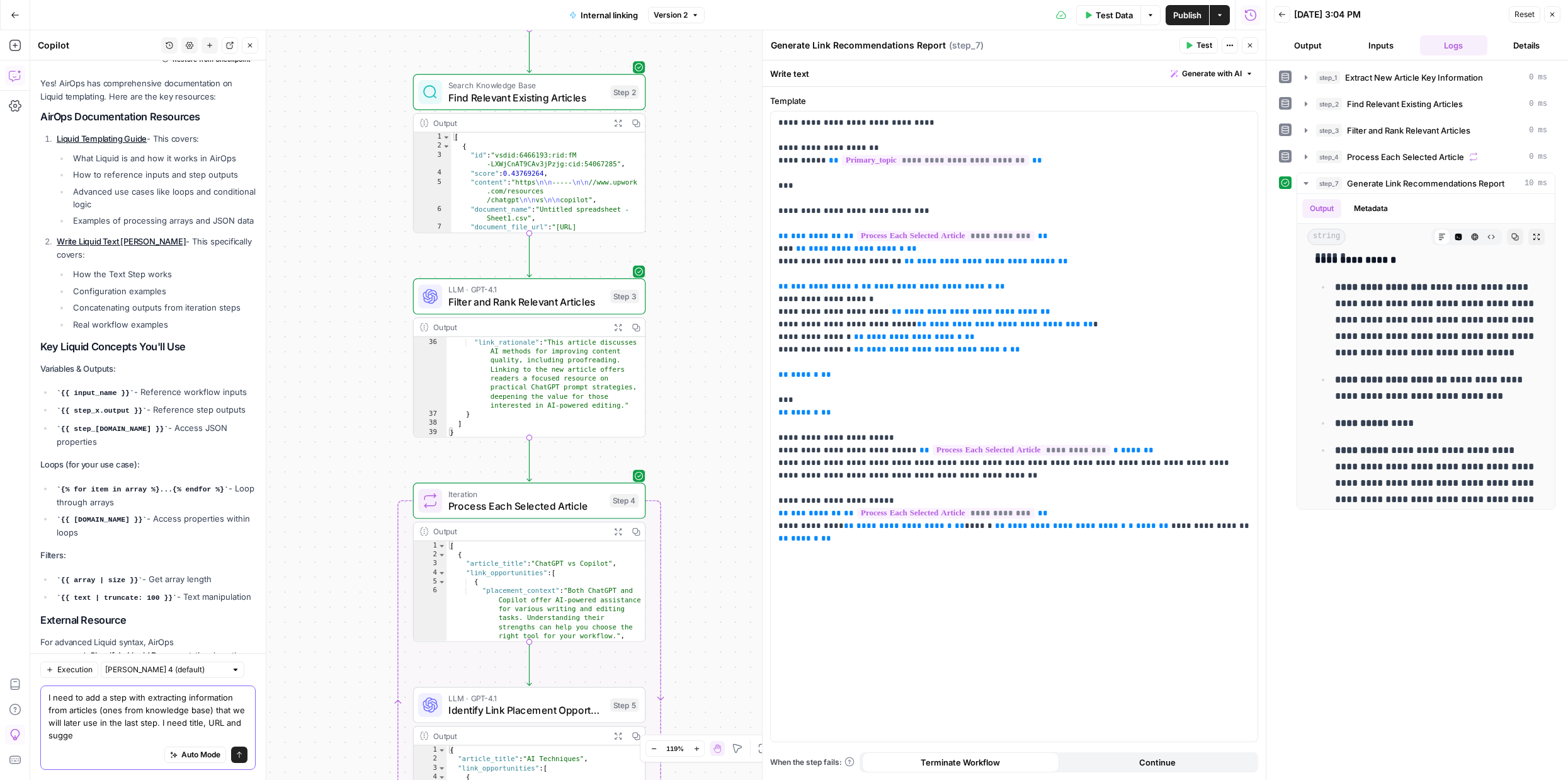
scroll to position [4151, 0]
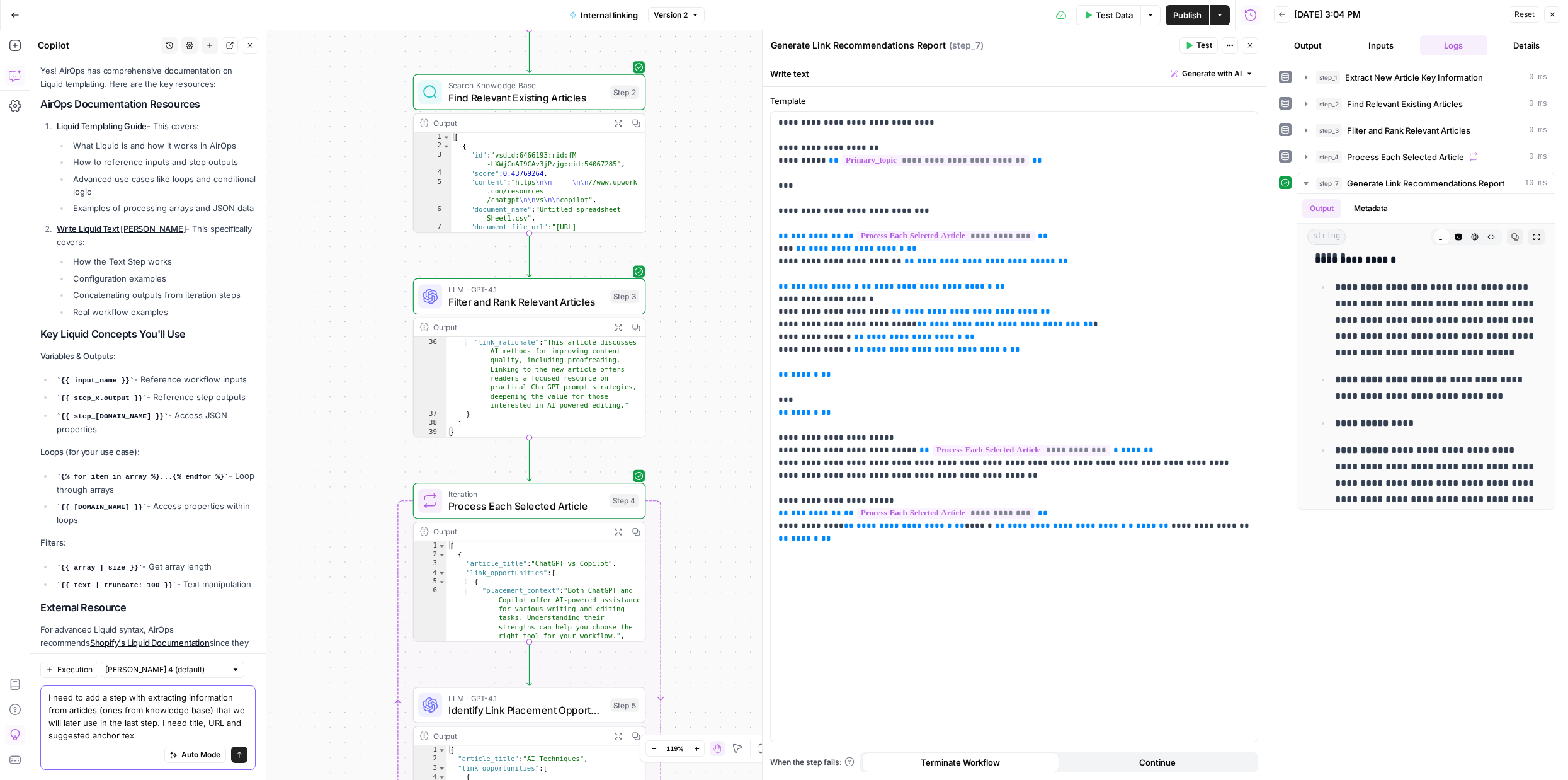
type textarea "I need to add a step with extracting information from articles (ones from knowl…"
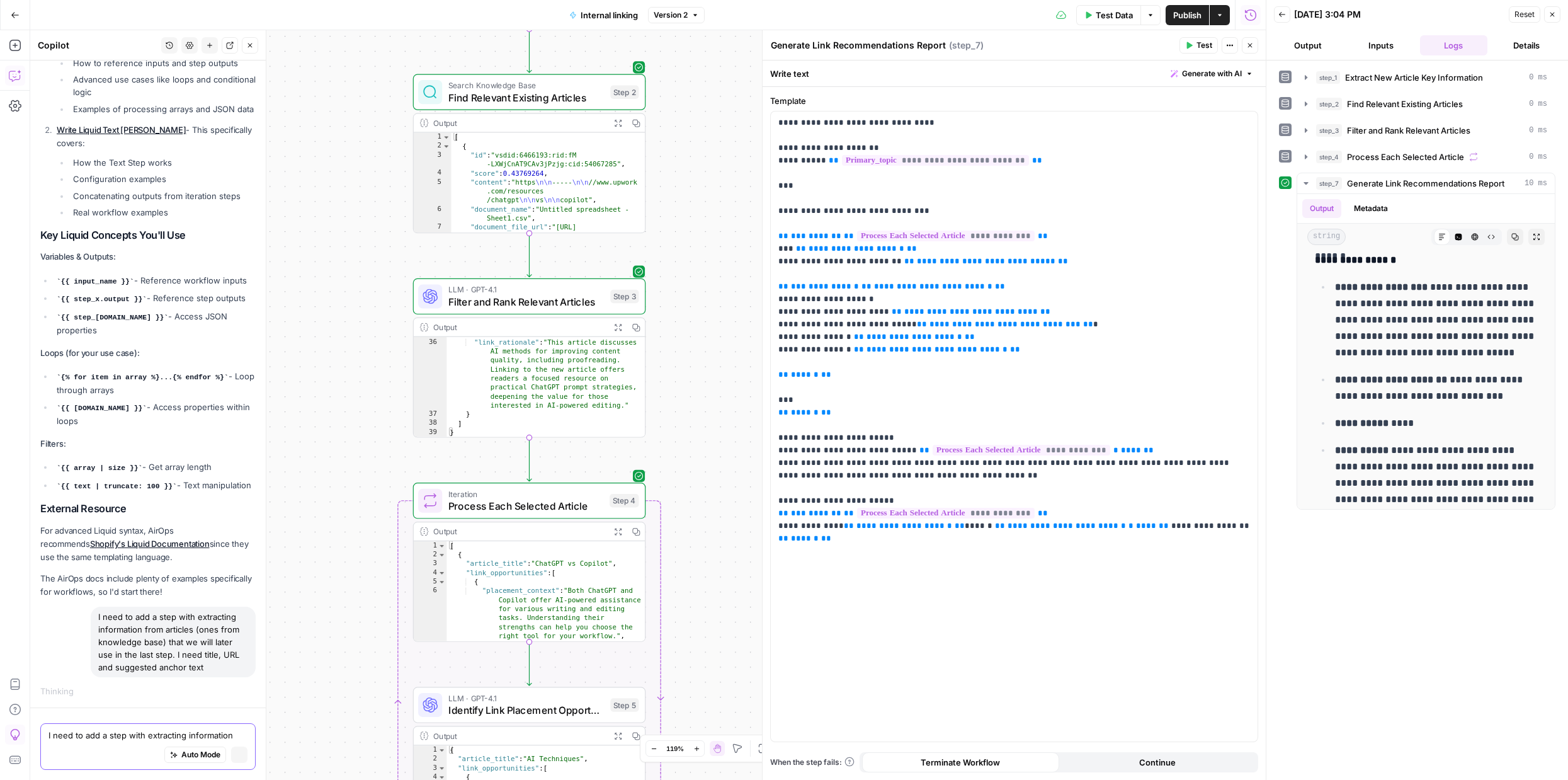
scroll to position [4001, 0]
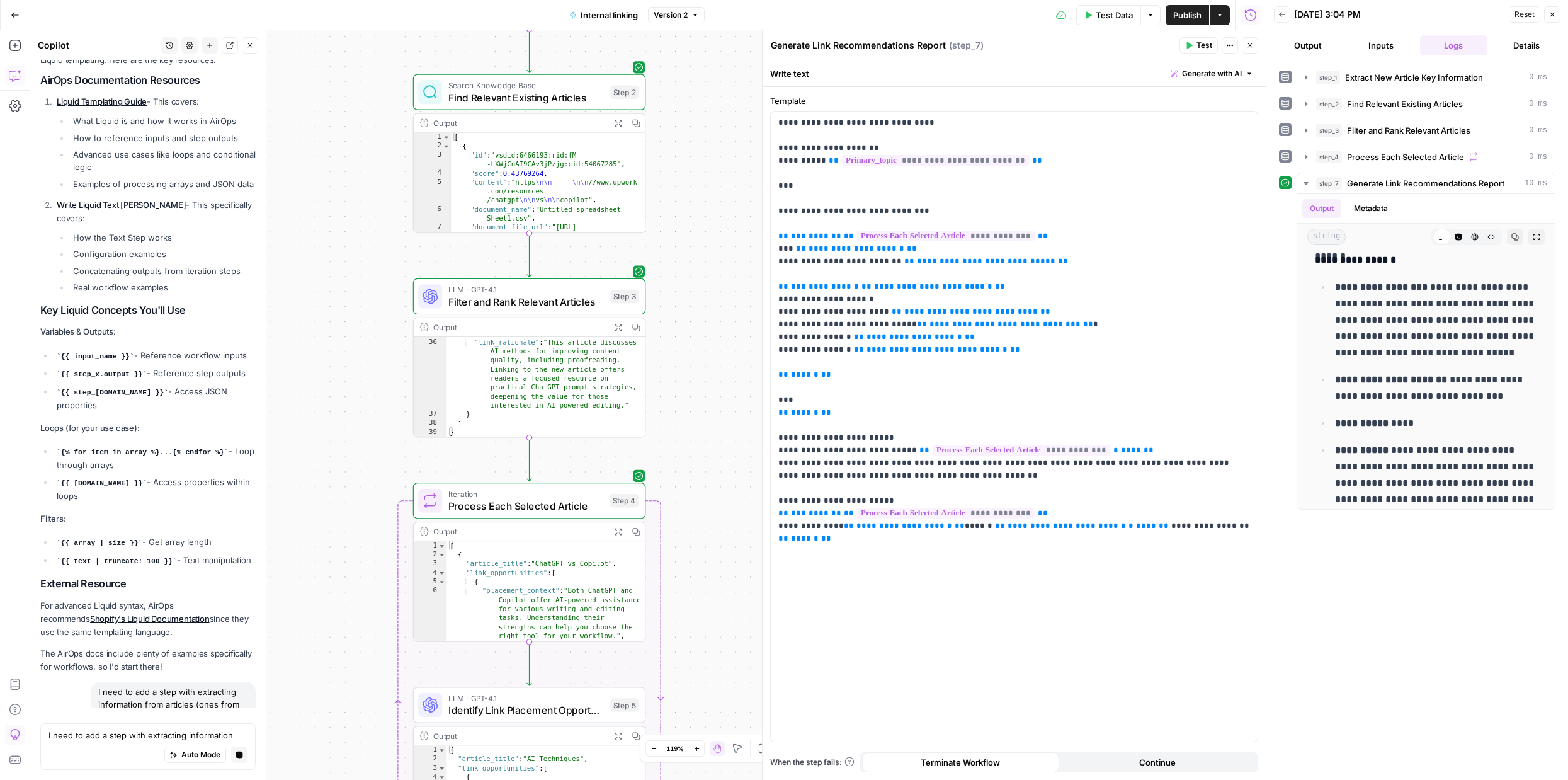
click at [1246, 47] on icon "button" at bounding box center [1250, 45] width 7 height 7
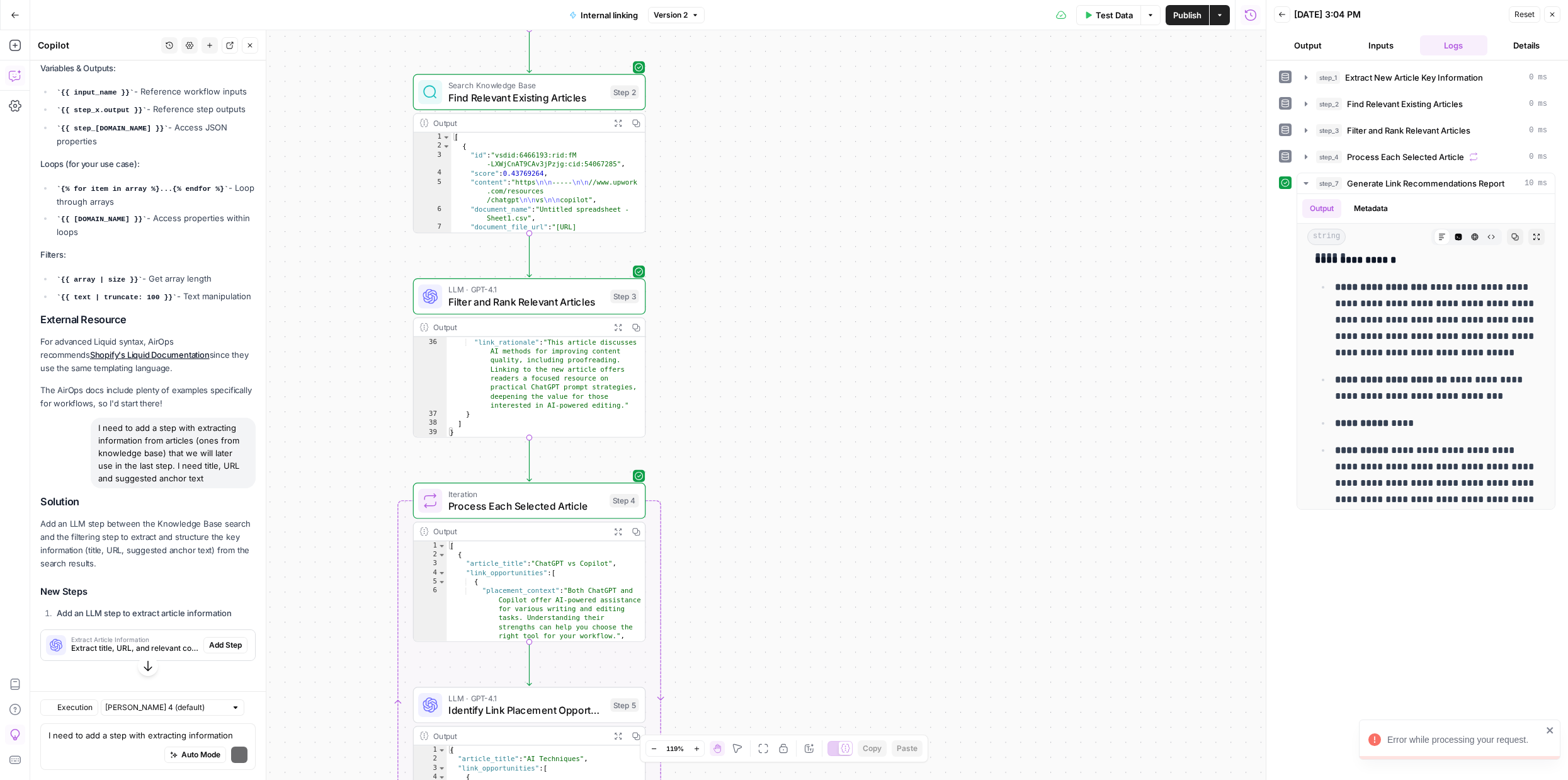
scroll to position [4365, 0]
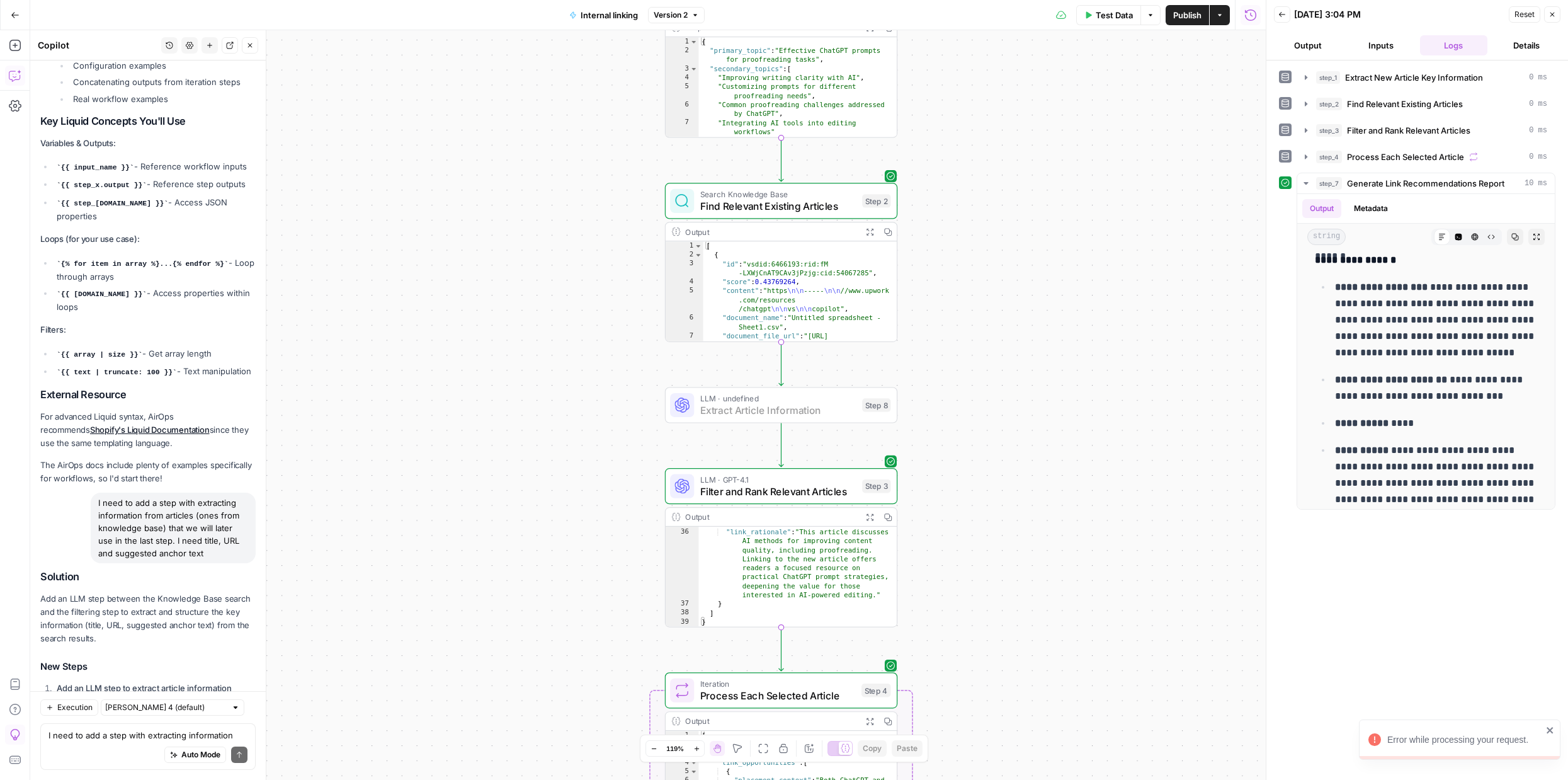
click at [223, 714] on span "Add Step" at bounding box center [225, 720] width 32 height 11
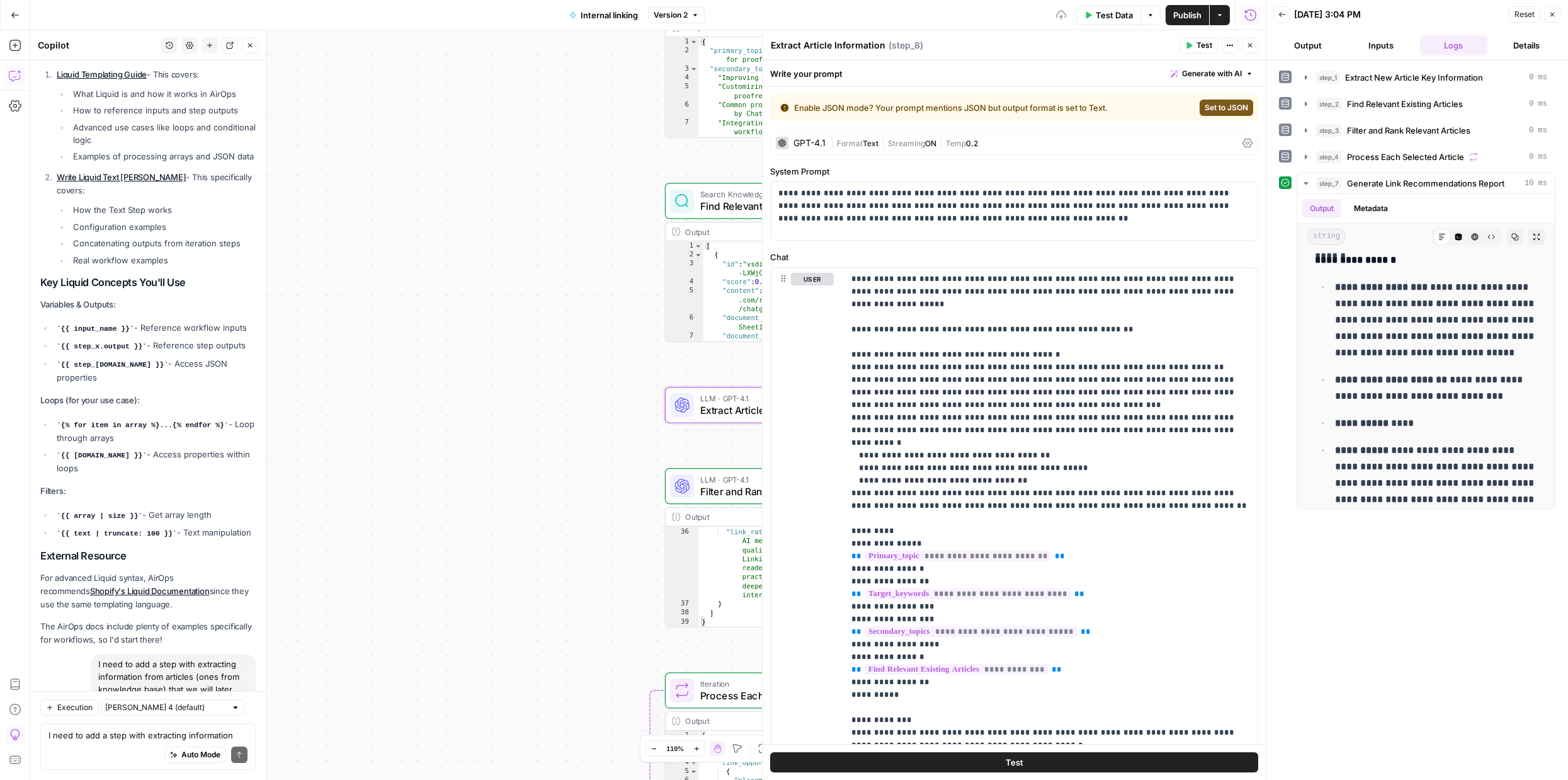
scroll to position [4384, 0]
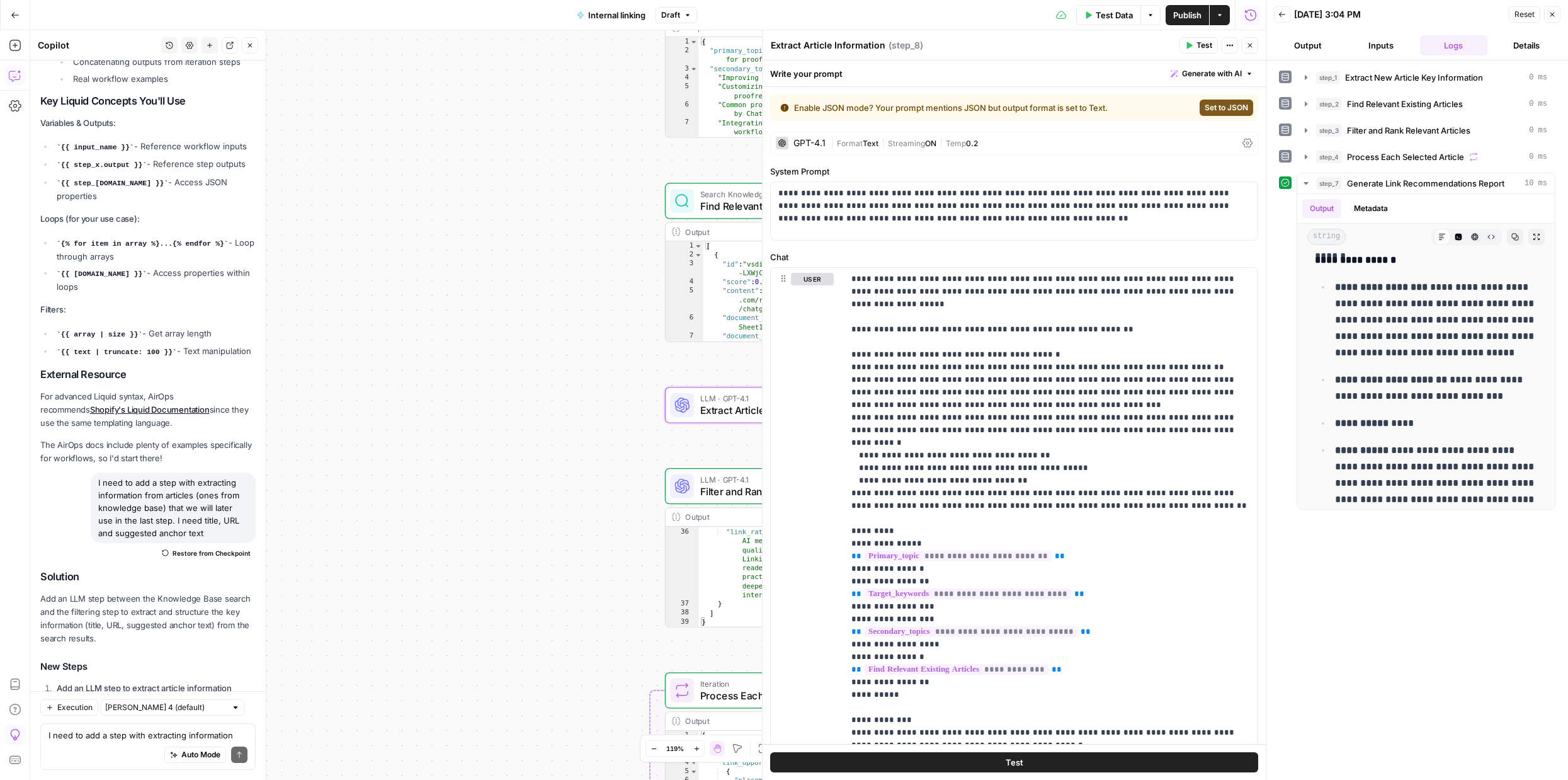
click at [1234, 109] on span "Set to JSON" at bounding box center [1226, 108] width 44 height 11
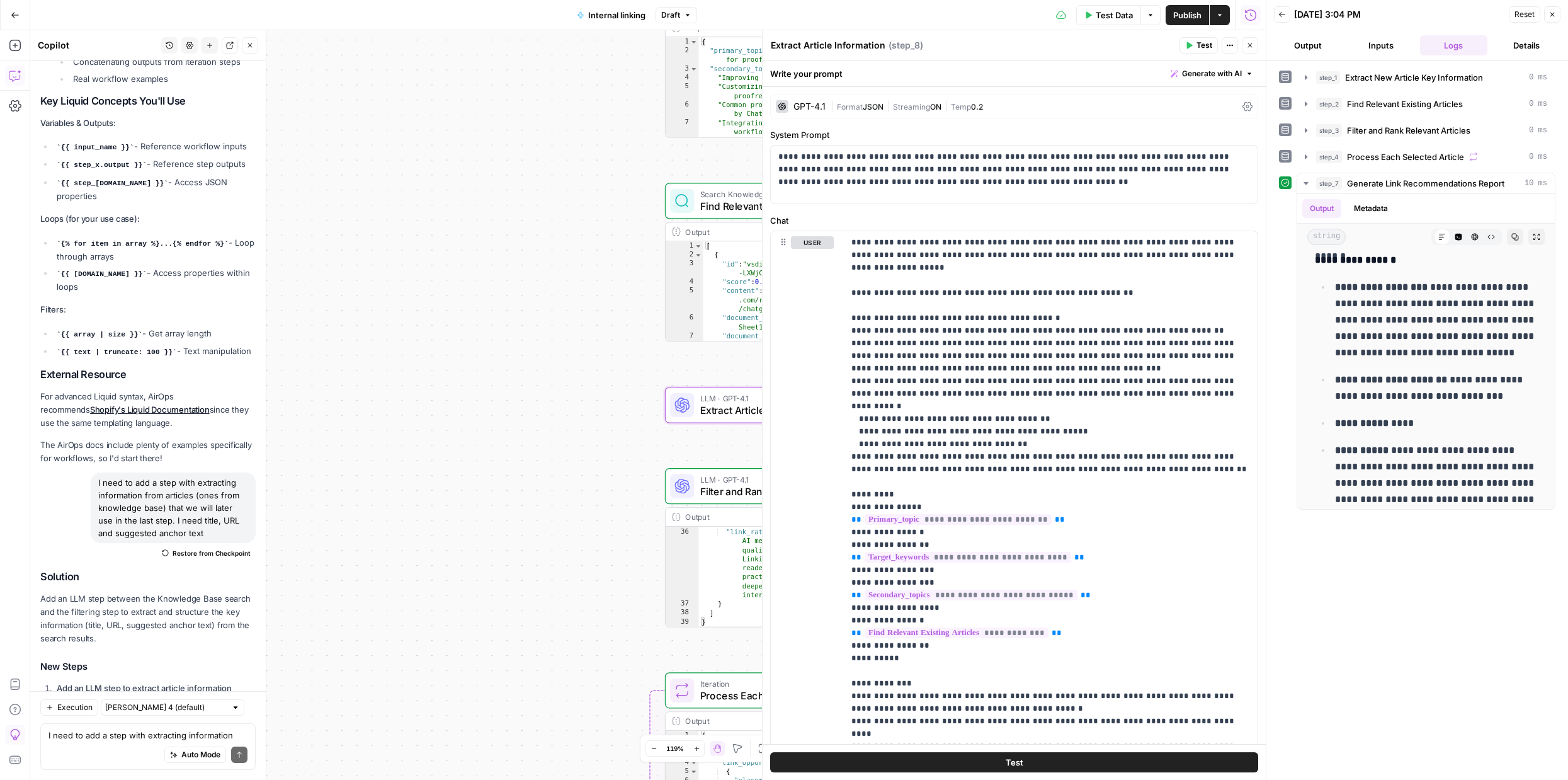
click at [117, 748] on div "Auto Mode Send" at bounding box center [148, 755] width 199 height 28
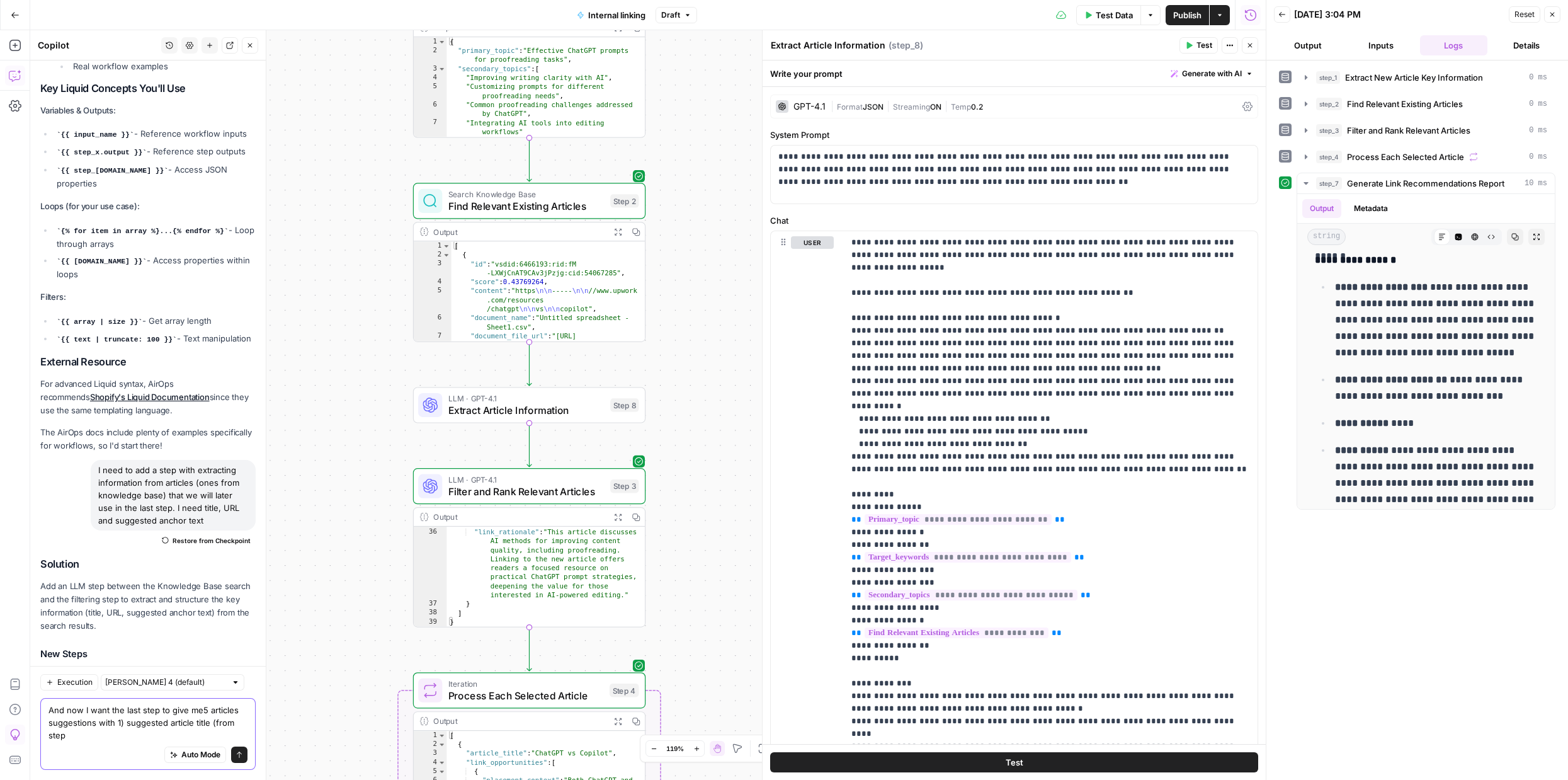
scroll to position [4410, 0]
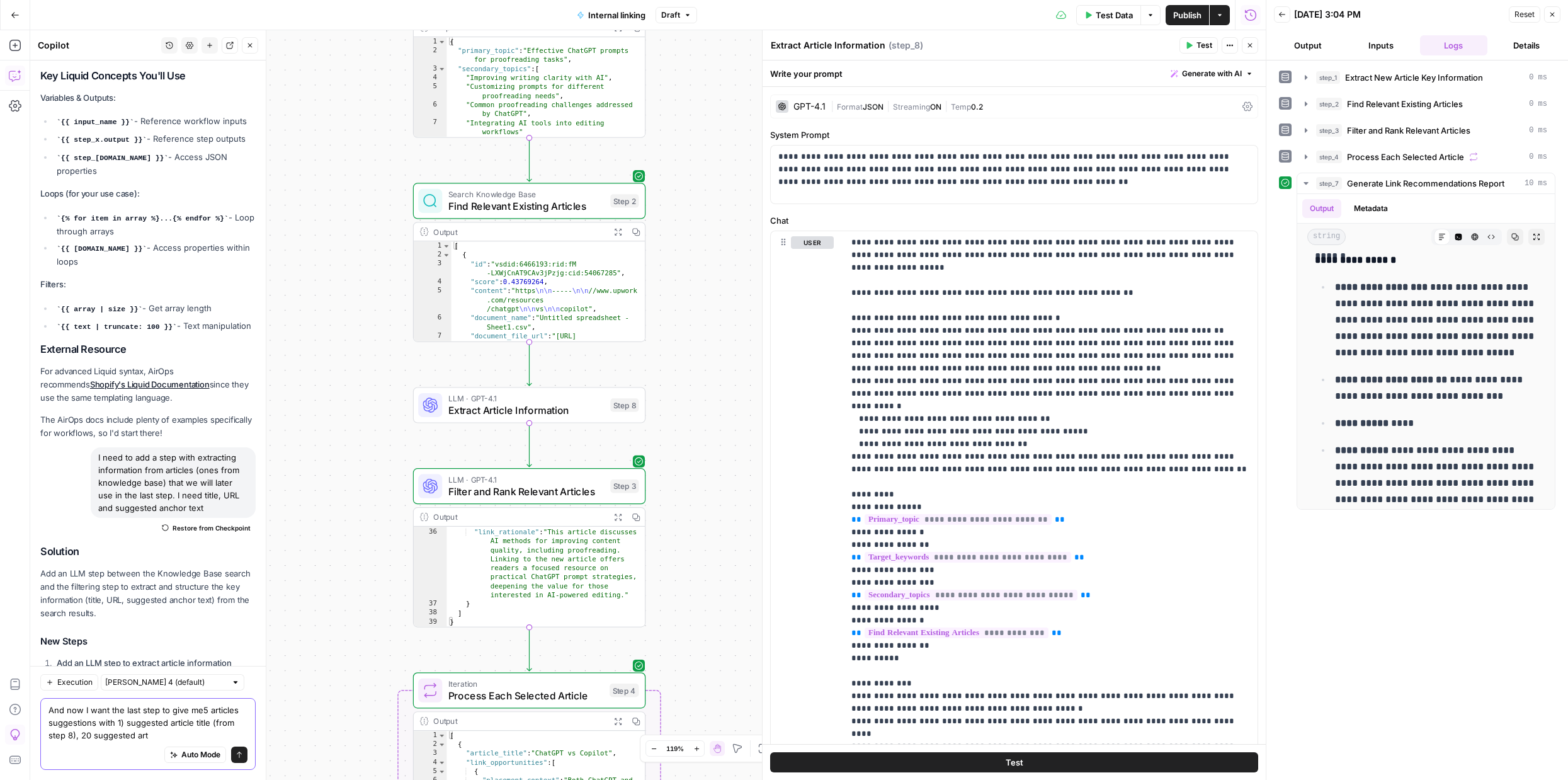
click at [147, 724] on textarea "And now I want the last step to give me5 articles suggestions with 1) suggested…" at bounding box center [148, 722] width 199 height 38
click at [58, 741] on div "Auto Mode Send" at bounding box center [148, 755] width 199 height 28
click at [58, 732] on textarea "And now I want the last step to give me5 articles suggestions with 1) article t…" at bounding box center [148, 722] width 199 height 38
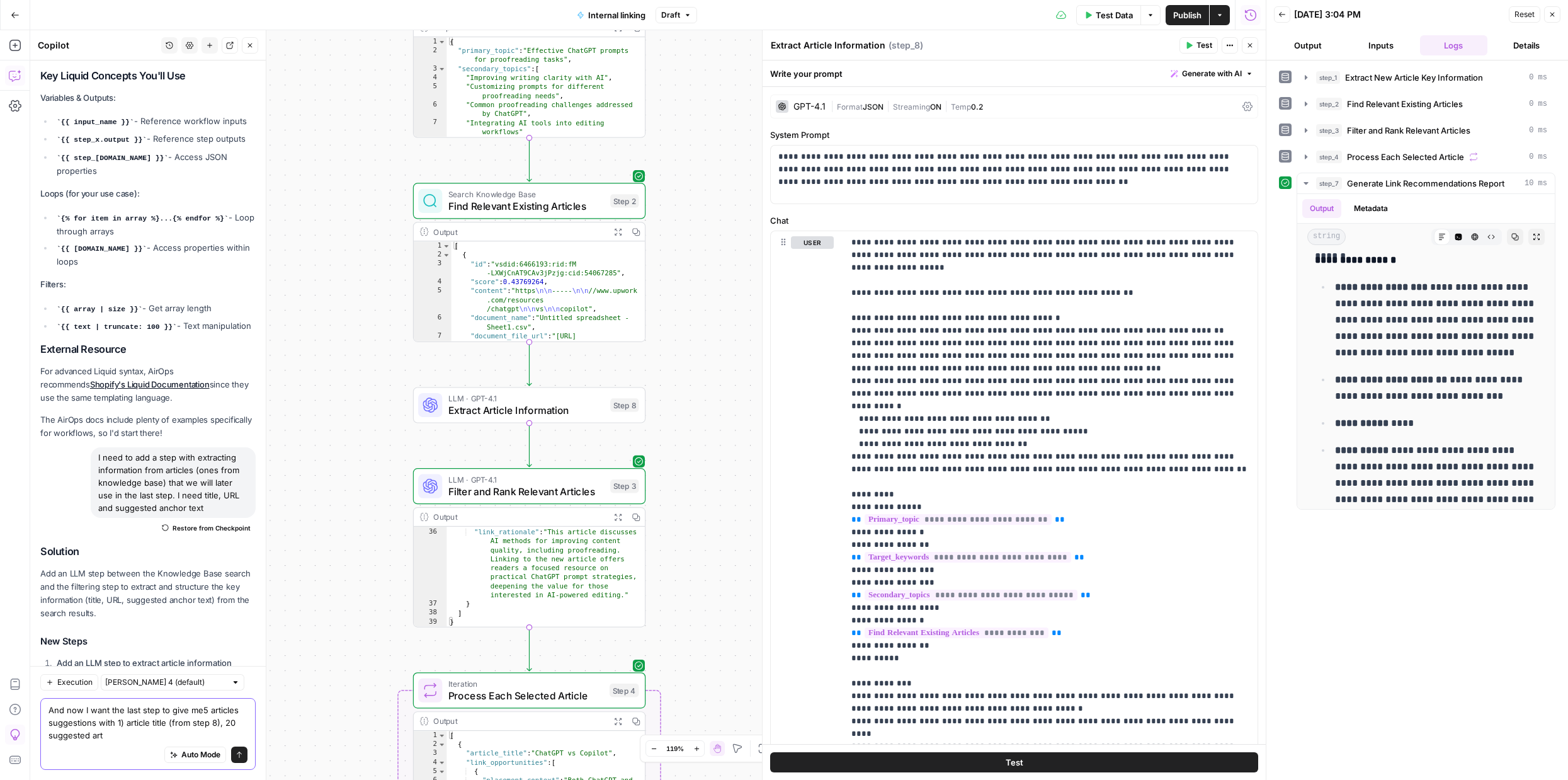
click at [58, 732] on textarea "And now I want the last step to give me5 articles suggestions with 1) article t…" at bounding box center [148, 722] width 199 height 38
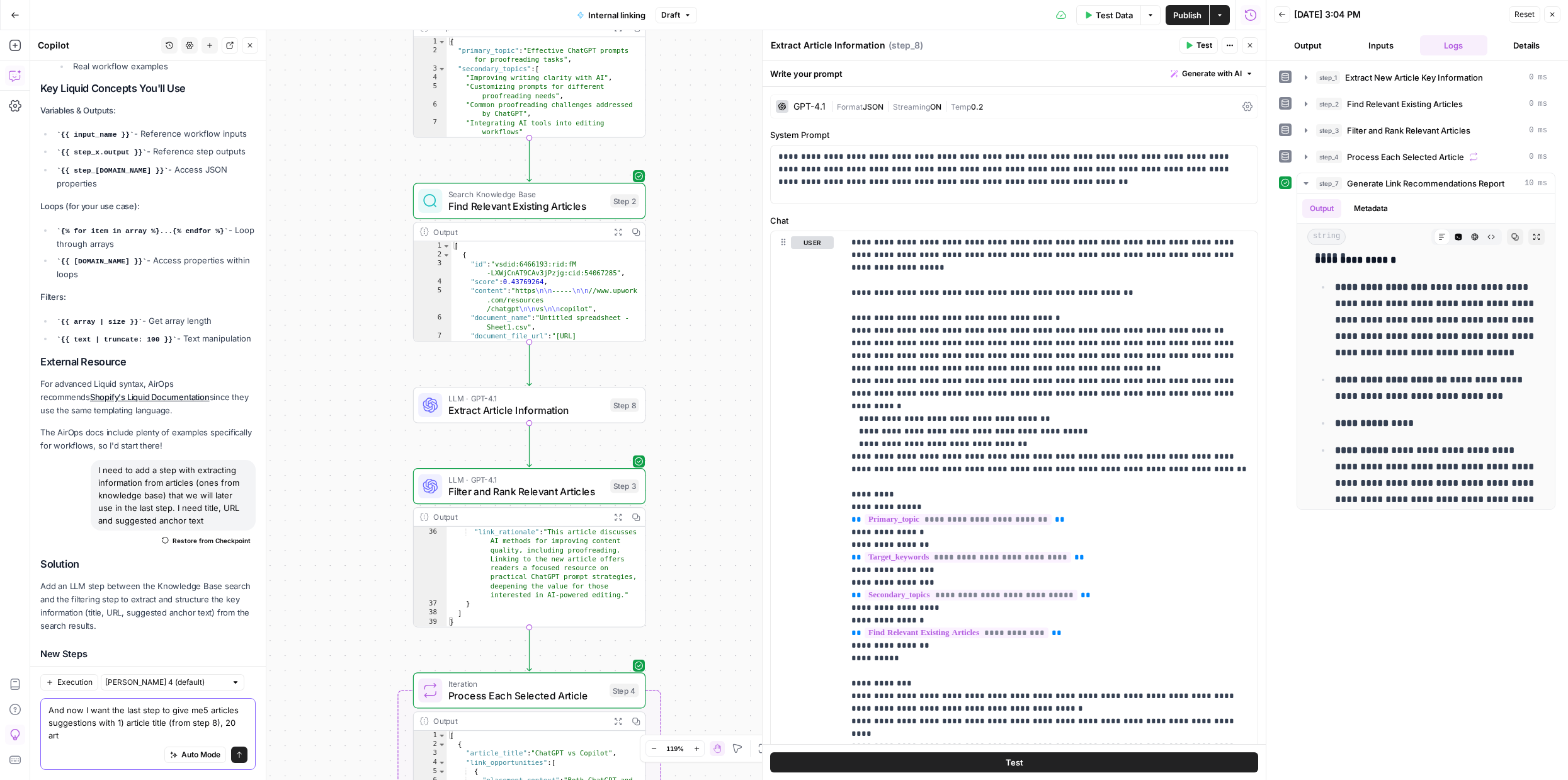
drag, startPoint x: 222, startPoint y: 734, endPoint x: 246, endPoint y: 734, distance: 24.0
click at [246, 734] on textarea "And now I want the last step to give me5 articles suggestions with 1) article t…" at bounding box center [148, 722] width 199 height 38
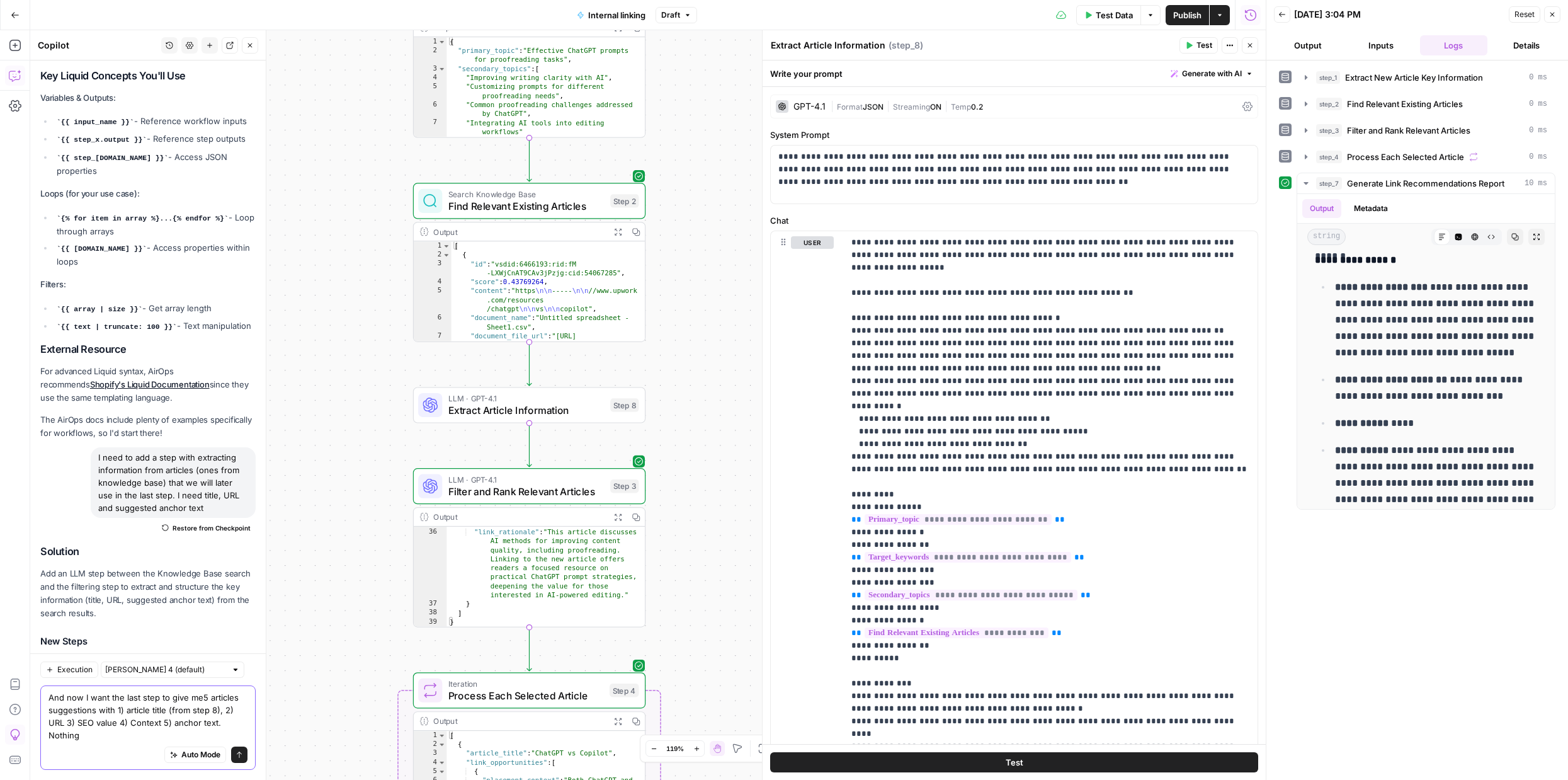
scroll to position [4422, 0]
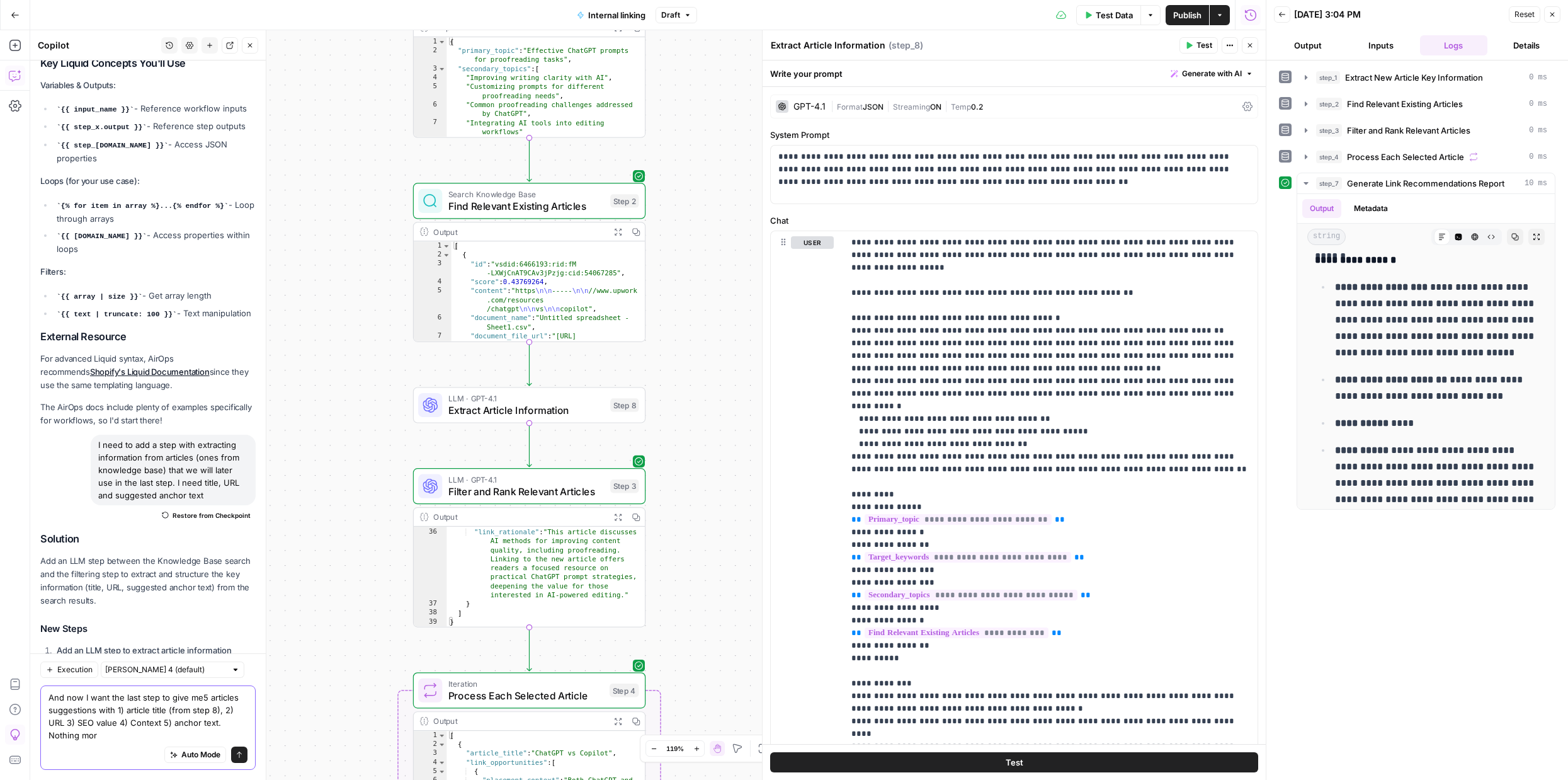
type textarea "And now I want the last step to give me5 articles suggestions with 1) article t…"
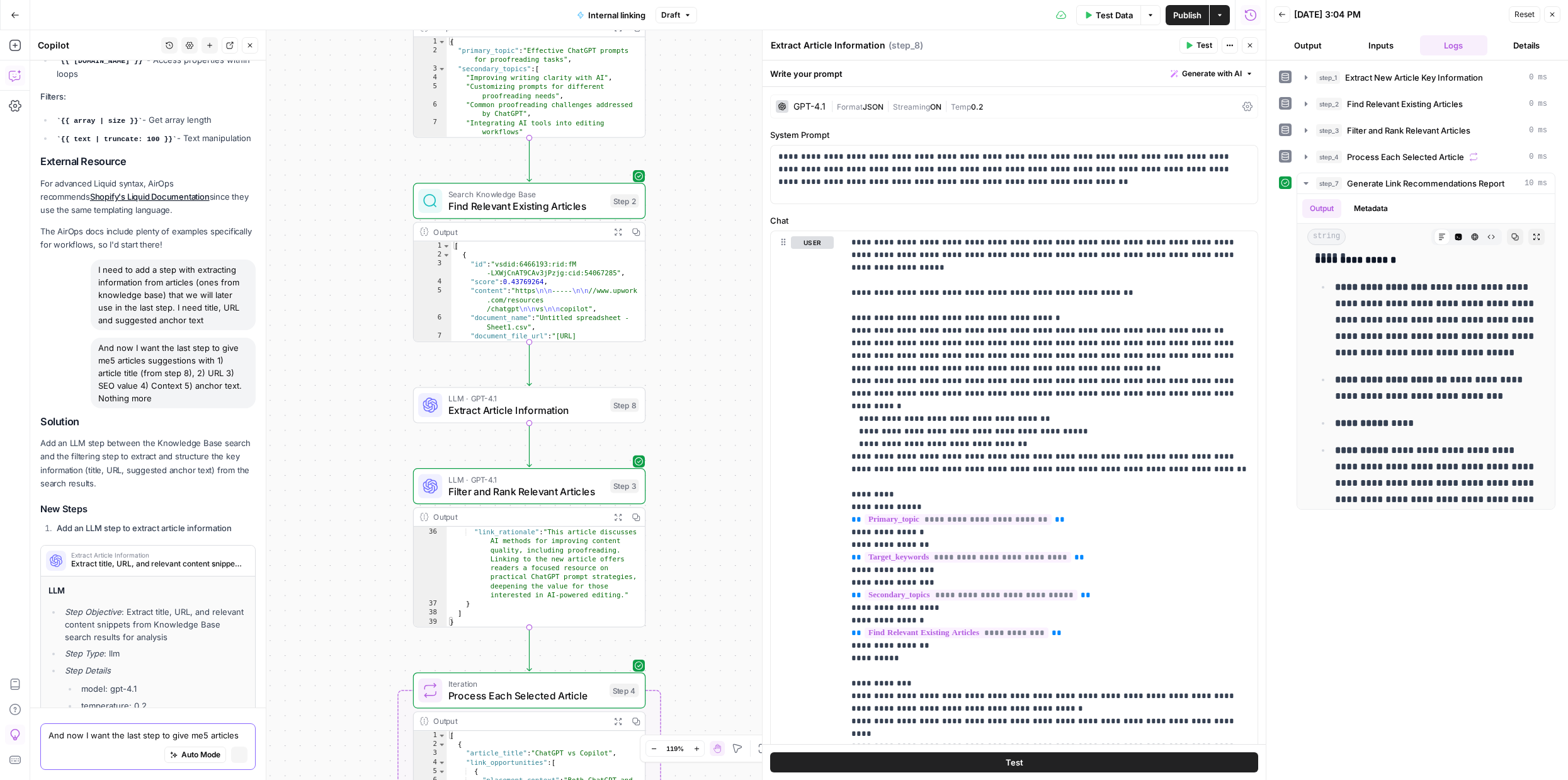
scroll to position [5014, 0]
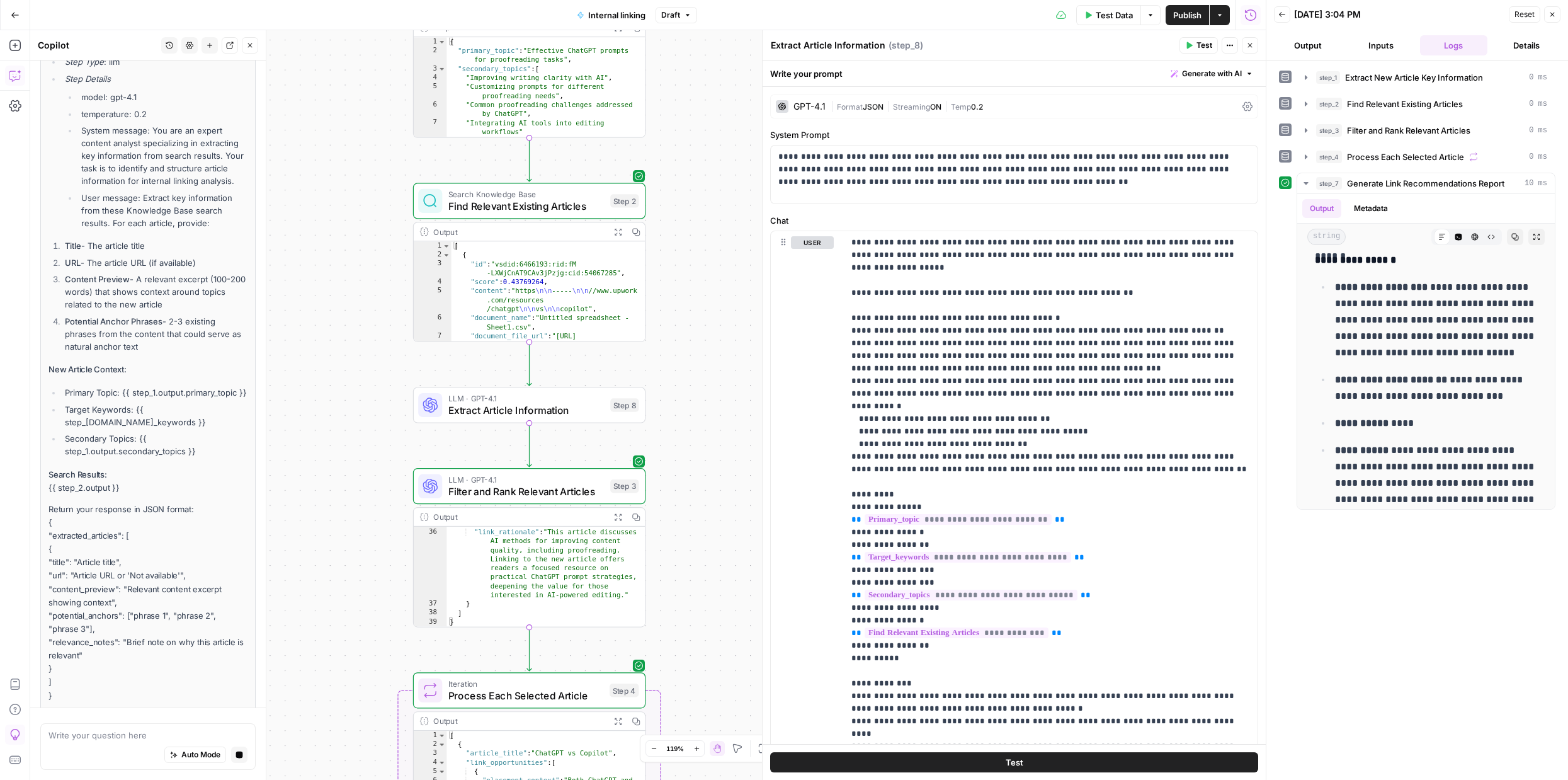
click at [1251, 46] on icon "button" at bounding box center [1250, 45] width 7 height 7
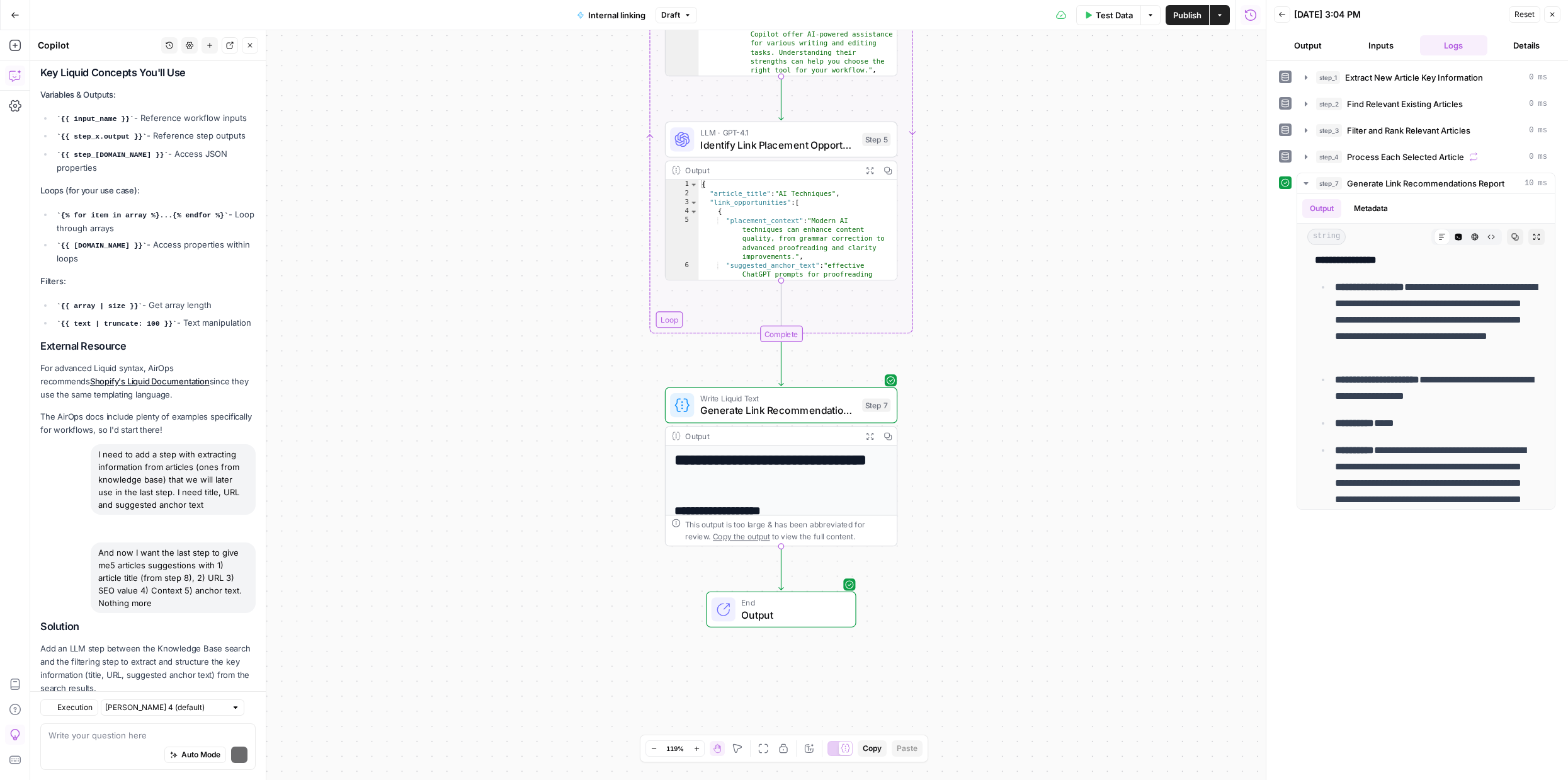
scroll to position [4650, 0]
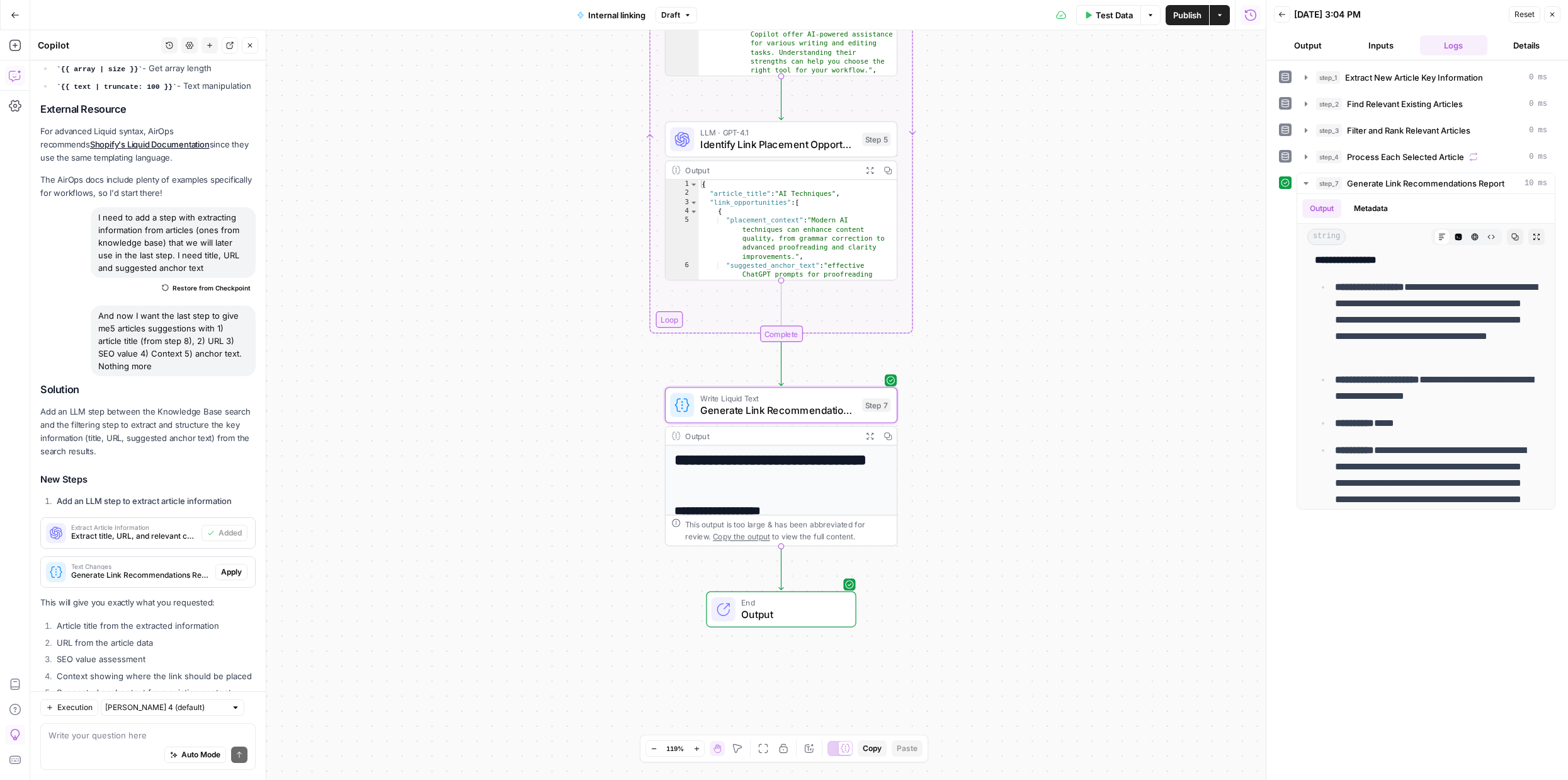
click at [224, 566] on span "Apply" at bounding box center [232, 572] width 21 height 11
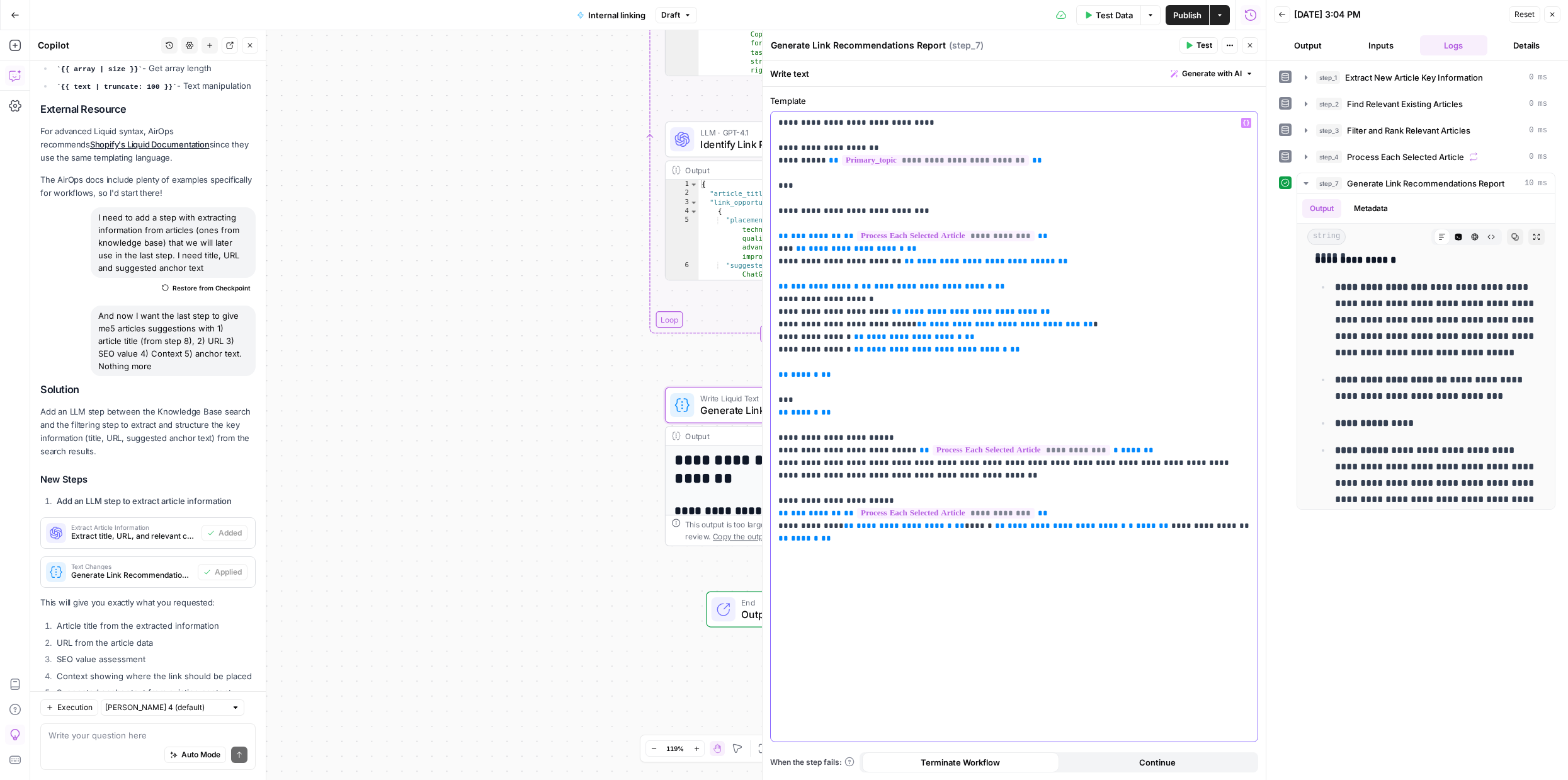
click at [1059, 165] on p "**********" at bounding box center [1014, 331] width 472 height 428
click at [981, 324] on span "**********" at bounding box center [1005, 324] width 151 height 8
click at [959, 326] on span "**********" at bounding box center [1005, 324] width 151 height 8
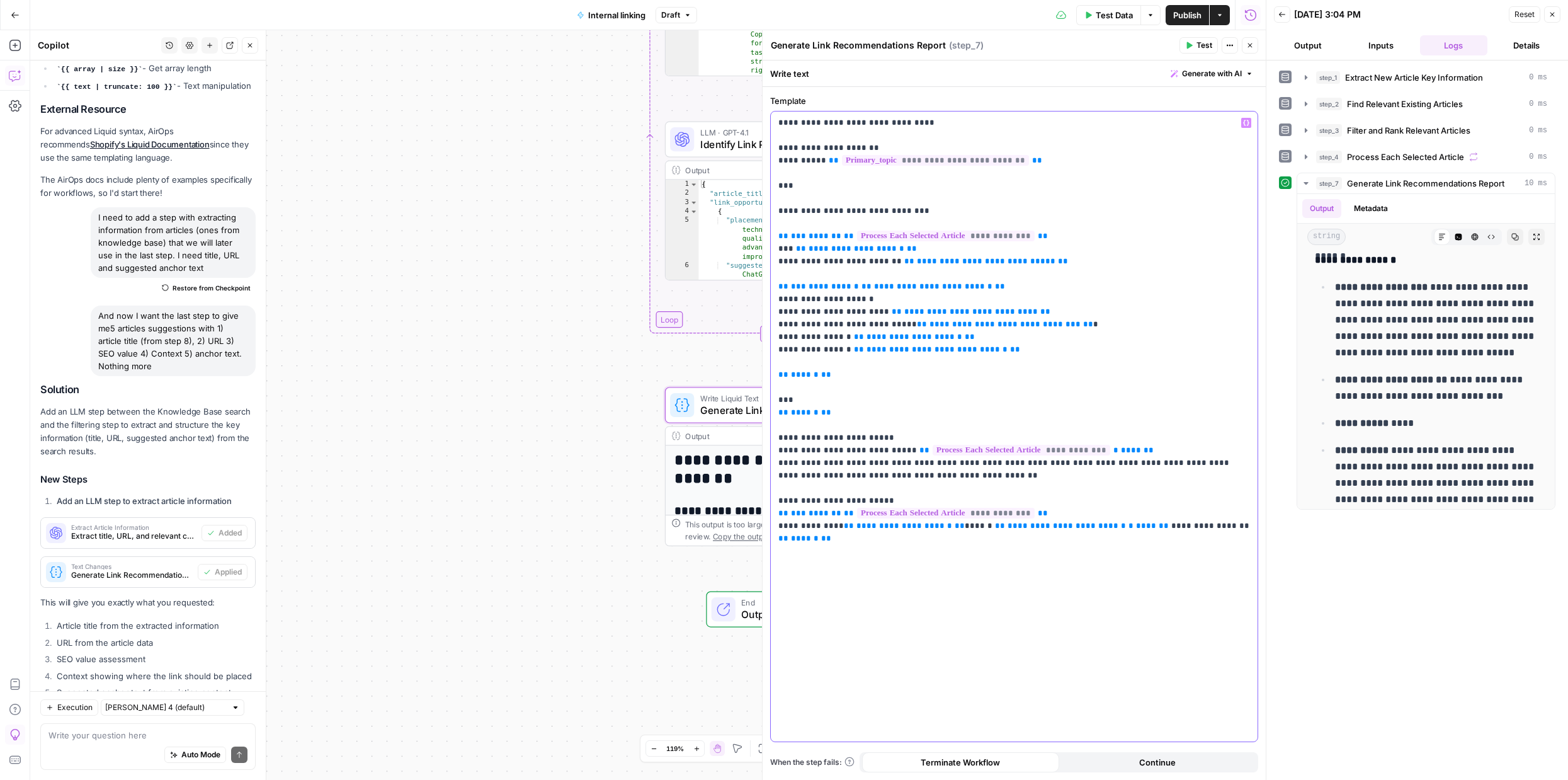
click at [959, 326] on span "**********" at bounding box center [1005, 324] width 151 height 8
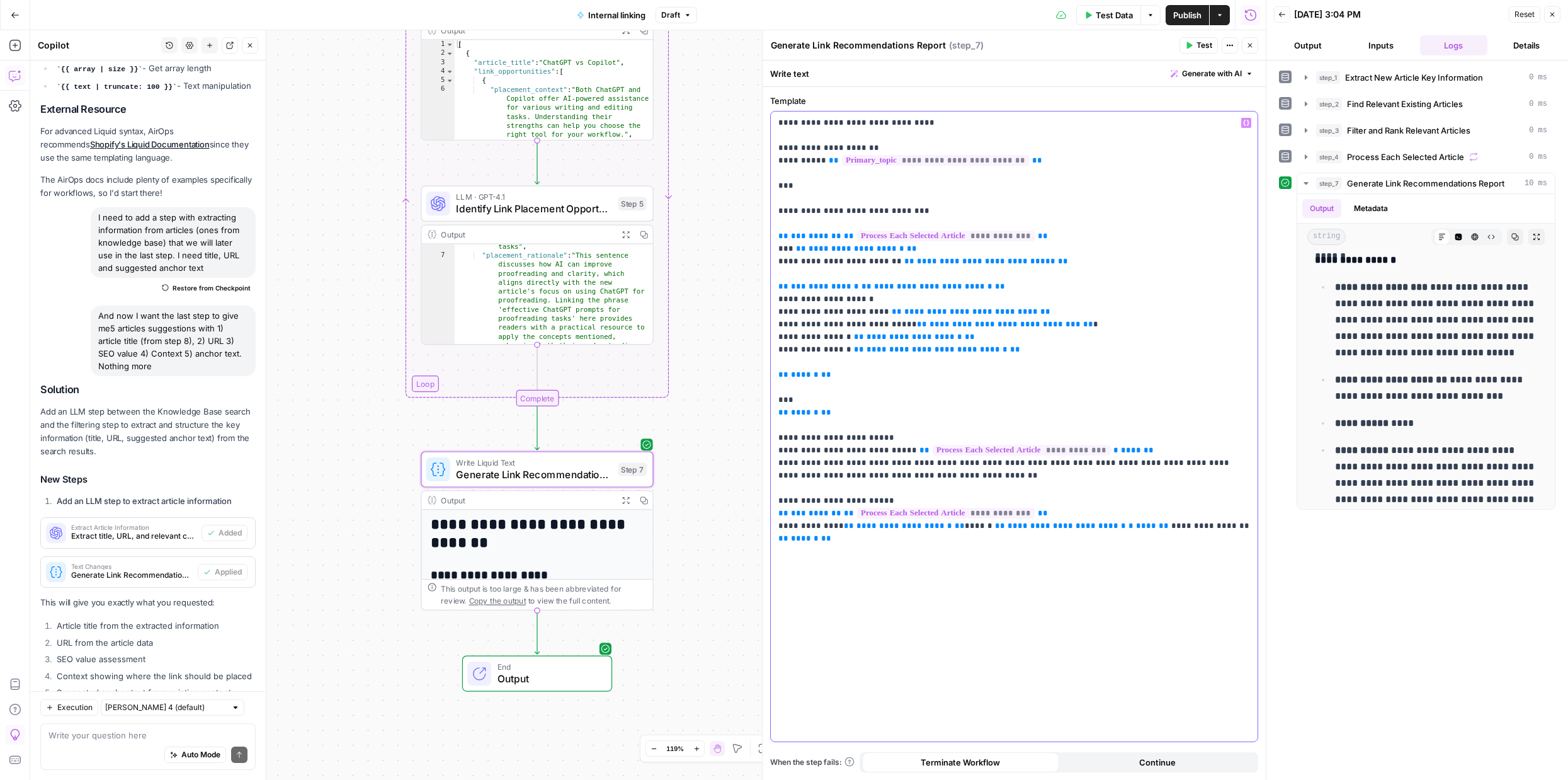
scroll to position [0, 0]
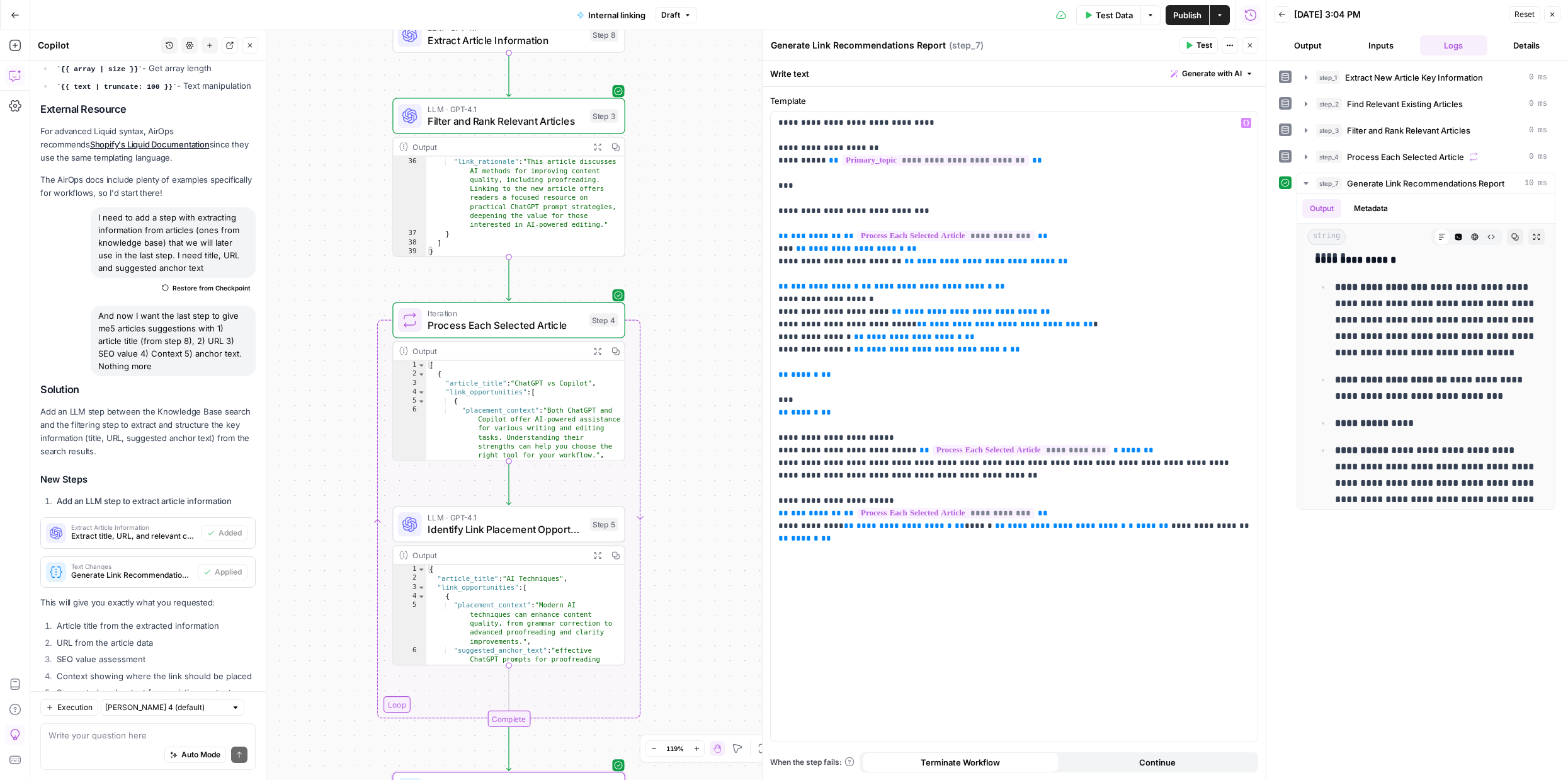
drag, startPoint x: 709, startPoint y: 162, endPoint x: 681, endPoint y: 482, distance: 321.2
click at [681, 482] on div "Workflow Input Settings Inputs LLM · GPT-4.1 Extract New Article Key Informatio…" at bounding box center [647, 405] width 1235 height 750
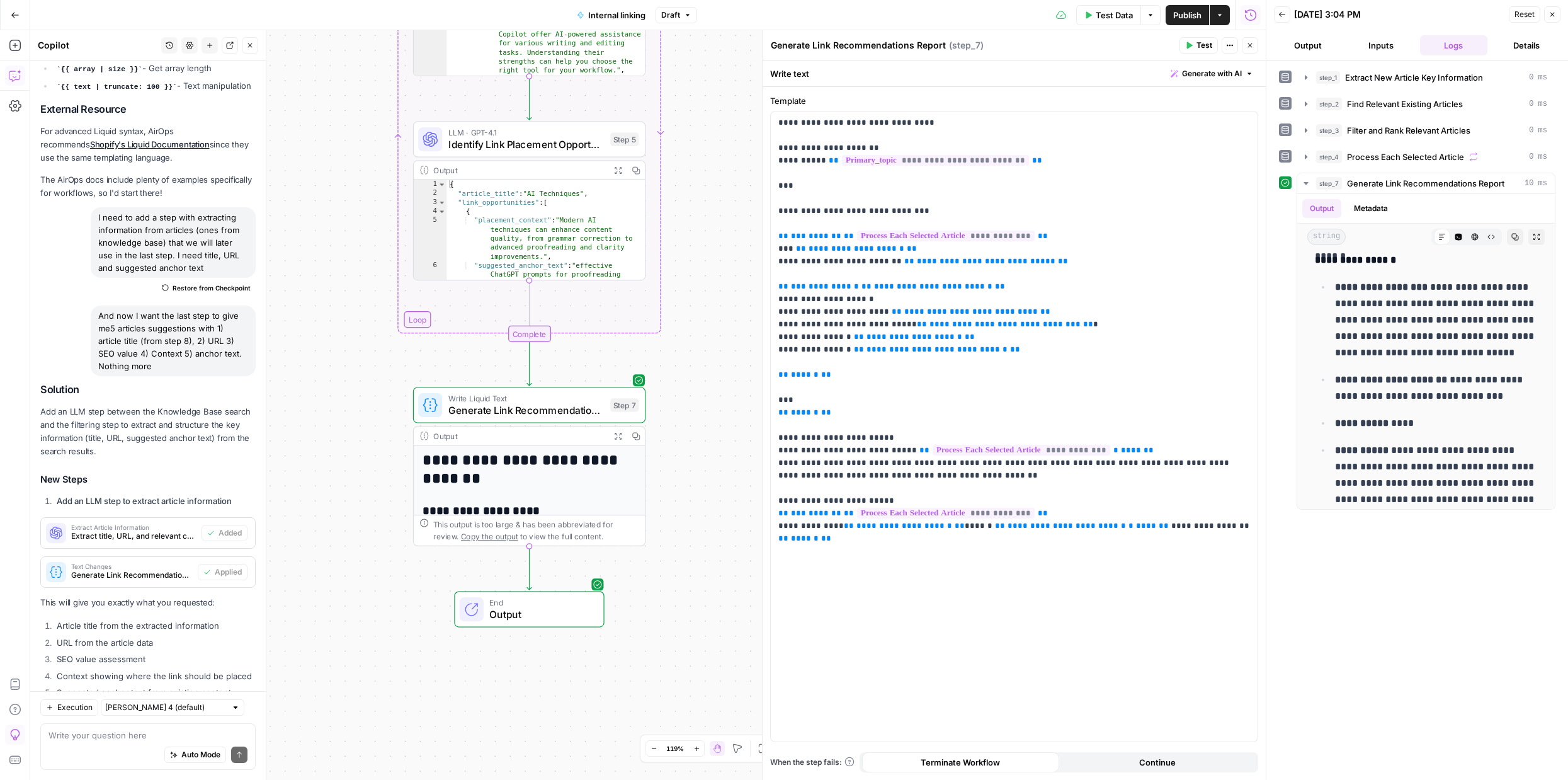
click at [569, 405] on span "Generate Link Recommendations Report" at bounding box center [526, 409] width 156 height 15
click at [1256, 43] on button "Close" at bounding box center [1250, 45] width 16 height 16
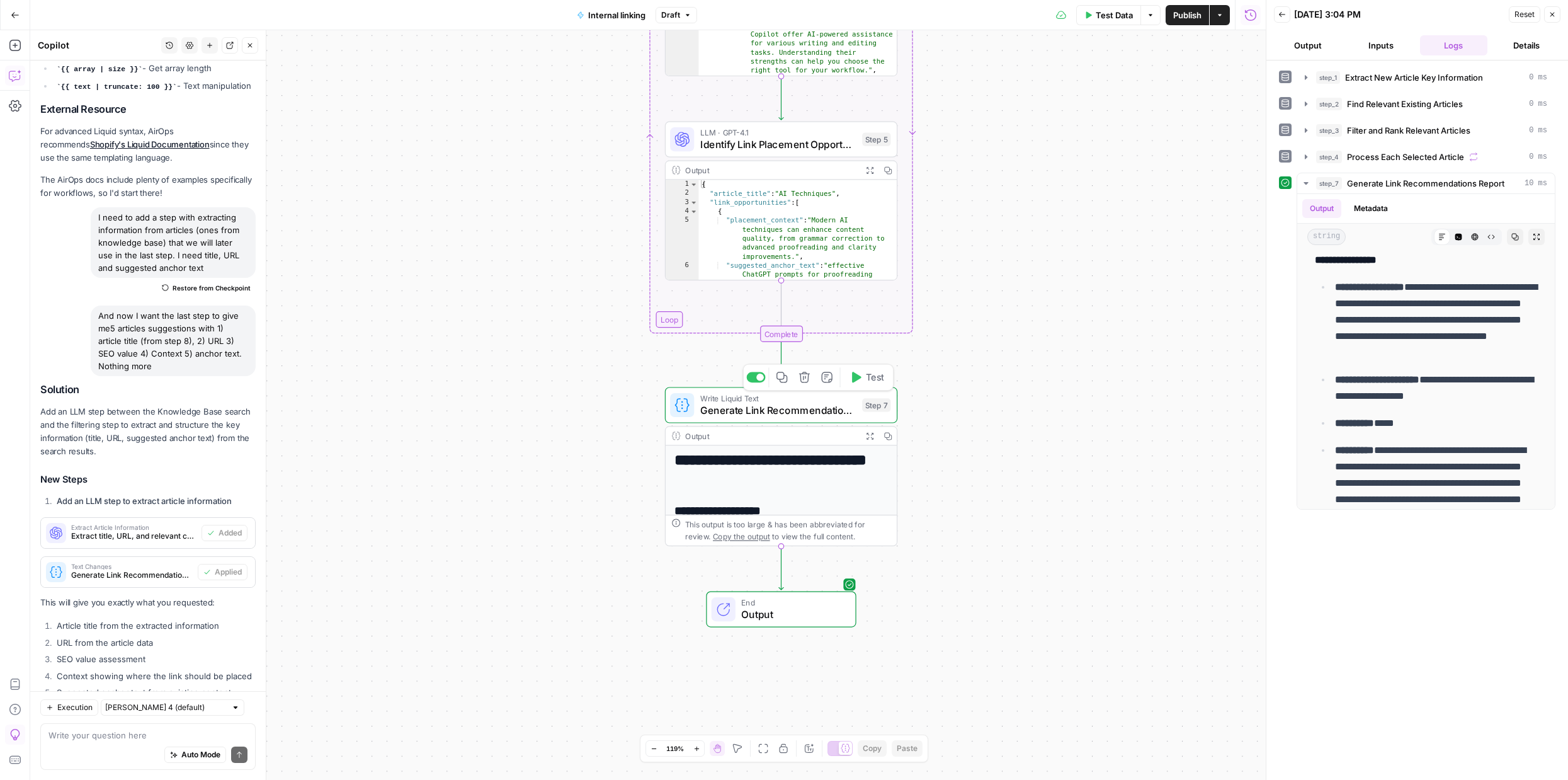
click at [793, 414] on span "Generate Link Recommendations Report" at bounding box center [778, 409] width 156 height 15
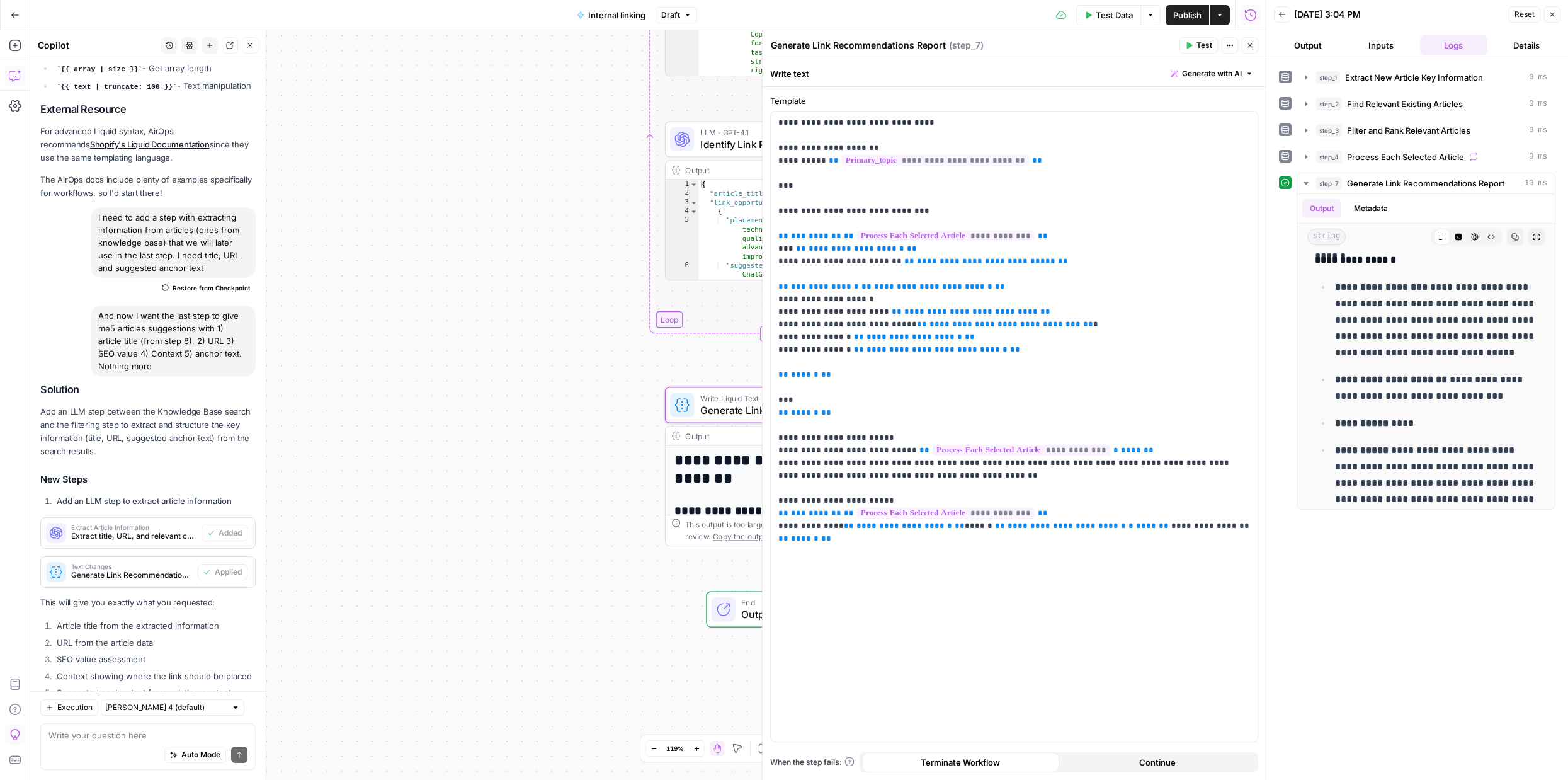
click at [151, 742] on div "Auto Mode Send" at bounding box center [148, 755] width 199 height 28
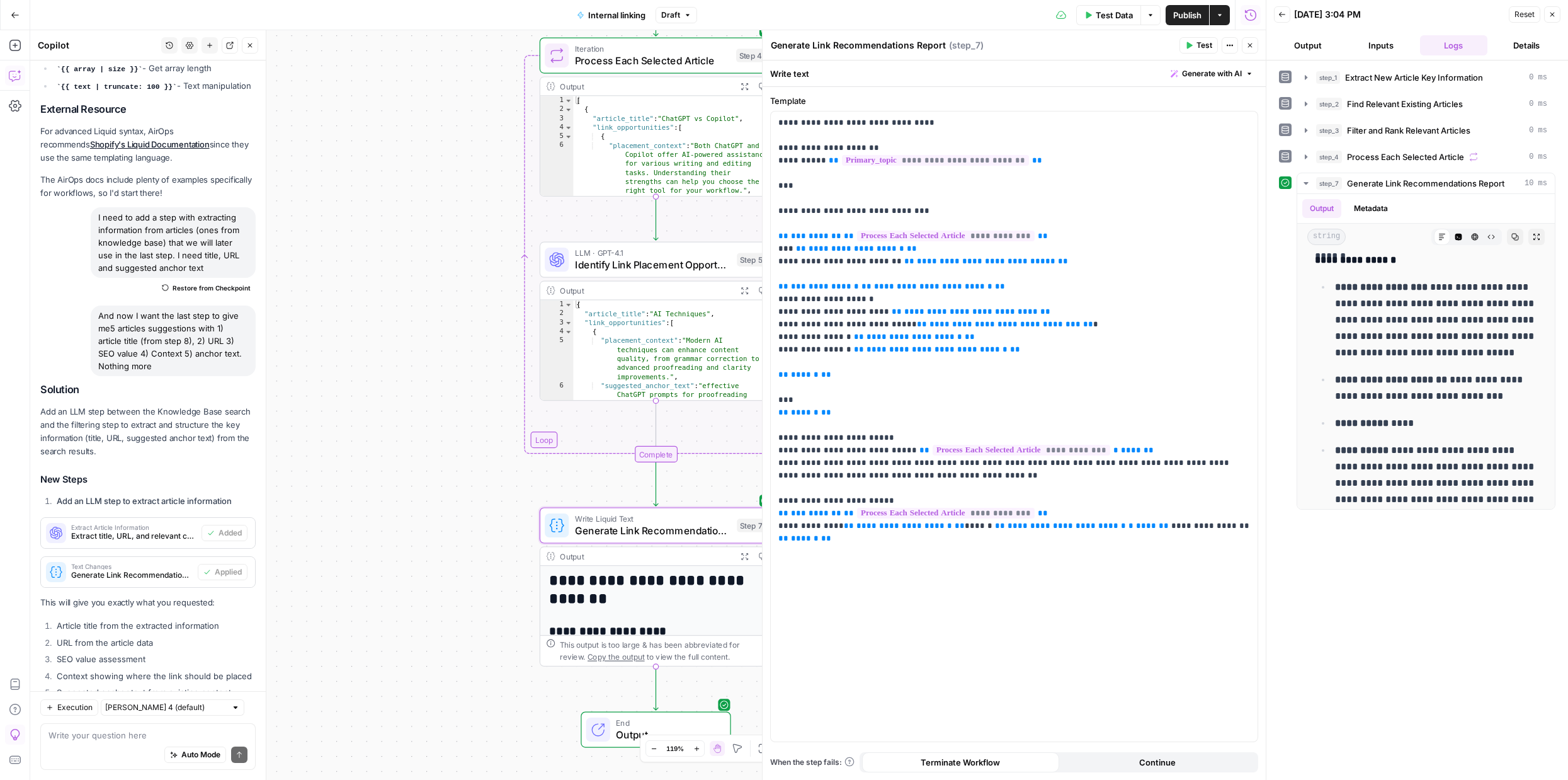
drag, startPoint x: 487, startPoint y: 443, endPoint x: 340, endPoint y: 596, distance: 212.2
click at [340, 598] on div "Workflow Input Settings Inputs LLM · GPT-4.1 Extract New Article Key Informatio…" at bounding box center [647, 405] width 1235 height 750
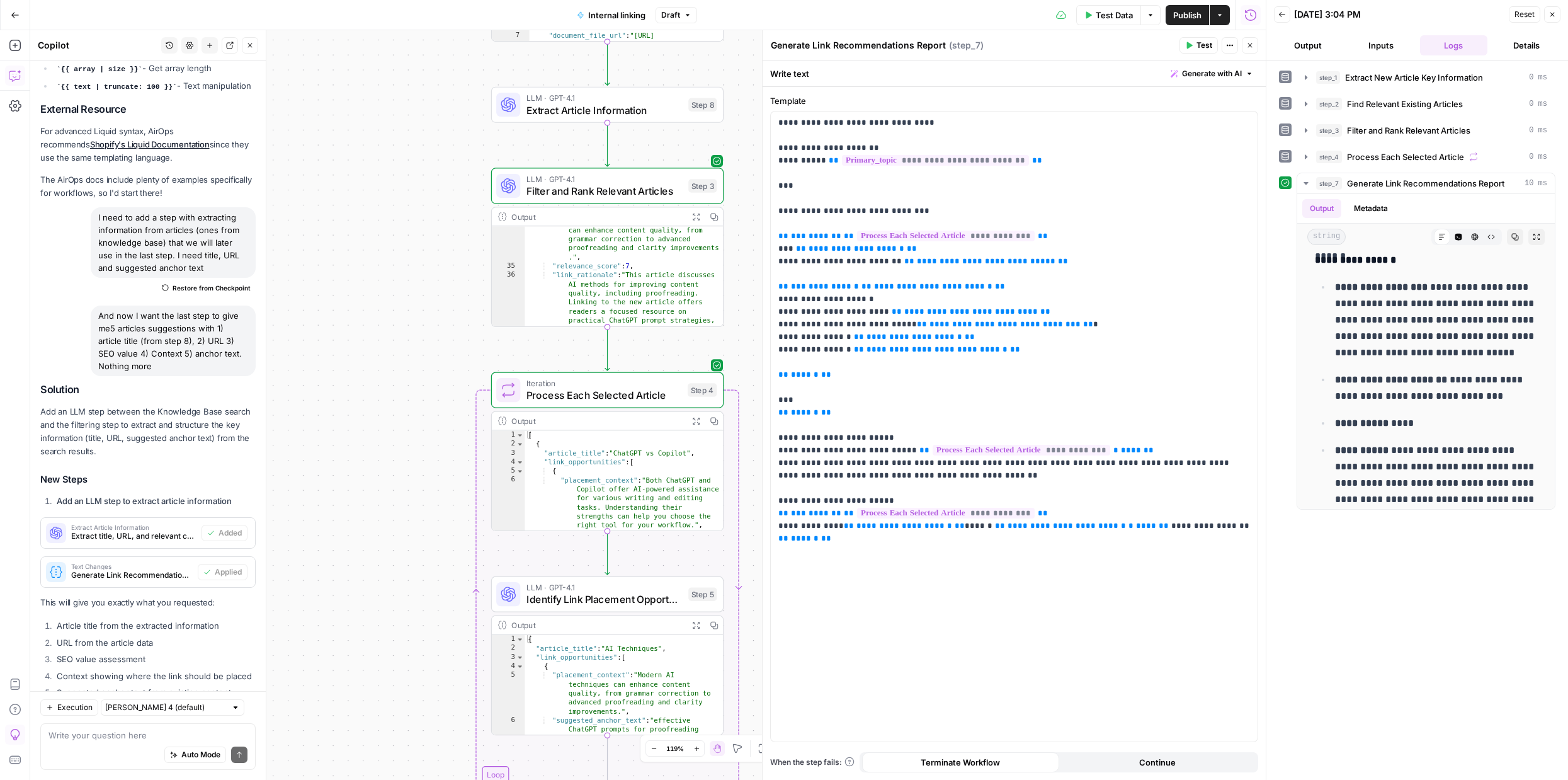
scroll to position [530, 0]
click at [639, 114] on span "Extract Article Information" at bounding box center [605, 110] width 156 height 15
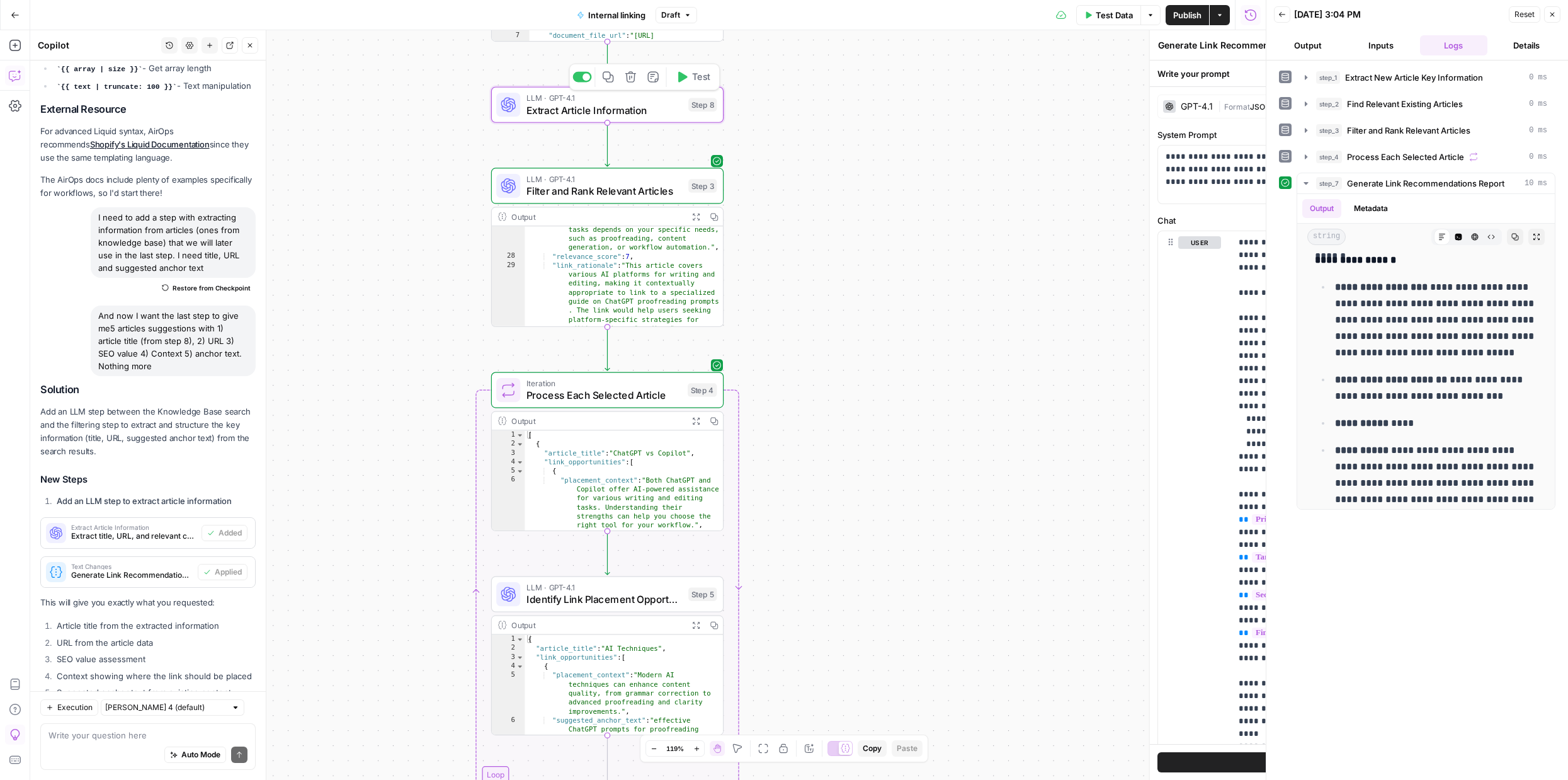
type textarea "Extract Article Information"
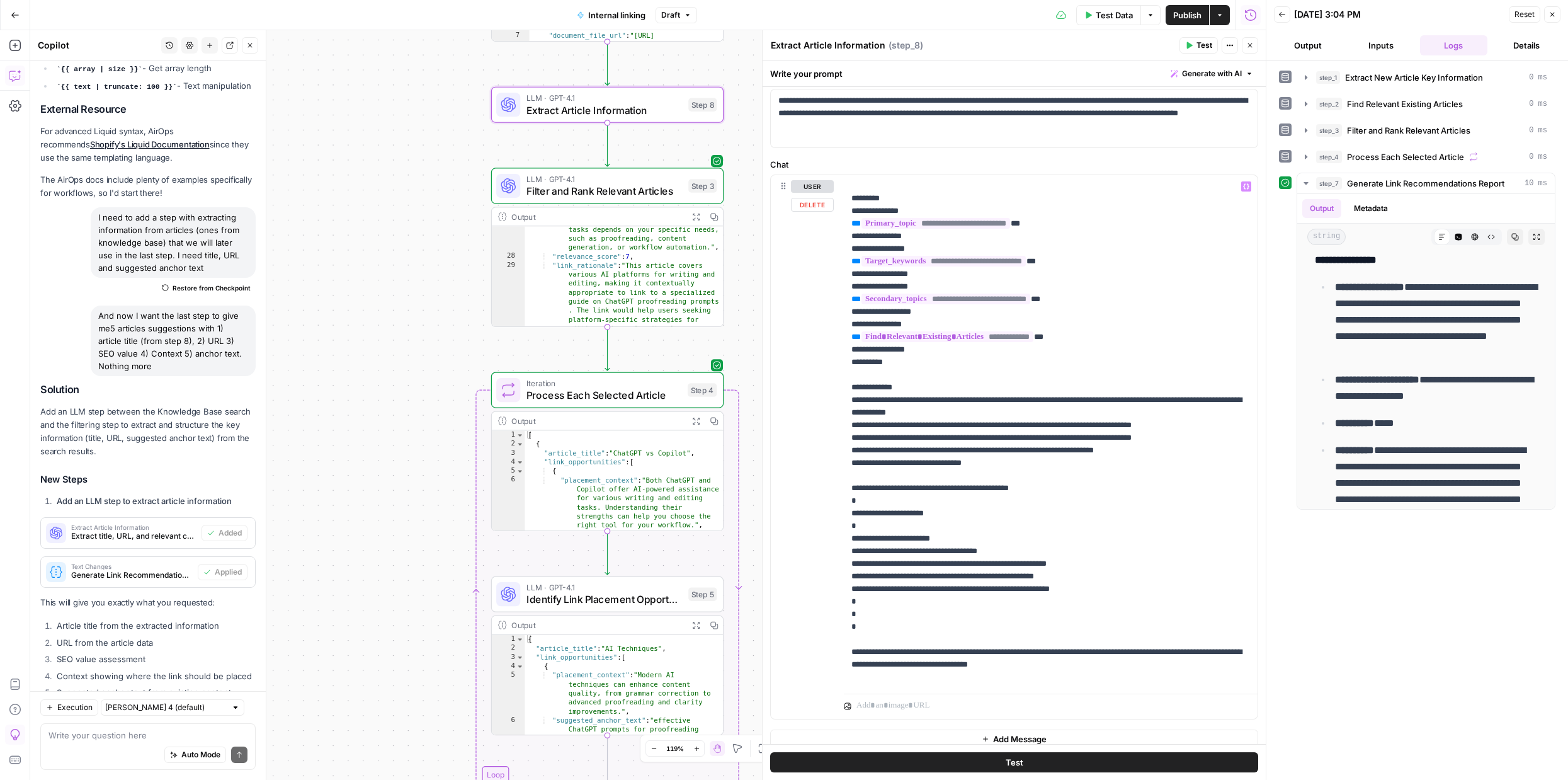
scroll to position [68, 0]
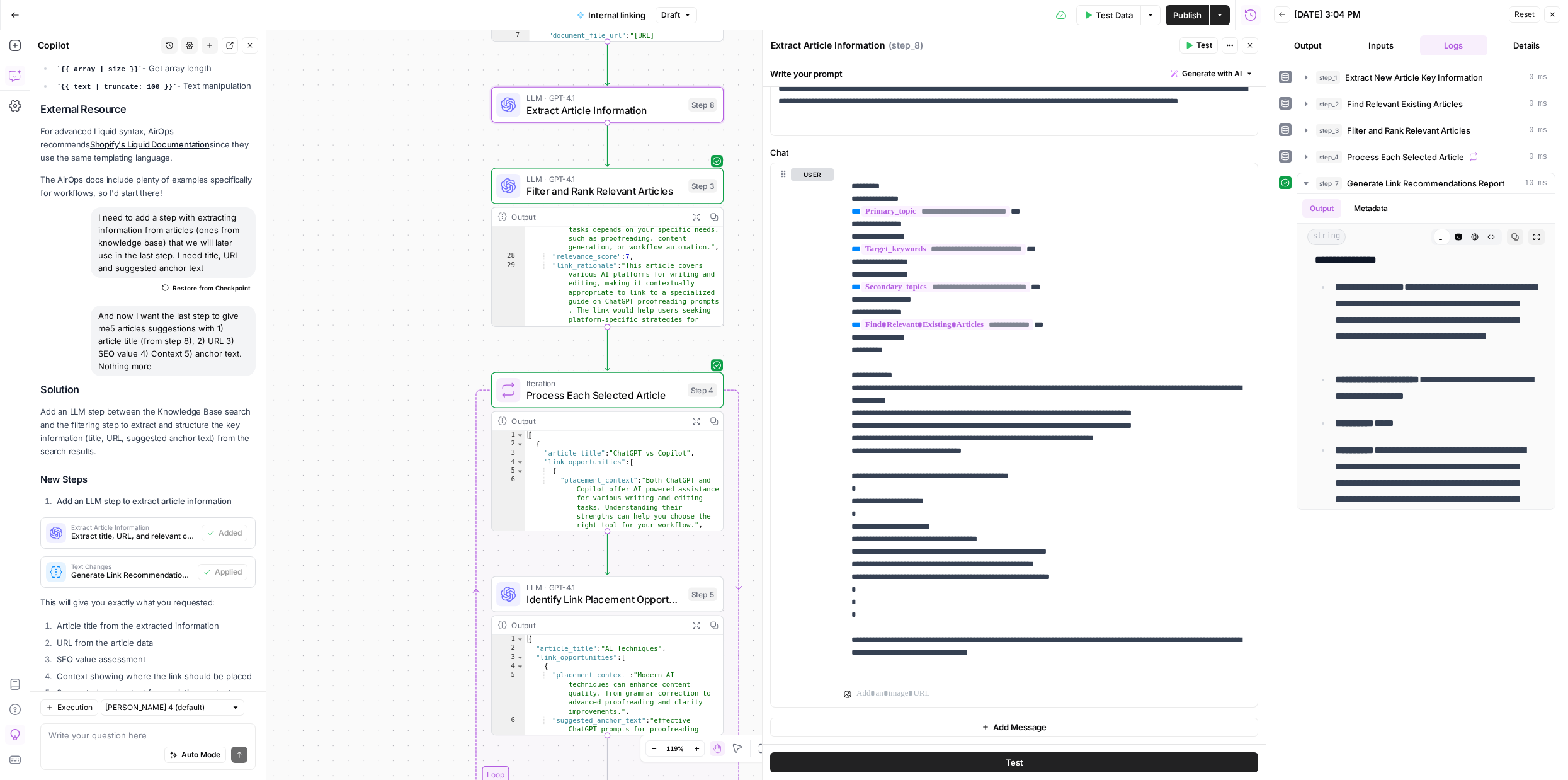
click at [143, 742] on div "Auto Mode Send" at bounding box center [148, 755] width 199 height 28
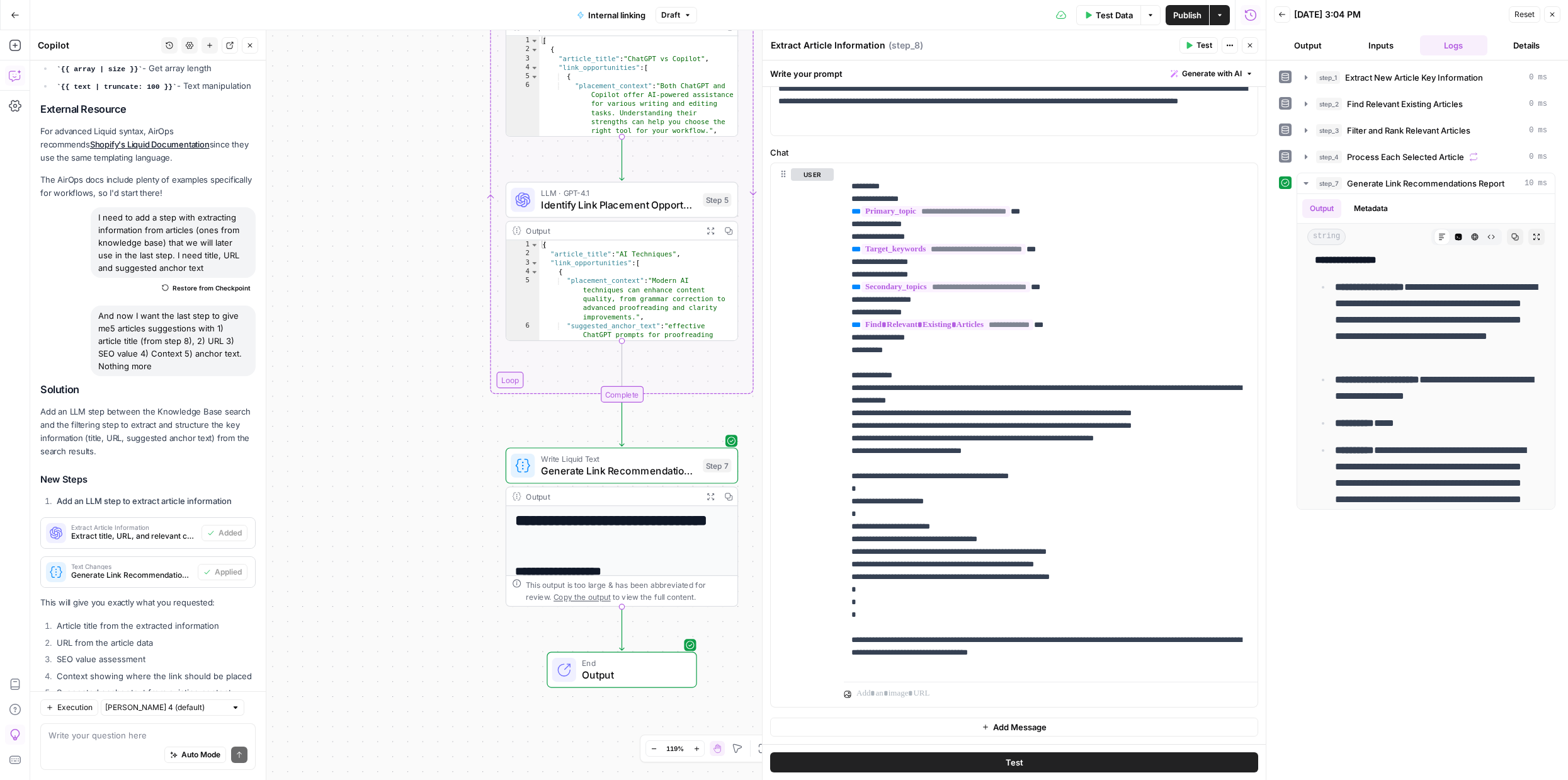
drag, startPoint x: 441, startPoint y: 542, endPoint x: 451, endPoint y: 220, distance: 322.2
click at [451, 220] on div "Workflow Input Settings Inputs LLM · GPT-4.1 Extract New Article Key Informatio…" at bounding box center [647, 405] width 1235 height 750
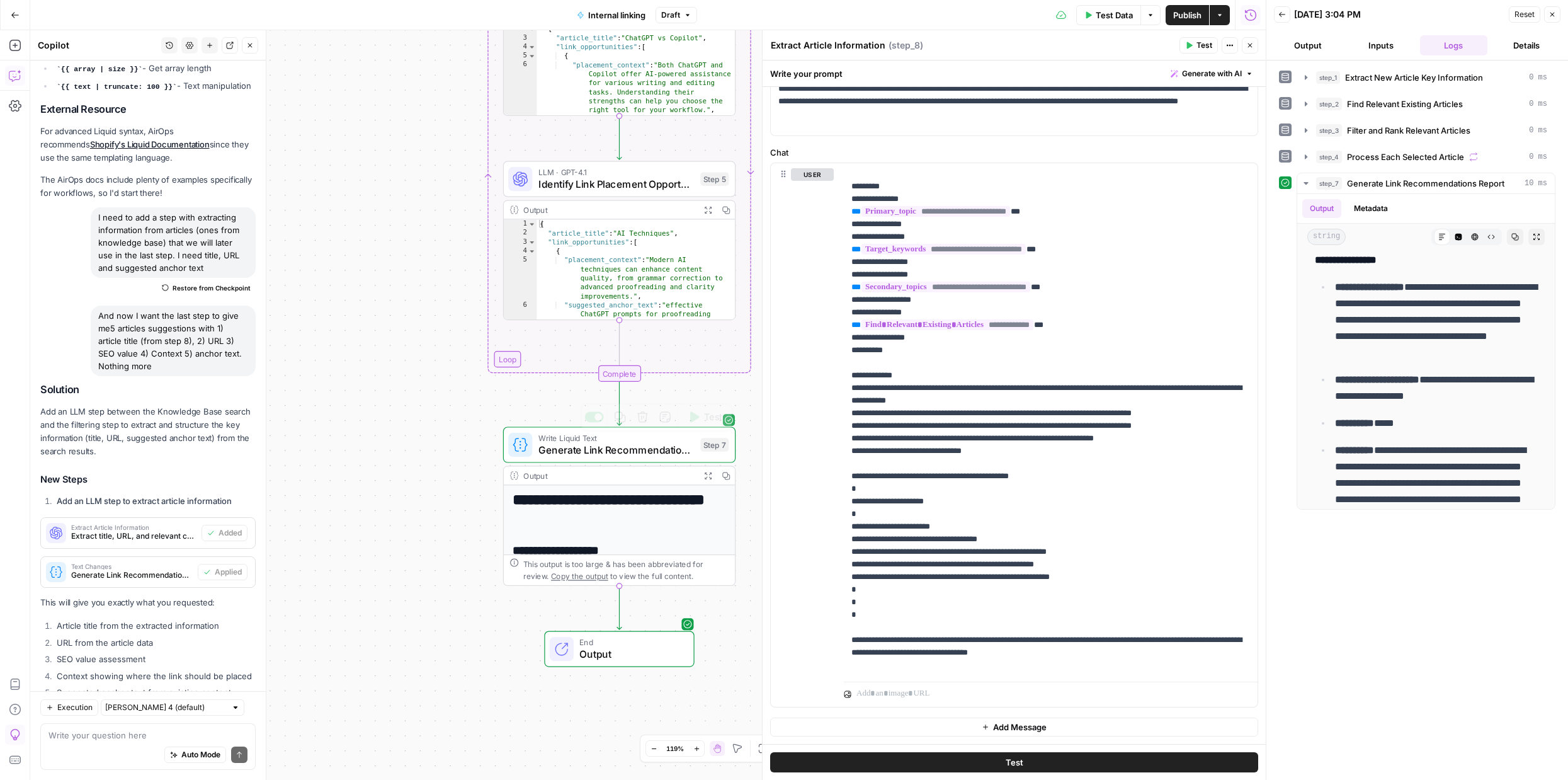
click at [603, 527] on div "**********" at bounding box center [619, 694] width 231 height 419
click at [635, 448] on span "Generate Link Recommendations Report" at bounding box center [616, 449] width 156 height 15
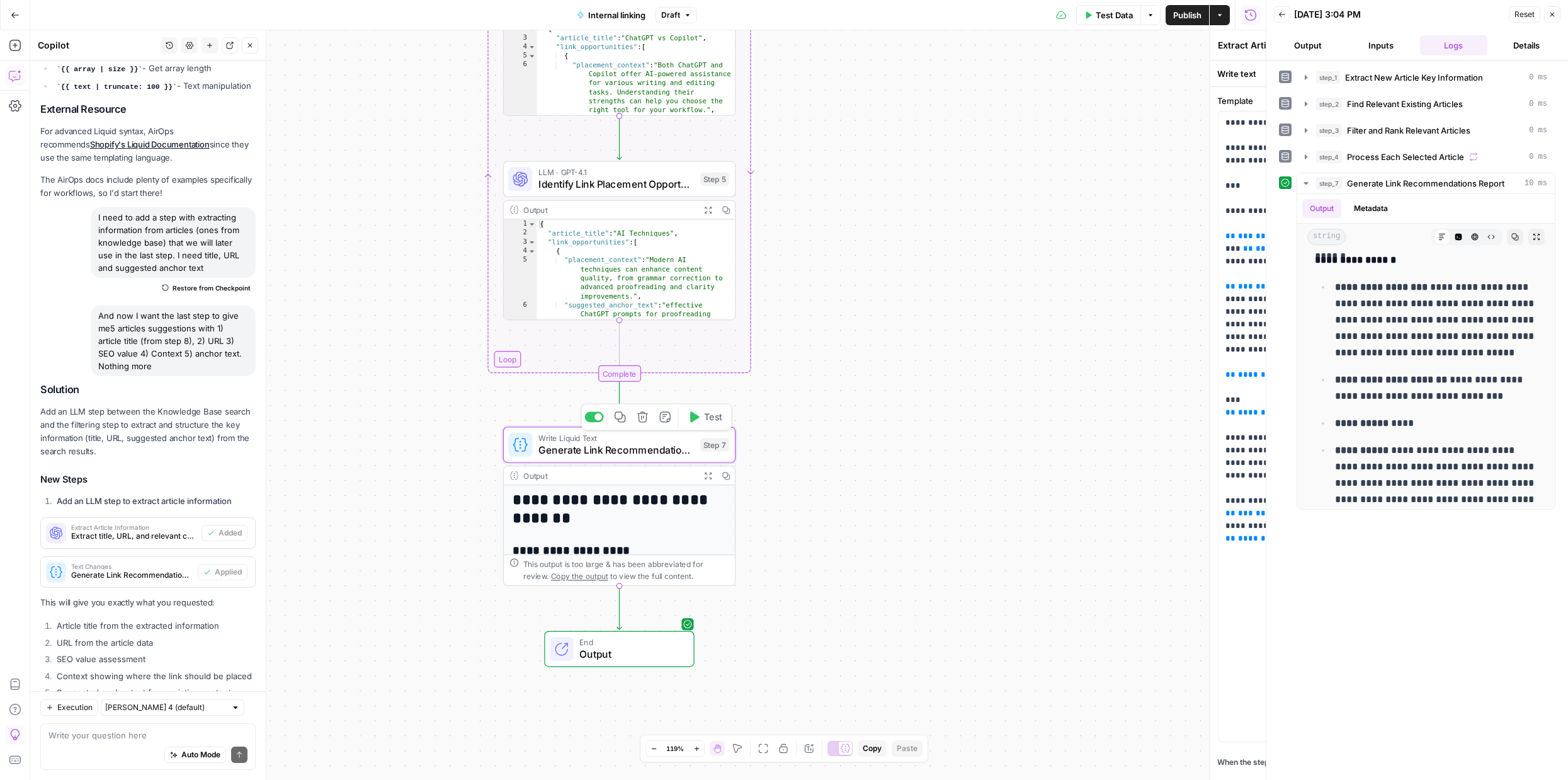
type textarea "Generate Link Recommendations Report"
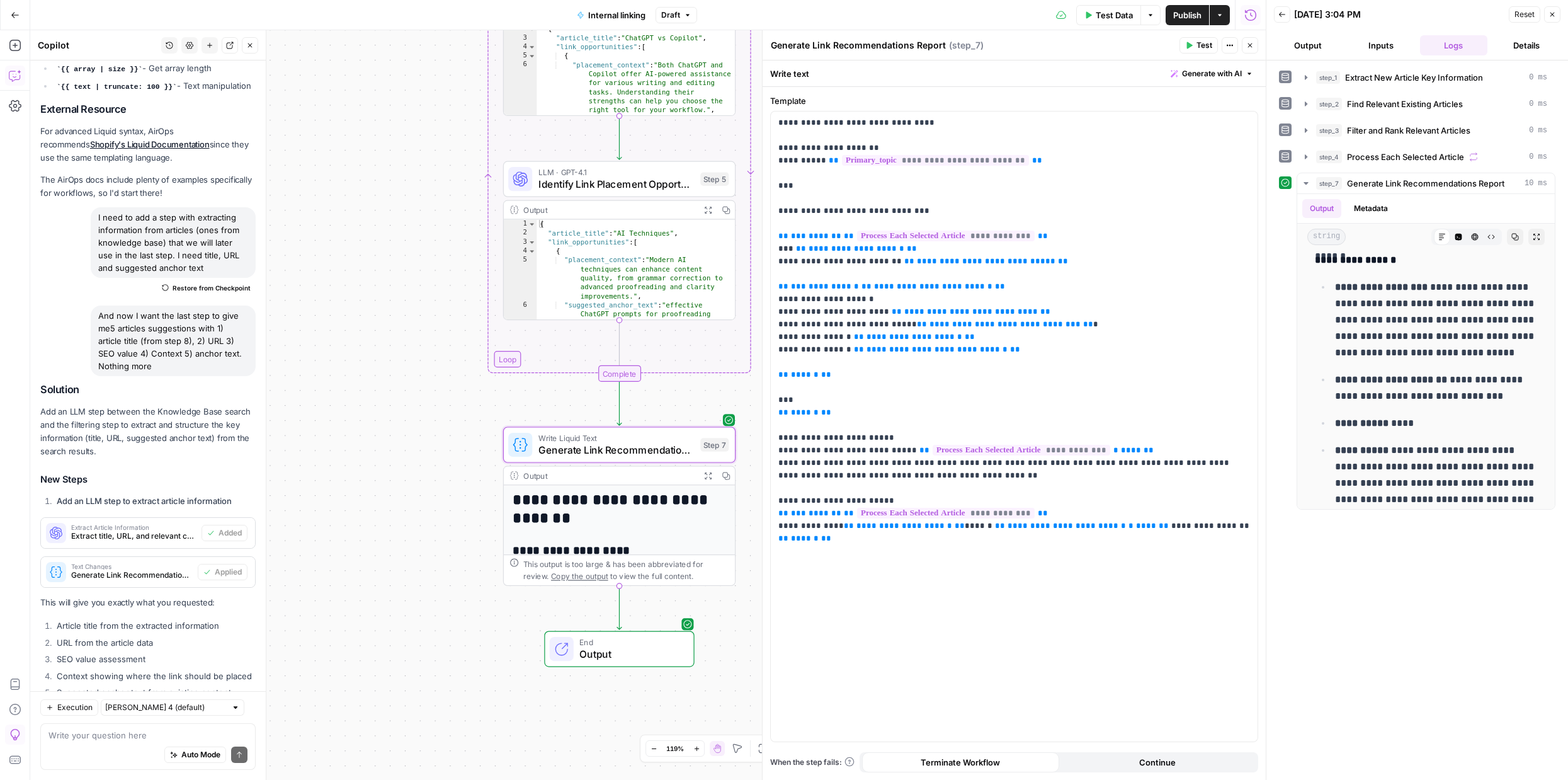
click at [113, 753] on div "Auto Mode Send" at bounding box center [148, 755] width 199 height 28
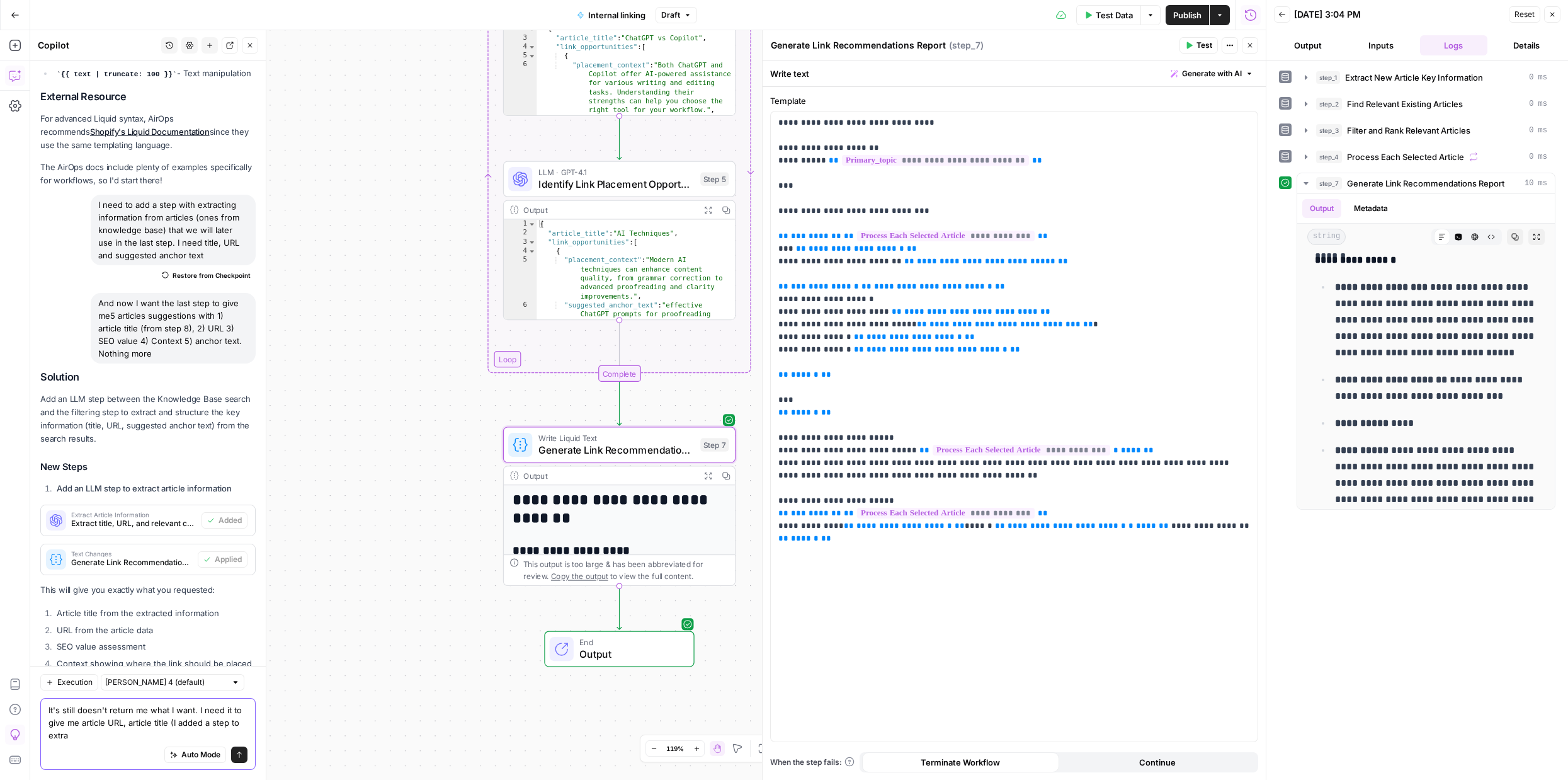
scroll to position [4675, 0]
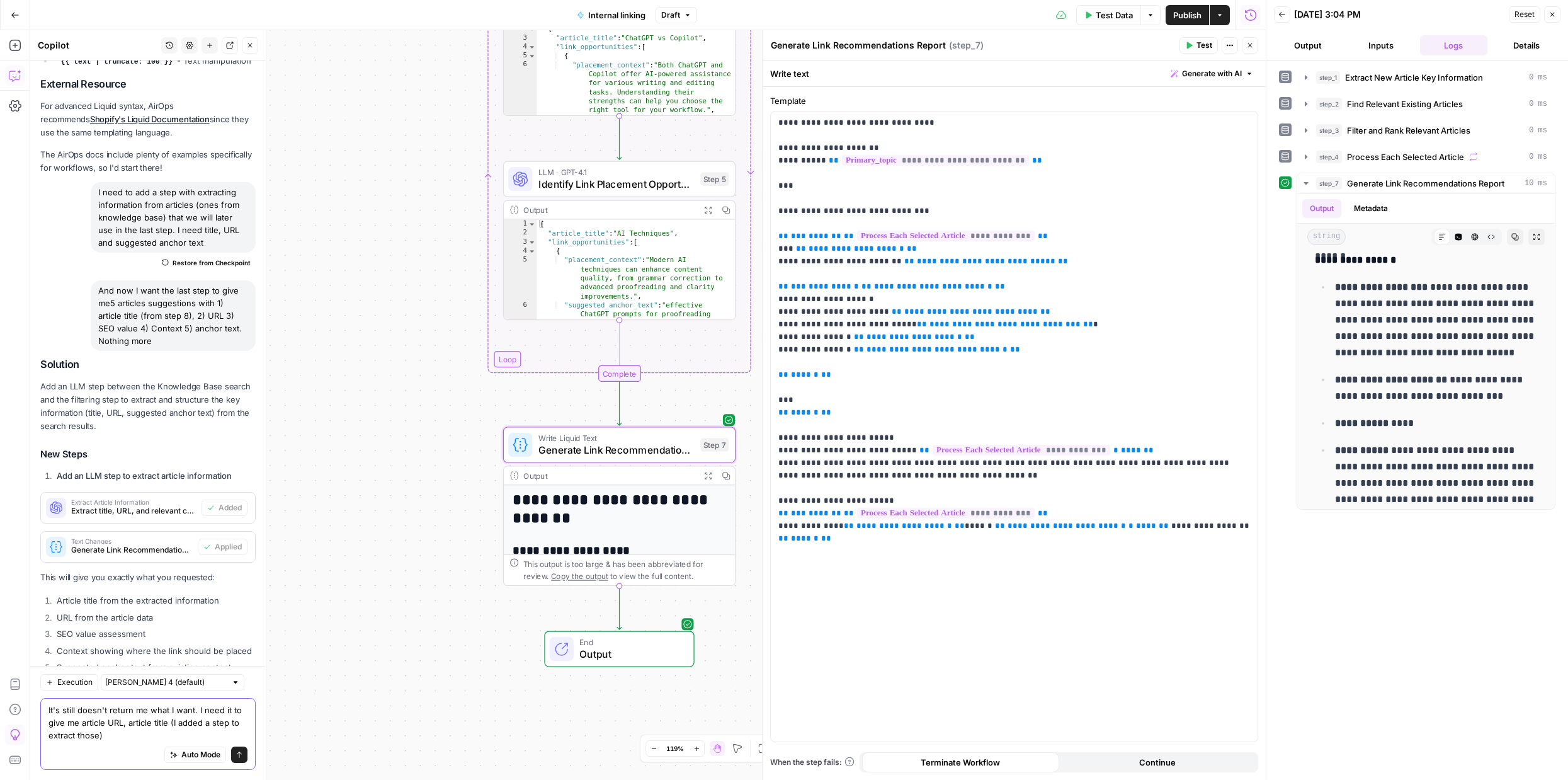
click at [179, 726] on textarea "It's still doesn't return me what I want. I need it to give me article URL, art…" at bounding box center [148, 722] width 199 height 38
click at [150, 737] on textarea "It's still doesn't return me what I want. I need it to give me article URL, art…" at bounding box center [148, 722] width 199 height 38
type textarea "It's still doesn't return me what I want. I need it to give me article URL, art…"
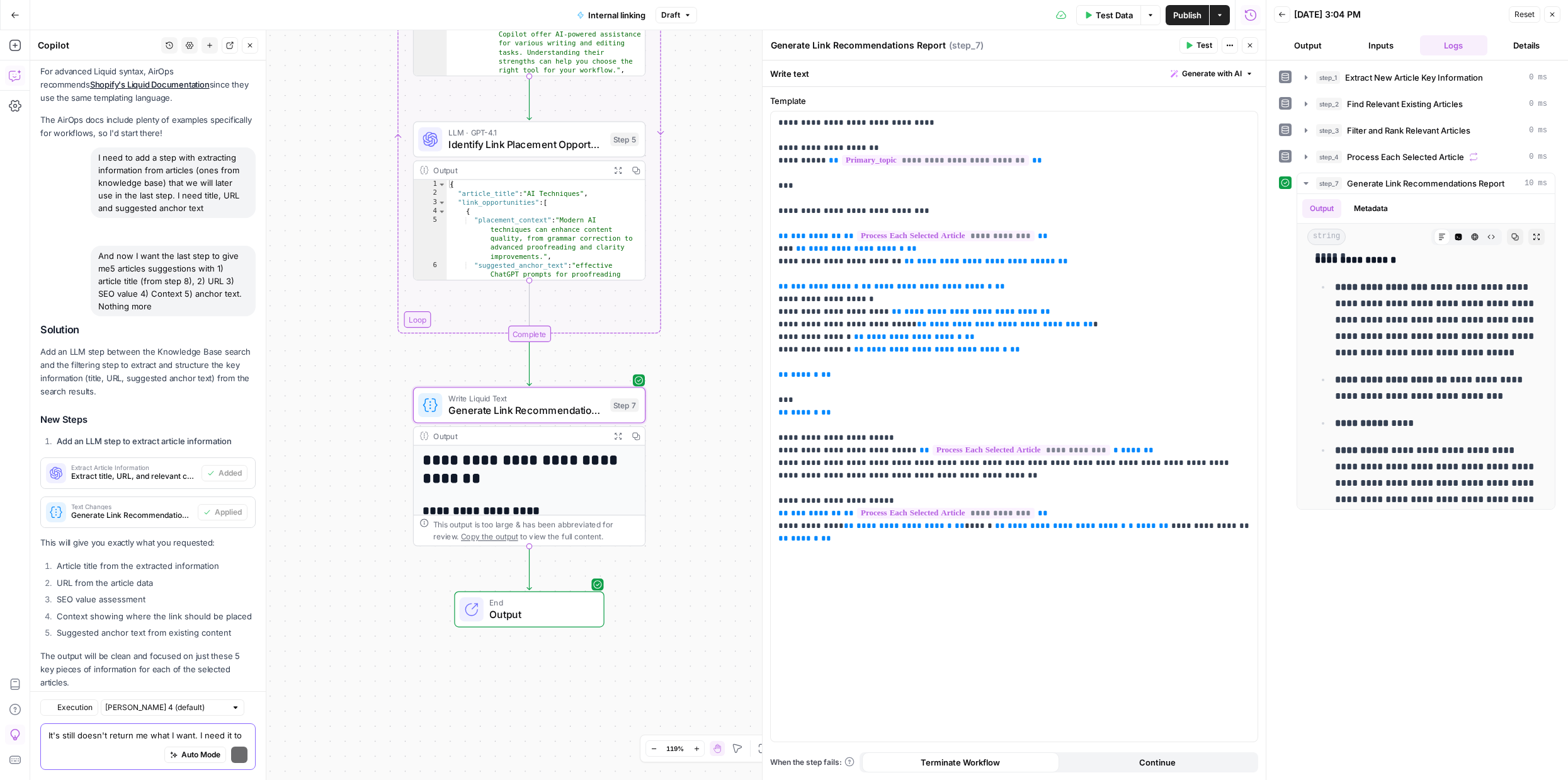
scroll to position [4946, 0]
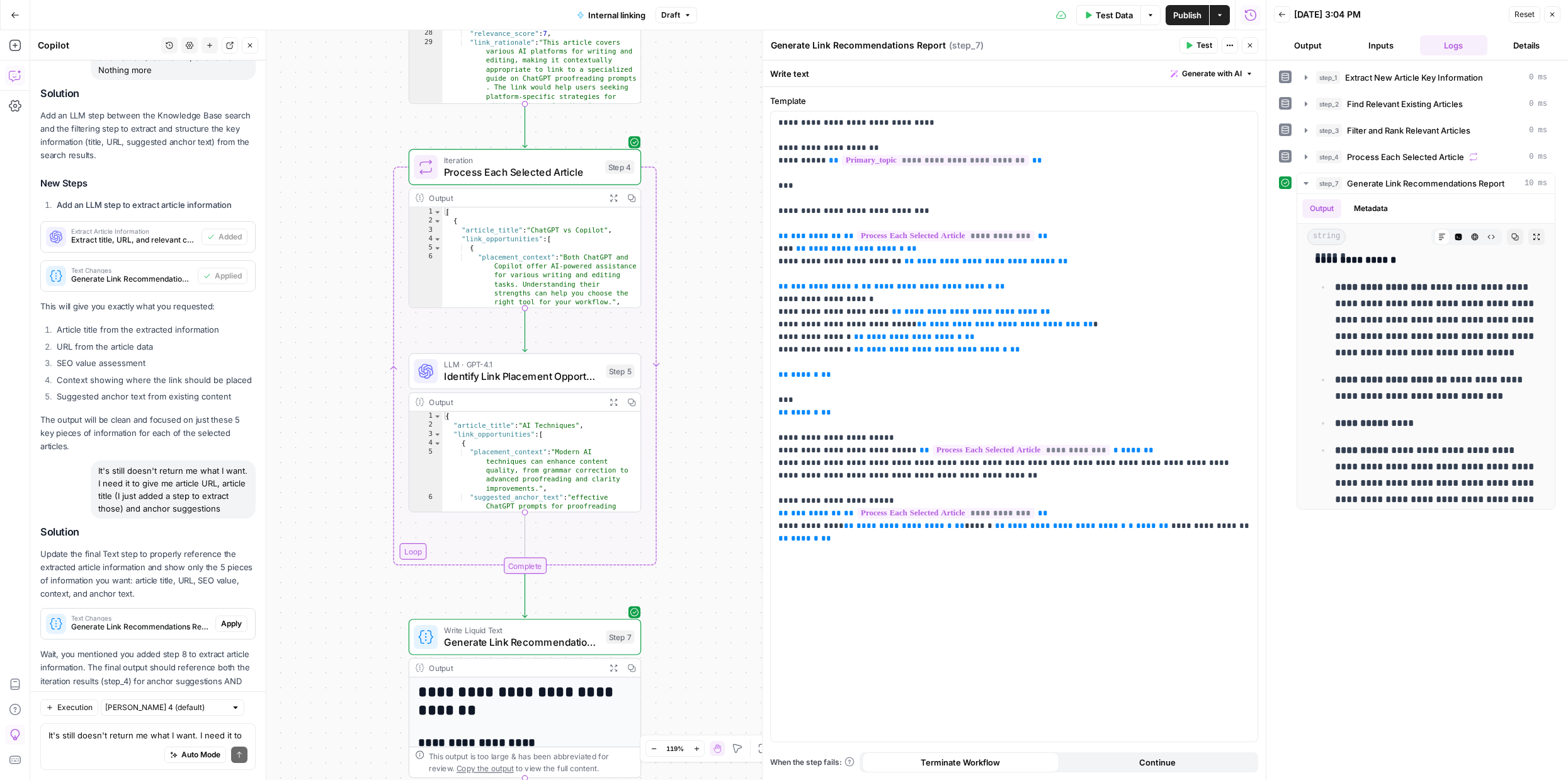
drag, startPoint x: 707, startPoint y: 267, endPoint x: 694, endPoint y: 627, distance: 360.2
click at [694, 624] on div "Workflow Input Settings Inputs LLM · GPT-4.1 Extract New Article Key Informatio…" at bounding box center [647, 405] width 1235 height 750
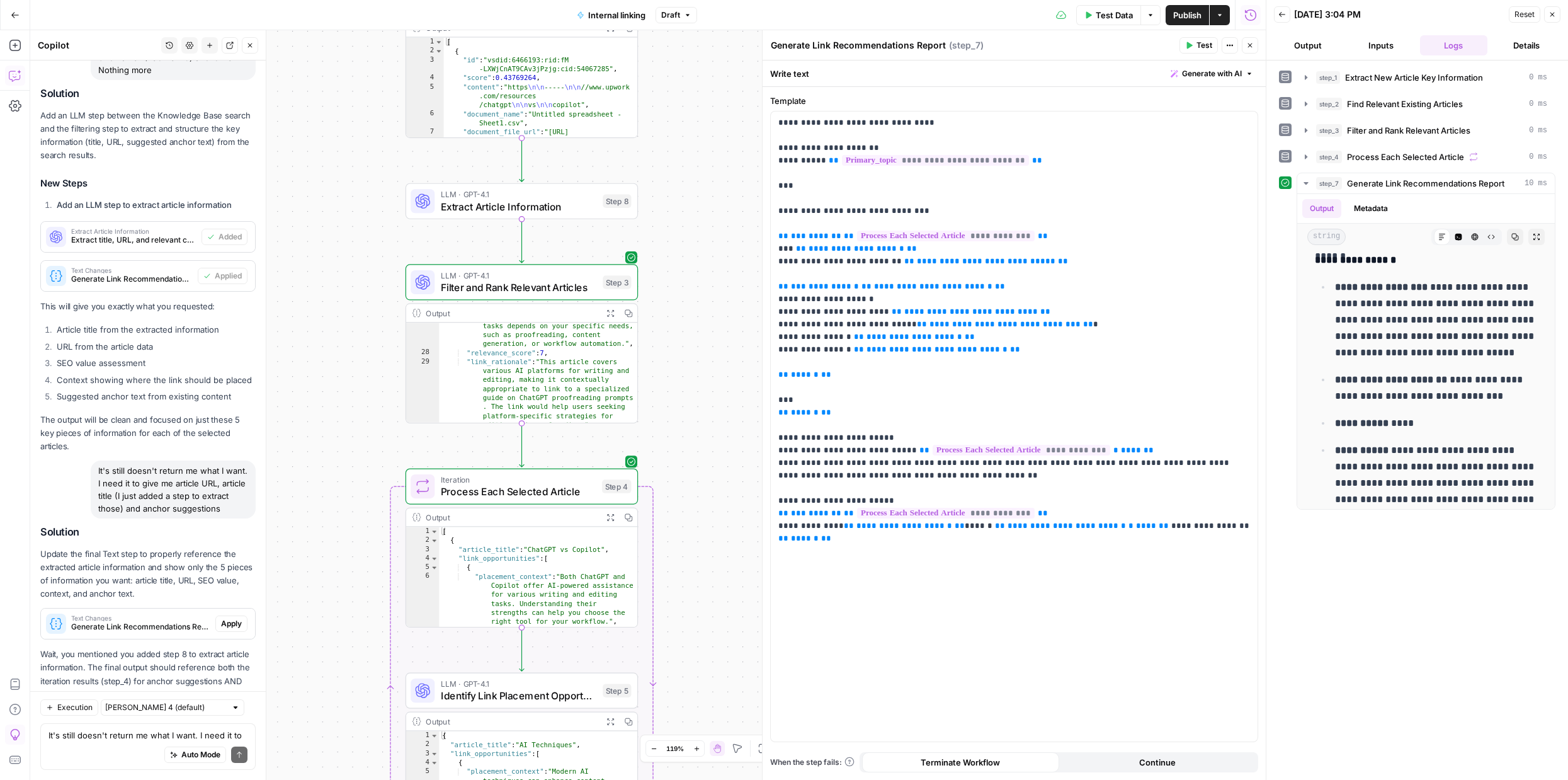
drag, startPoint x: 664, startPoint y: 559, endPoint x: 673, endPoint y: 788, distance: 229.2
click at [673, 779] on html "September Cohort New Home Browse Insights Opportunities Your Data Recent Grids …" at bounding box center [784, 390] width 1568 height 780
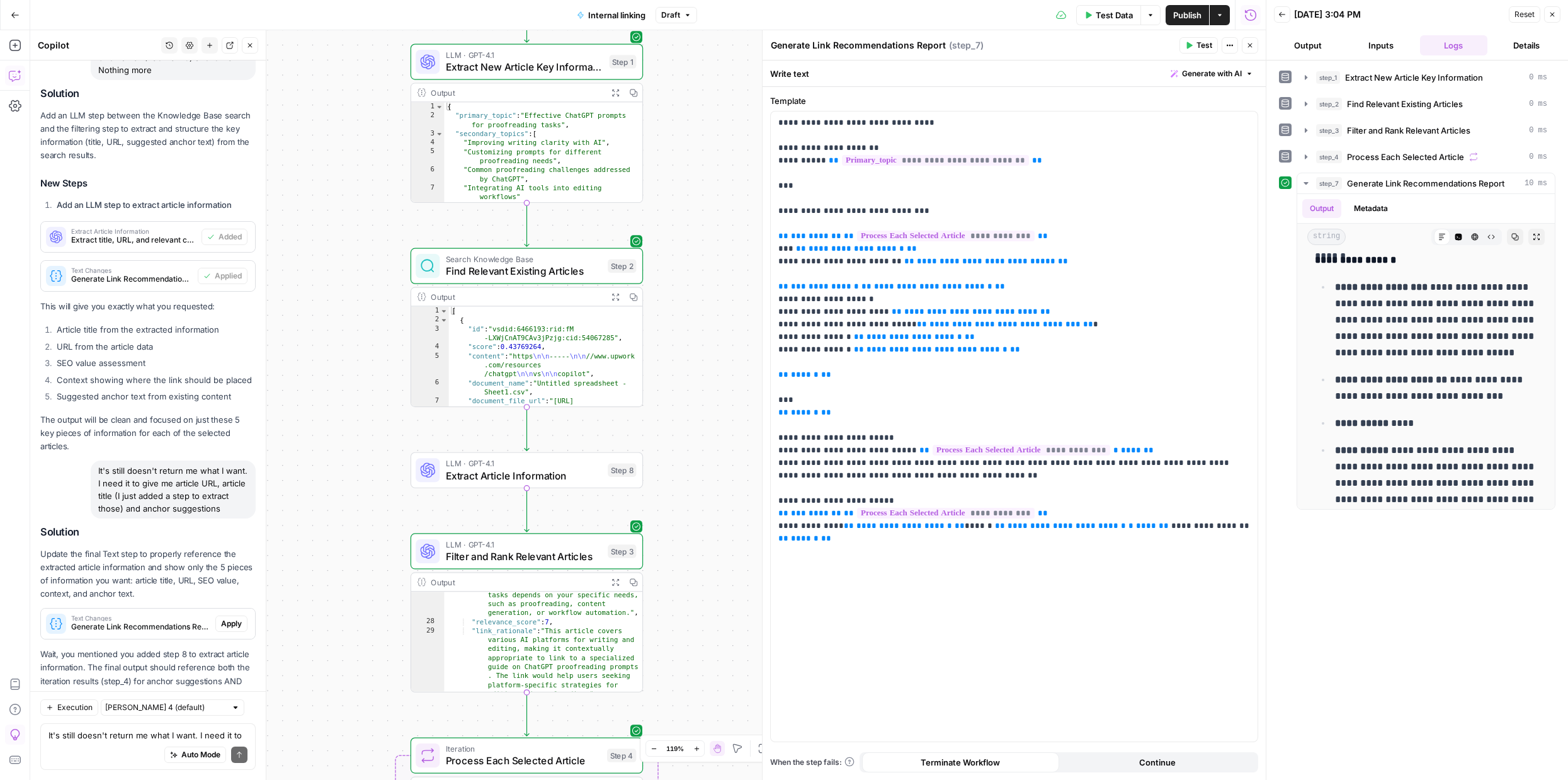
drag, startPoint x: 708, startPoint y: 343, endPoint x: 710, endPoint y: 514, distance: 171.0
click at [710, 515] on div "Workflow Input Settings Inputs LLM · GPT-4.1 Extract New Article Key Informatio…" at bounding box center [647, 405] width 1235 height 750
drag, startPoint x: 714, startPoint y: 431, endPoint x: 710, endPoint y: 205, distance: 226.0
click at [711, 216] on div "Workflow Input Settings Inputs LLM · GPT-4.1 Extract New Article Key Informatio…" at bounding box center [647, 405] width 1235 height 750
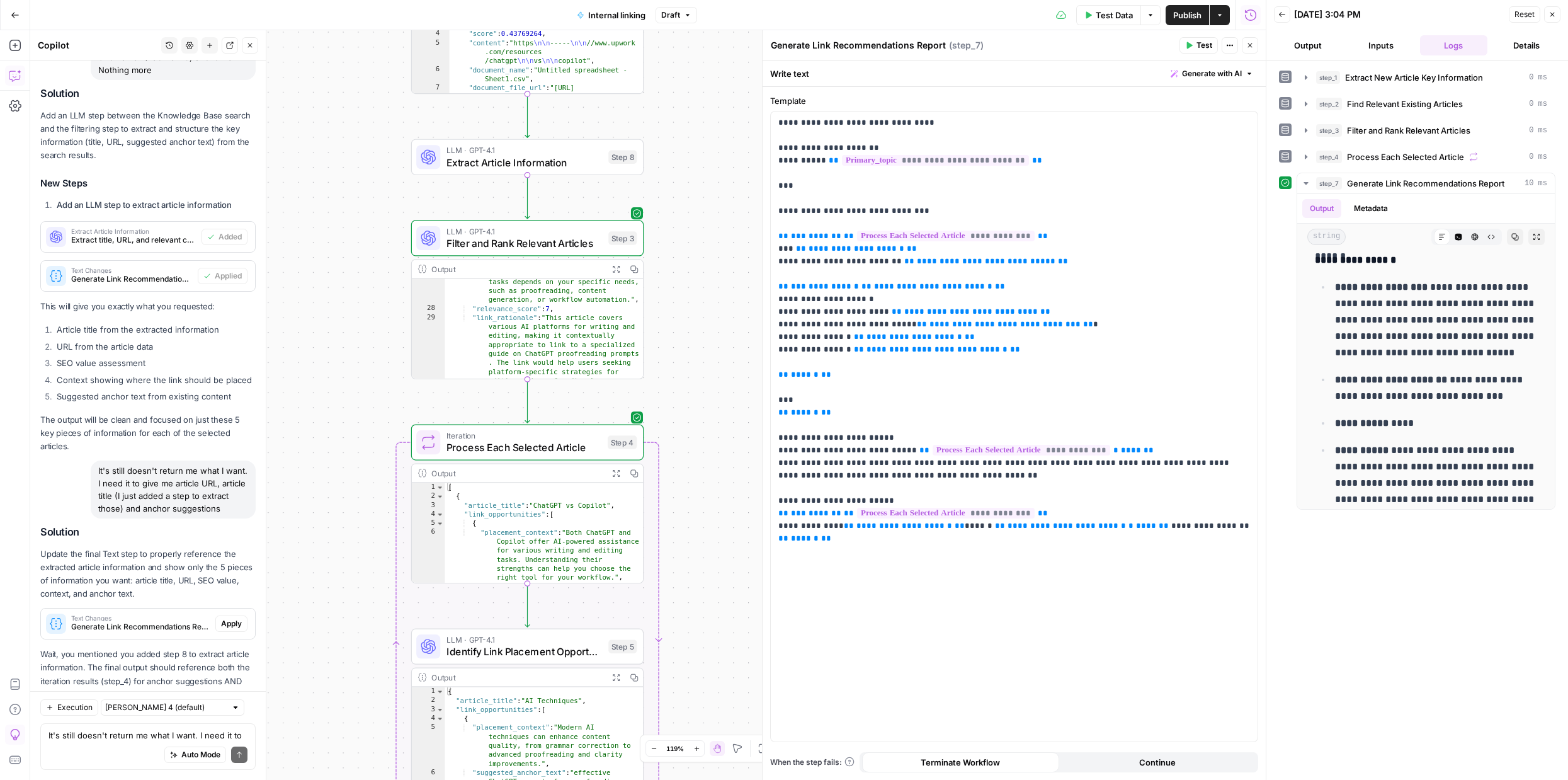
drag, startPoint x: 685, startPoint y: 412, endPoint x: 686, endPoint y: 260, distance: 152.0
click at [687, 270] on div "Workflow Input Settings Inputs LLM · GPT-4.1 Extract New Article Key Informatio…" at bounding box center [647, 405] width 1235 height 750
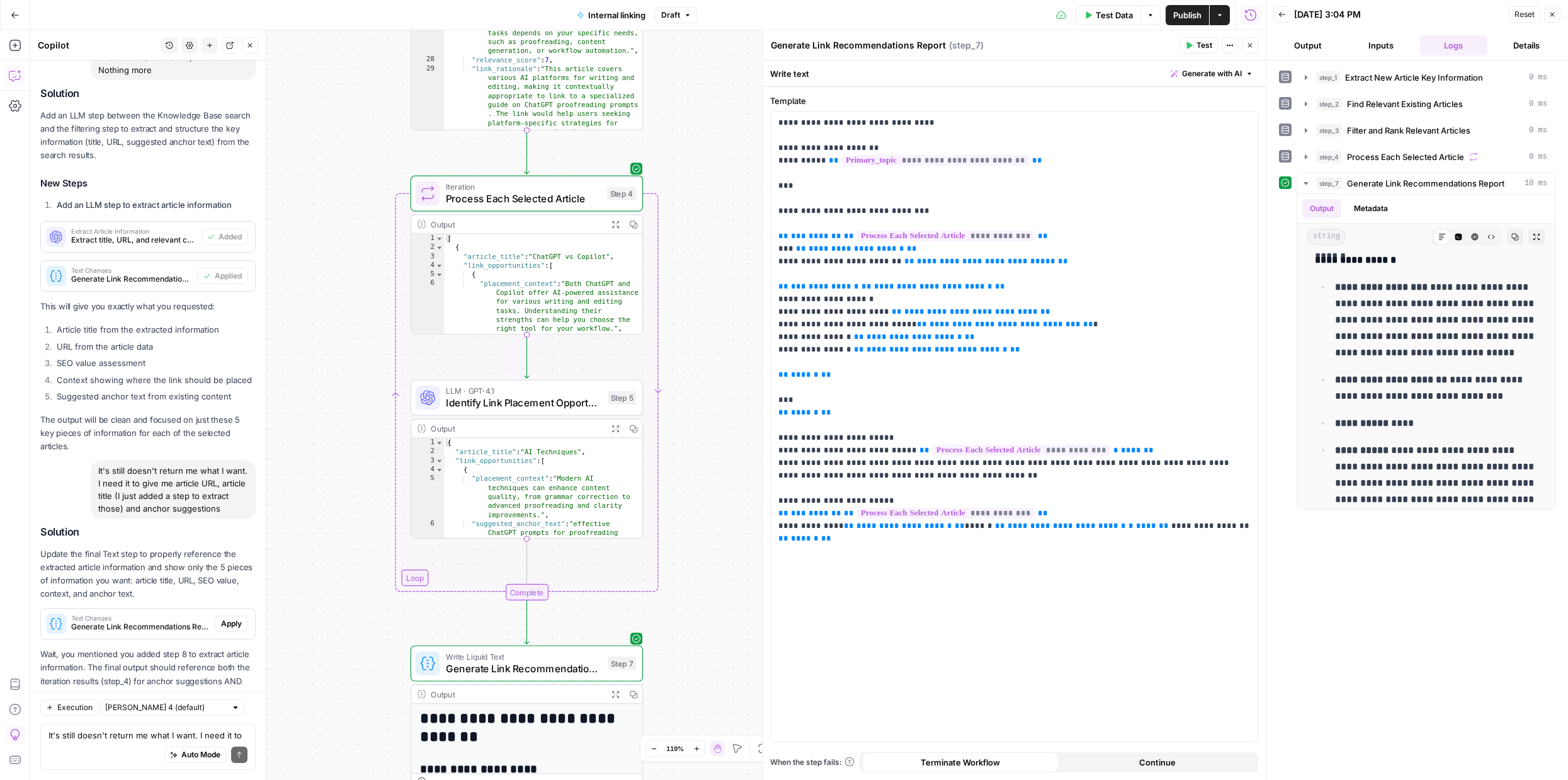
drag, startPoint x: 696, startPoint y: 527, endPoint x: 692, endPoint y: 271, distance: 256.0
click at [693, 276] on div "Workflow Input Settings Inputs LLM · GPT-4.1 Extract New Article Key Informatio…" at bounding box center [647, 405] width 1235 height 750
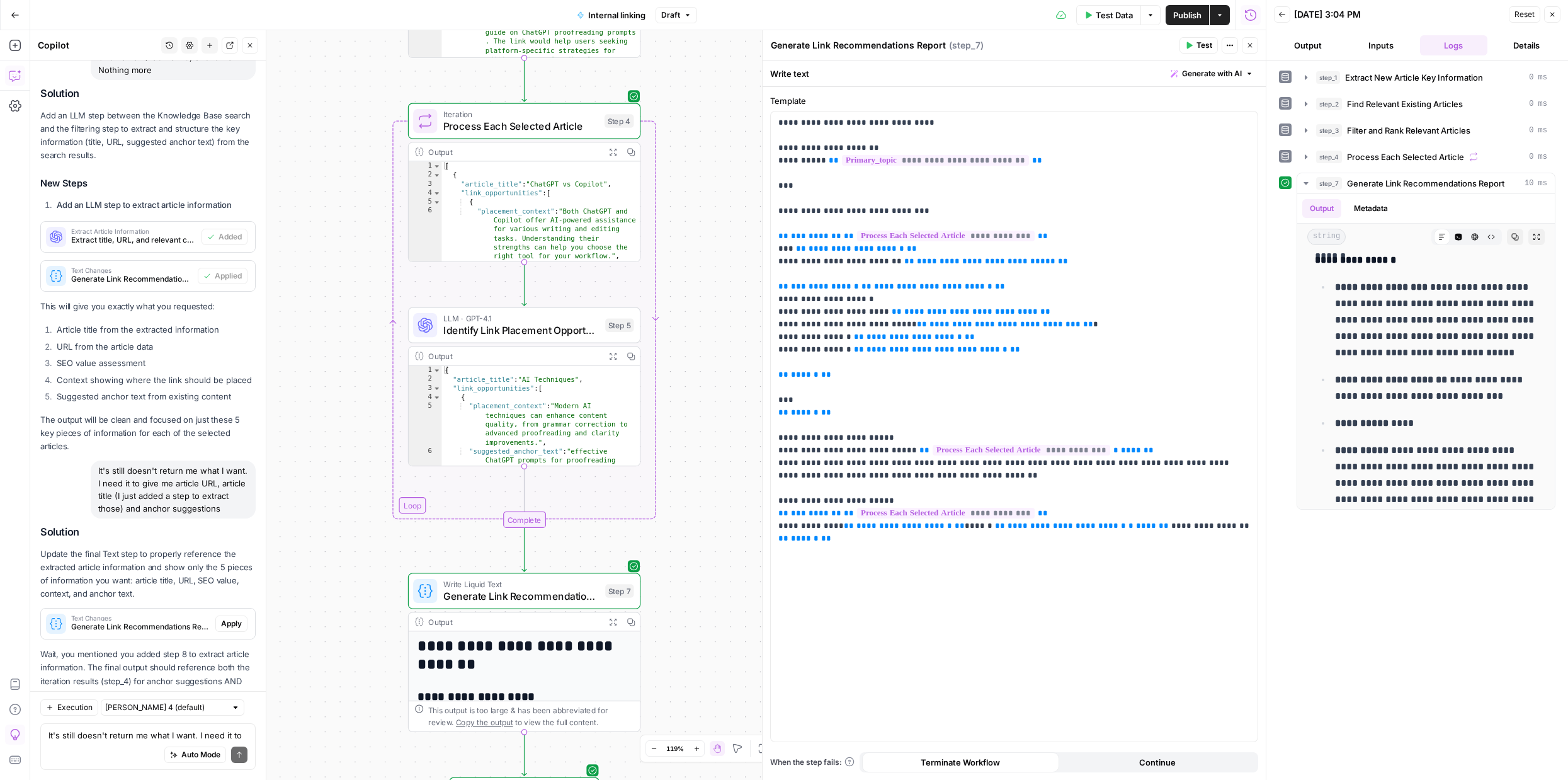
drag, startPoint x: 688, startPoint y: 552, endPoint x: 687, endPoint y: 397, distance: 155.0
click at [687, 401] on div "Workflow Input Settings Inputs LLM · GPT-4.1 Extract New Article Key Informatio…" at bounding box center [647, 405] width 1235 height 750
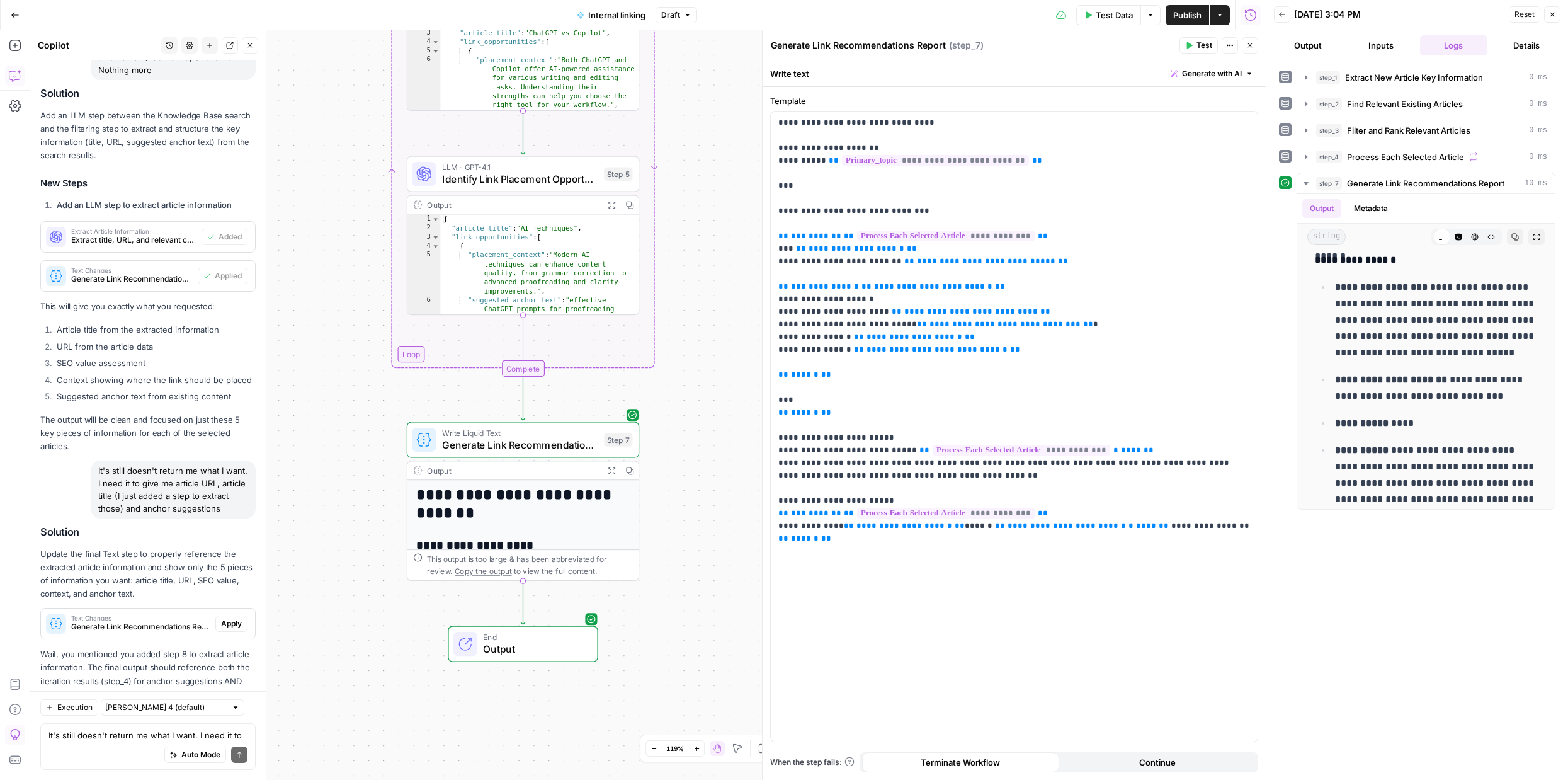
drag, startPoint x: 685, startPoint y: 467, endPoint x: 663, endPoint y: 802, distance: 335.7
click at [663, 779] on html "September Cohort New Home Browse Insights Opportunities Your Data Recent Grids …" at bounding box center [784, 390] width 1568 height 780
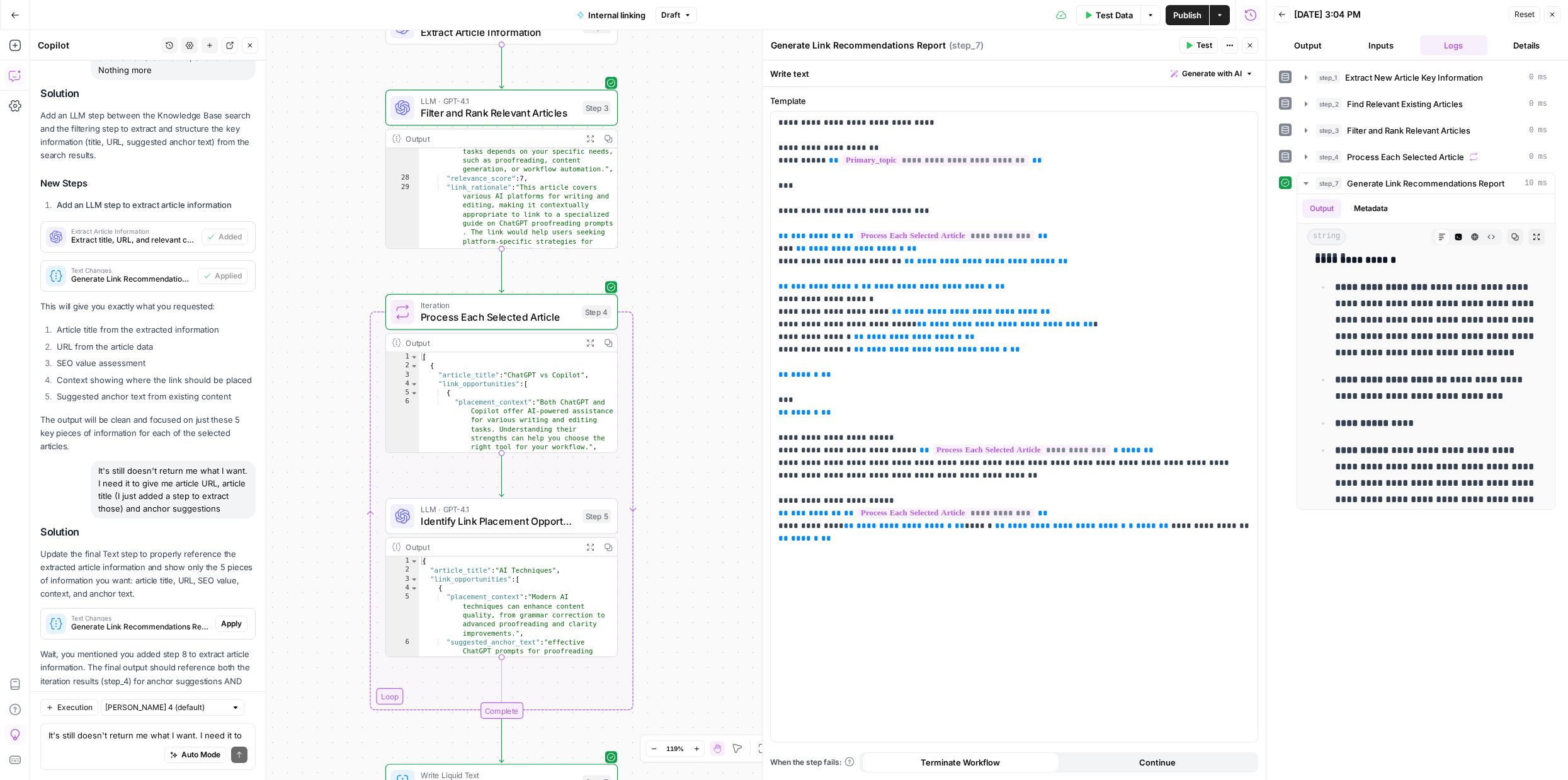
drag, startPoint x: 681, startPoint y: 308, endPoint x: 691, endPoint y: 666, distance: 358.1
click at [690, 664] on div "Workflow Input Settings Inputs LLM · GPT-4.1 Extract New Article Key Informatio…" at bounding box center [647, 405] width 1235 height 750
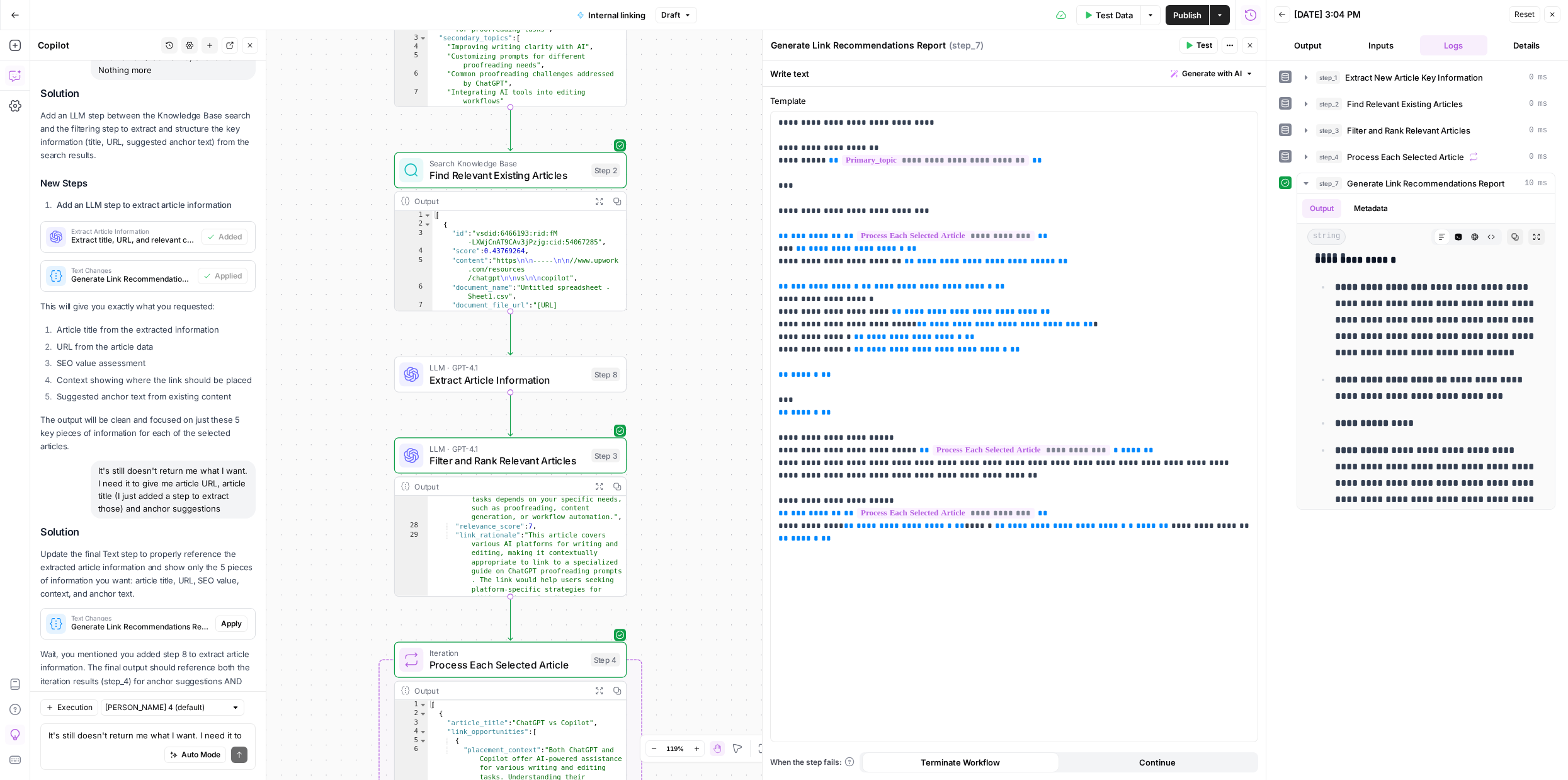
drag, startPoint x: 678, startPoint y: 336, endPoint x: 687, endPoint y: 600, distance: 264.2
click at [687, 589] on div "Workflow Input Settings Inputs LLM · GPT-4.1 Extract New Article Key Informatio…" at bounding box center [647, 405] width 1235 height 750
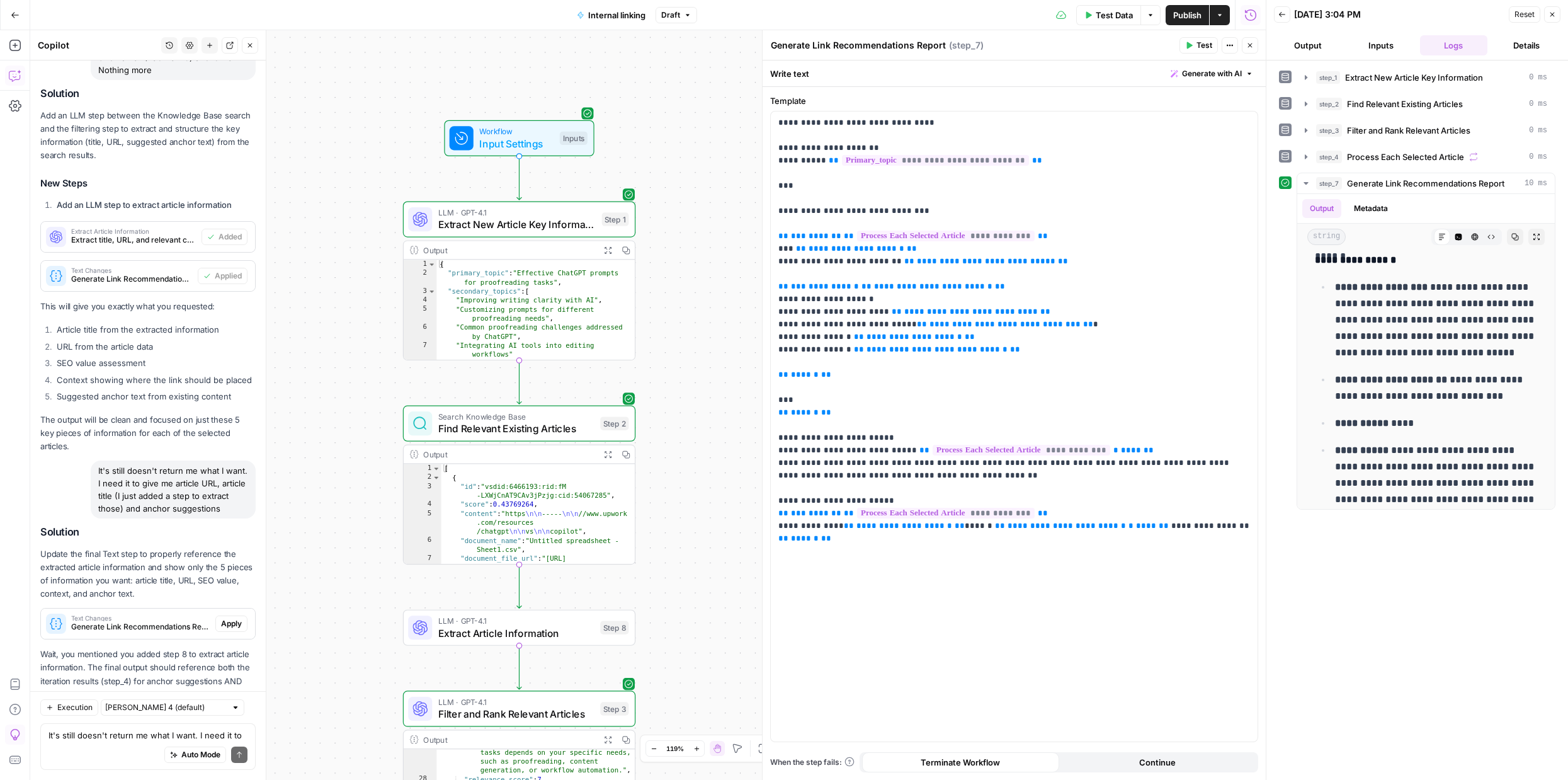
click at [677, 374] on div "Workflow Input Settings Inputs LLM · GPT-4.1 Extract New Article Key Informatio…" at bounding box center [647, 405] width 1235 height 750
click at [574, 628] on span "Extract Article Information" at bounding box center [516, 632] width 156 height 15
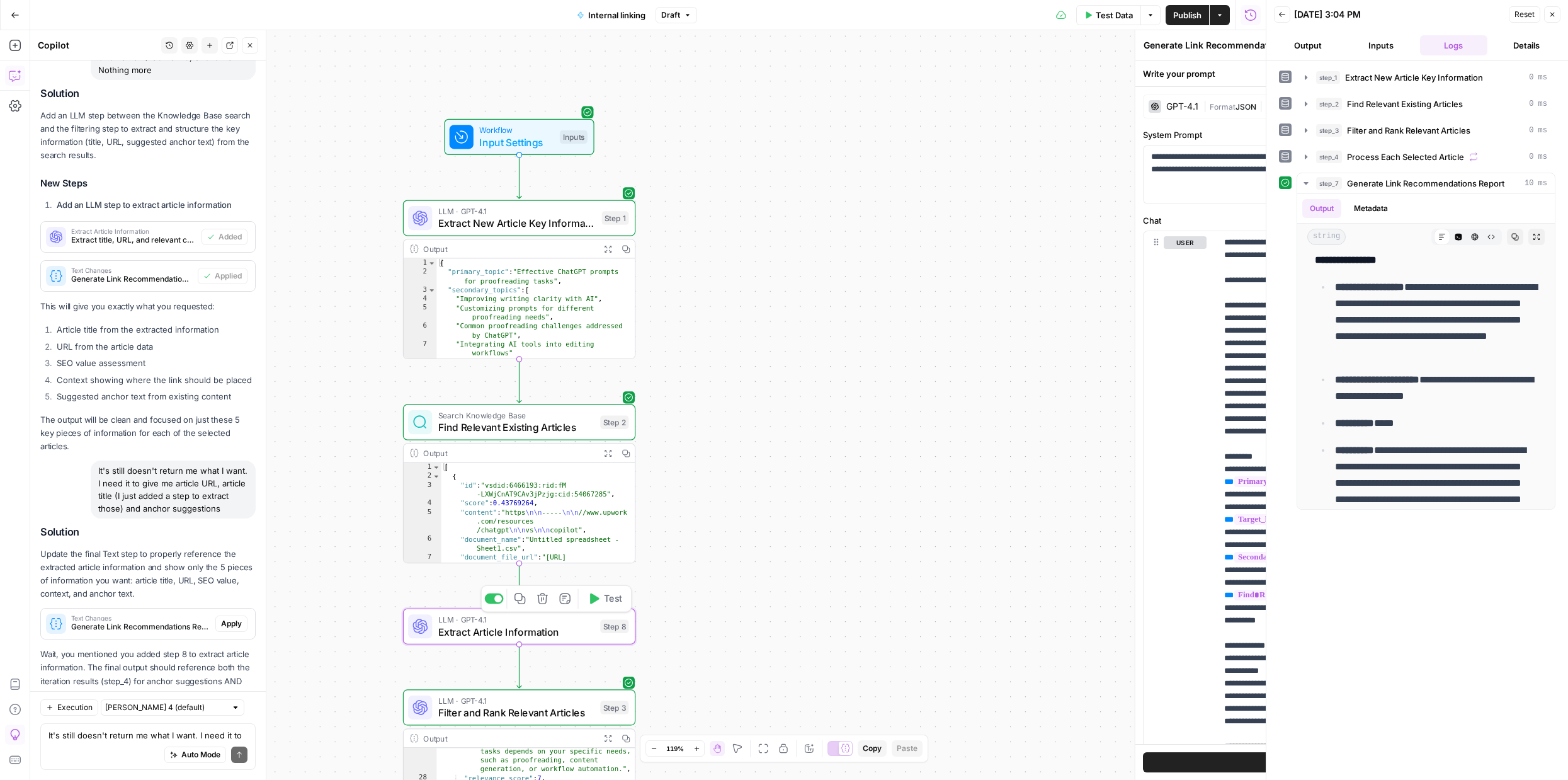
type textarea "Extract Article Information"
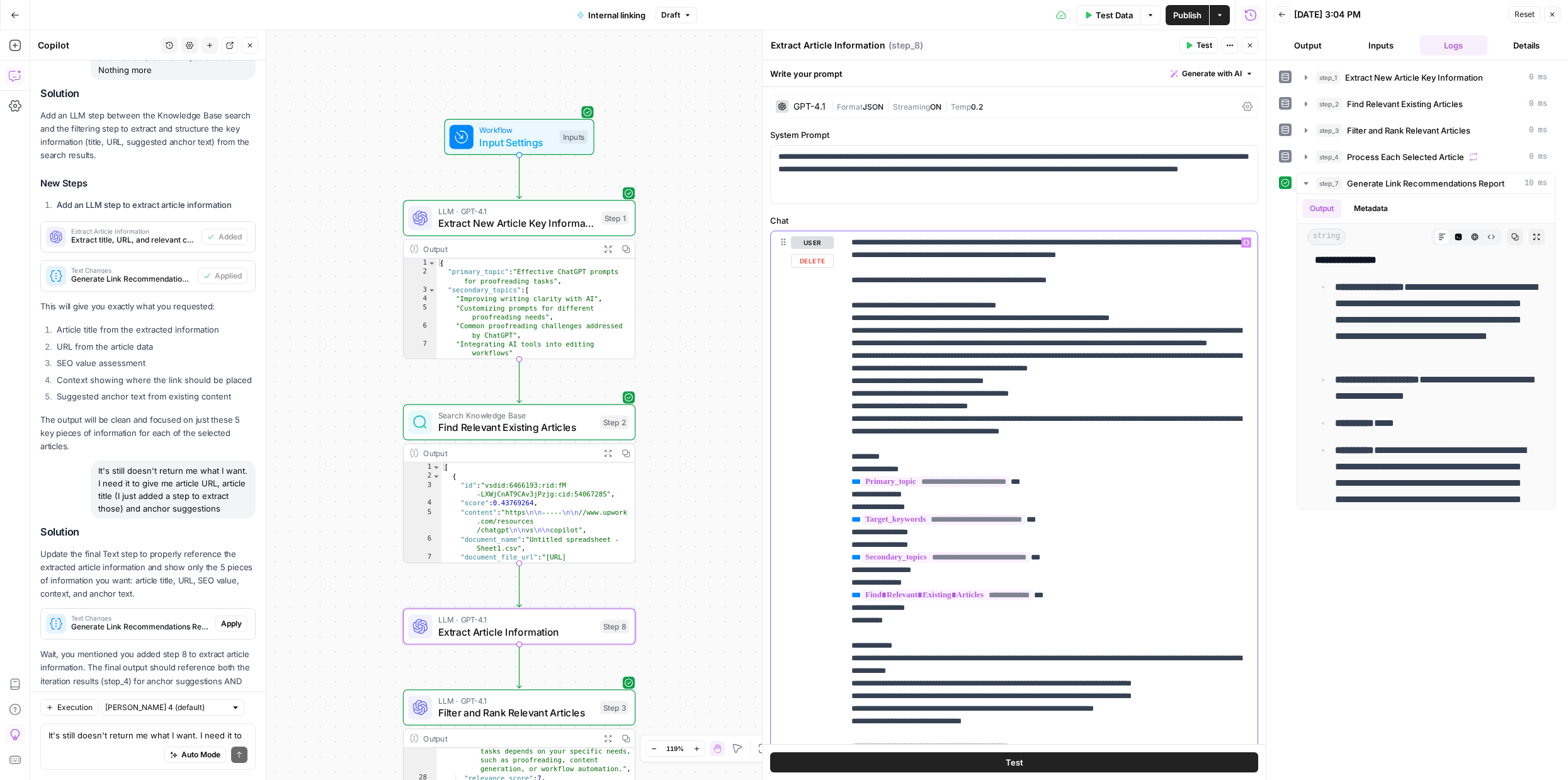
click at [942, 349] on p "**********" at bounding box center [1050, 589] width 399 height 705
click at [117, 736] on textarea "It's still doesn't return me what I want. I need it to give me article URL, art…" at bounding box center [148, 735] width 199 height 13
paste textarea "Your task is to extract and structure key information from a set of Knowledge B…"
type textarea "this is step 8: Your task is to extract and structure key information from a se…"
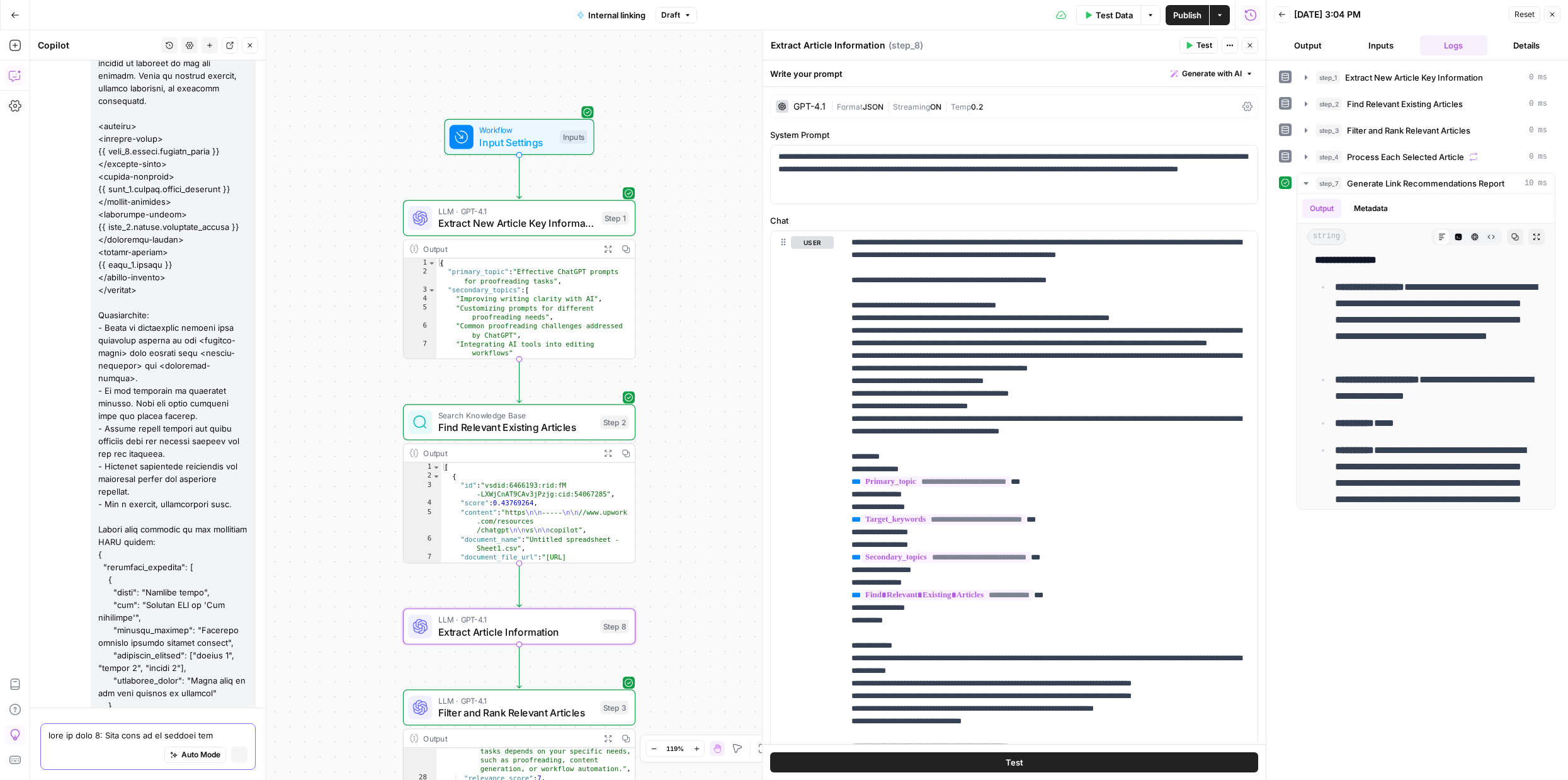
scroll to position [0, 0]
click at [1252, 41] on icon "button" at bounding box center [1250, 45] width 7 height 7
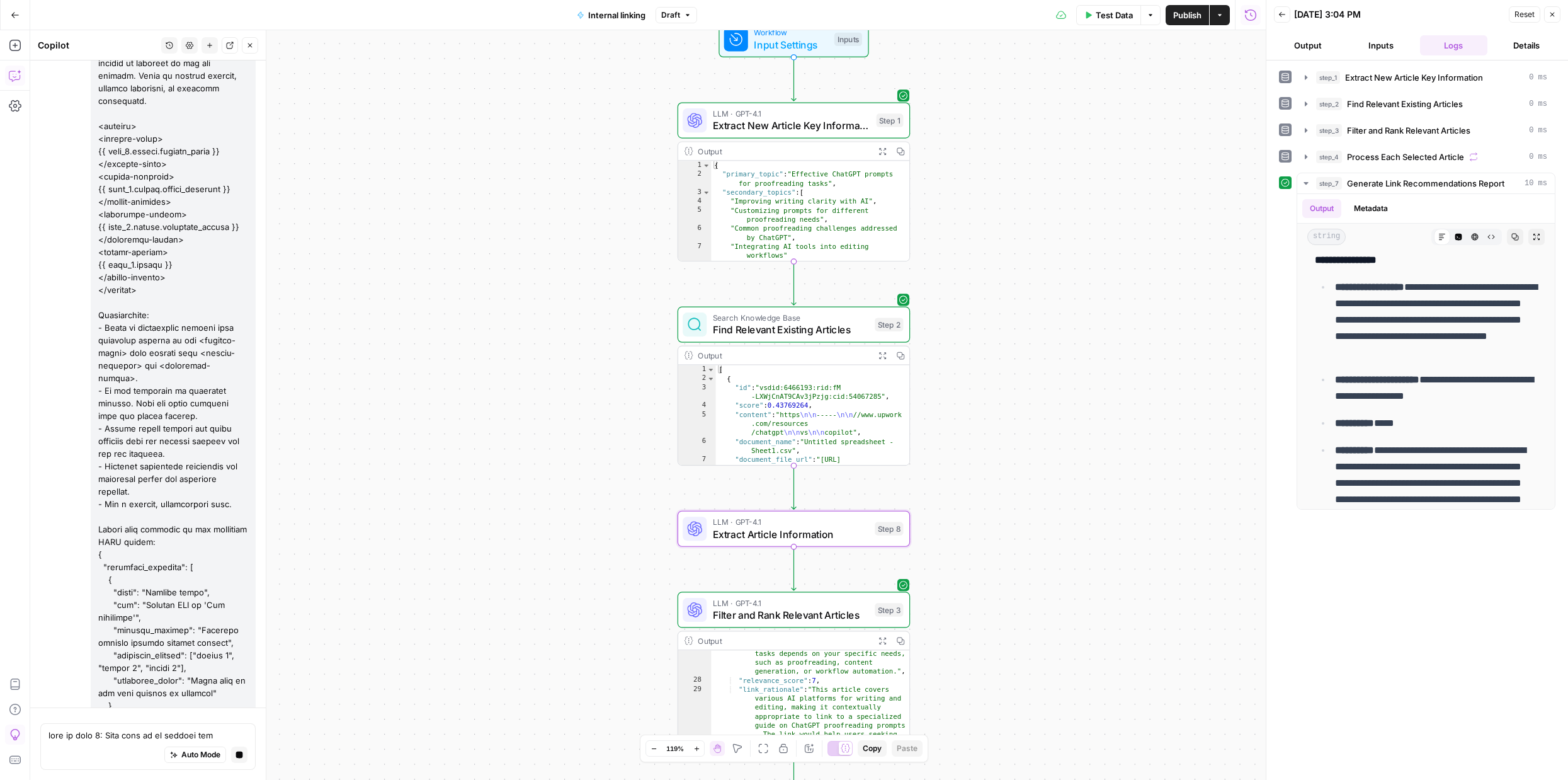
drag, startPoint x: 701, startPoint y: 279, endPoint x: 963, endPoint y: 177, distance: 281.2
click at [963, 177] on div "Workflow Input Settings Inputs LLM · GPT-4.1 Extract New Article Key Informatio…" at bounding box center [647, 405] width 1235 height 750
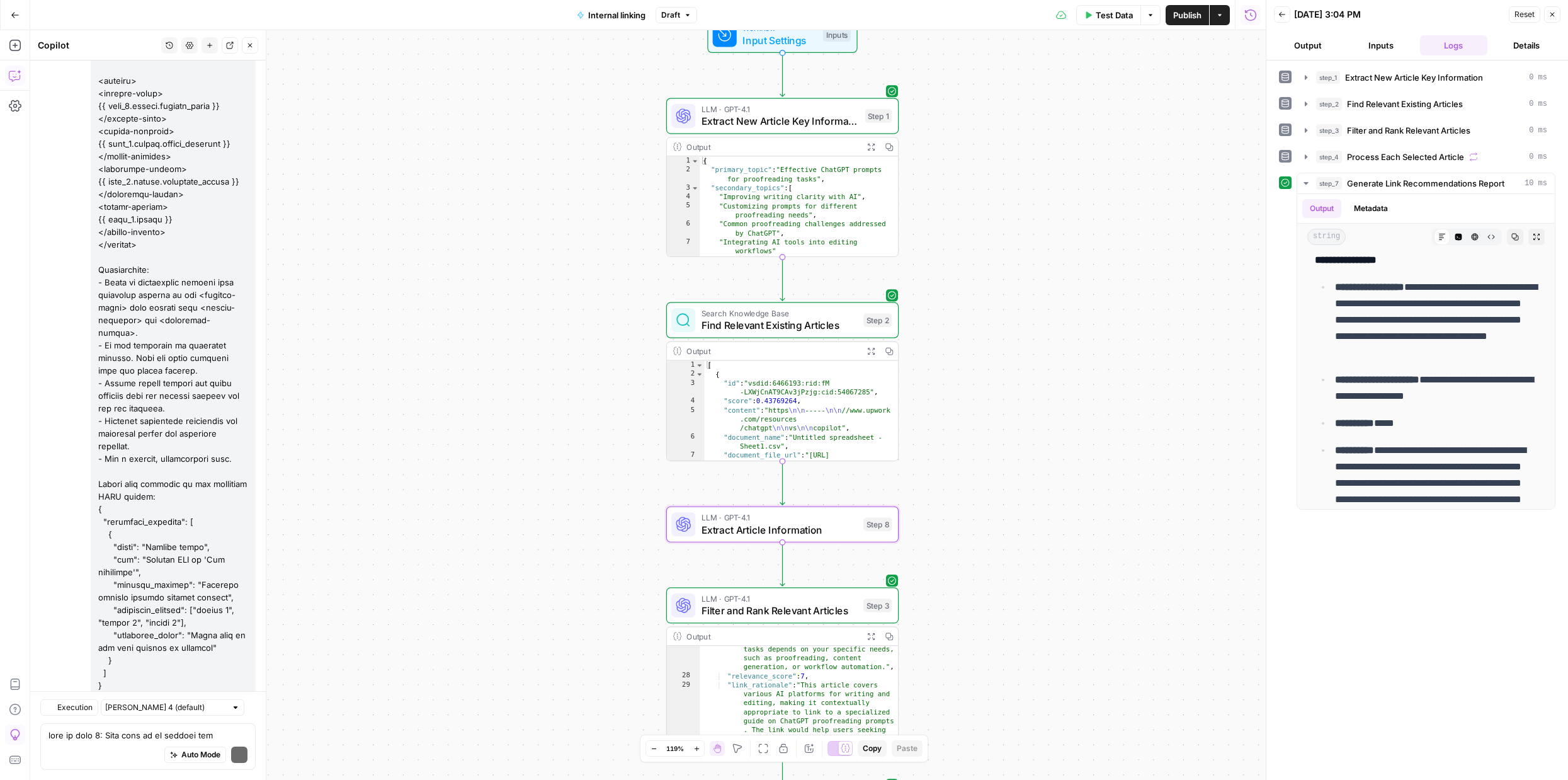
scroll to position [6386, 0]
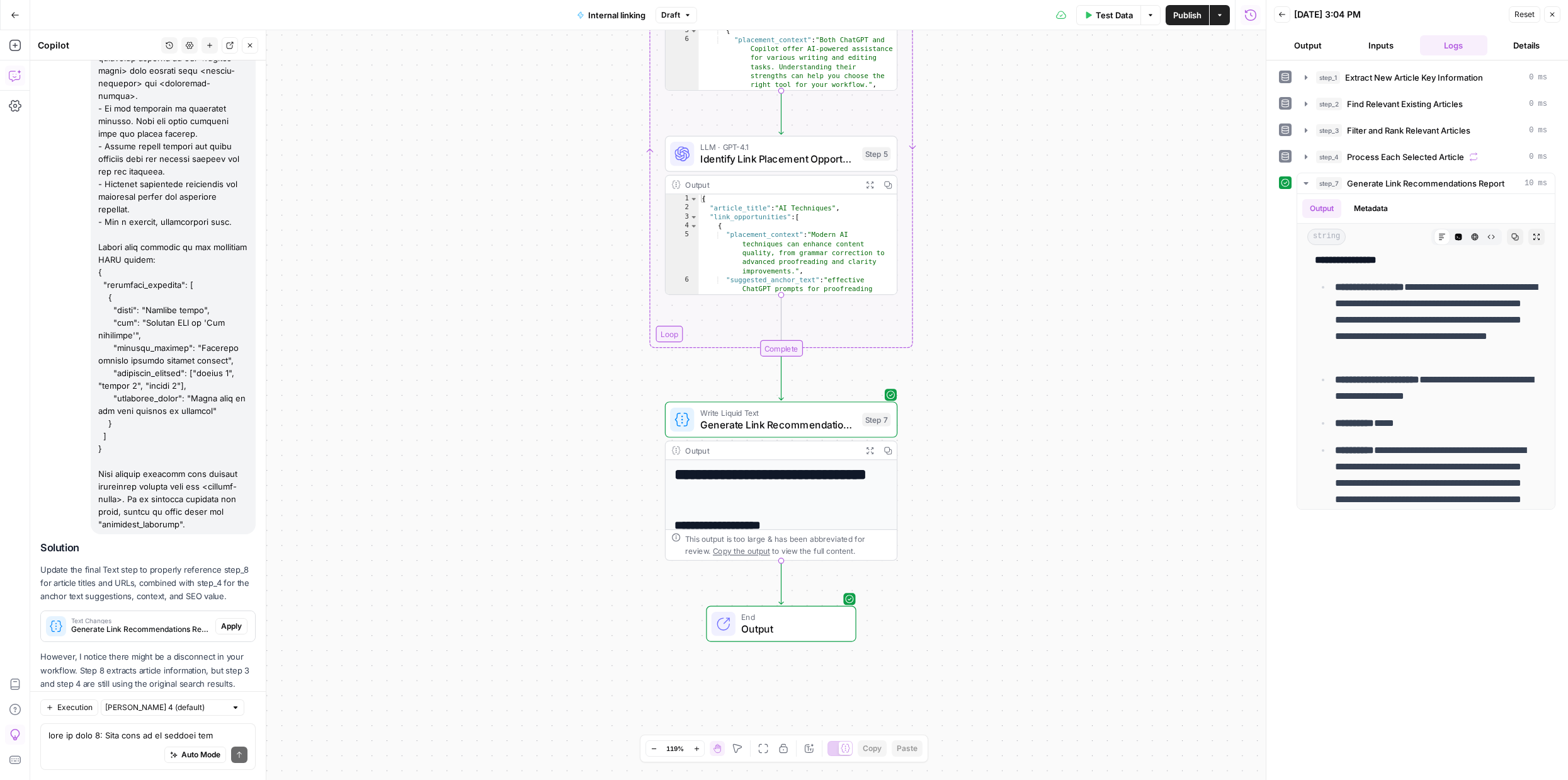
drag, startPoint x: 588, startPoint y: 267, endPoint x: 592, endPoint y: 711, distance: 444.0
click at [592, 711] on div "Workflow Input Settings Inputs LLM · GPT-4.1 Extract New Article Key Informatio…" at bounding box center [647, 405] width 1235 height 750
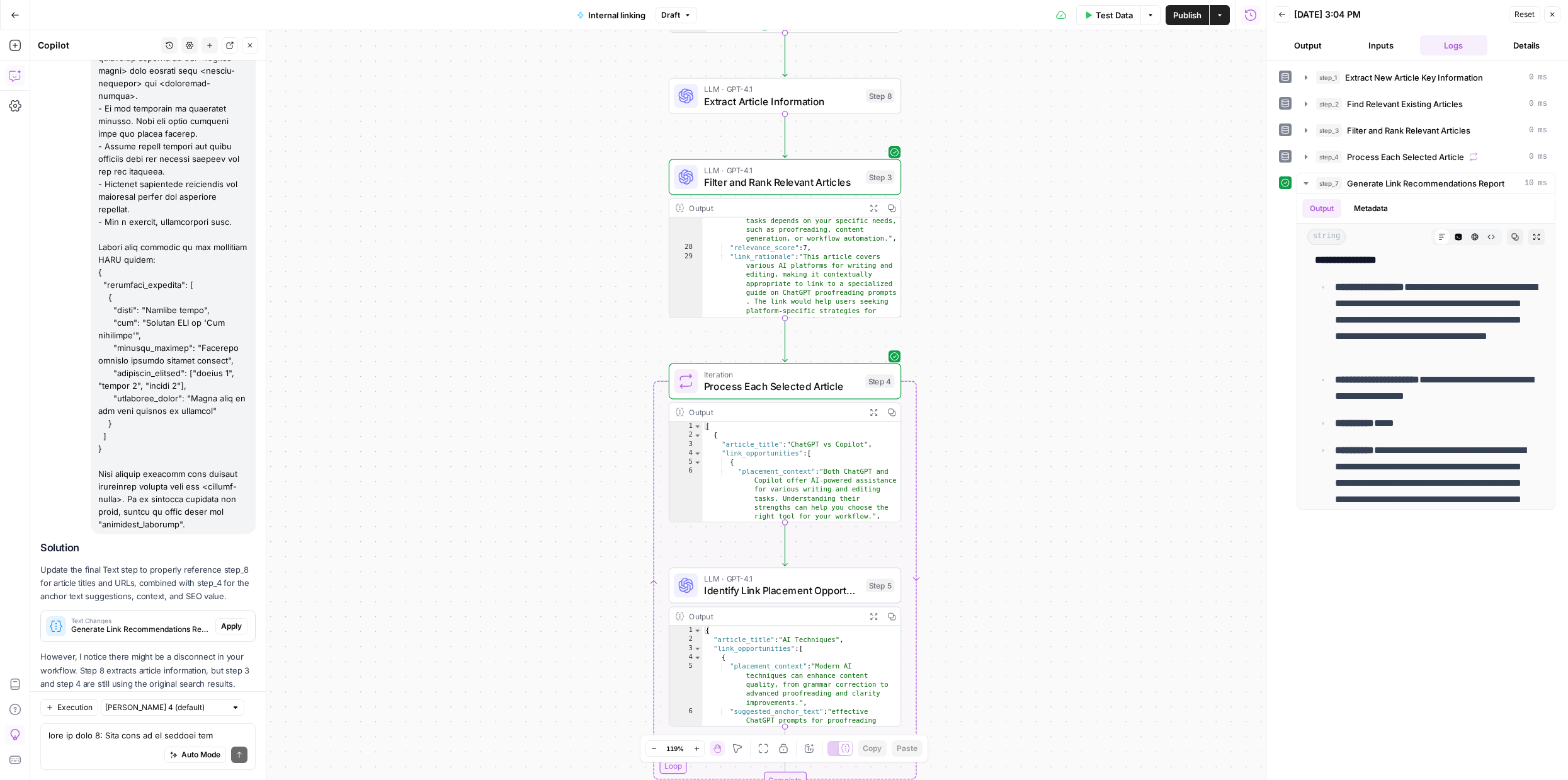
drag, startPoint x: 602, startPoint y: 545, endPoint x: 580, endPoint y: 804, distance: 259.9
click at [580, 779] on html "September Cohort New Home Browse Insights Opportunities Your Data Recent Grids …" at bounding box center [784, 390] width 1568 height 780
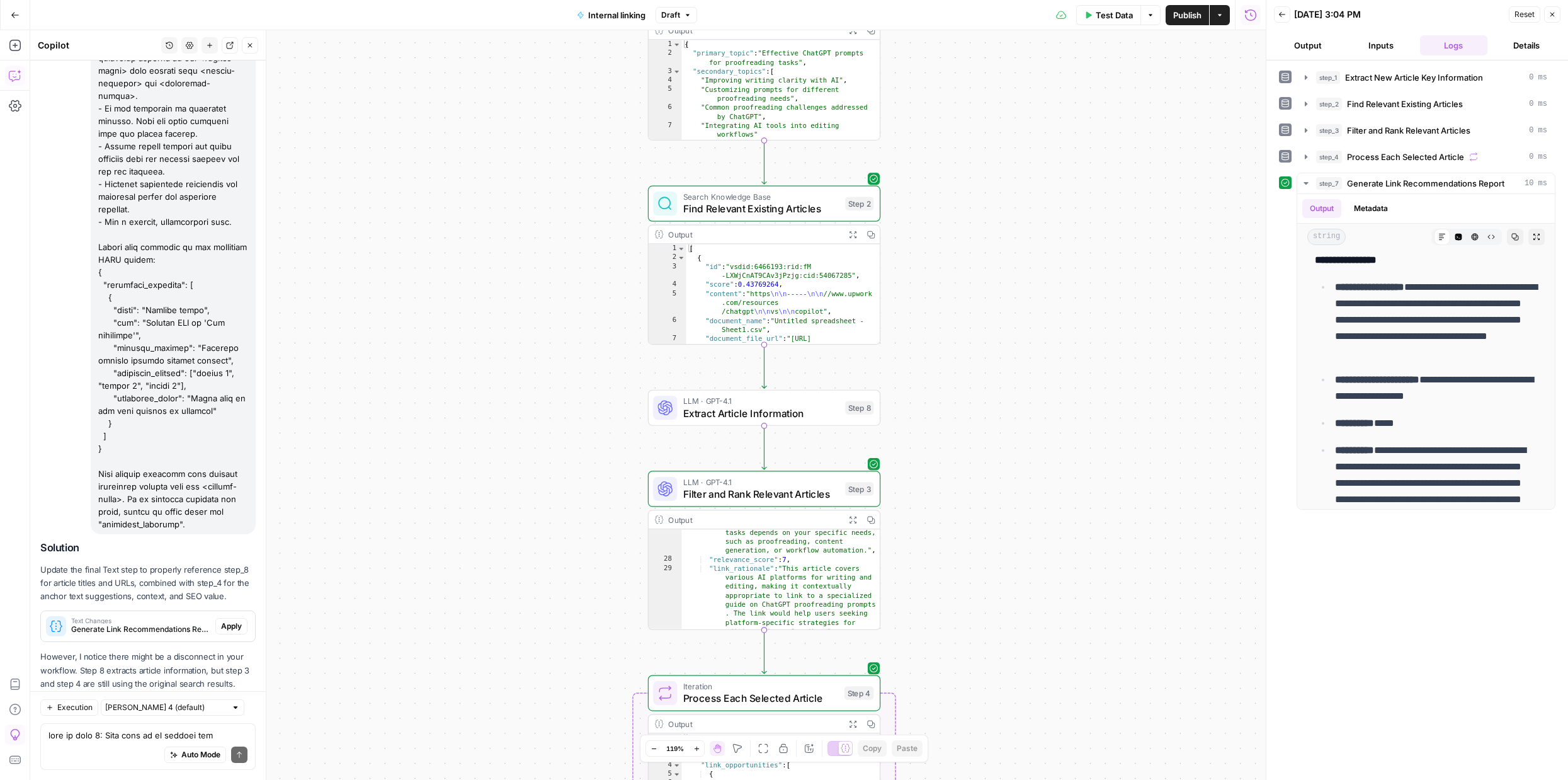
drag, startPoint x: 586, startPoint y: 358, endPoint x: 587, endPoint y: 409, distance: 51.0
click at [587, 409] on div "Workflow Input Settings Inputs LLM · GPT-4.1 Extract New Article Key Informatio…" at bounding box center [647, 405] width 1235 height 750
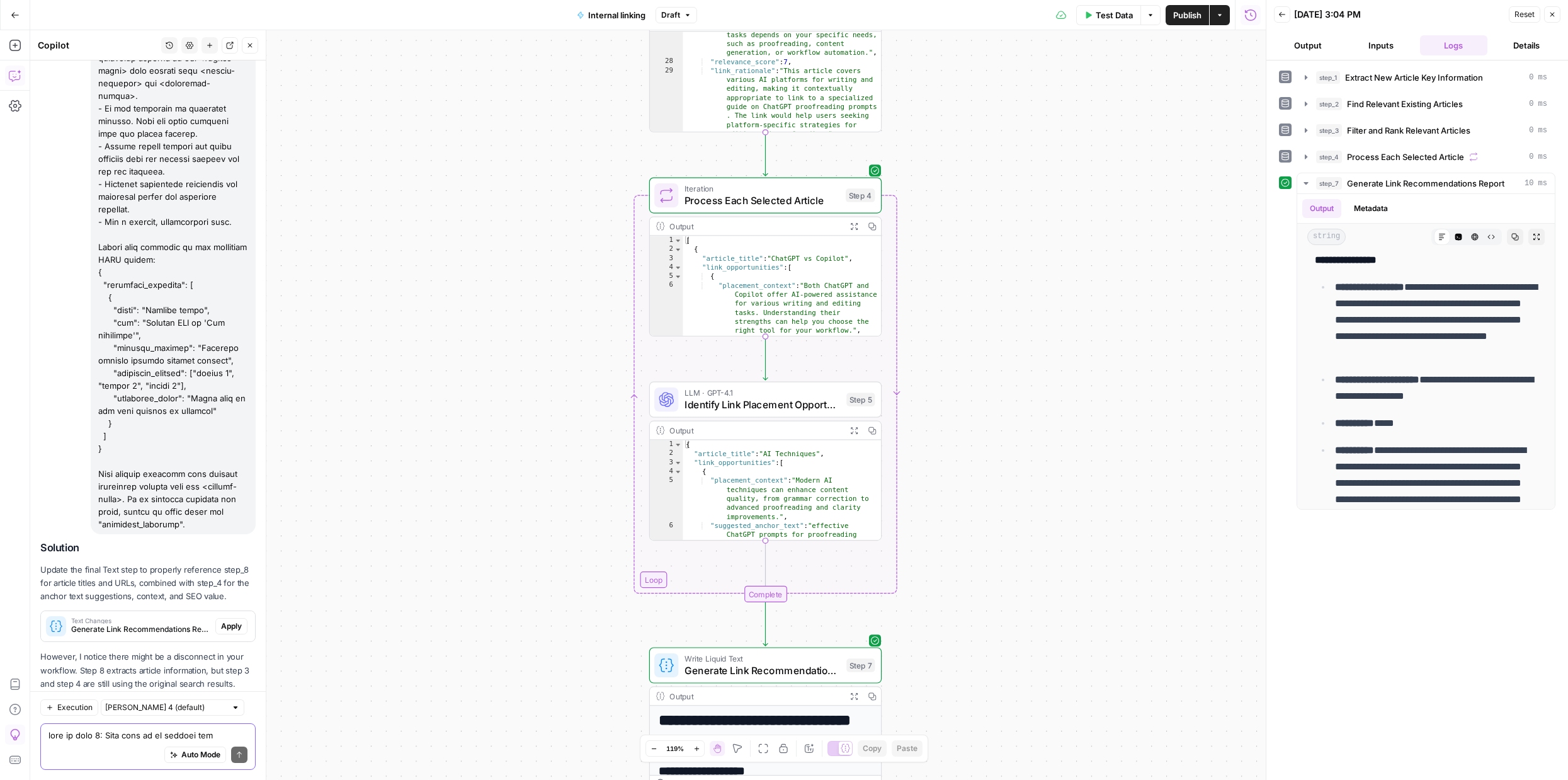
click at [138, 733] on textarea at bounding box center [148, 735] width 199 height 13
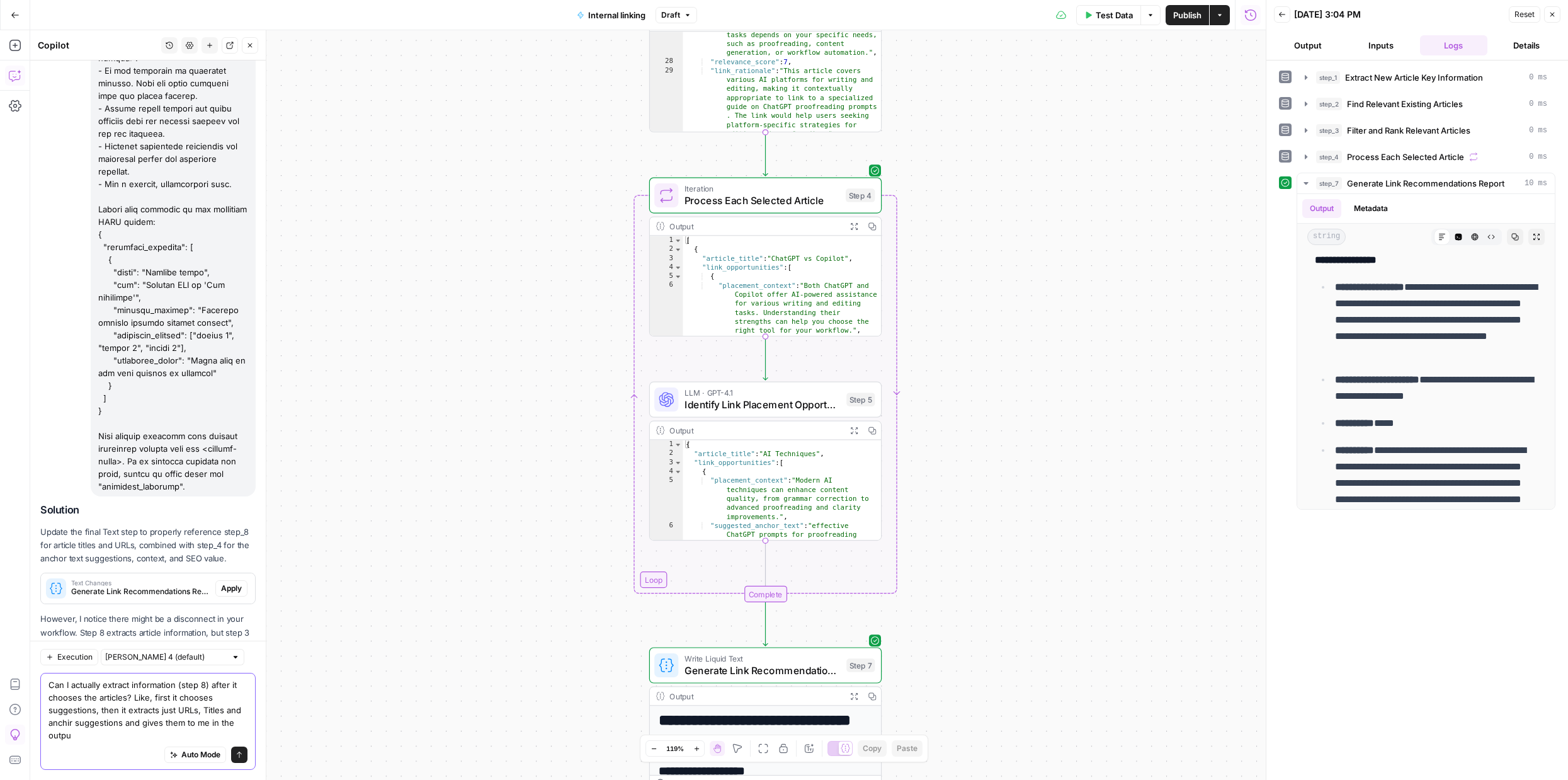
scroll to position [6436, 0]
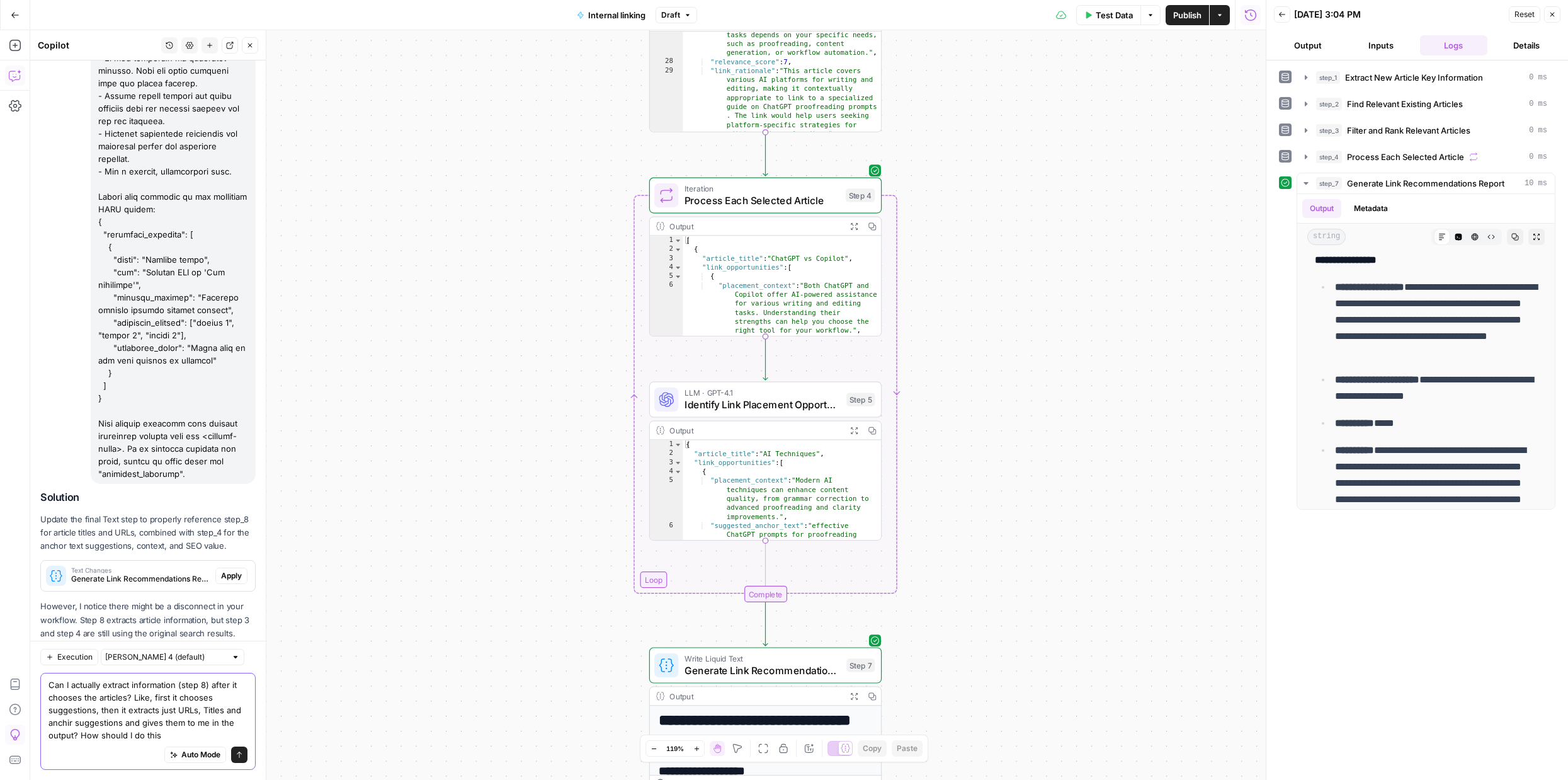
type textarea "Can I actually extract information (step 8) after it chooses the articles? Like…"
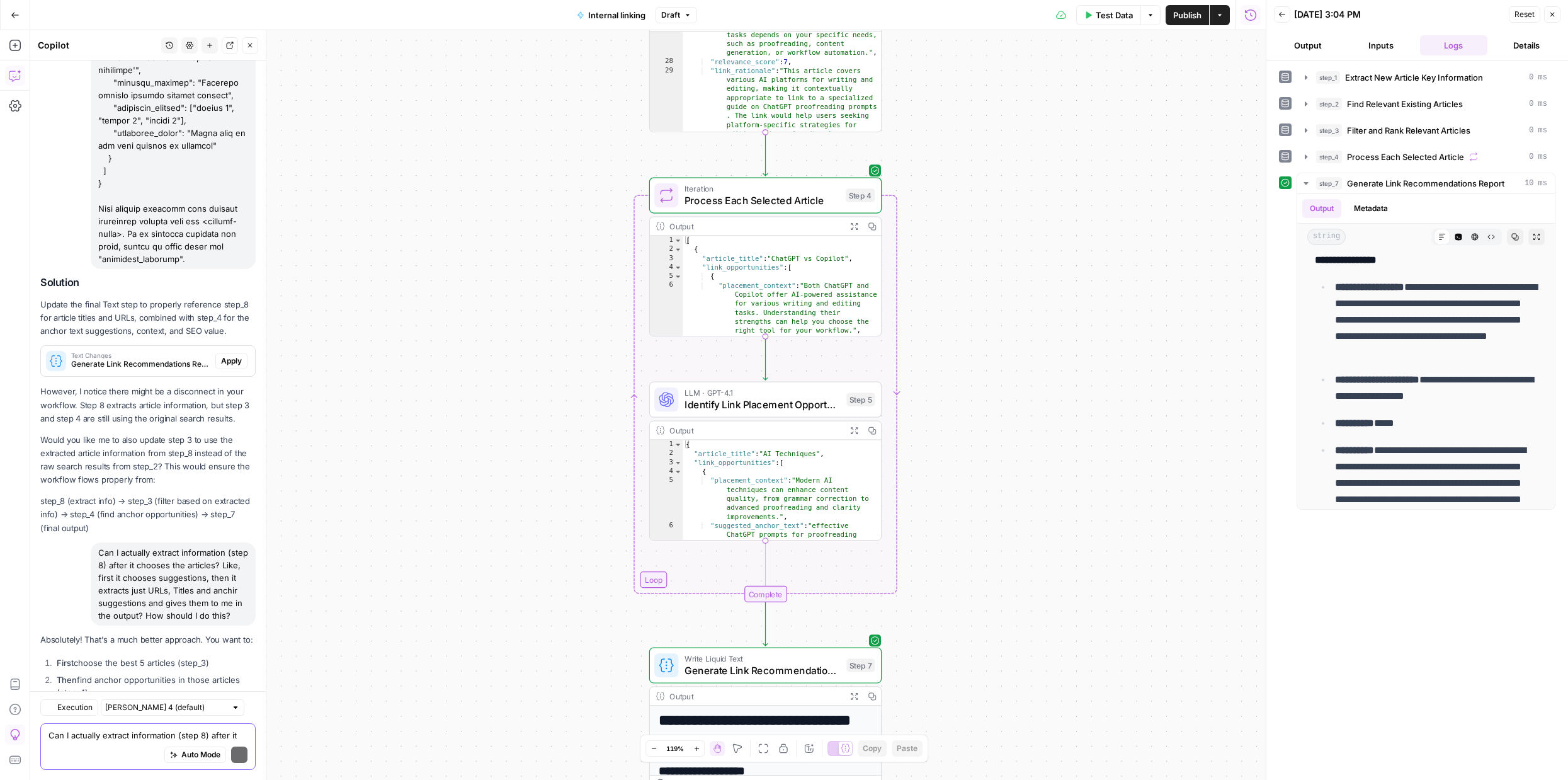
scroll to position [6888, 0]
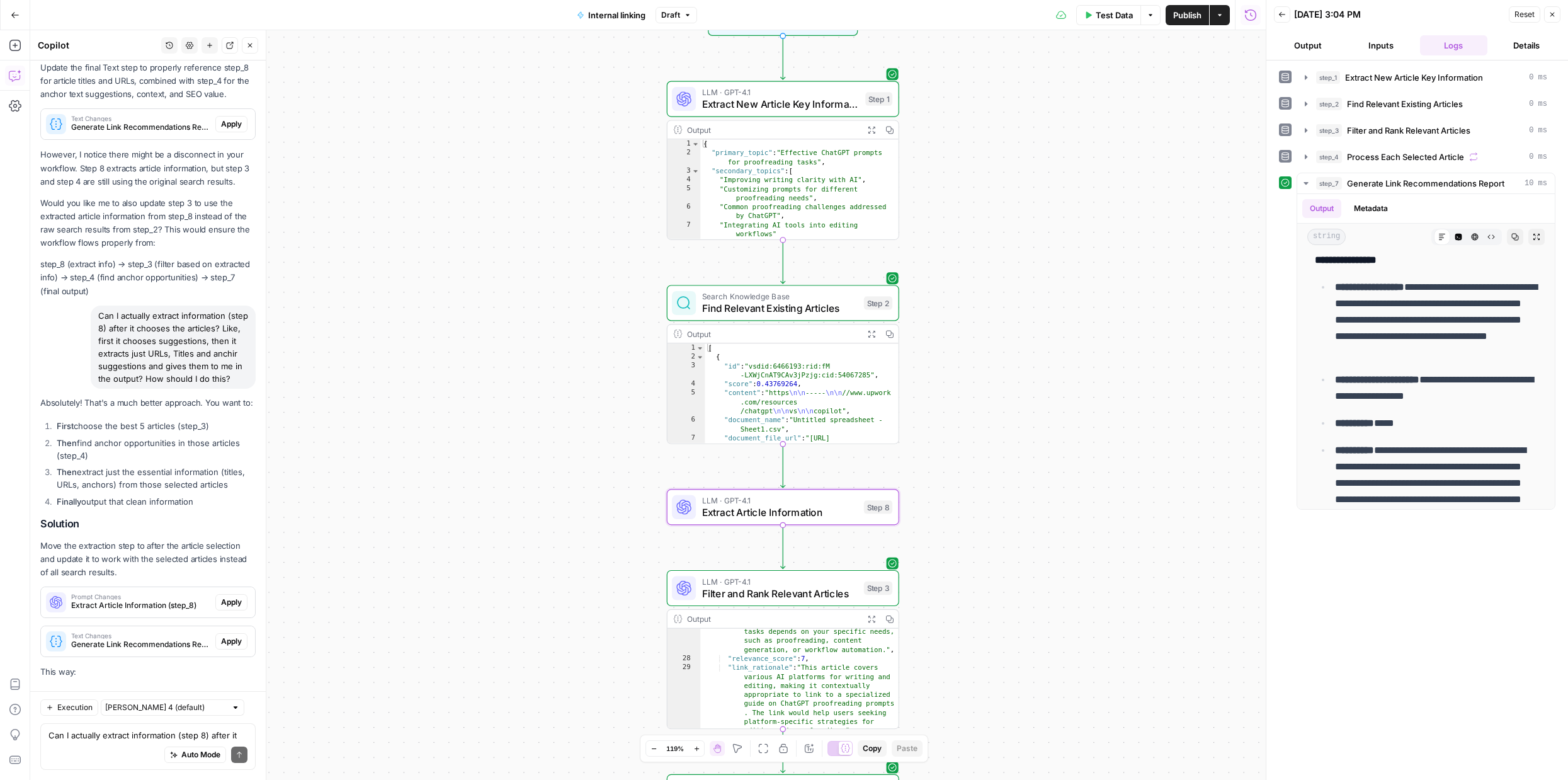
click at [233, 597] on span "Apply" at bounding box center [232, 602] width 21 height 11
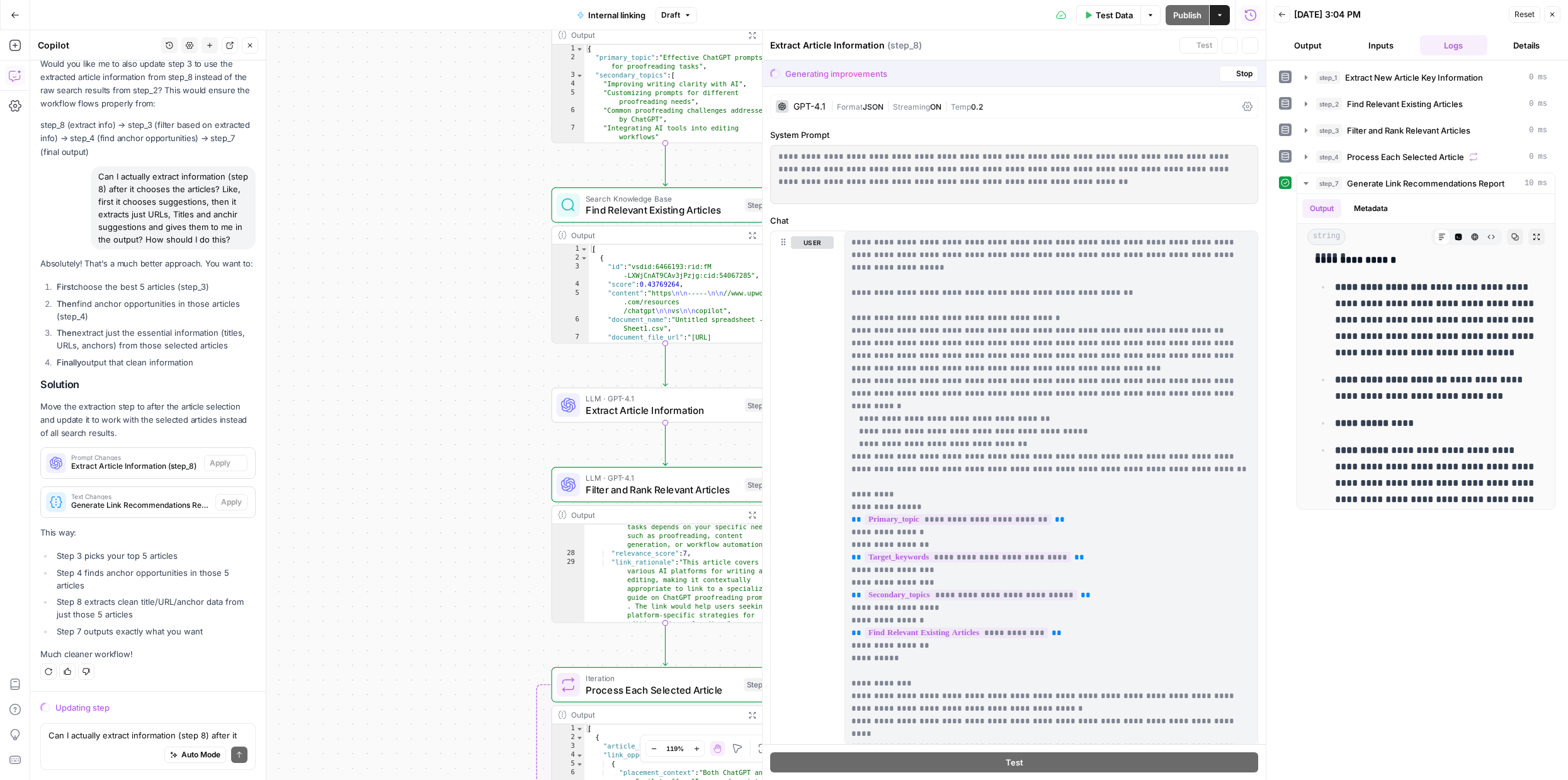
scroll to position [6706, 0]
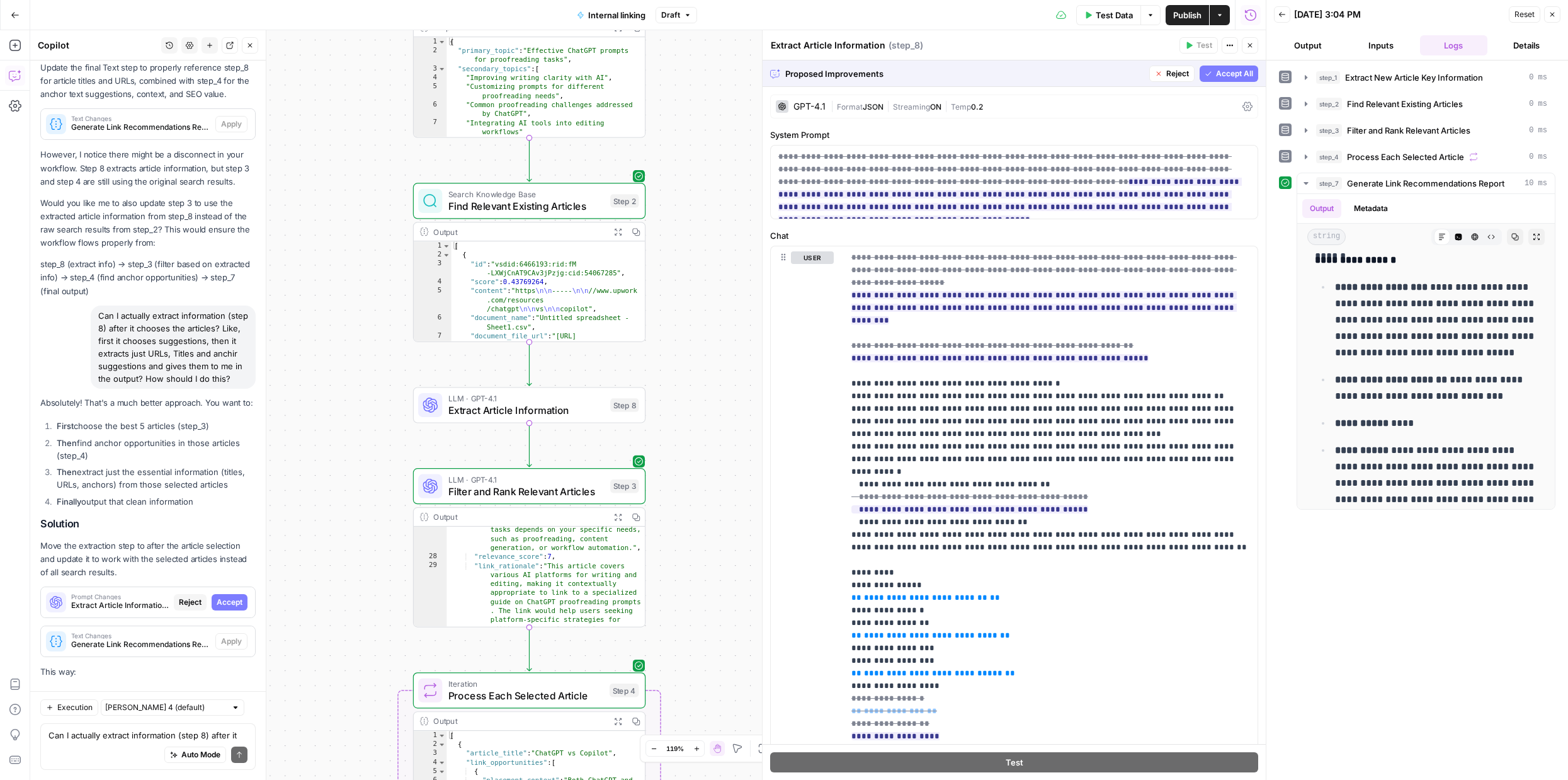
click at [1226, 74] on span "Accept All" at bounding box center [1234, 74] width 37 height 11
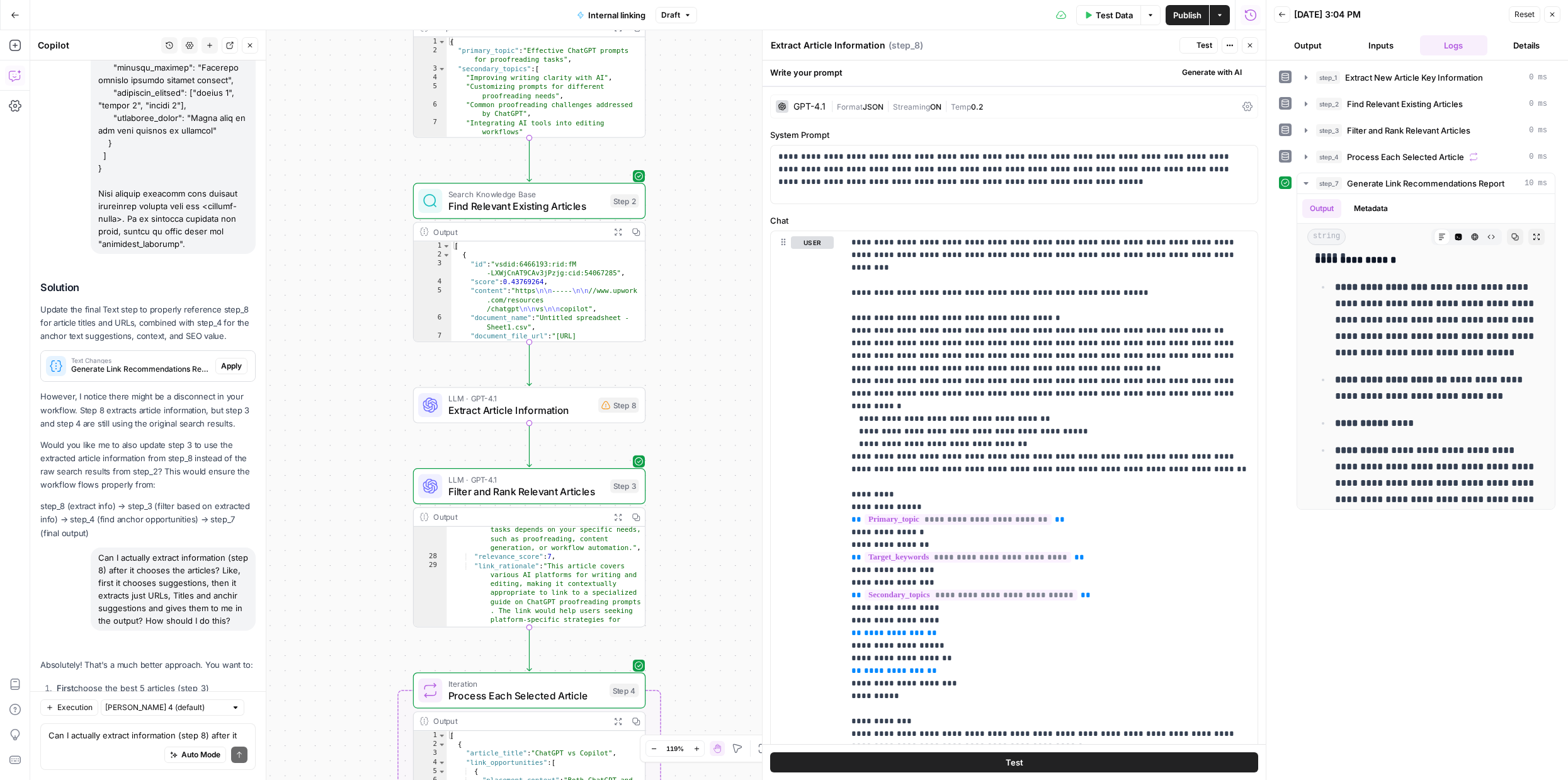
scroll to position [0, 0]
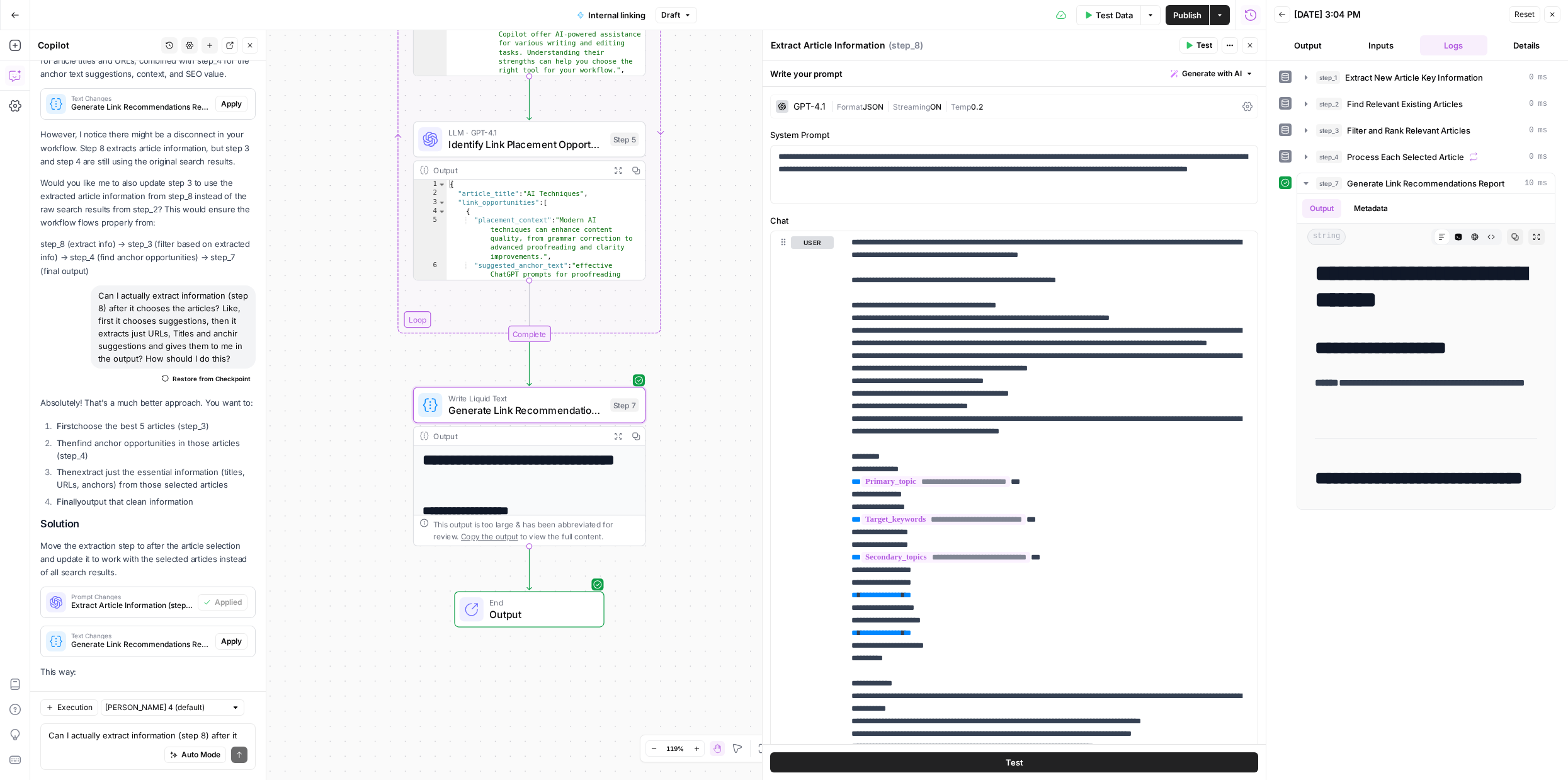
click at [235, 636] on span "Apply" at bounding box center [232, 641] width 21 height 11
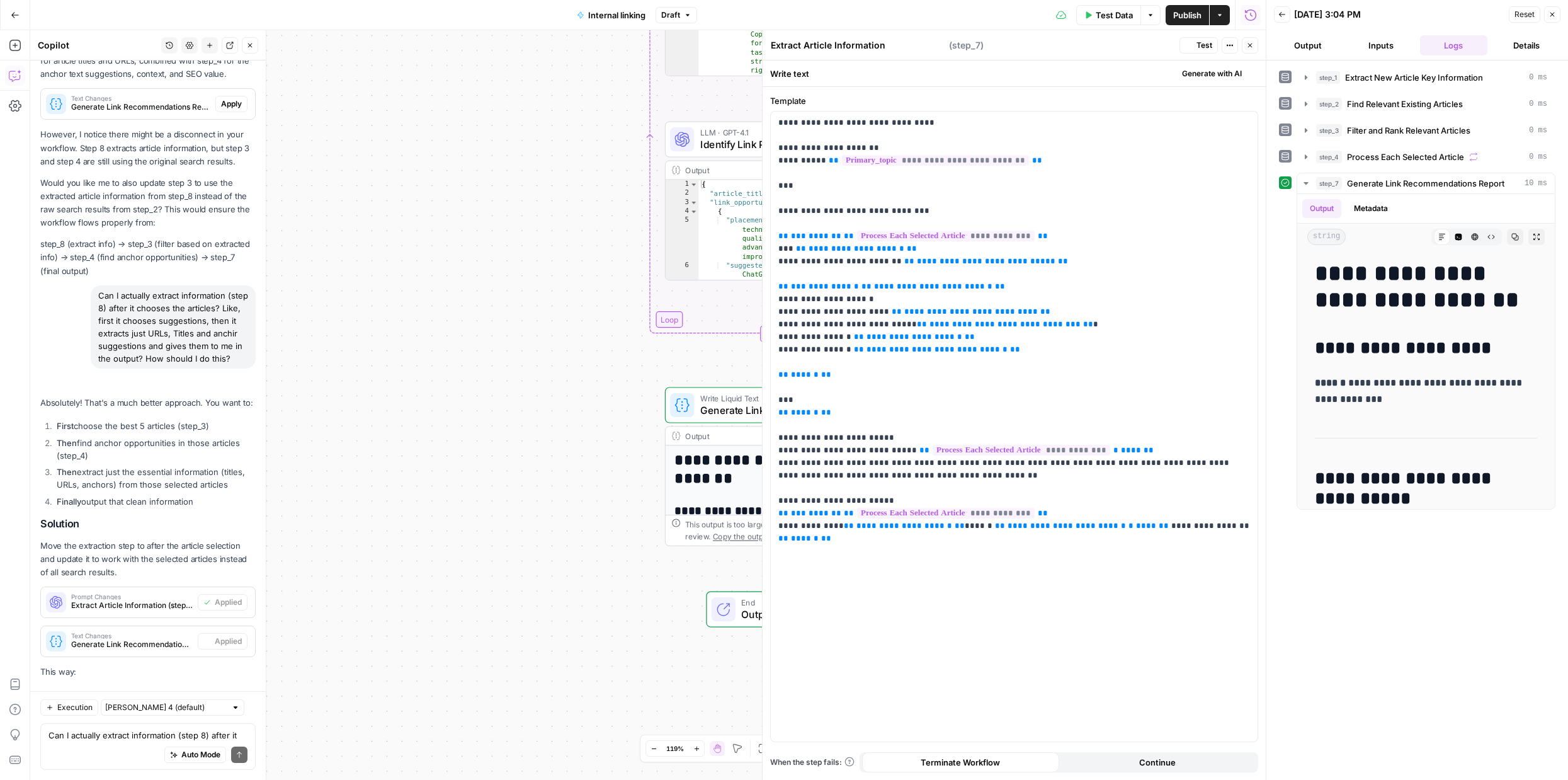
type textarea "Generate Link Recommendations Report"
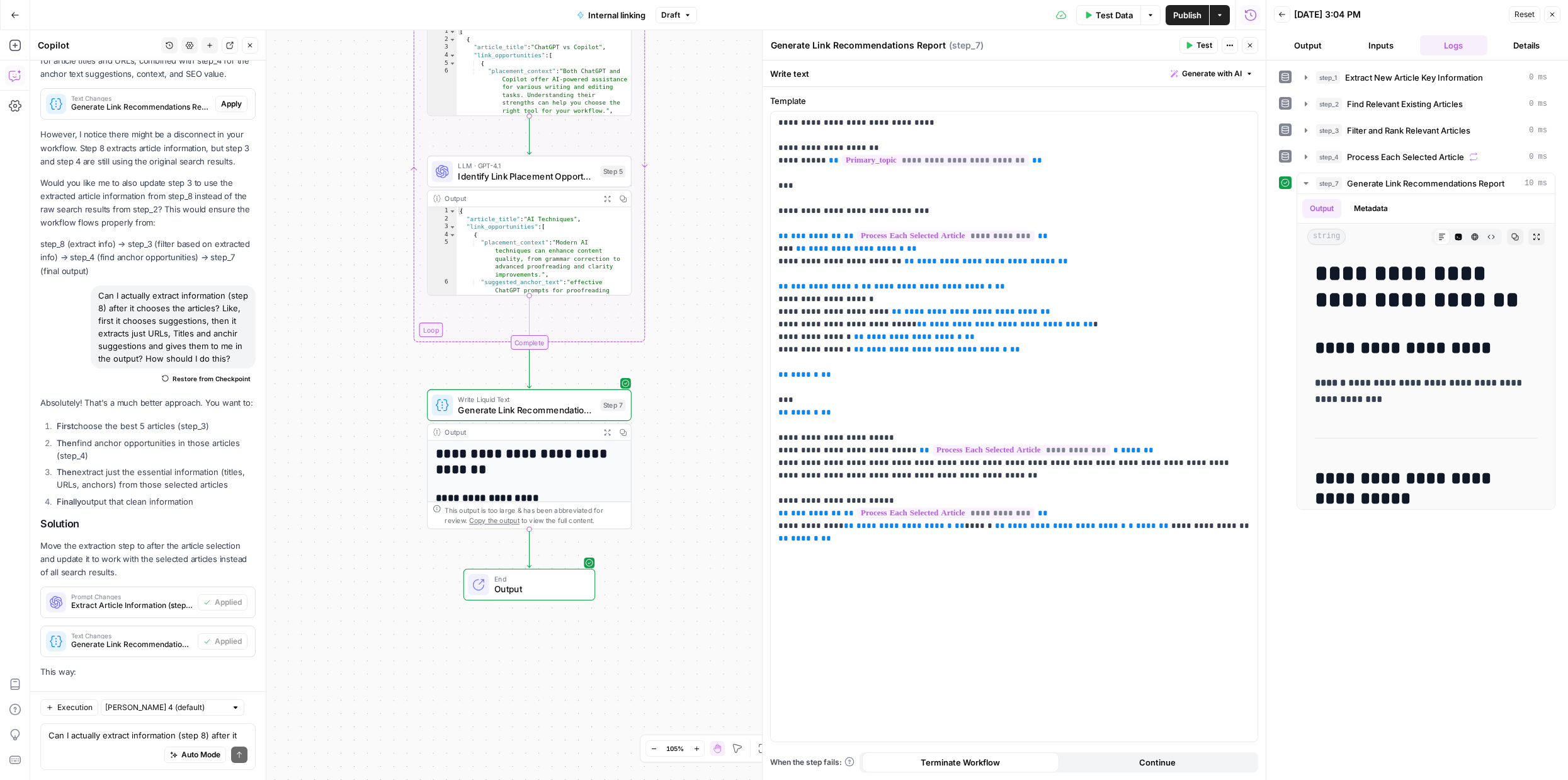
click at [1250, 46] on icon "button" at bounding box center [1250, 45] width 7 height 7
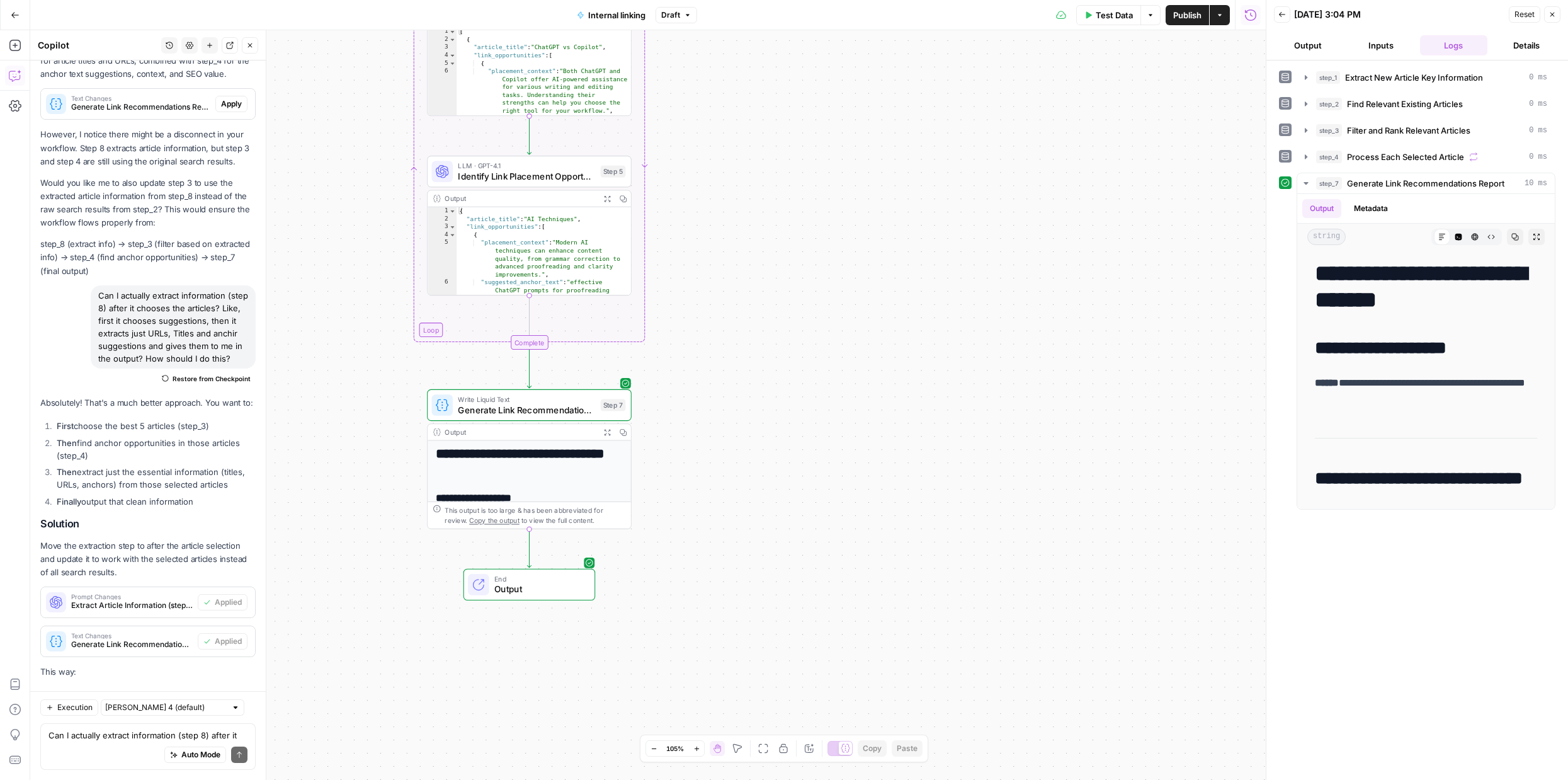
click at [1100, 20] on span "Test Data" at bounding box center [1114, 15] width 37 height 13
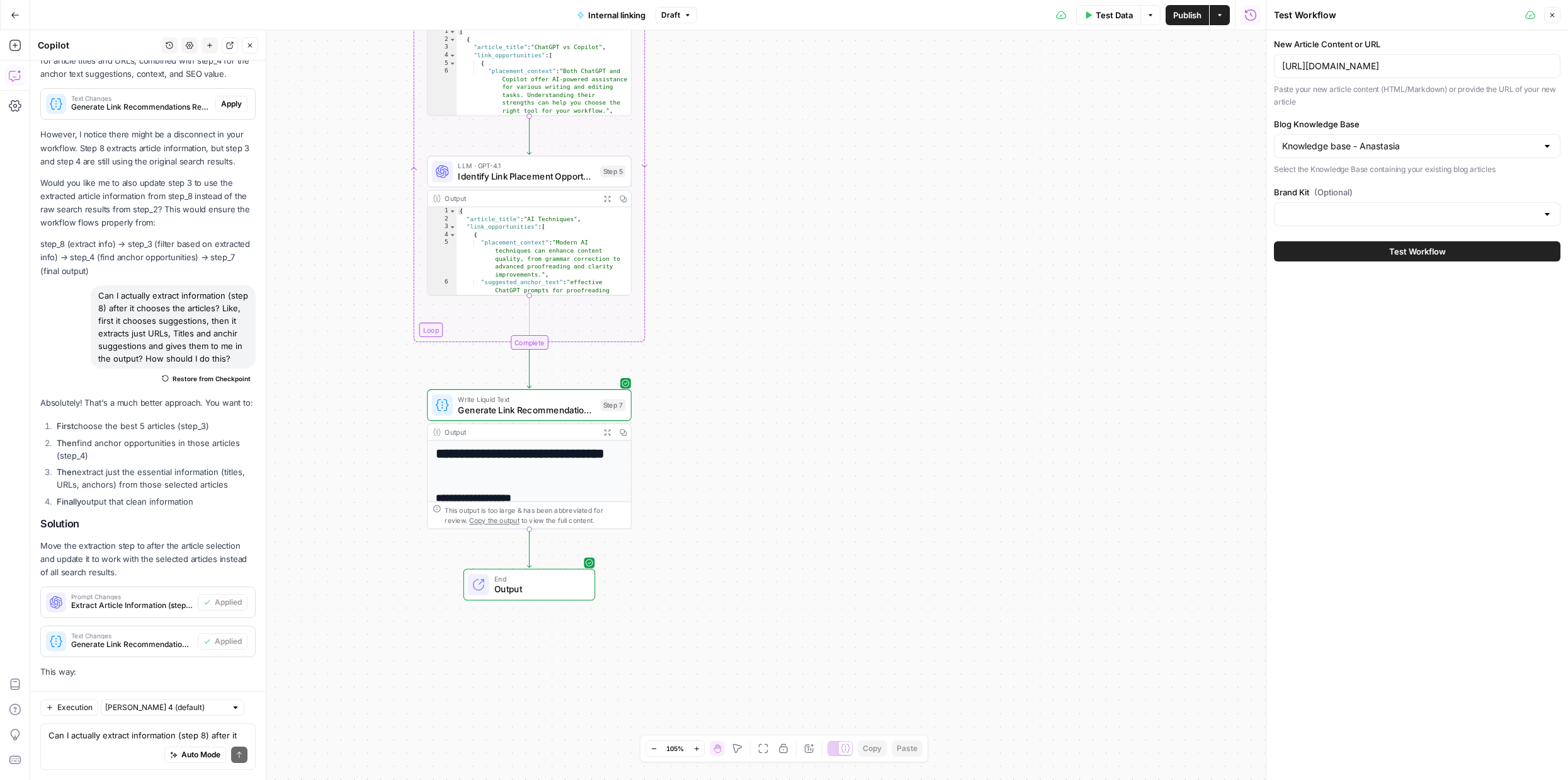
click at [1300, 222] on div at bounding box center [1417, 214] width 287 height 24
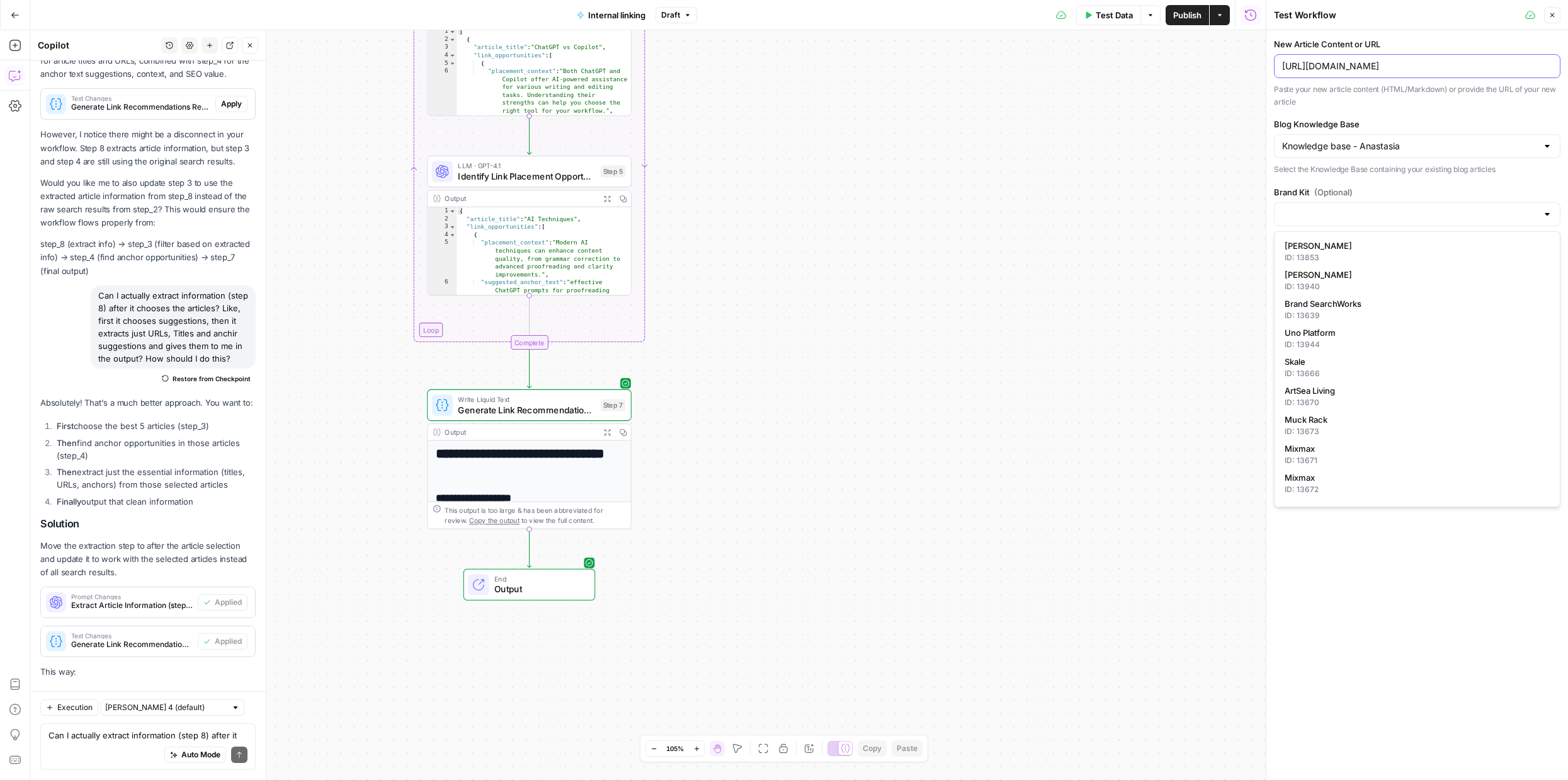
click at [1333, 71] on input "[URL][DOMAIN_NAME]" at bounding box center [1416, 66] width 270 height 13
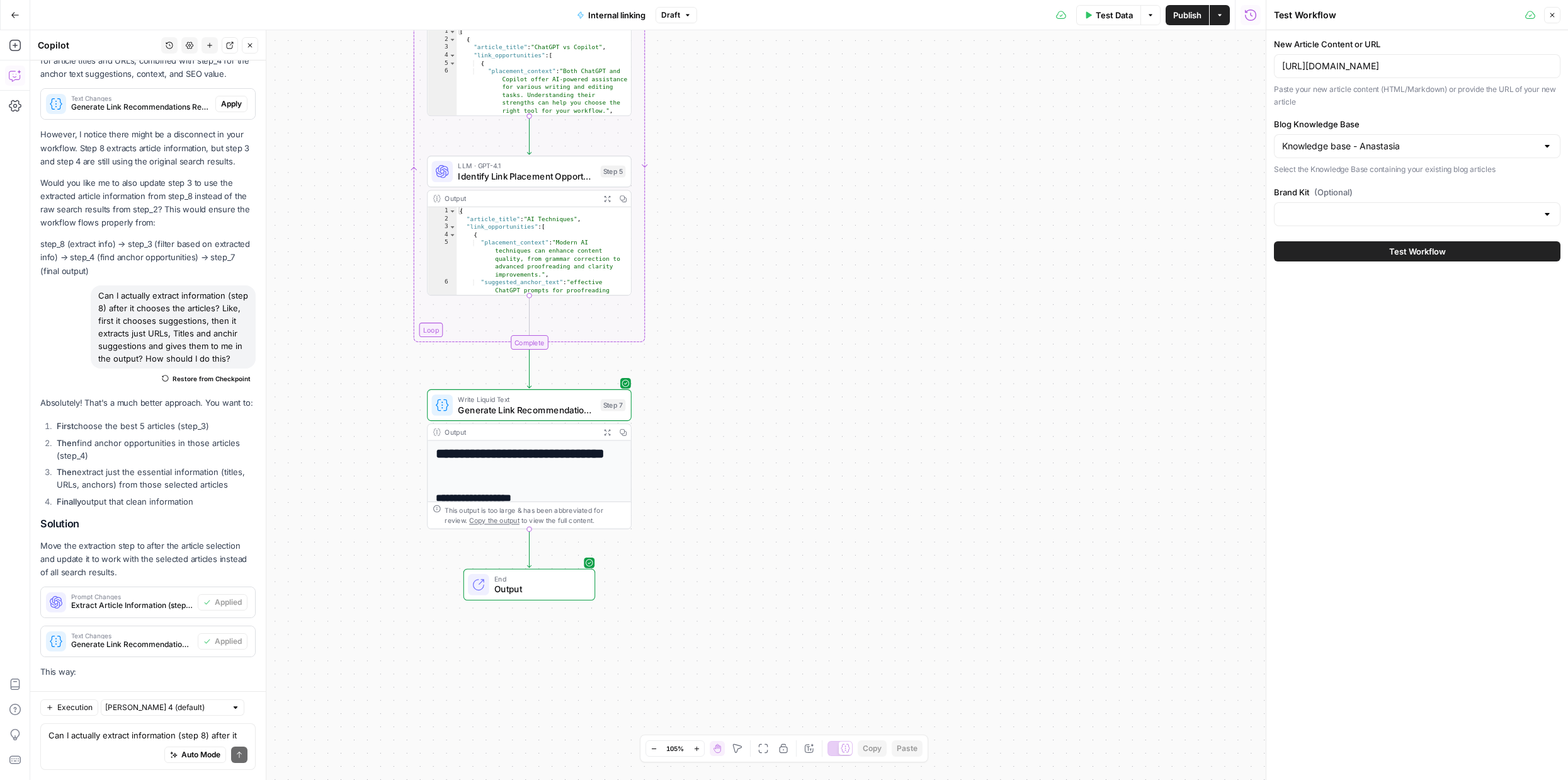
click at [1373, 253] on button "Test Workflow" at bounding box center [1417, 251] width 287 height 20
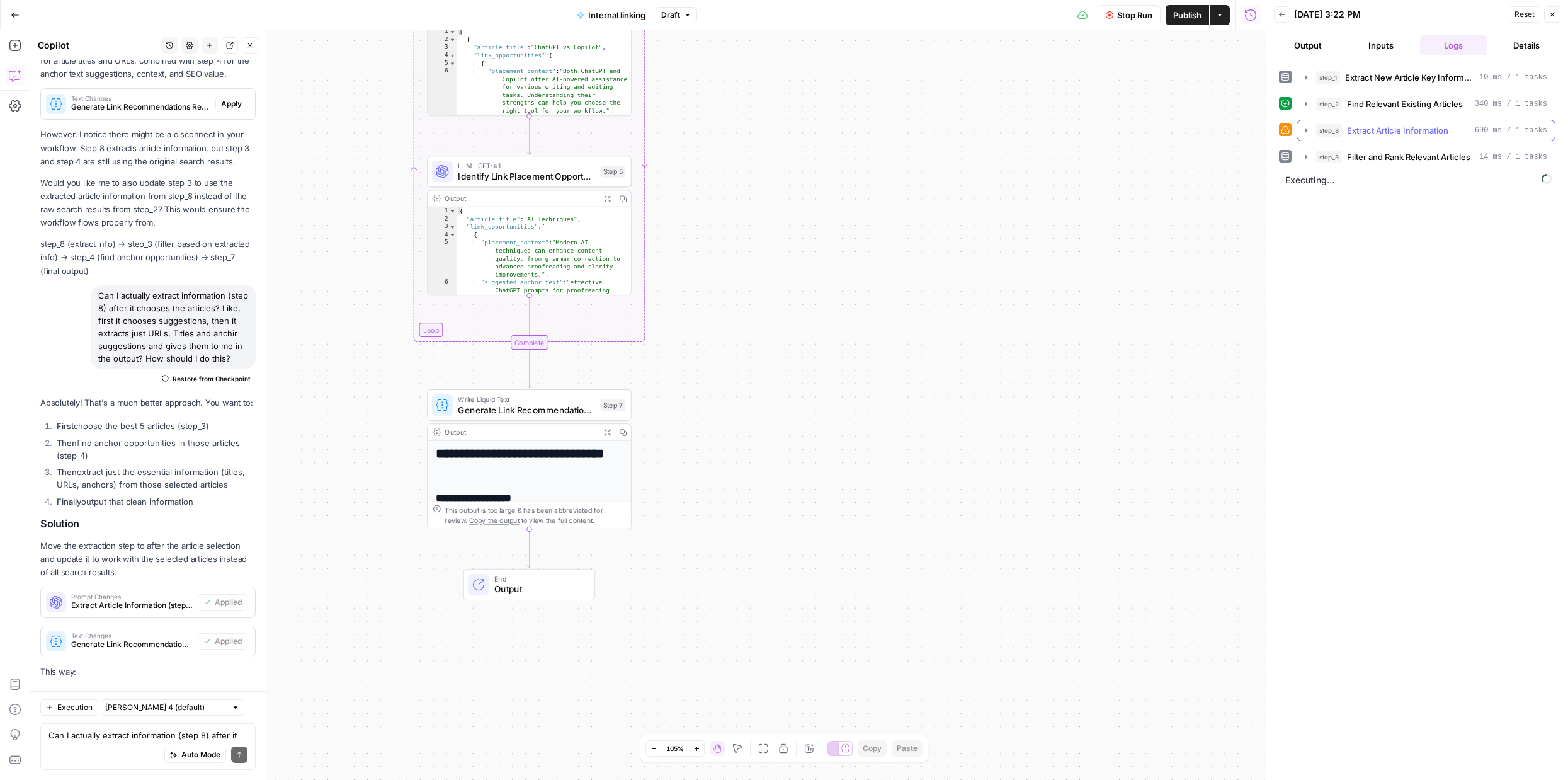
click at [1305, 131] on icon "button" at bounding box center [1305, 130] width 2 height 4
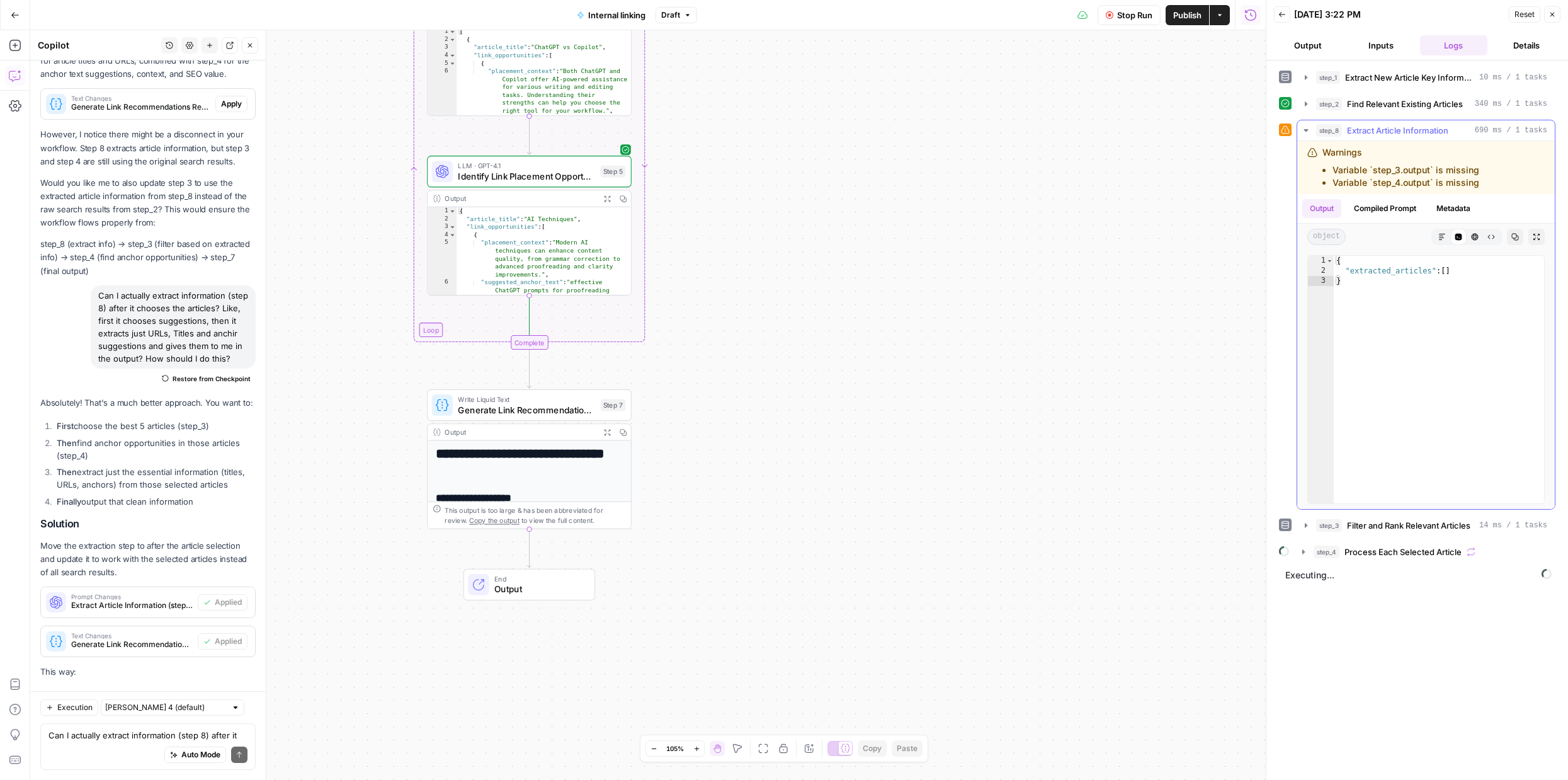
click at [1391, 168] on li "Variable `step_3.output` is missing" at bounding box center [1405, 170] width 147 height 13
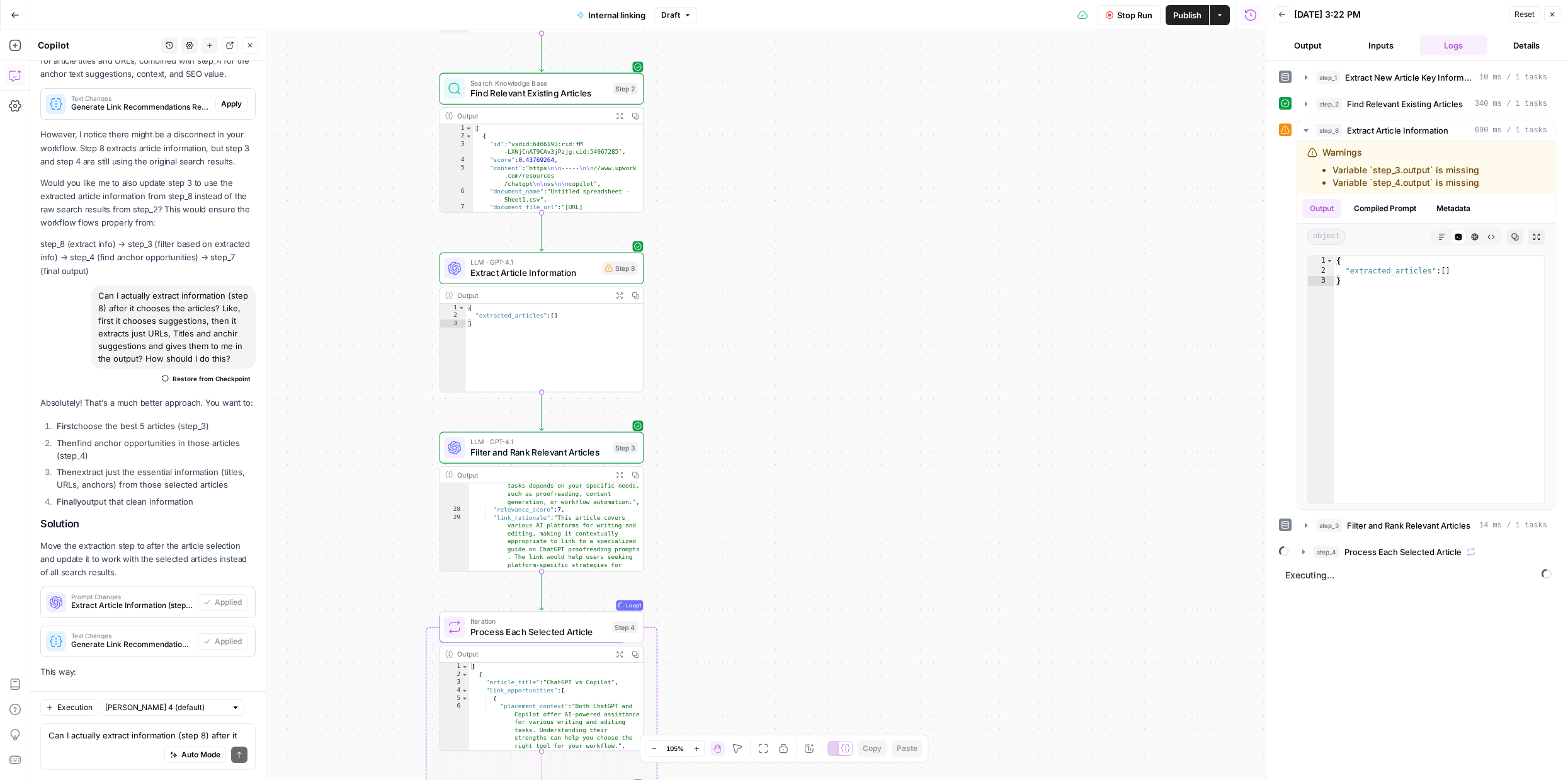
click at [549, 270] on span "Extract Article Information" at bounding box center [533, 272] width 126 height 13
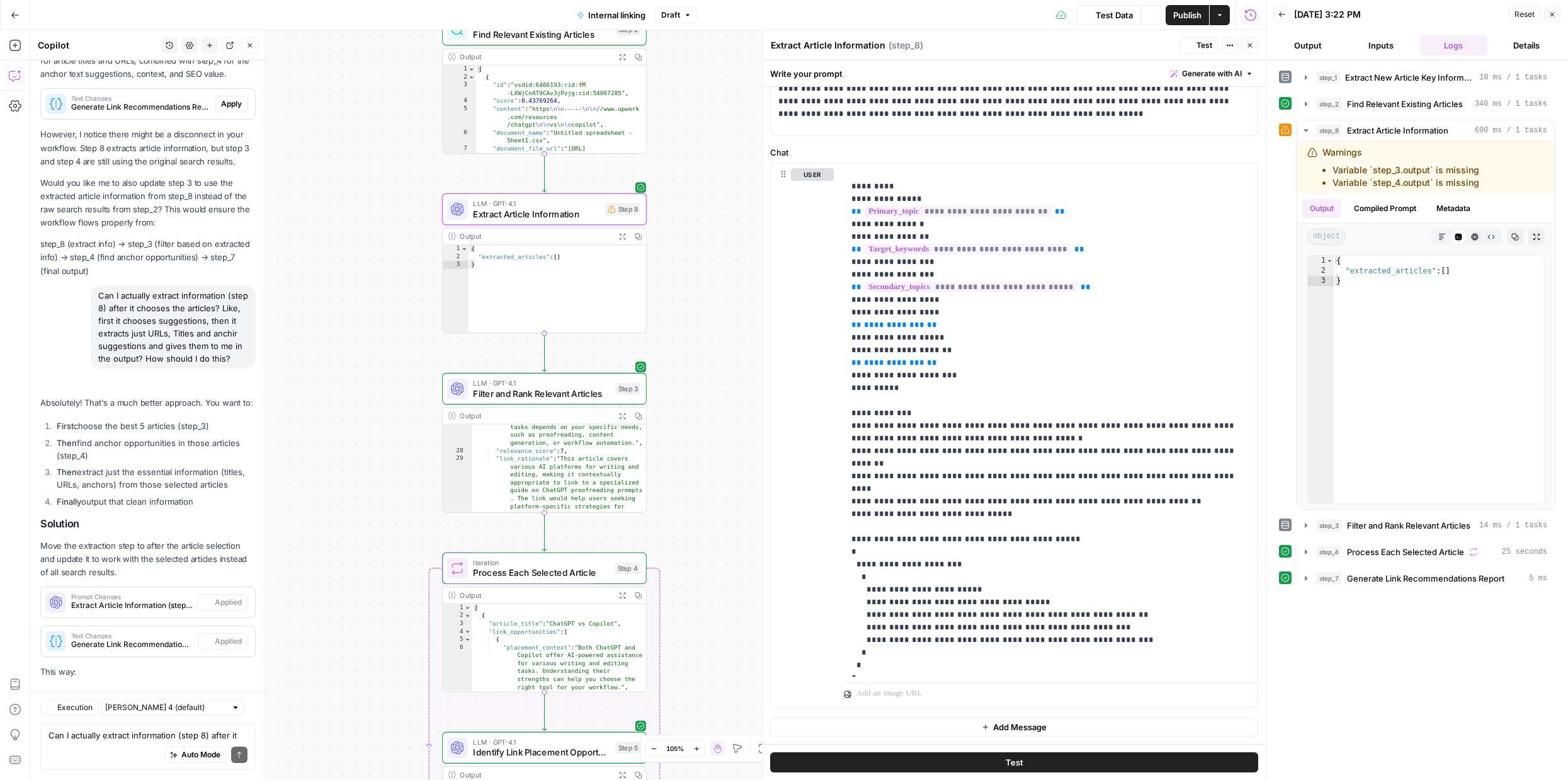
scroll to position [6968, 0]
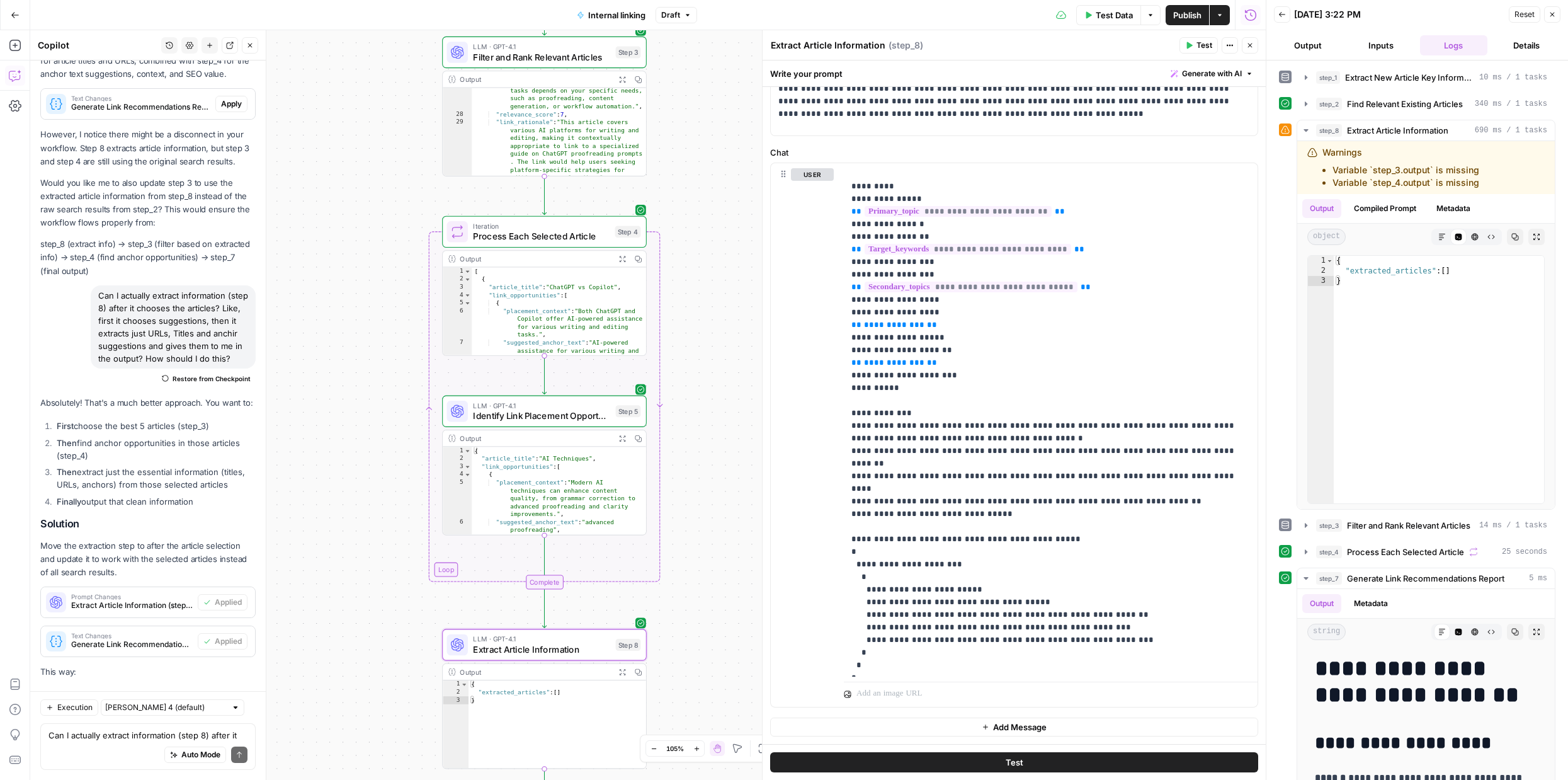
click at [1198, 43] on span "Test" at bounding box center [1203, 45] width 15 height 11
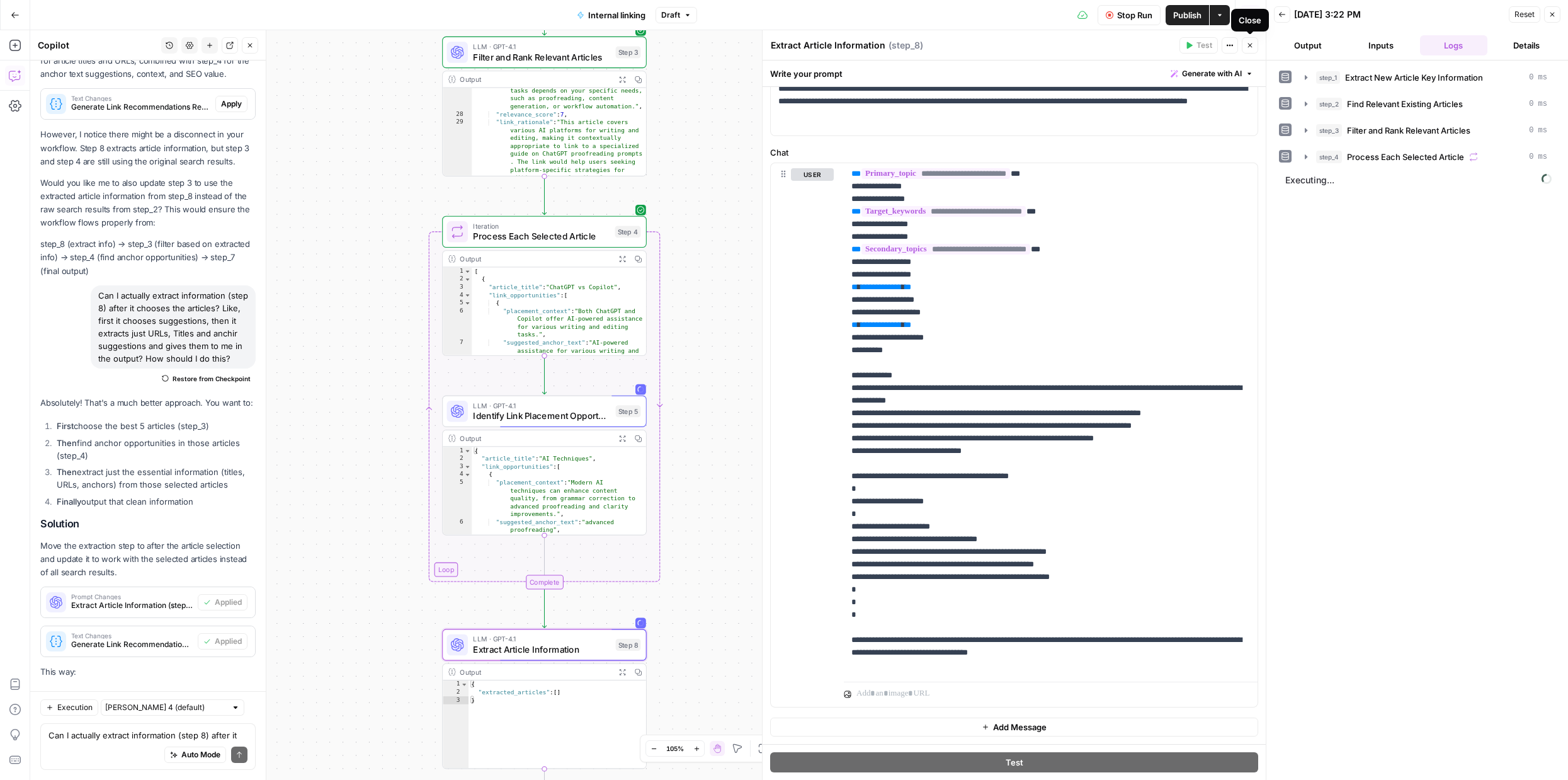
click at [1253, 49] on button "Close" at bounding box center [1250, 45] width 16 height 16
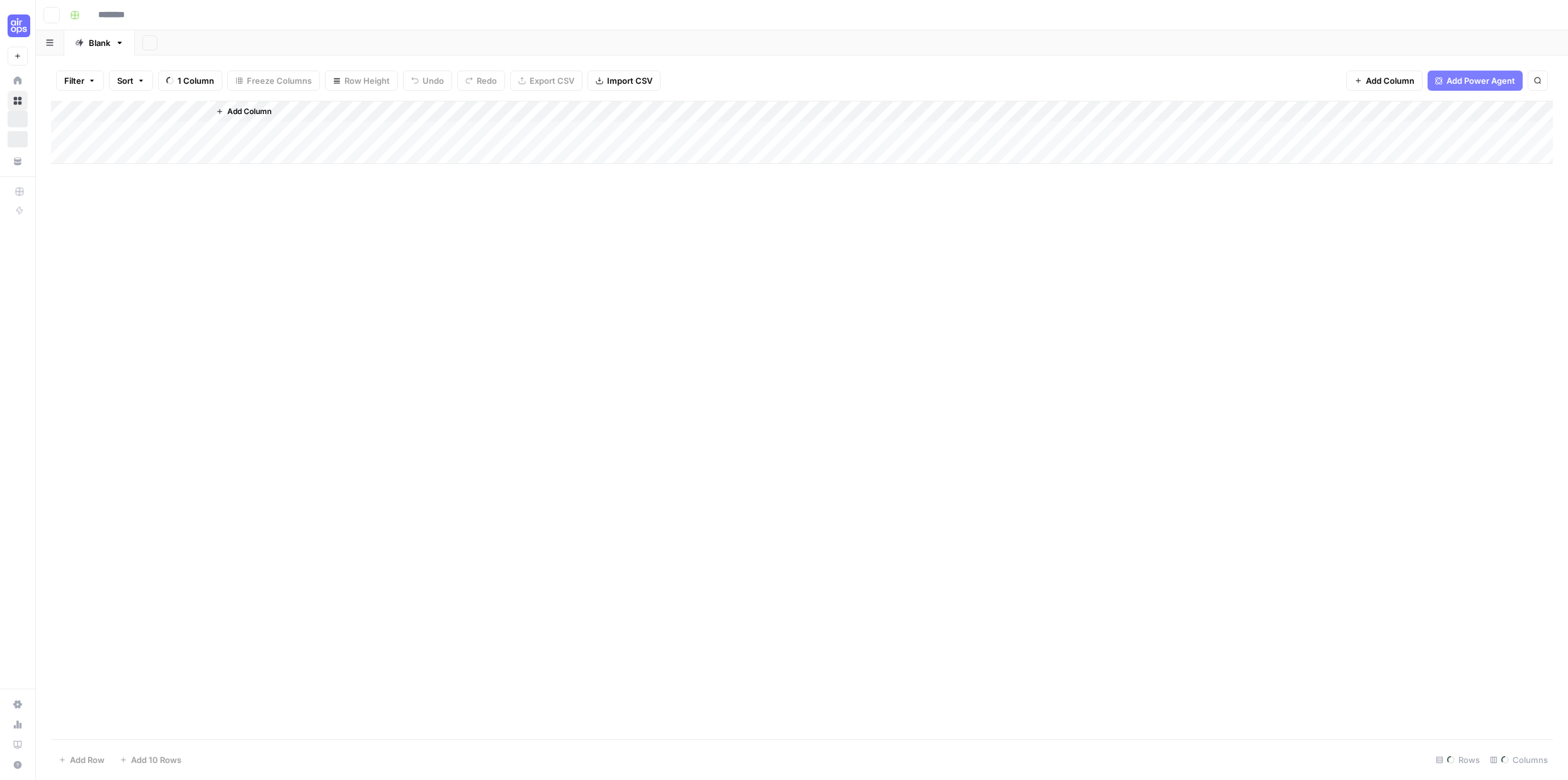
type input "**********"
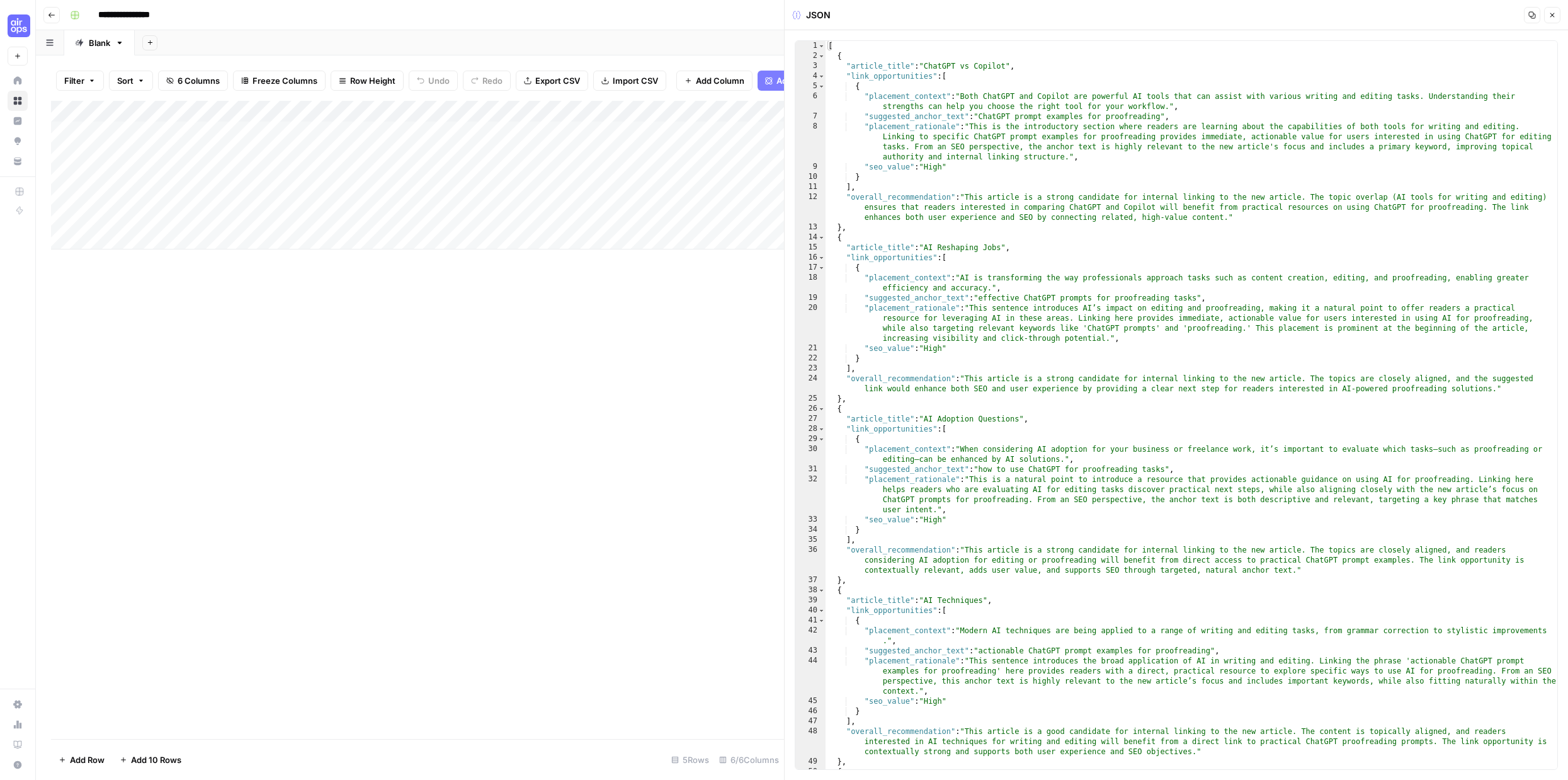
click at [1553, 13] on icon "button" at bounding box center [1551, 15] width 7 height 7
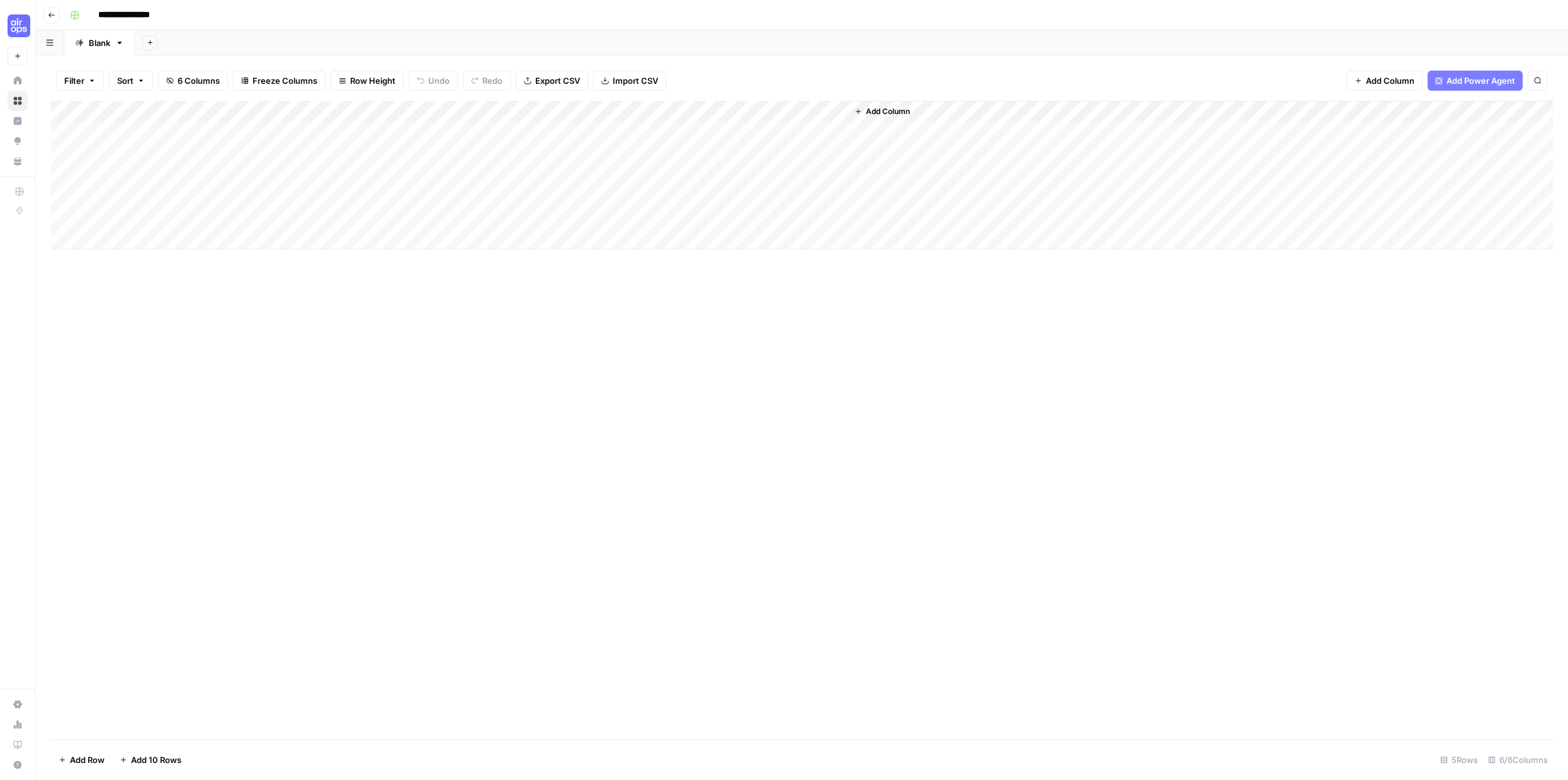
click at [128, 134] on div "Add Column" at bounding box center [801, 174] width 1502 height 148
click at [128, 134] on textarea "**********" at bounding box center [220, 139] width 252 height 30
click at [52, 135] on div "Add Column" at bounding box center [801, 174] width 1502 height 148
click at [245, 208] on div "Add Column" at bounding box center [801, 174] width 1502 height 148
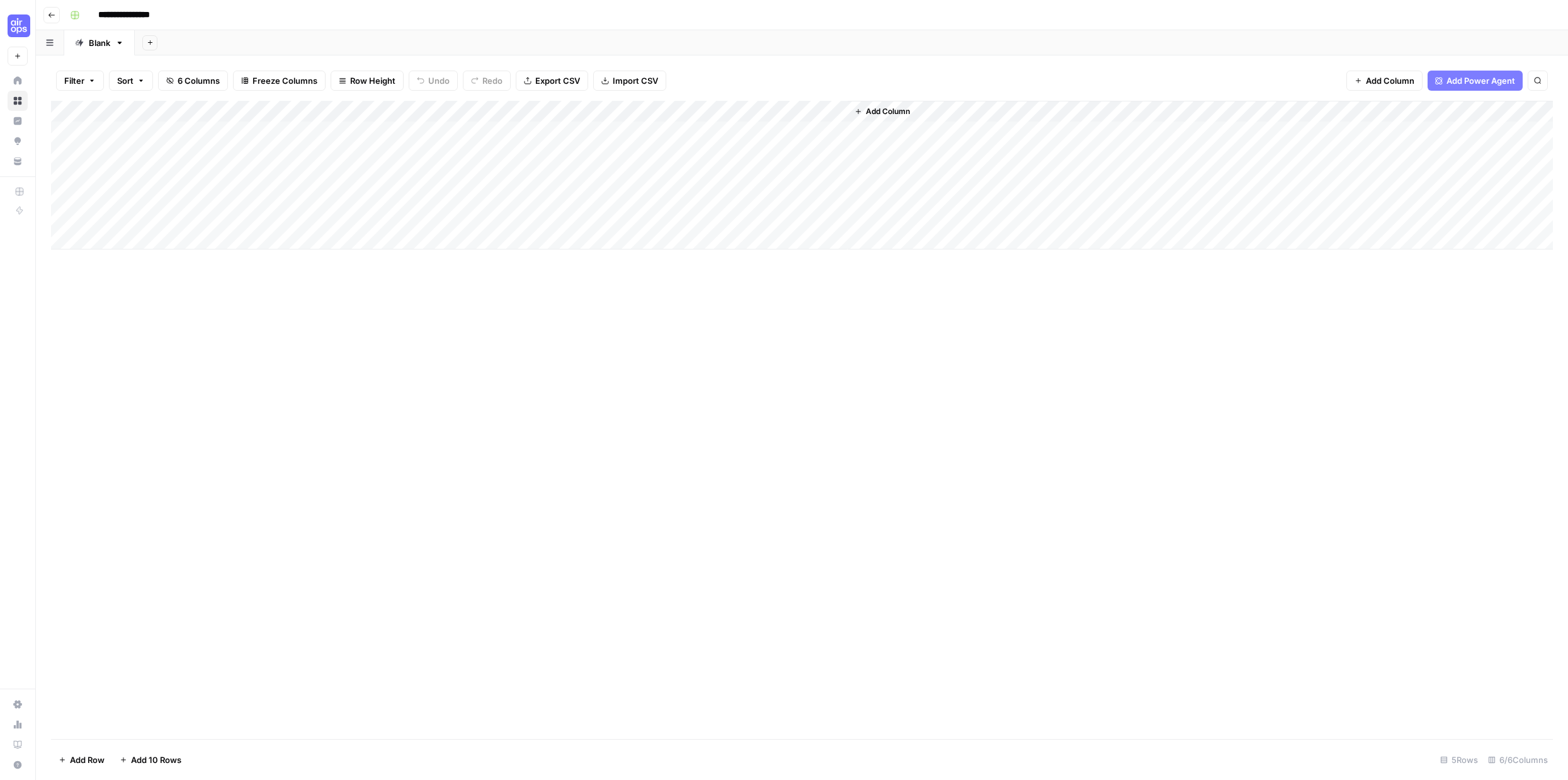
click at [112, 130] on div "Add Column" at bounding box center [801, 174] width 1502 height 148
click at [64, 135] on div "Add Column" at bounding box center [801, 174] width 1502 height 148
click at [92, 761] on span "Delete 1 Row" at bounding box center [83, 760] width 50 height 13
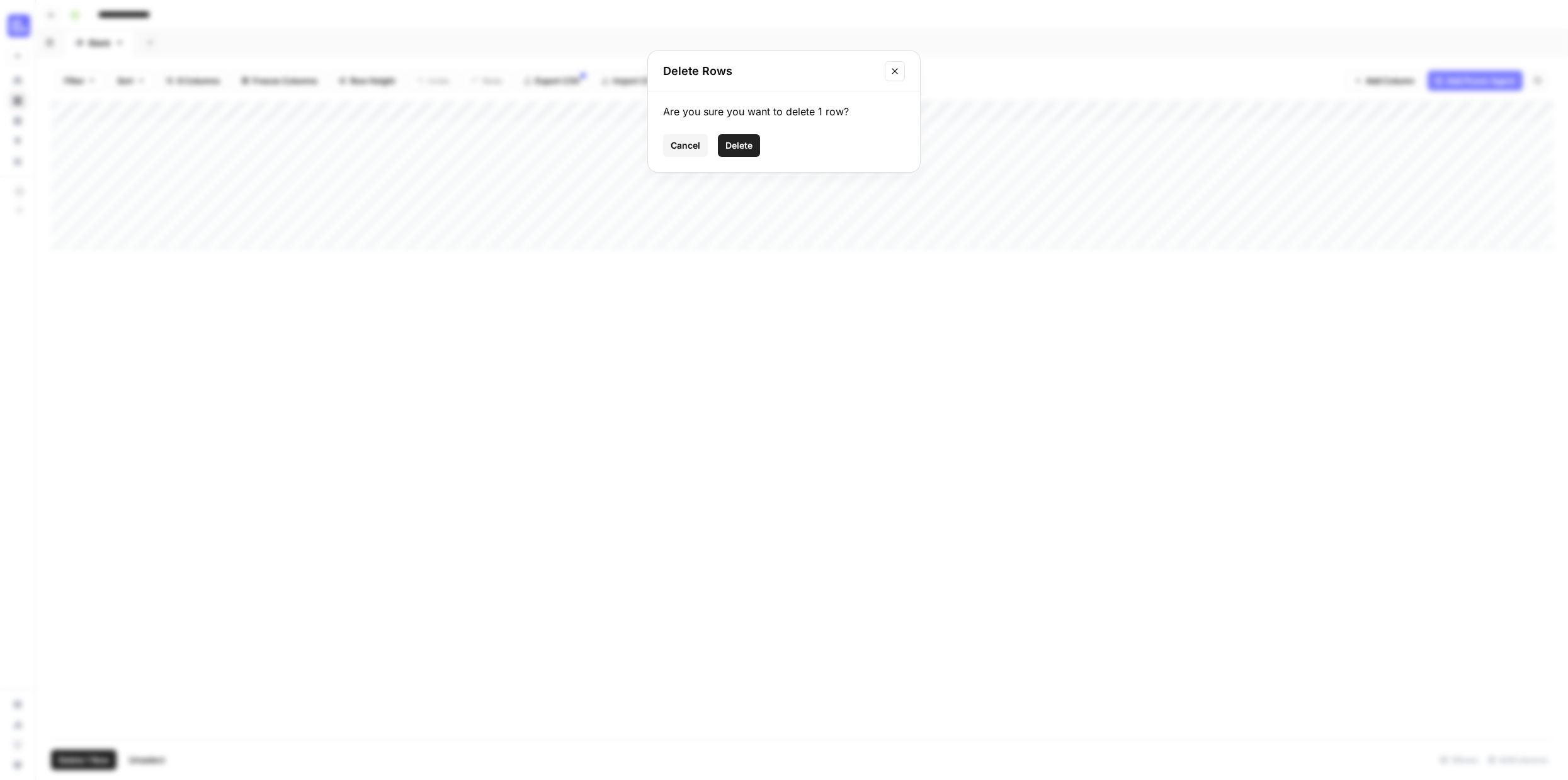
click at [734, 140] on span "Delete" at bounding box center [738, 146] width 27 height 13
click at [343, 114] on div "Add Column" at bounding box center [801, 164] width 1502 height 127
click at [199, 137] on div "Add Column" at bounding box center [801, 164] width 1502 height 127
click at [171, 134] on div "Add Column" at bounding box center [801, 164] width 1502 height 127
type textarea "**********"
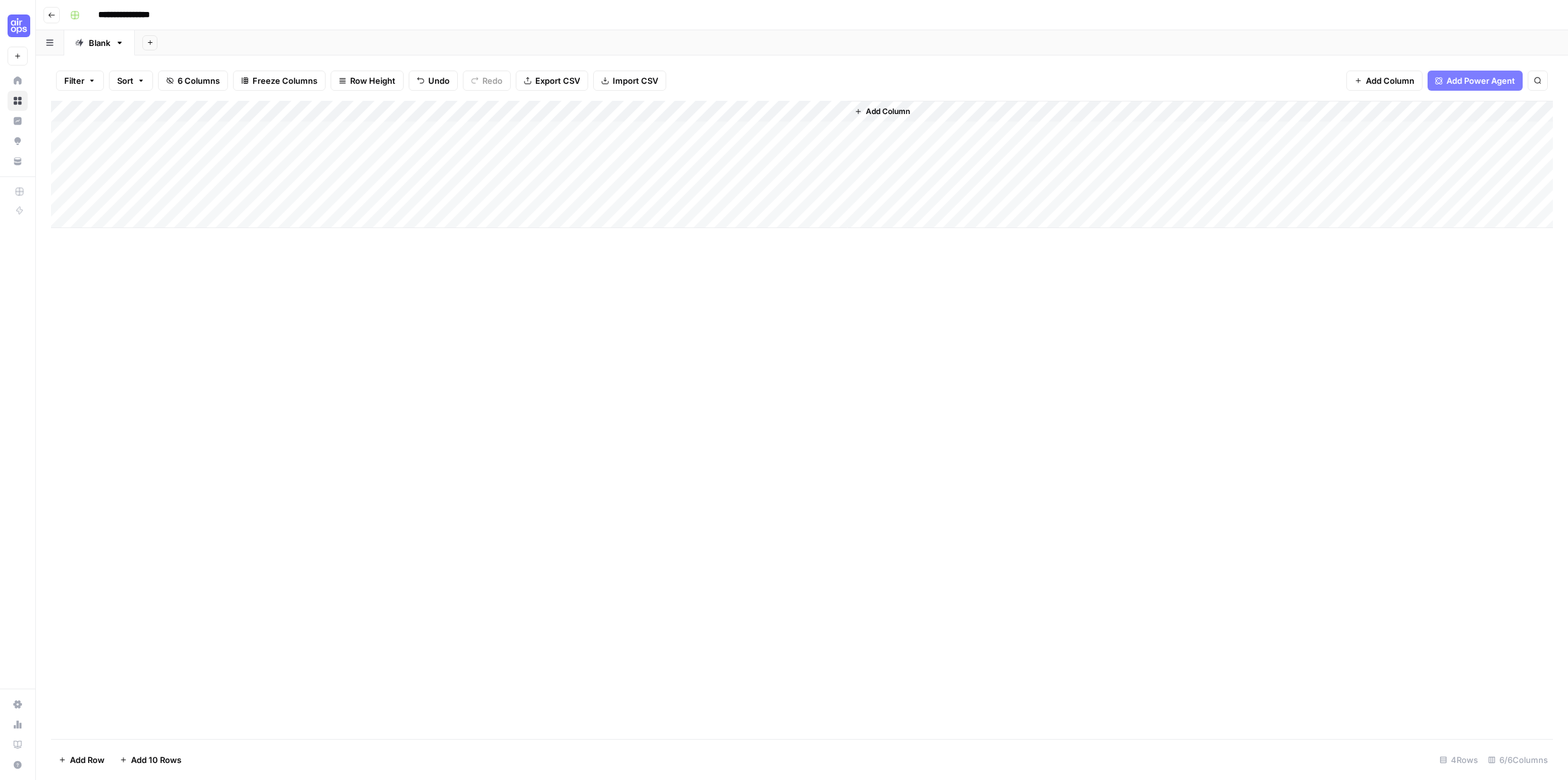
click at [216, 196] on div "Add Column" at bounding box center [801, 164] width 1502 height 127
click at [336, 126] on div "Add Column" at bounding box center [801, 164] width 1502 height 127
click at [949, 131] on div "Add Column" at bounding box center [801, 164] width 1502 height 127
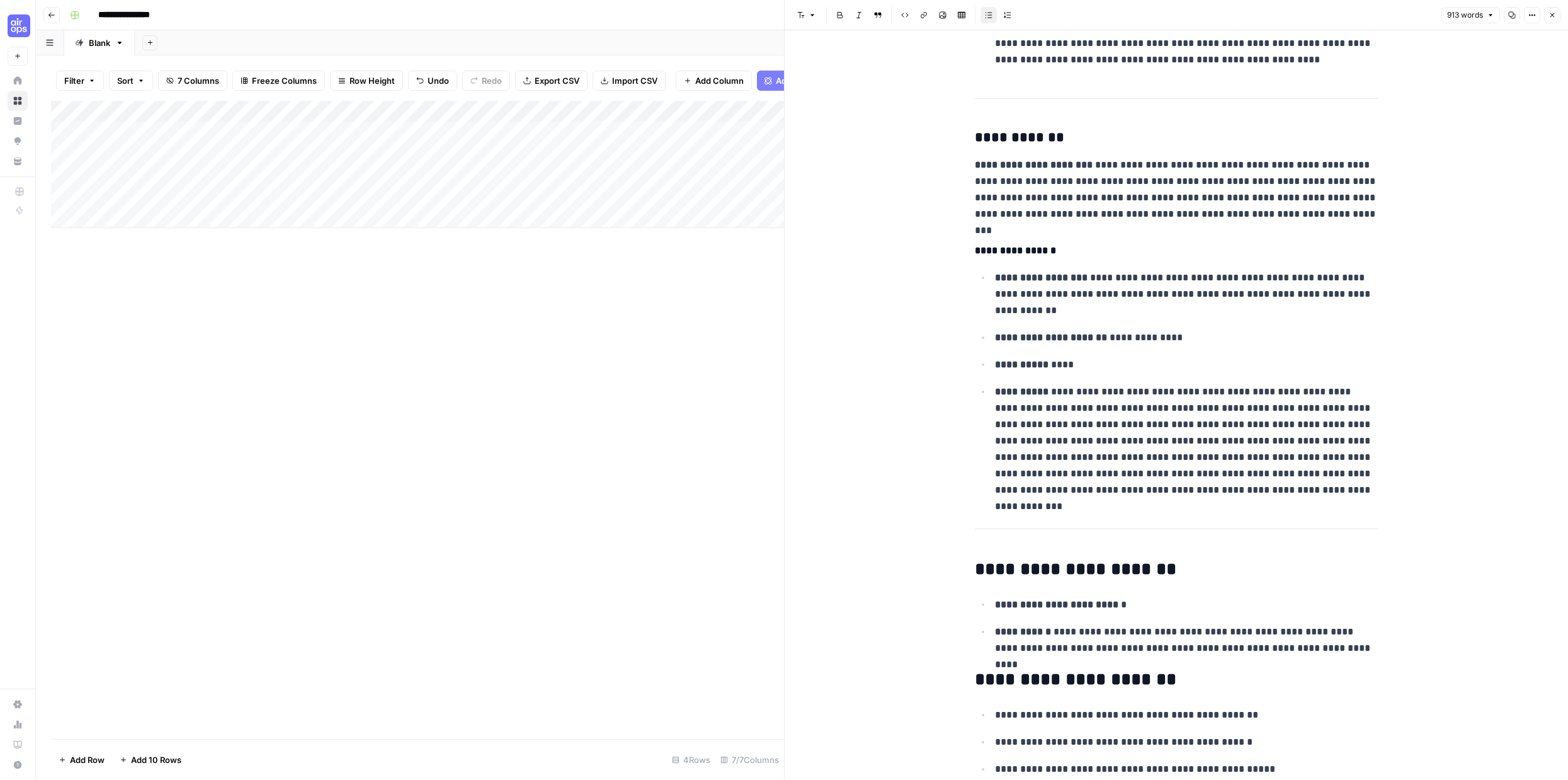
scroll to position [2084, 0]
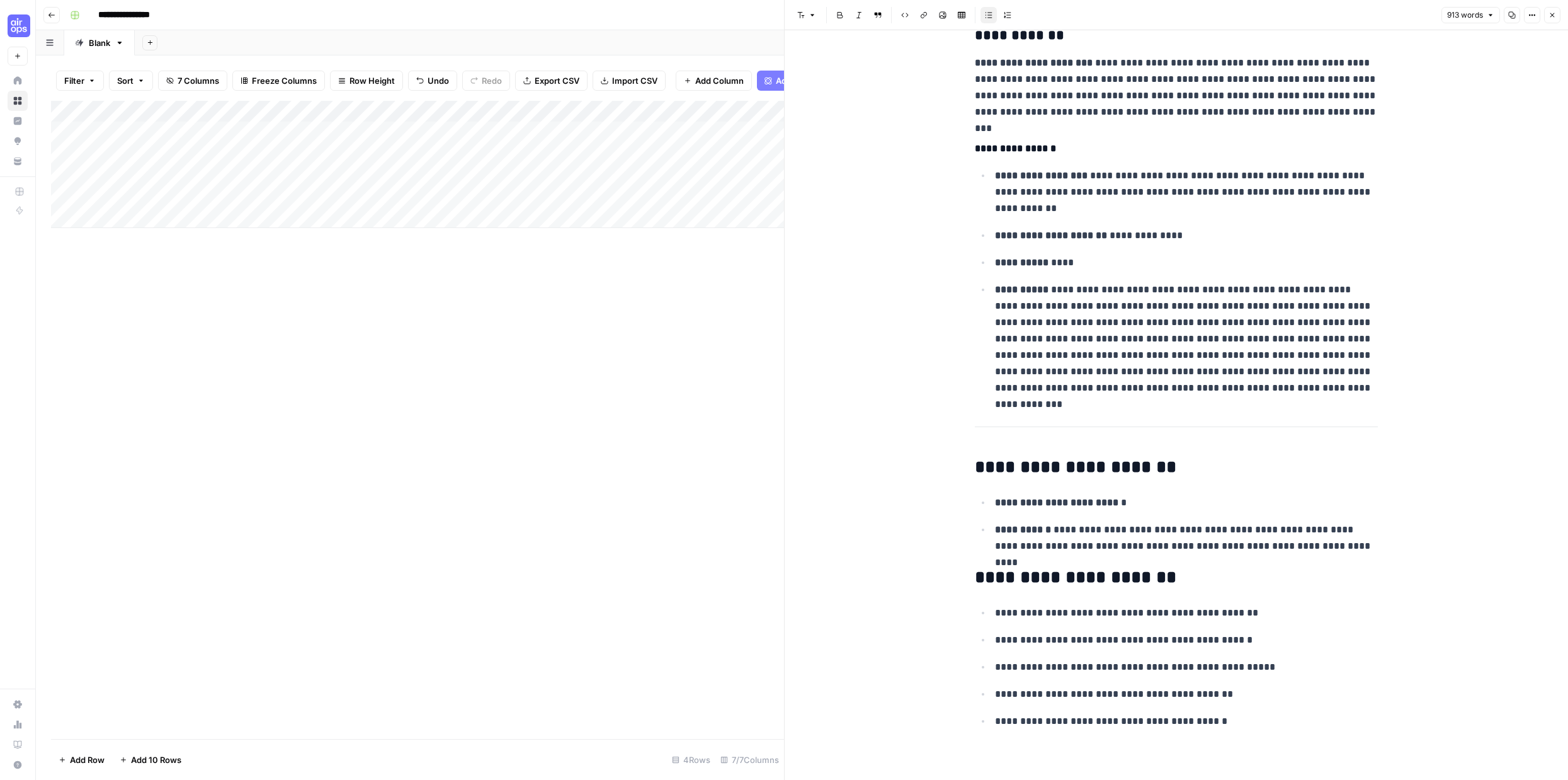
click at [1057, 644] on p "**********" at bounding box center [1186, 640] width 382 height 16
copy p "*********"
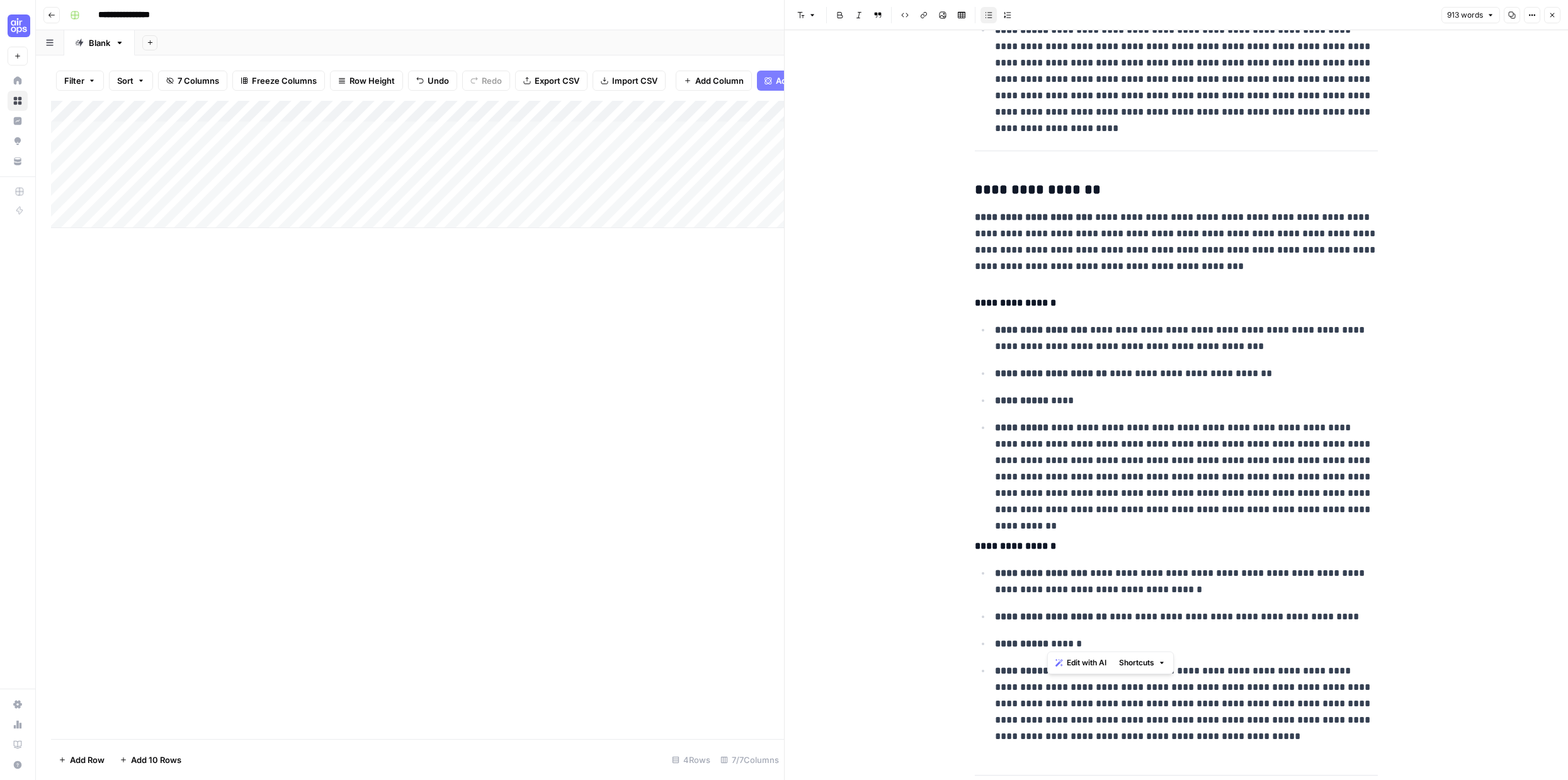
scroll to position [477, 0]
drag, startPoint x: 1117, startPoint y: 374, endPoint x: 1252, endPoint y: 371, distance: 135.0
click at [1252, 371] on p "**********" at bounding box center [1186, 374] width 382 height 16
copy p "**********"
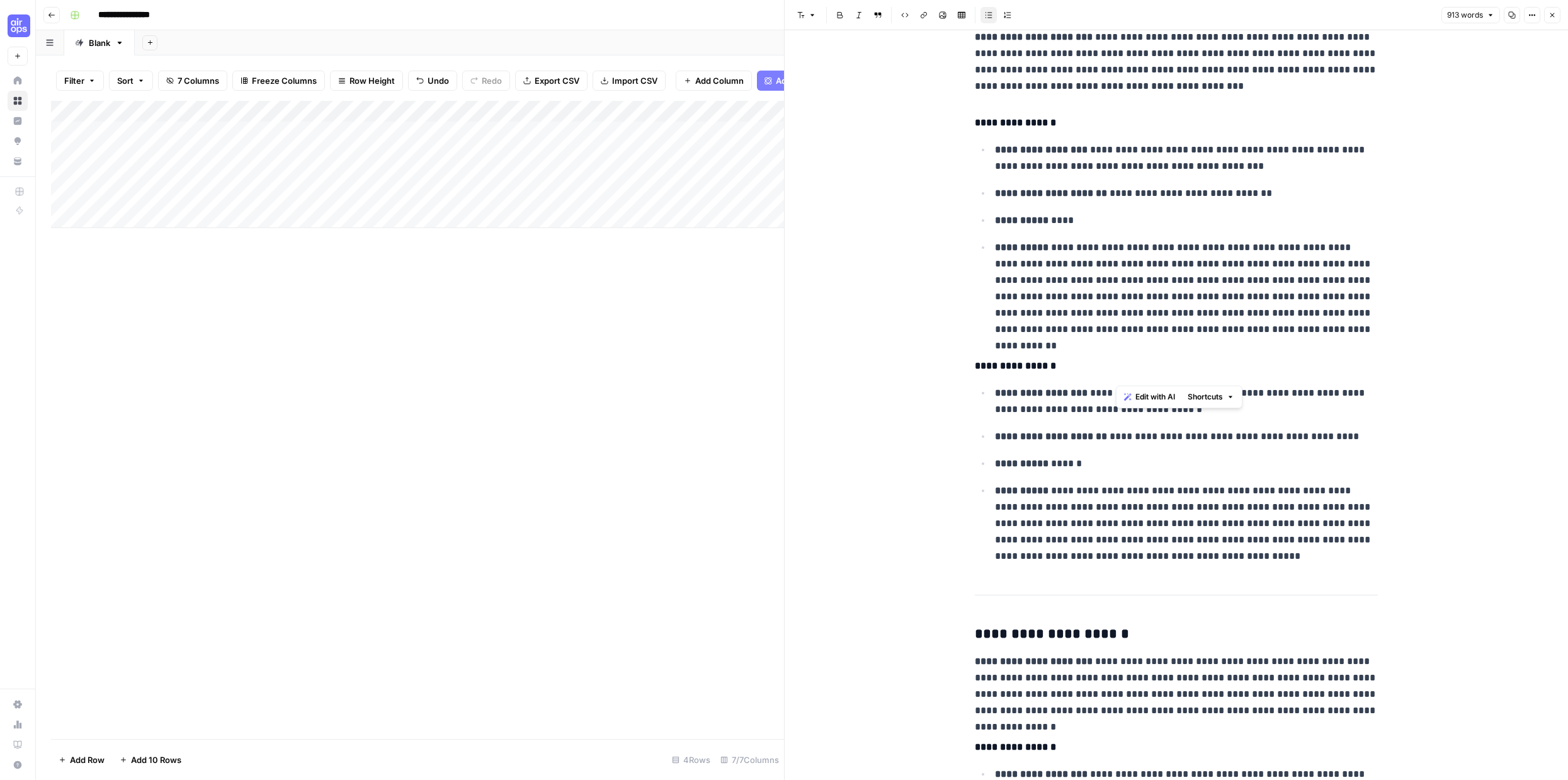
click at [1125, 438] on p "**********" at bounding box center [1186, 436] width 382 height 16
copy p "**********"
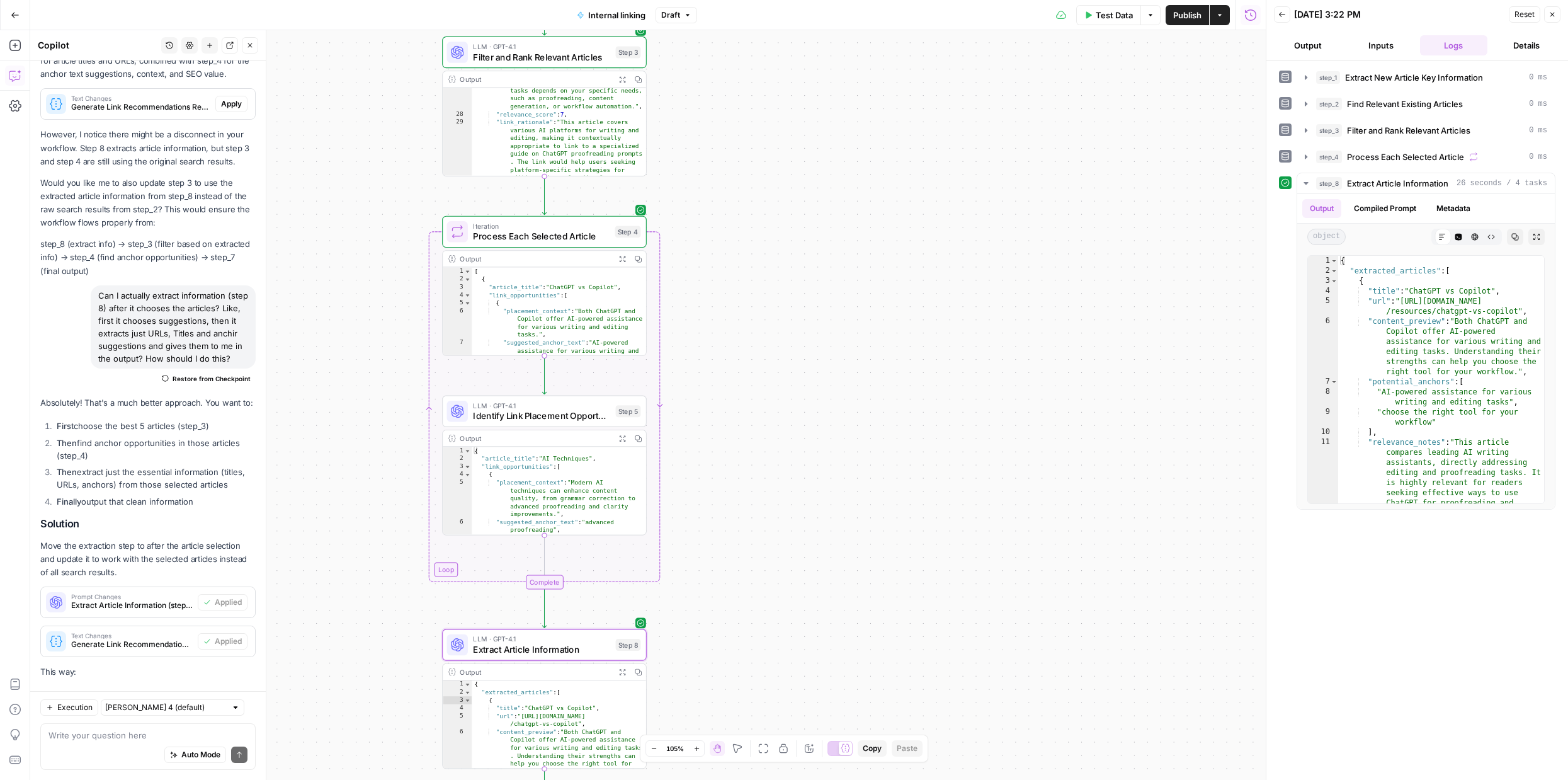
scroll to position [6968, 0]
click at [1287, 179] on icon at bounding box center [1285, 183] width 8 height 8
click at [1381, 205] on button "Compiled Prompt" at bounding box center [1385, 208] width 78 height 19
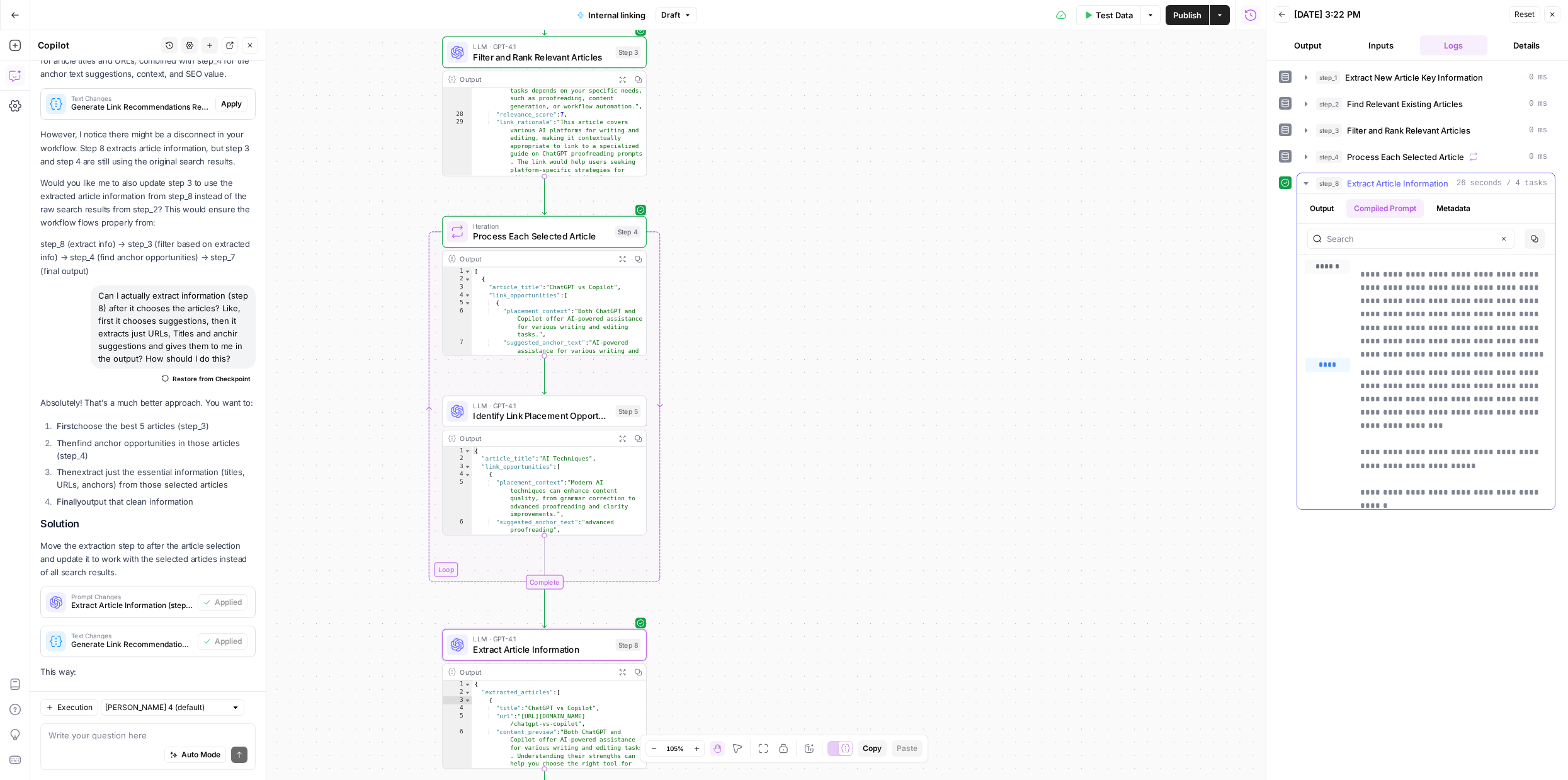
click at [1456, 207] on button "Metadata" at bounding box center [1453, 208] width 49 height 19
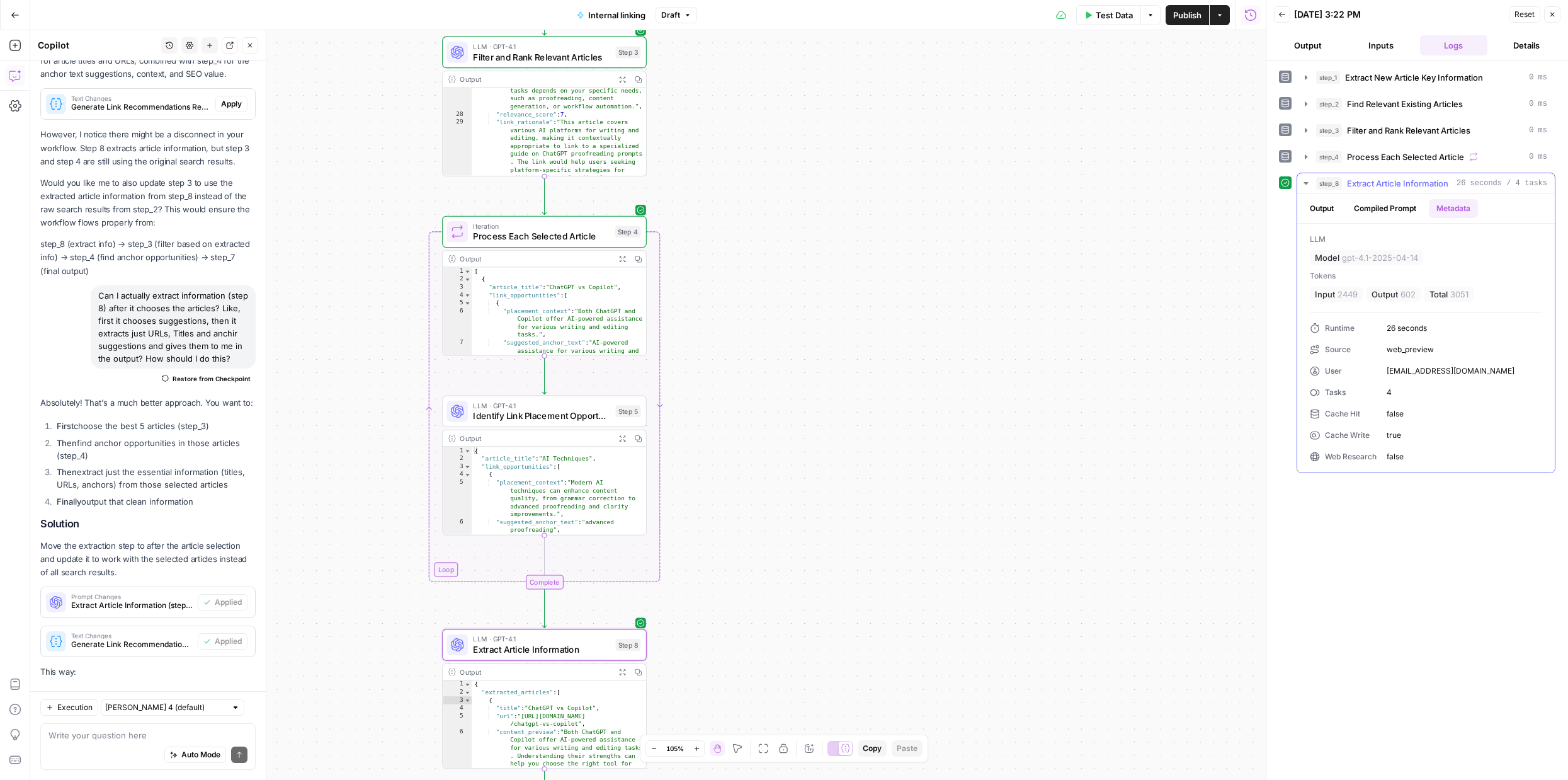
click at [1321, 210] on button "Output" at bounding box center [1322, 208] width 39 height 19
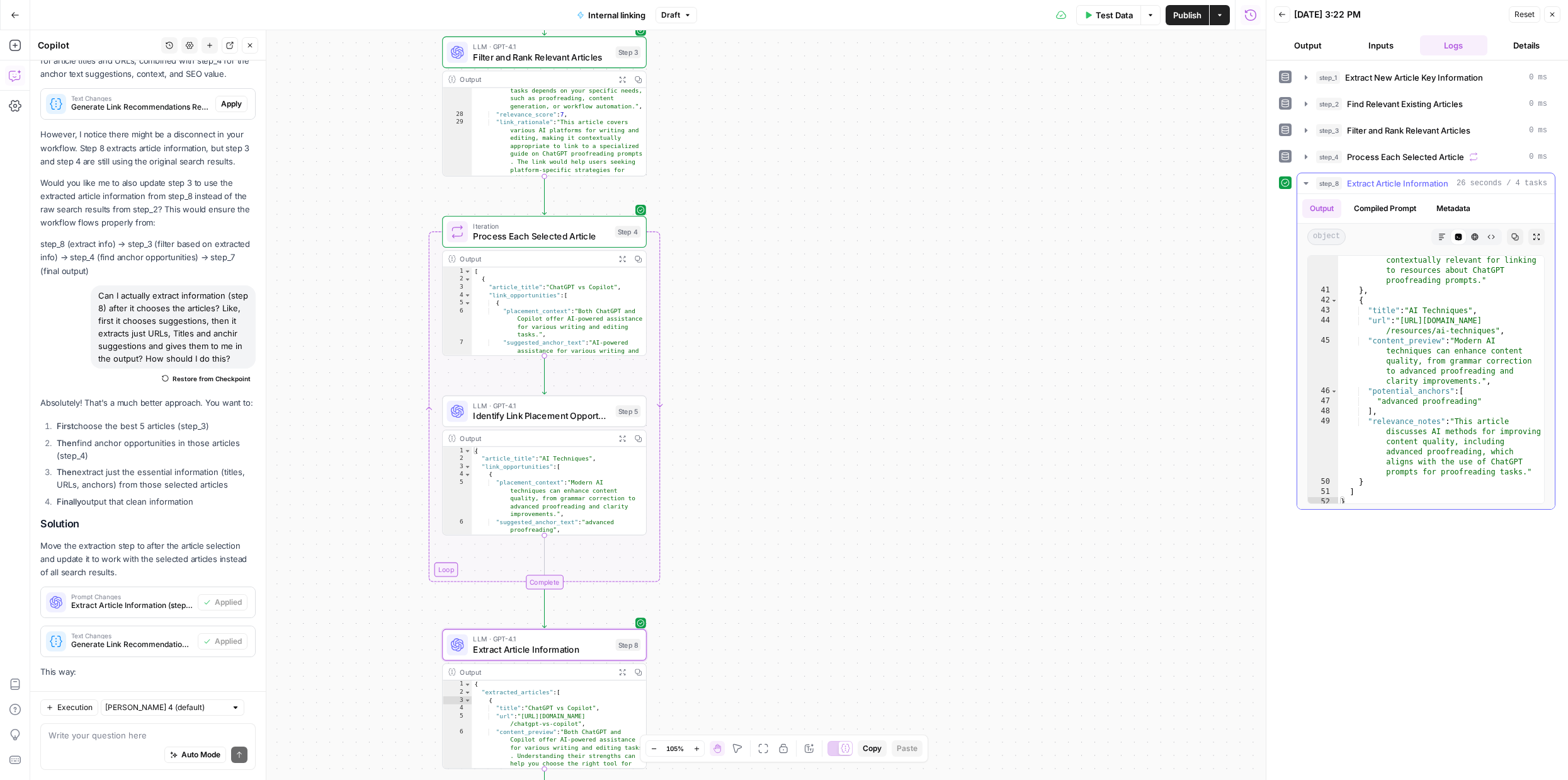
scroll to position [851, 0]
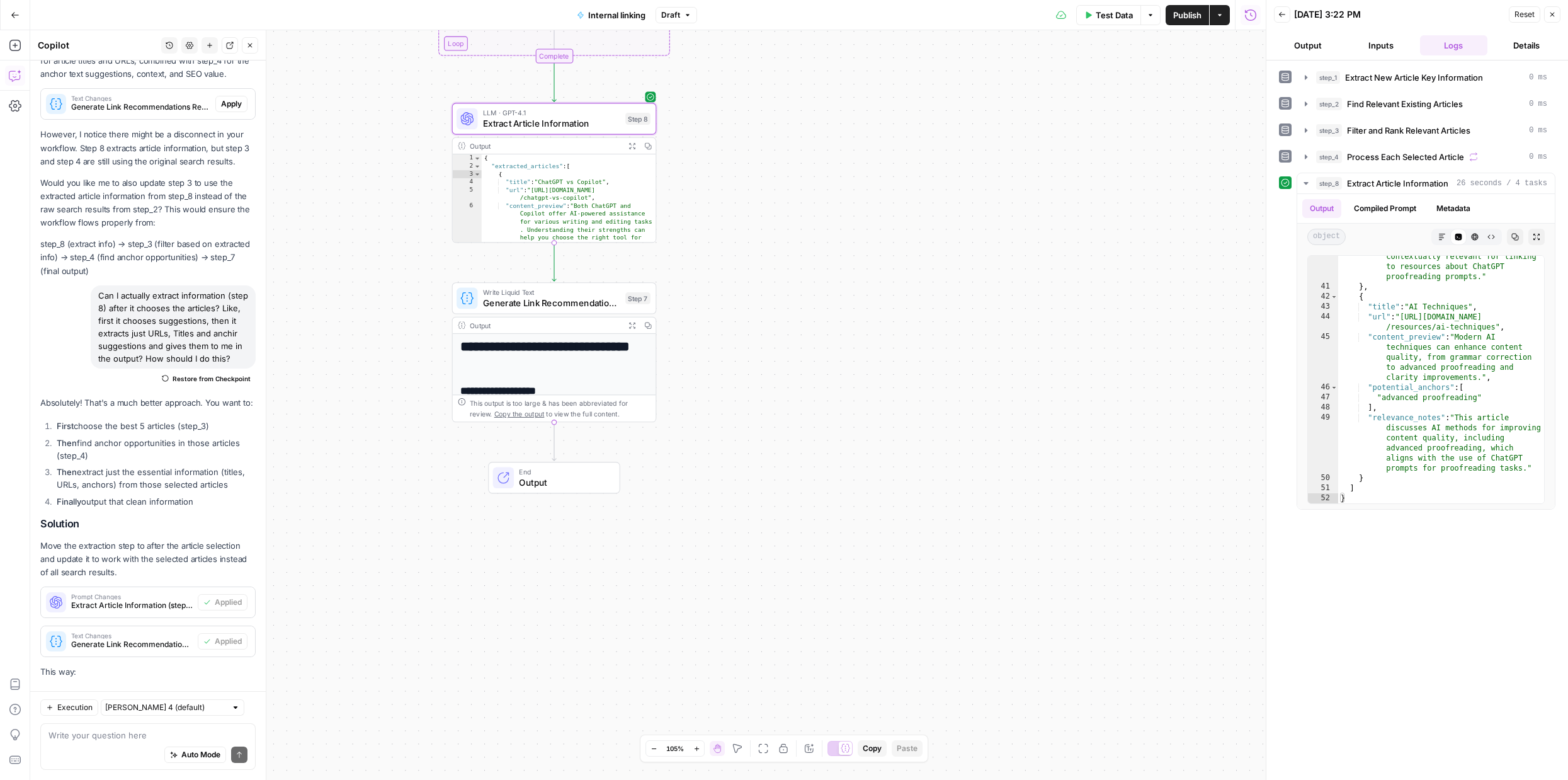
click at [572, 362] on h1 "**********" at bounding box center [553, 354] width 187 height 31
click at [1304, 182] on icon "button" at bounding box center [1305, 183] width 4 height 2
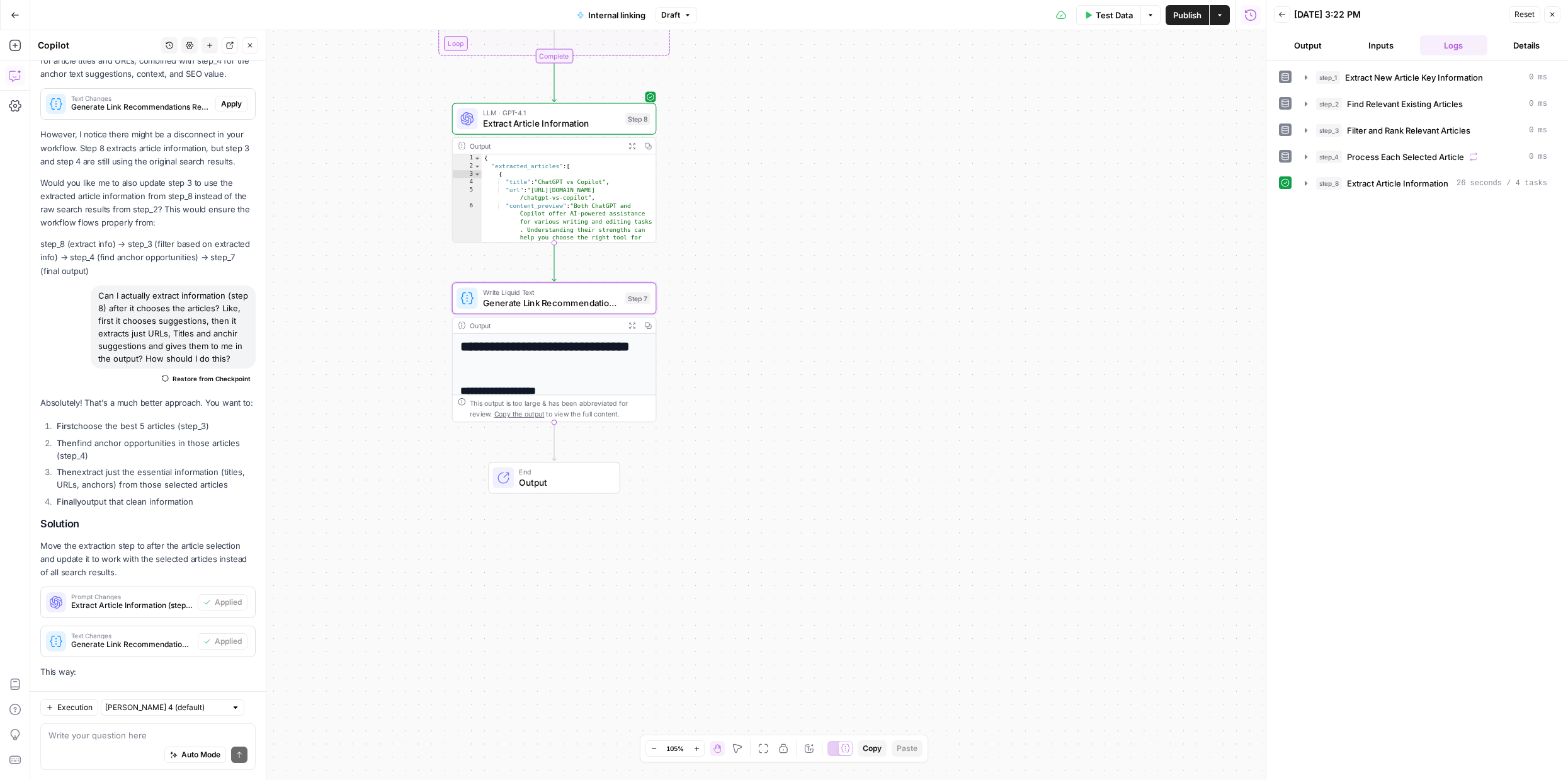
click at [1096, 19] on span "Test Data" at bounding box center [1114, 15] width 37 height 13
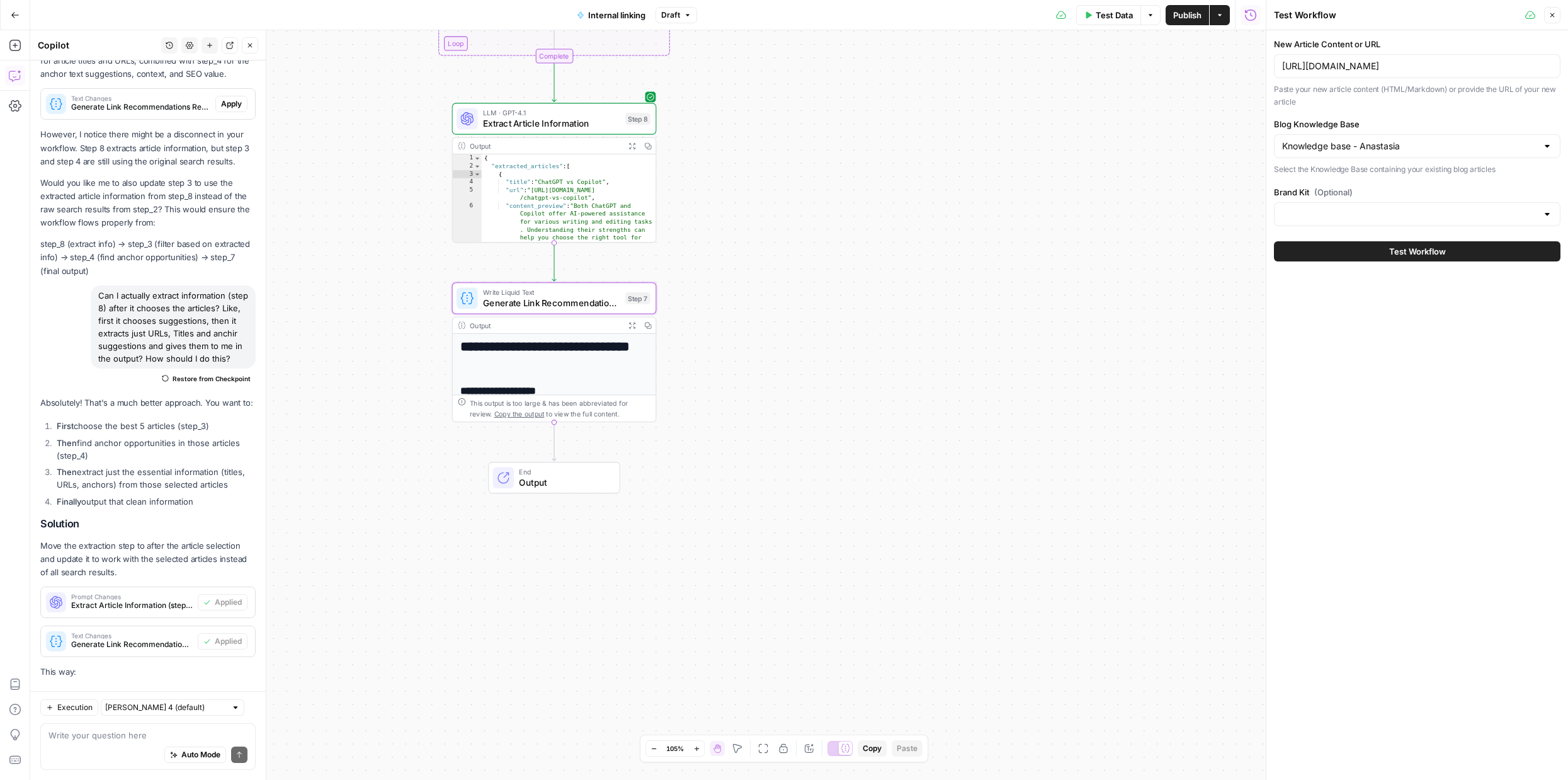
click at [97, 752] on div "Auto Mode Send" at bounding box center [148, 755] width 199 height 28
type textarea "h"
type textarea "why now the workflow stops at step 8?"
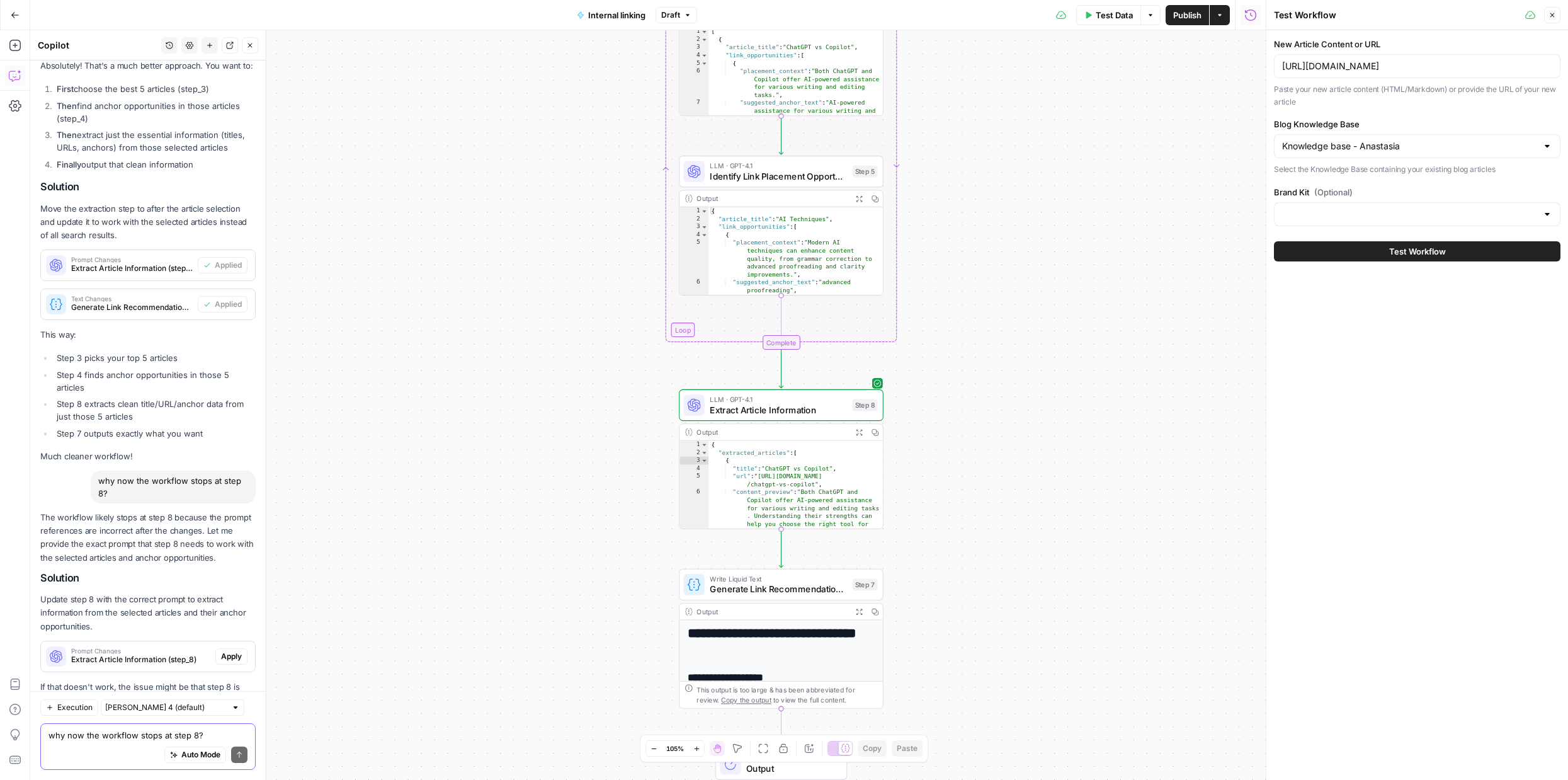
scroll to position [7314, 0]
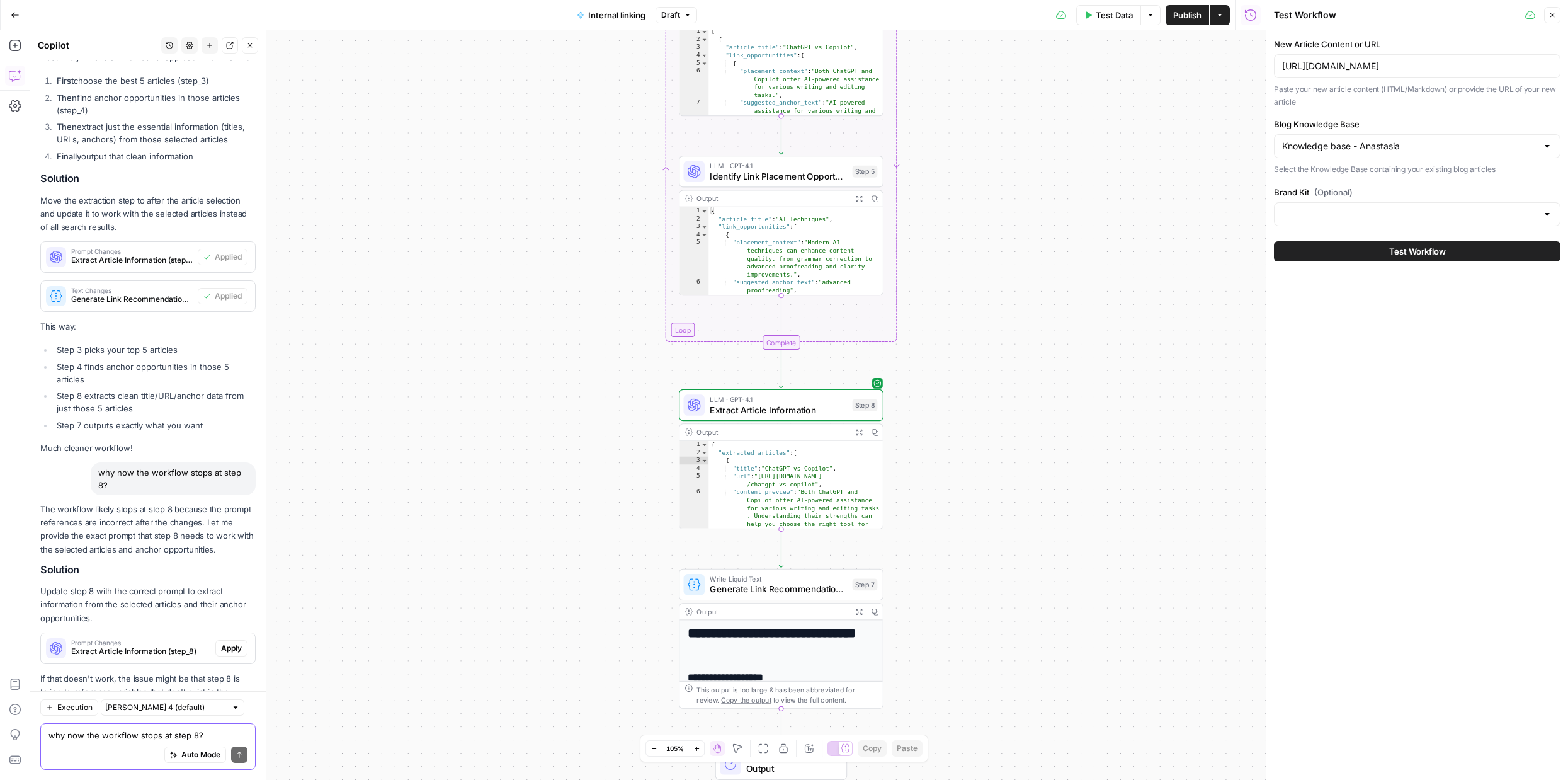
click at [134, 730] on textarea "why now the workflow stops at step 8?" at bounding box center [148, 735] width 199 height 13
click at [130, 739] on textarea "why now the workflow stops at step 8?" at bounding box center [148, 735] width 199 height 13
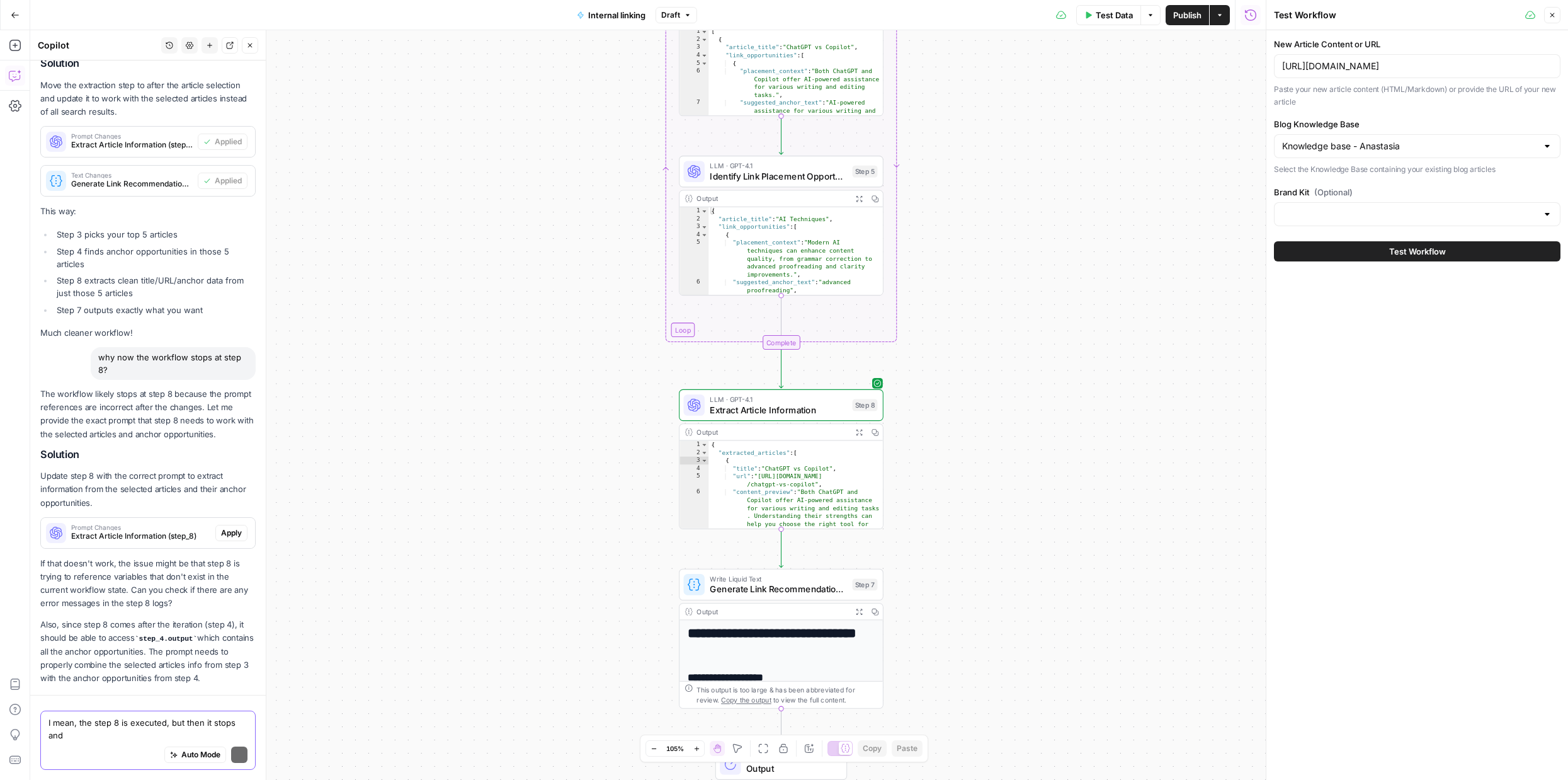
scroll to position [7326, 0]
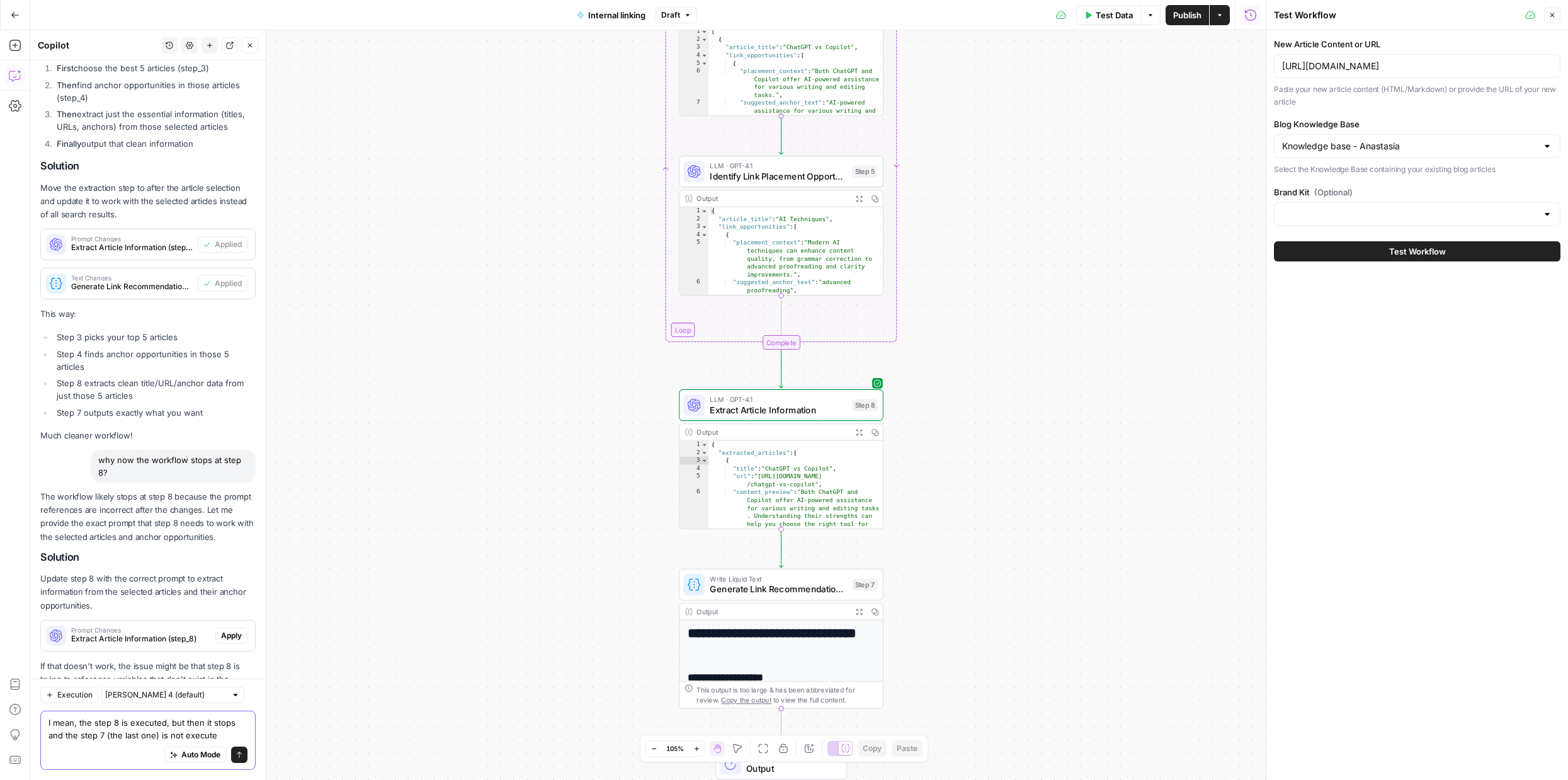
type textarea "I mean, the step 8 is executed, but then it stops and the step 7 (the last one)…"
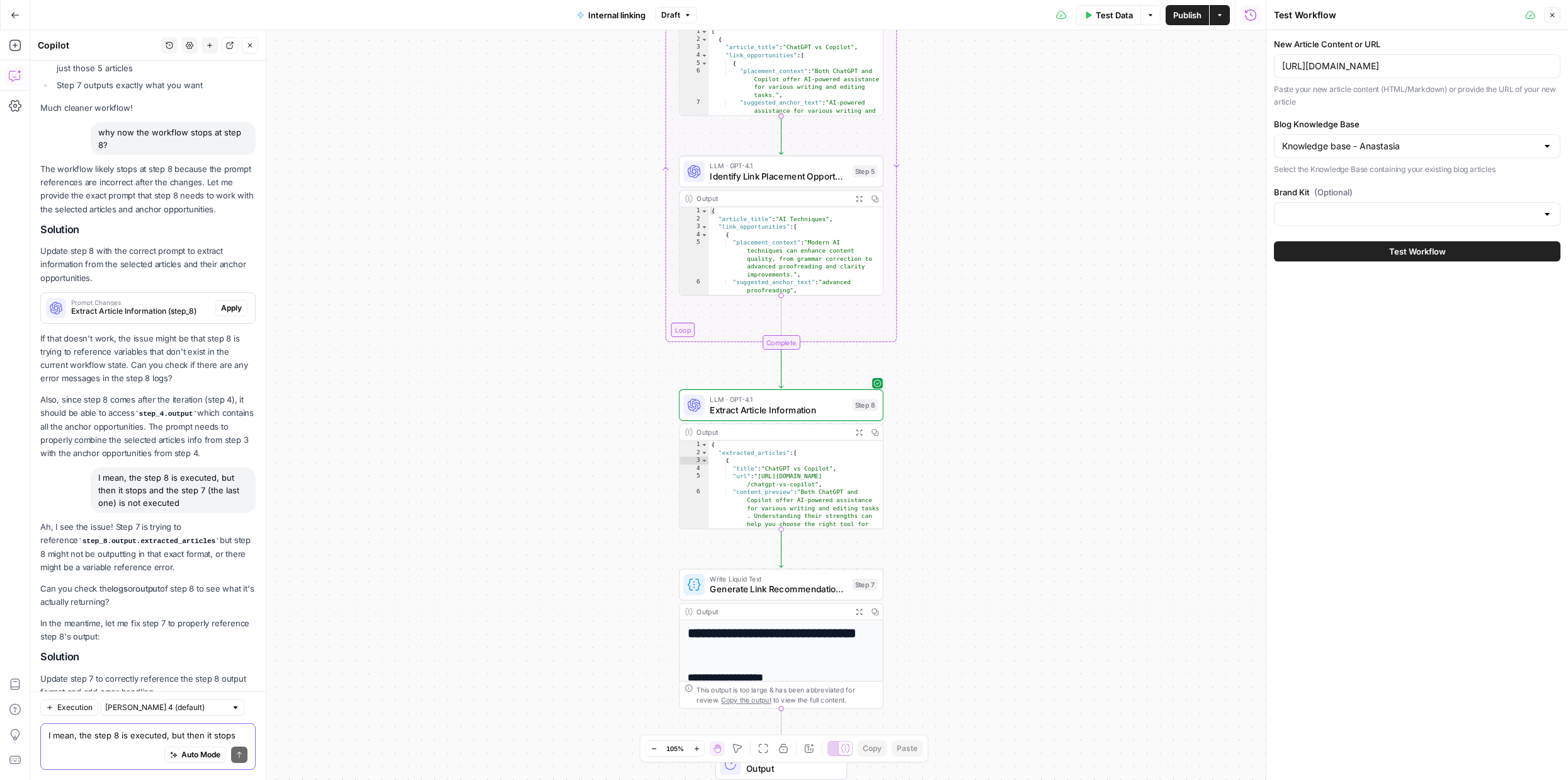
scroll to position [7665, 0]
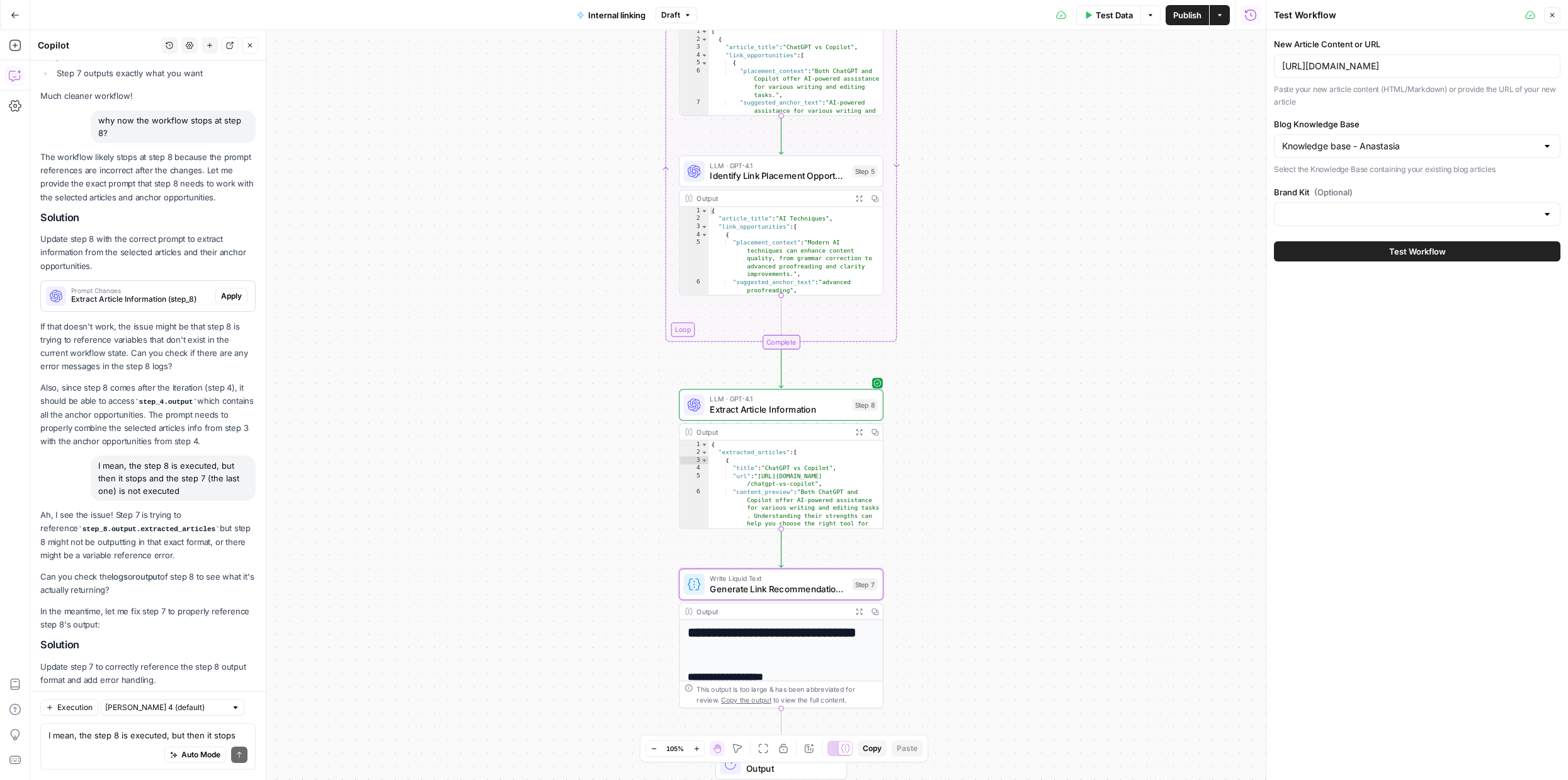
click at [234, 705] on span "Apply" at bounding box center [232, 710] width 21 height 11
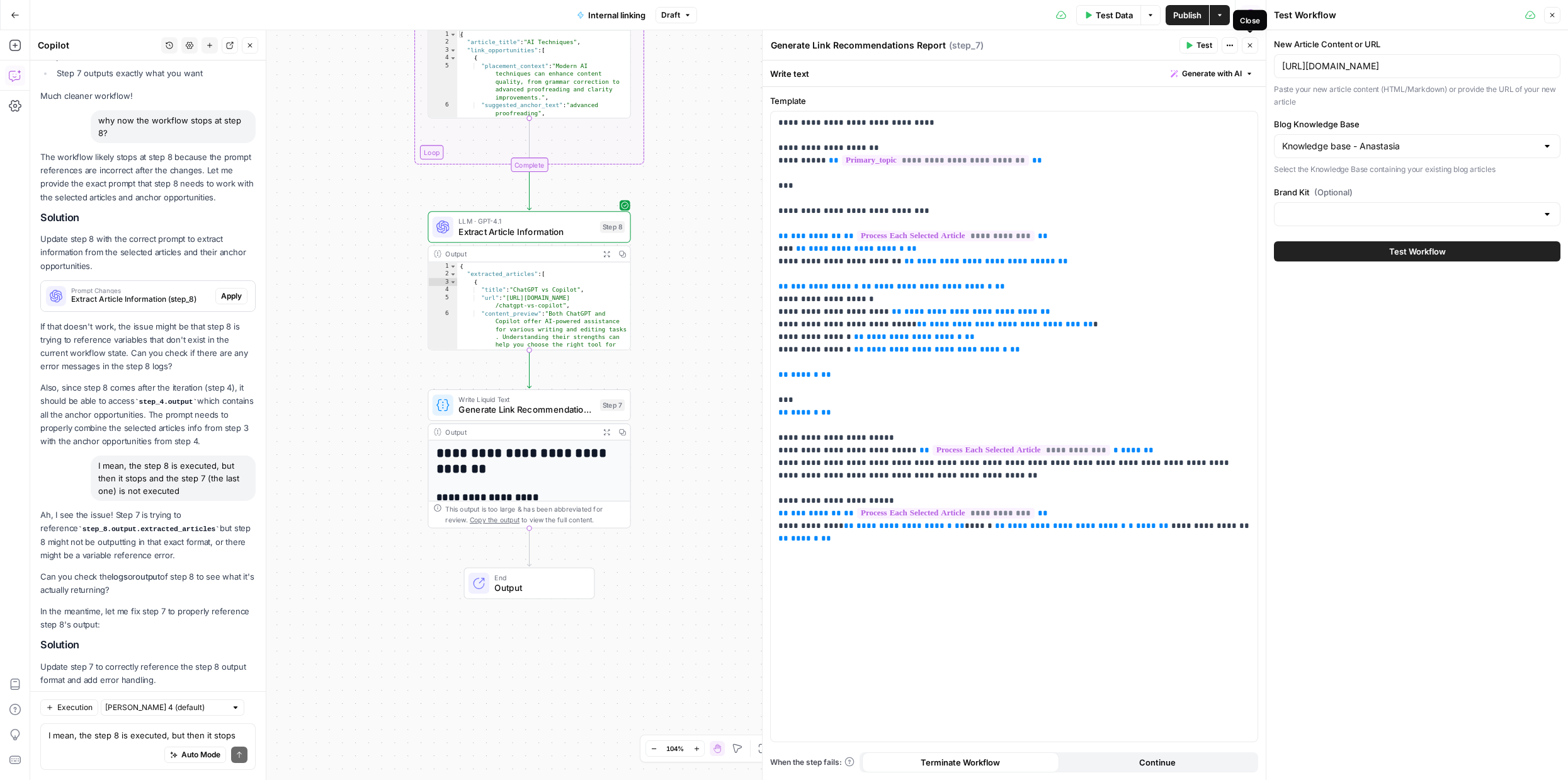
click at [1249, 46] on icon "button" at bounding box center [1250, 45] width 7 height 7
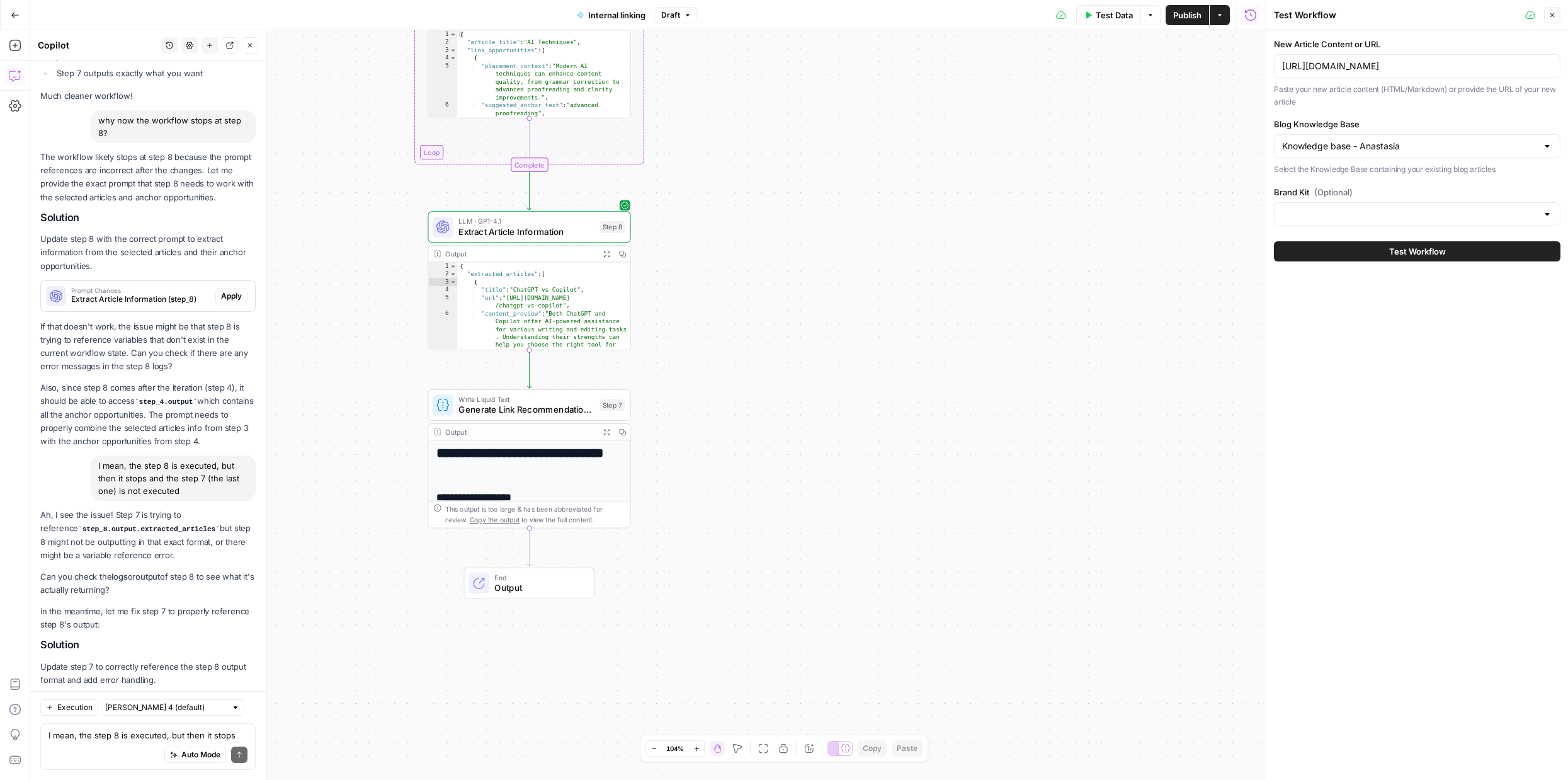
click at [1102, 19] on span "Test Data" at bounding box center [1114, 15] width 37 height 13
click at [1369, 247] on button "Test Workflow" at bounding box center [1417, 251] width 287 height 20
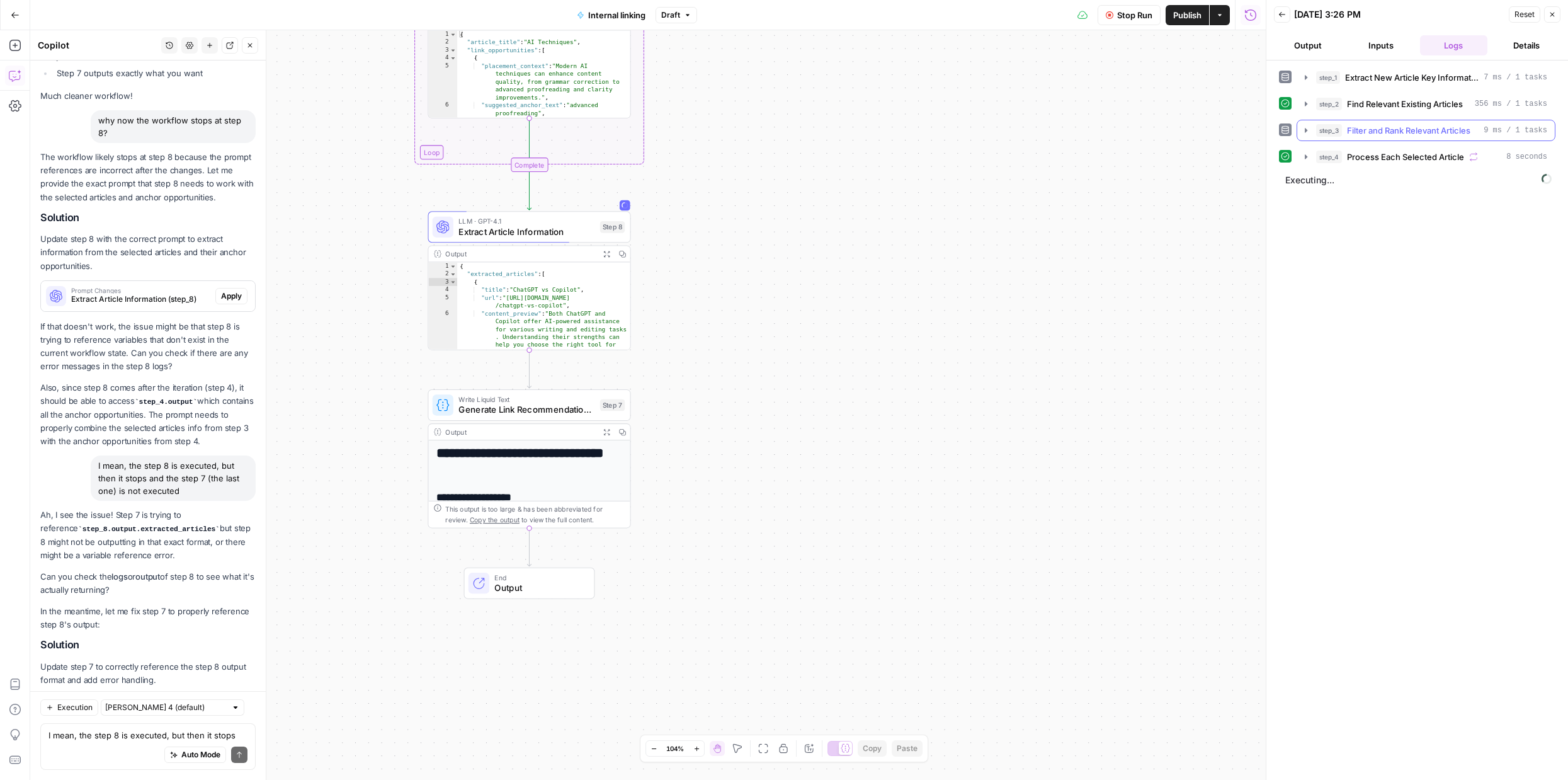
click at [1305, 131] on icon "button" at bounding box center [1305, 130] width 2 height 4
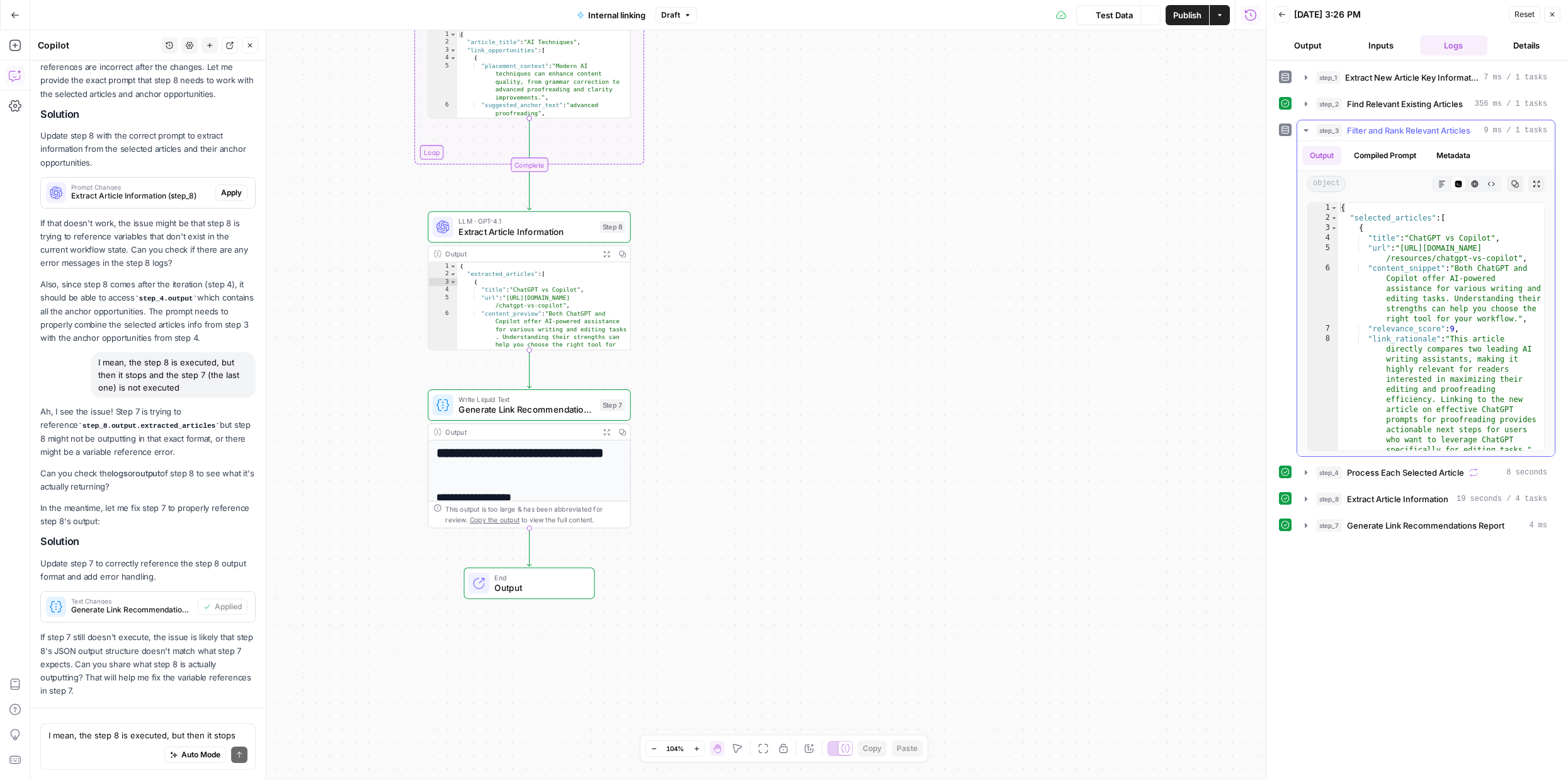
click at [1305, 131] on icon "button" at bounding box center [1305, 130] width 4 height 2
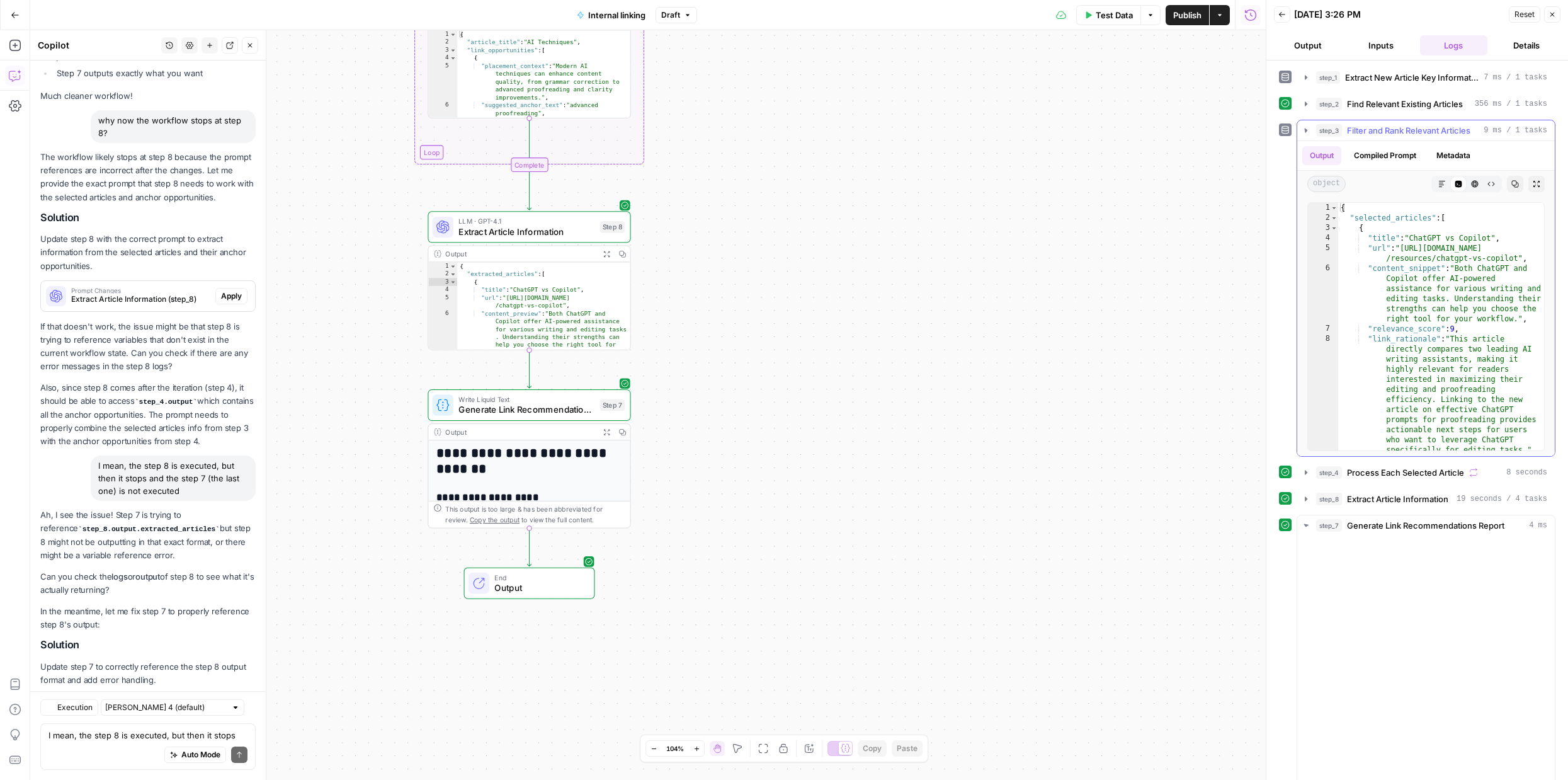
scroll to position [7665, 0]
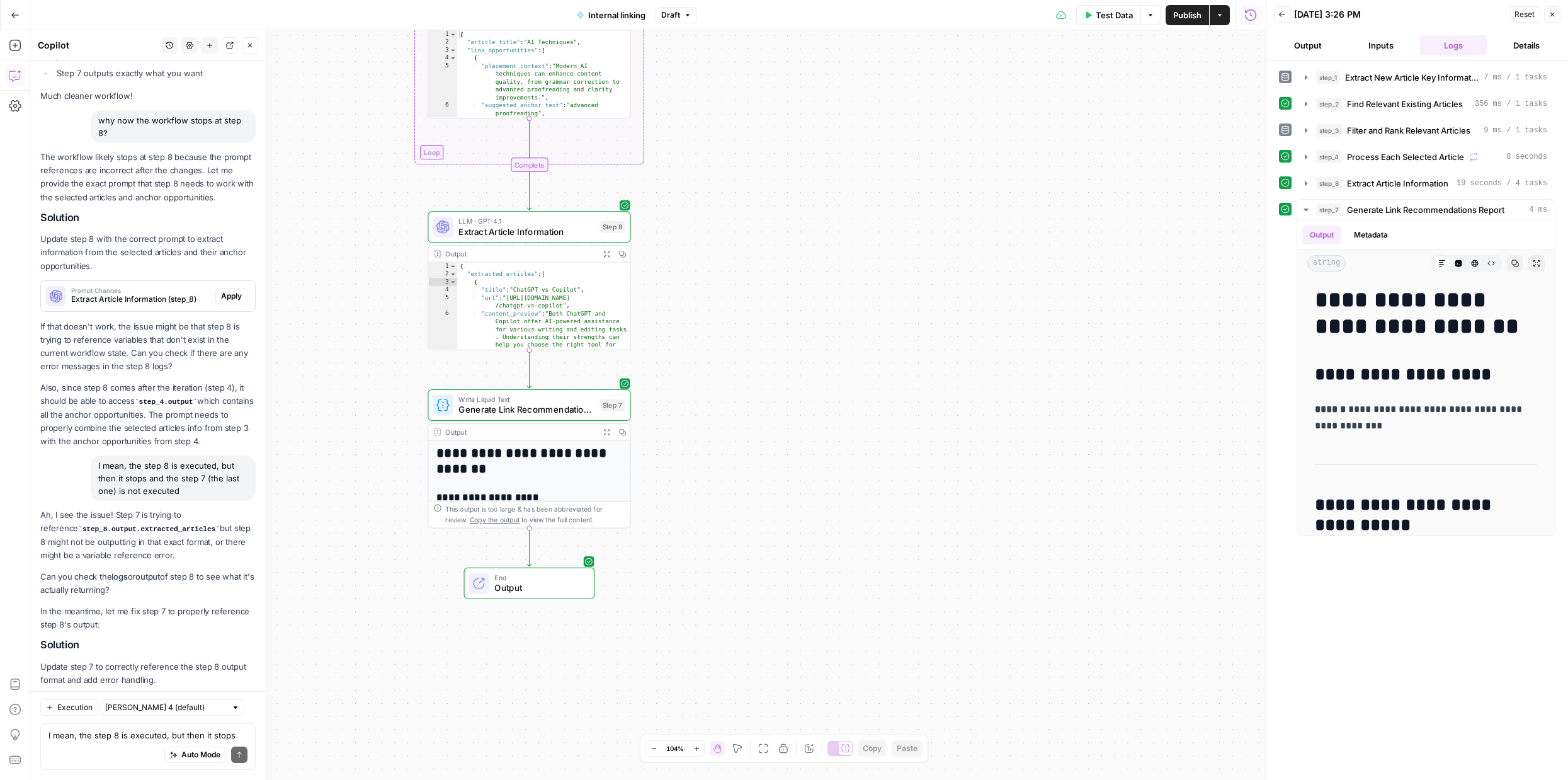
click at [1308, 43] on button "Output" at bounding box center [1308, 45] width 68 height 20
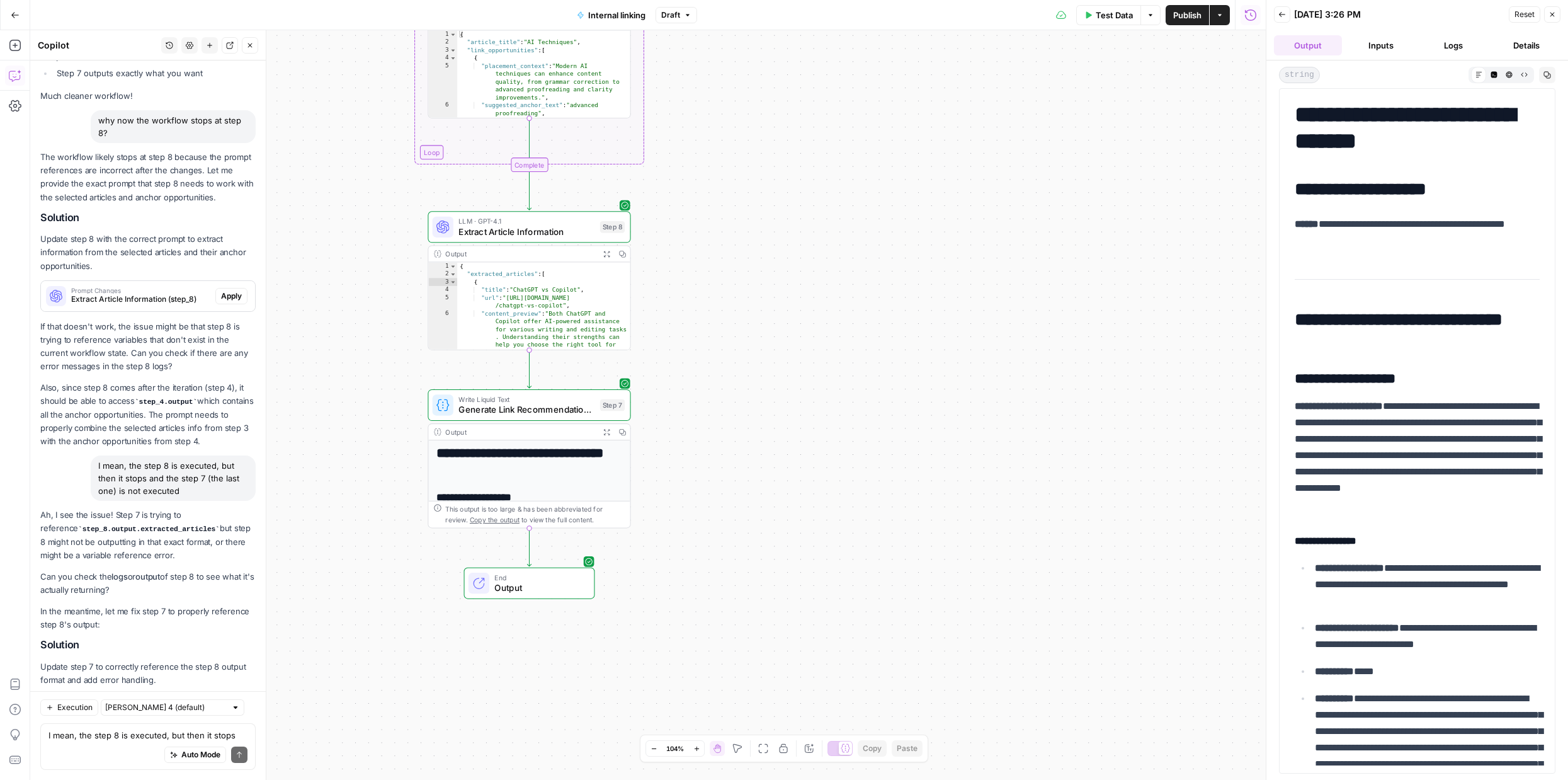
click at [1365, 44] on button "Inputs" at bounding box center [1381, 45] width 68 height 20
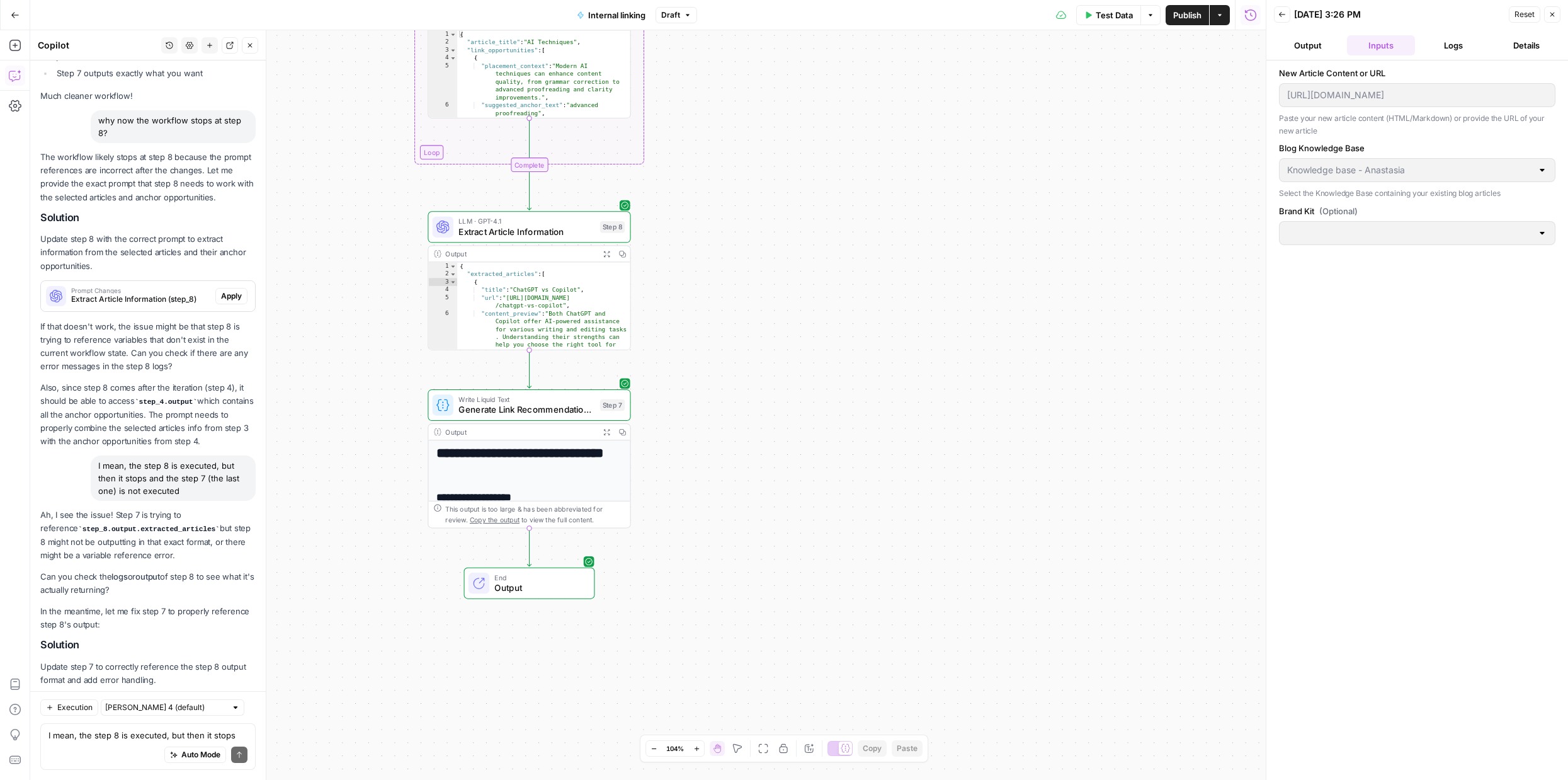
click at [1446, 38] on button "Logs" at bounding box center [1454, 45] width 68 height 20
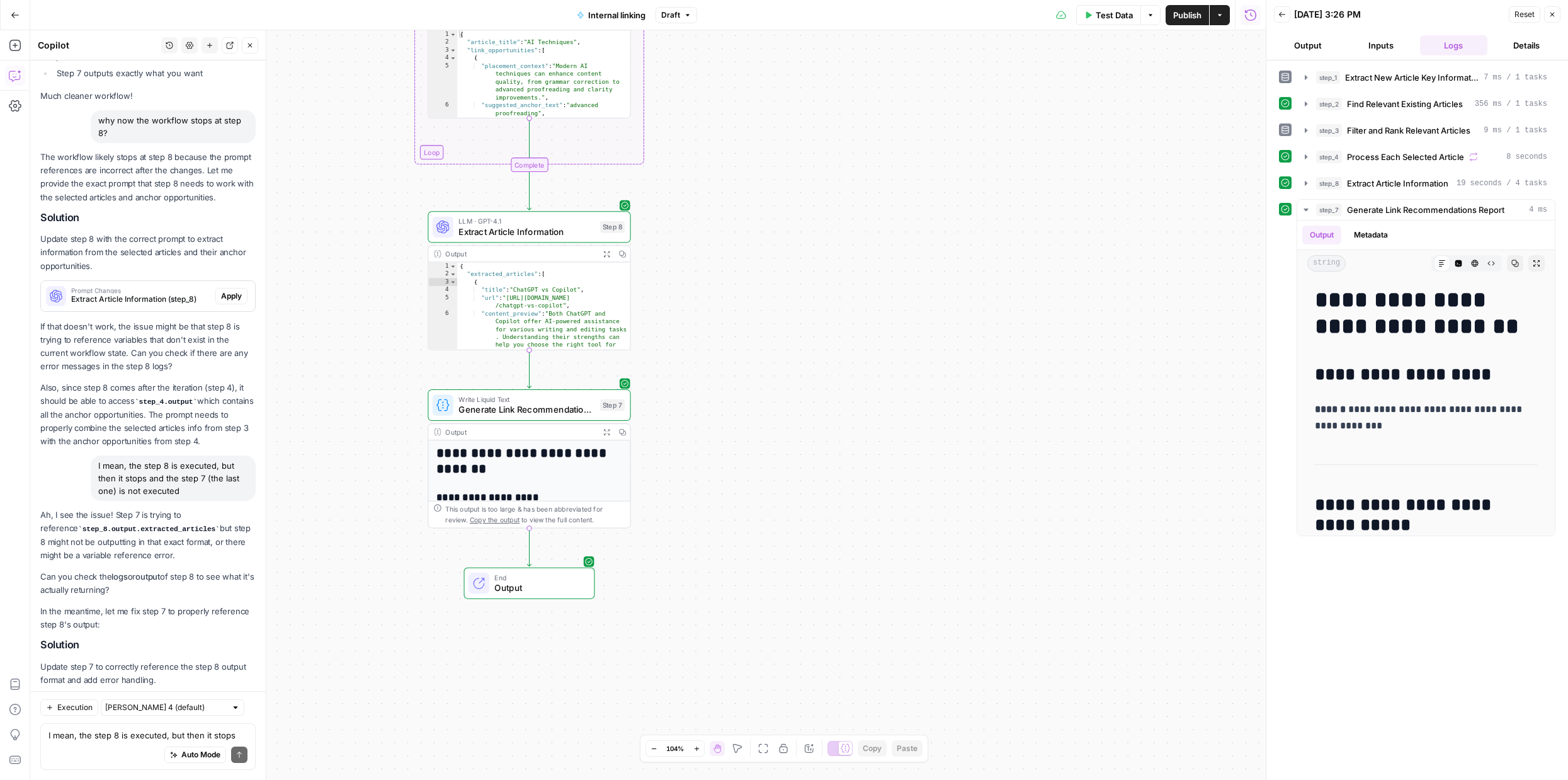
click at [1307, 44] on button "Output" at bounding box center [1308, 45] width 68 height 20
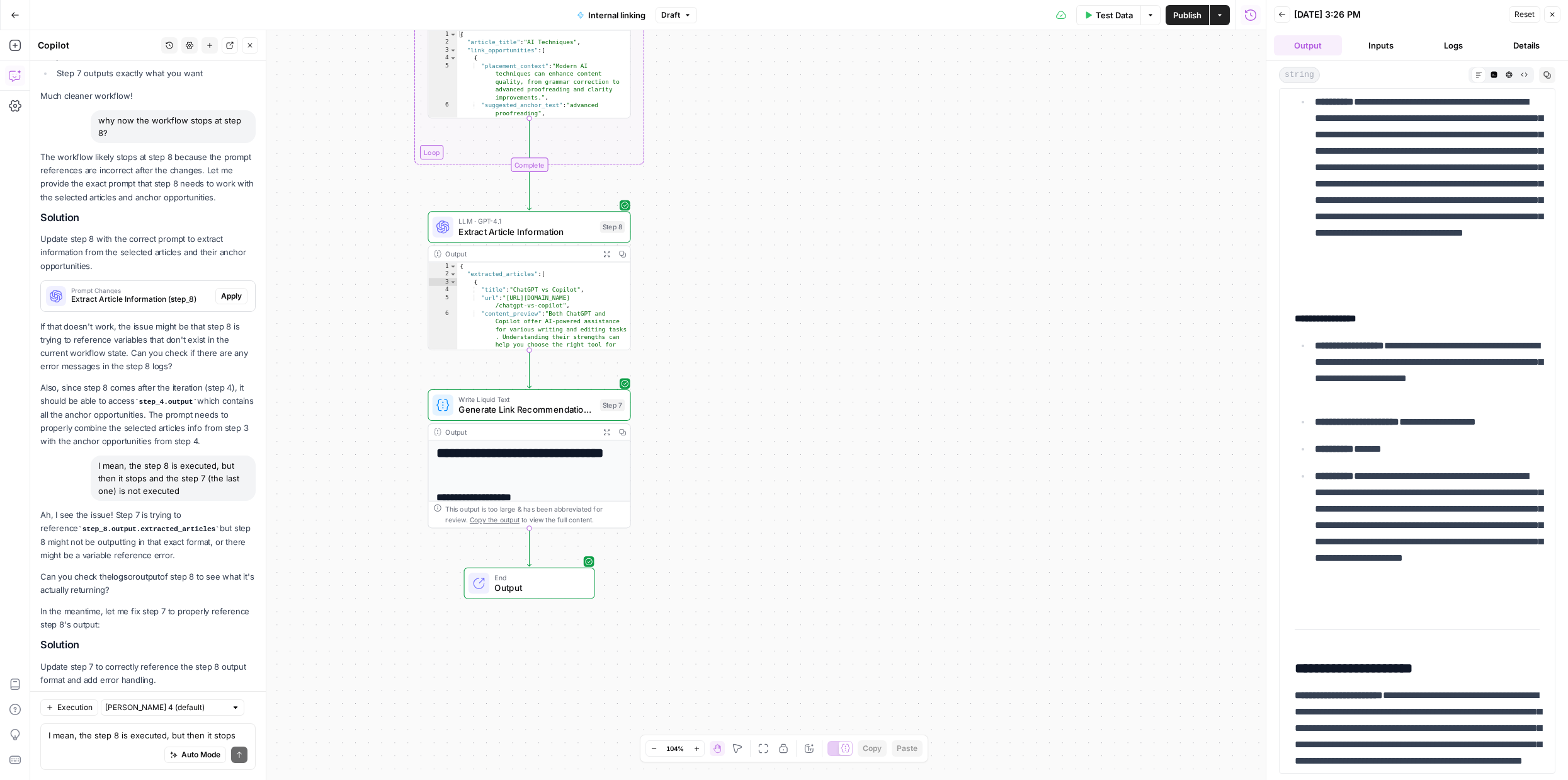
scroll to position [1506, 0]
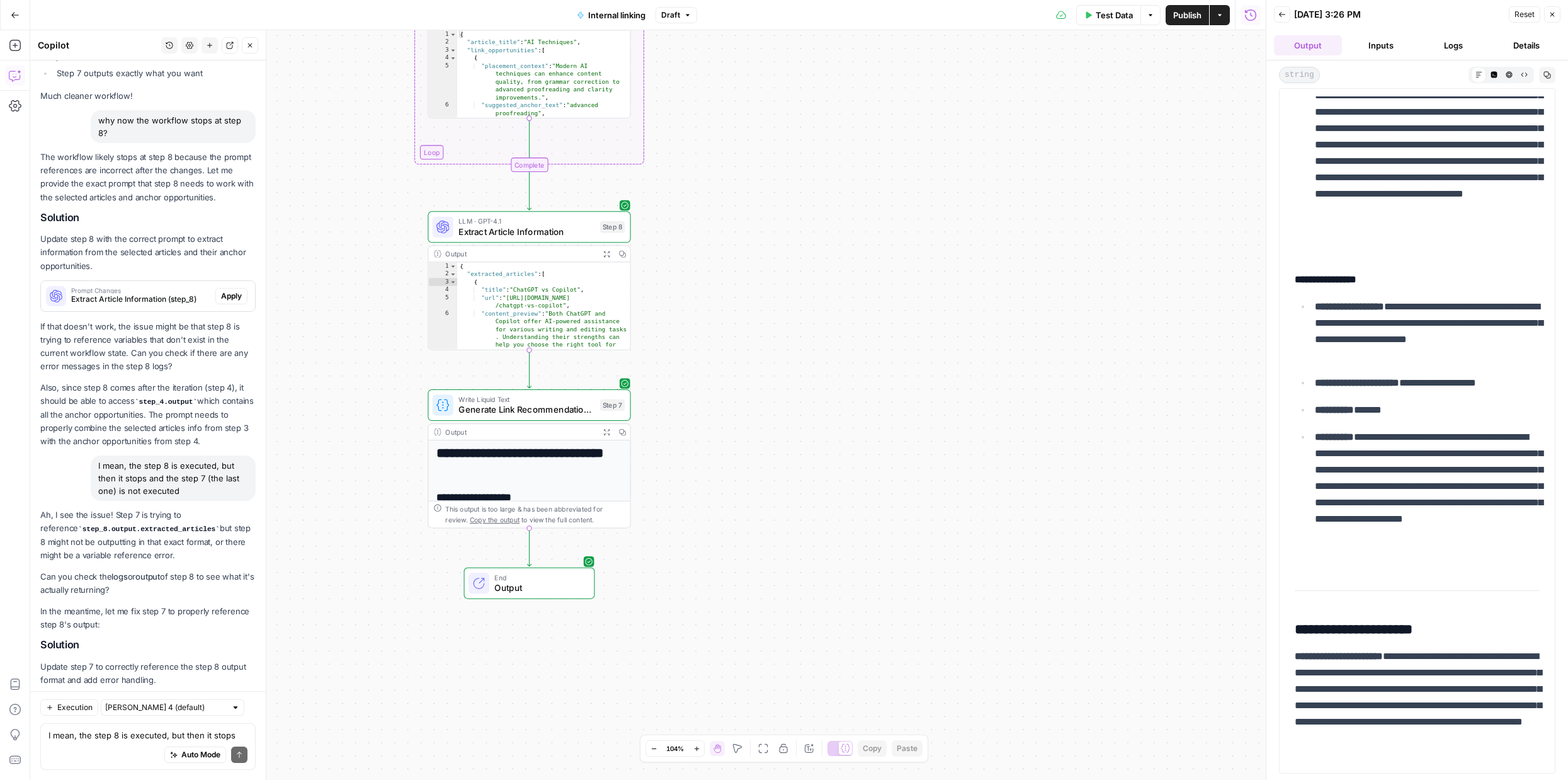
click at [582, 503] on div "This output is too large & has been abbreviated for review. Copy the output to …" at bounding box center [528, 514] width 202 height 27
click at [583, 483] on div "**********" at bounding box center [528, 614] width 202 height 347
click at [546, 407] on span "Generate Link Recommendations Report" at bounding box center [527, 409] width 136 height 13
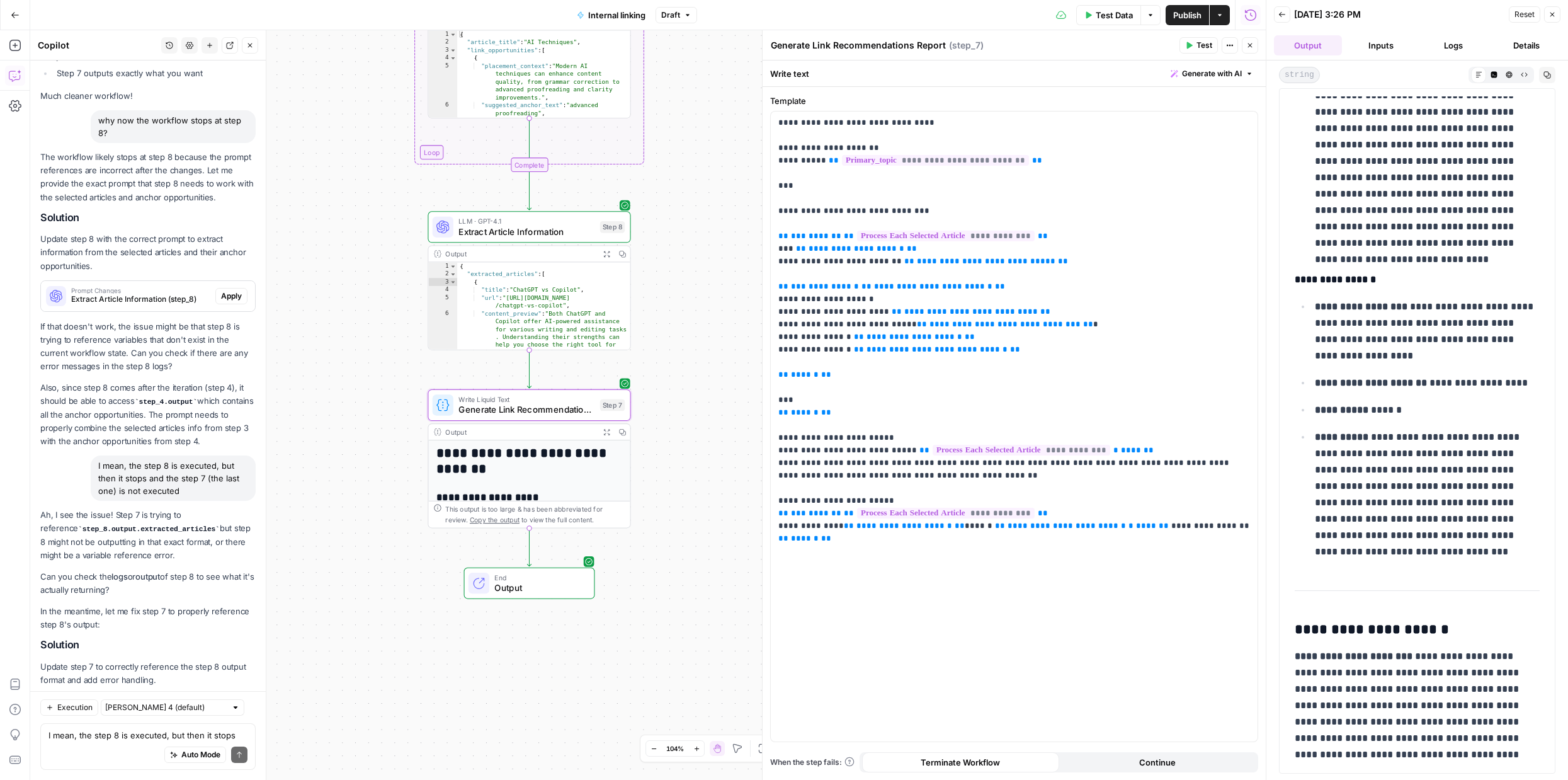
type textarea "**********"
click at [569, 325] on div "{ "extracted_articles" : [ { "title" : "ChatGPT vs Copilot" , "url" : "[URL][DO…" at bounding box center [544, 313] width 173 height 103
click at [569, 234] on span "Extract Article Information" at bounding box center [527, 231] width 136 height 13
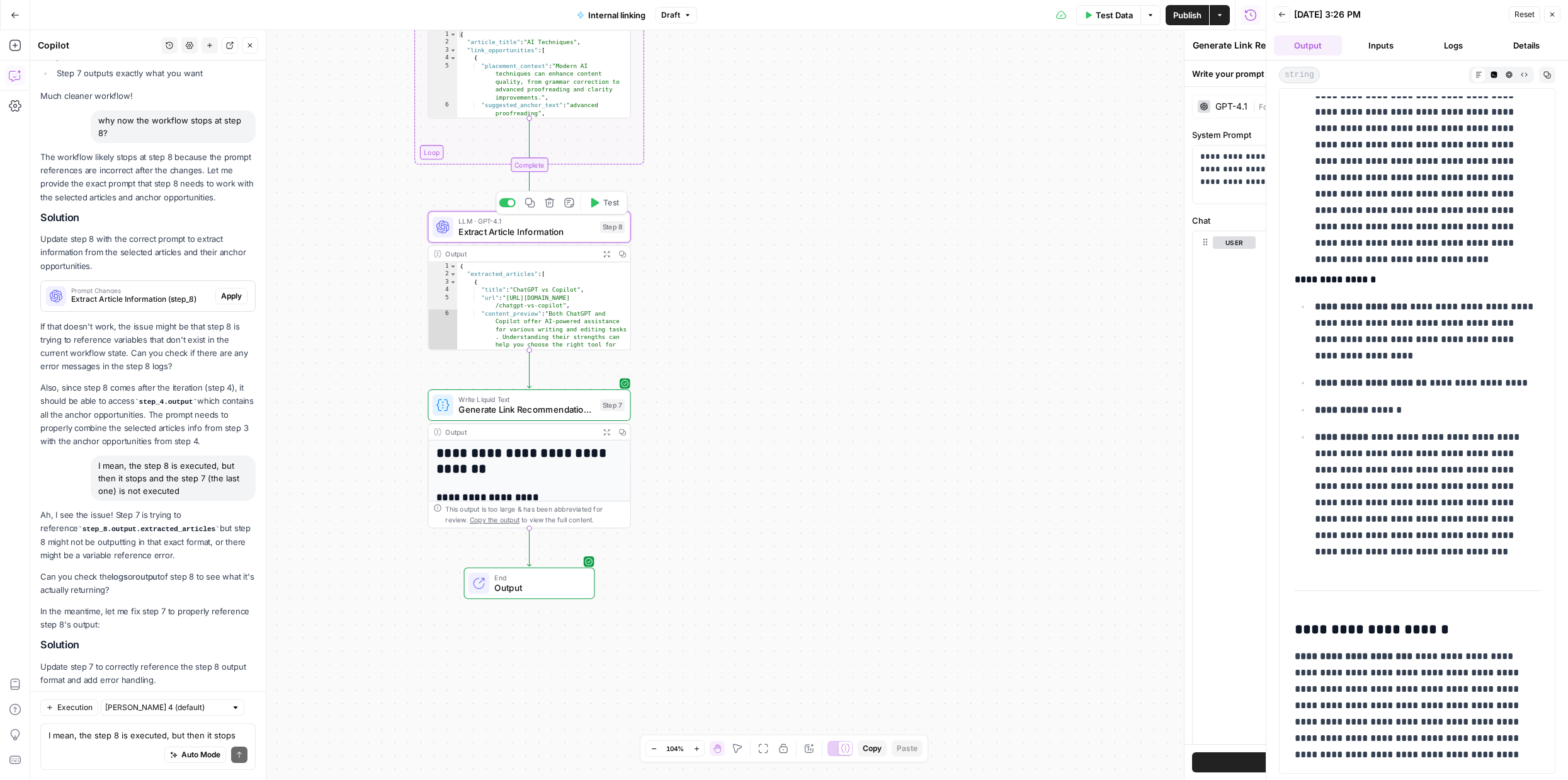
type textarea "Extract Article Information"
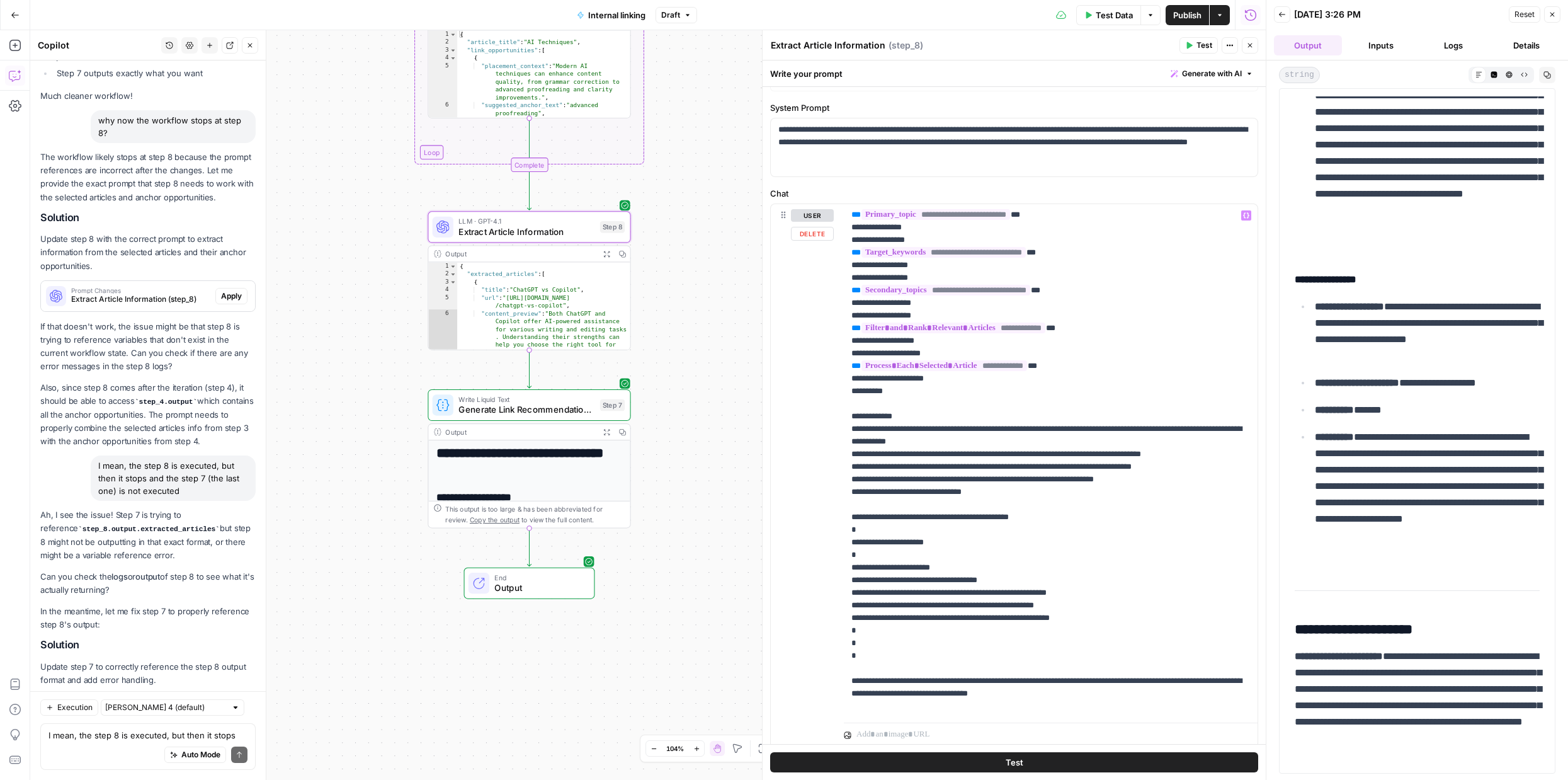
scroll to position [33, 0]
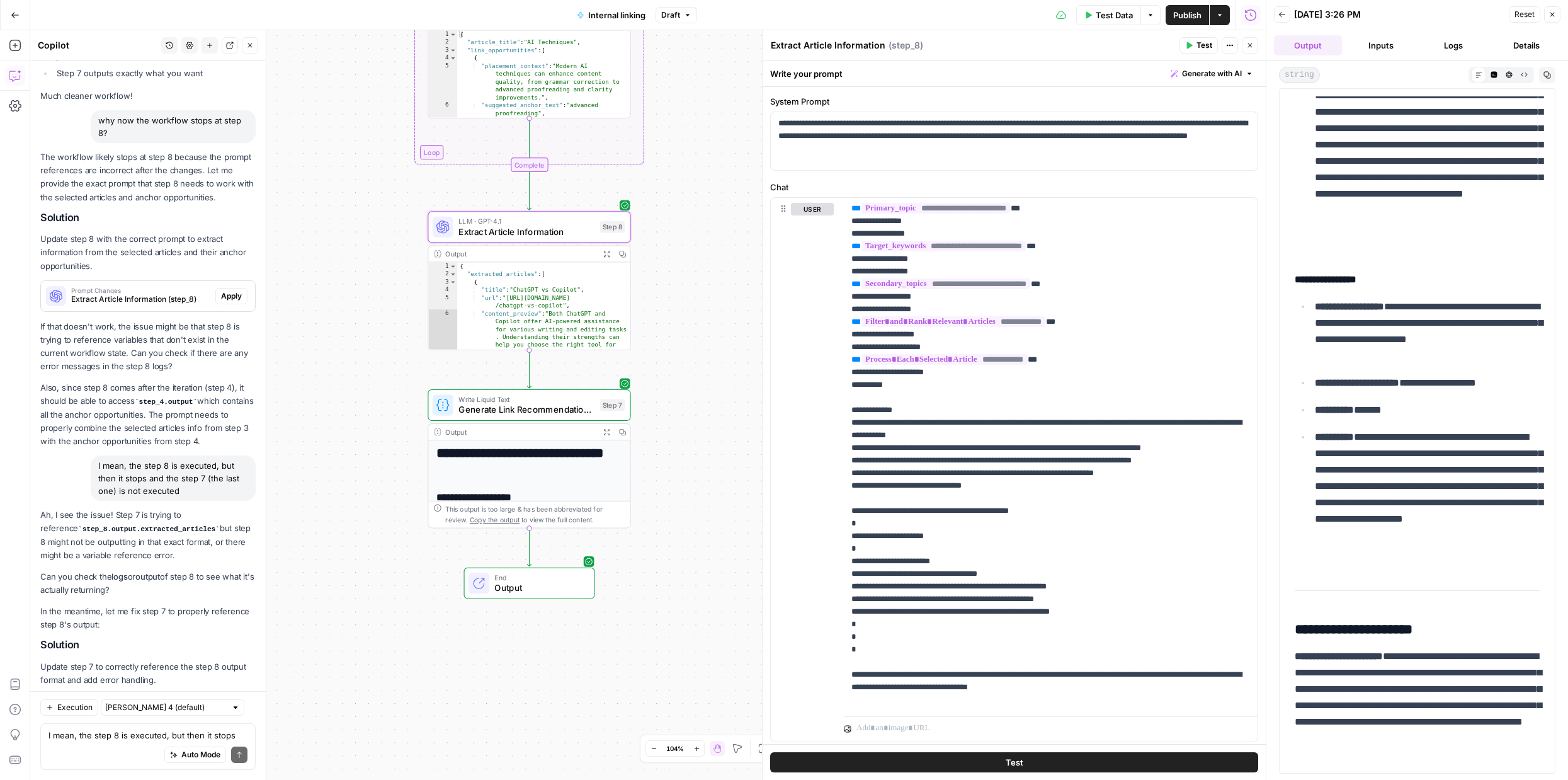
click at [97, 741] on div "Auto Mode Send" at bounding box center [148, 755] width 199 height 28
type textarea "H"
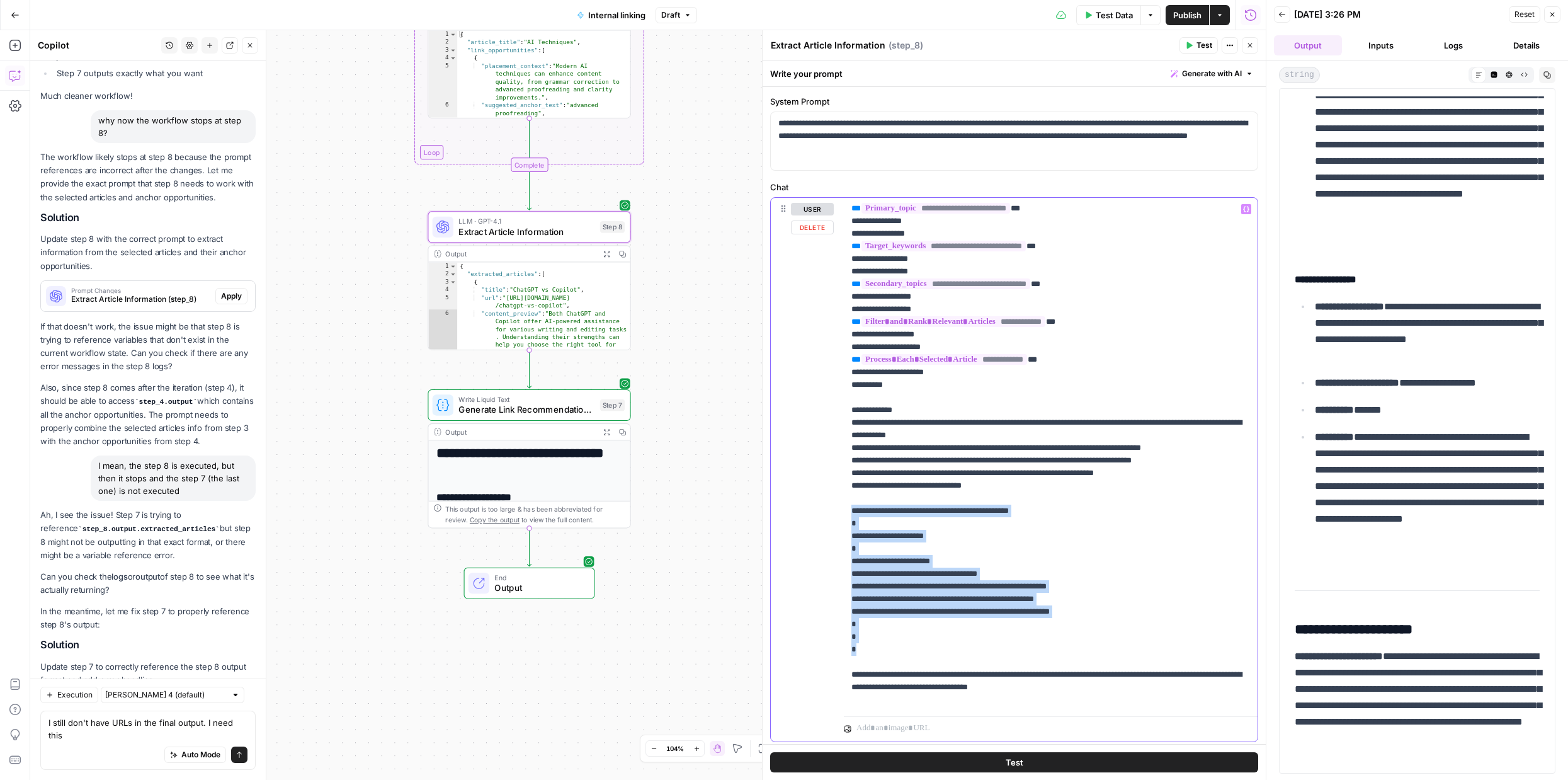
drag, startPoint x: 850, startPoint y: 523, endPoint x: 866, endPoint y: 666, distance: 143.9
click at [866, 666] on div "**********" at bounding box center [1050, 454] width 413 height 513
copy p "**********"
click at [182, 735] on textarea "I still don't have URLs in the final output. I need this" at bounding box center [148, 728] width 199 height 25
drag, startPoint x: 205, startPoint y: 735, endPoint x: 284, endPoint y: 735, distance: 79.0
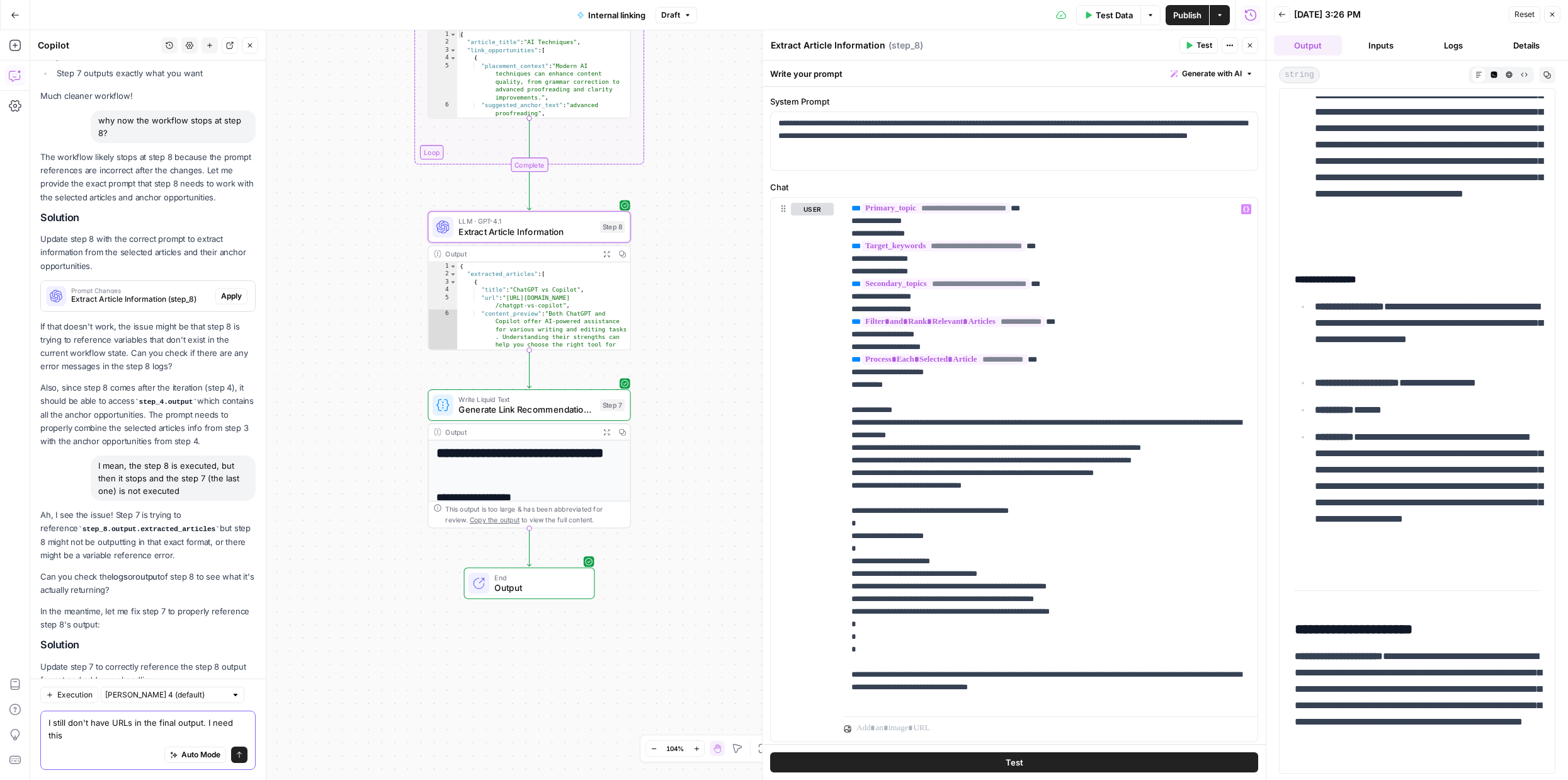
click at [284, 735] on body "September Cohort New Home Browse Insights Opportunities Your Data Recent Grids …" at bounding box center [784, 390] width 1568 height 780
drag, startPoint x: 205, startPoint y: 734, endPoint x: 311, endPoint y: 734, distance: 106.0
click at [311, 734] on body "September Cohort New Home Browse Insights Opportunities Your Data Recent Grids …" at bounding box center [784, 390] width 1568 height 780
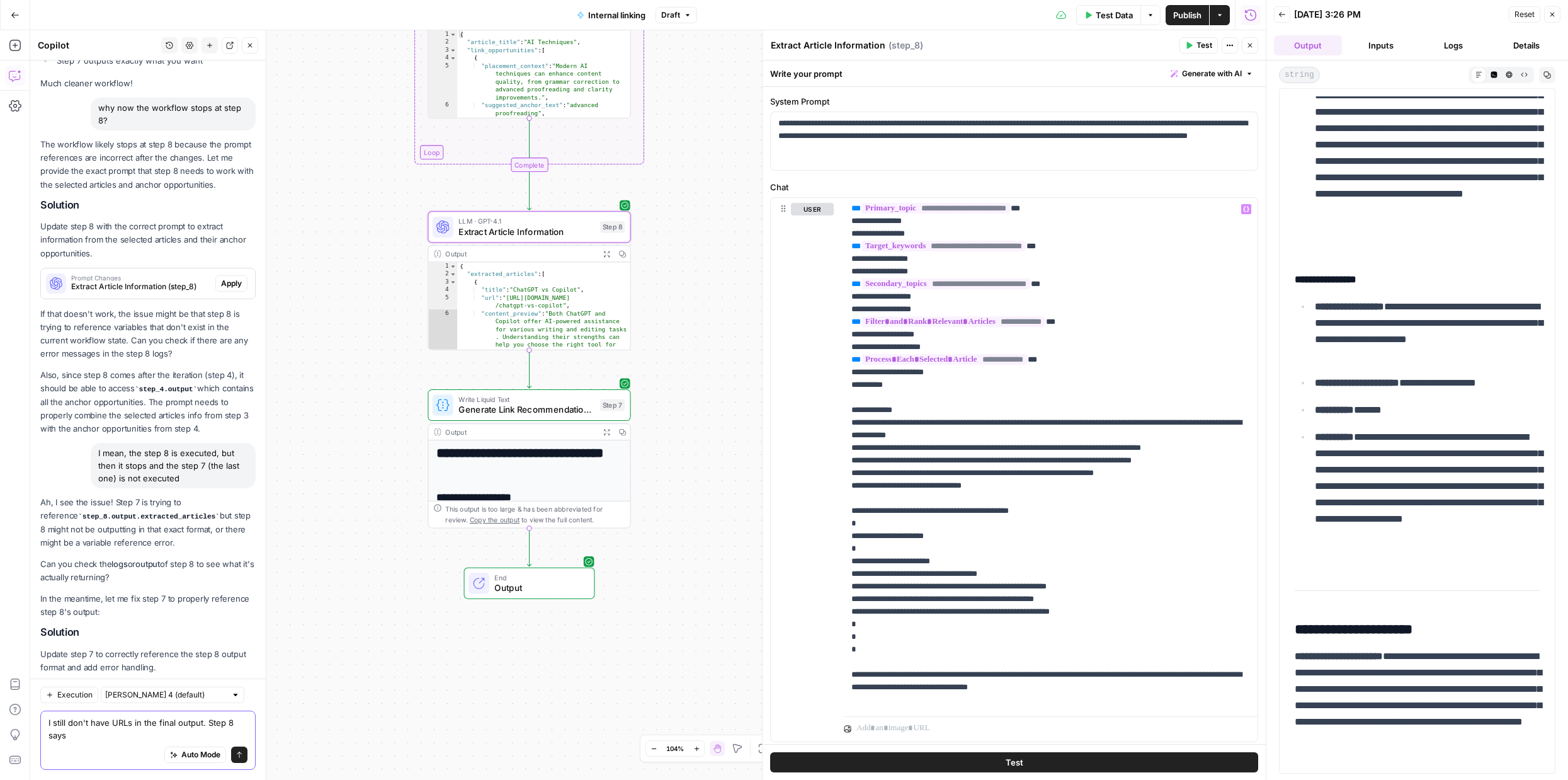
paste textarea "Return your response in the following JSON format: { "extracted_articles": [ { …"
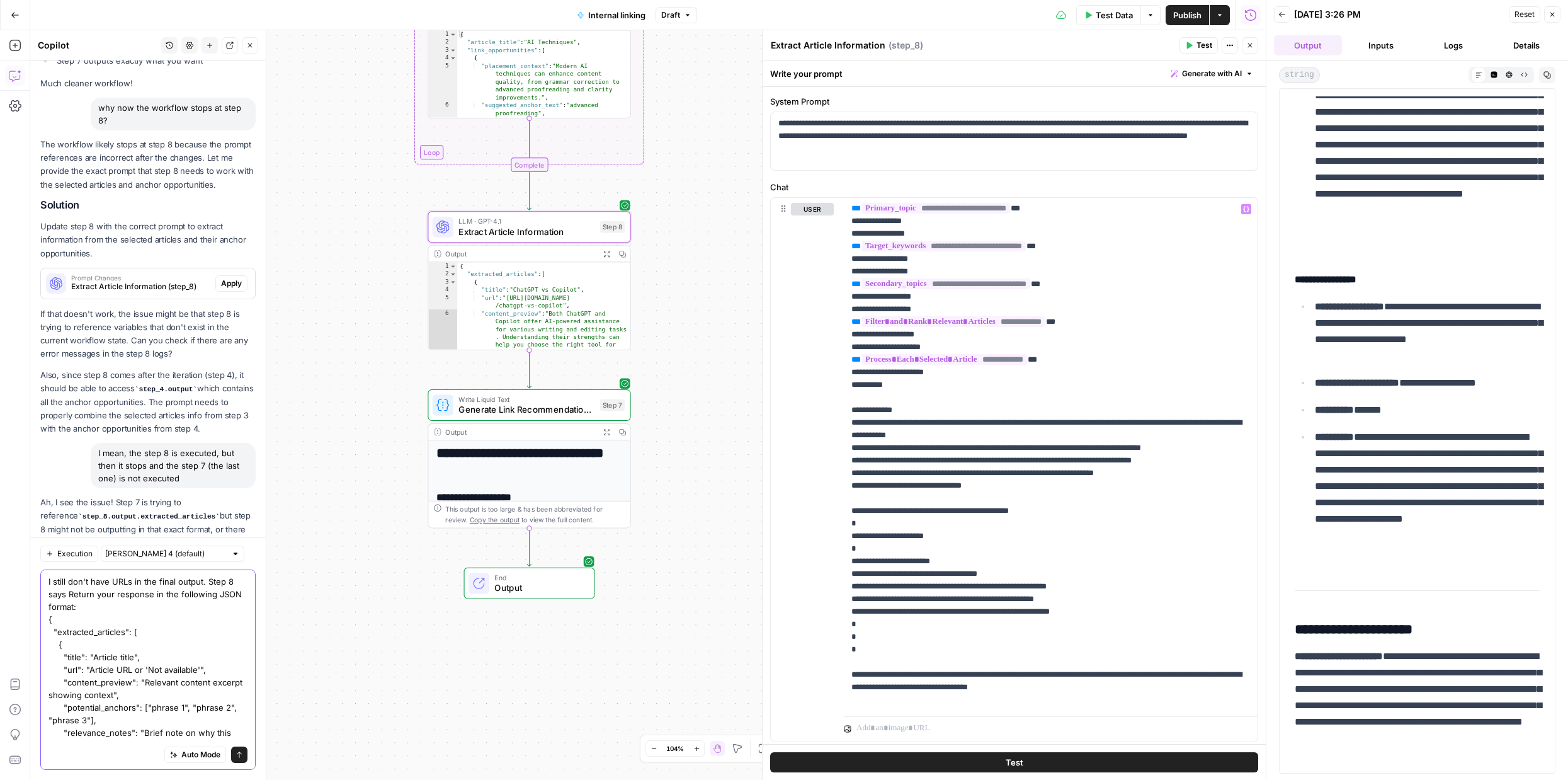
scroll to position [19, 0]
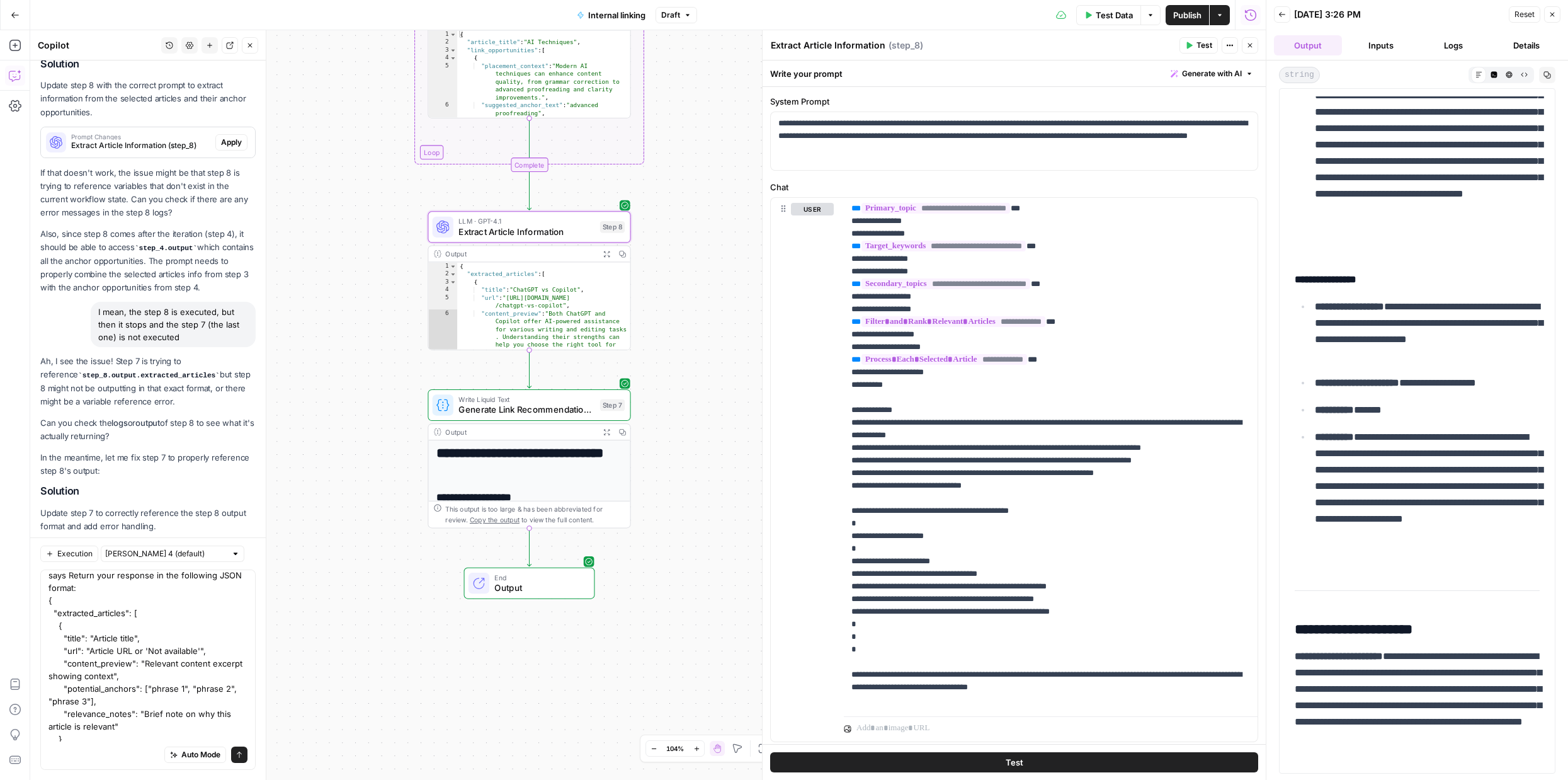
click at [100, 747] on div "Auto Mode Send" at bounding box center [148, 755] width 199 height 28
type textarea "I still don't have URLs in the final output. Step 8 says Return your response i…"
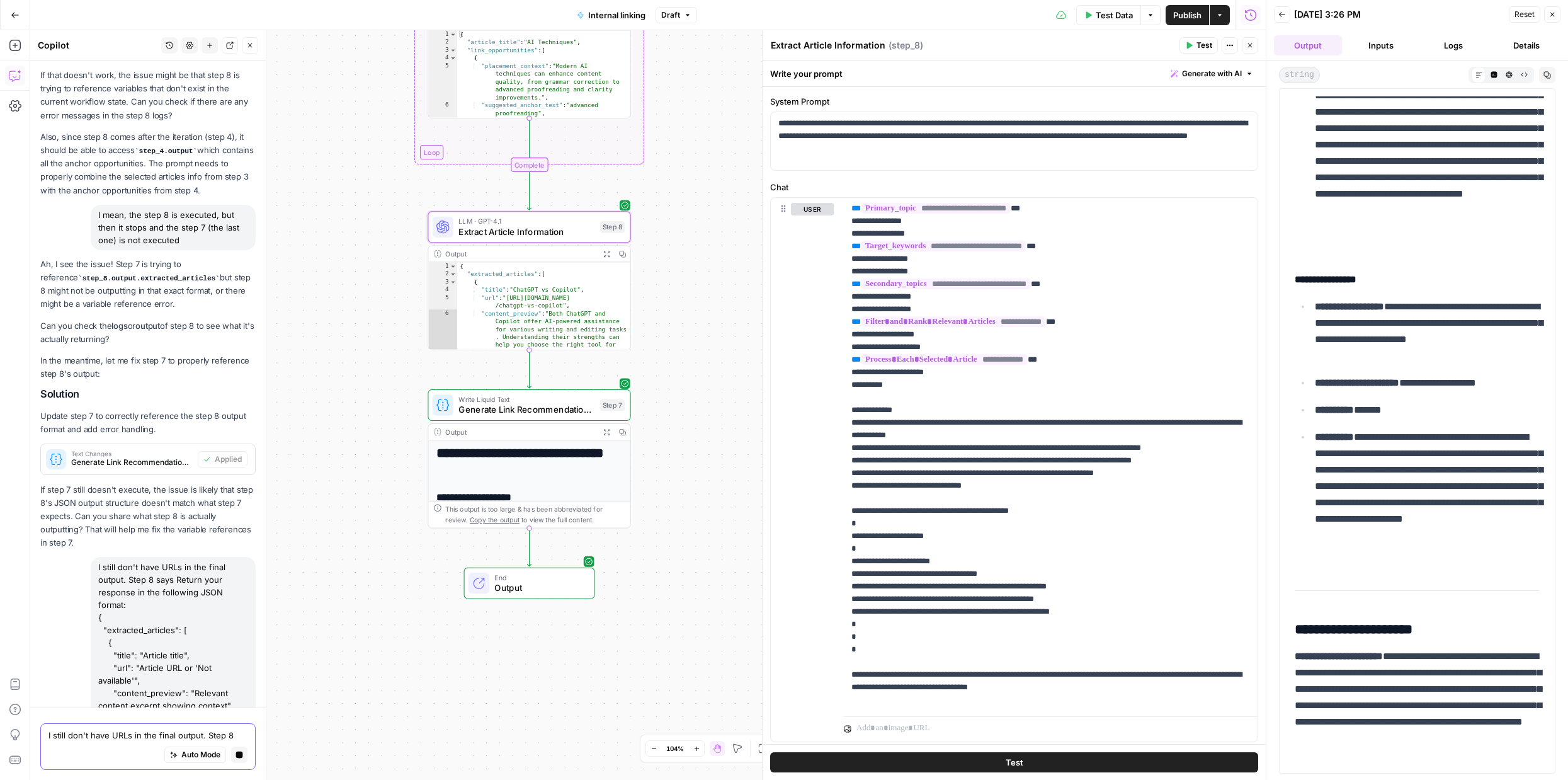
scroll to position [0, 0]
click at [547, 324] on div "{ "extracted_articles" : [ { "title" : "ChatGPT vs Copilot" , "url" : "[URL][DO…" at bounding box center [544, 313] width 173 height 103
click at [545, 233] on span "Extract Article Information" at bounding box center [527, 231] width 136 height 13
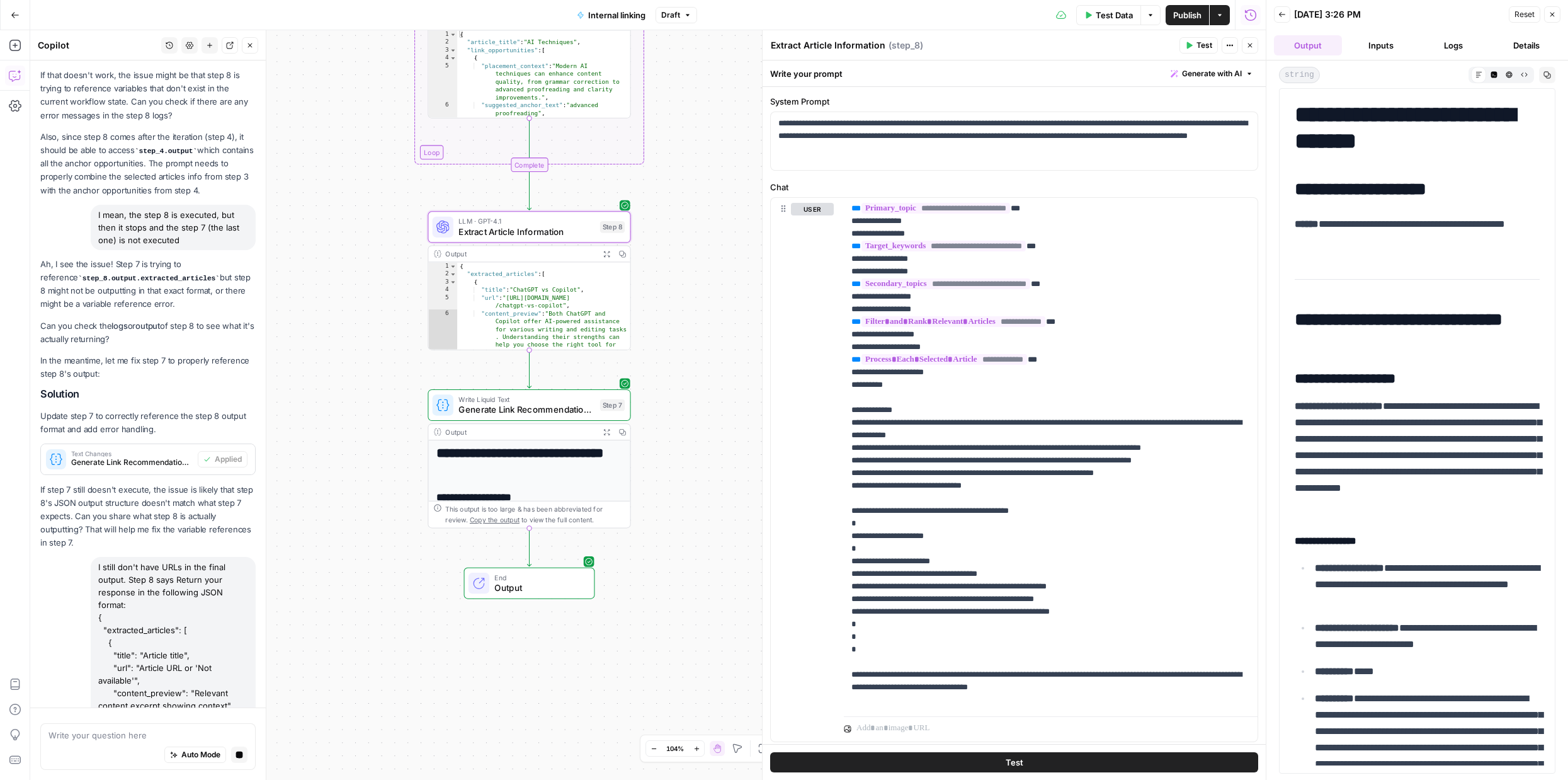
click at [559, 234] on span "Extract Article Information" at bounding box center [527, 231] width 136 height 13
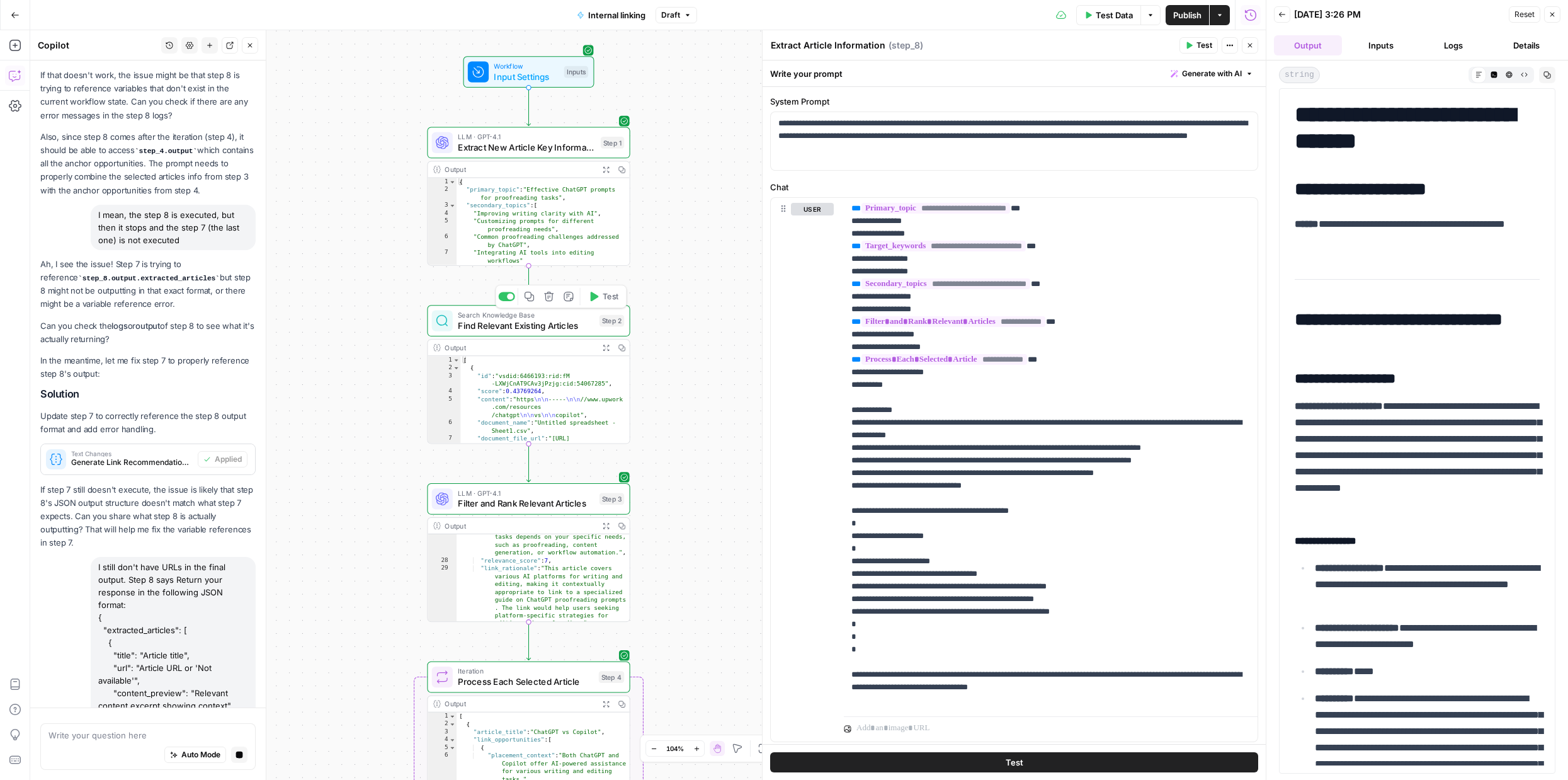
click at [552, 328] on span "Find Relevant Existing Articles" at bounding box center [526, 325] width 136 height 13
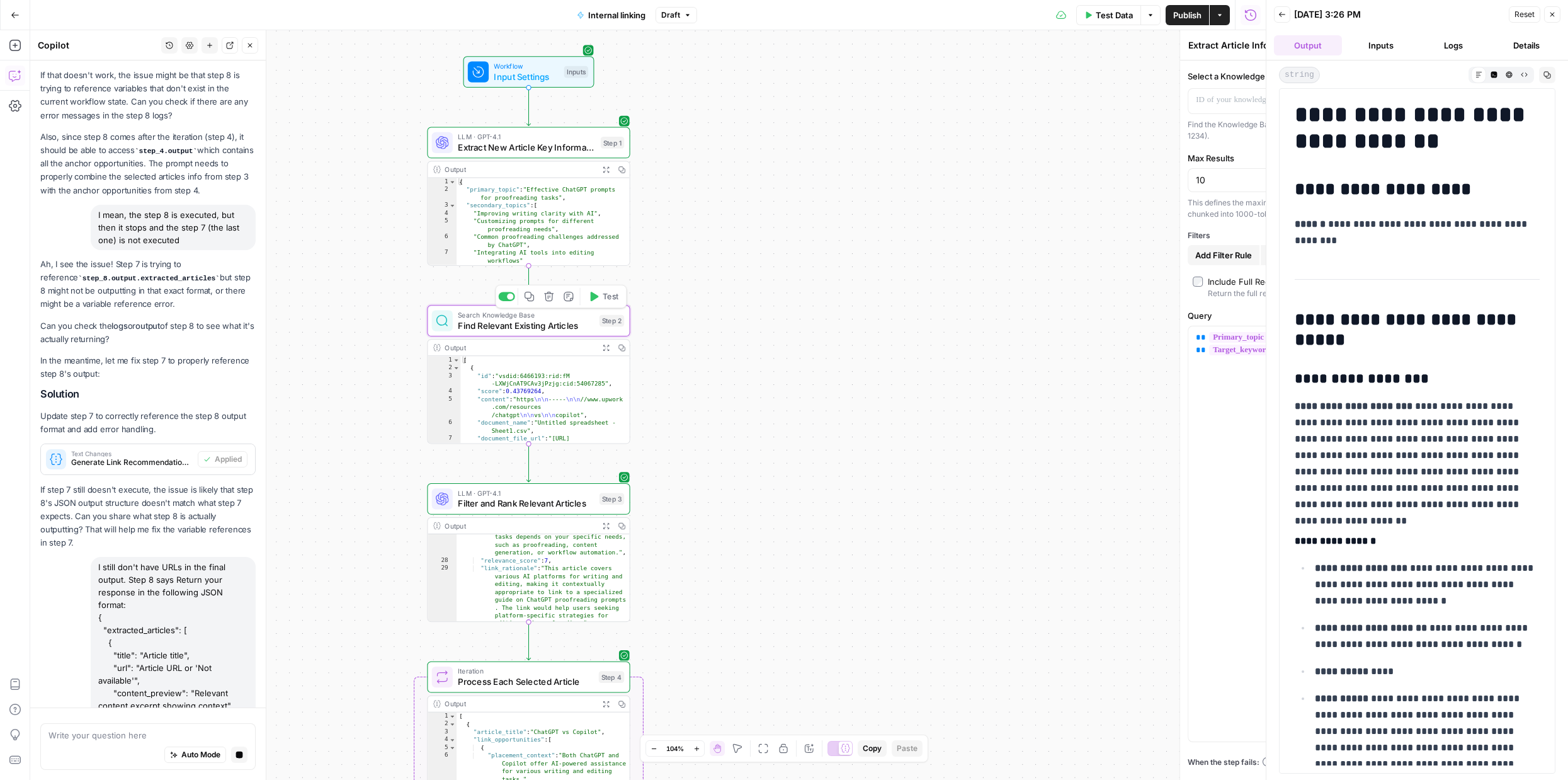
type textarea "Find Relevant Existing Articles"
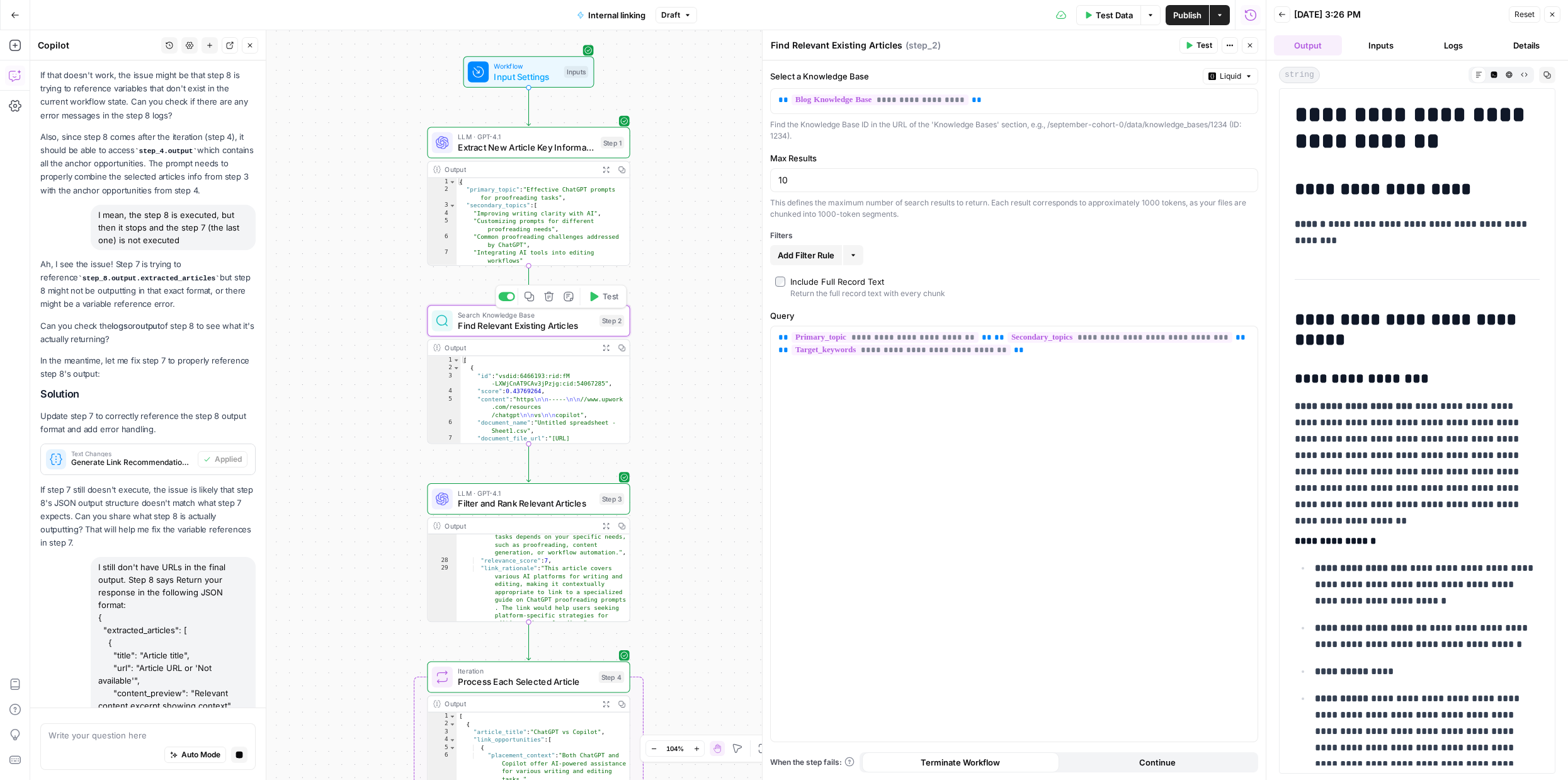
click at [552, 328] on span "Find Relevant Existing Articles" at bounding box center [526, 325] width 136 height 13
click at [1452, 49] on button "Logs" at bounding box center [1454, 45] width 68 height 20
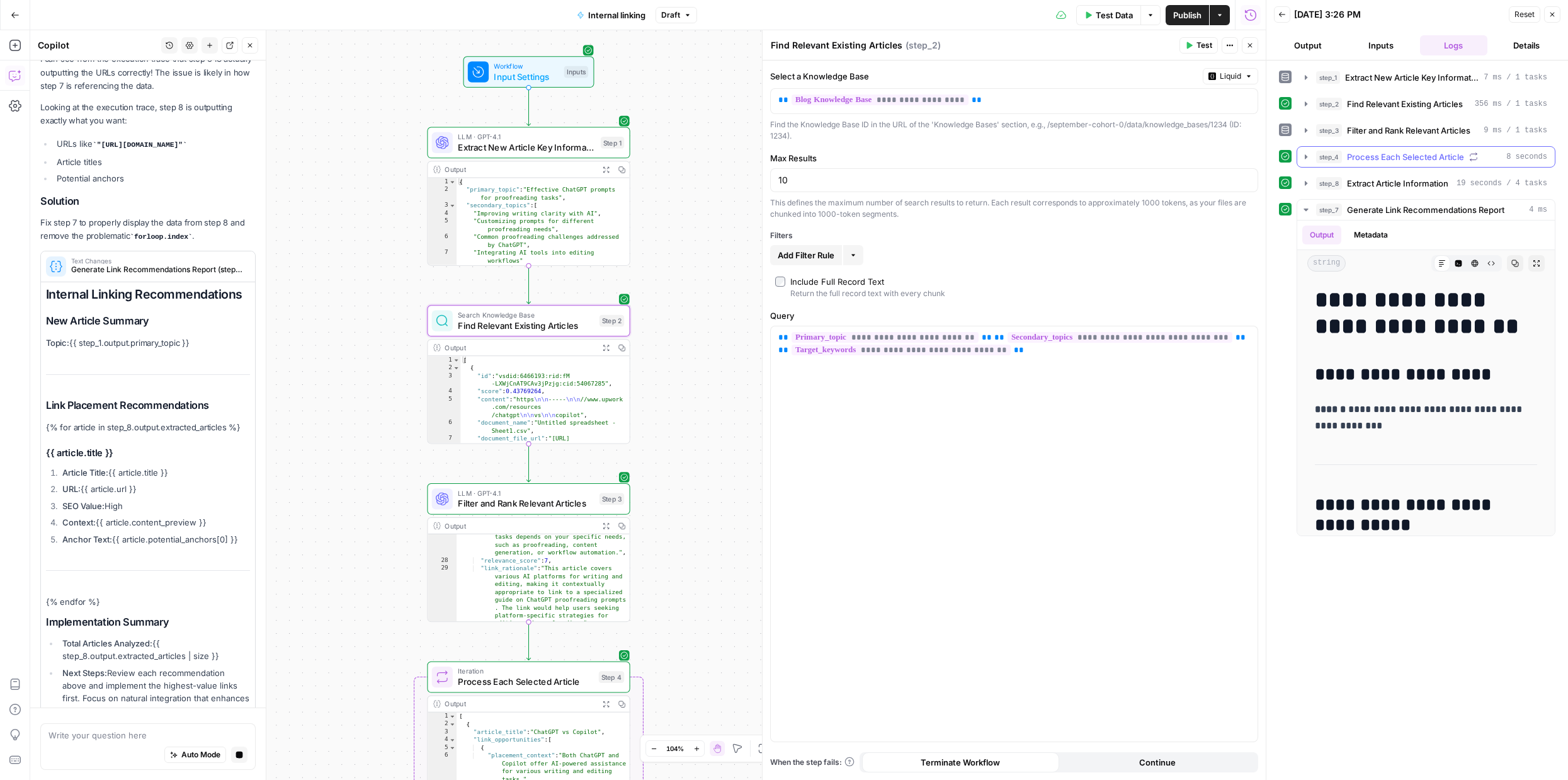
click at [1301, 156] on icon "button" at bounding box center [1305, 156] width 10 height 10
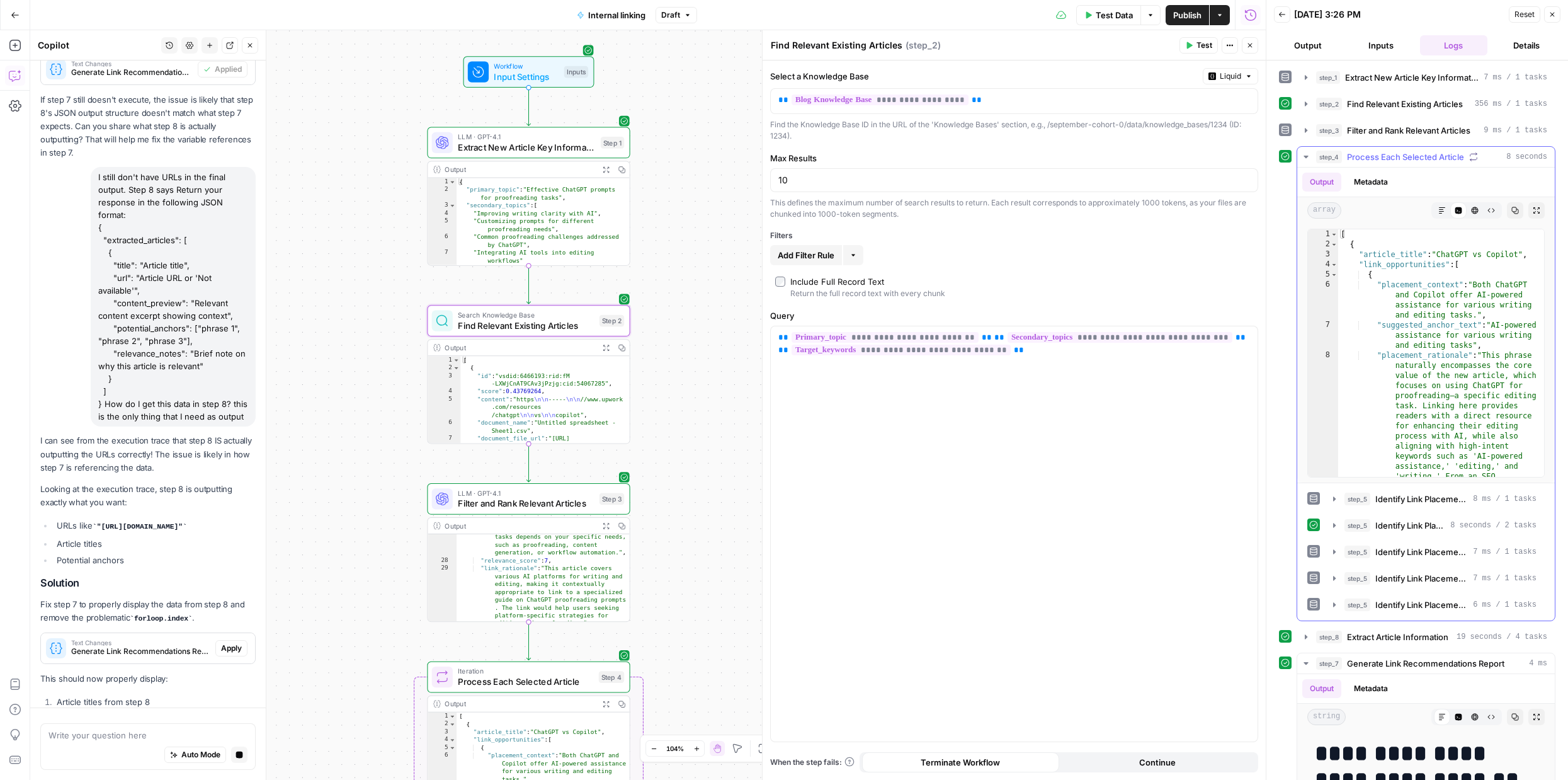
click at [1301, 156] on icon "button" at bounding box center [1305, 156] width 10 height 10
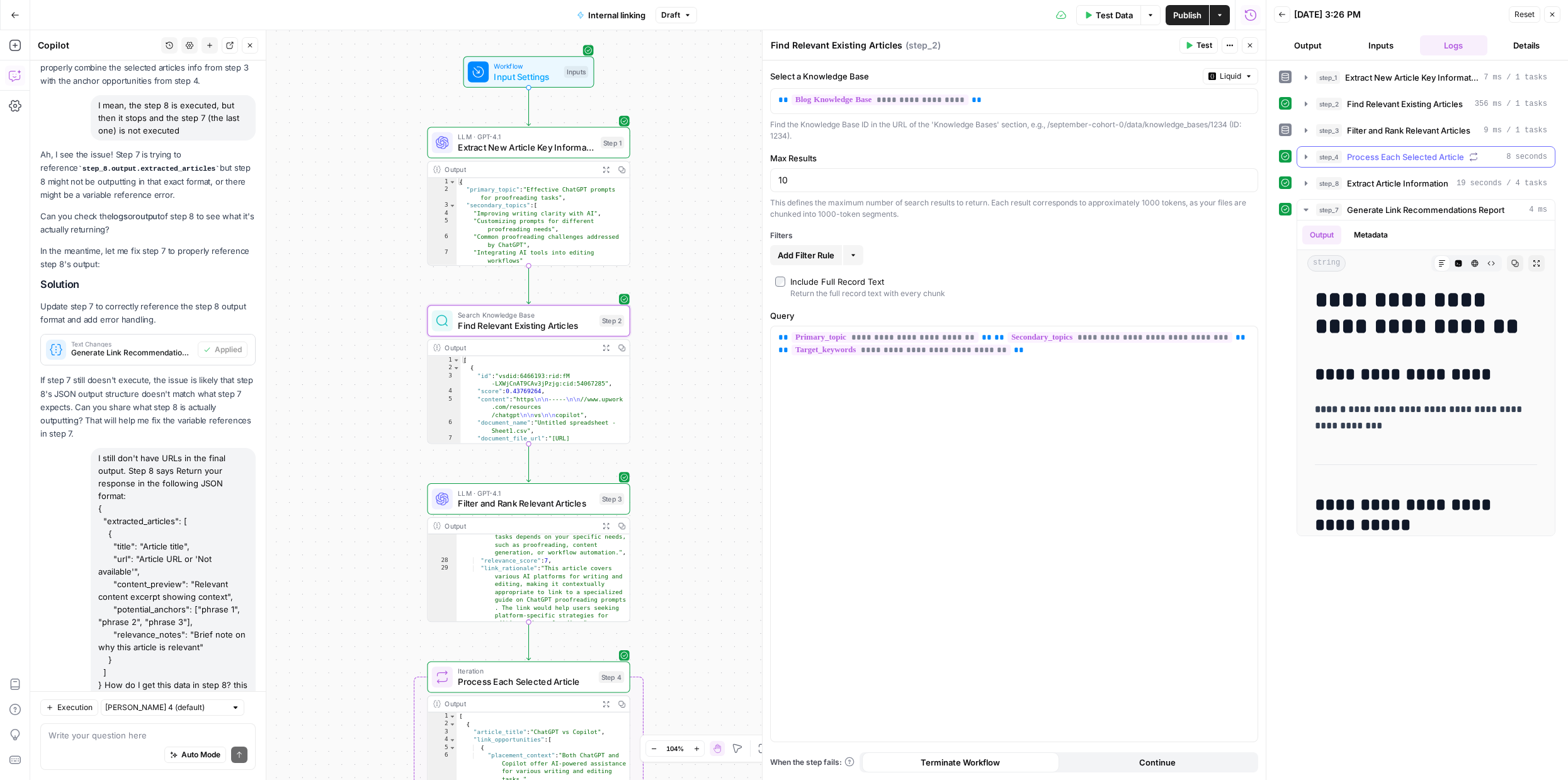
scroll to position [8343, 0]
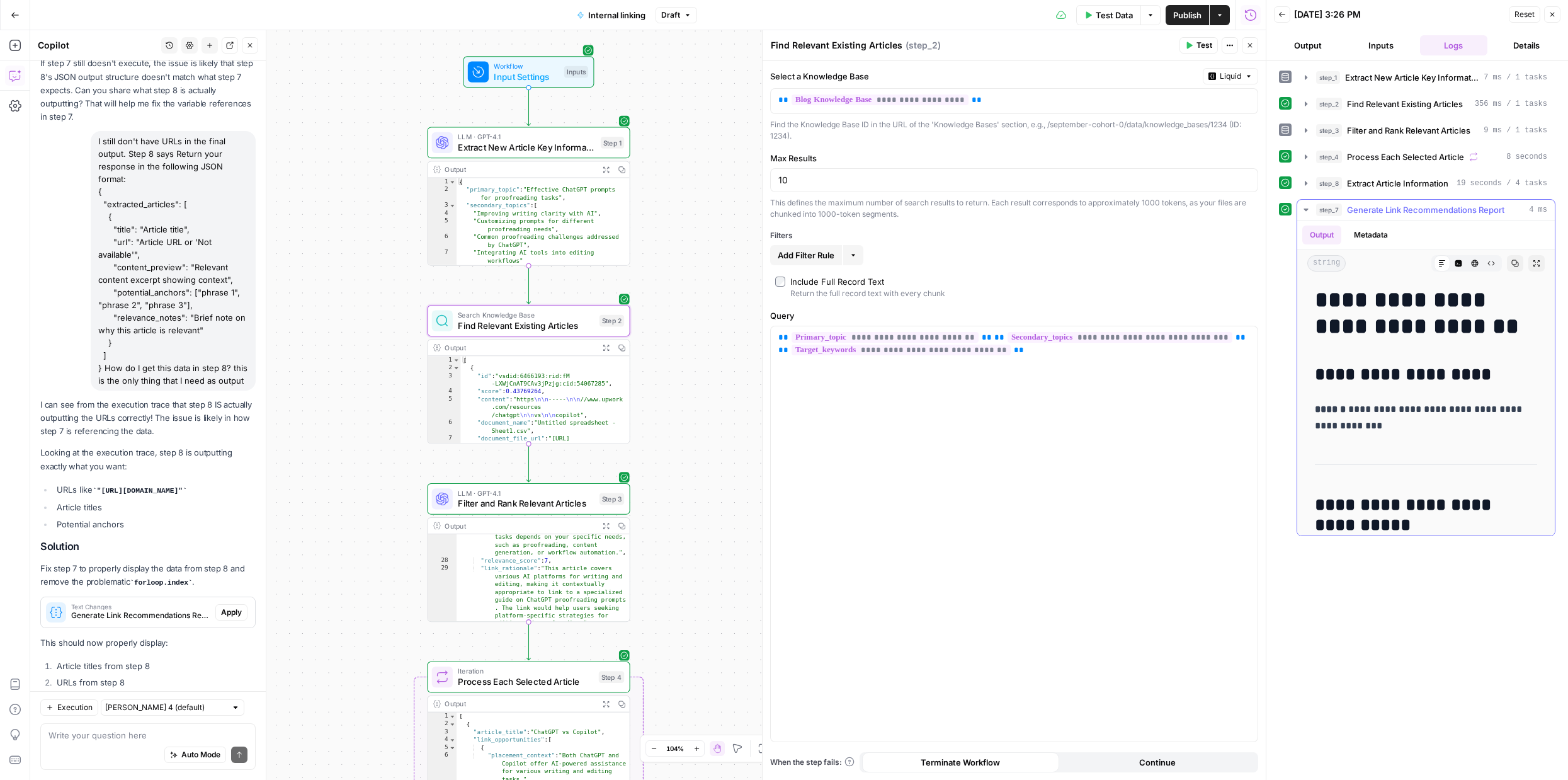
click at [1305, 210] on icon "button" at bounding box center [1305, 209] width 4 height 2
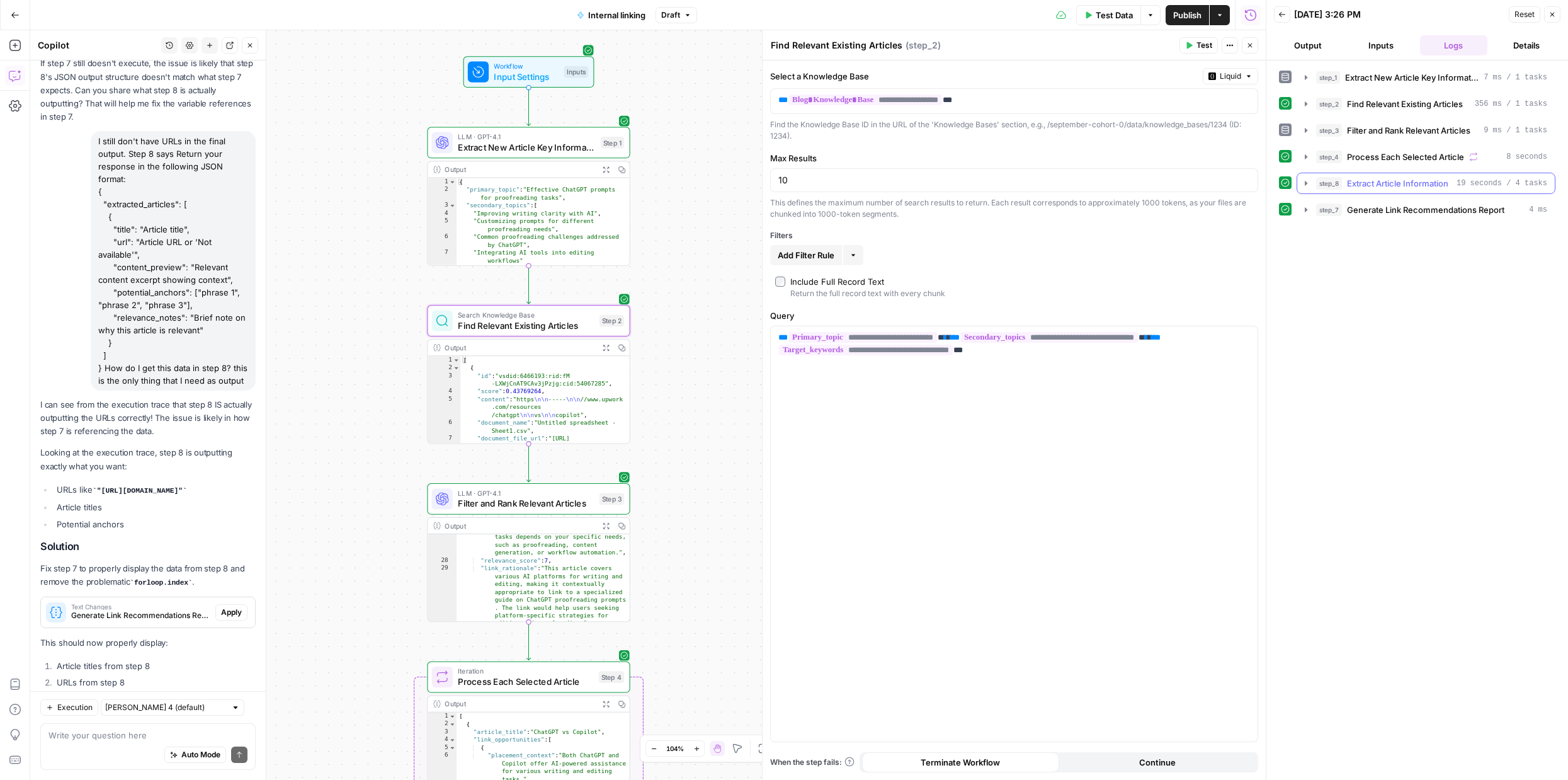
click at [1304, 185] on icon "button" at bounding box center [1305, 183] width 10 height 10
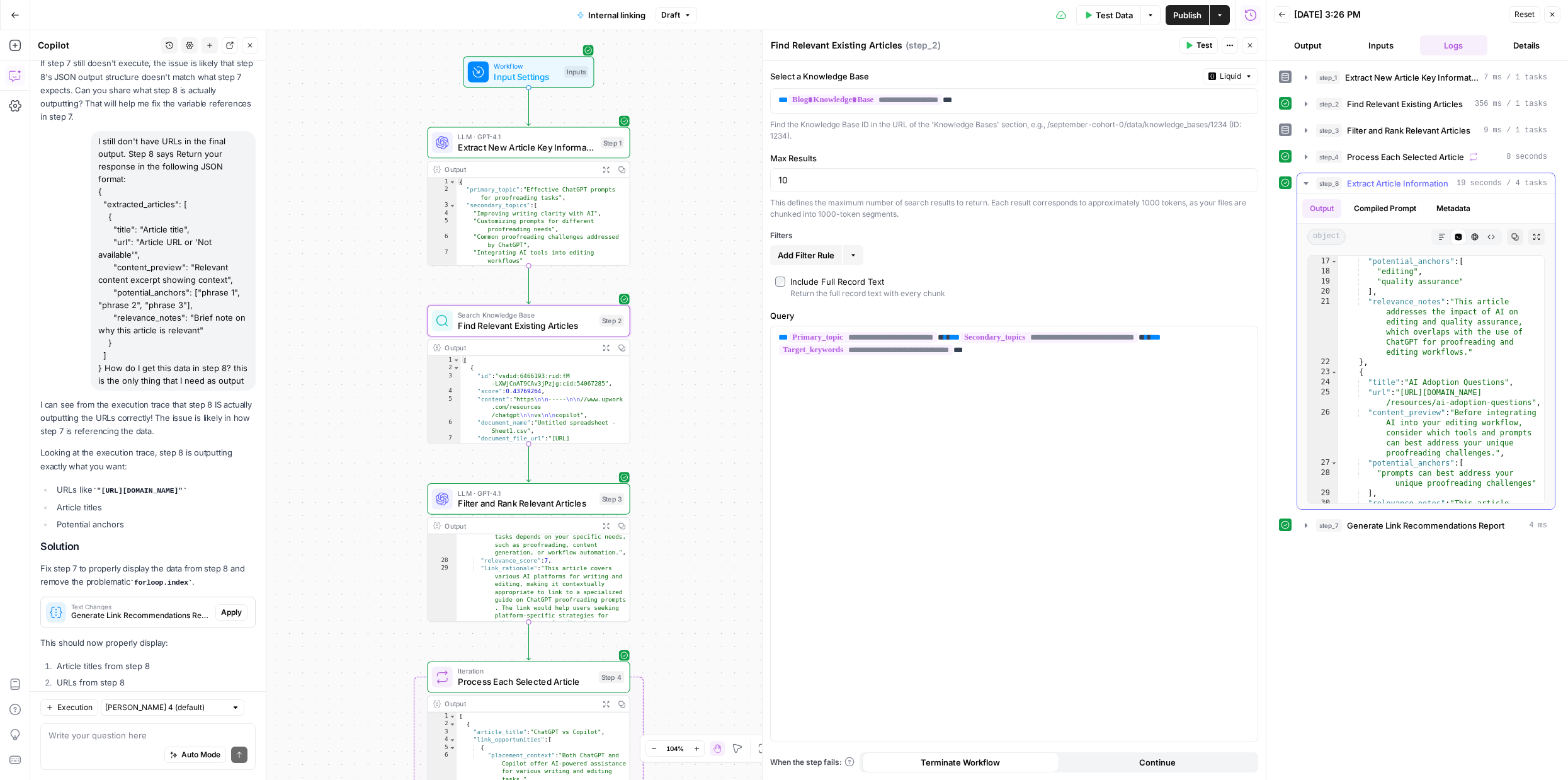
scroll to position [366, 0]
drag, startPoint x: 1403, startPoint y: 389, endPoint x: 1528, endPoint y: 397, distance: 125.3
click at [1528, 397] on div ""potential_anchors" : [ "editing" , "quality assurance" ] , "relevance_notes" :…" at bounding box center [1441, 417] width 206 height 328
drag, startPoint x: 1384, startPoint y: 471, endPoint x: 1492, endPoint y: 478, distance: 108.2
click at [1492, 478] on div ""potential_anchors" : [ "editing" , "quality assurance" ] , "relevance_notes" :…" at bounding box center [1441, 417] width 206 height 328
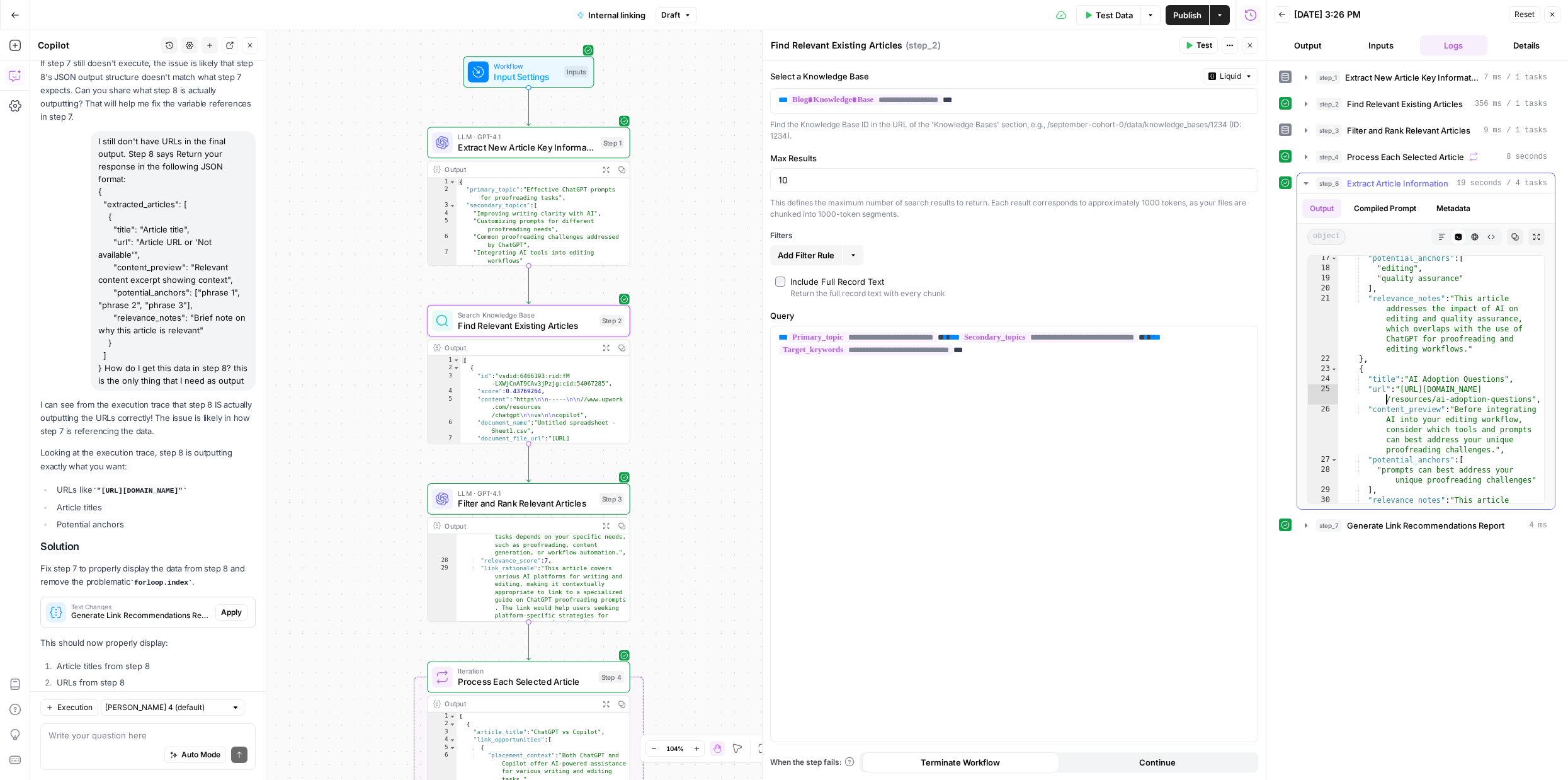
click at [1378, 397] on div ""potential_anchors" : [ "editing" , "quality assurance" ] , "relevance_notes" :…" at bounding box center [1441, 417] width 206 height 328
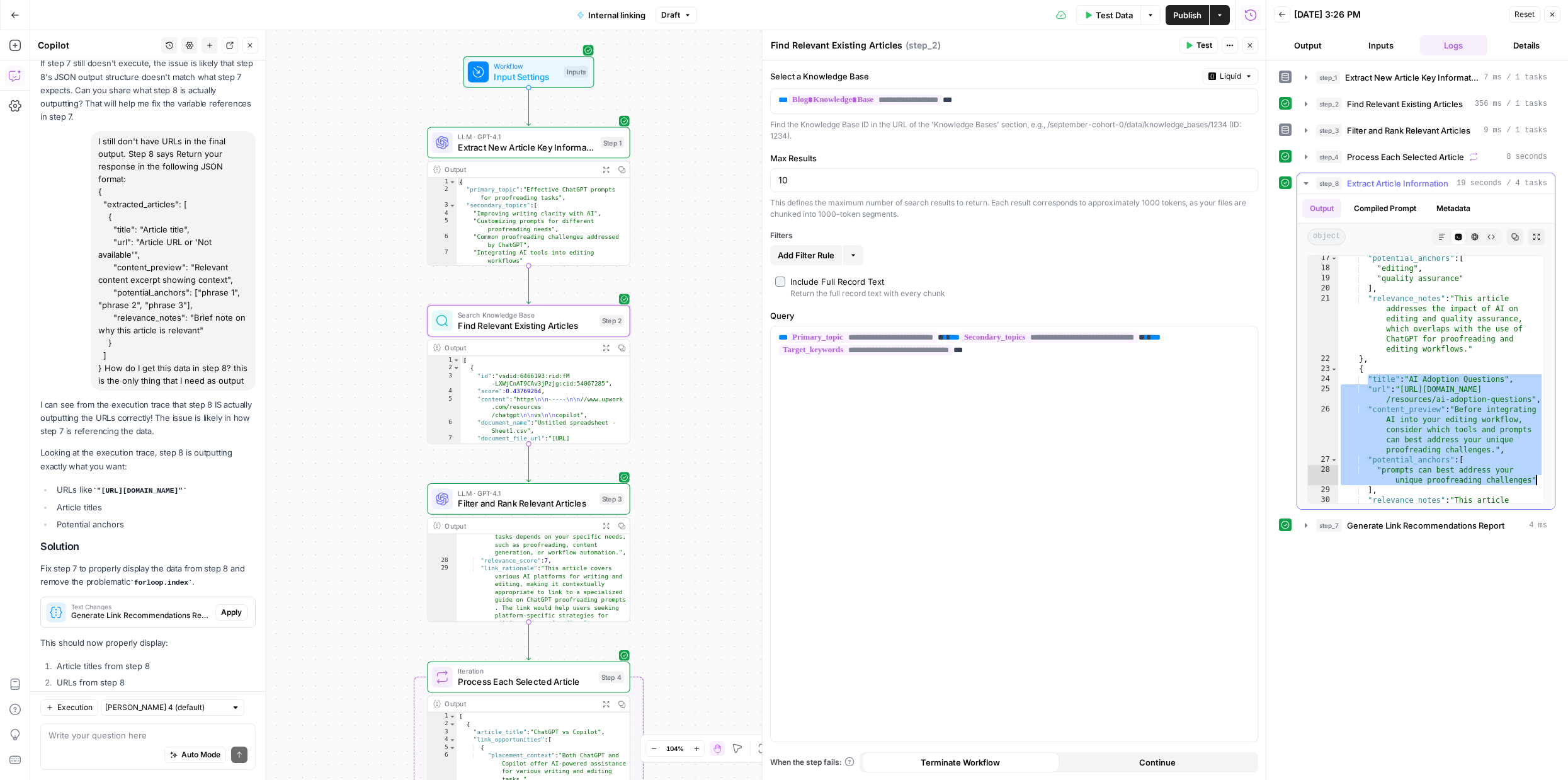
drag, startPoint x: 1367, startPoint y: 379, endPoint x: 1540, endPoint y: 478, distance: 199.3
click at [1540, 478] on div "**********" at bounding box center [1425, 379] width 237 height 249
click at [1540, 478] on div at bounding box center [1537, 444] width 13 height 1108
drag, startPoint x: 1365, startPoint y: 378, endPoint x: 1540, endPoint y: 477, distance: 201.1
click at [1540, 478] on div "**********" at bounding box center [1425, 379] width 237 height 249
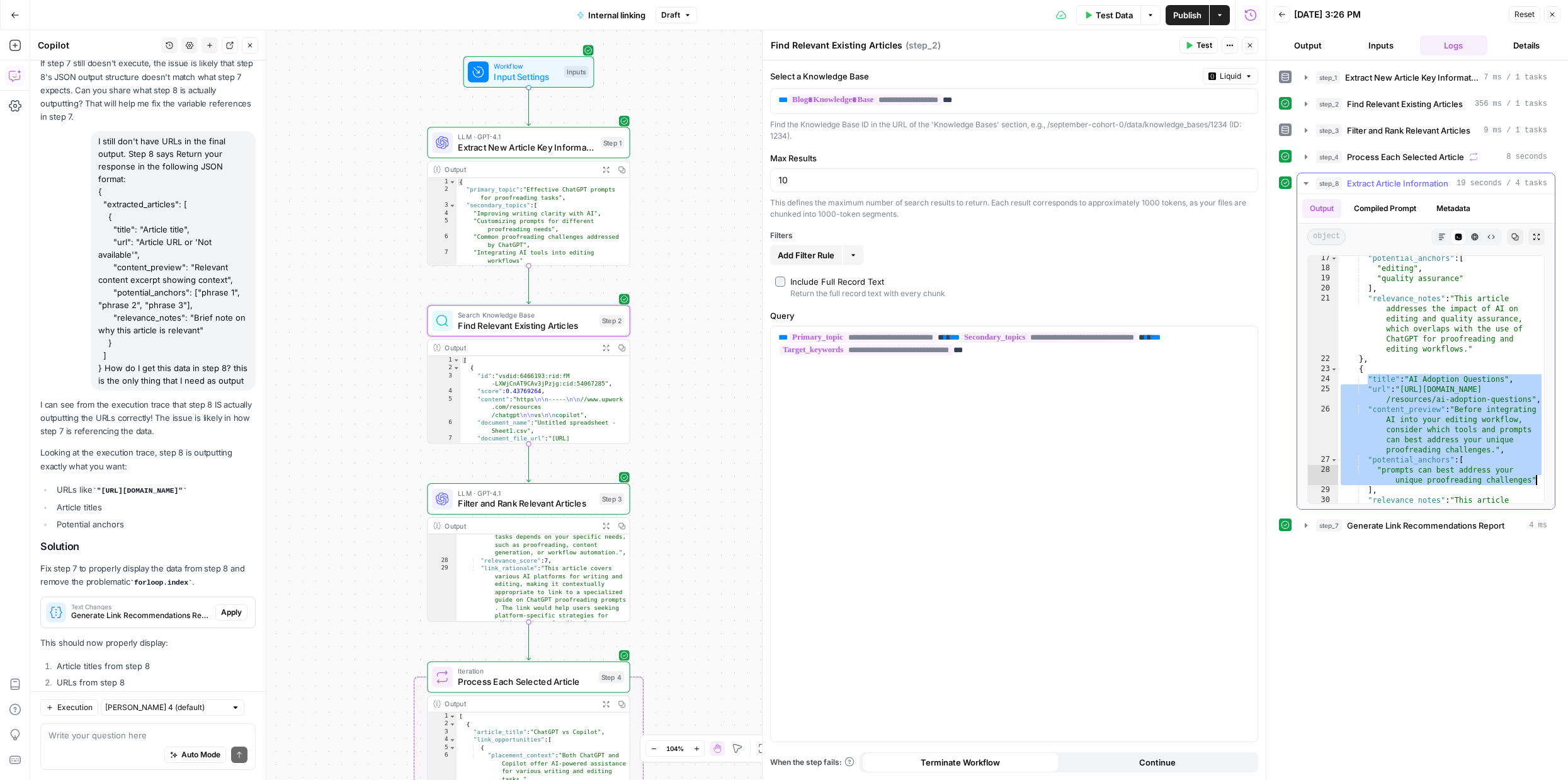
type textarea "**********"
click at [86, 752] on div "Auto Mode Send" at bounding box center [148, 755] width 199 height 28
paste textarea ""title": "AI Adoption Questions", "url": "[URL][DOMAIN_NAME]", "content_preview…"
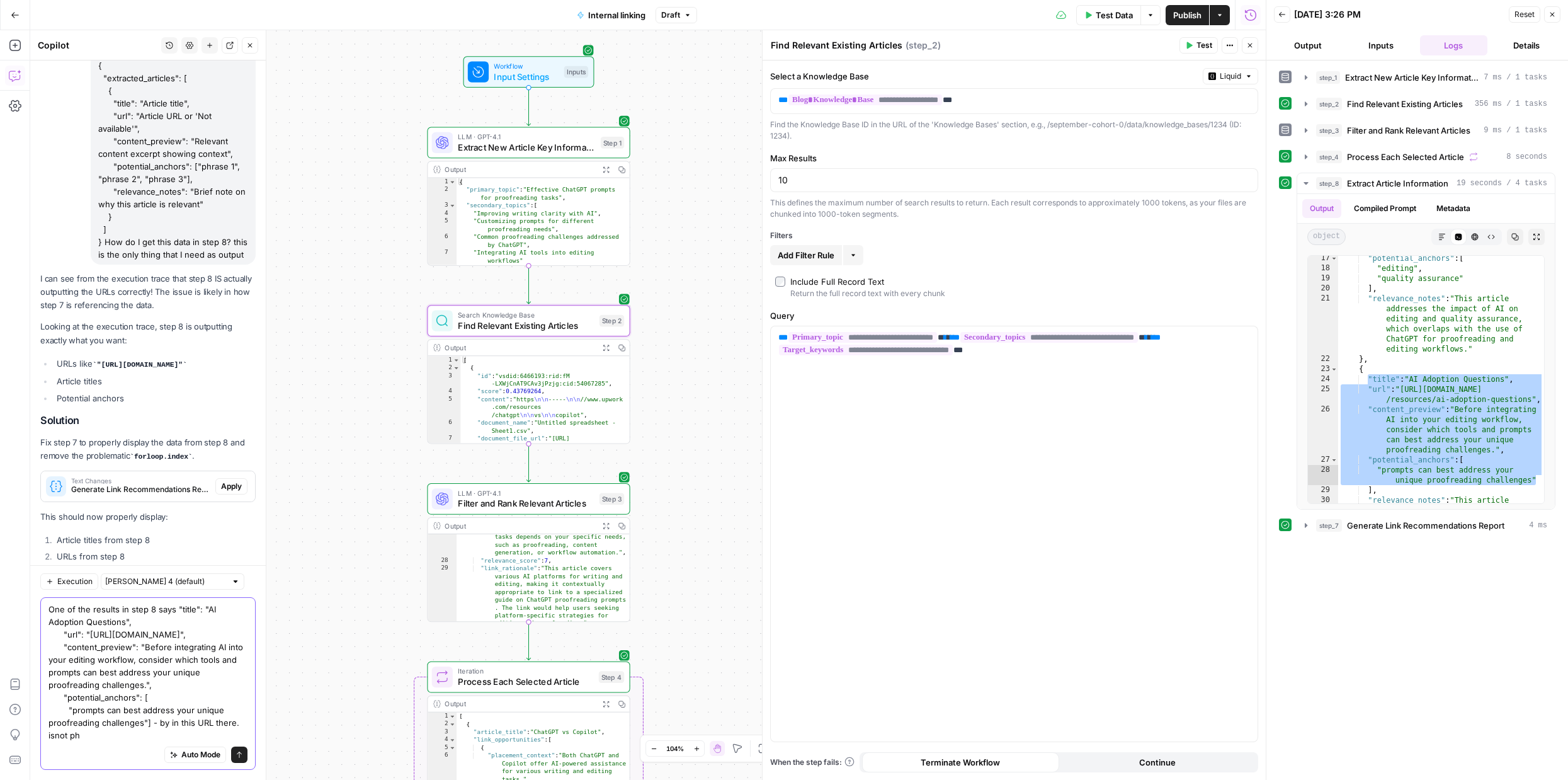
scroll to position [8482, 0]
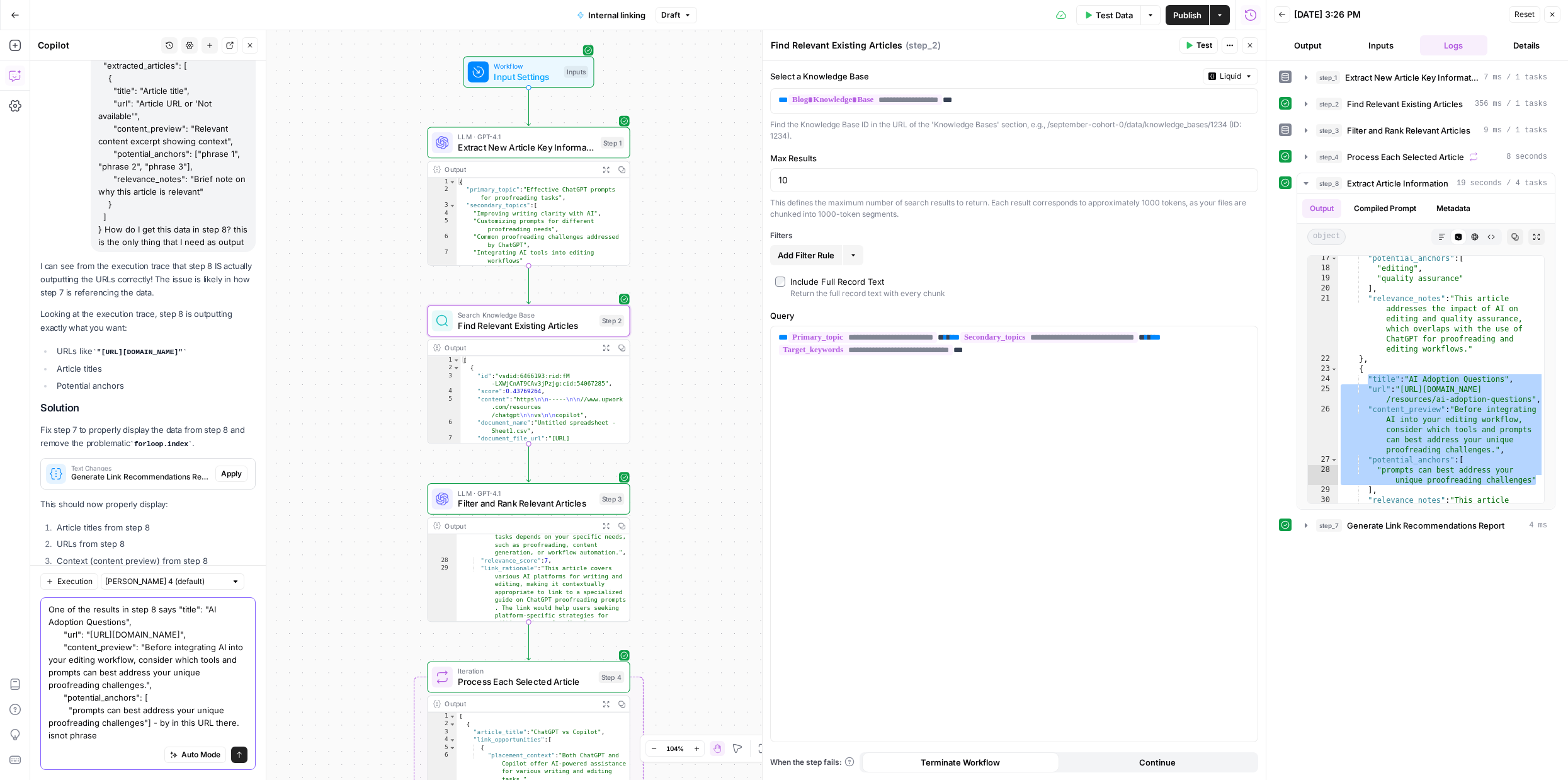
click at [55, 735] on textarea "One of the results in step 8 says "title": "AI Adoption Questions", "url": "[UR…" at bounding box center [148, 672] width 199 height 139
drag, startPoint x: 75, startPoint y: 712, endPoint x: 139, endPoint y: 716, distance: 64.1
click at [139, 716] on textarea "One of the results in step 8 says "title": "AI Adoption Questions", "url": "[UR…" at bounding box center [148, 672] width 199 height 139
click at [141, 722] on textarea "One of the results in step 8 says "title": "AI Adoption Questions", "url": "[UR…" at bounding box center [148, 672] width 199 height 139
drag, startPoint x: 142, startPoint y: 722, endPoint x: 71, endPoint y: 714, distance: 71.4
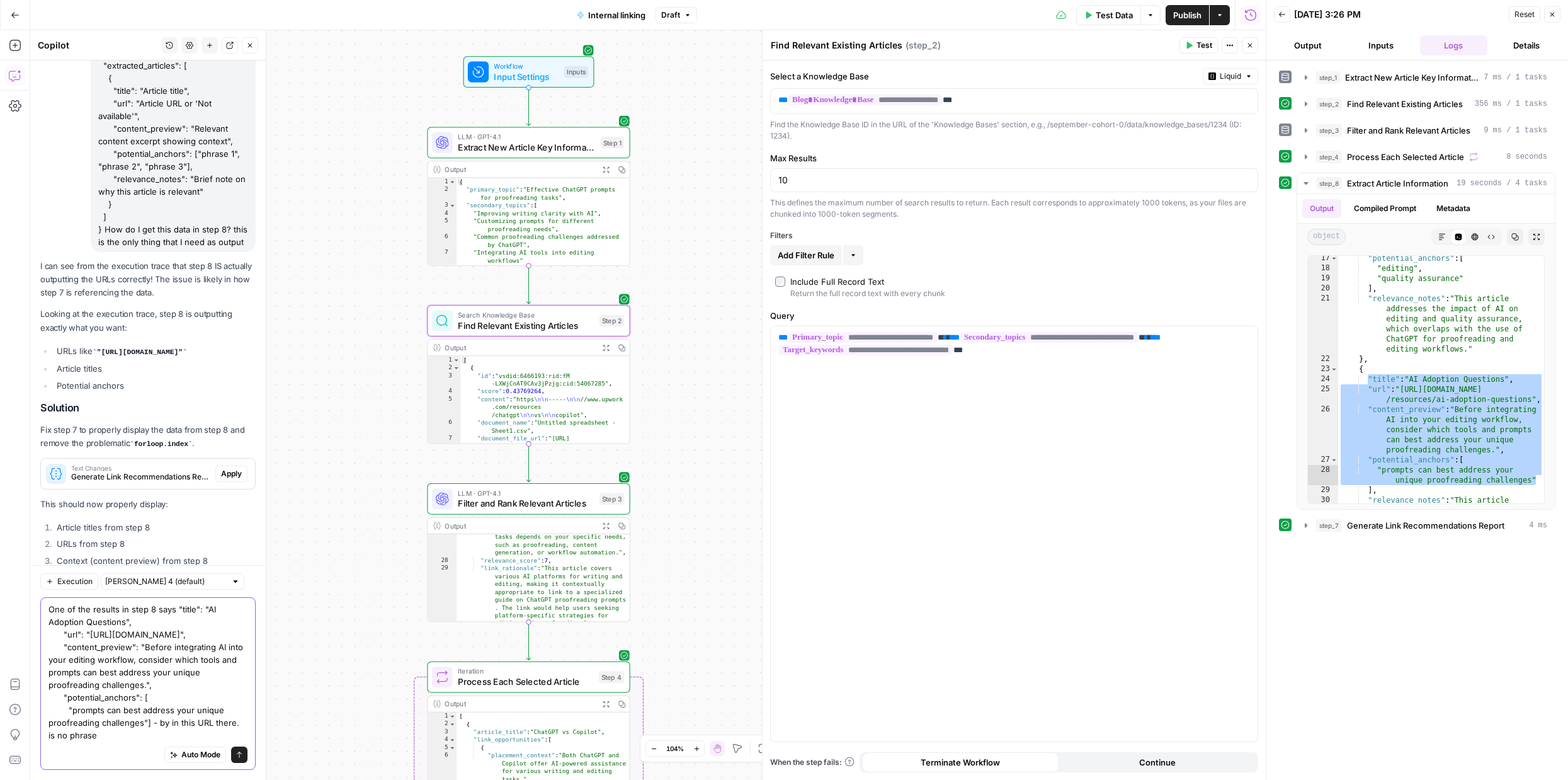
click at [71, 714] on textarea "One of the results in step 8 says "title": "AI Adoption Questions", "url": "[UR…" at bounding box center [148, 672] width 199 height 139
click at [121, 744] on div "Auto Mode Send" at bounding box center [148, 755] width 199 height 28
click at [122, 735] on textarea "One of the results in step 8 says "title": "AI Adoption Questions", "url": "[UR…" at bounding box center [148, 672] width 199 height 139
paste textarea "prompts can best address your unique proofreading challenges"
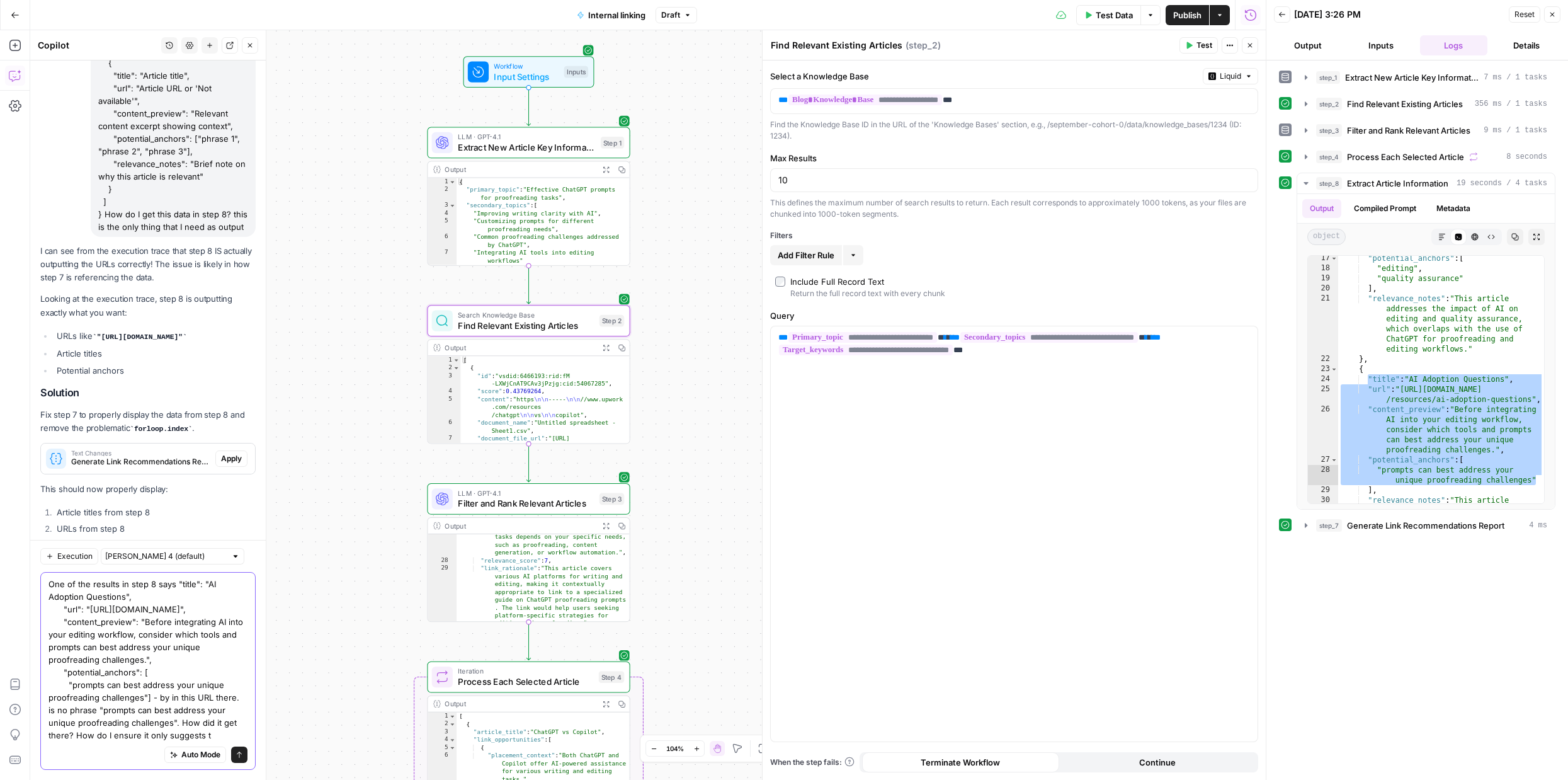
scroll to position [10, 0]
type textarea "One of the results in step 8 says "title": "AI Adoption Questions", "url": "[UR…"
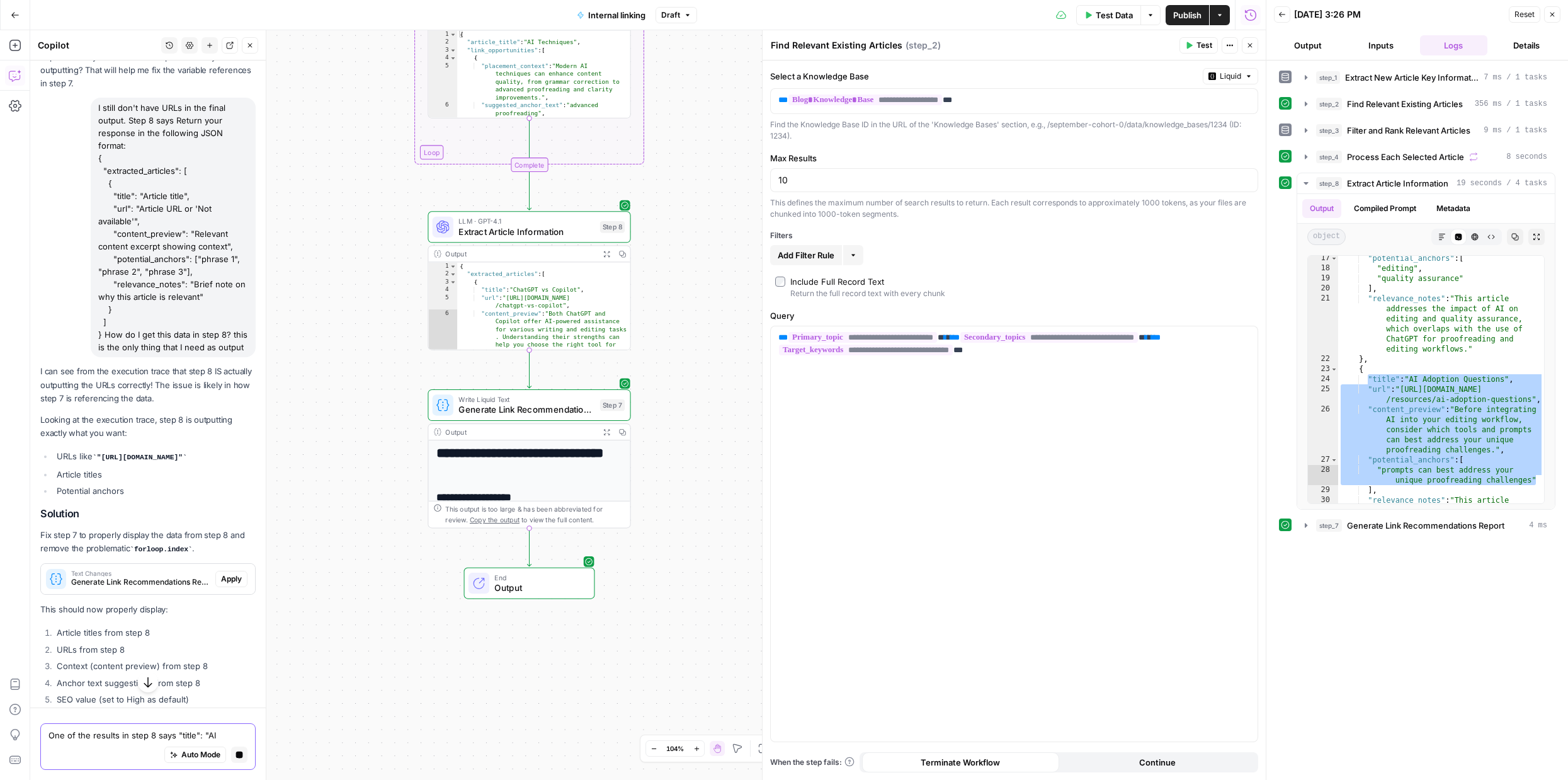
scroll to position [8106, 0]
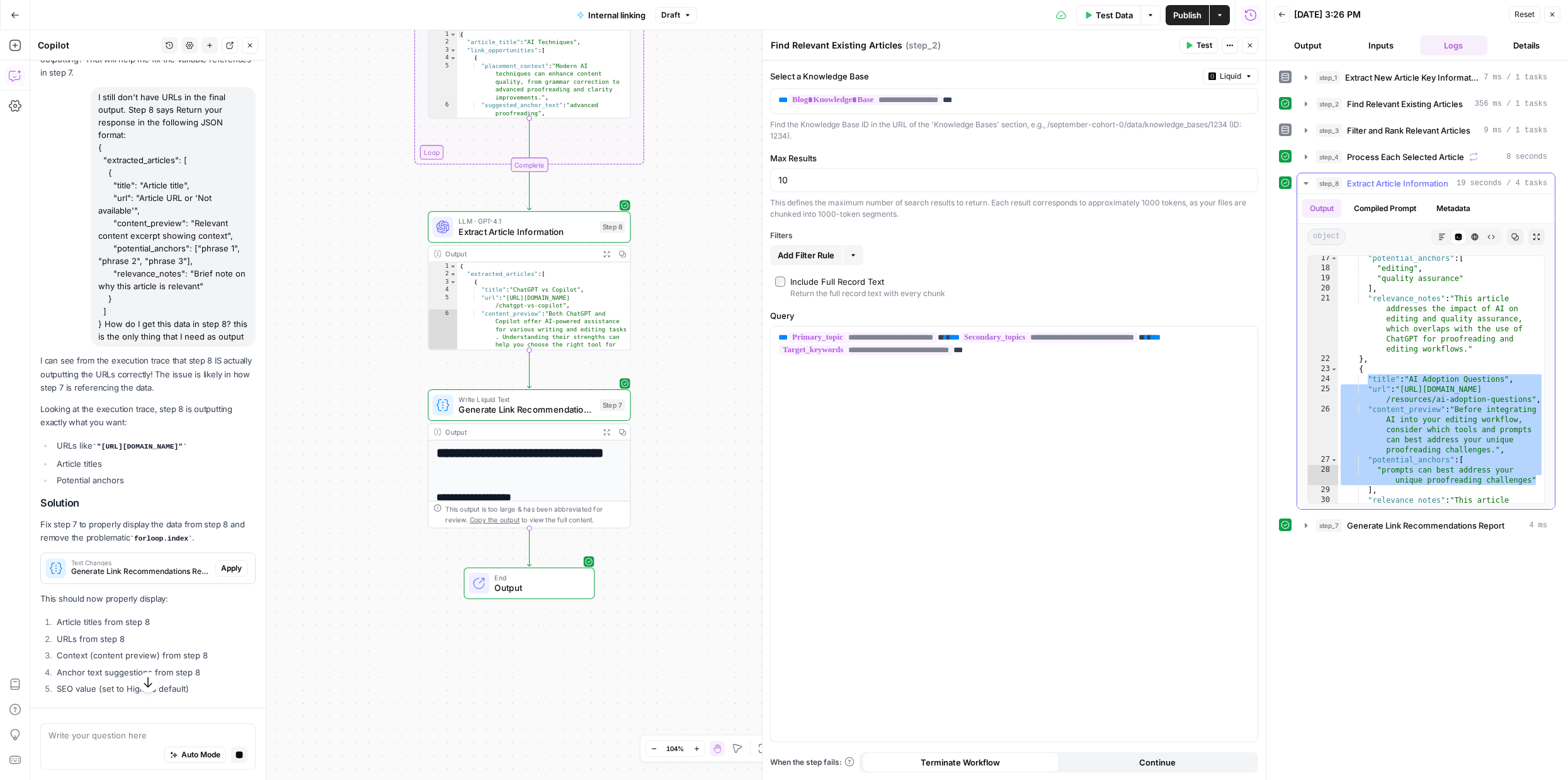
click at [1438, 379] on div ""potential_anchors" : [ "editing" , "quality assurance" ] , "relevance_notes" :…" at bounding box center [1441, 417] width 206 height 328
type textarea "**********"
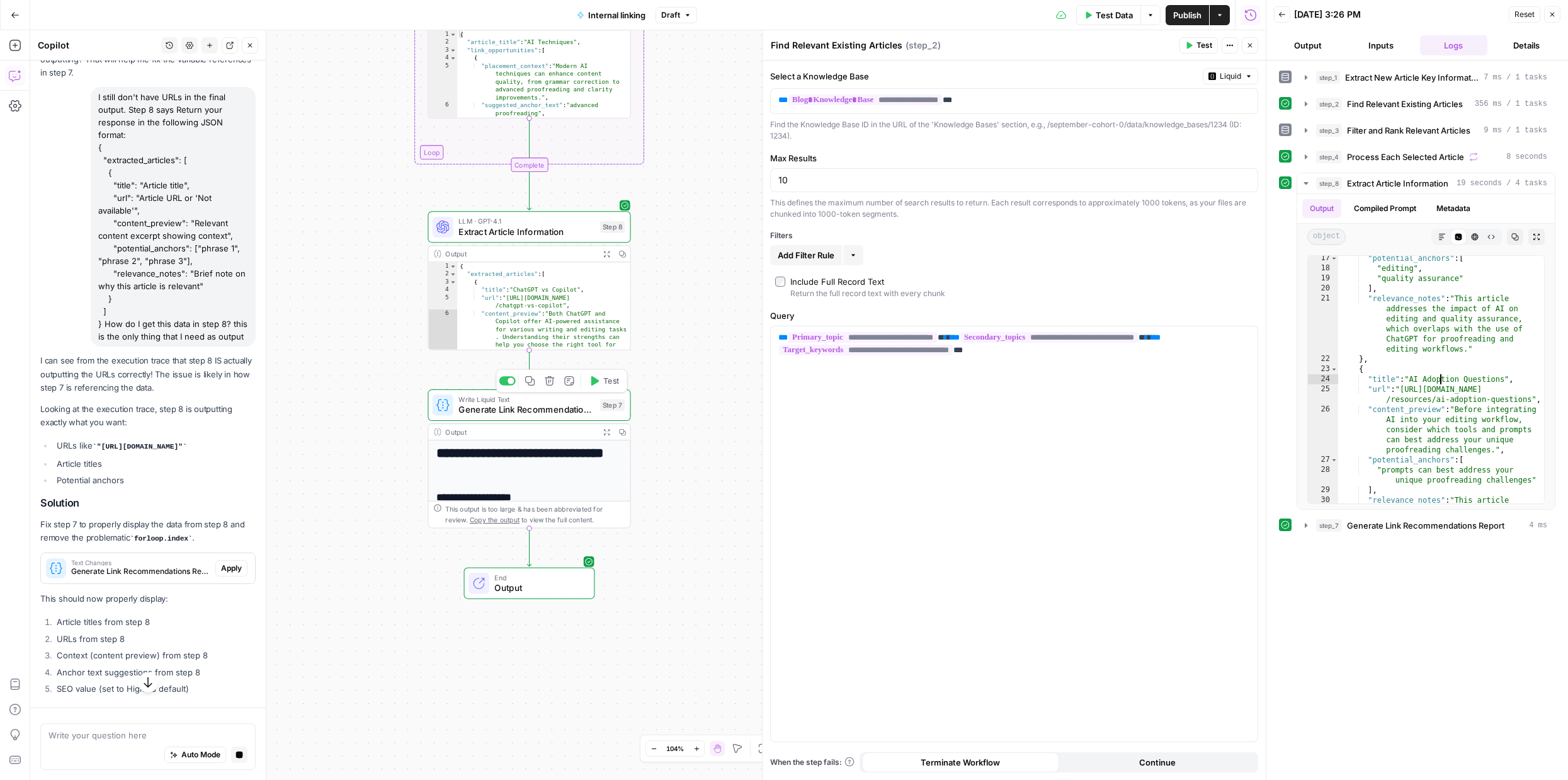
type textarea "**********"
click at [554, 272] on div "{ "extracted_articles" : [ { "title" : "ChatGPT vs Copilot" , "url" : "[URL][DO…" at bounding box center [544, 313] width 173 height 103
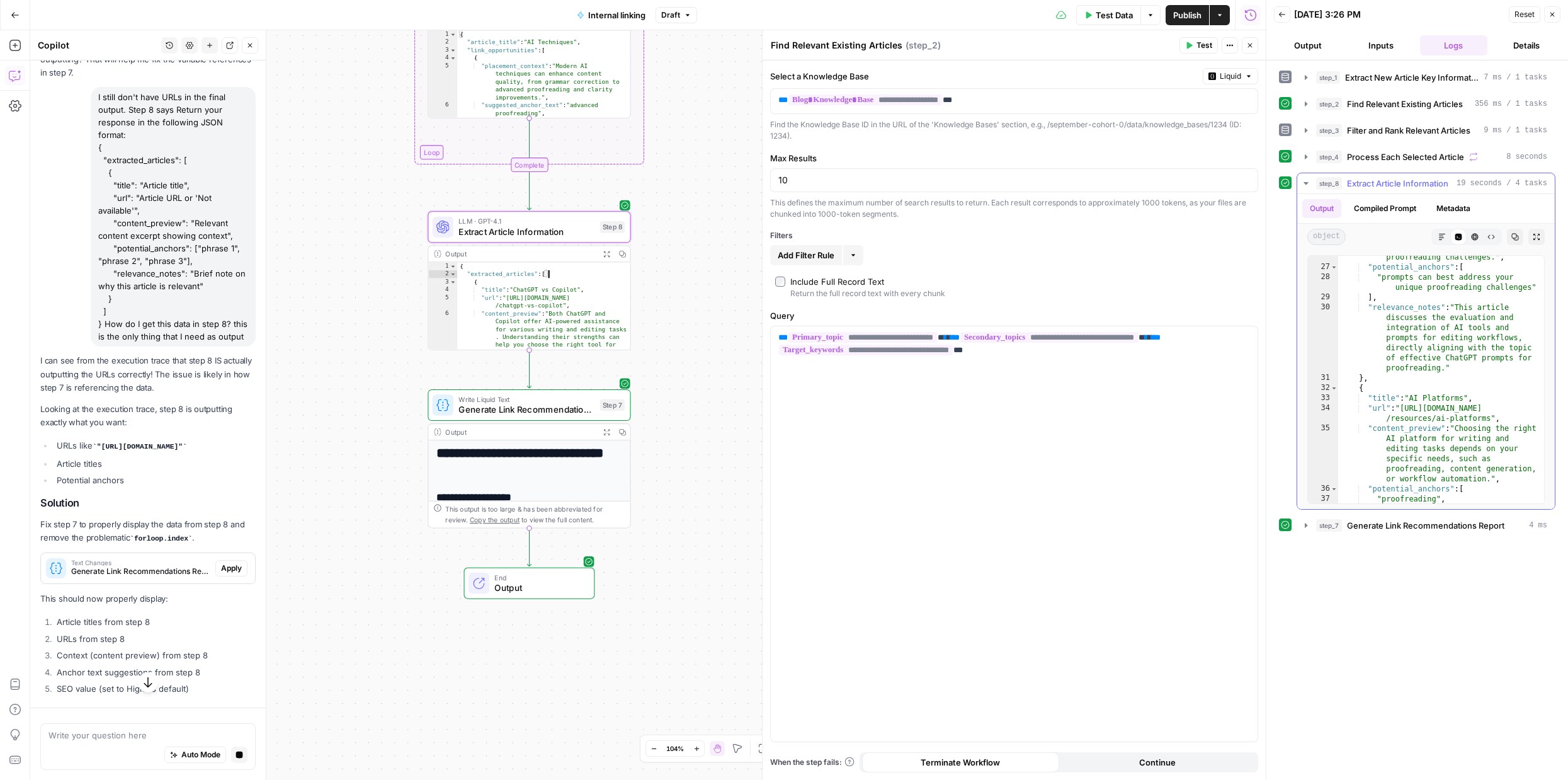
scroll to position [566, 0]
click at [572, 518] on div "This output is too large & has been abbreviated for review. Copy the output to …" at bounding box center [534, 515] width 179 height 21
click at [572, 471] on h1 "**********" at bounding box center [528, 461] width 186 height 31
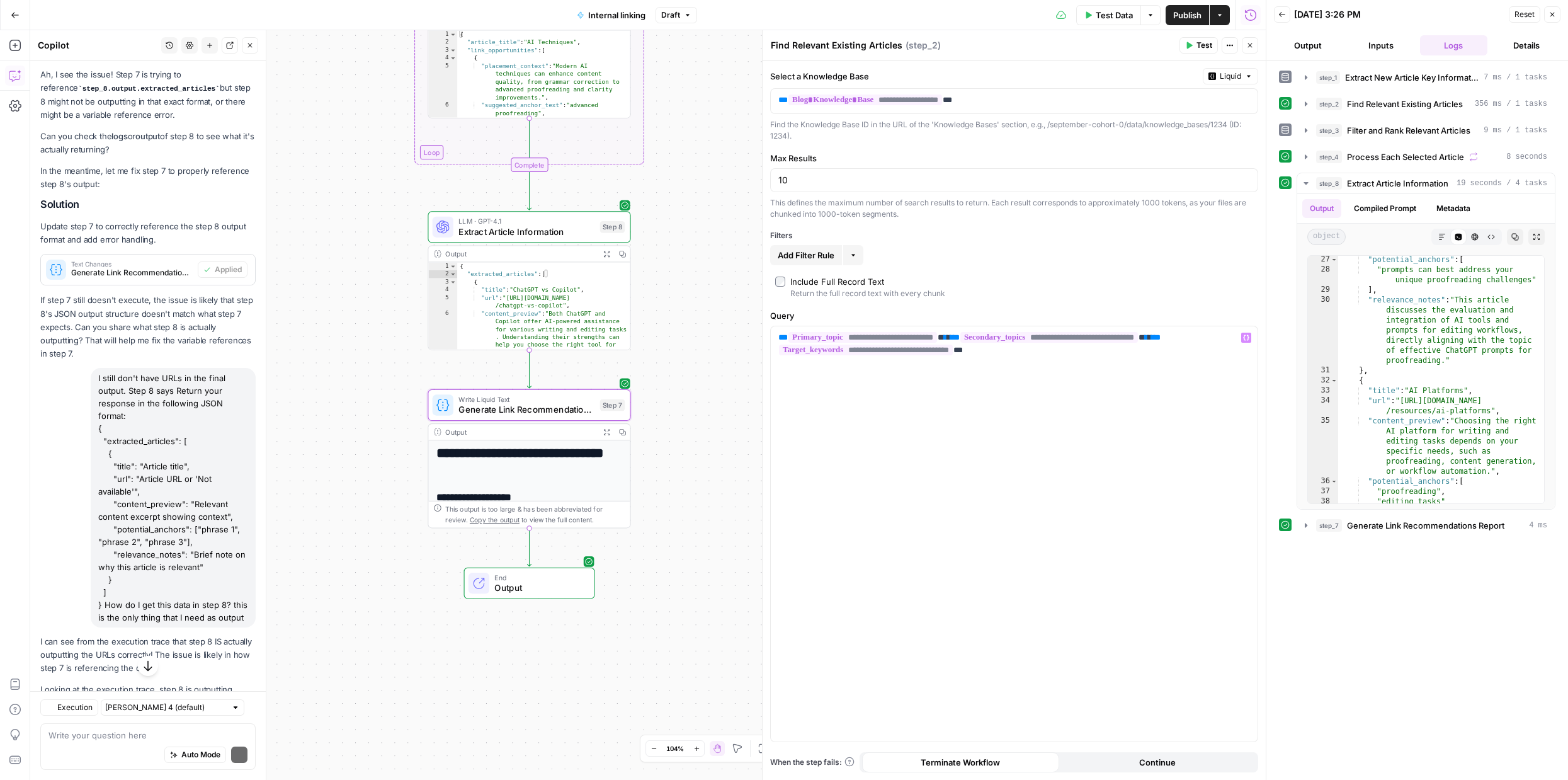
scroll to position [8386, 0]
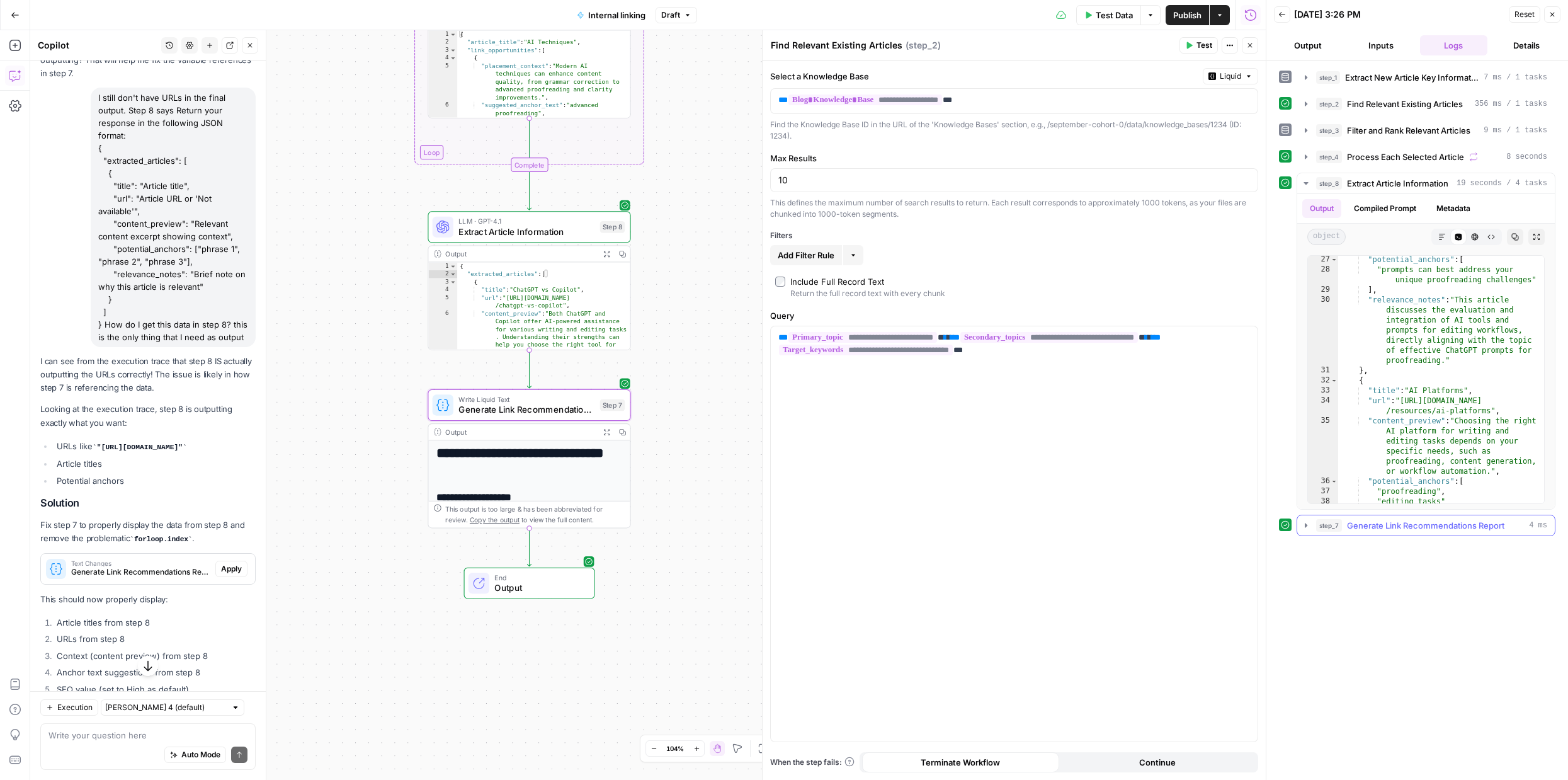
click at [1302, 524] on icon "button" at bounding box center [1305, 525] width 10 height 10
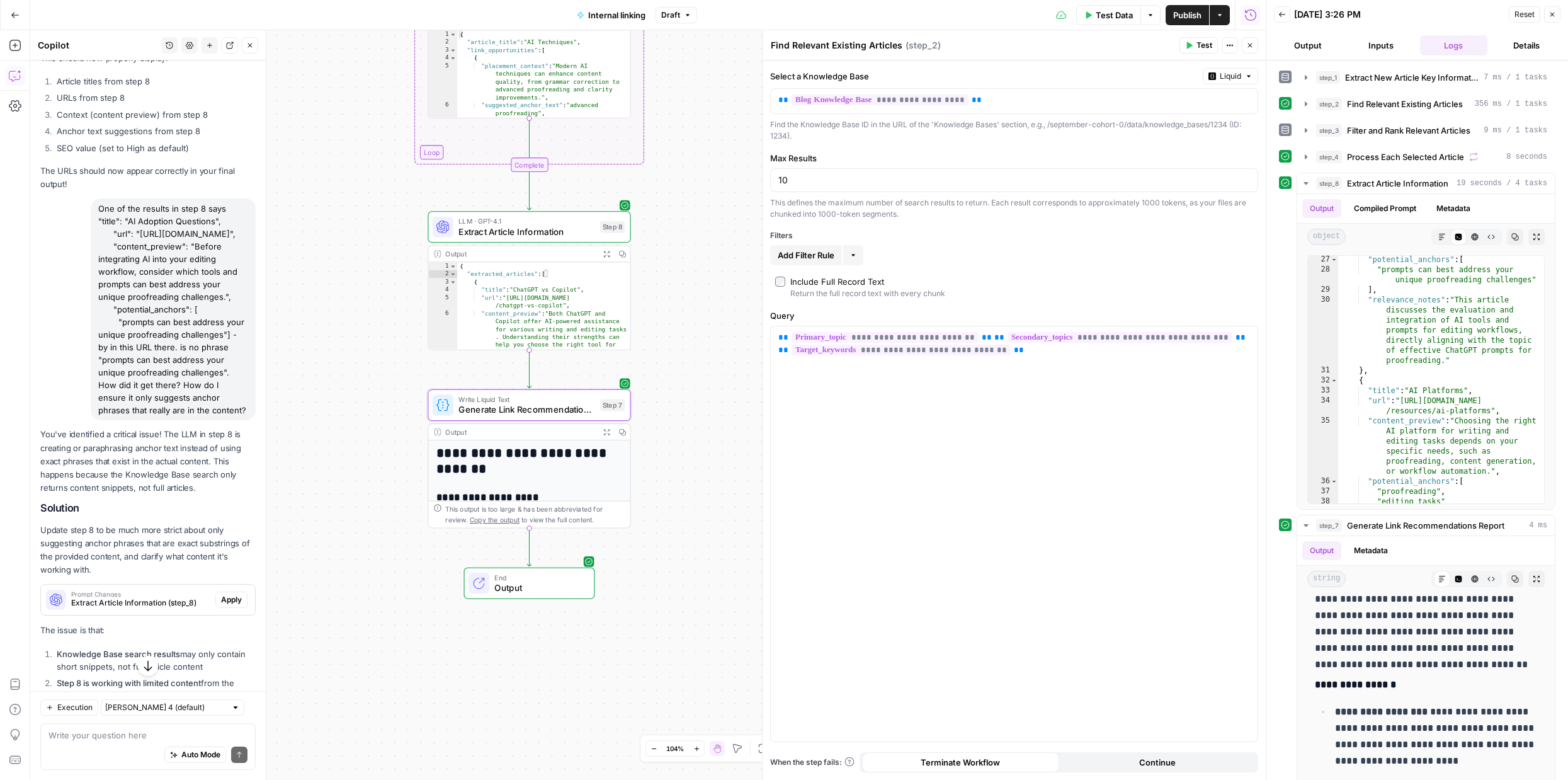
scroll to position [9019, 0]
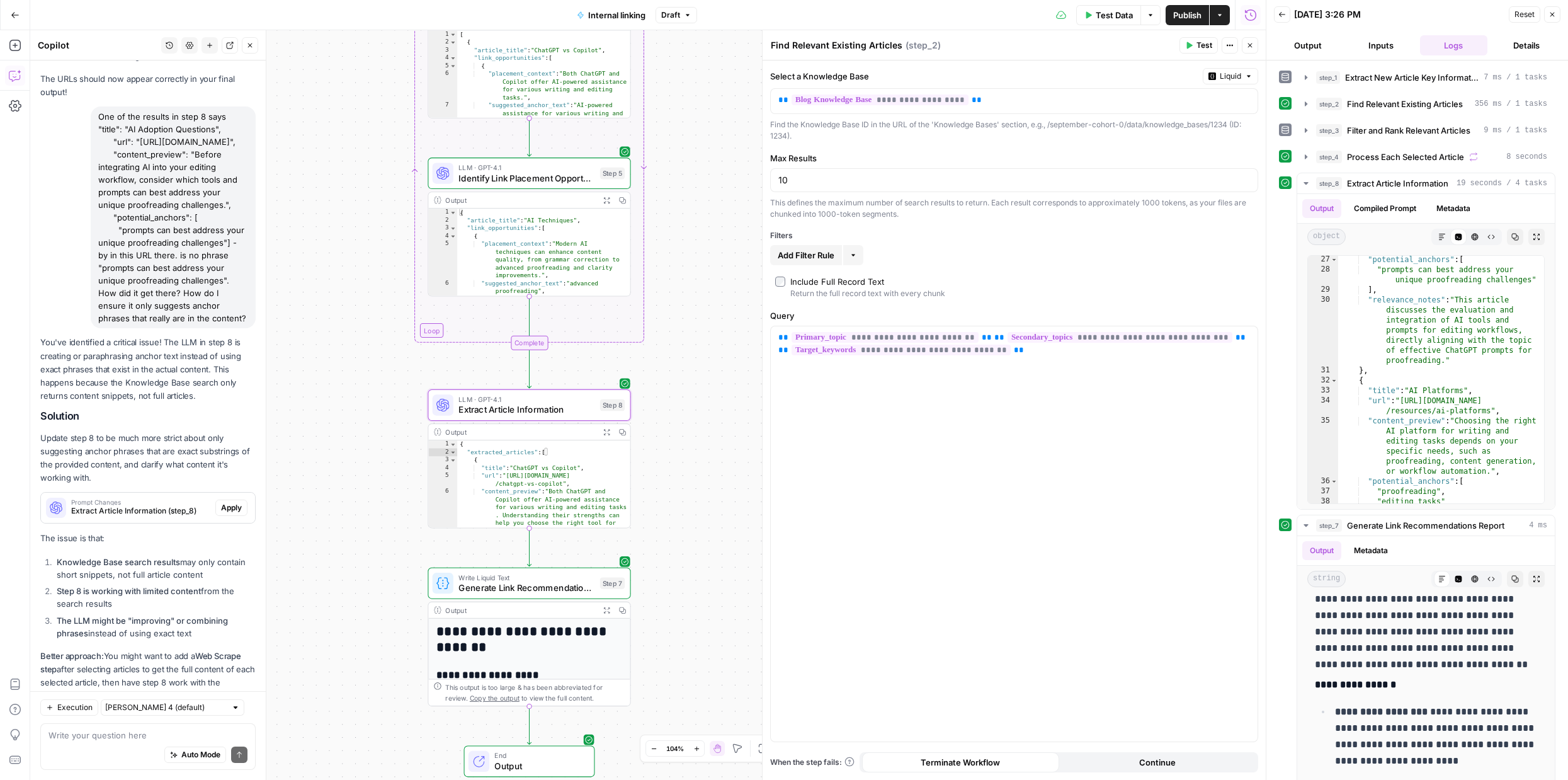
click at [237, 502] on span "Apply" at bounding box center [232, 508] width 21 height 11
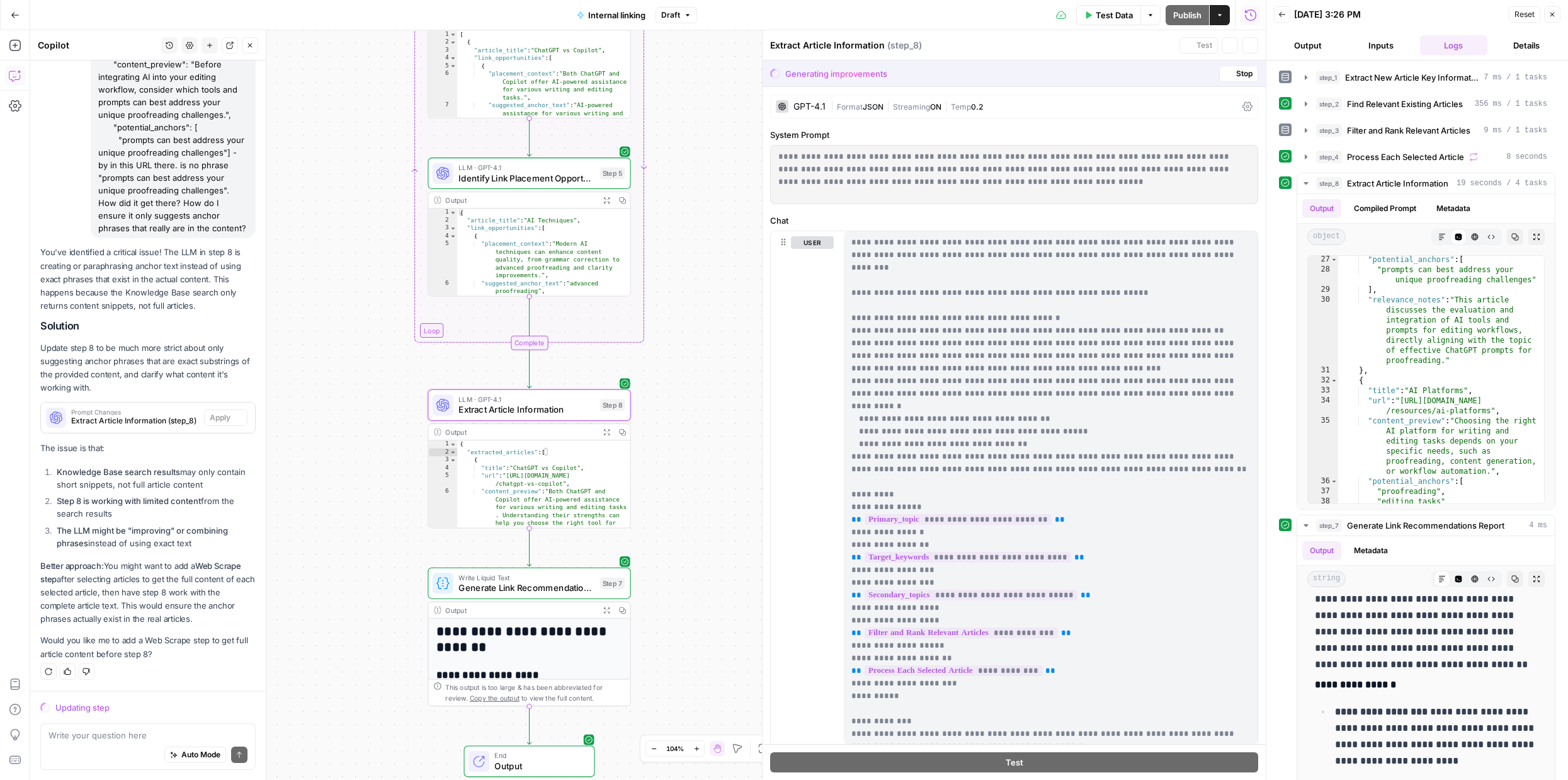
scroll to position [8758, 0]
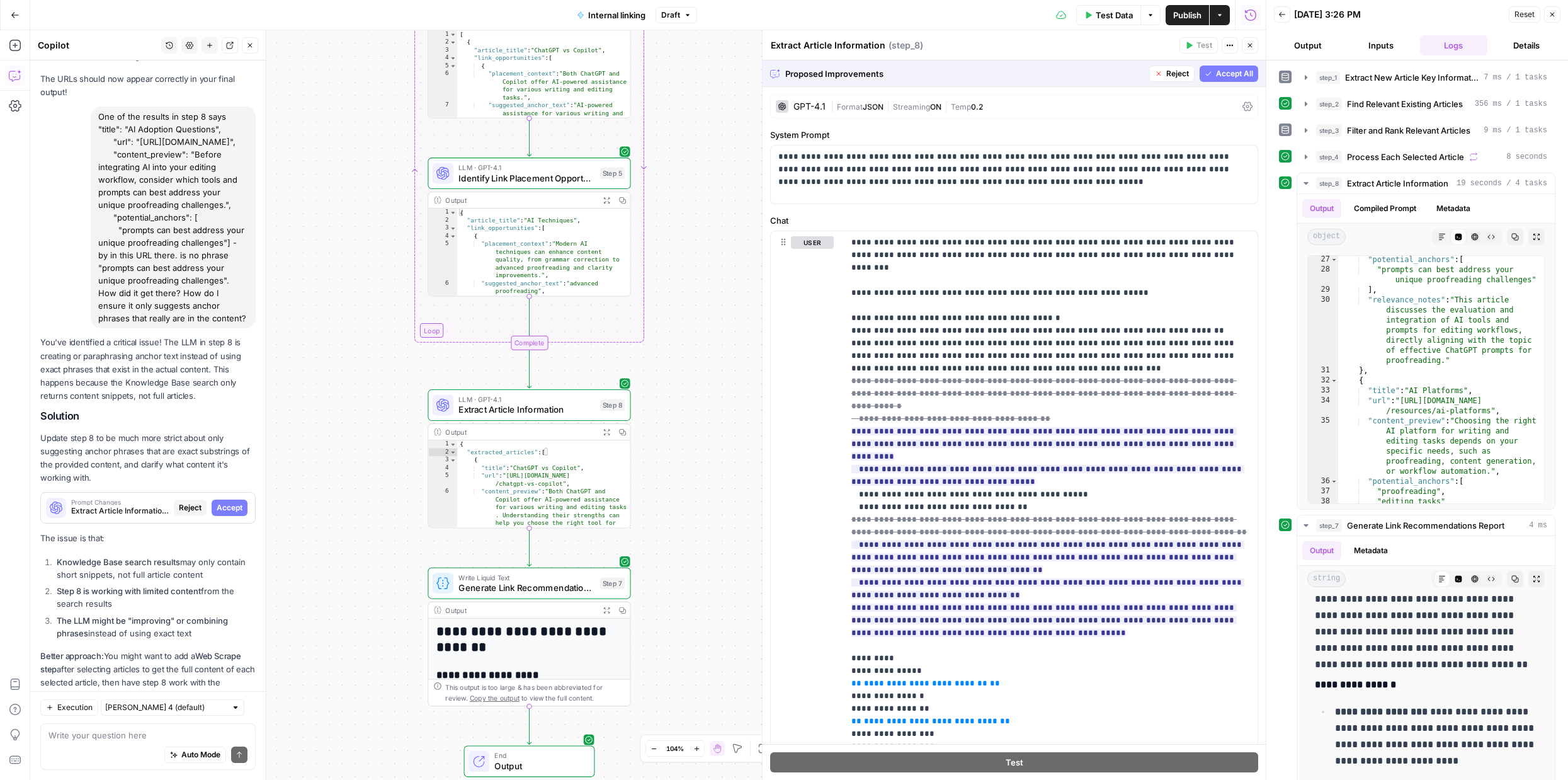
click at [1216, 72] on span "Accept All" at bounding box center [1234, 74] width 37 height 11
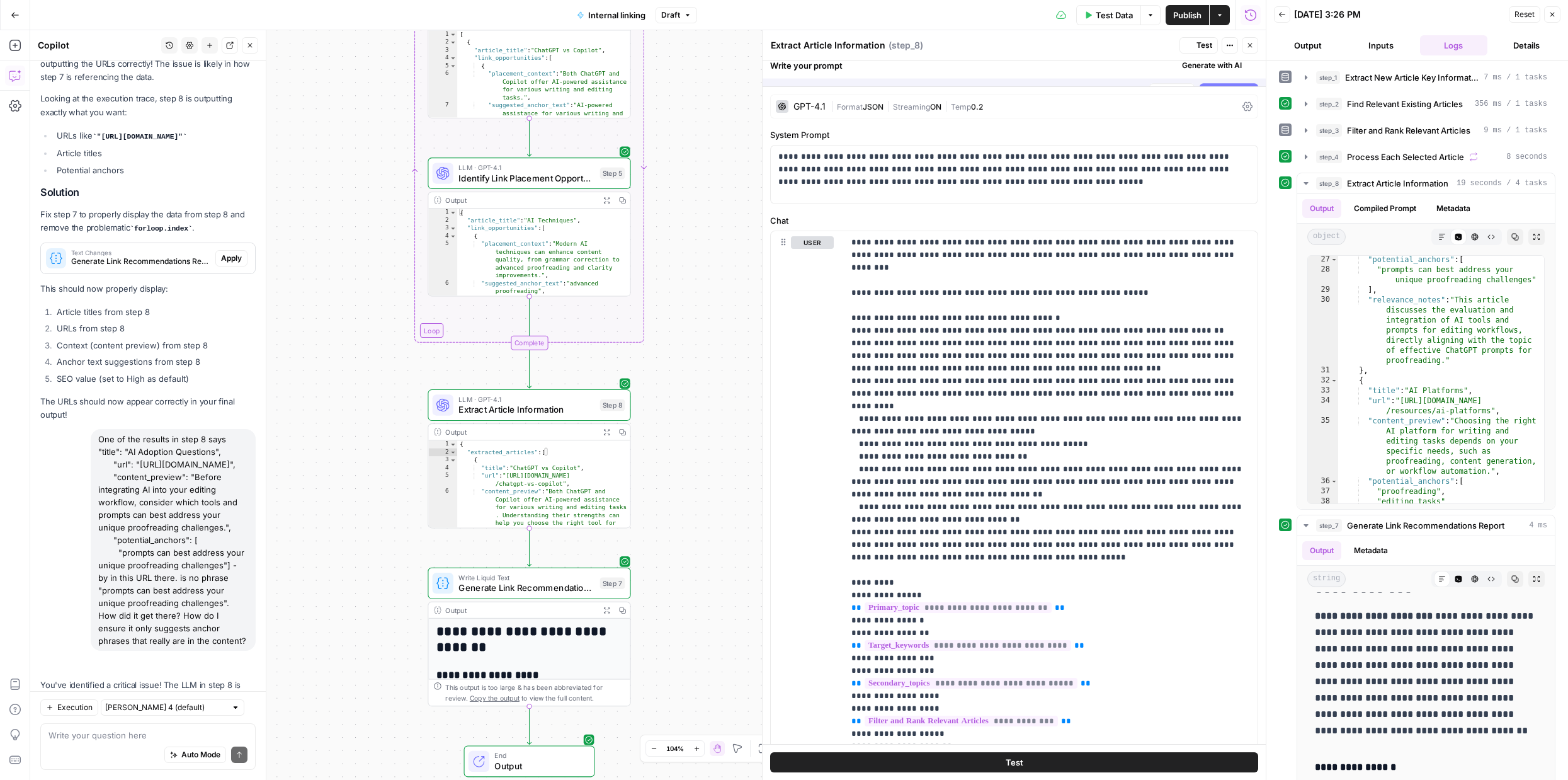
scroll to position [0, 0]
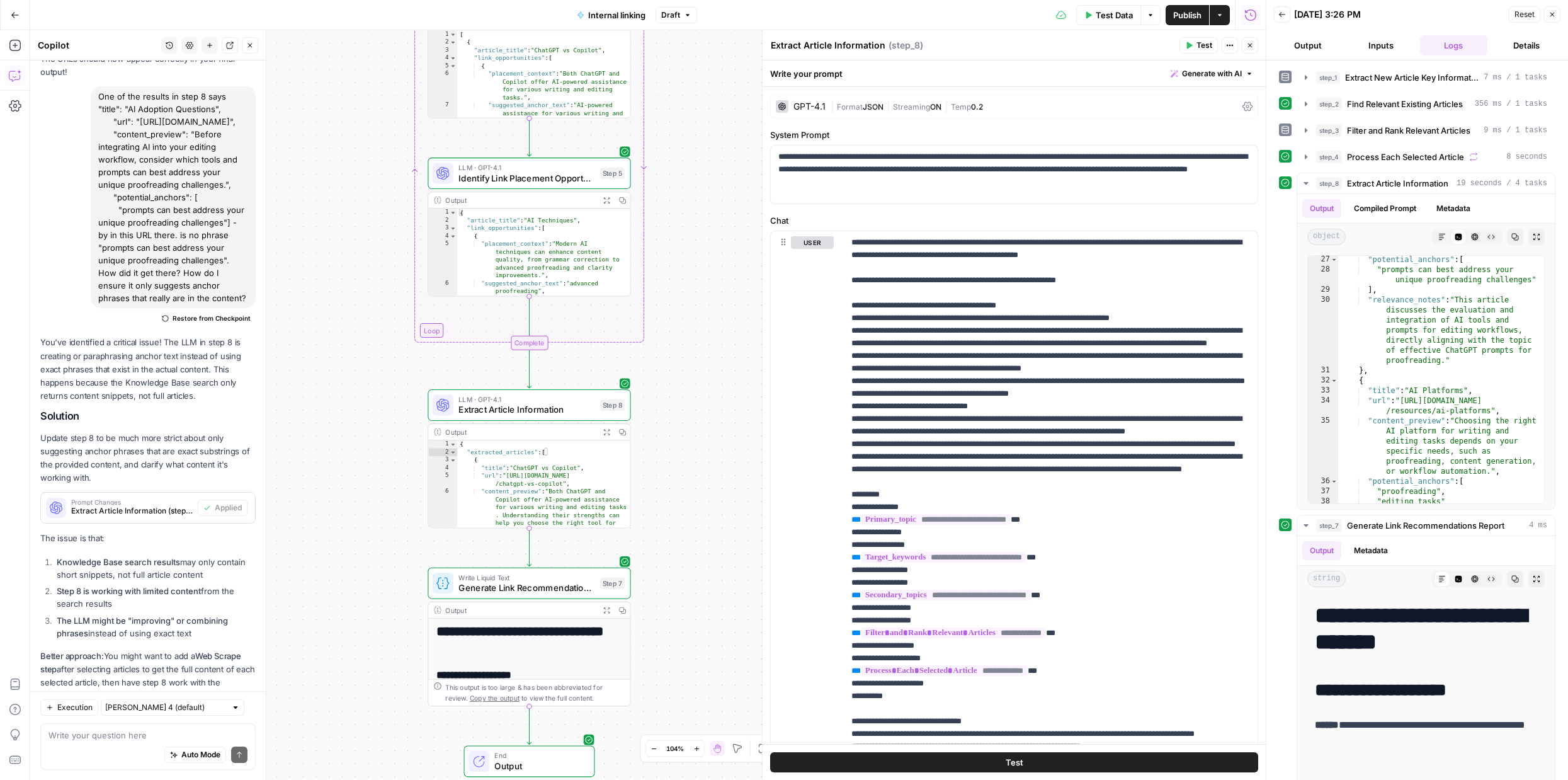
click at [1250, 45] on icon "button" at bounding box center [1250, 45] width 7 height 7
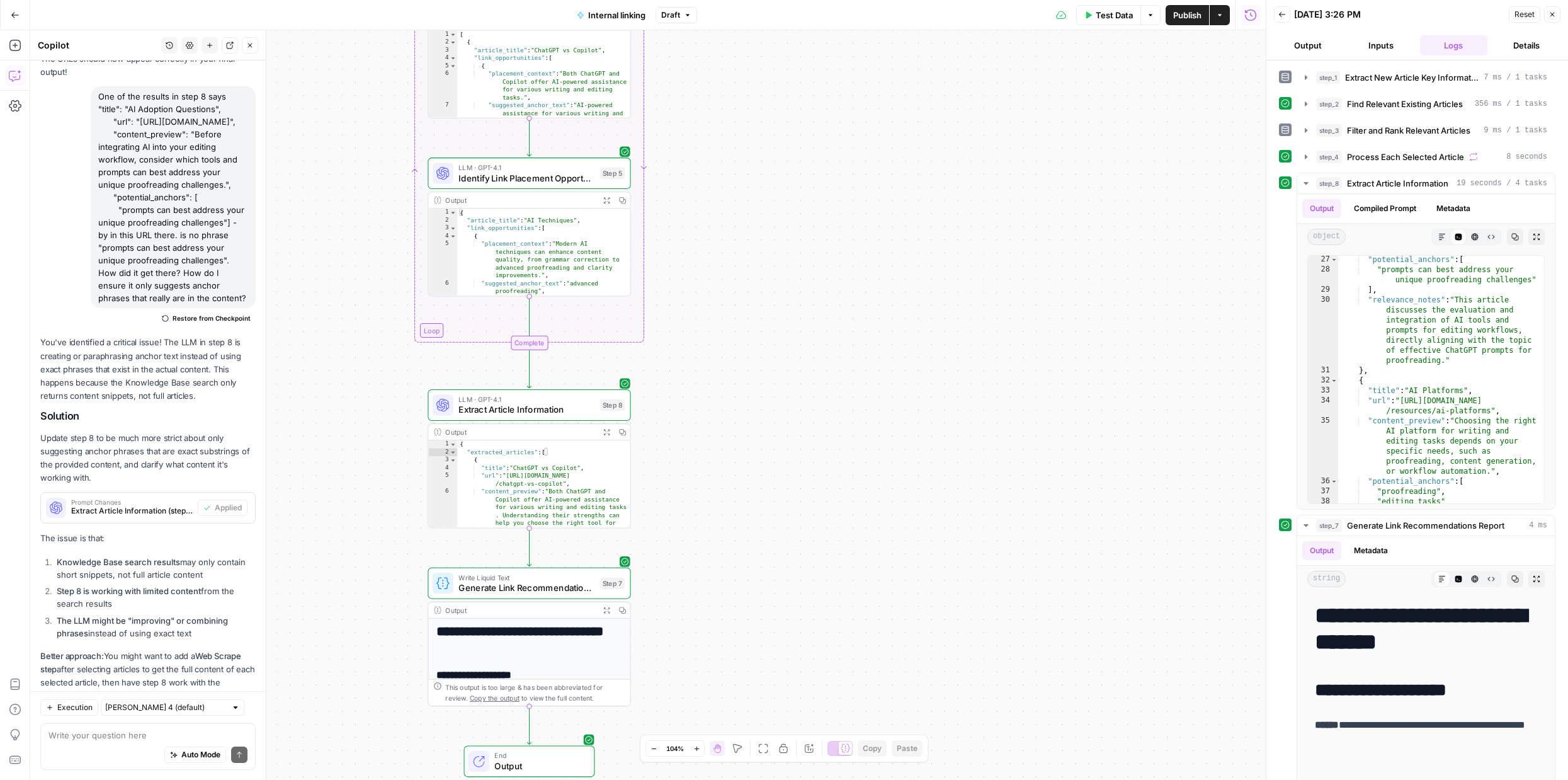
click at [1096, 19] on span "Test Data" at bounding box center [1114, 15] width 37 height 13
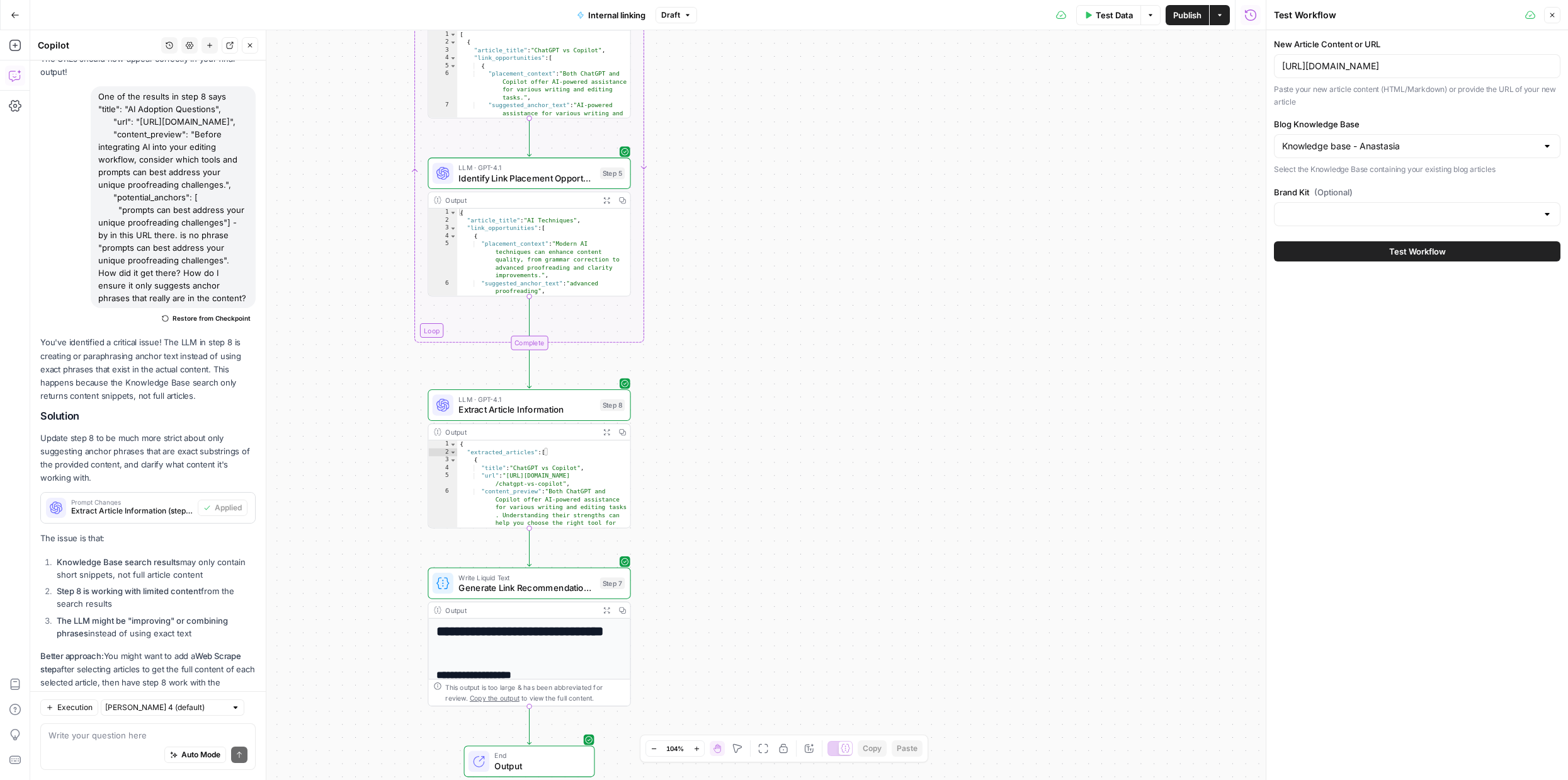
click at [1407, 253] on span "Test Workflow" at bounding box center [1417, 251] width 57 height 13
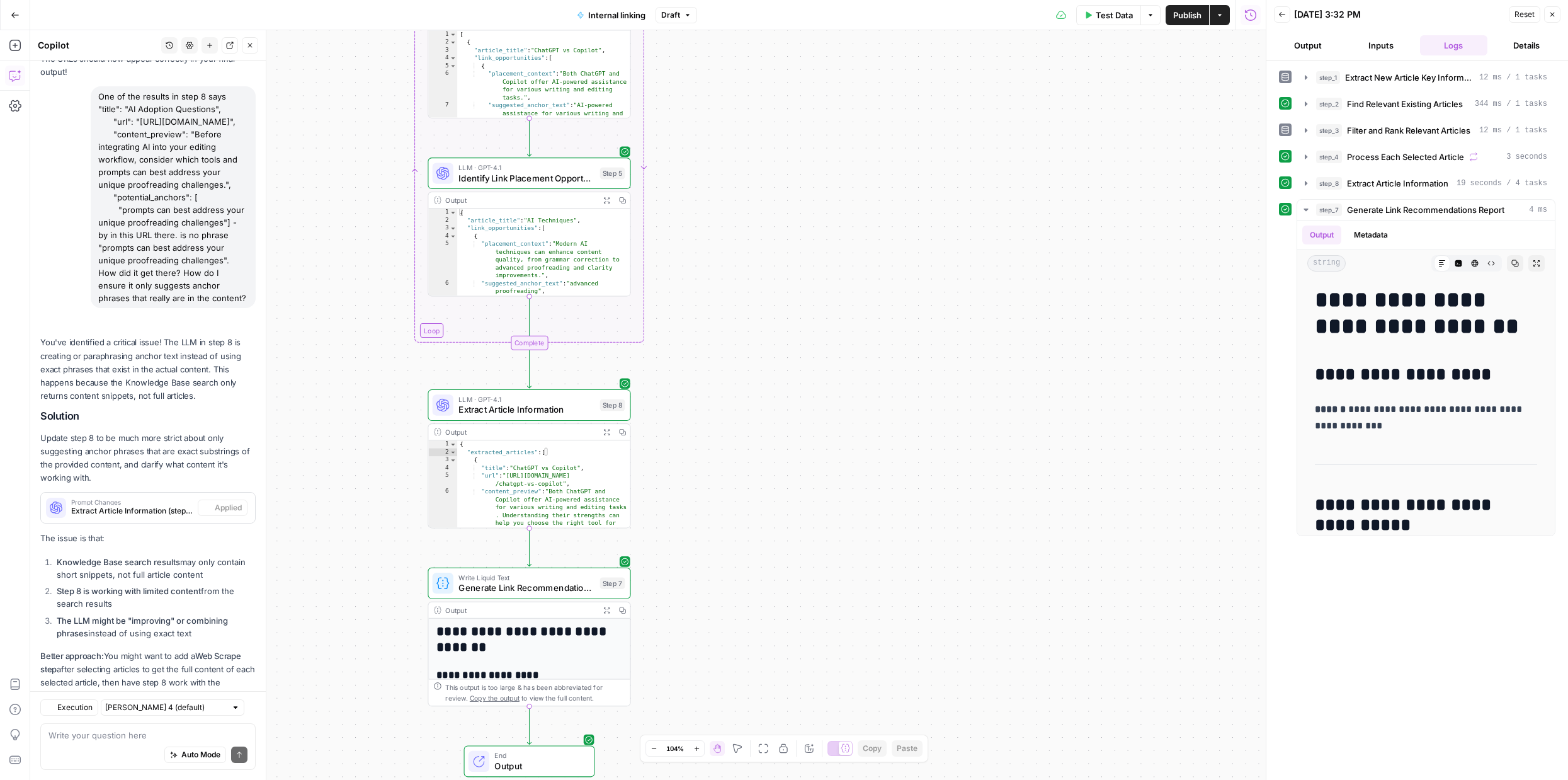
scroll to position [9101, 0]
click at [1304, 183] on icon "button" at bounding box center [1305, 183] width 10 height 10
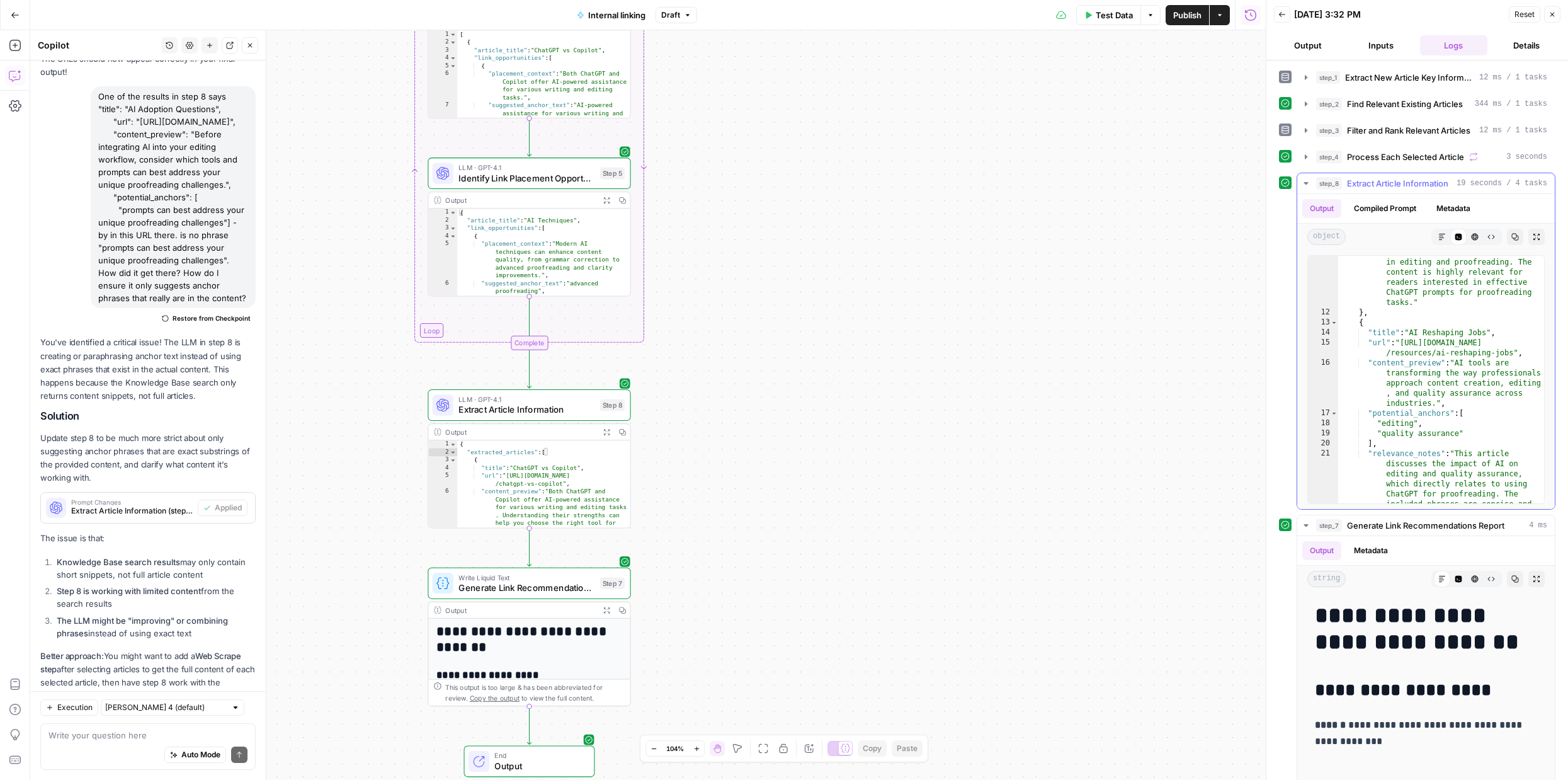
scroll to position [220, 0]
drag, startPoint x: 1404, startPoint y: 345, endPoint x: 1512, endPoint y: 352, distance: 108.2
click at [1512, 352] on div ""relevance_notes" : "This article directly compares two leading AI writing assi…" at bounding box center [1441, 426] width 206 height 419
drag, startPoint x: 1460, startPoint y: 364, endPoint x: 1480, endPoint y: 375, distance: 22.8
click at [1480, 375] on div ""relevance_notes" : "This article directly compares two leading AI writing assi…" at bounding box center [1441, 426] width 206 height 419
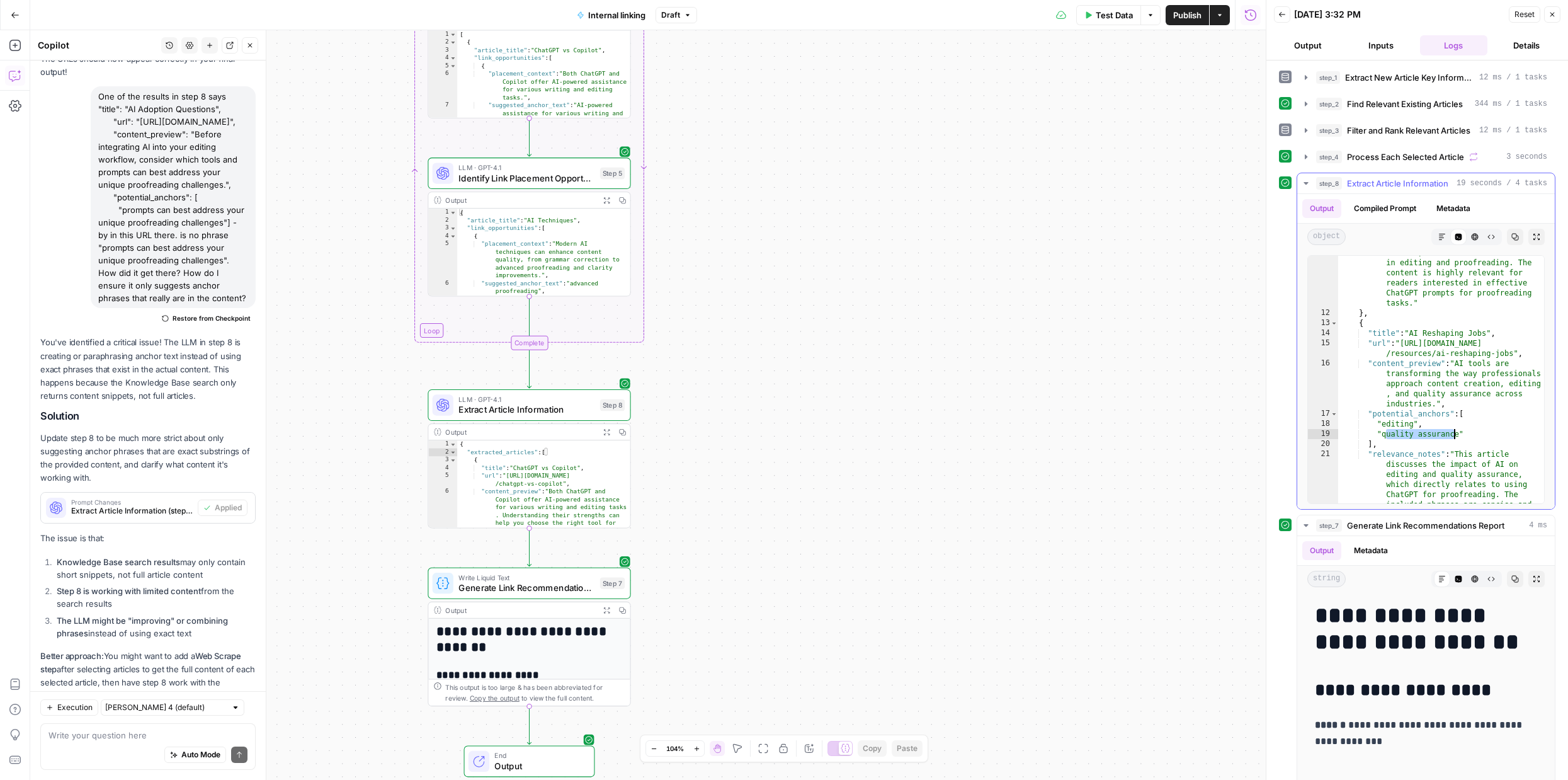
drag, startPoint x: 1409, startPoint y: 434, endPoint x: 1455, endPoint y: 434, distance: 46.0
click at [1455, 434] on div ""relevance_notes" : "This article directly compares two leading AI writing assi…" at bounding box center [1441, 426] width 206 height 419
type textarea "**********"
